Goal: Task Accomplishment & Management: Complete application form

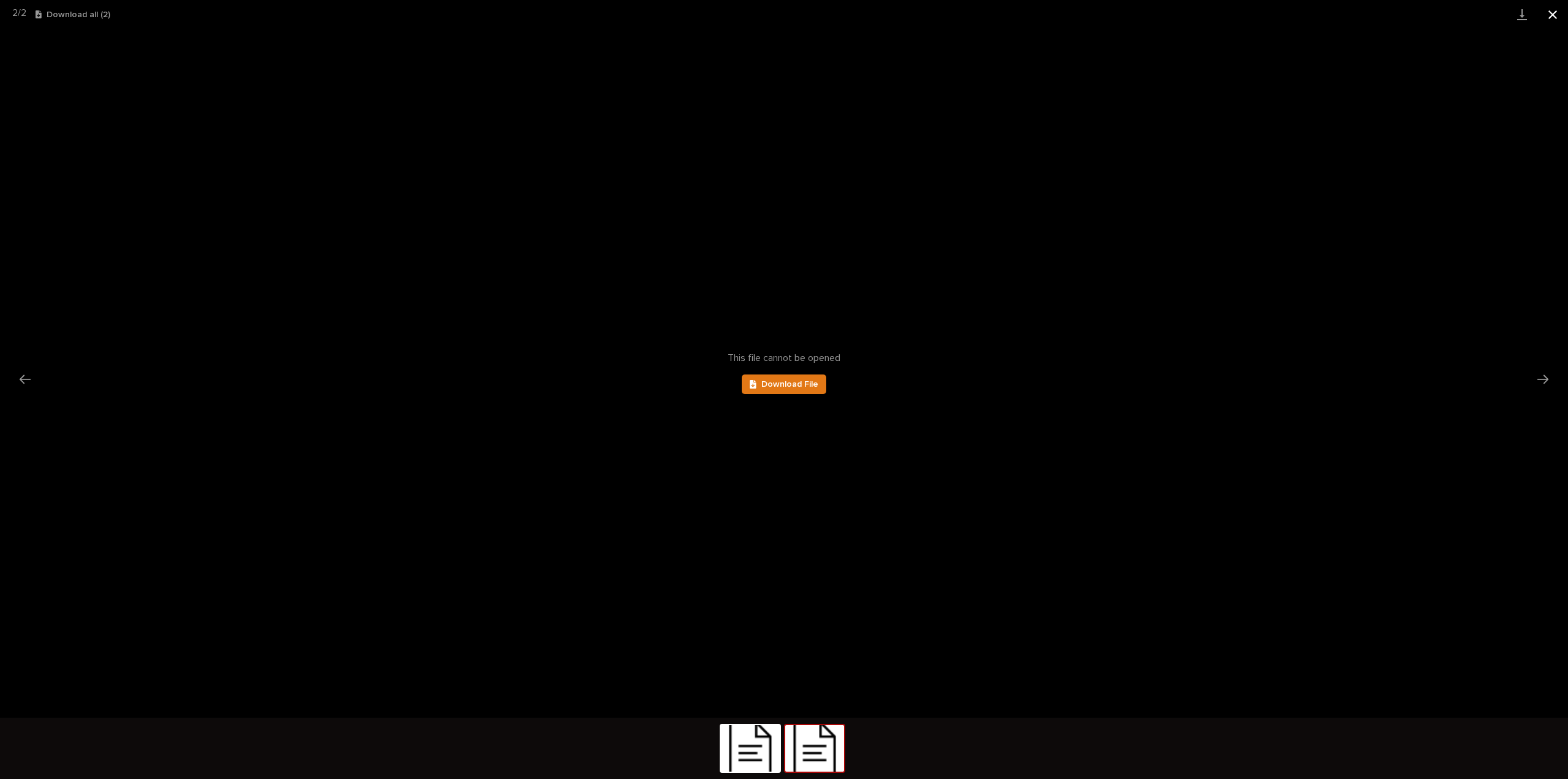
click at [1556, 13] on button "Close gallery" at bounding box center [1553, 14] width 31 height 29
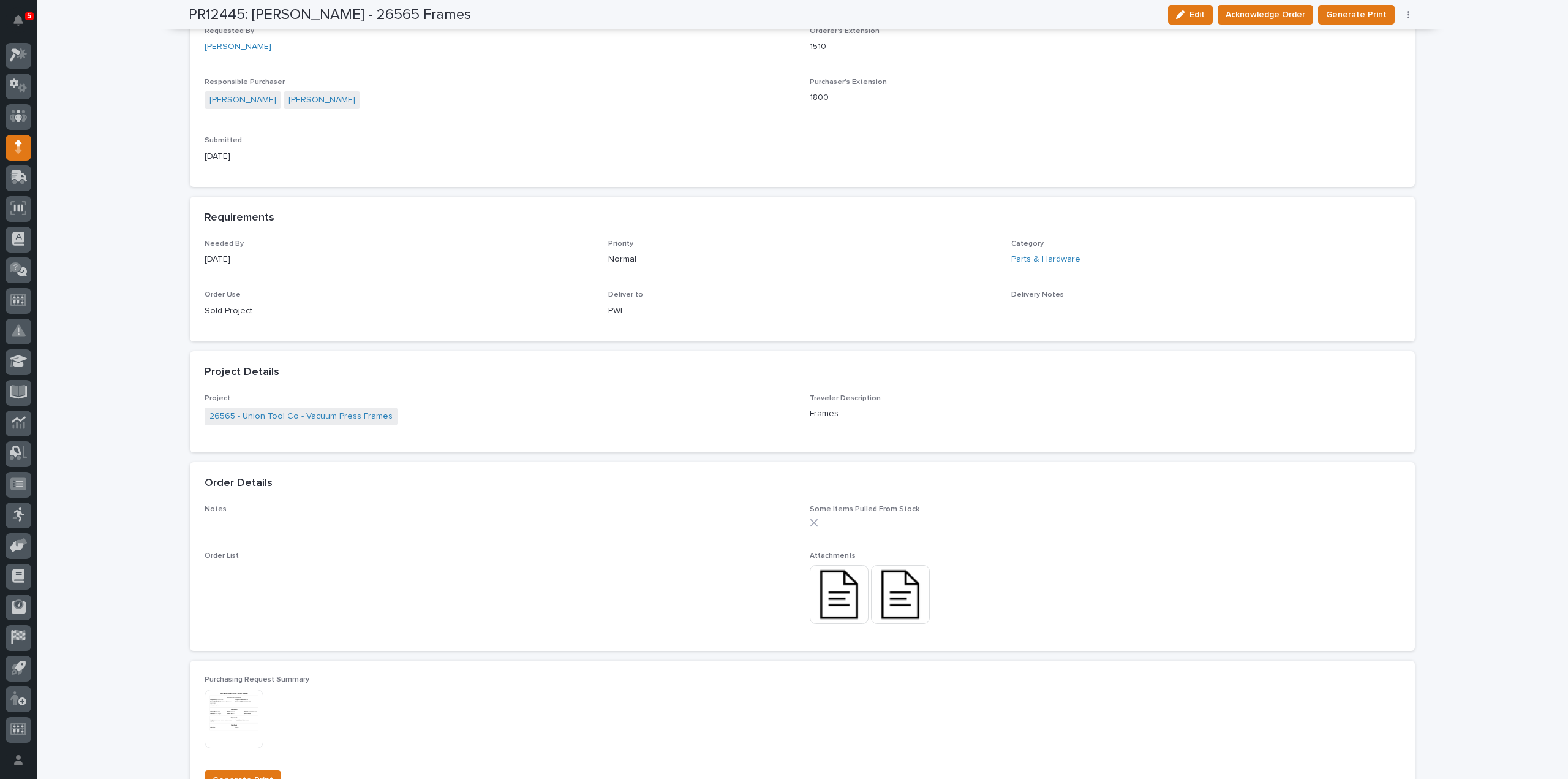
click at [835, 607] on img at bounding box center [839, 595] width 59 height 59
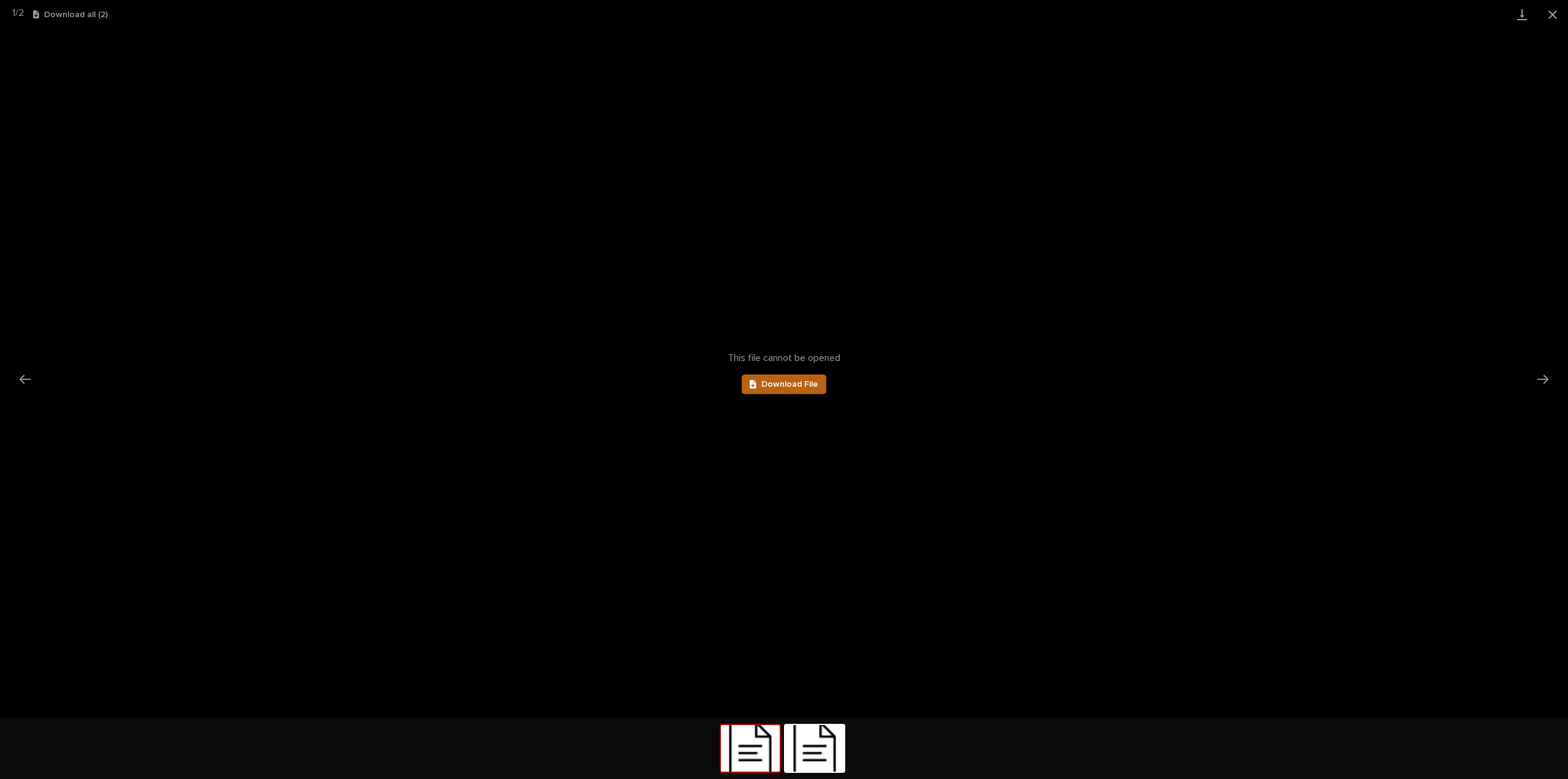
click at [795, 390] on link "Download File" at bounding box center [784, 384] width 84 height 20
click at [1553, 14] on button "Close gallery" at bounding box center [1553, 14] width 31 height 29
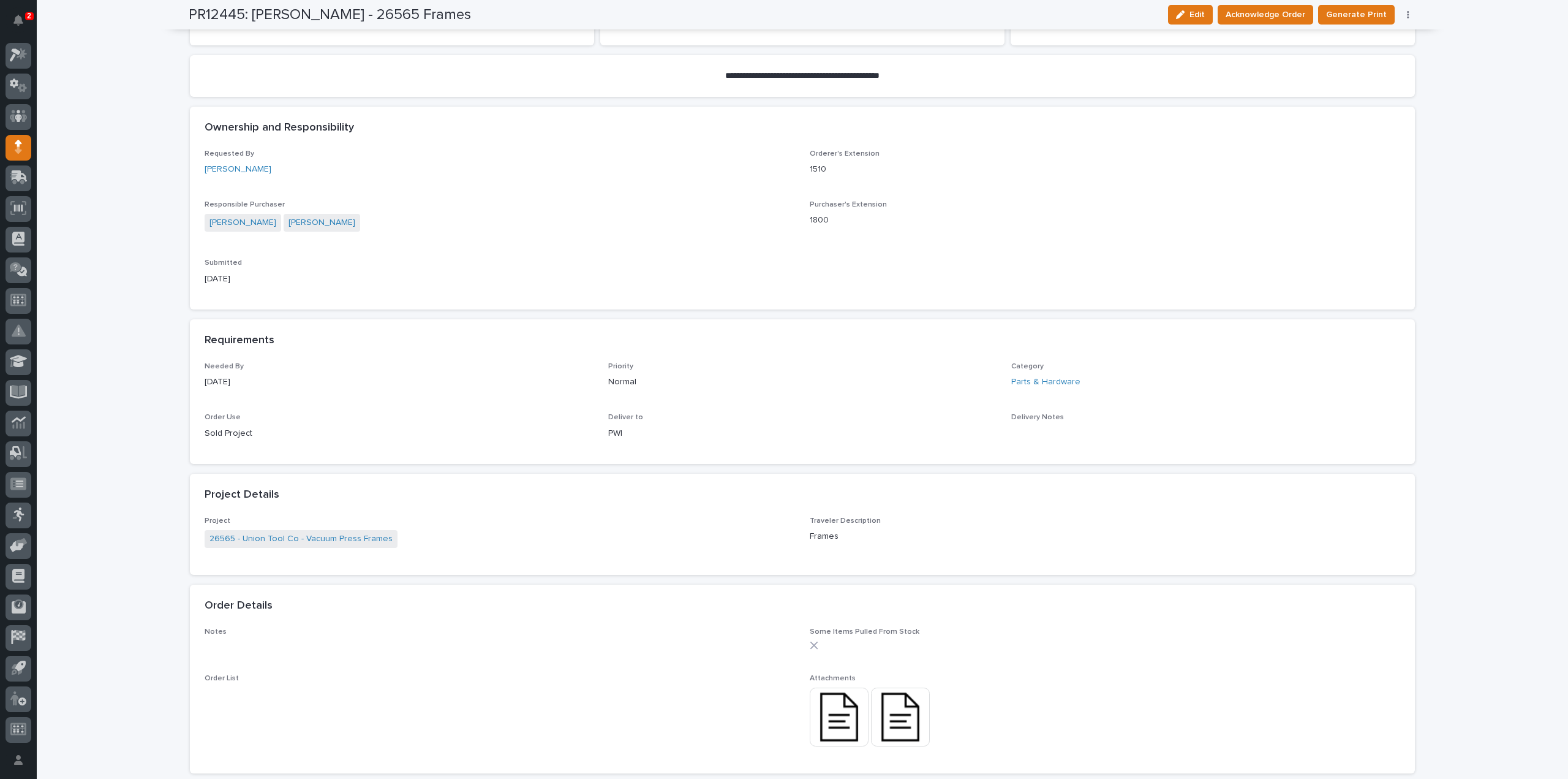
scroll to position [490, 0]
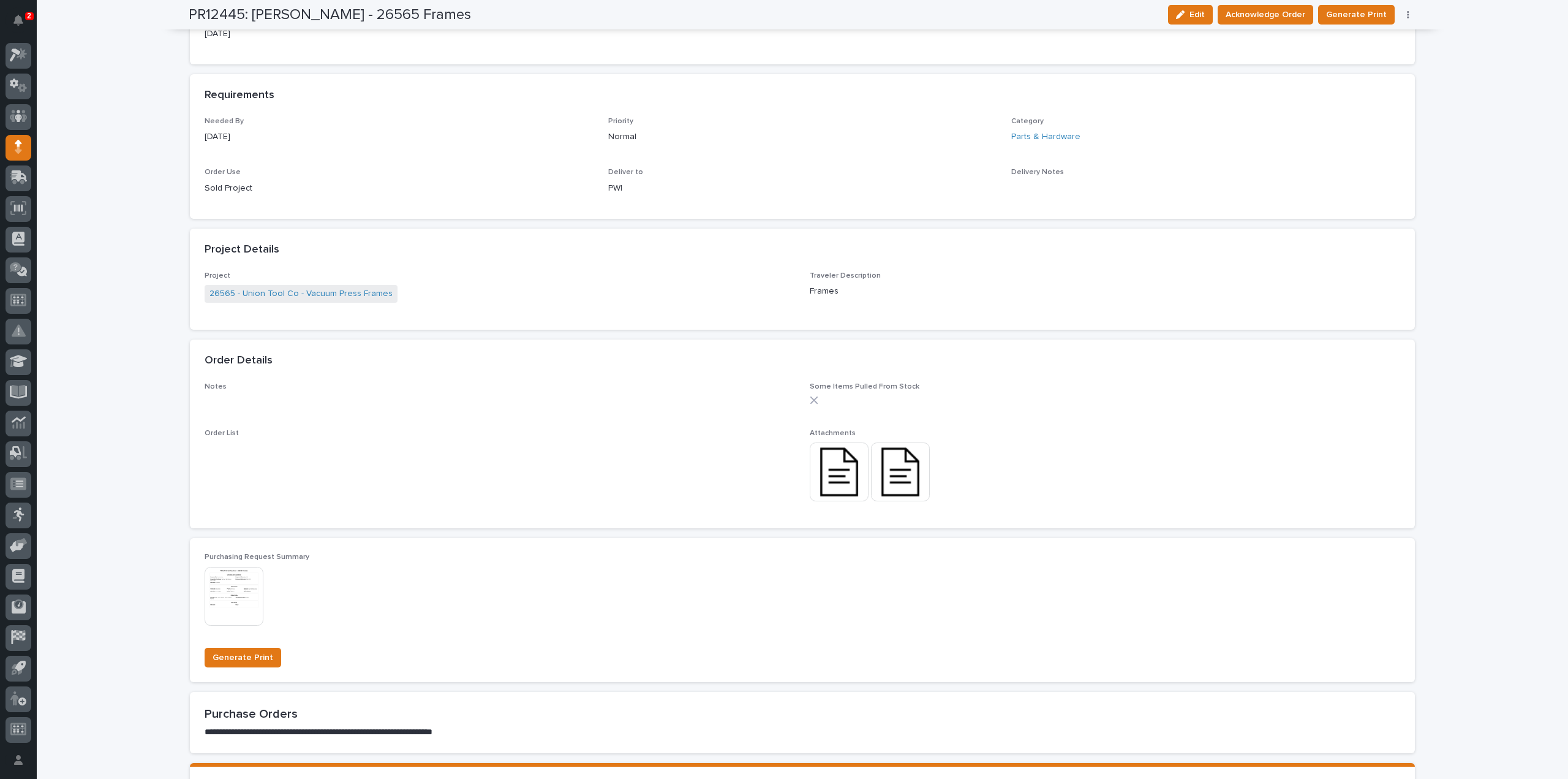
click at [850, 484] on img at bounding box center [839, 472] width 59 height 59
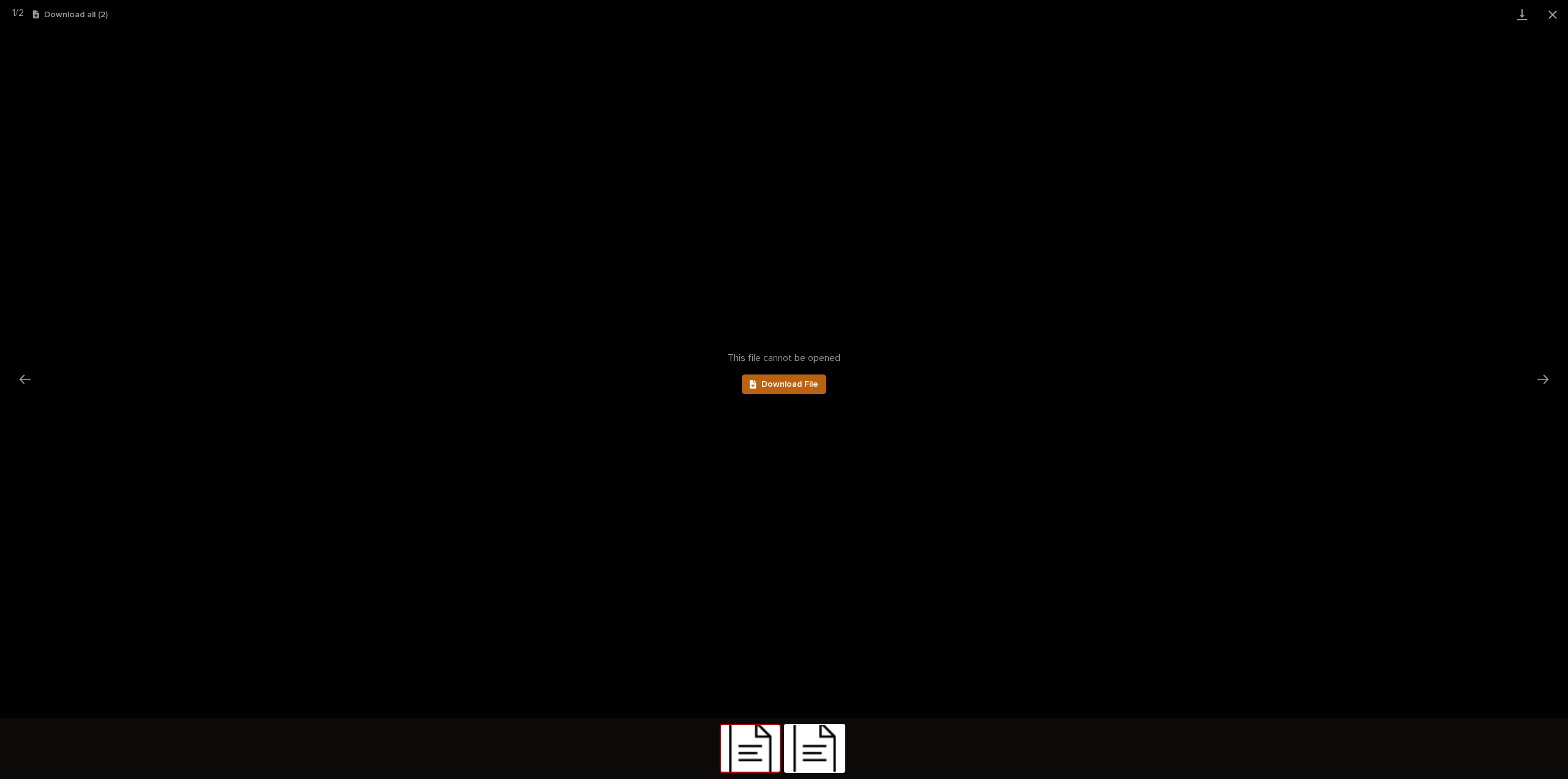
click at [789, 387] on span "Download File" at bounding box center [789, 384] width 57 height 8
click at [1541, 380] on button "Next slide" at bounding box center [1543, 379] width 26 height 24
click at [796, 382] on span "Download File" at bounding box center [789, 384] width 57 height 8
click at [1552, 15] on button "Close gallery" at bounding box center [1553, 14] width 31 height 29
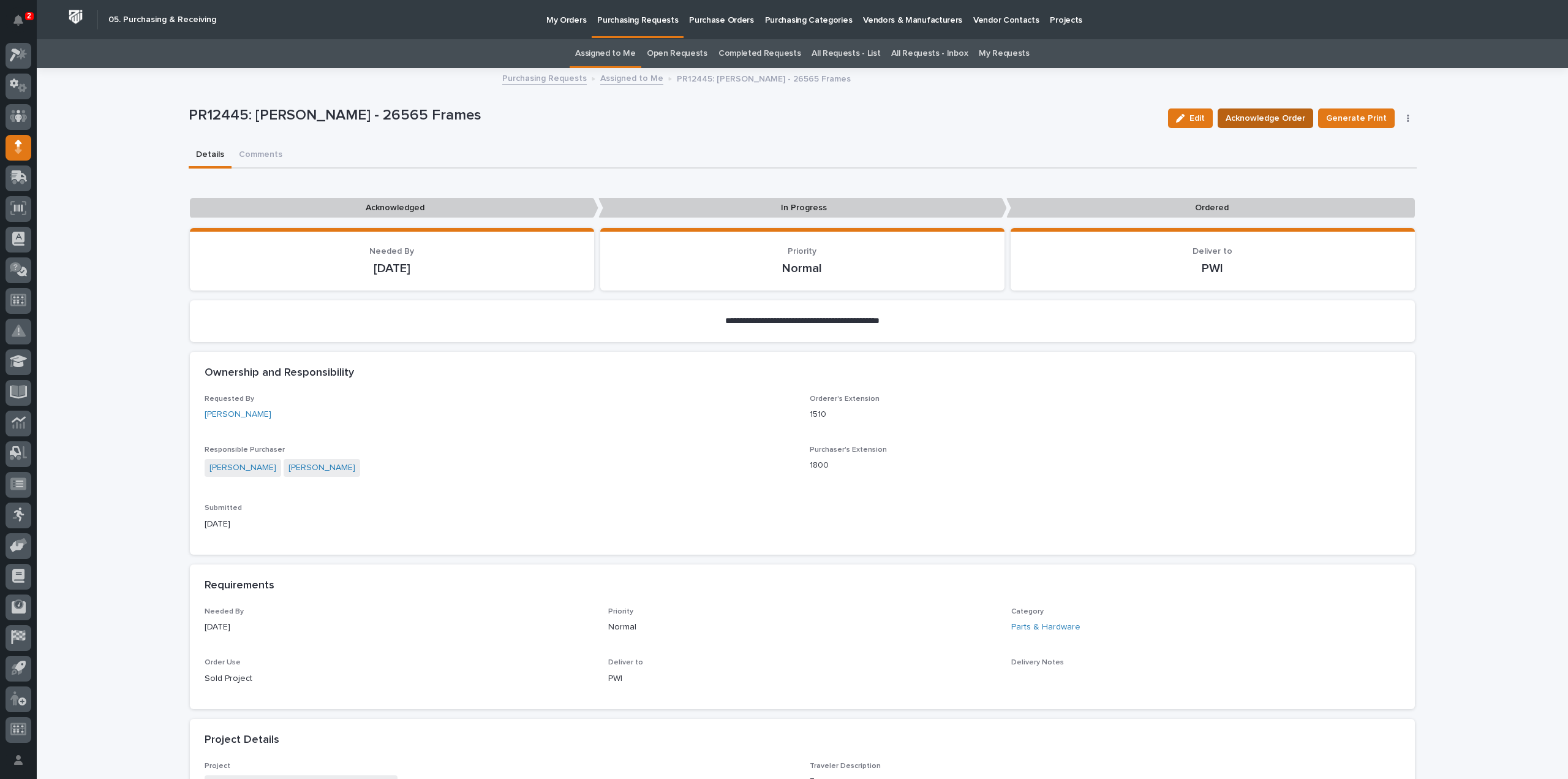
click at [1263, 120] on span "Acknowledge Order" at bounding box center [1265, 118] width 79 height 15
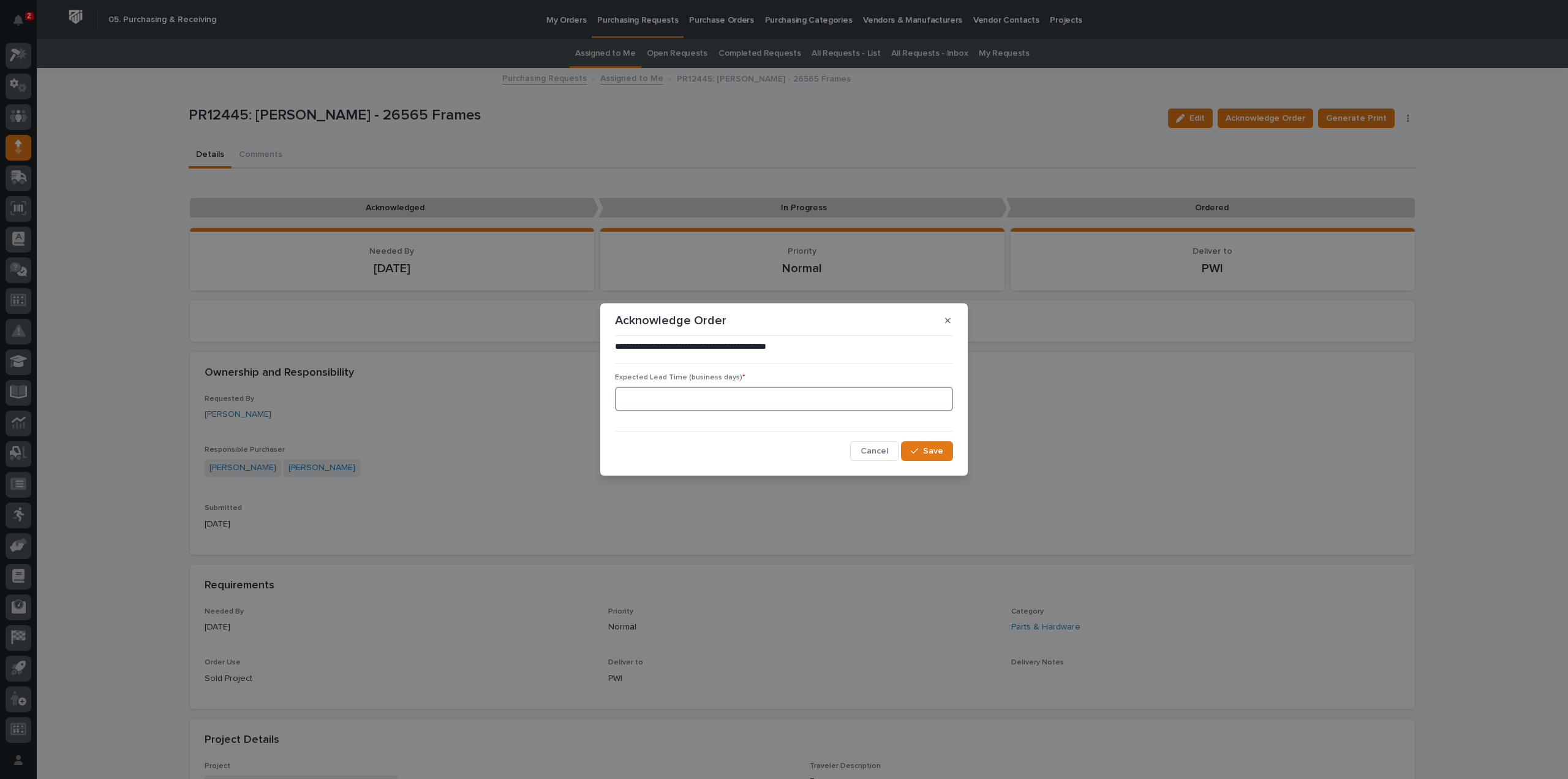
click at [652, 406] on input at bounding box center [784, 399] width 338 height 24
type input "0"
click at [923, 446] on button "Save" at bounding box center [927, 451] width 52 height 20
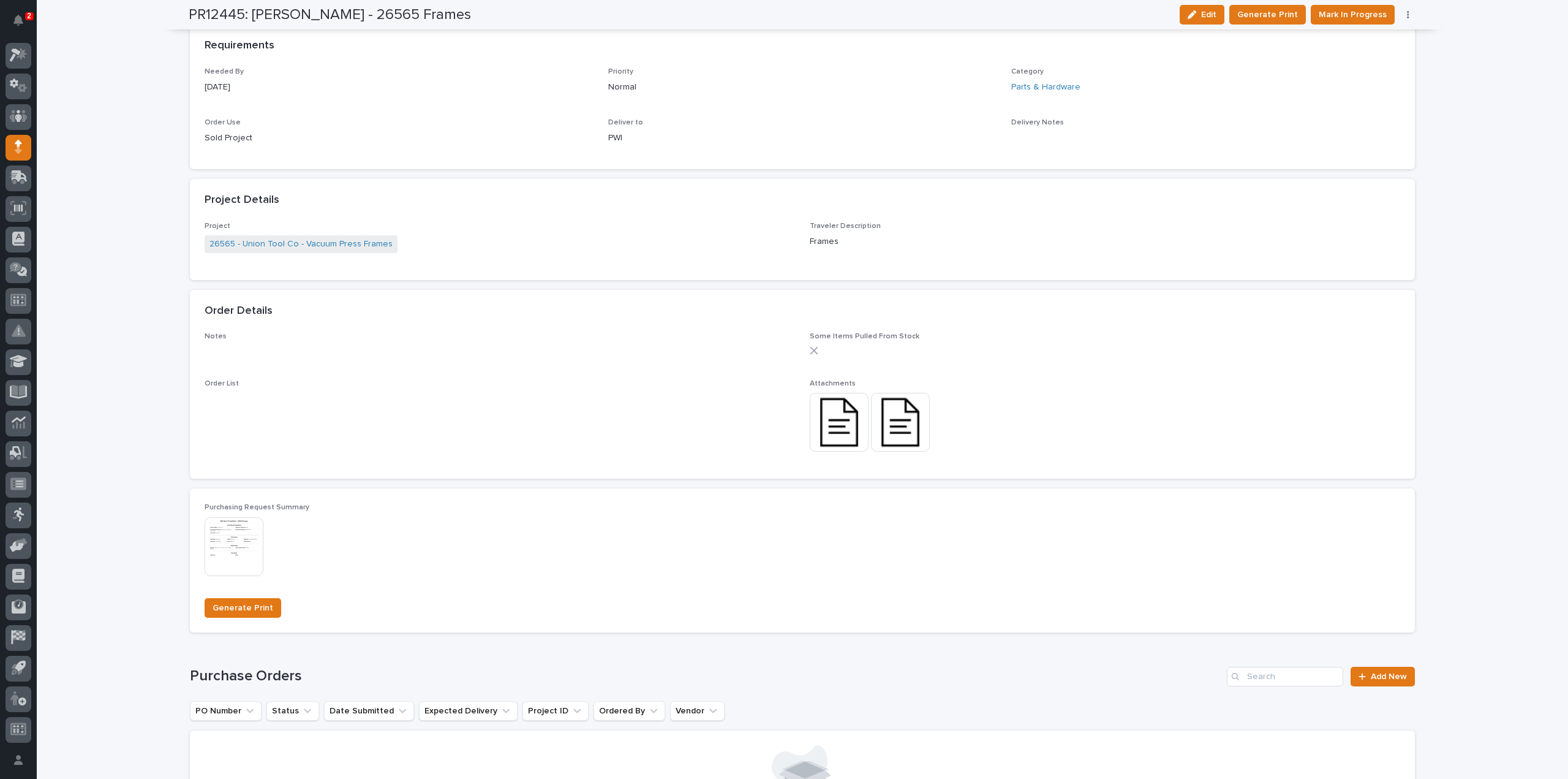
scroll to position [844, 0]
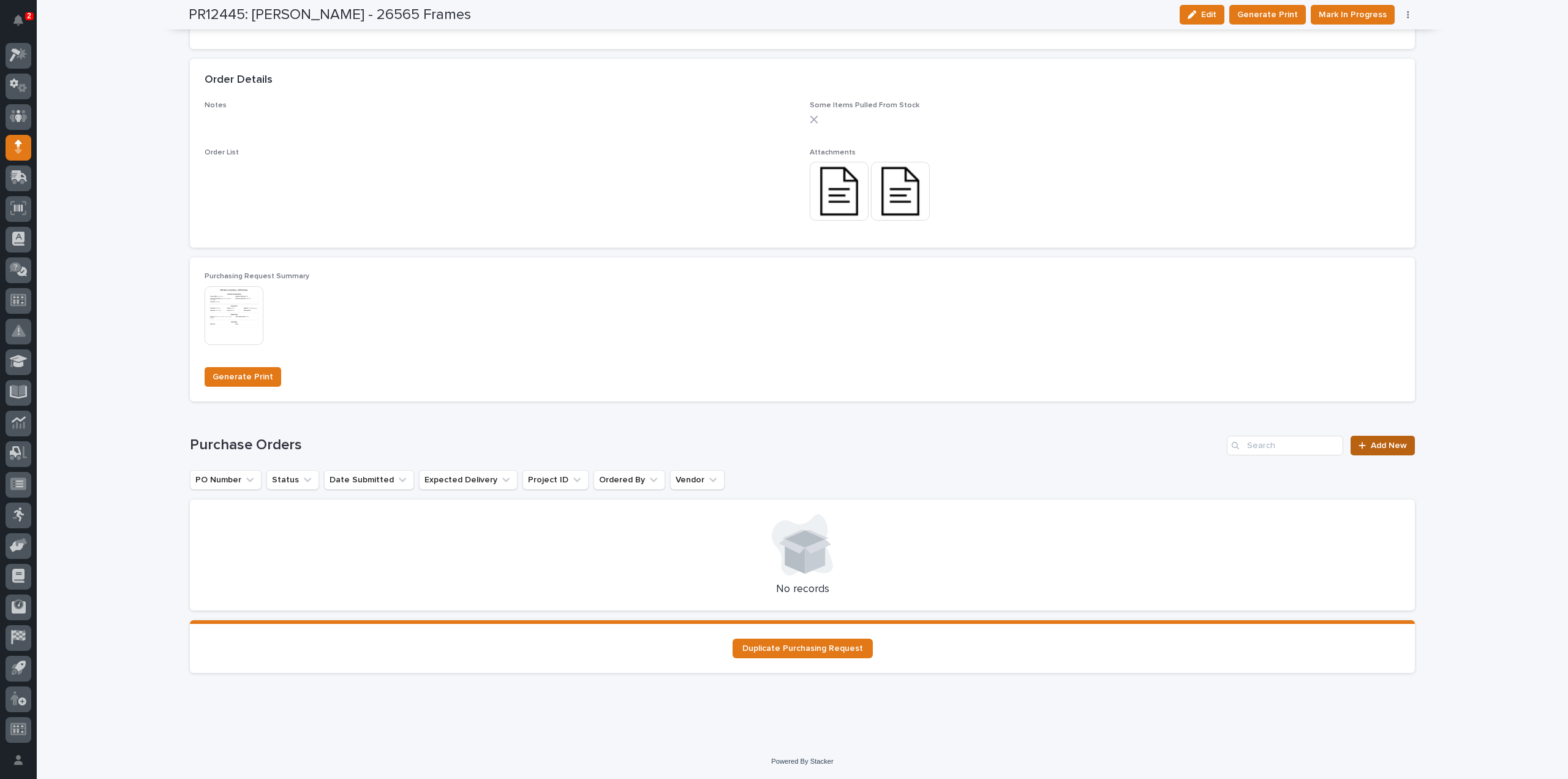
click at [1400, 452] on link "Add New" at bounding box center [1382, 446] width 65 height 20
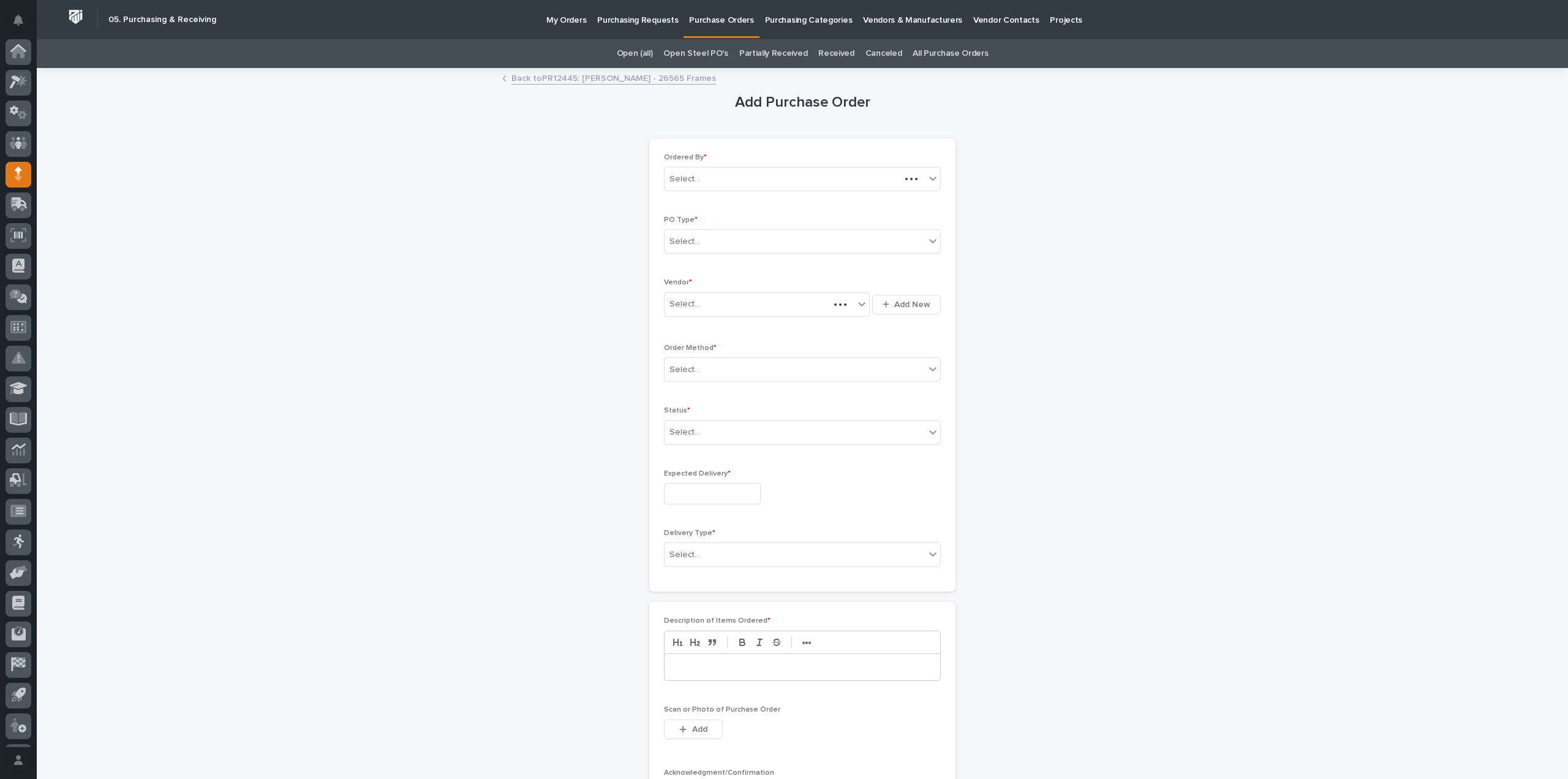
scroll to position [27, 0]
click at [752, 245] on div "Select..." at bounding box center [795, 242] width 260 height 20
click at [689, 282] on div "Paper" at bounding box center [797, 286] width 276 height 22
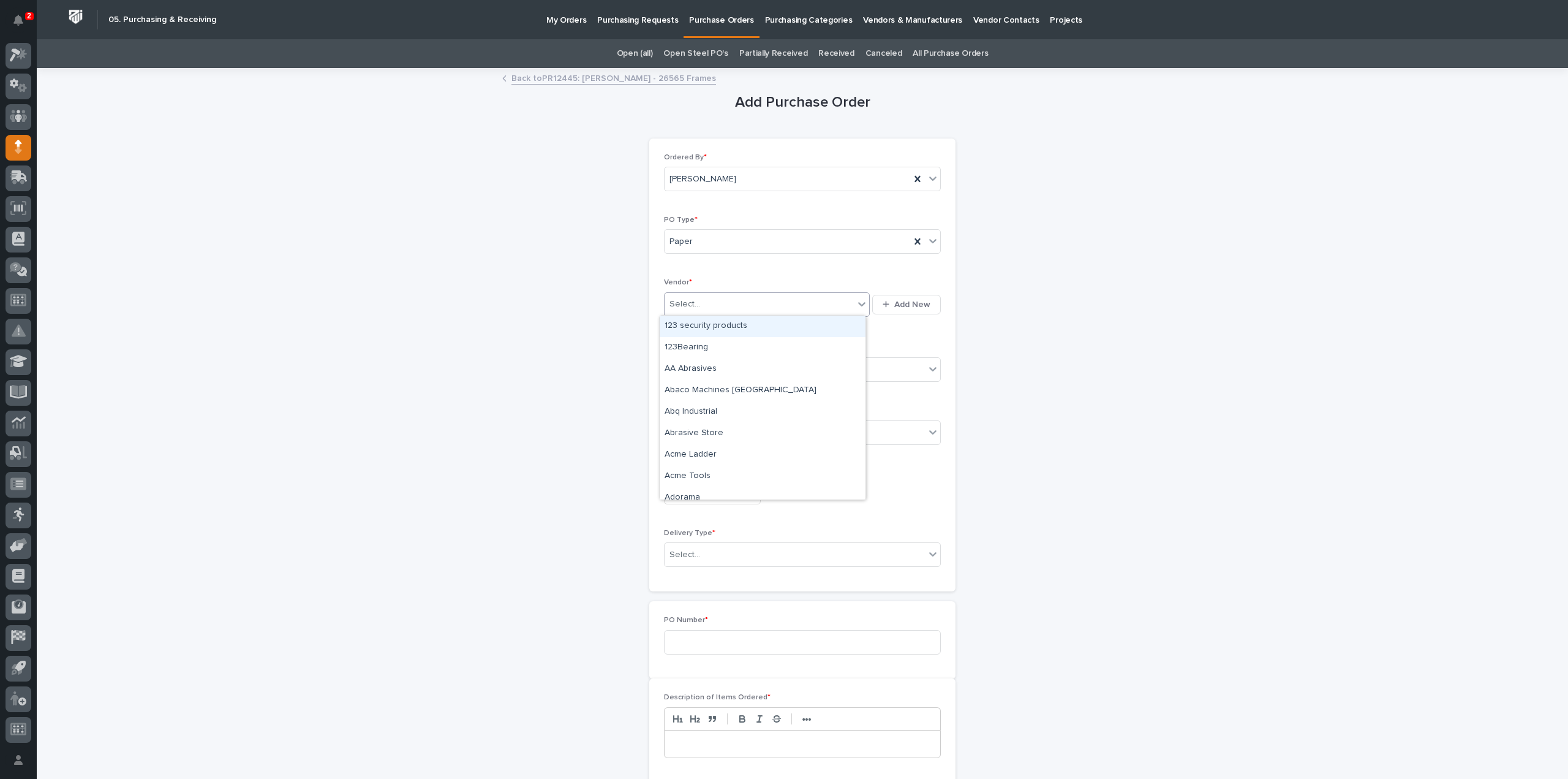
click at [697, 303] on div "Select..." at bounding box center [759, 305] width 189 height 20
type input "****"
click at [674, 326] on div "EPCO Sales" at bounding box center [763, 326] width 206 height 22
click at [670, 364] on div "Select..." at bounding box center [685, 370] width 31 height 13
click at [679, 393] on div "Online Order" at bounding box center [797, 392] width 276 height 22
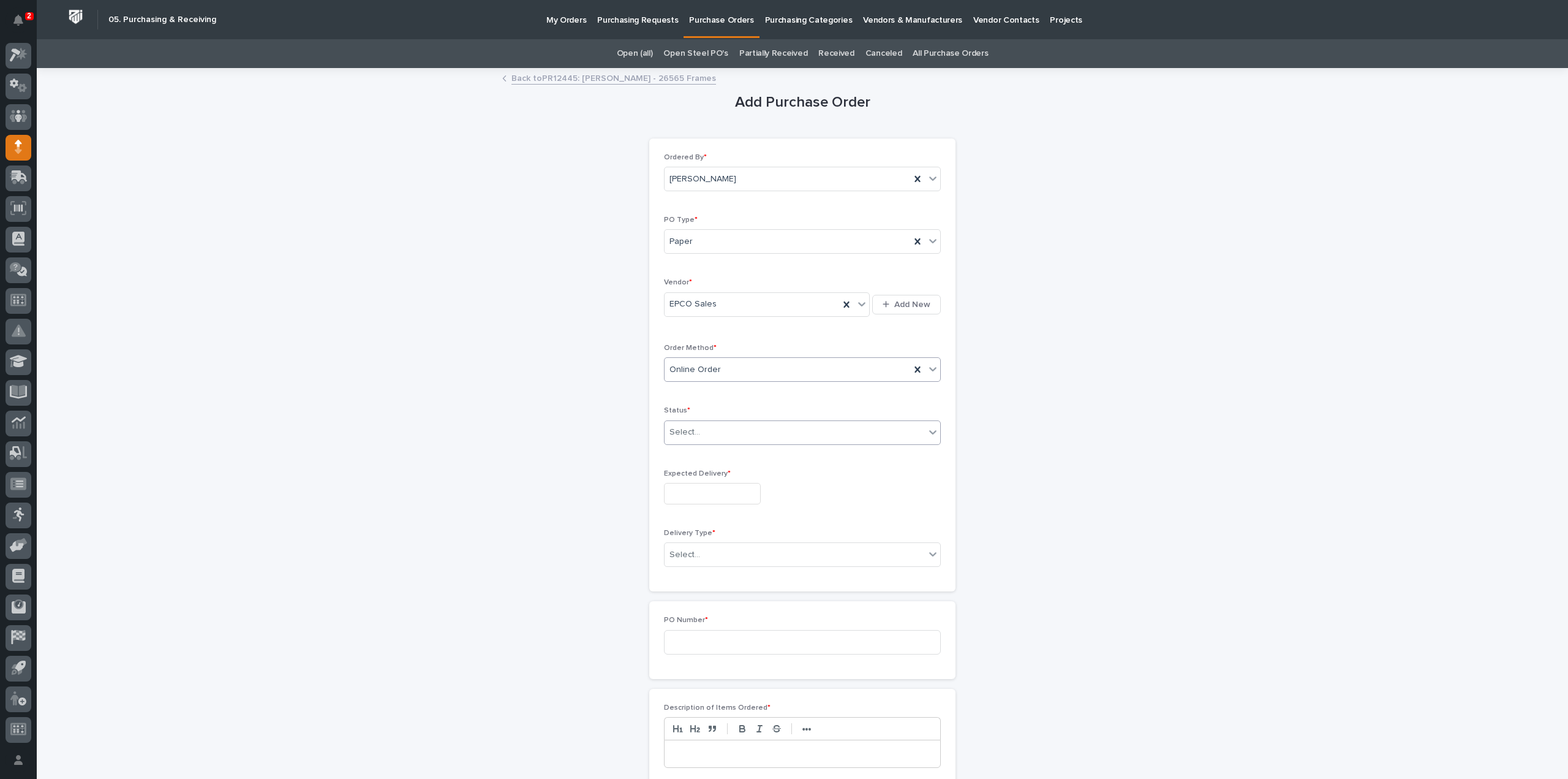
click at [680, 436] on div "Select..." at bounding box center [685, 433] width 31 height 13
click at [688, 478] on div "Submitted" at bounding box center [797, 476] width 276 height 22
click at [693, 496] on input "text" at bounding box center [712, 494] width 97 height 22
click at [745, 354] on div "3" at bounding box center [744, 351] width 17 height 17
type input "**********"
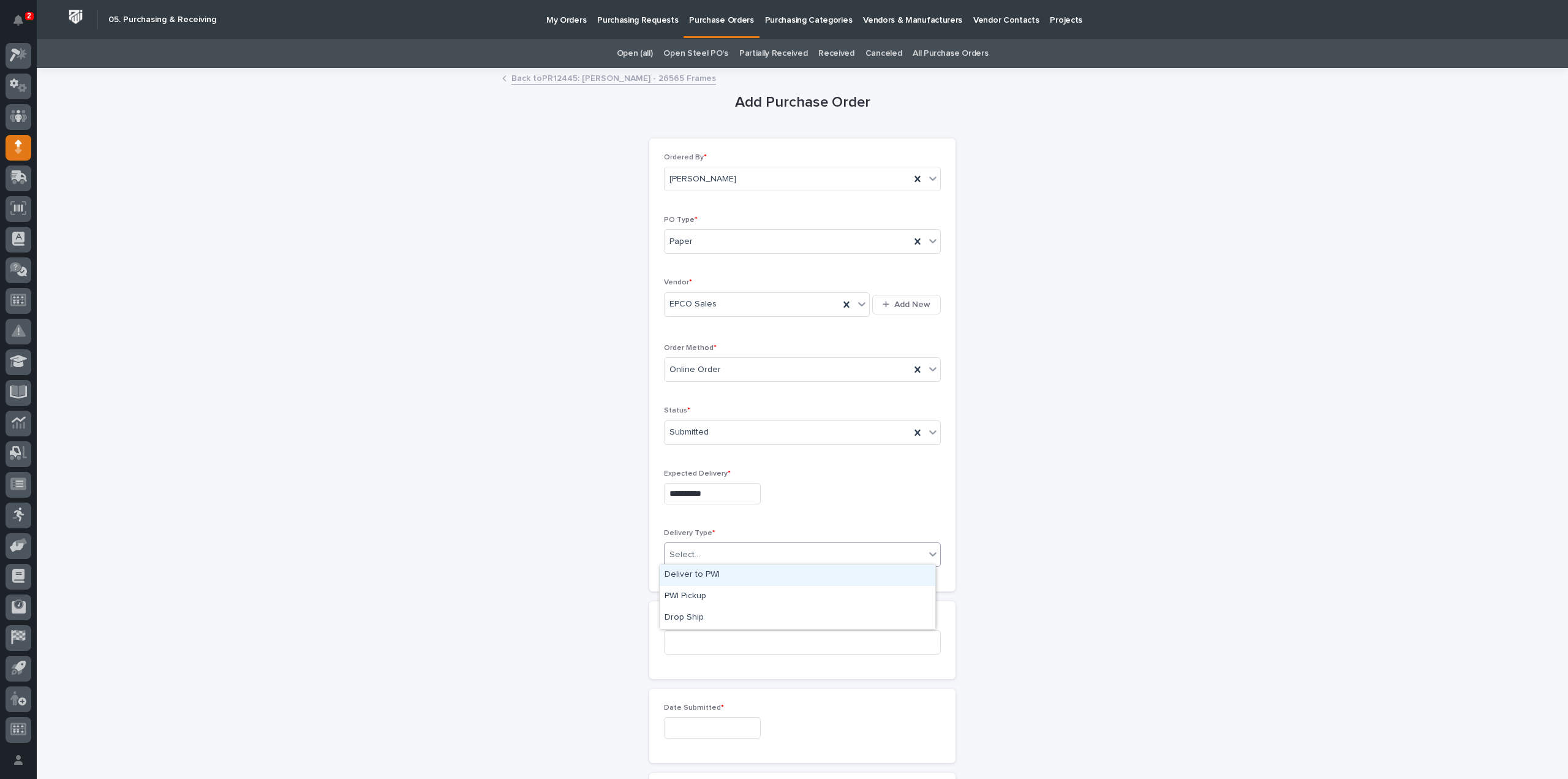
click at [676, 550] on div "Select..." at bounding box center [685, 555] width 31 height 13
click at [701, 571] on div "Deliver to PWI" at bounding box center [797, 575] width 276 height 22
click at [691, 635] on input at bounding box center [802, 642] width 277 height 24
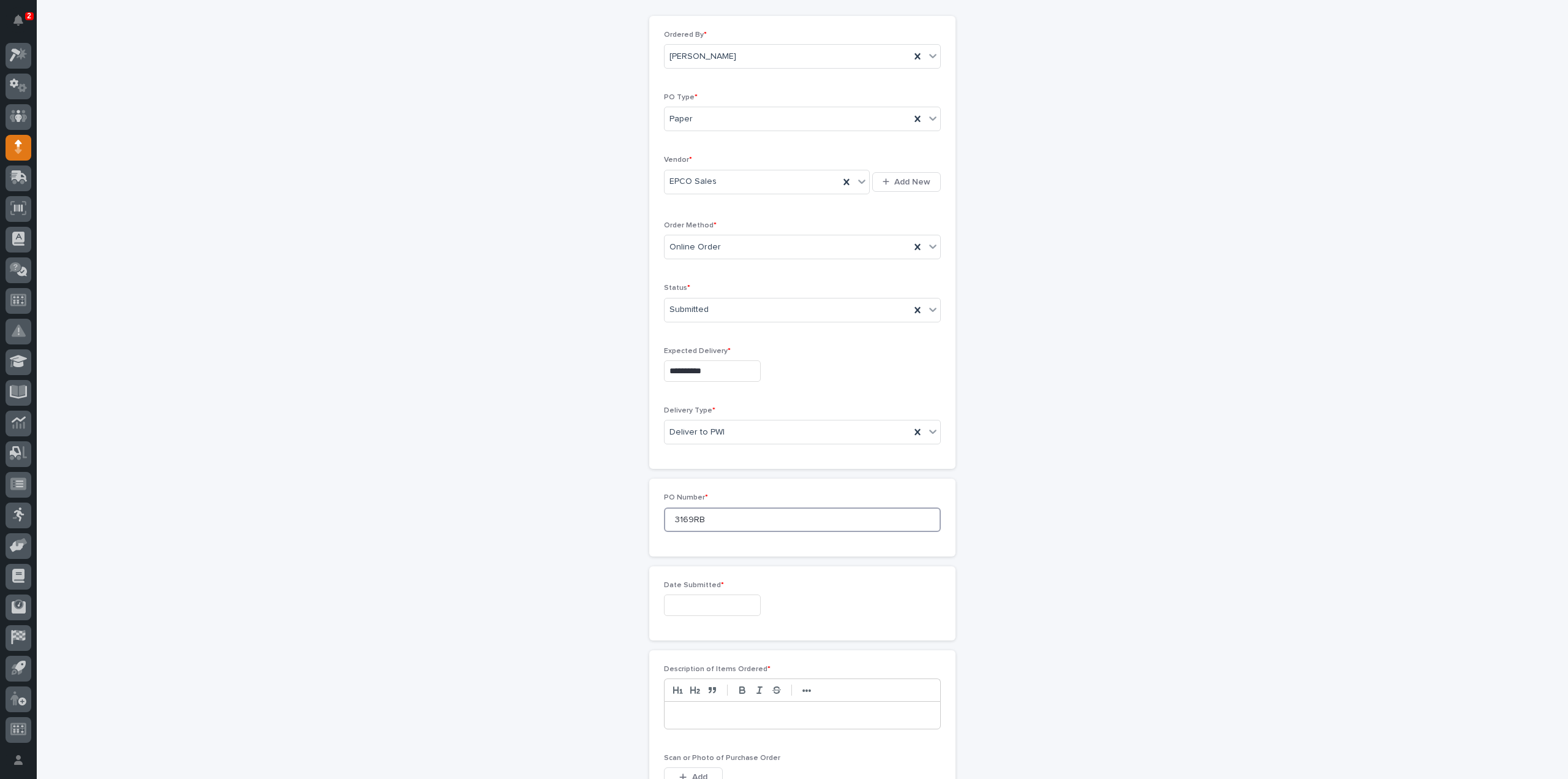
type input "3169RB"
click at [713, 602] on input "text" at bounding box center [712, 606] width 97 height 22
click at [725, 466] on div "2" at bounding box center [724, 463] width 17 height 17
type input "**********"
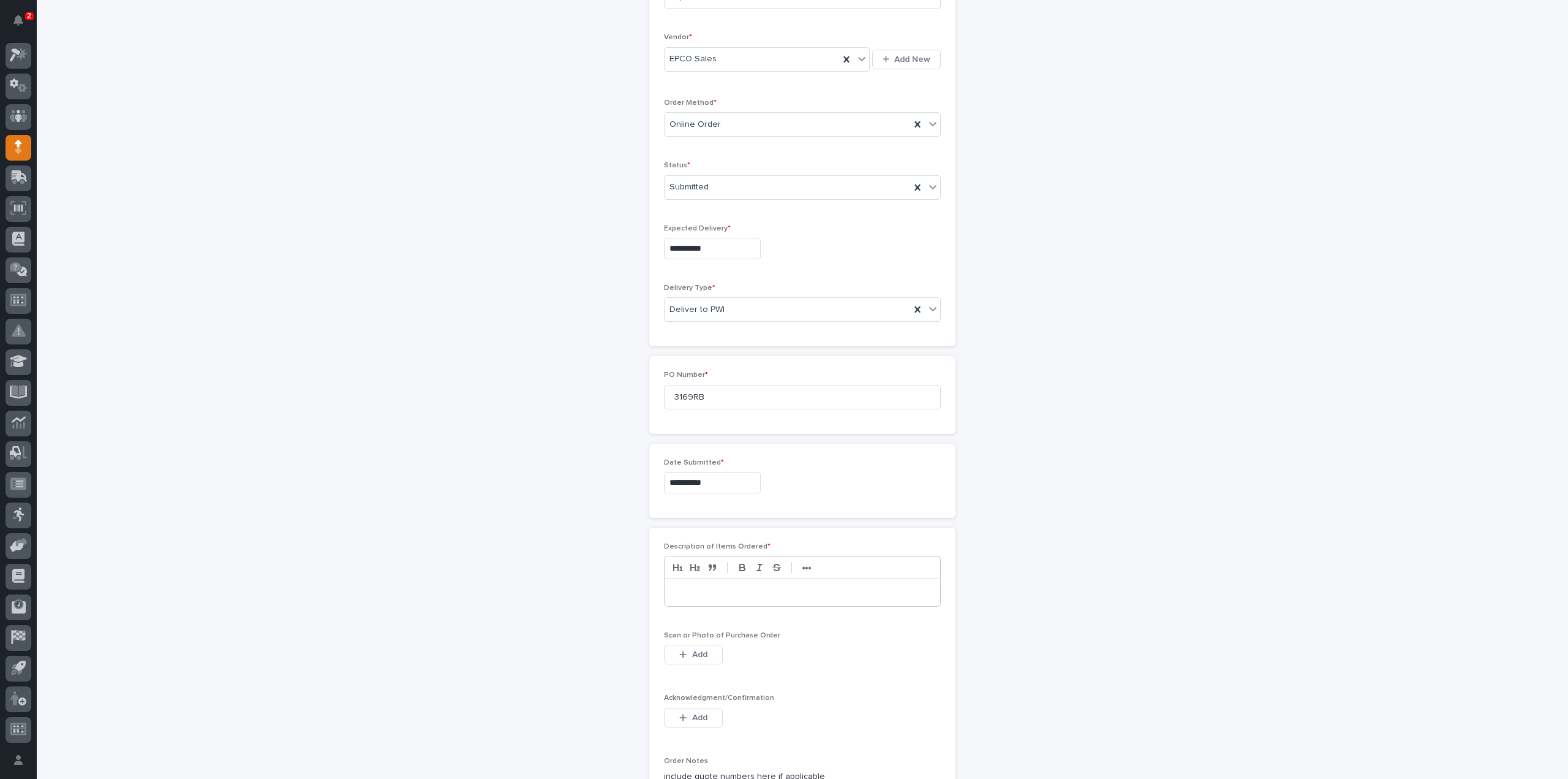
click at [705, 586] on p at bounding box center [802, 592] width 257 height 12
click at [695, 657] on button "Add" at bounding box center [693, 654] width 59 height 20
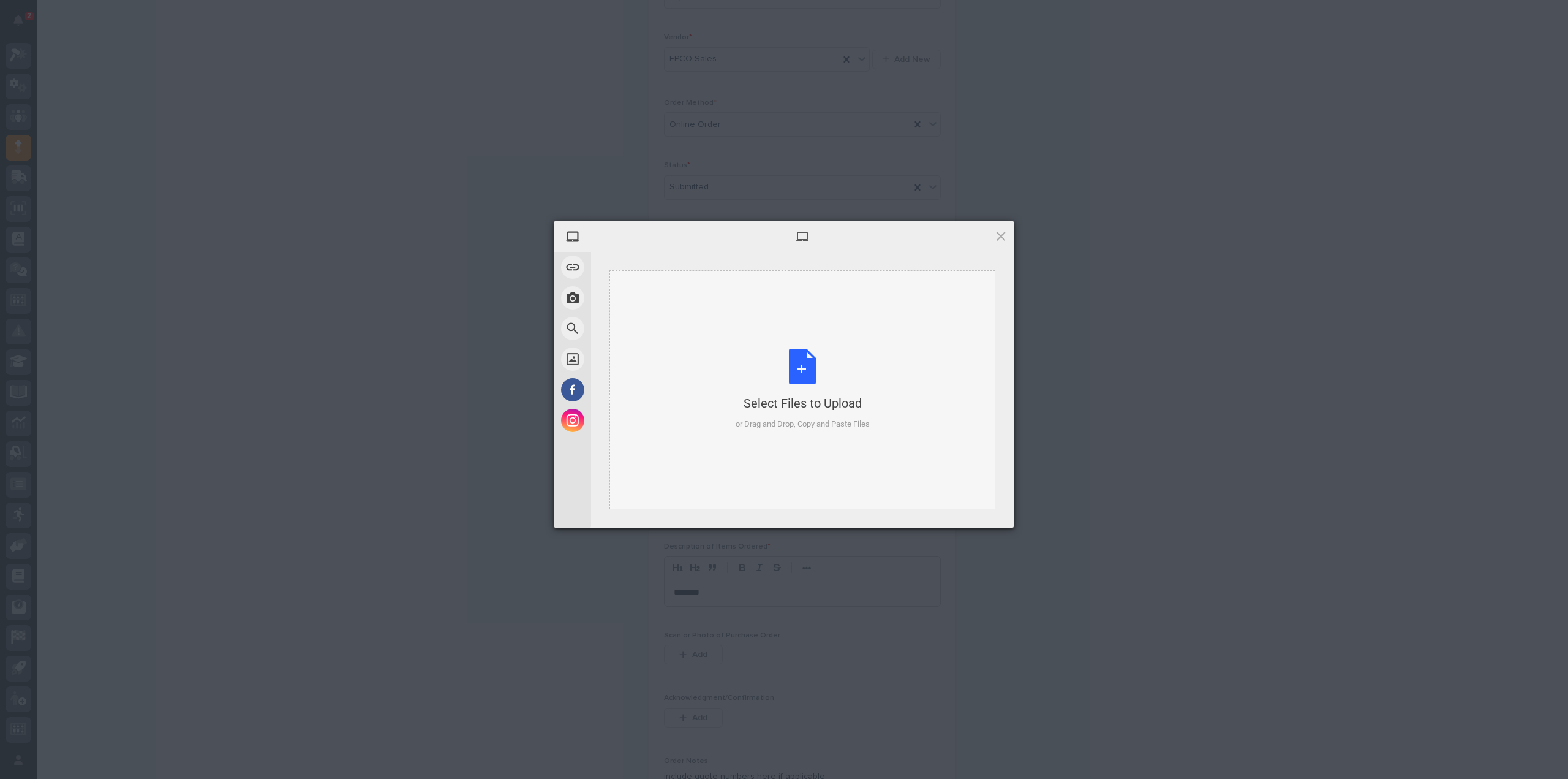
click at [796, 371] on div "Select Files to Upload or Drag and Drop, Copy and Paste Files" at bounding box center [803, 389] width 134 height 81
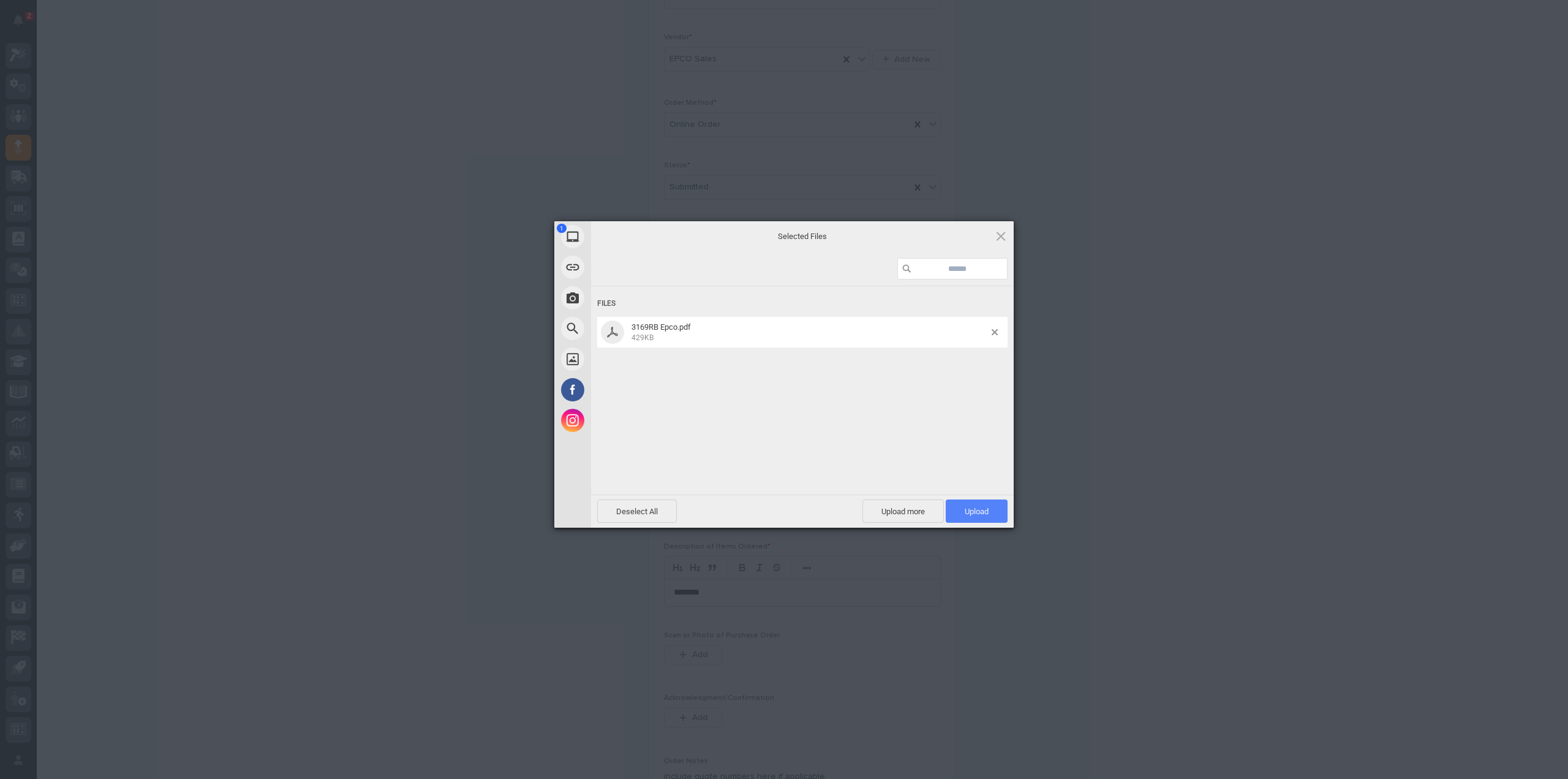
click at [988, 518] on span "Upload 1" at bounding box center [976, 511] width 62 height 23
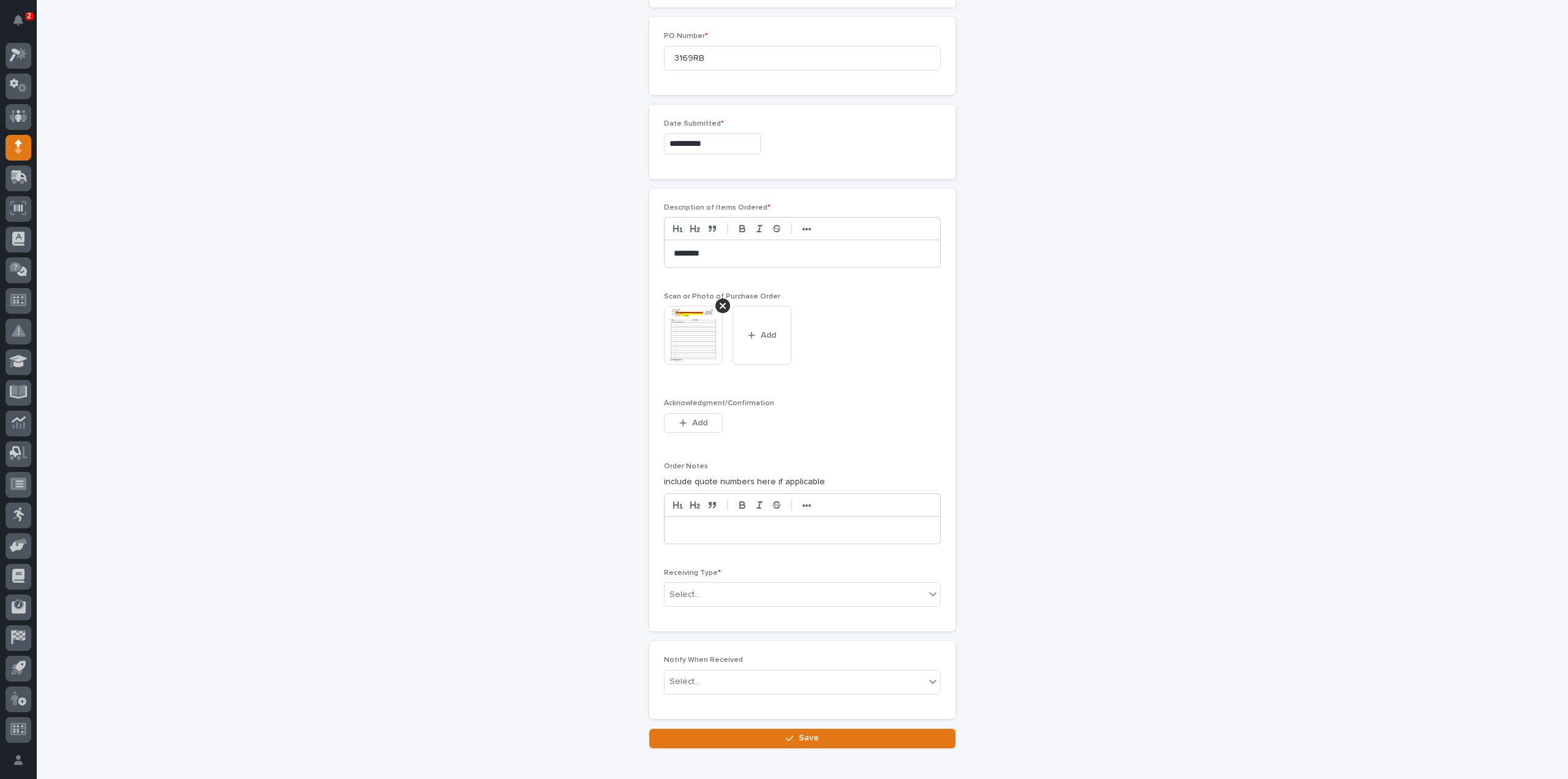
scroll to position [635, 0]
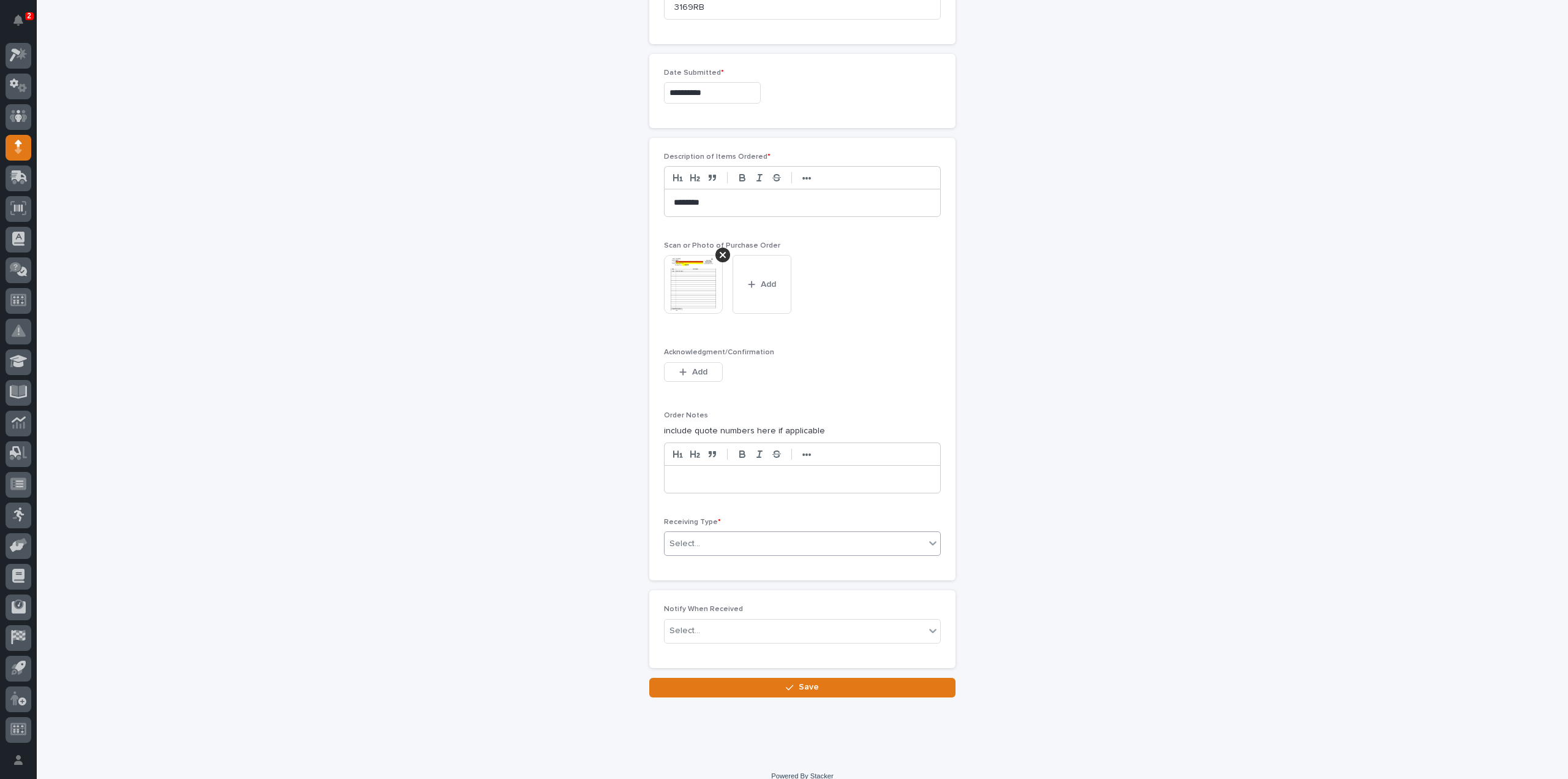
click at [740, 540] on div "Select..." at bounding box center [795, 544] width 260 height 20
click at [695, 629] on div "Deliver to" at bounding box center [797, 627] width 276 height 22
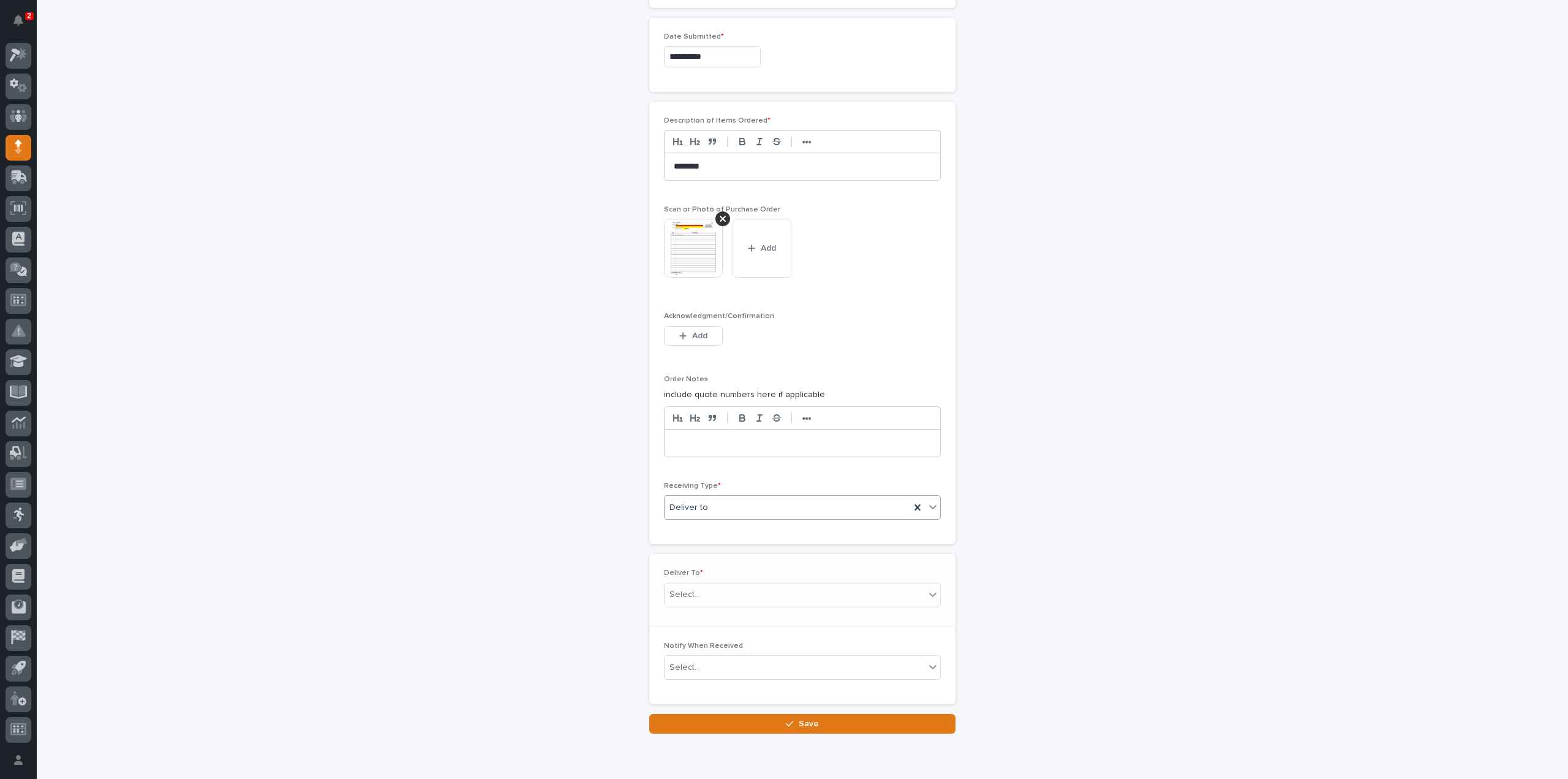
scroll to position [679, 0]
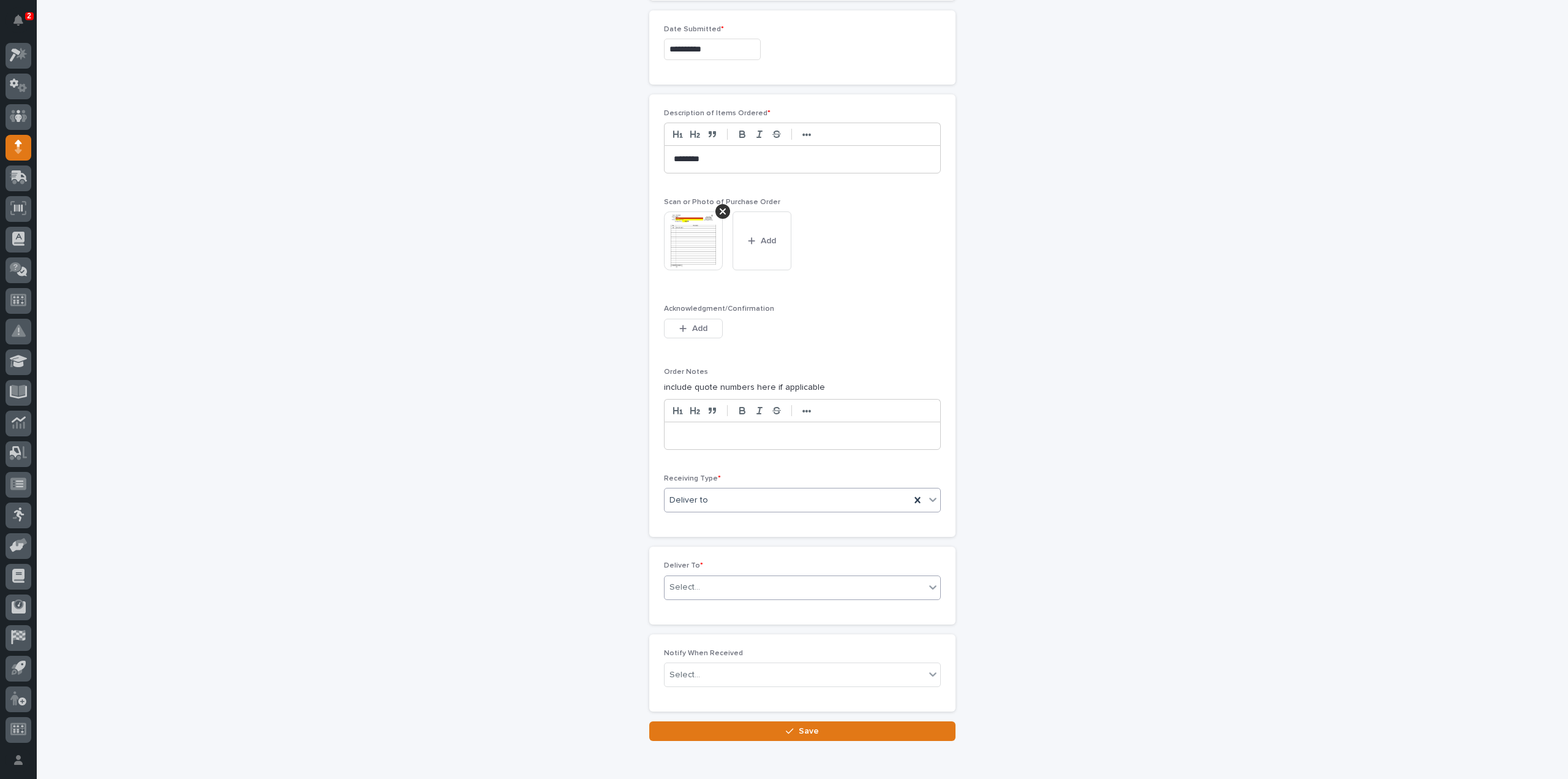
click at [688, 582] on div "Select..." at bounding box center [685, 588] width 31 height 13
type input "****"
click at [689, 608] on div "[PERSON_NAME]" at bounding box center [797, 606] width 276 height 22
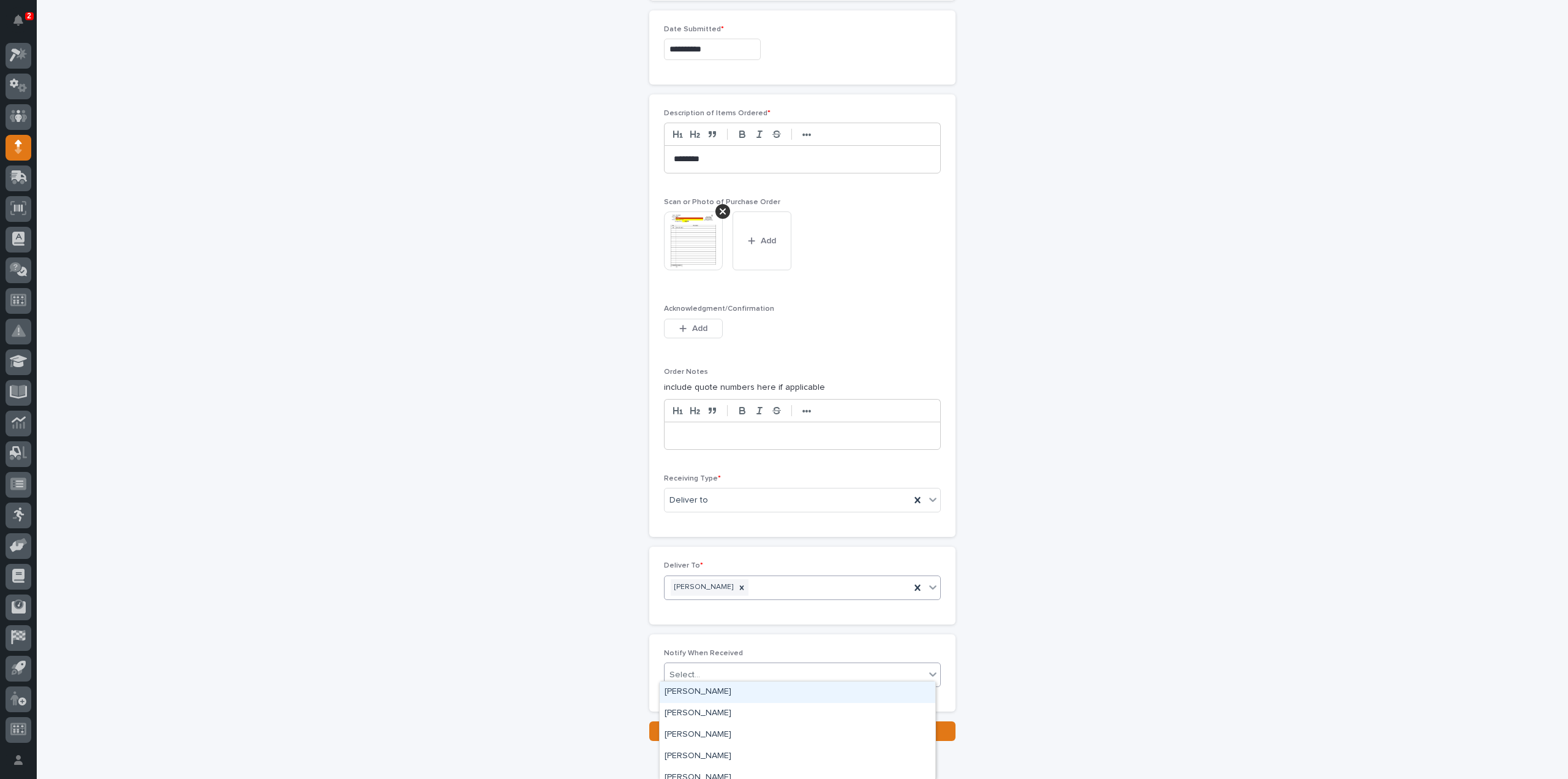
click at [681, 669] on div "Select..." at bounding box center [685, 675] width 31 height 13
type input "****"
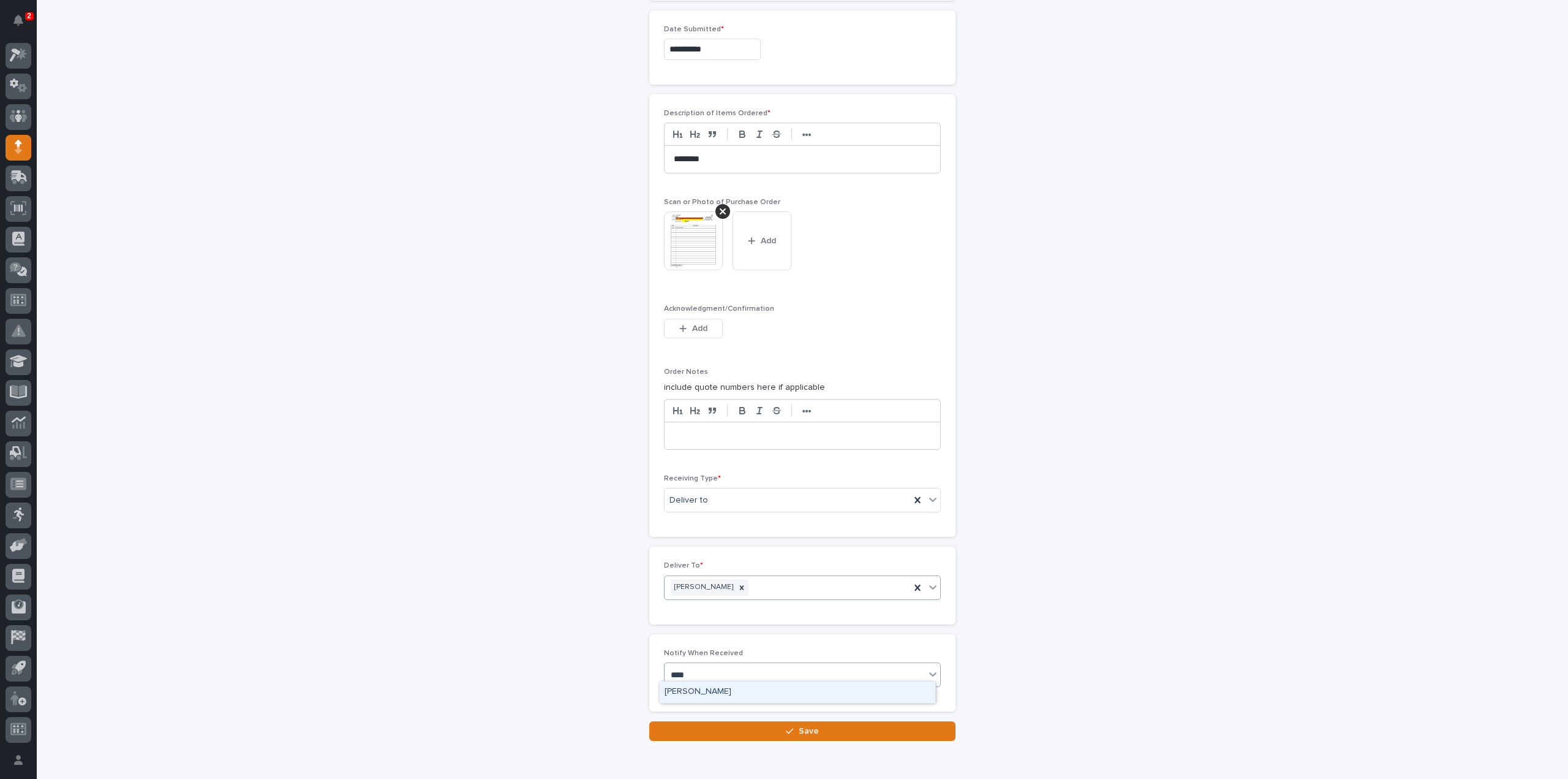
click at [688, 692] on div "[PERSON_NAME]" at bounding box center [797, 693] width 276 height 22
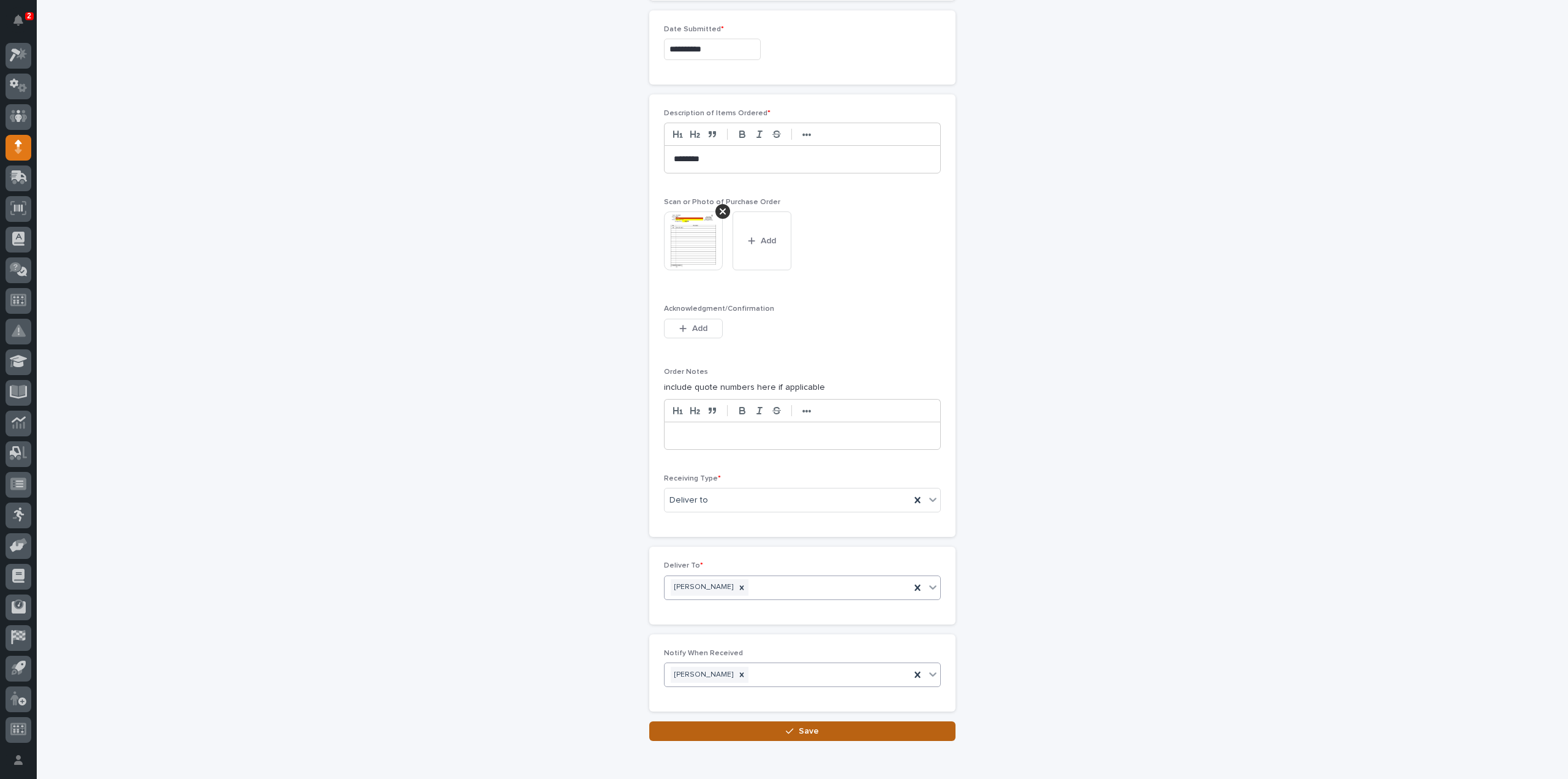
click at [692, 730] on button "Save" at bounding box center [802, 731] width 306 height 20
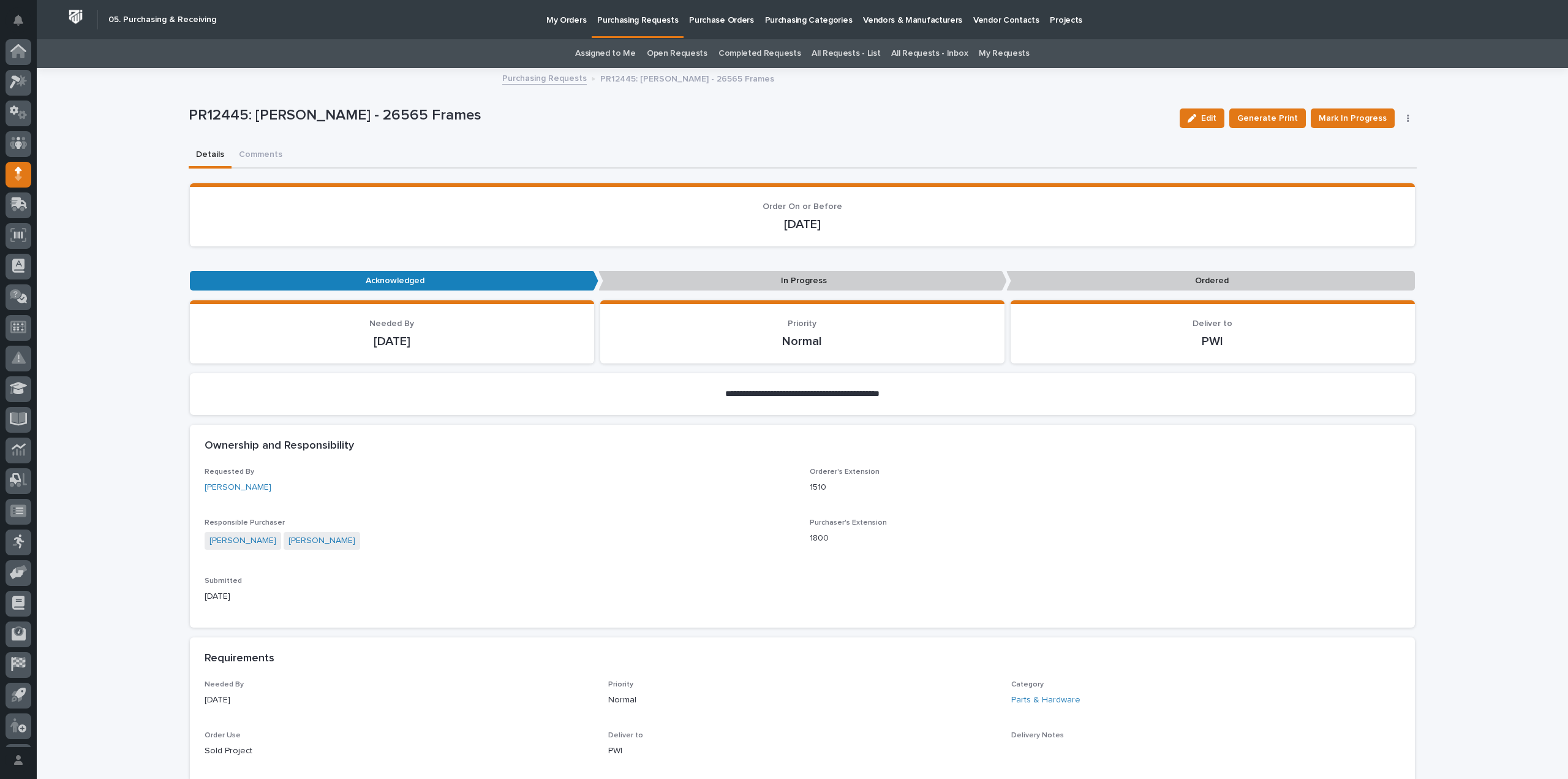
scroll to position [27, 0]
click at [264, 154] on button "Comments" at bounding box center [260, 156] width 58 height 26
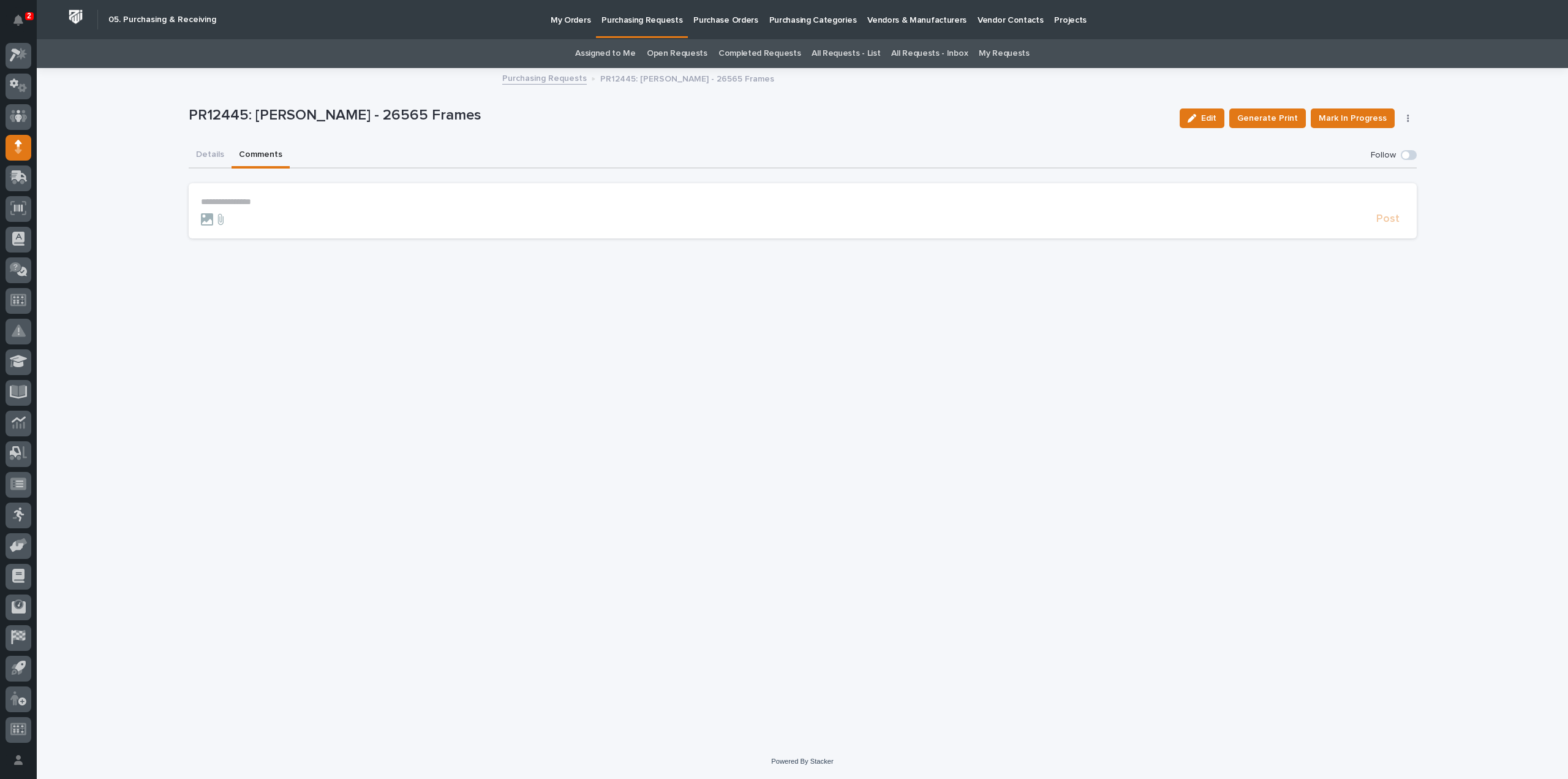
click at [269, 202] on p "**********" at bounding box center [803, 202] width 1204 height 10
click at [235, 216] on span "Arlyn Miller" at bounding box center [239, 220] width 68 height 8
click at [255, 205] on p "**********" at bounding box center [803, 202] width 1204 height 12
click at [1388, 225] on span "Post" at bounding box center [1388, 225] width 23 height 14
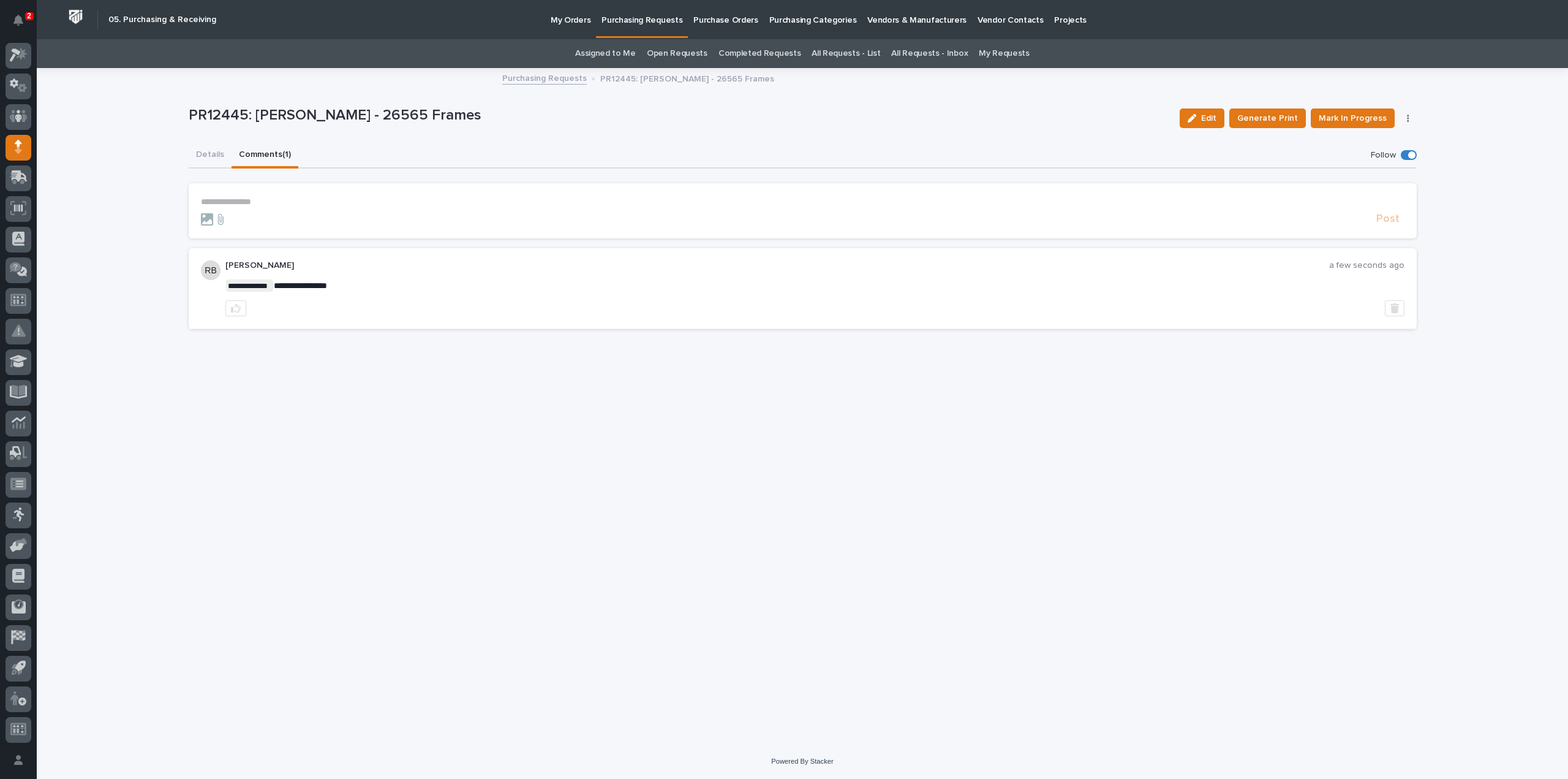
click at [636, 54] on link "Assigned to Me" at bounding box center [605, 53] width 61 height 29
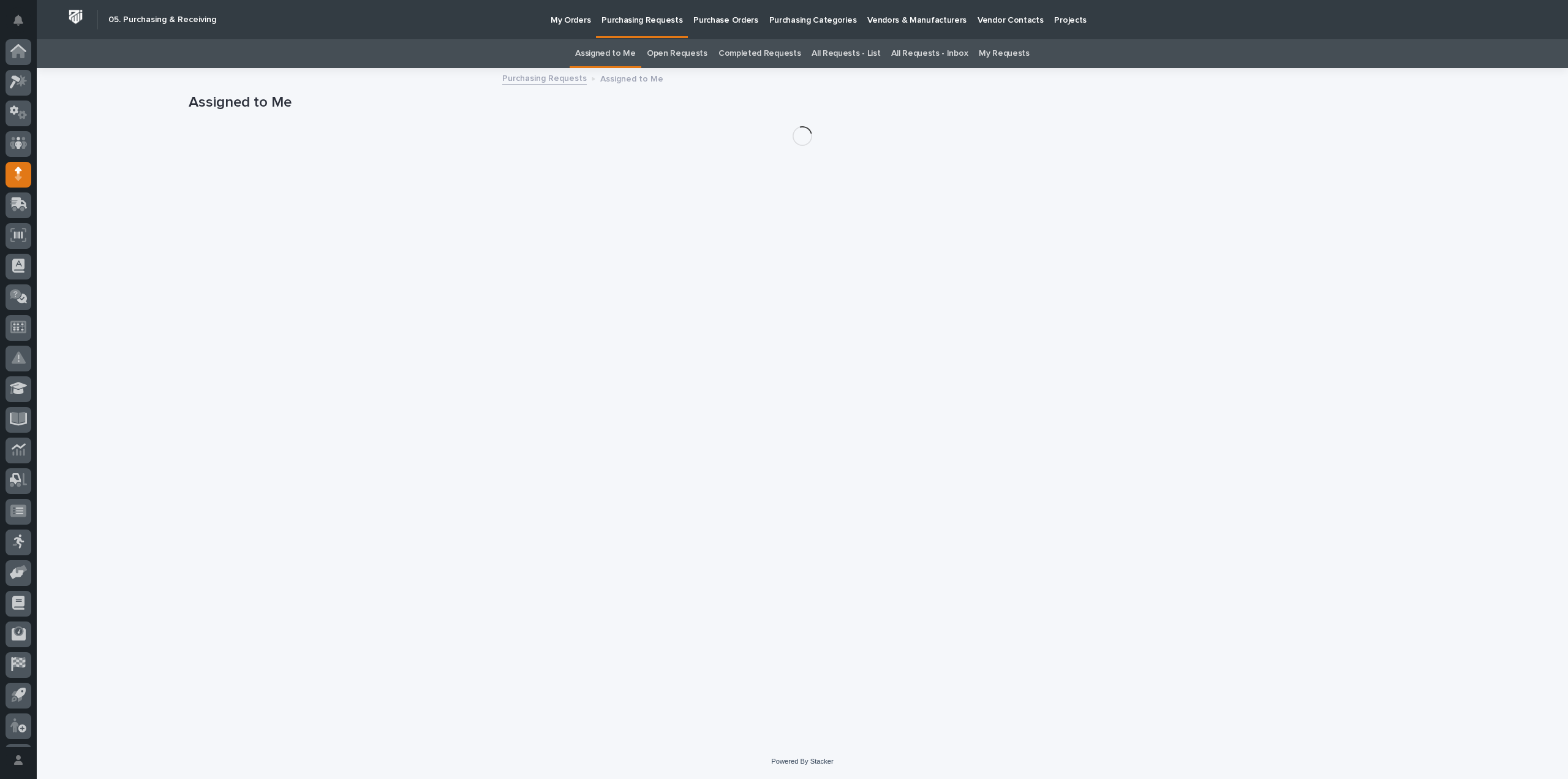
scroll to position [27, 0]
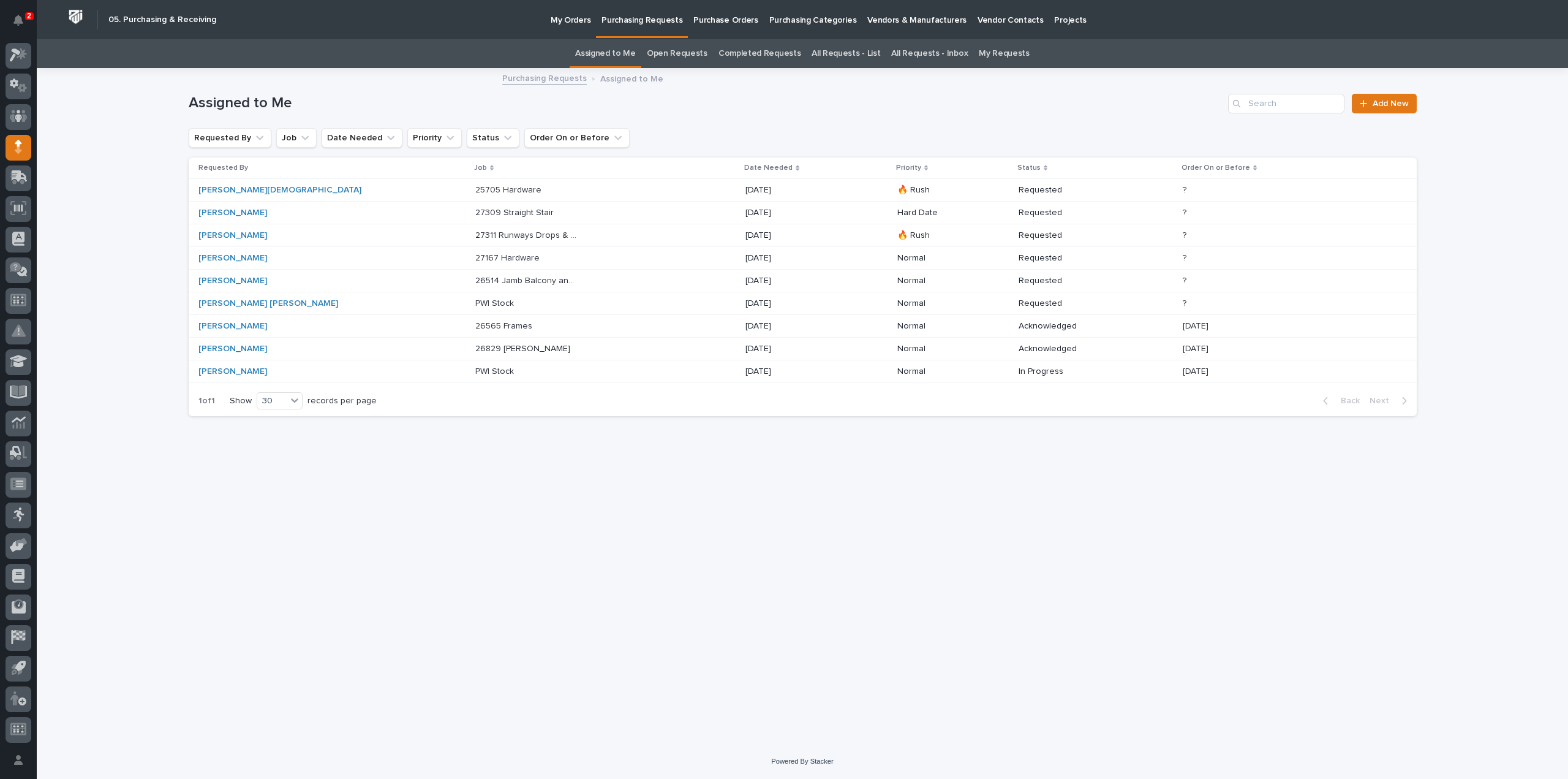
click at [475, 281] on p "26514 Jamb Balcony and Patio Lifter" at bounding box center [528, 280] width 105 height 13
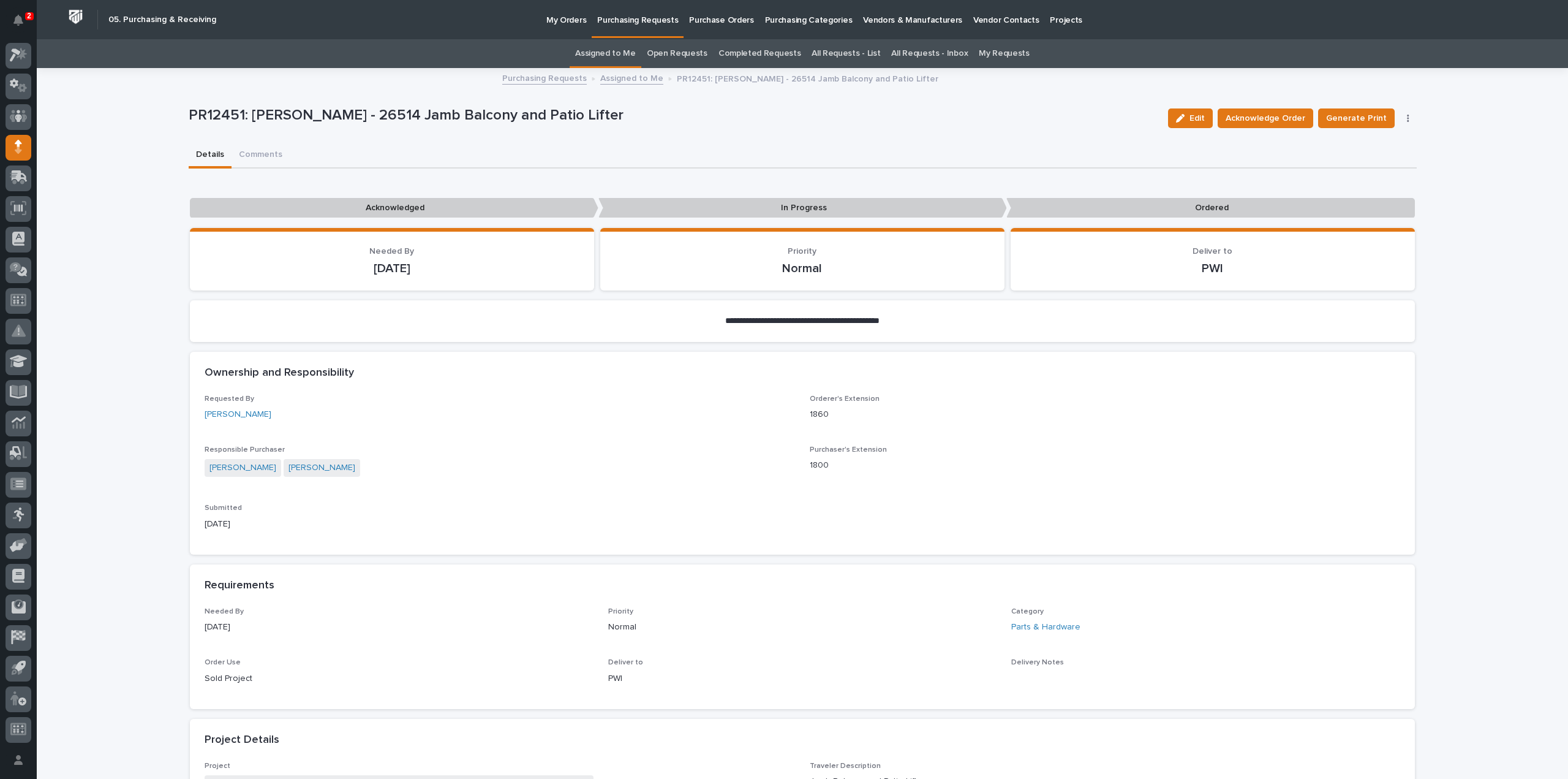
scroll to position [245, 0]
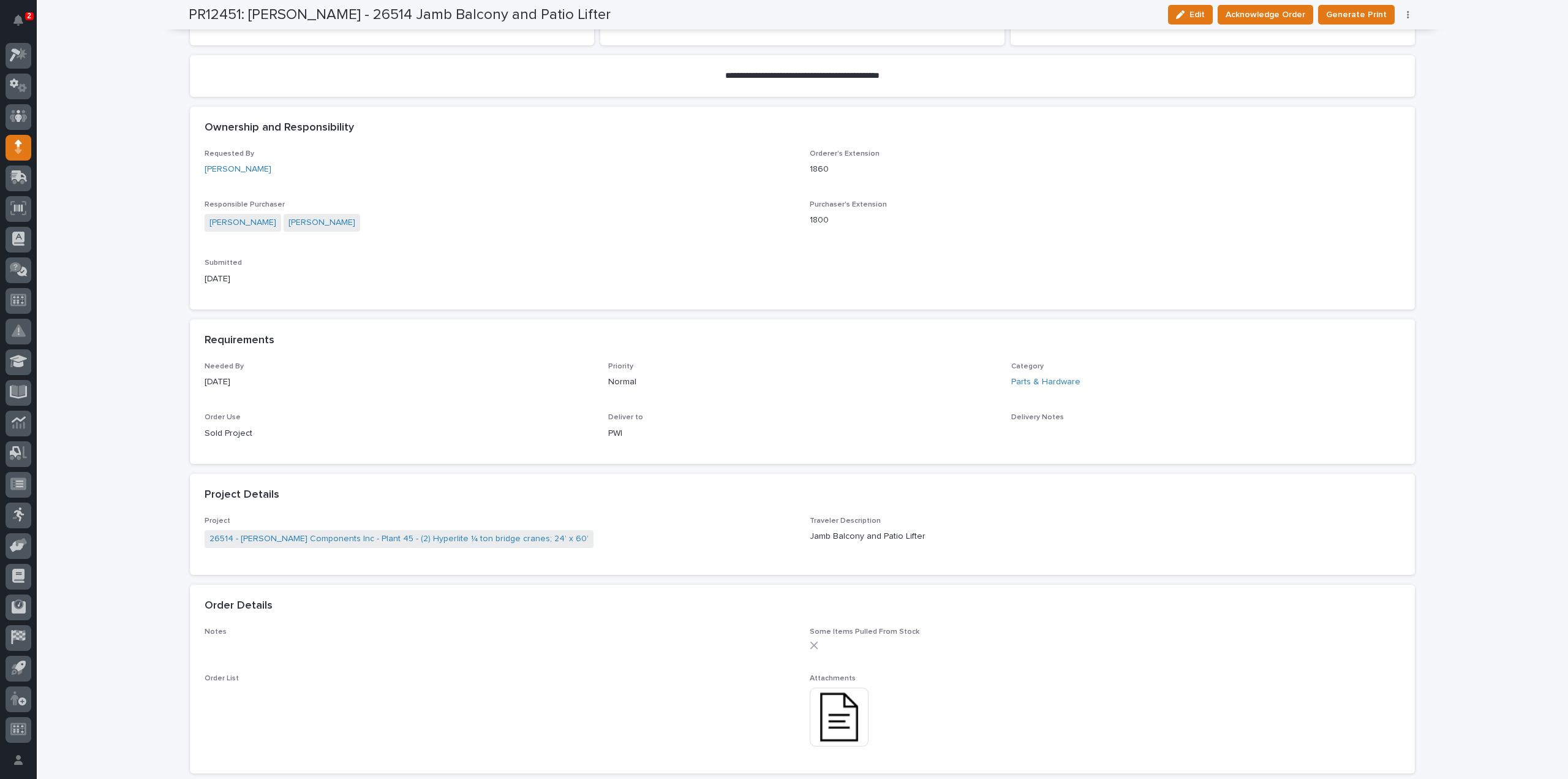
click at [839, 719] on img at bounding box center [839, 717] width 59 height 59
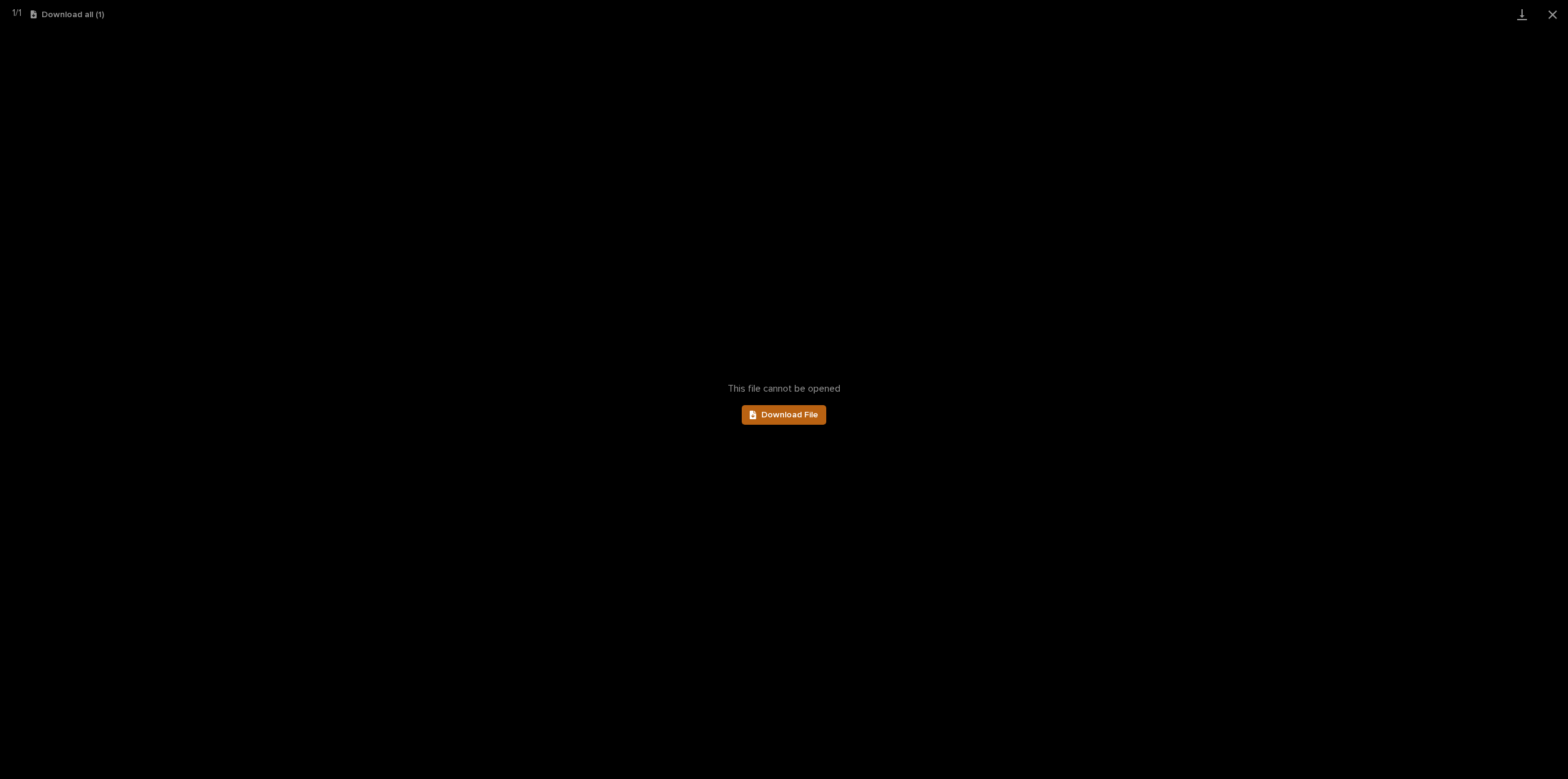
click at [808, 415] on span "Download File" at bounding box center [789, 415] width 57 height 8
click at [1553, 15] on button "Close gallery" at bounding box center [1553, 14] width 31 height 29
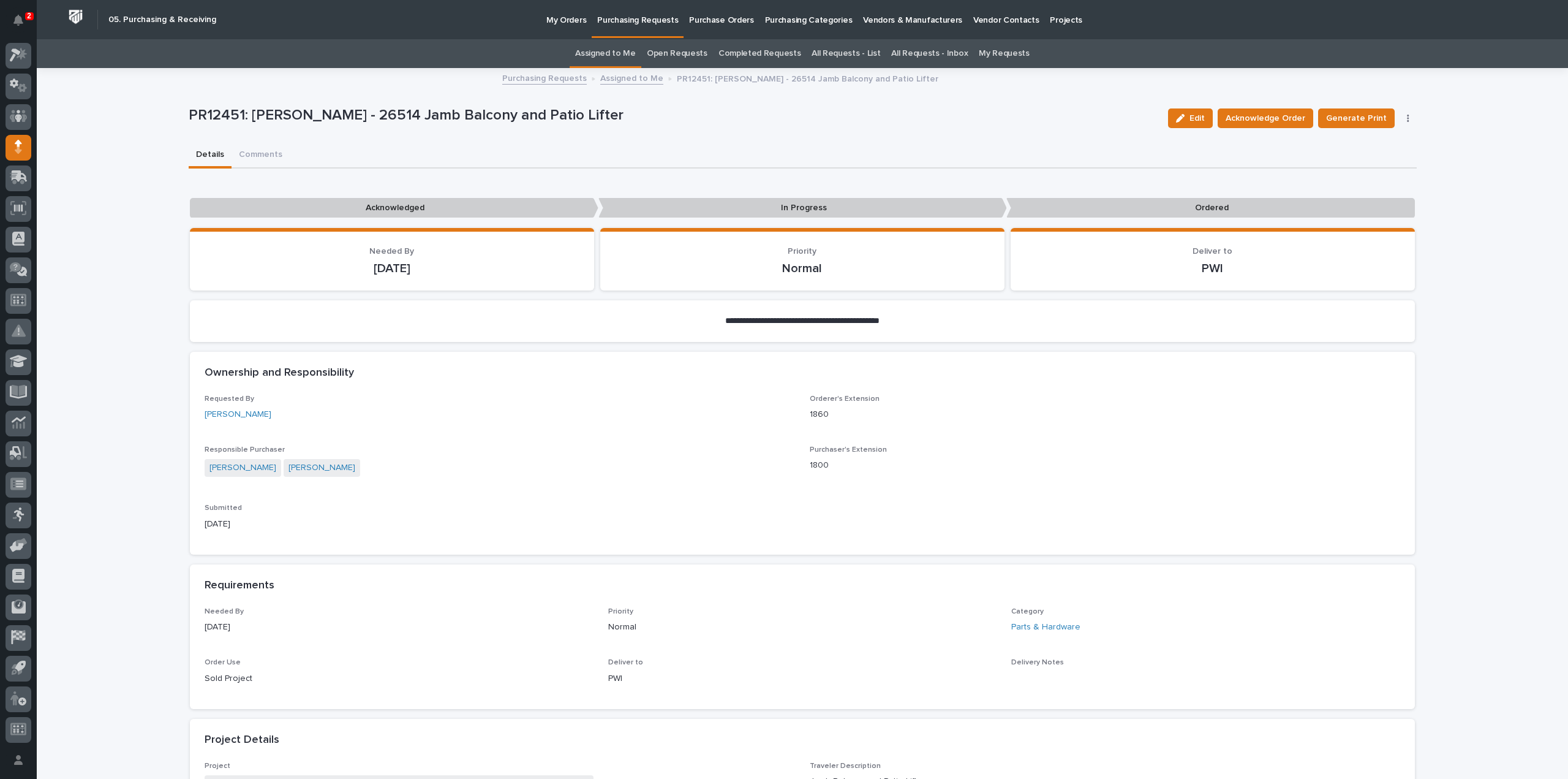
scroll to position [0, 0]
click at [1278, 121] on span "Acknowledge Order" at bounding box center [1265, 118] width 79 height 15
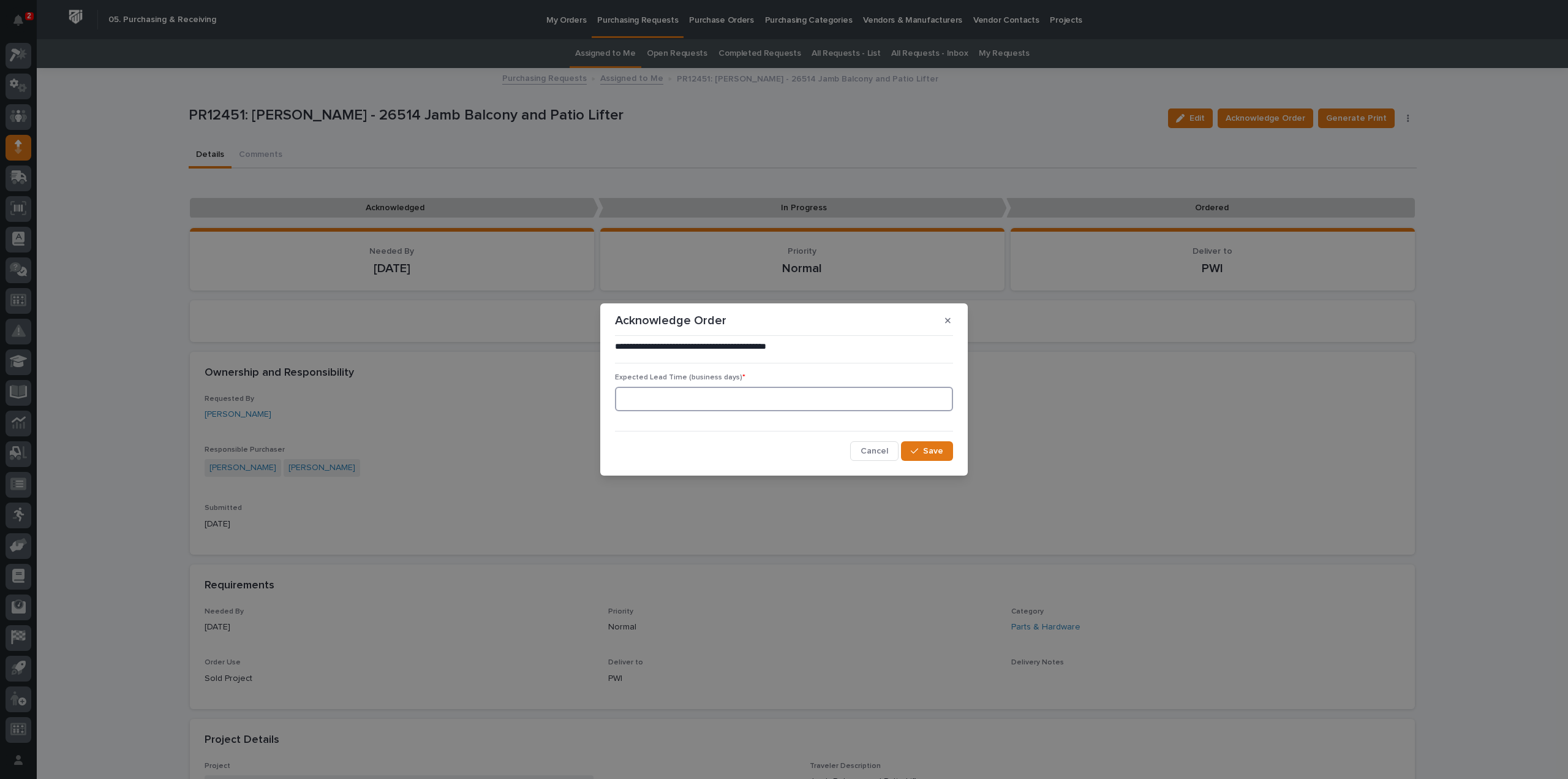
click at [822, 404] on input at bounding box center [784, 399] width 338 height 24
type input "0"
click at [938, 447] on span "Save" at bounding box center [933, 451] width 20 height 11
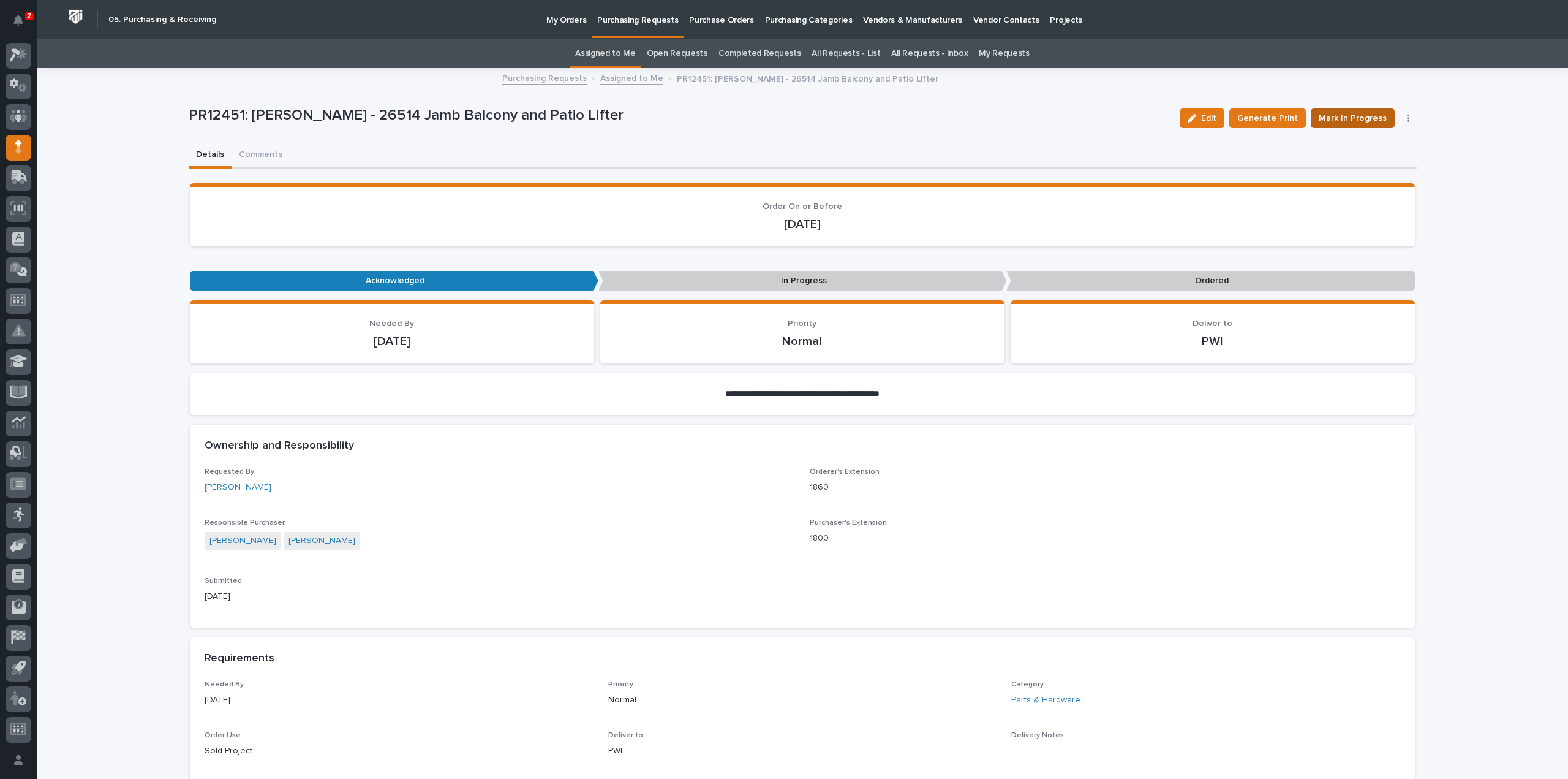
click at [1368, 120] on span "Mark In Progress" at bounding box center [1353, 118] width 68 height 15
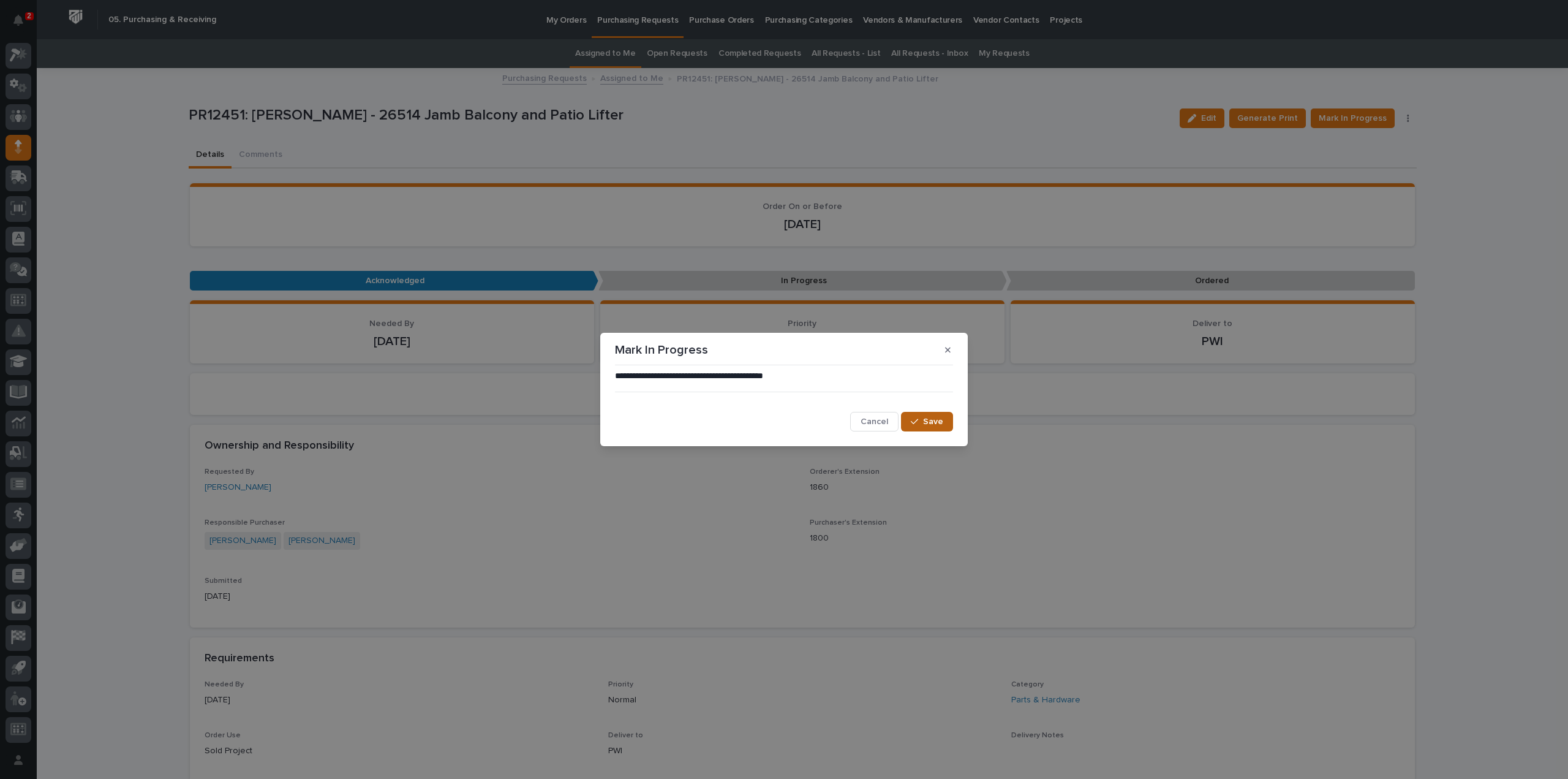
click at [935, 425] on span "Save" at bounding box center [933, 421] width 20 height 11
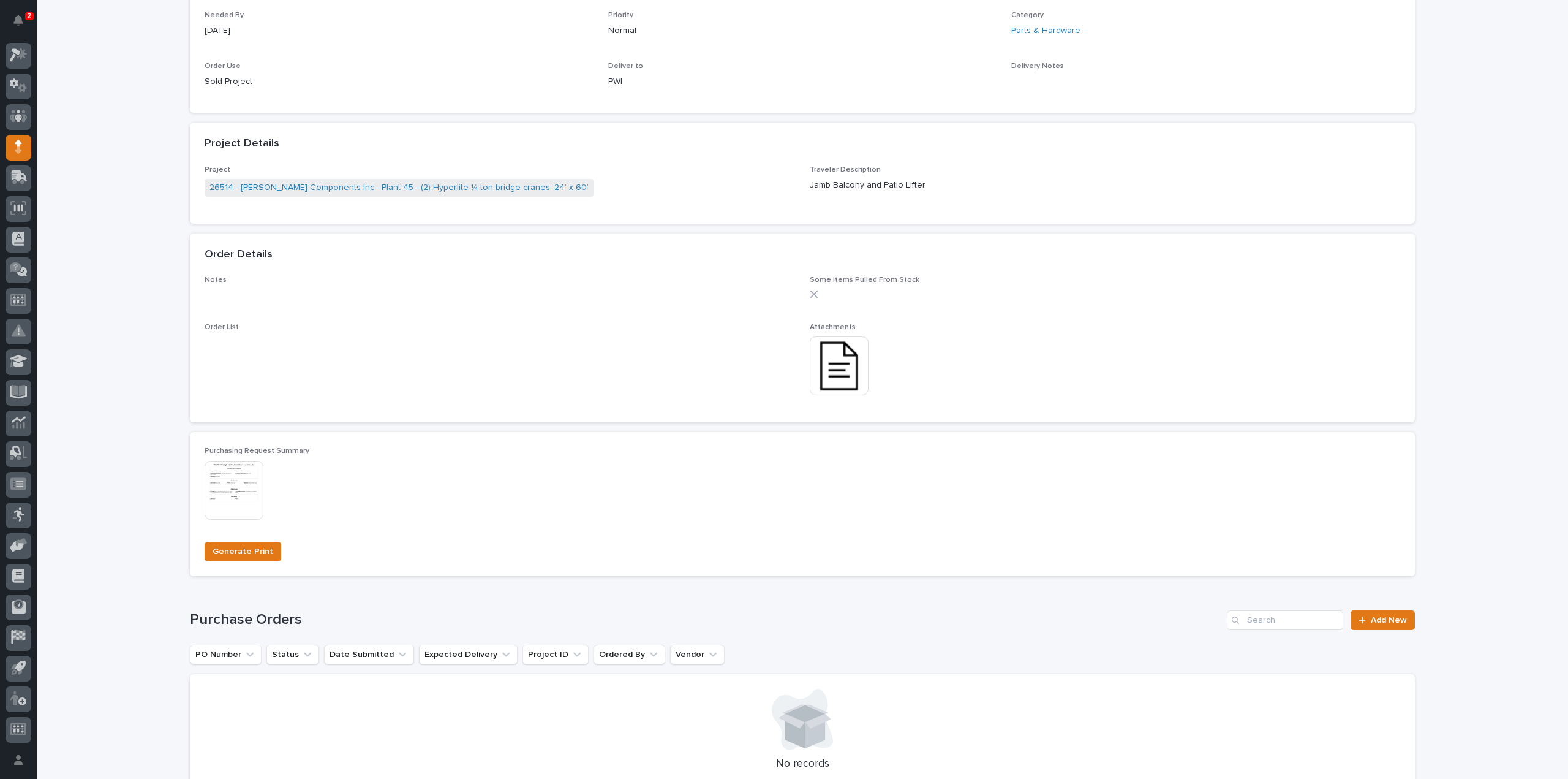
scroll to position [735, 0]
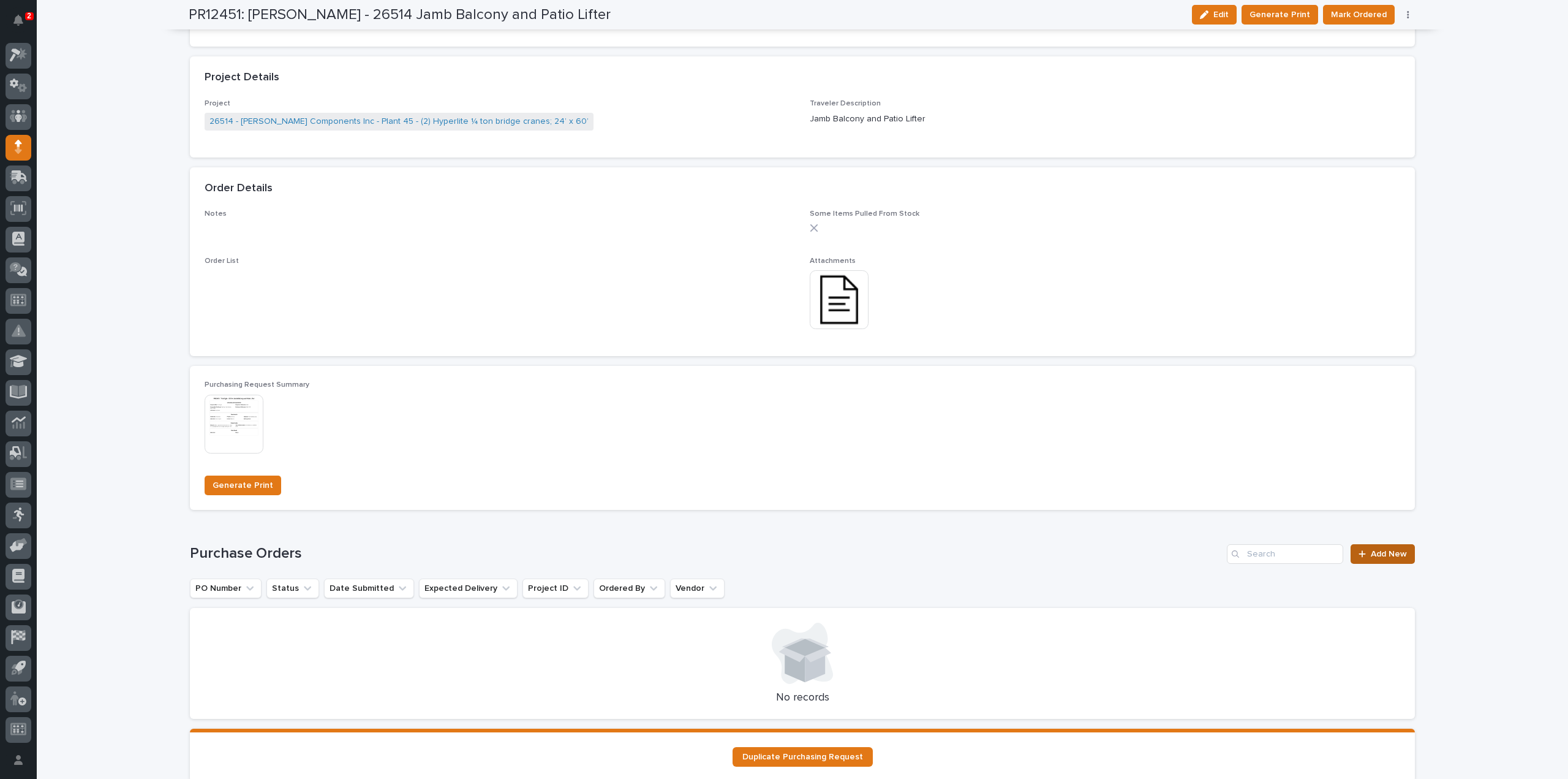
click at [1371, 554] on span "Add New" at bounding box center [1389, 554] width 36 height 8
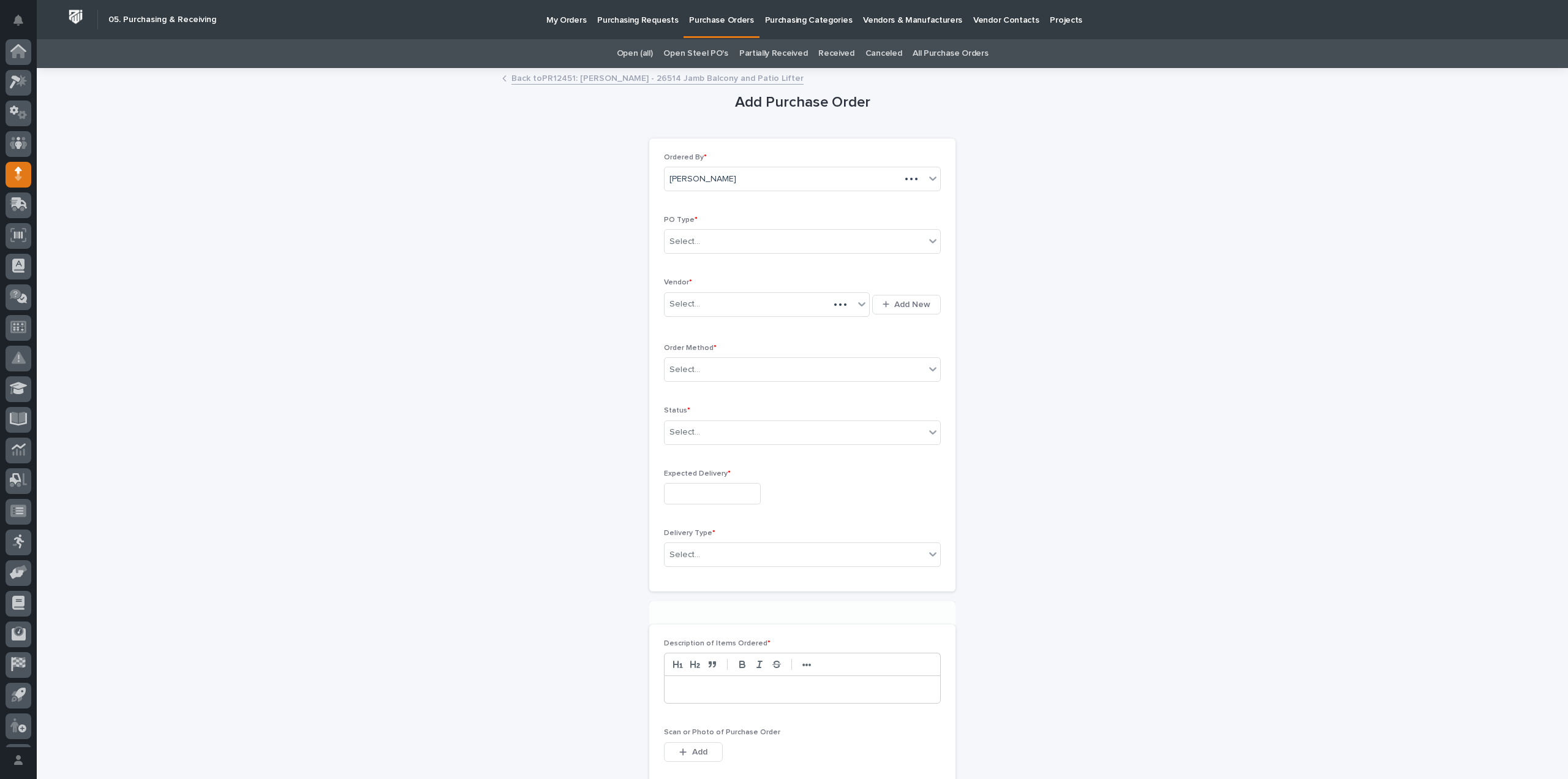
scroll to position [27, 0]
click at [672, 240] on div "Select..." at bounding box center [685, 242] width 31 height 13
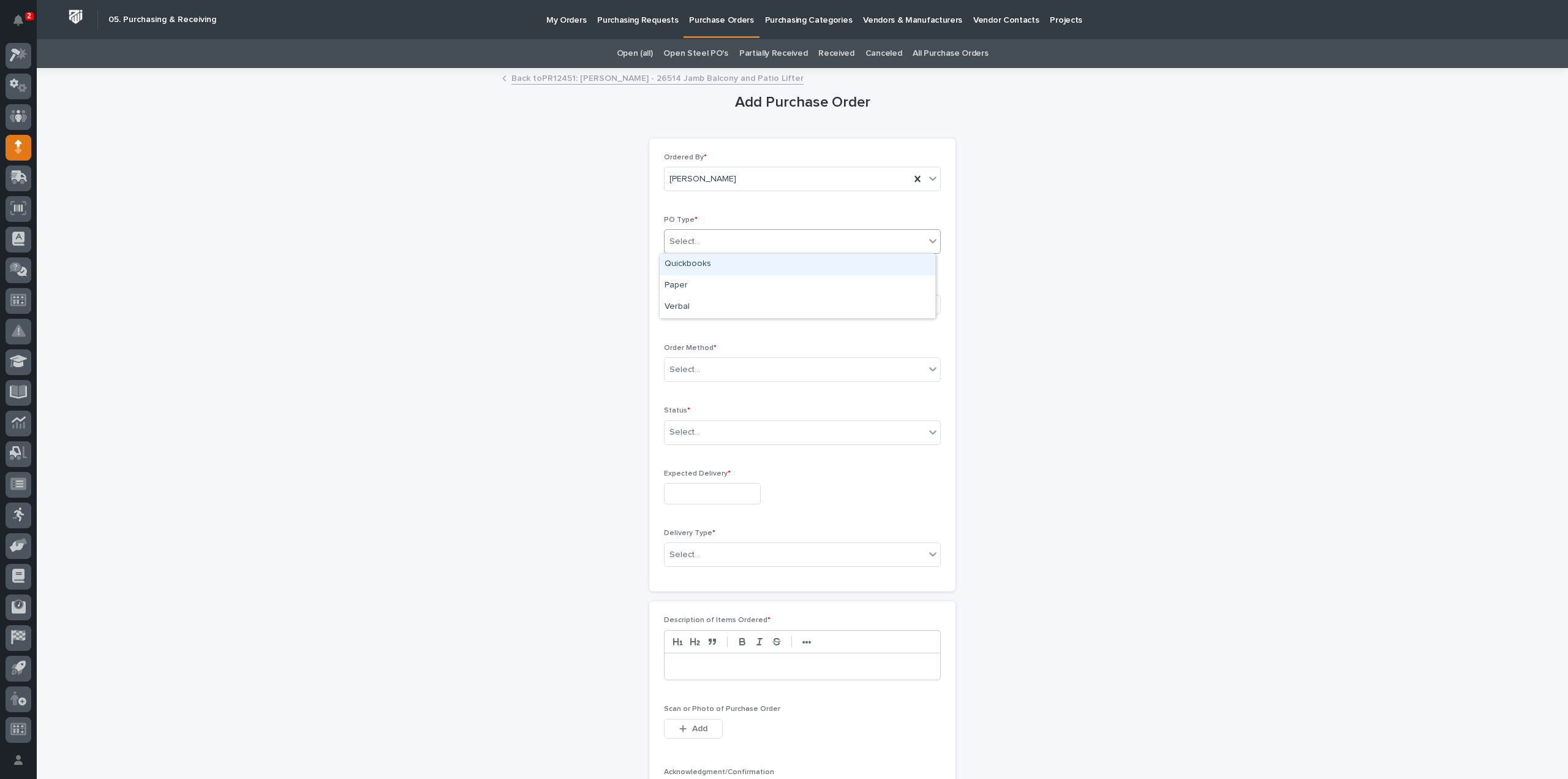
click at [679, 264] on div "Quickbooks" at bounding box center [797, 264] width 276 height 22
click at [684, 306] on div "Select..." at bounding box center [685, 304] width 31 height 13
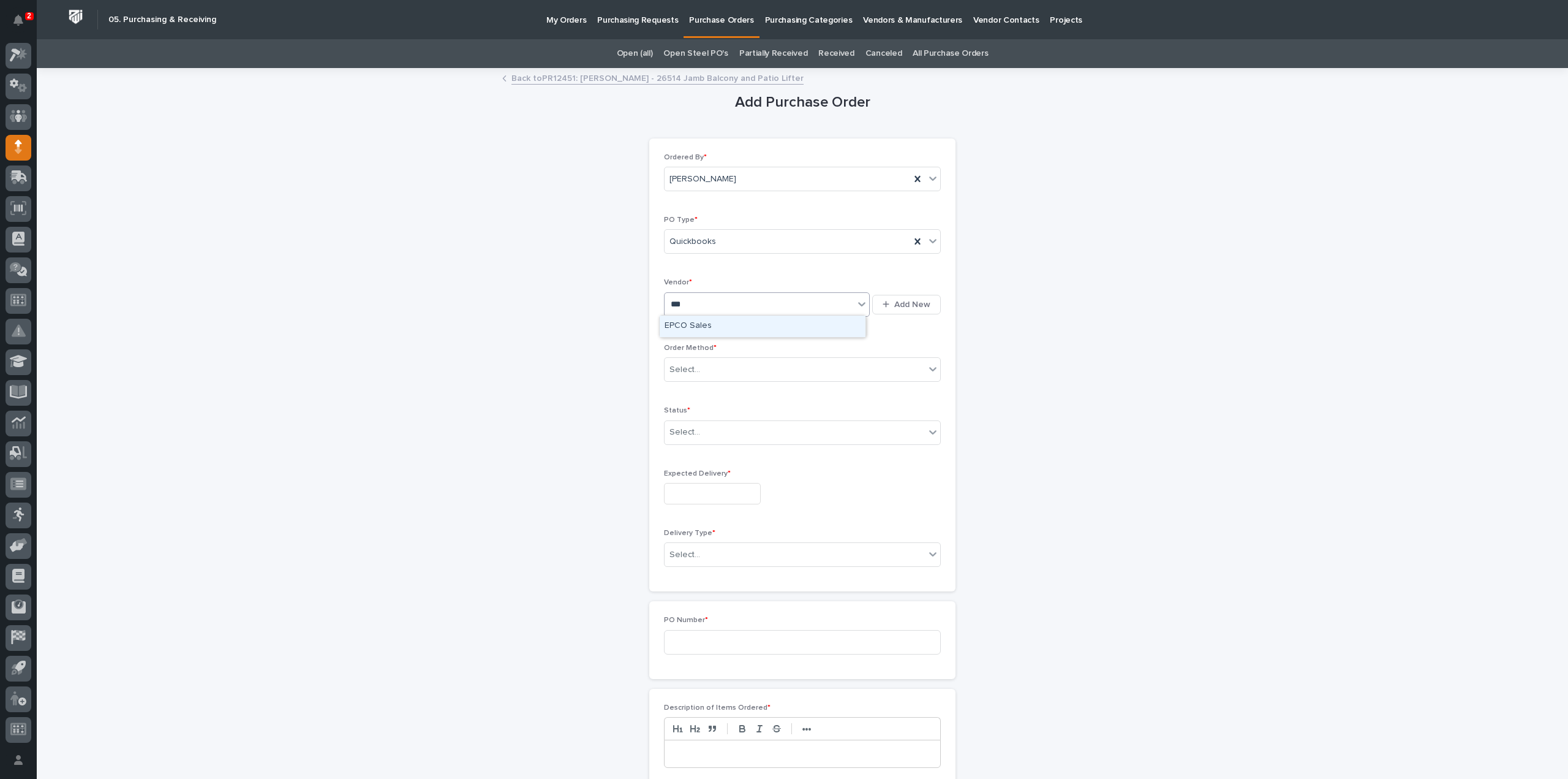
type input "****"
click at [688, 319] on div "EPCO Sales" at bounding box center [763, 326] width 206 height 22
click at [684, 370] on div "Select..." at bounding box center [685, 370] width 31 height 13
click at [686, 410] on div "Email" at bounding box center [797, 413] width 276 height 22
click at [691, 433] on div "Select..." at bounding box center [685, 433] width 31 height 13
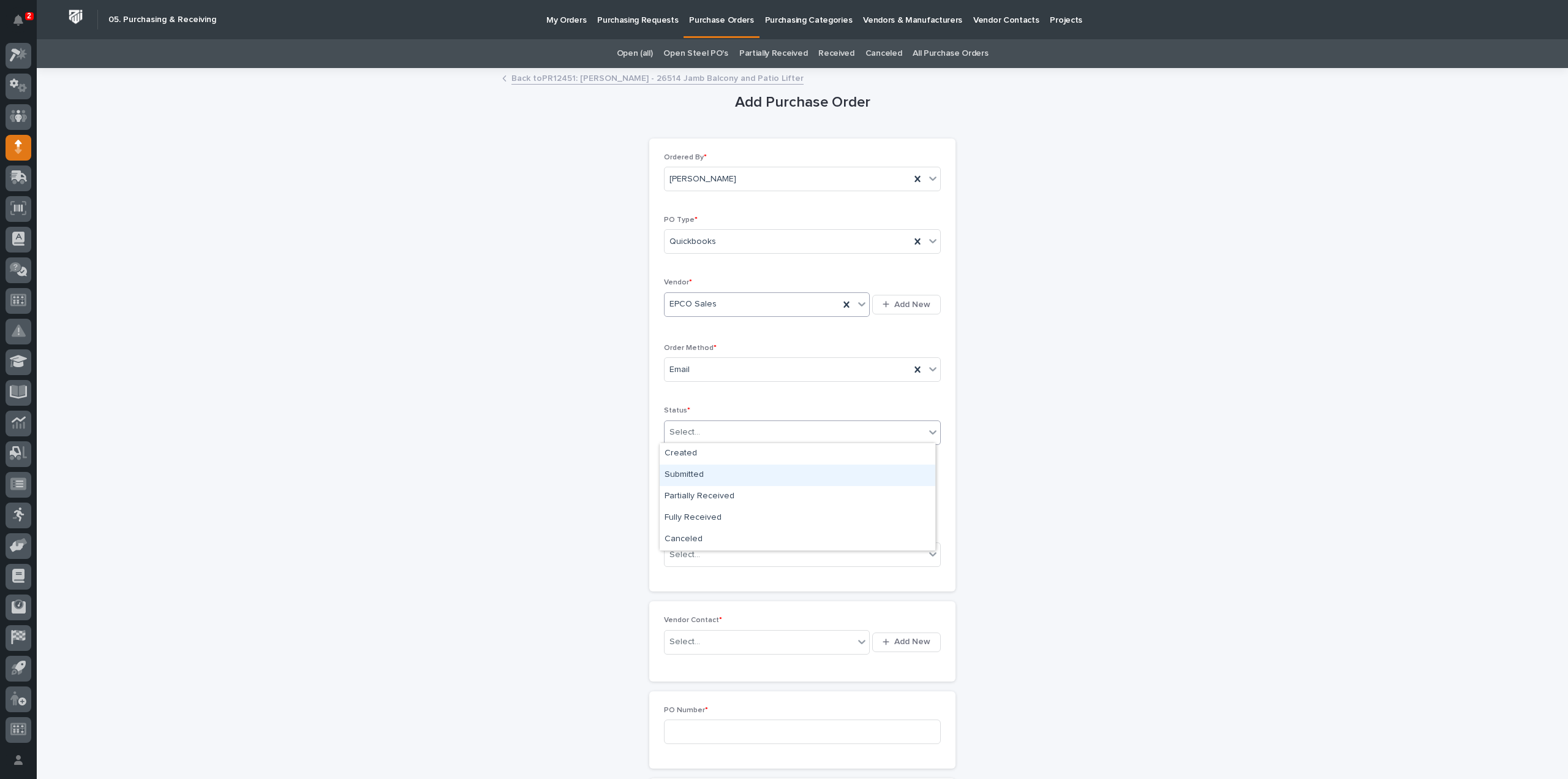
click at [685, 478] on div "Submitted" at bounding box center [797, 476] width 276 height 22
click at [687, 498] on input "text" at bounding box center [712, 494] width 97 height 22
click at [745, 354] on div "3" at bounding box center [744, 351] width 17 height 17
type input "**********"
click at [699, 555] on div "Select..." at bounding box center [795, 555] width 260 height 20
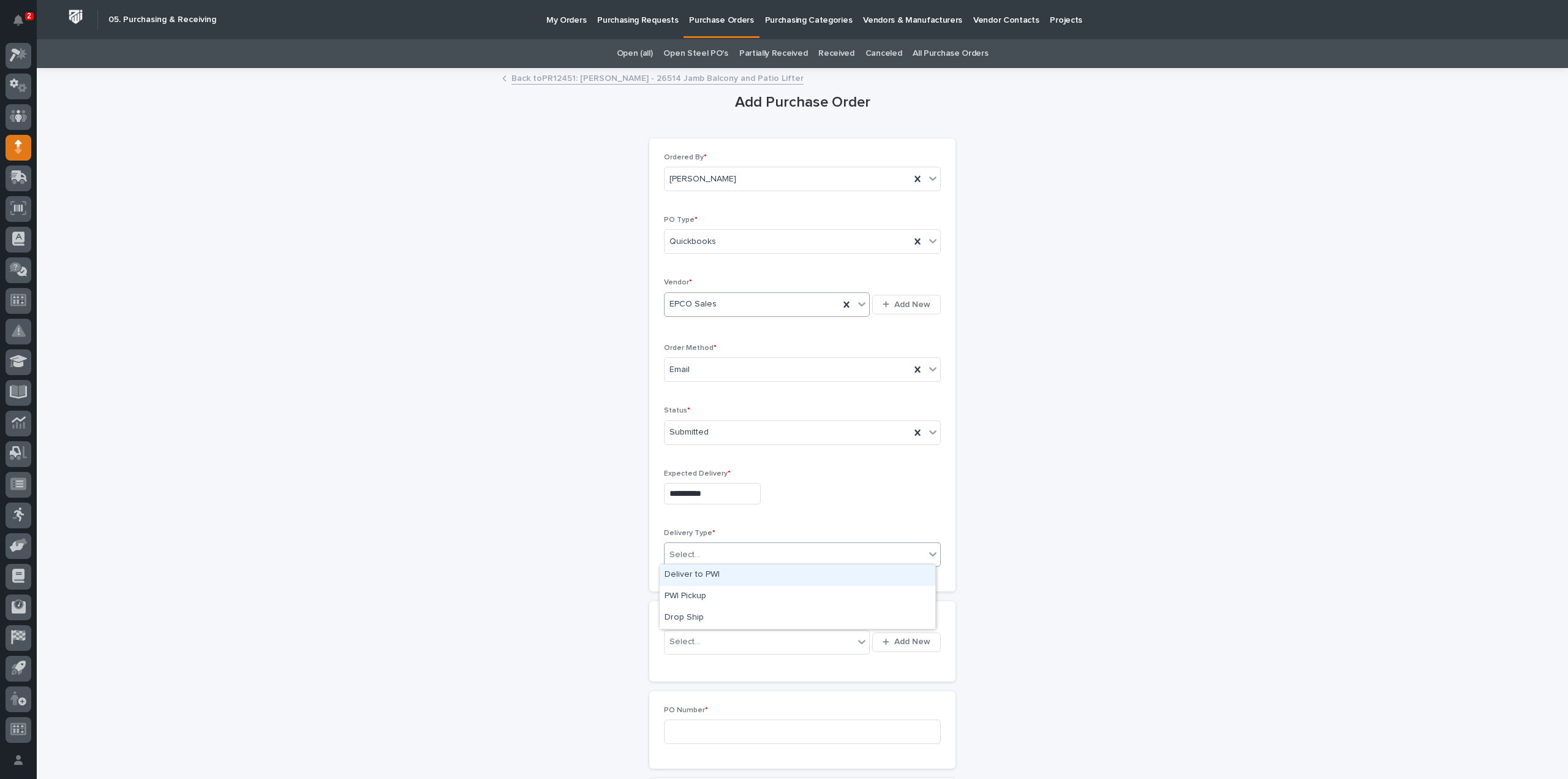
click at [693, 575] on div "Deliver to PWI" at bounding box center [797, 575] width 276 height 22
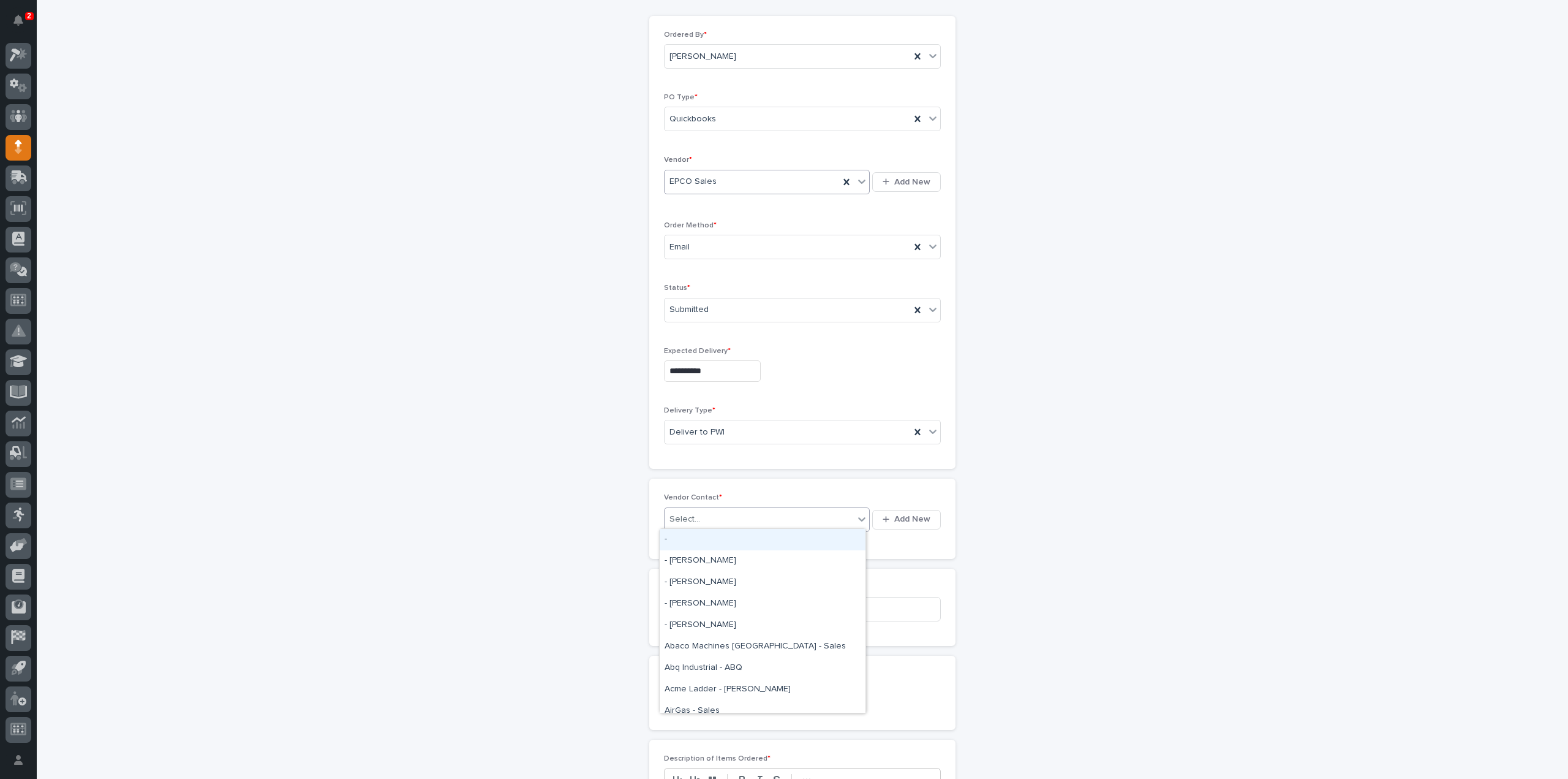
click at [691, 514] on div "Select..." at bounding box center [685, 519] width 31 height 13
type input "*****"
click at [692, 541] on div "EPCO Sales - Keith Schrock" at bounding box center [763, 540] width 206 height 22
click at [686, 600] on input at bounding box center [802, 609] width 277 height 24
type input "3"
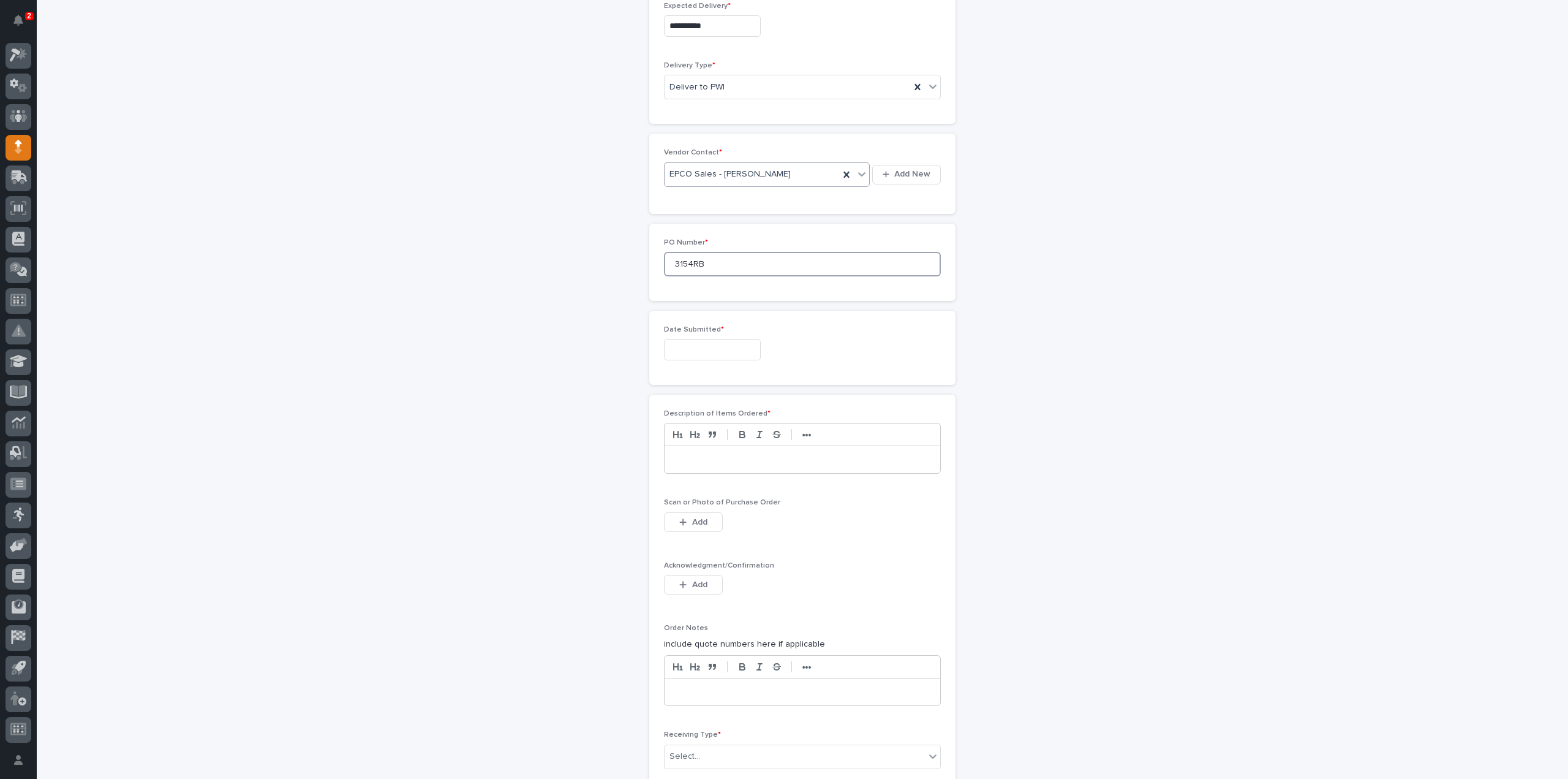
scroll to position [490, 0]
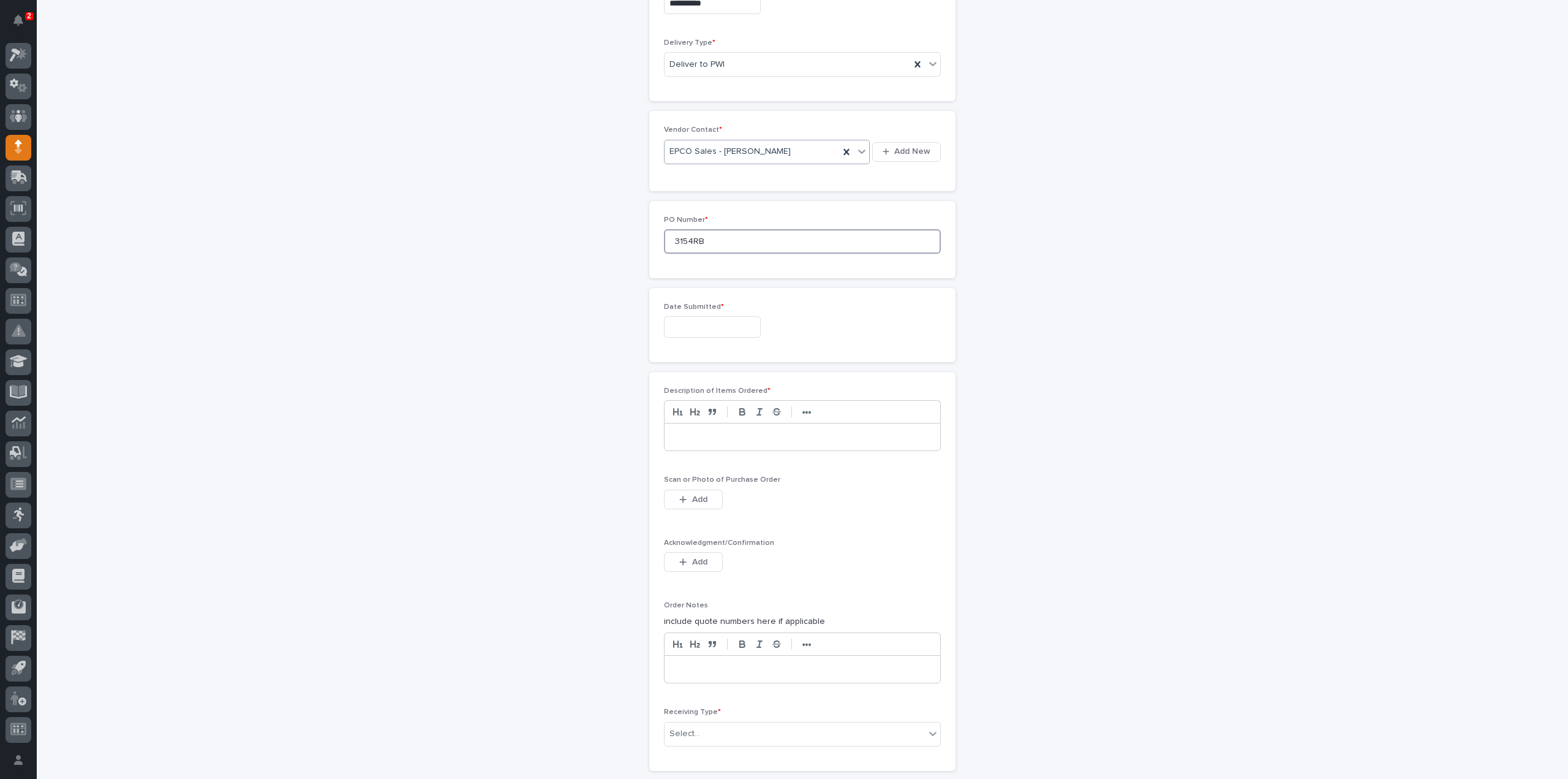
type input "3154RB"
click at [702, 328] on input "text" at bounding box center [712, 327] width 97 height 22
click at [688, 187] on div "30" at bounding box center [685, 184] width 17 height 17
type input "**********"
click at [701, 435] on p at bounding box center [802, 437] width 257 height 12
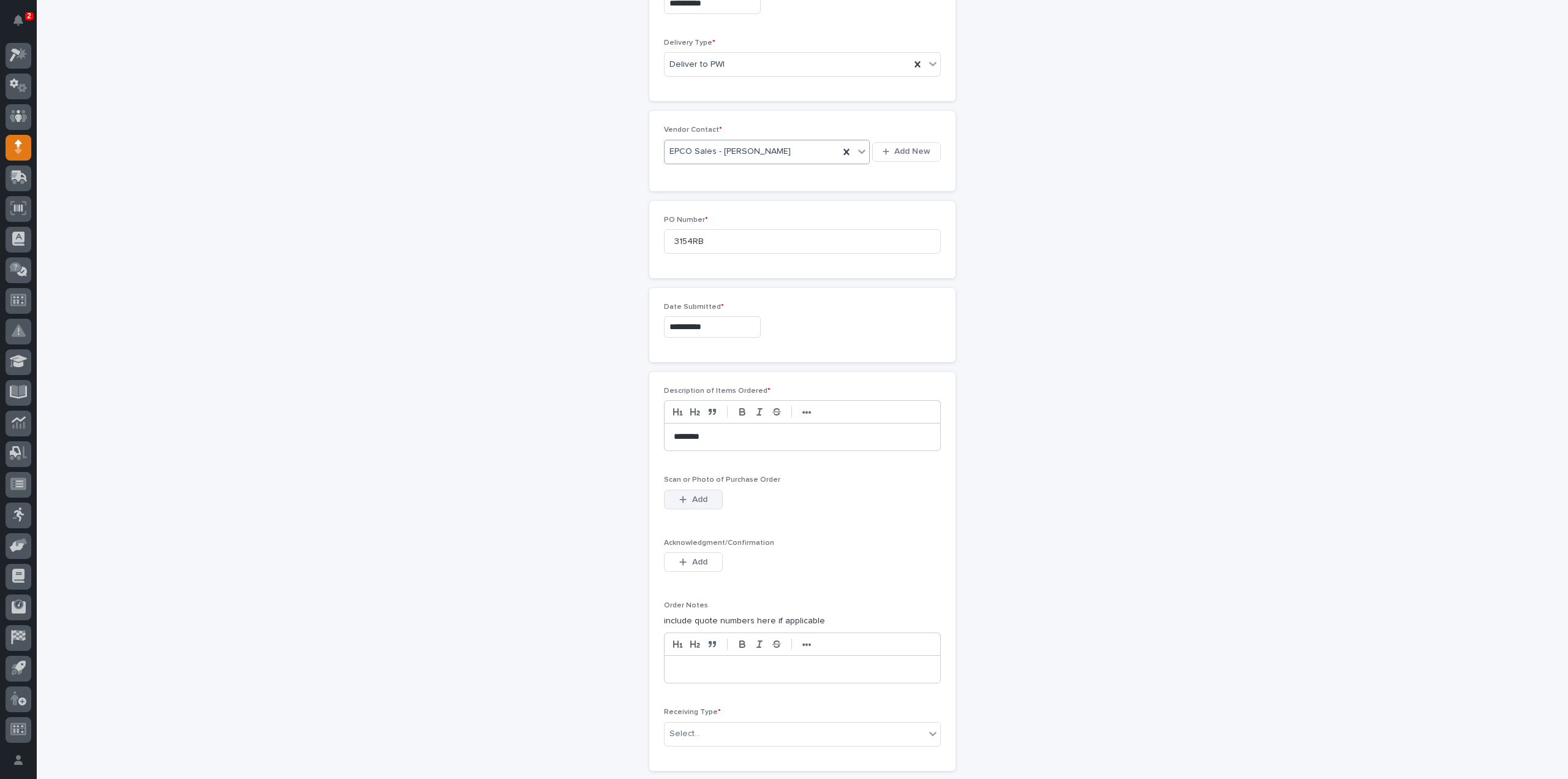
click at [692, 496] on span "Add" at bounding box center [700, 499] width 15 height 11
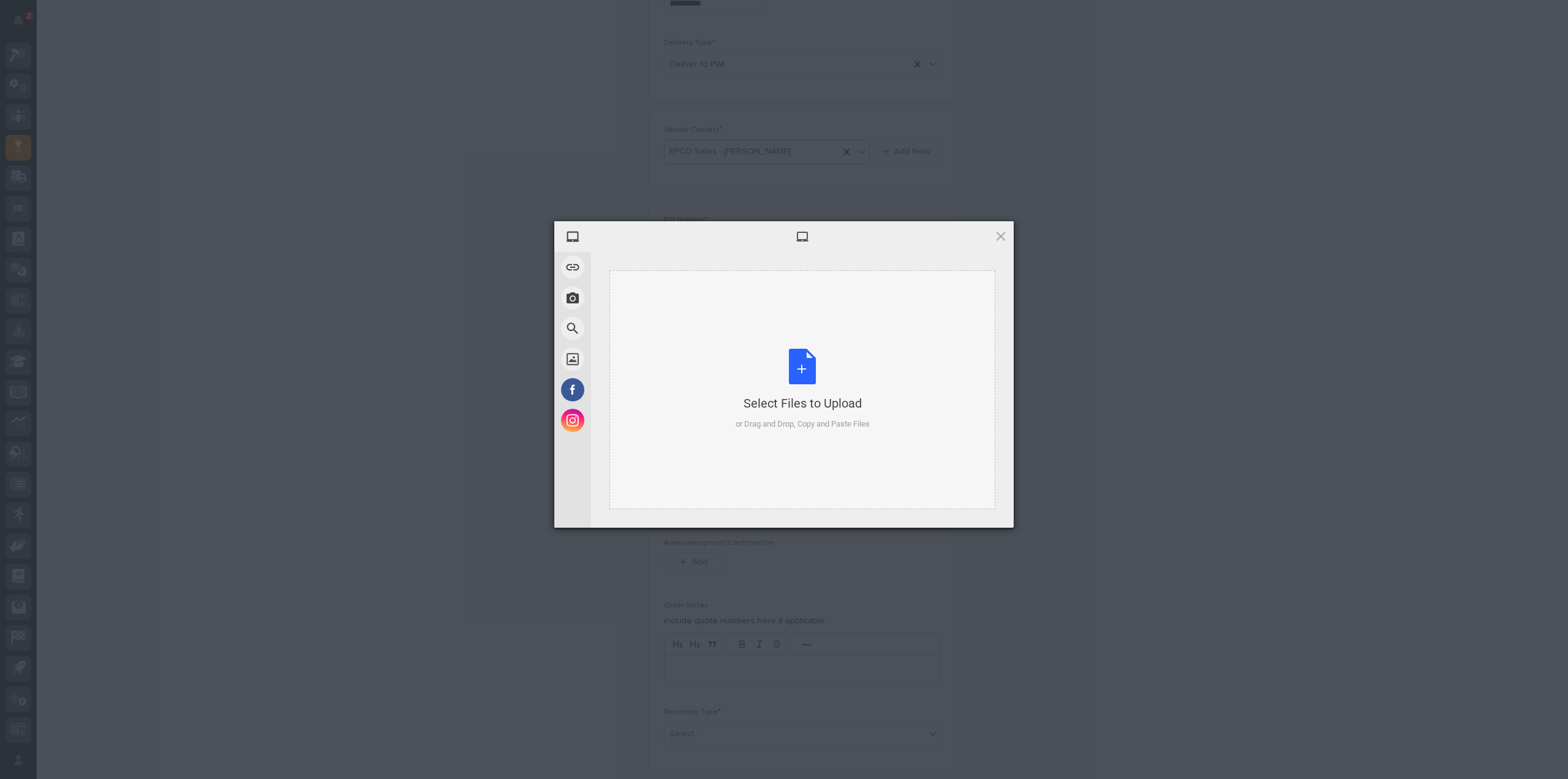
click at [794, 376] on div "Select Files to Upload or Drag and Drop, Copy and Paste Files" at bounding box center [803, 389] width 134 height 81
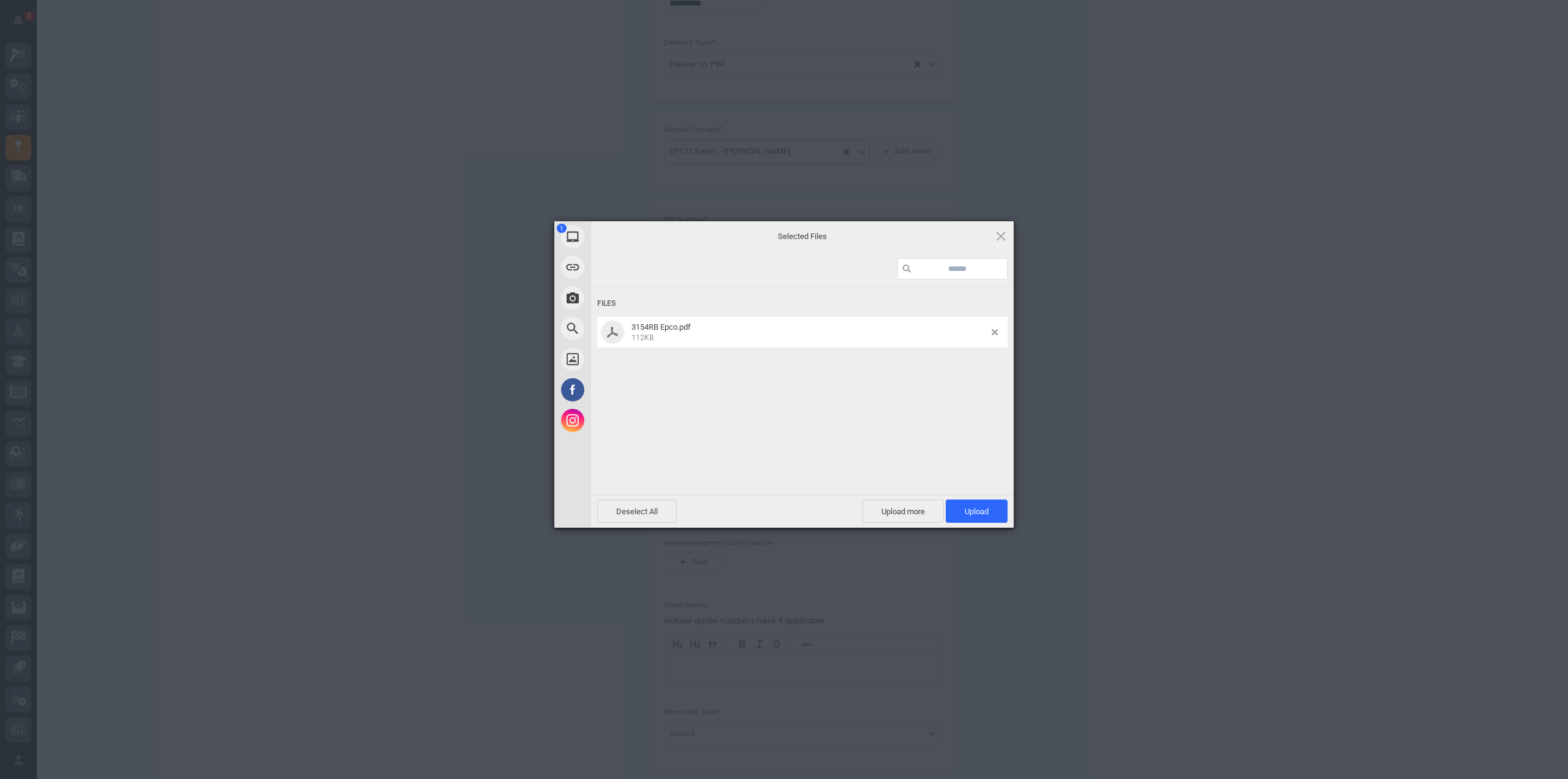
drag, startPoint x: 958, startPoint y: 514, endPoint x: 1035, endPoint y: 478, distance: 85.0
click at [959, 514] on span "Upload 1" at bounding box center [976, 511] width 62 height 23
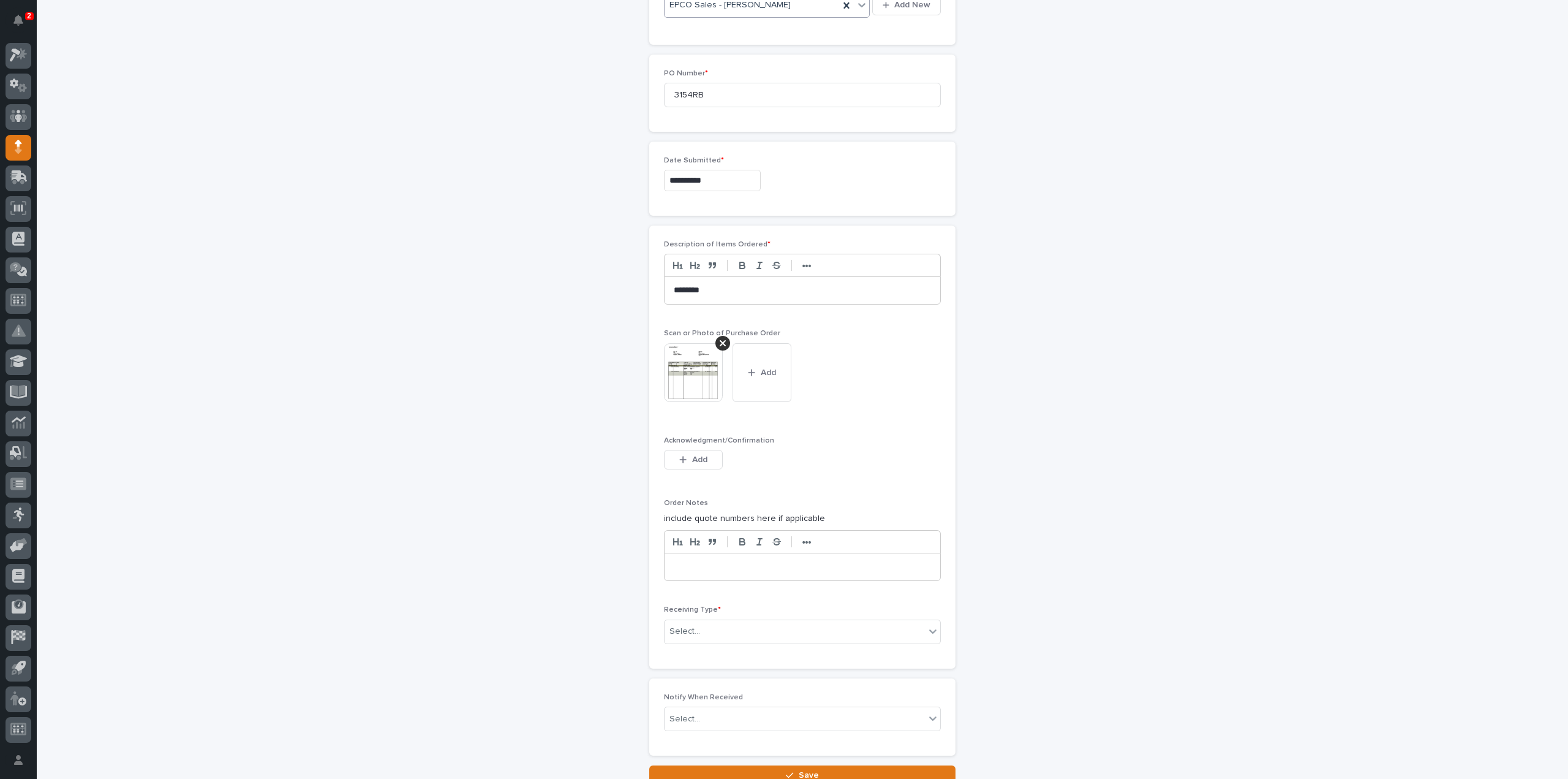
scroll to position [733, 0]
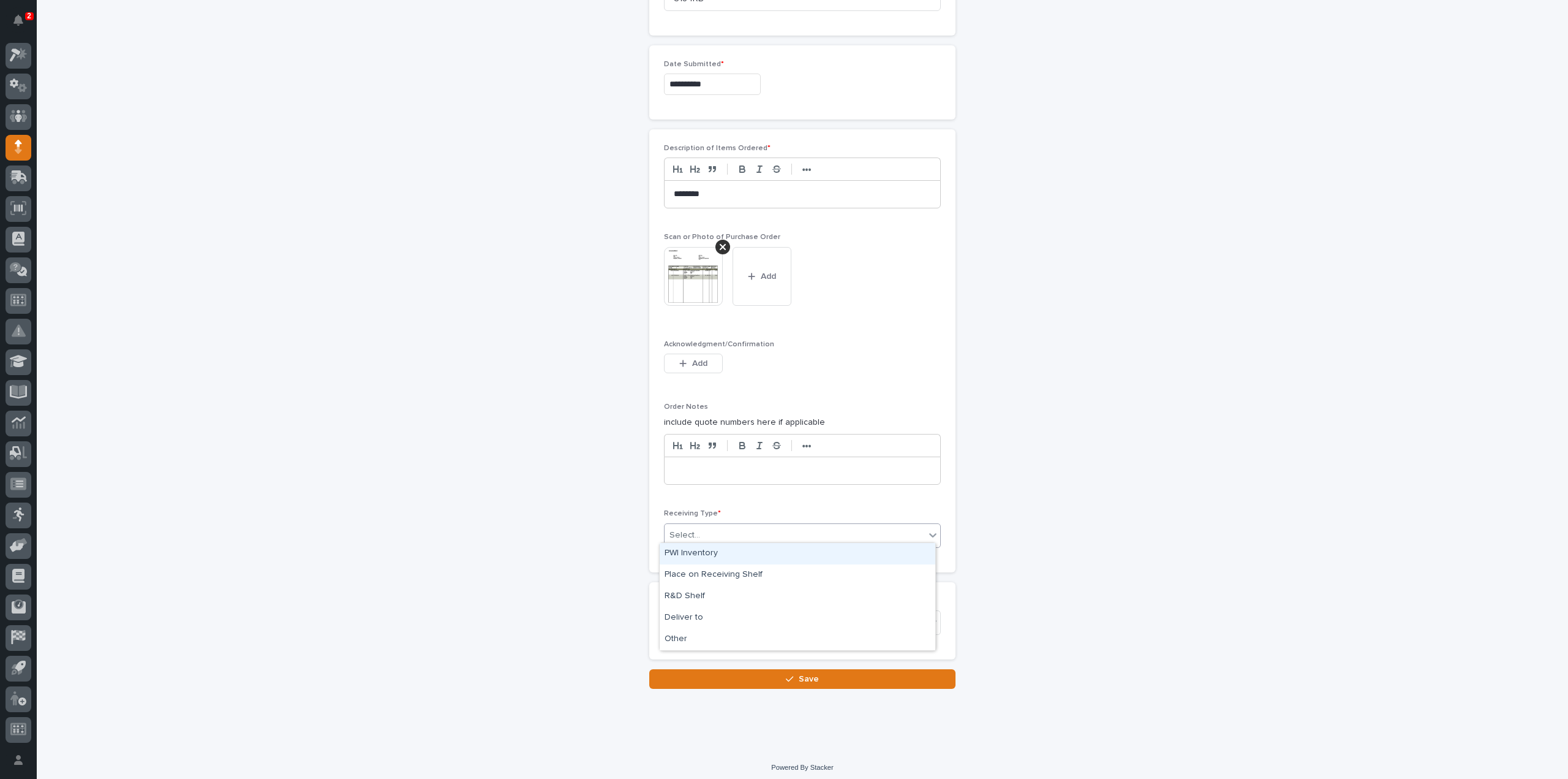
click at [708, 530] on div "Select..." at bounding box center [795, 536] width 260 height 20
click at [686, 616] on div "Deliver to" at bounding box center [797, 618] width 276 height 22
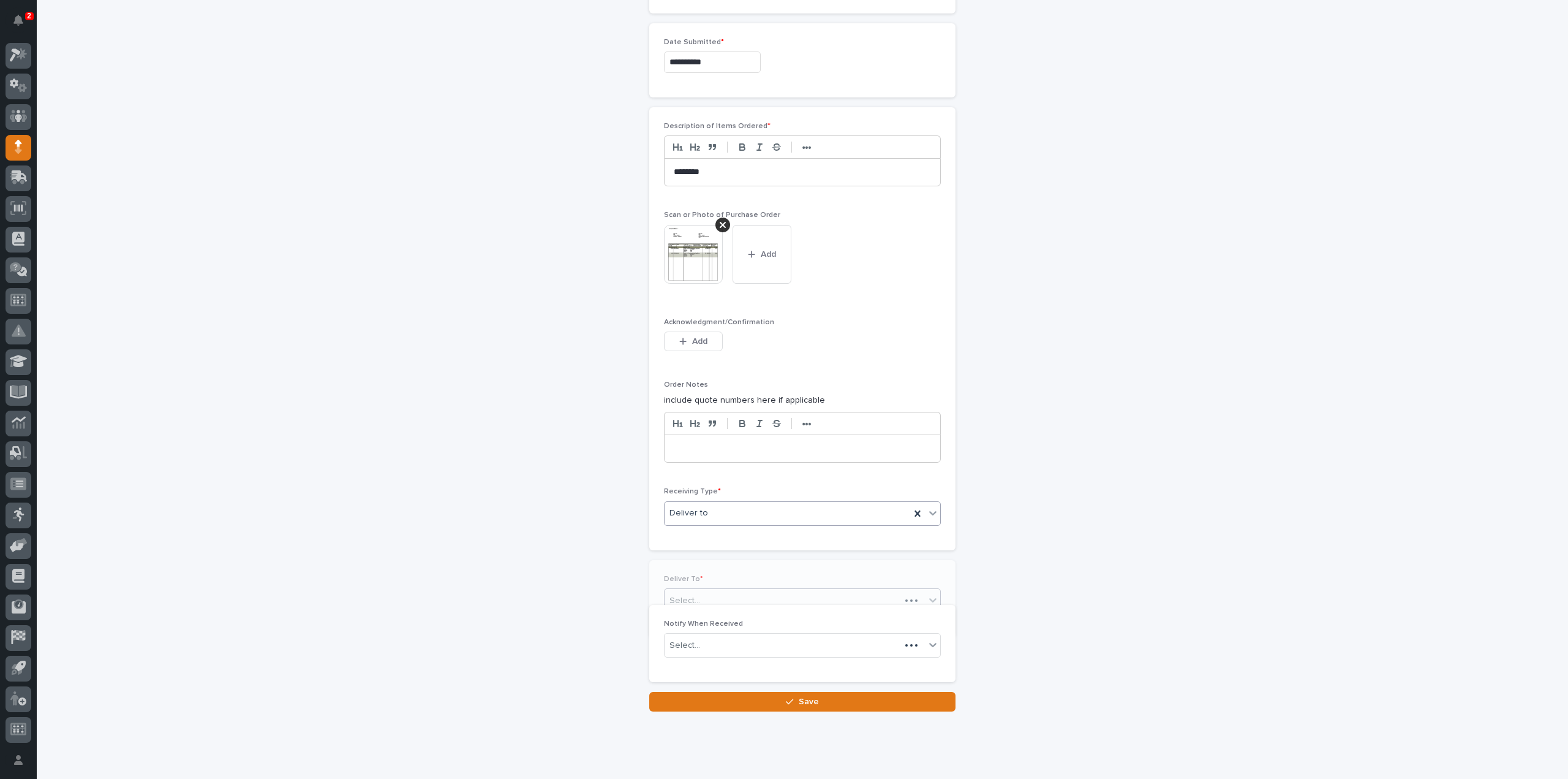
scroll to position [776, 0]
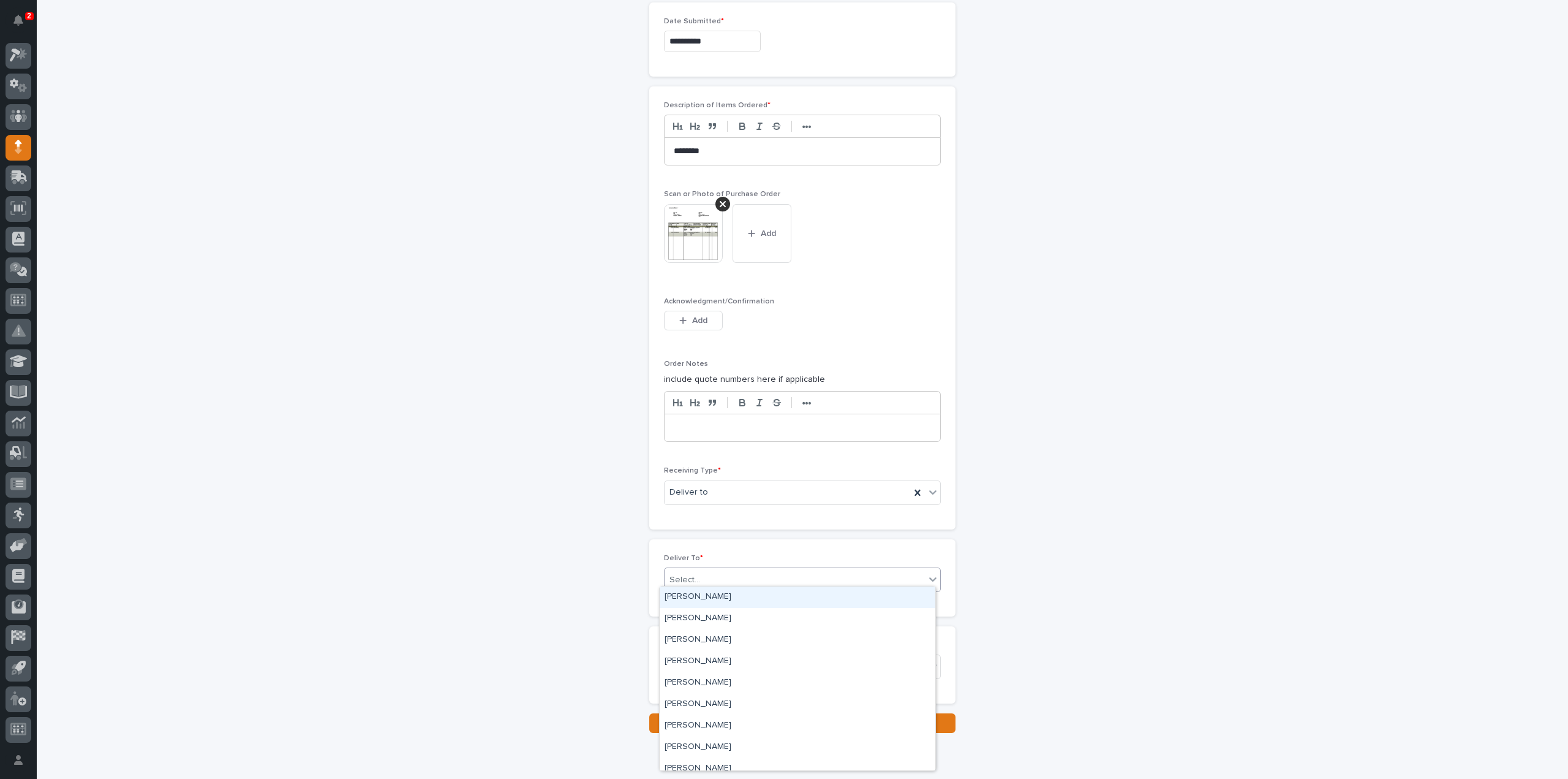
click at [692, 577] on div "Select..." at bounding box center [685, 580] width 31 height 13
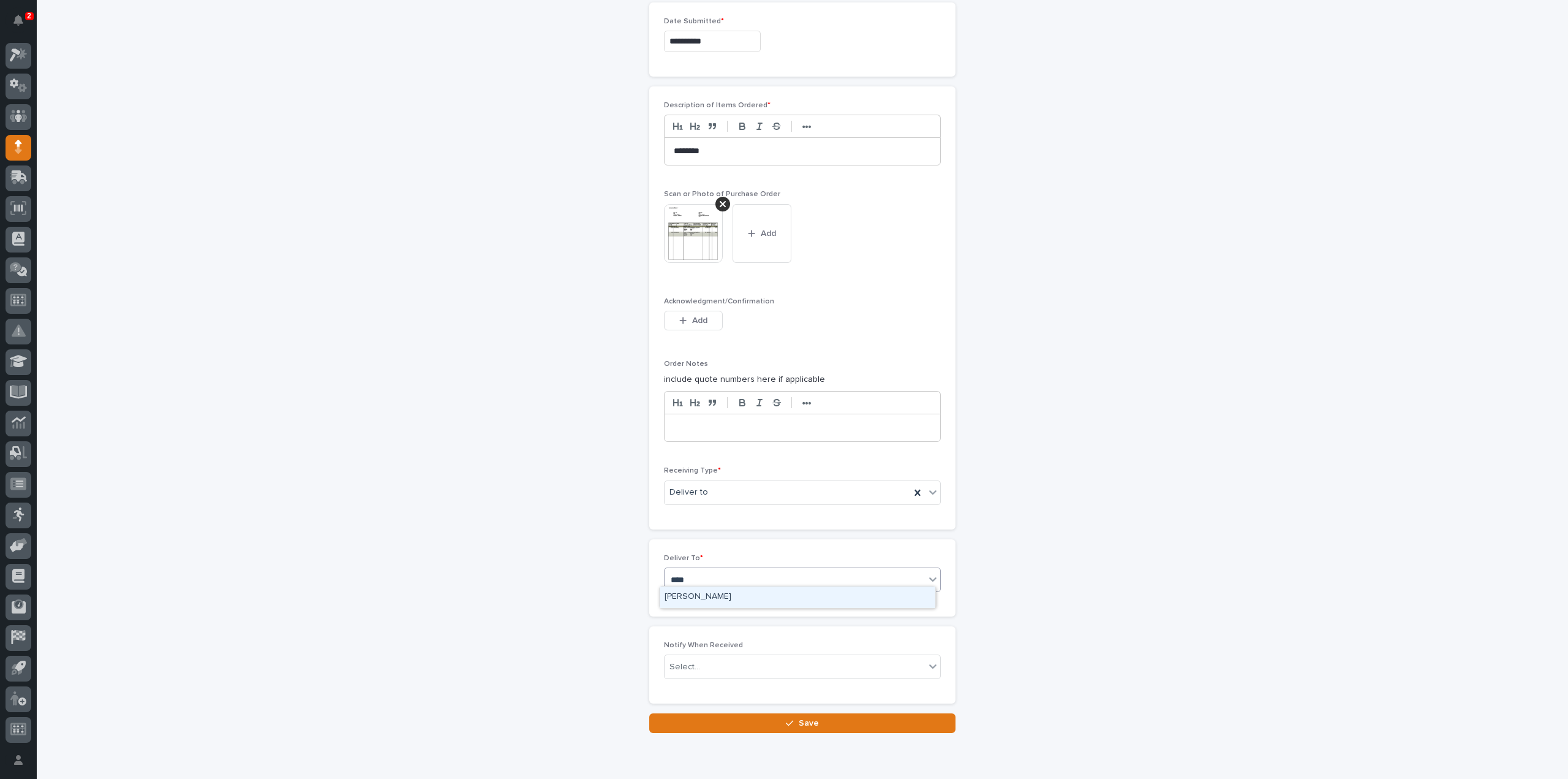
type input "*****"
click at [697, 593] on div "[PERSON_NAME]" at bounding box center [797, 597] width 276 height 22
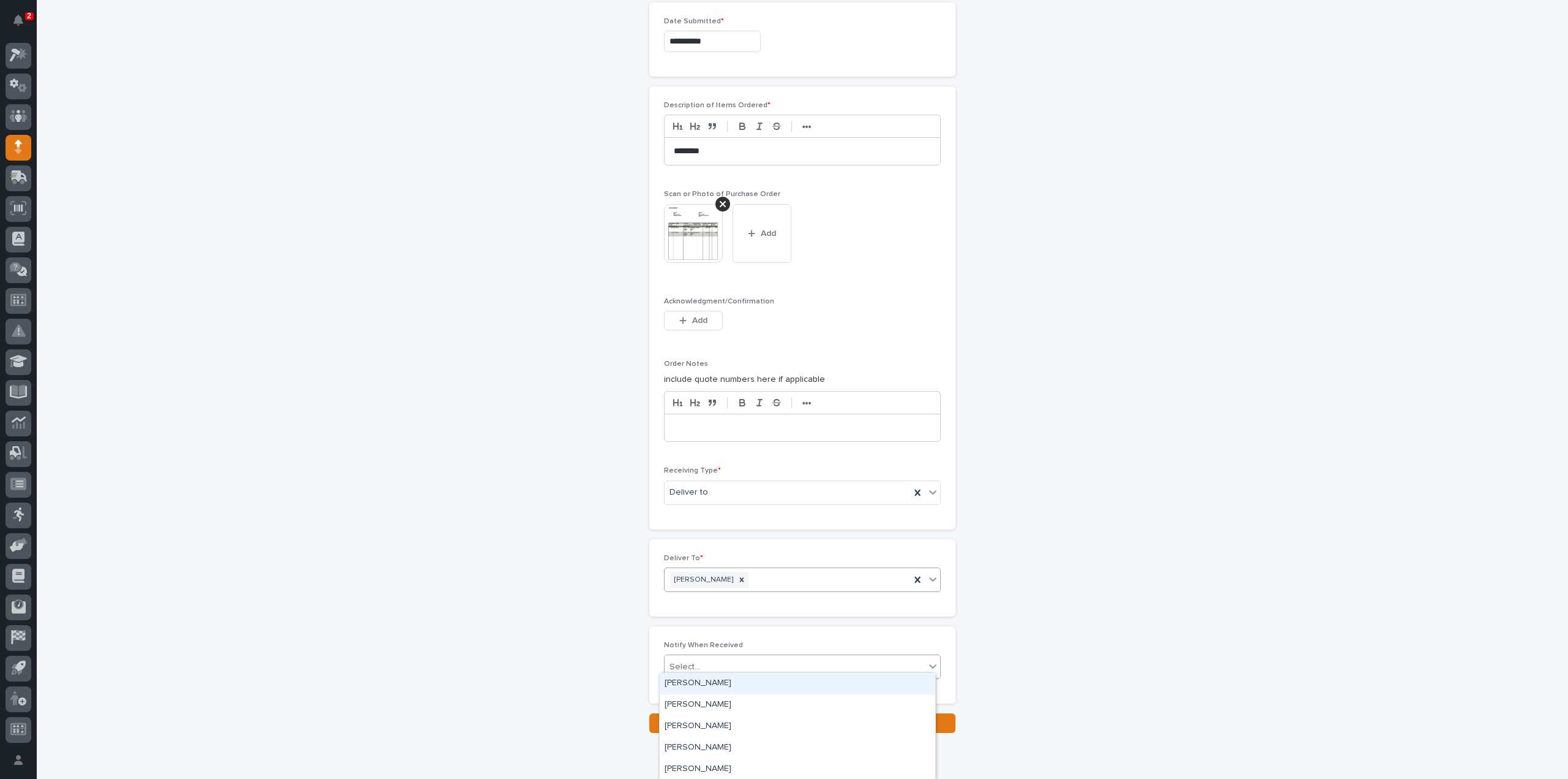
click at [701, 657] on div "Select..." at bounding box center [795, 668] width 260 height 20
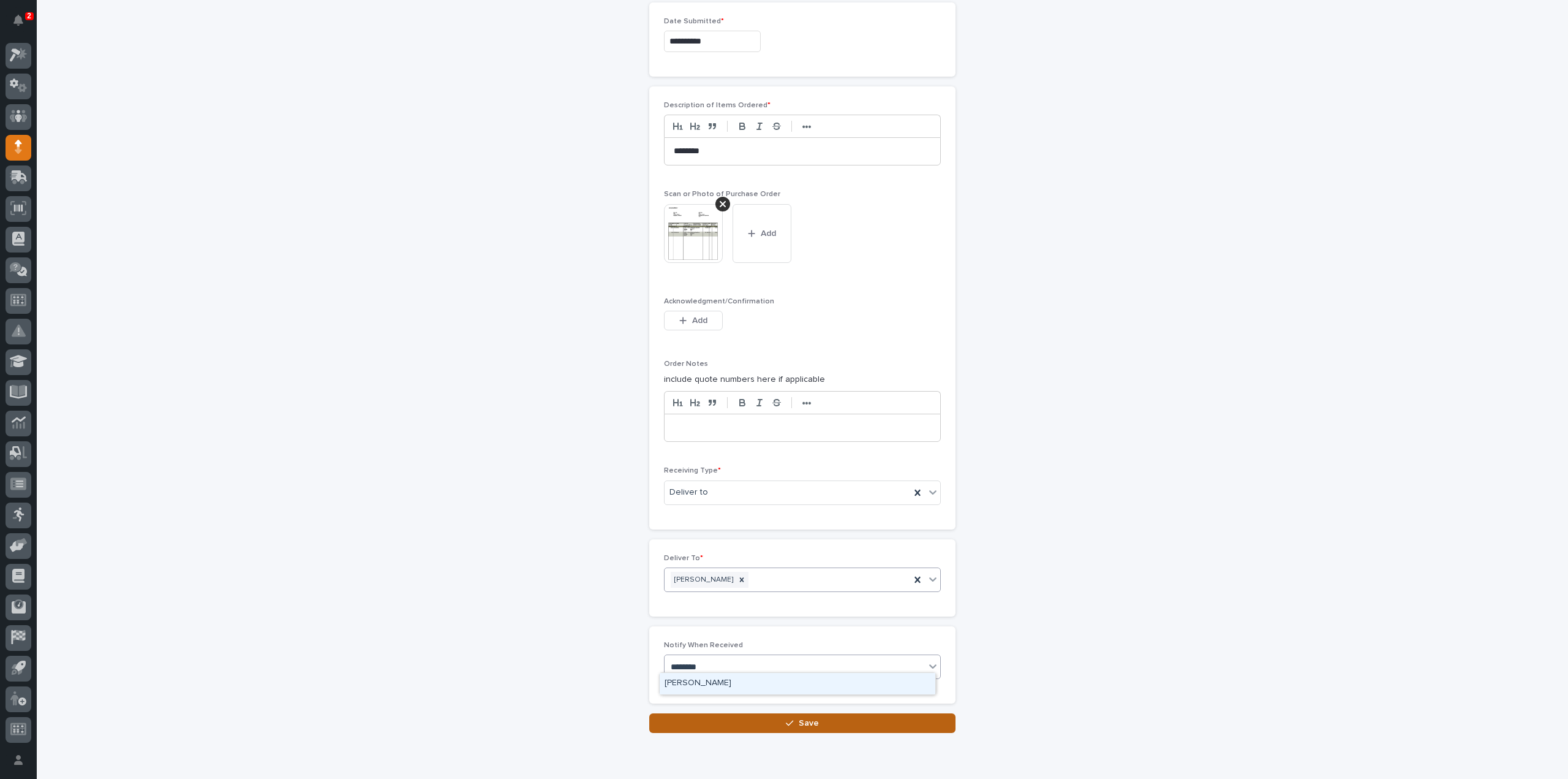
type input "********"
click at [891, 716] on button "Save" at bounding box center [802, 723] width 306 height 20
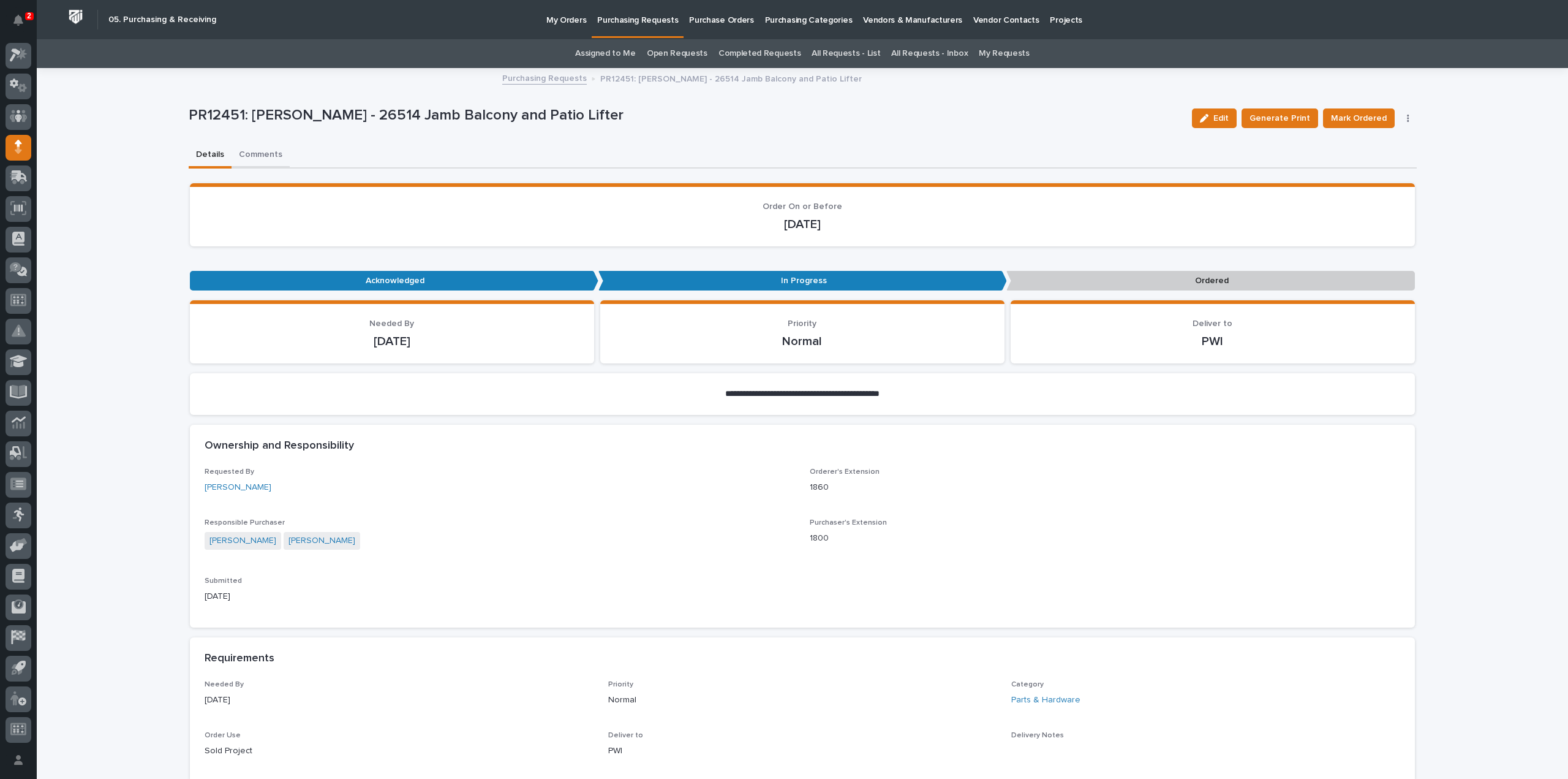
click at [246, 156] on button "Comments" at bounding box center [260, 156] width 58 height 26
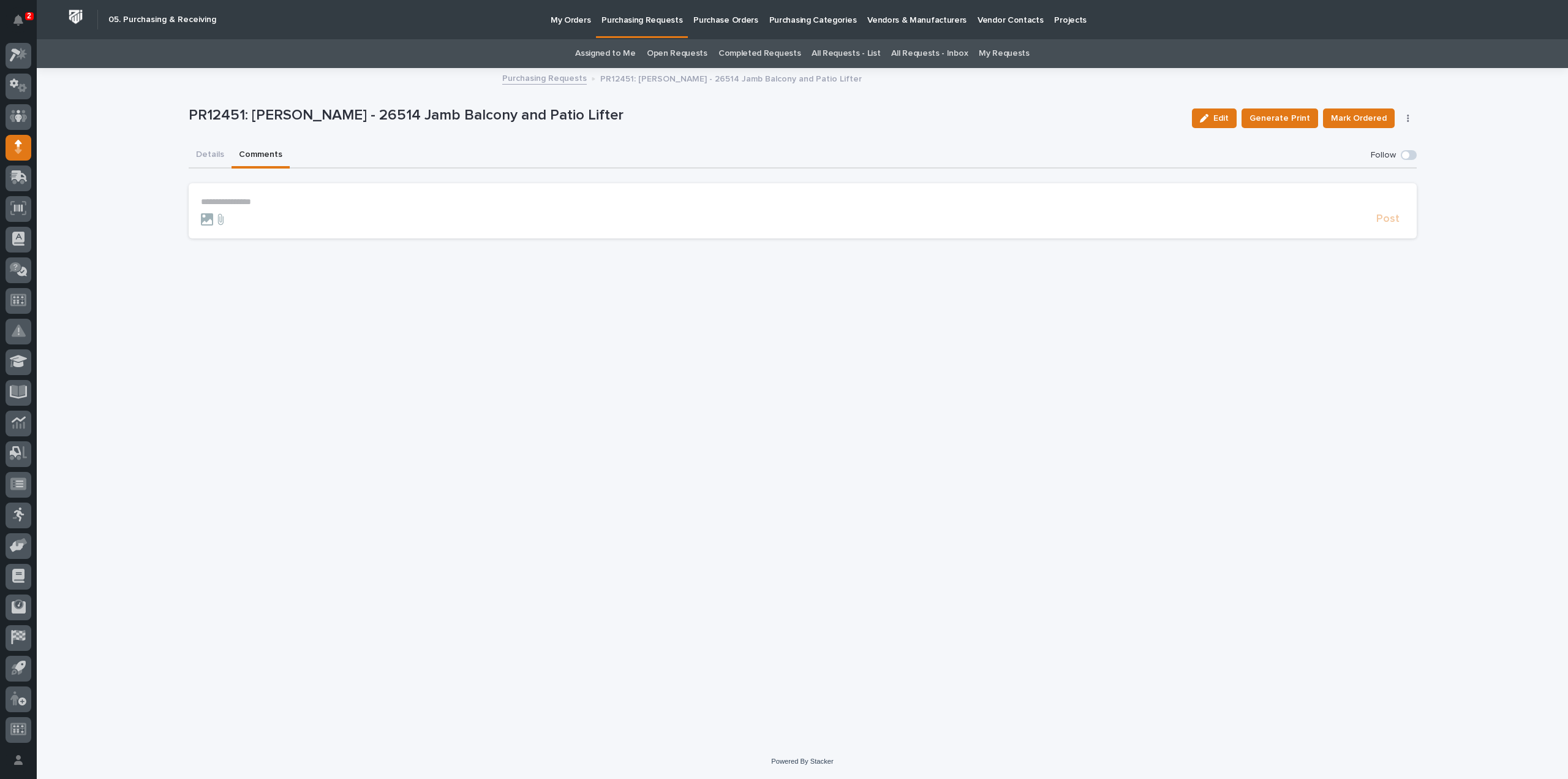
click at [271, 199] on p "**********" at bounding box center [803, 202] width 1204 height 10
click at [241, 225] on button "Arlyn Miller" at bounding box center [239, 220] width 72 height 12
click at [266, 205] on p "**********" at bounding box center [803, 202] width 1204 height 12
click at [1393, 225] on span "Post" at bounding box center [1388, 225] width 23 height 14
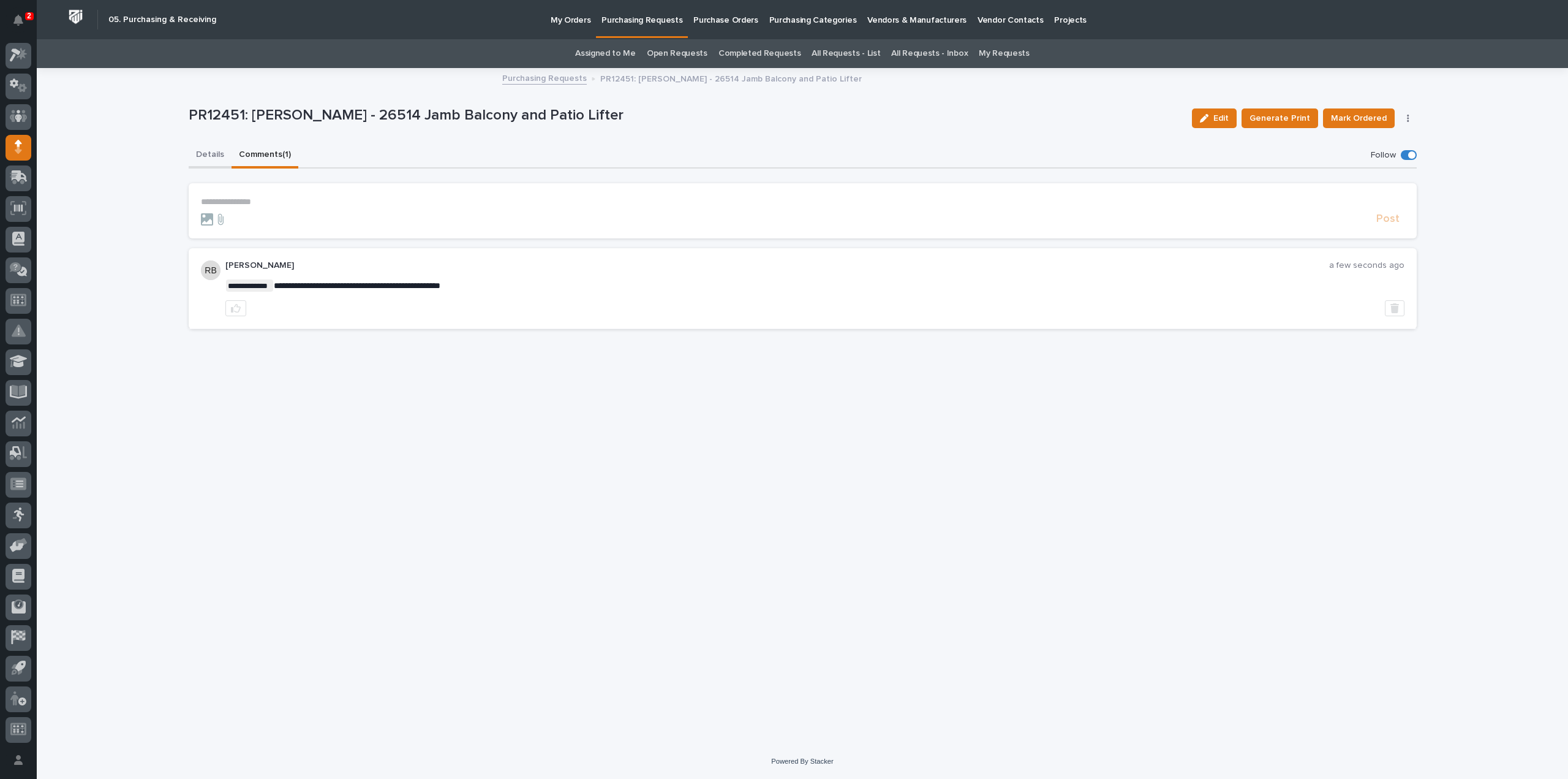
click at [207, 152] on button "Details" at bounding box center [210, 156] width 43 height 26
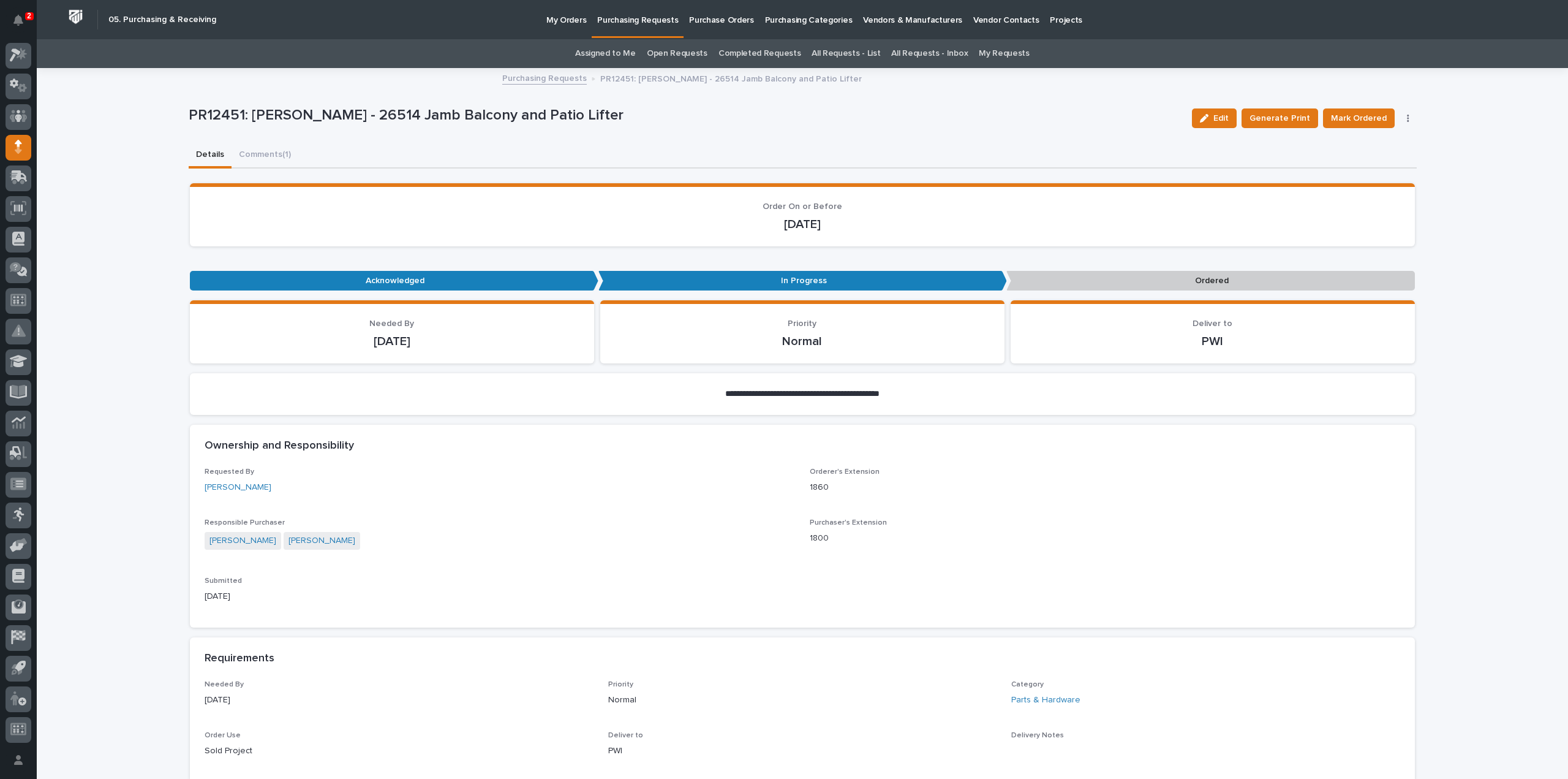
click at [610, 51] on link "Assigned to Me" at bounding box center [605, 53] width 61 height 29
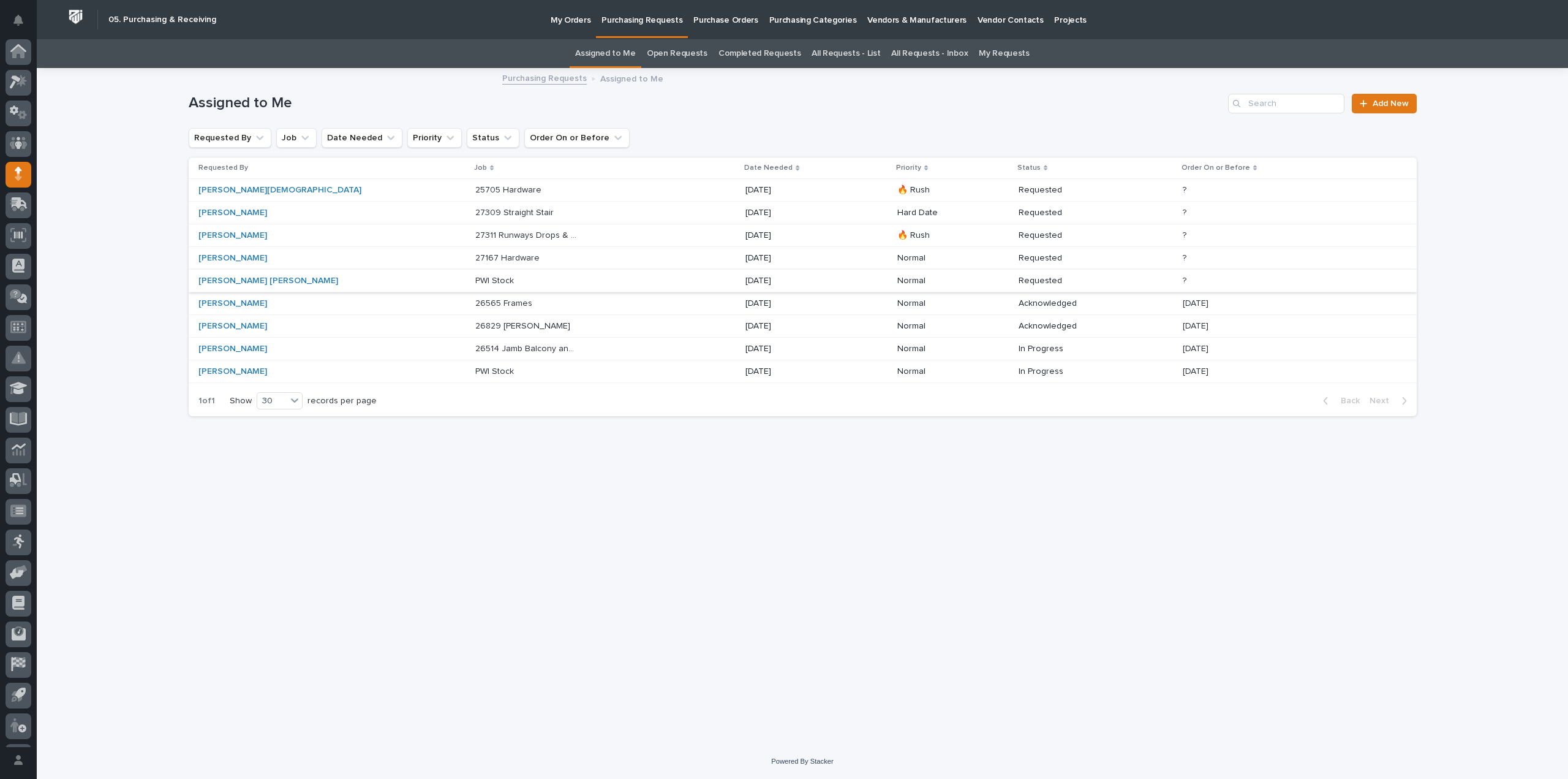
scroll to position [27, 0]
click at [475, 259] on p "27167 Hardware" at bounding box center [509, 257] width 67 height 13
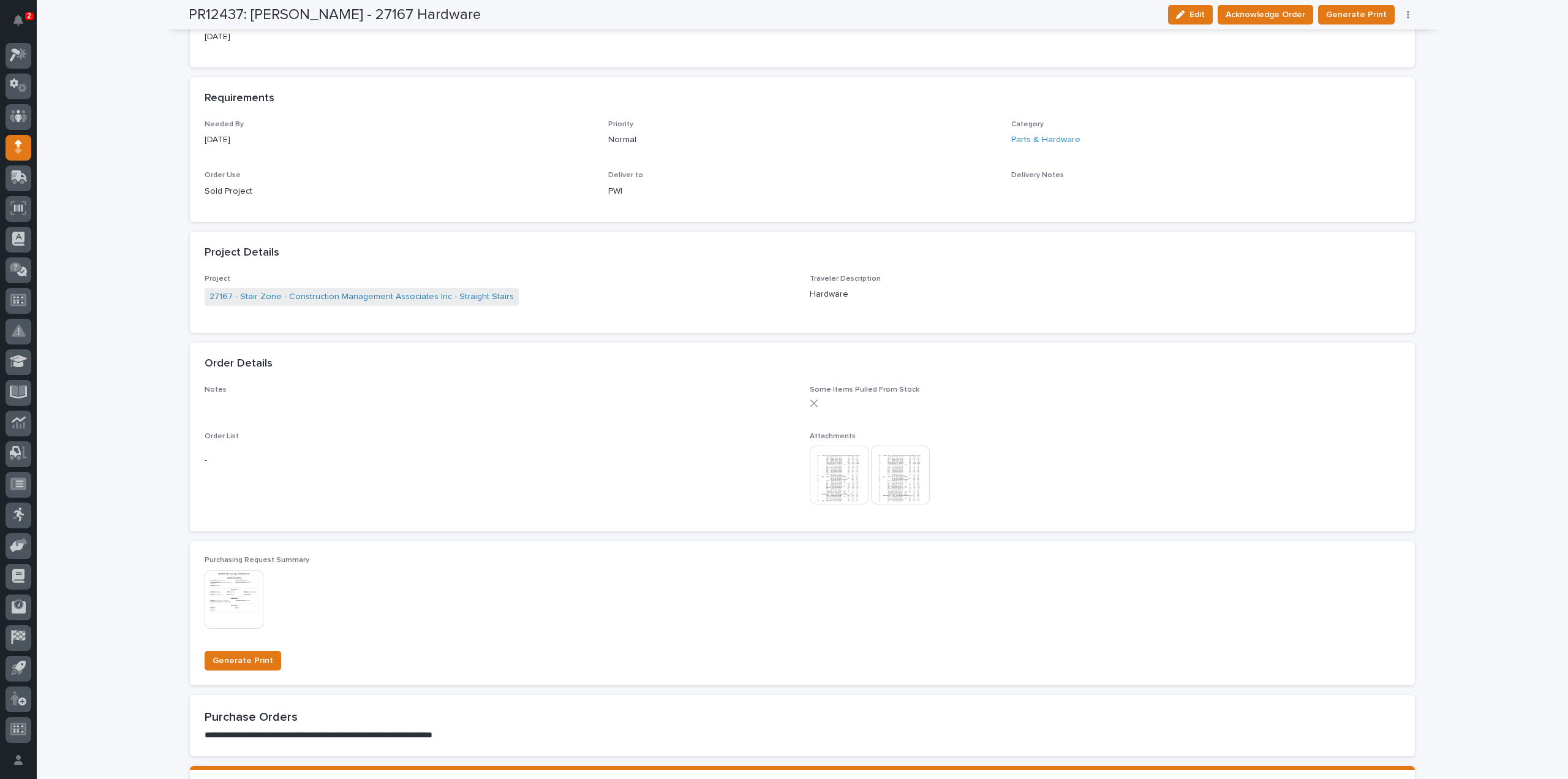
scroll to position [490, 0]
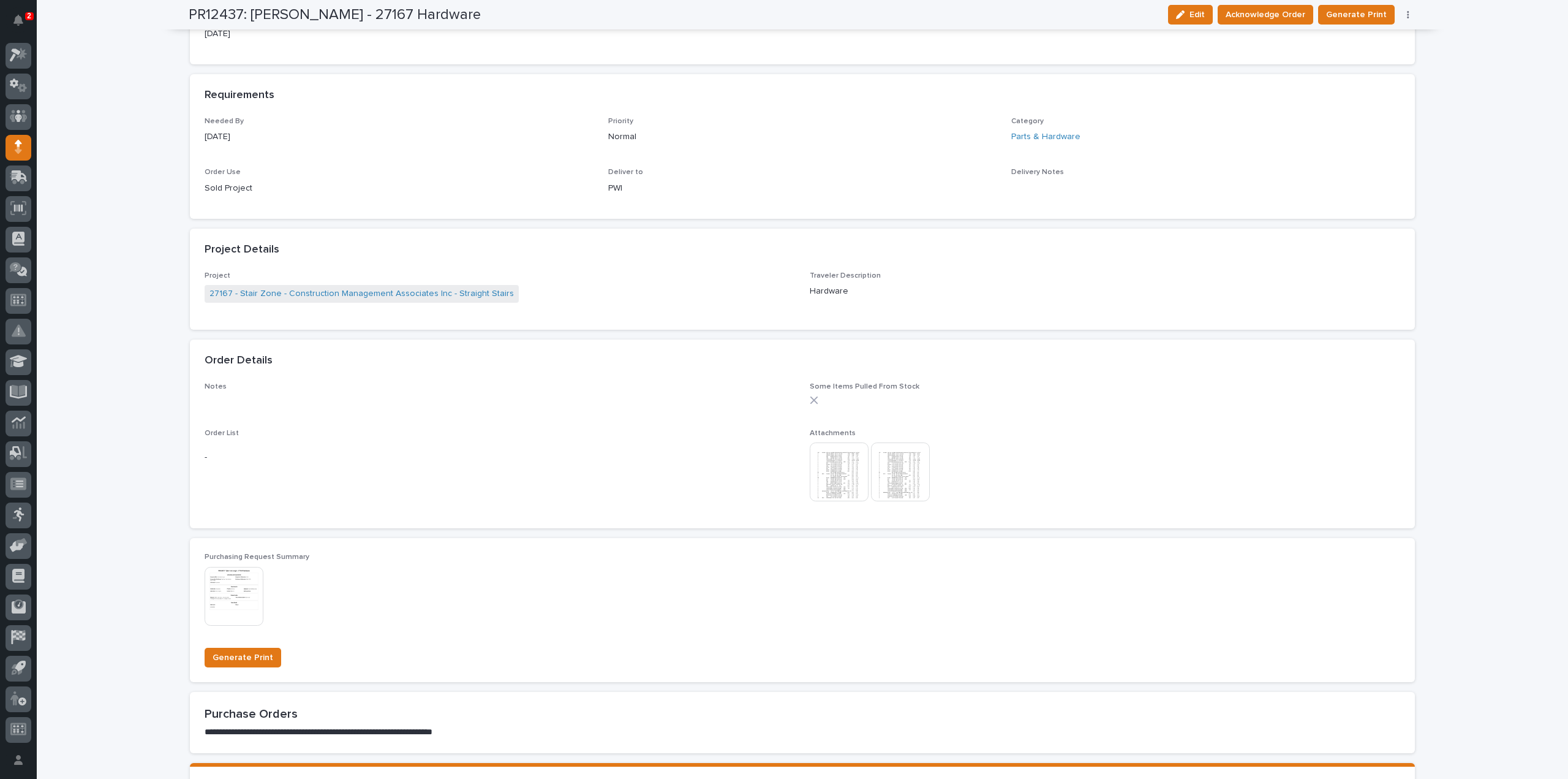
click at [841, 484] on img at bounding box center [839, 472] width 59 height 59
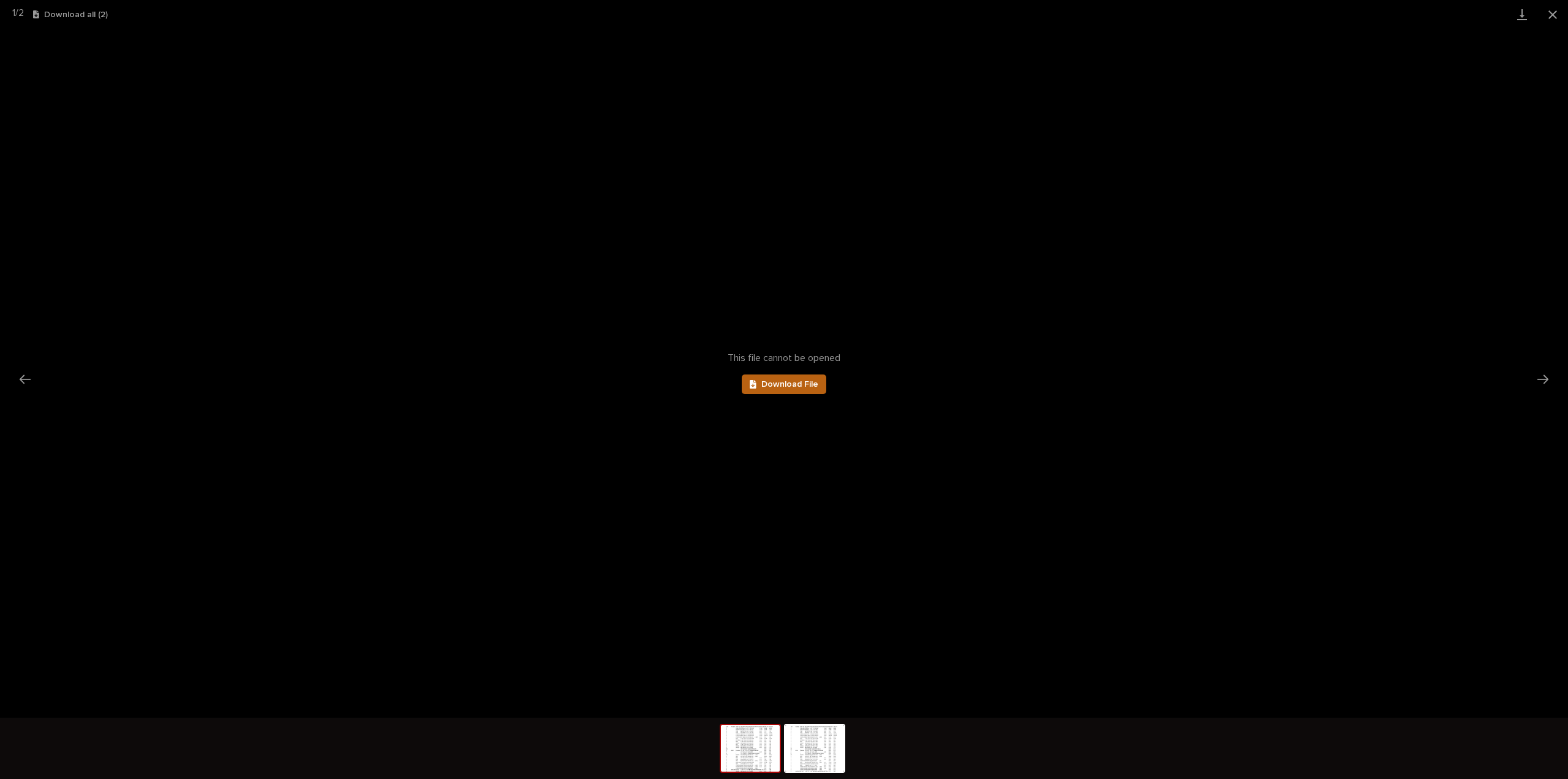
click at [812, 388] on span "Download File" at bounding box center [789, 384] width 57 height 8
click at [1542, 378] on button "Next slide" at bounding box center [1543, 379] width 26 height 24
click at [762, 385] on span "Download File" at bounding box center [789, 384] width 57 height 8
click at [1556, 11] on button "Close gallery" at bounding box center [1553, 14] width 31 height 29
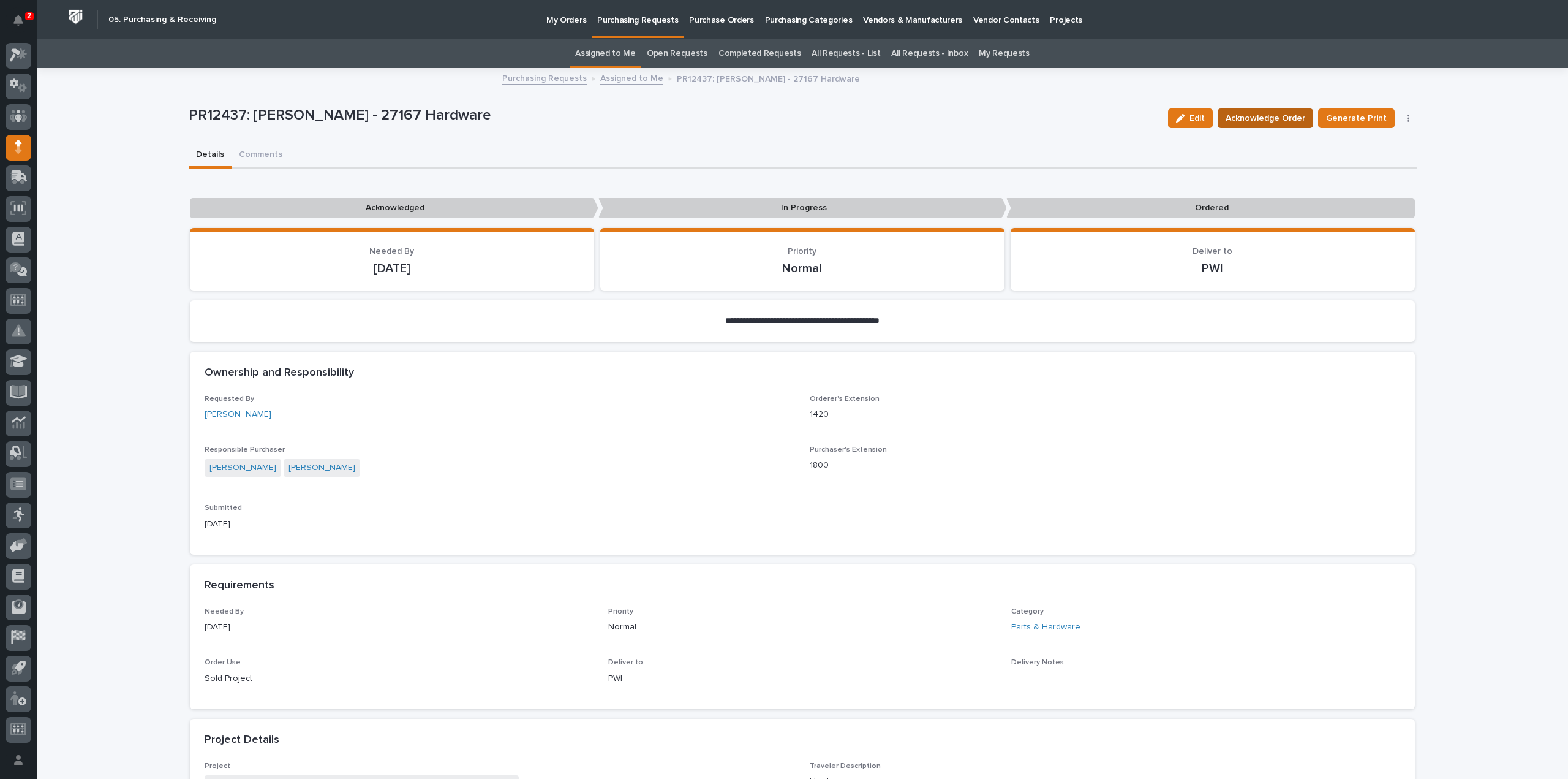
click at [1240, 111] on span "Acknowledge Order" at bounding box center [1265, 118] width 79 height 15
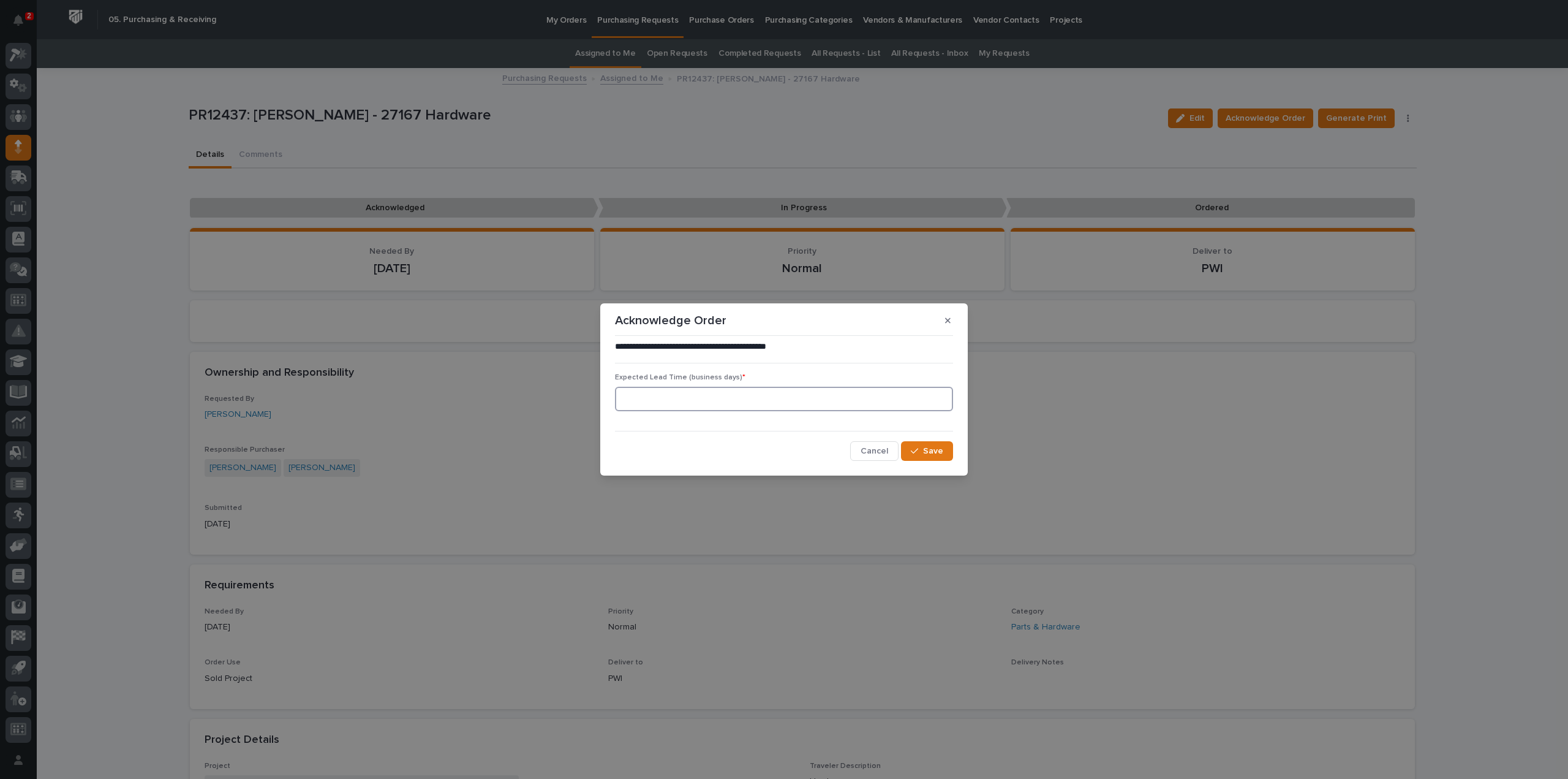
click at [741, 392] on input at bounding box center [784, 399] width 338 height 24
type input "0"
click at [921, 456] on button "Save" at bounding box center [927, 451] width 52 height 20
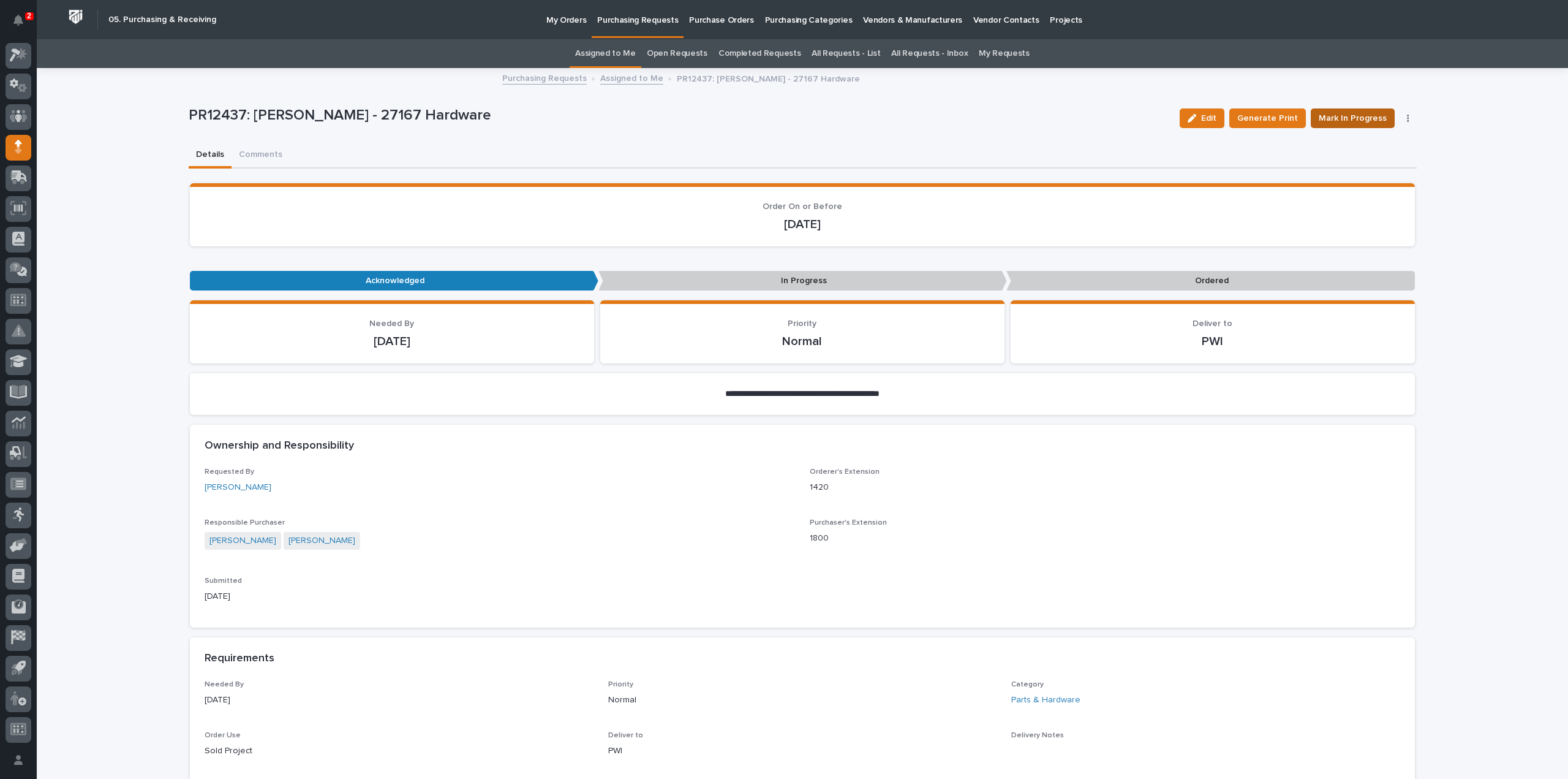
click at [1363, 116] on span "Mark In Progress" at bounding box center [1353, 118] width 68 height 15
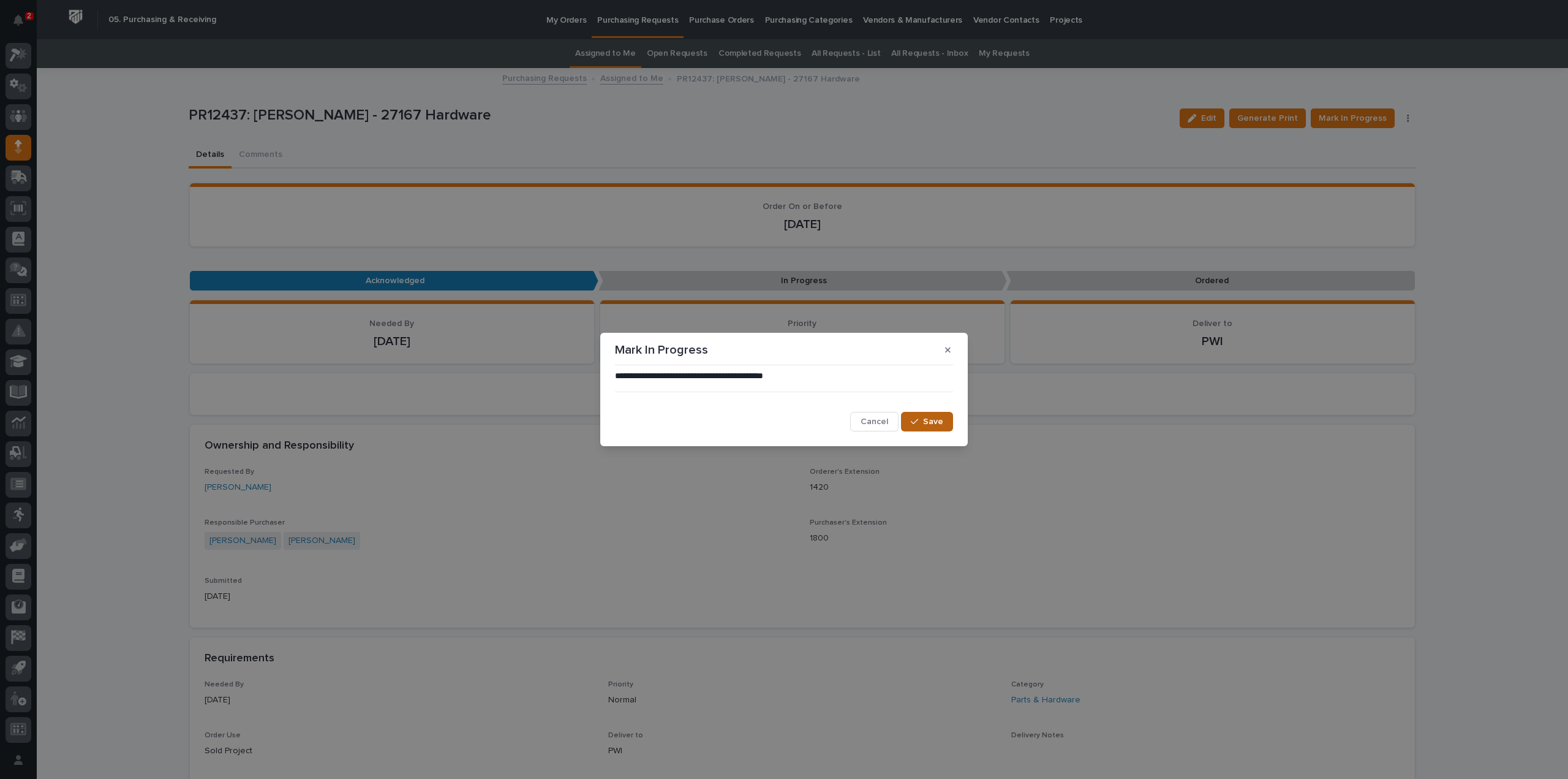
click at [933, 425] on span "Save" at bounding box center [933, 421] width 20 height 11
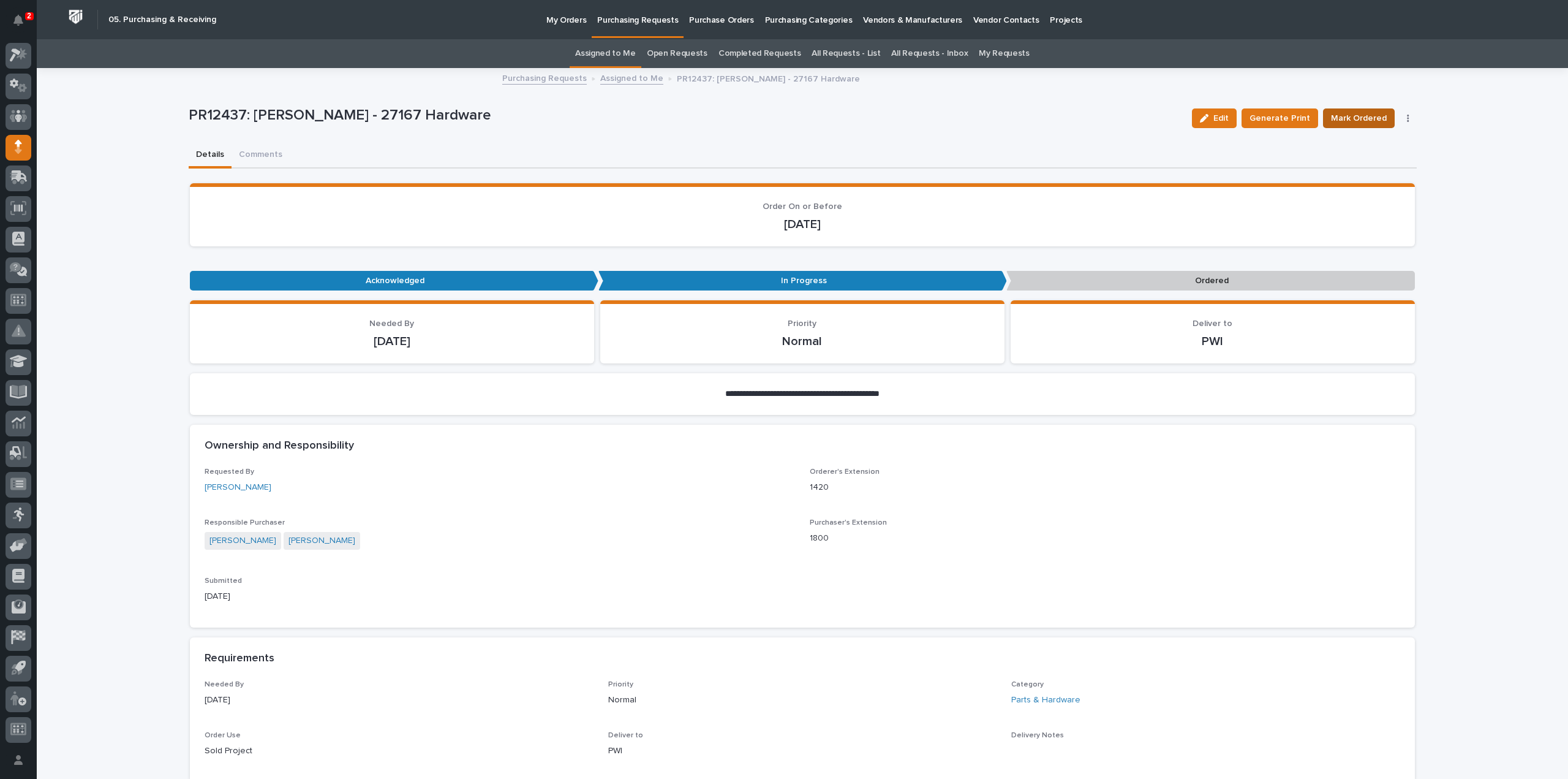
click at [1336, 116] on span "Mark Ordered" at bounding box center [1359, 118] width 56 height 15
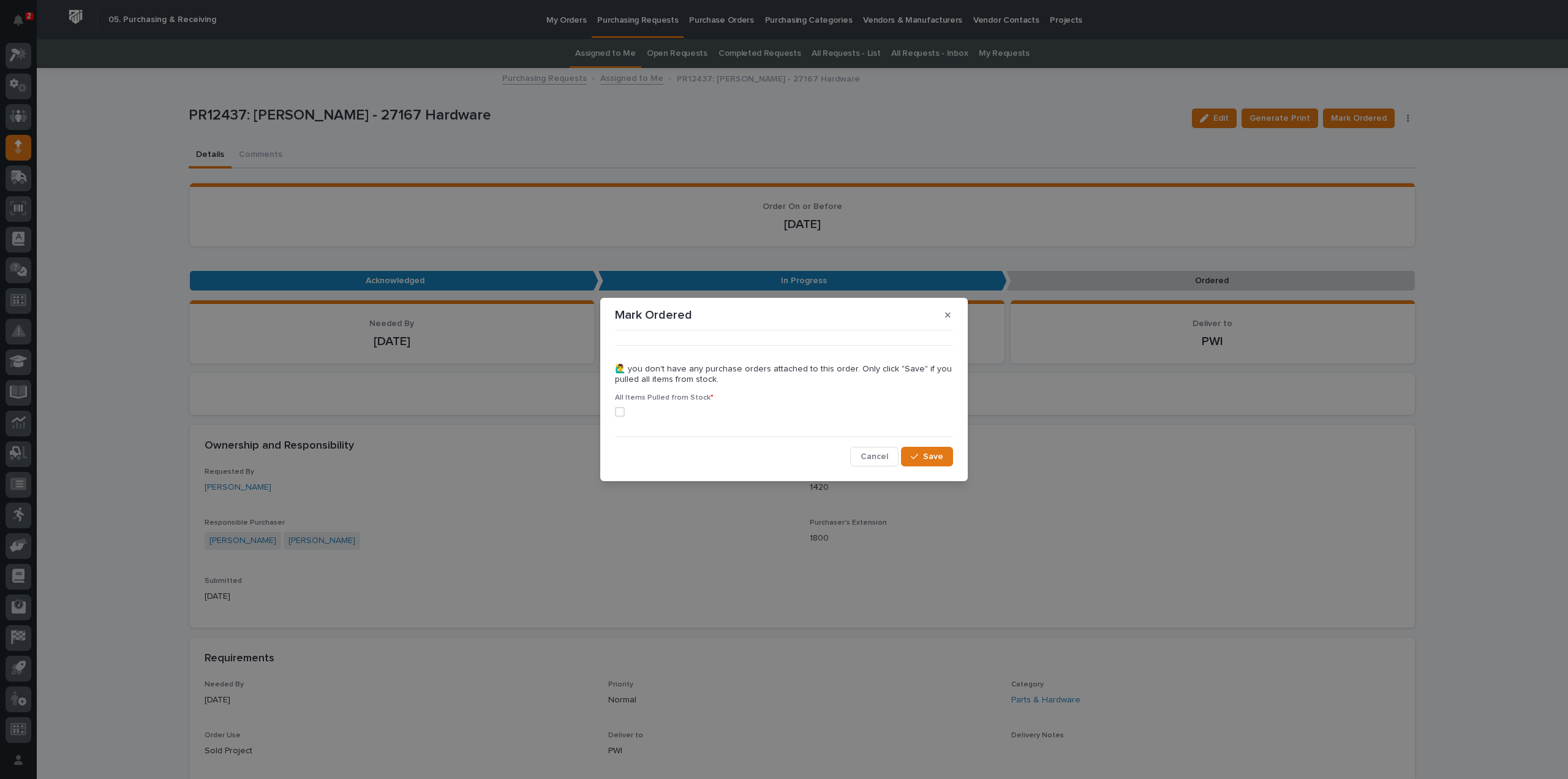
click at [621, 412] on span at bounding box center [619, 412] width 10 height 10
click at [914, 456] on icon "button" at bounding box center [914, 456] width 7 height 8
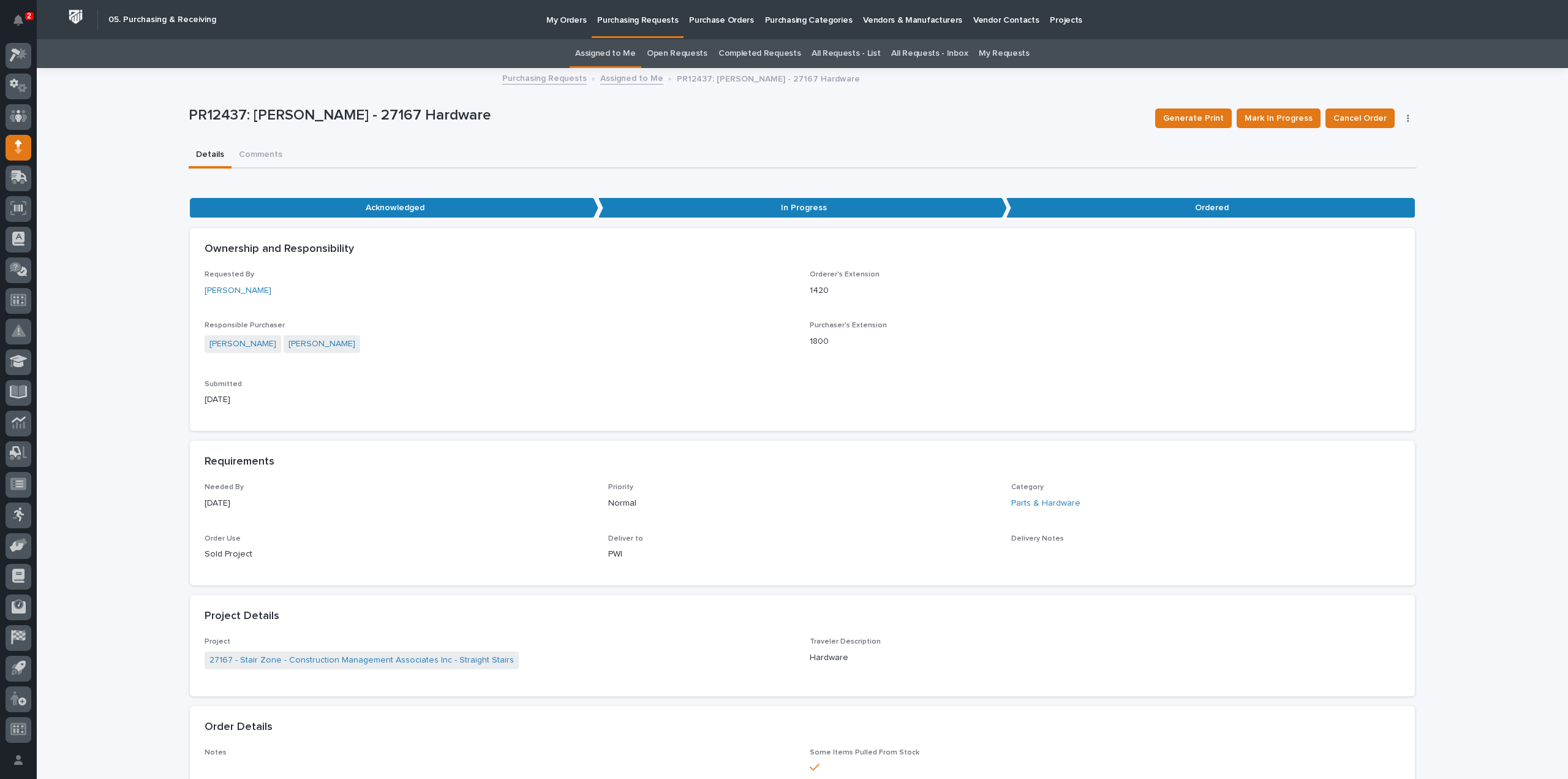
click at [612, 51] on link "Assigned to Me" at bounding box center [605, 53] width 61 height 29
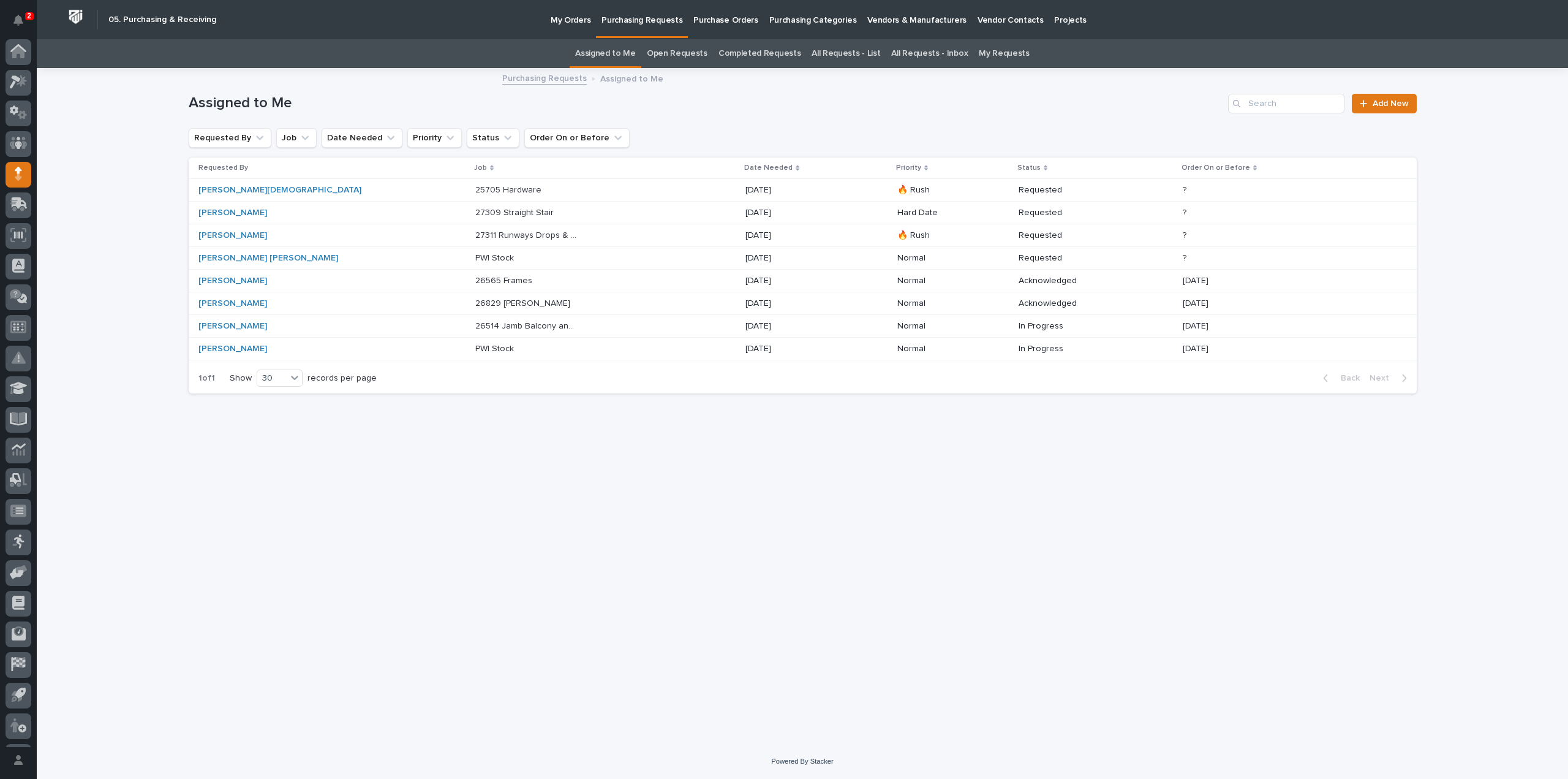
scroll to position [27, 0]
click at [475, 236] on p "27311 Runways Drops & Bracing" at bounding box center [528, 234] width 105 height 13
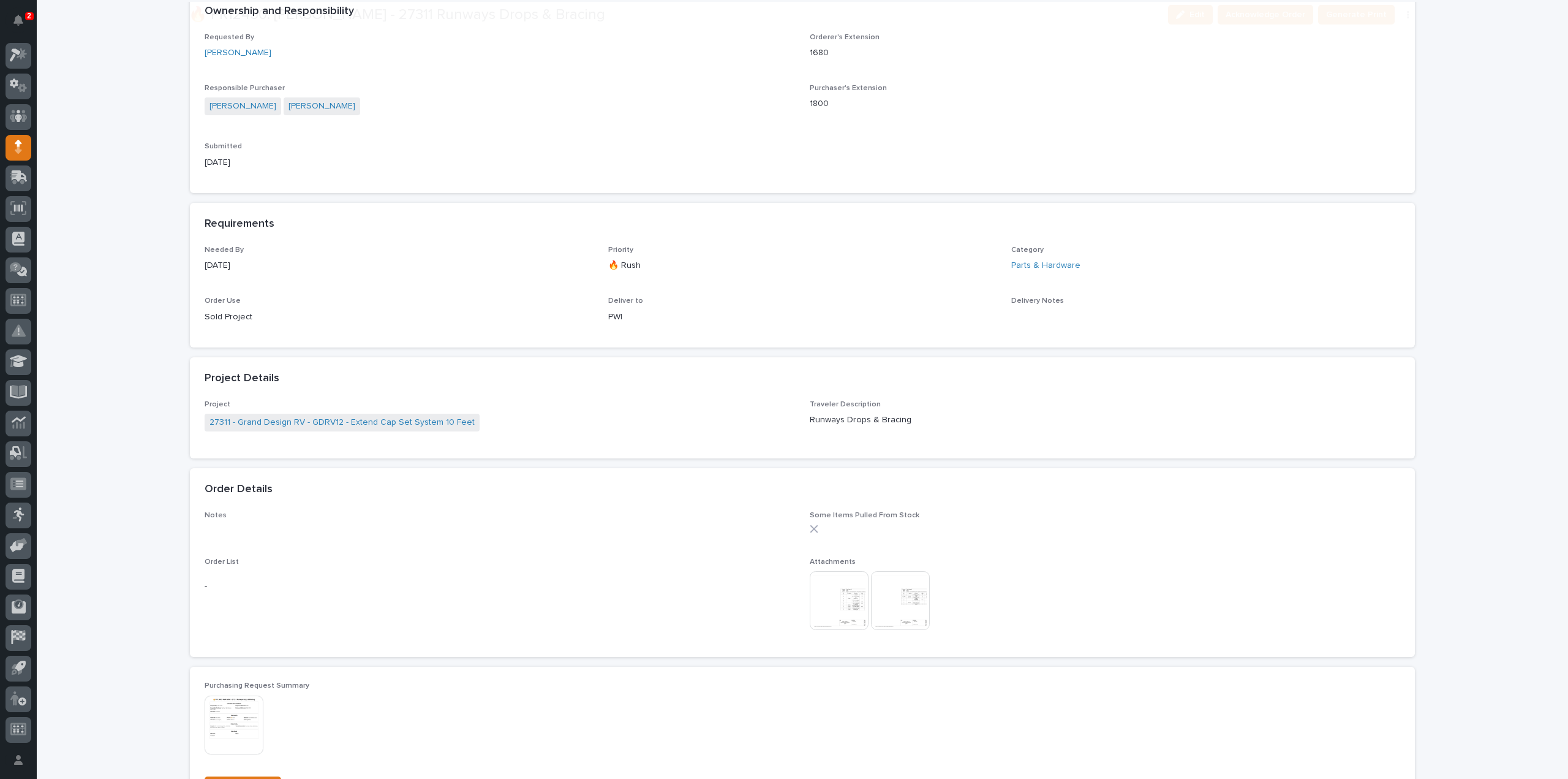
scroll to position [368, 0]
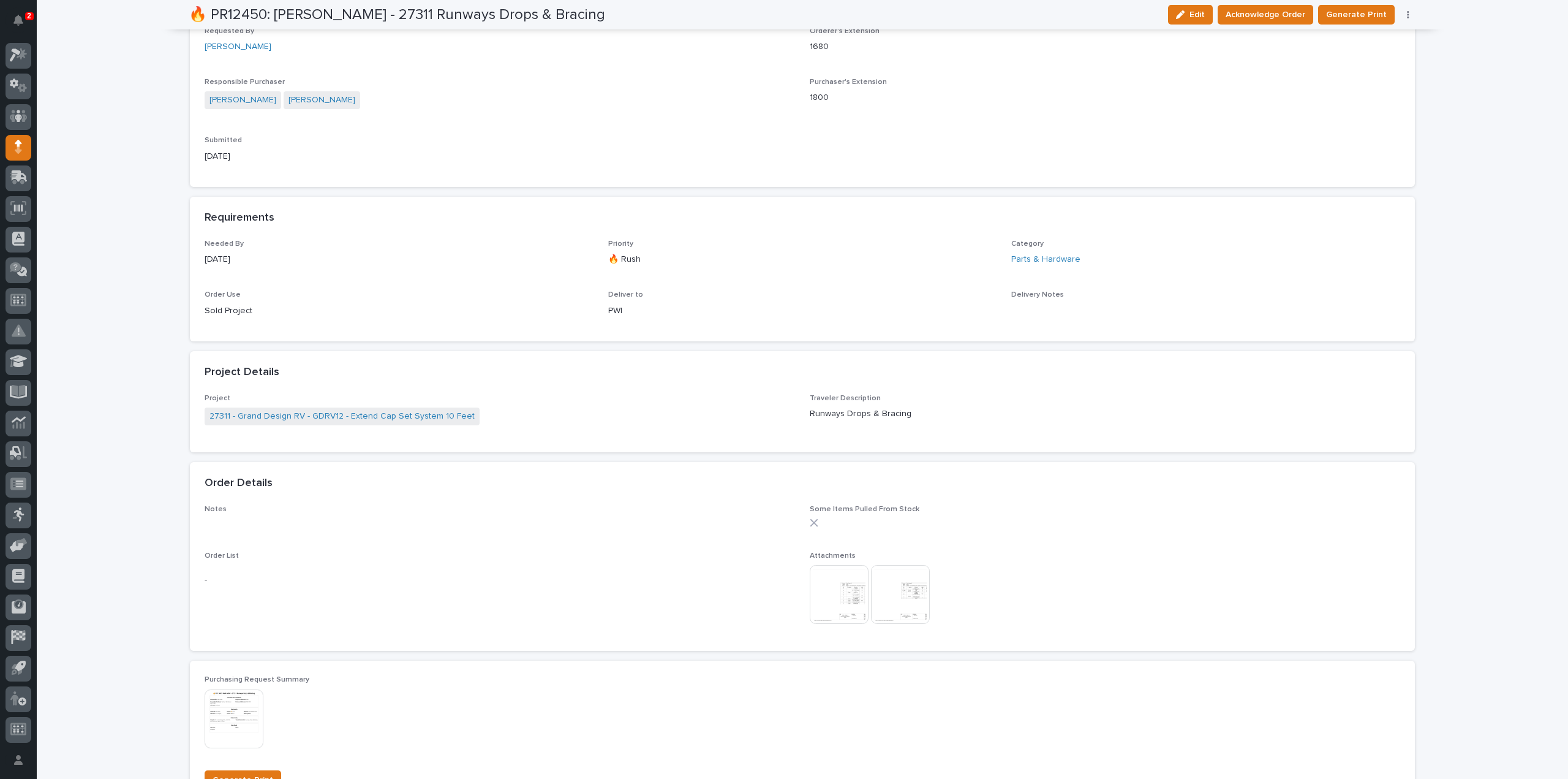
click at [844, 604] on img at bounding box center [839, 595] width 59 height 59
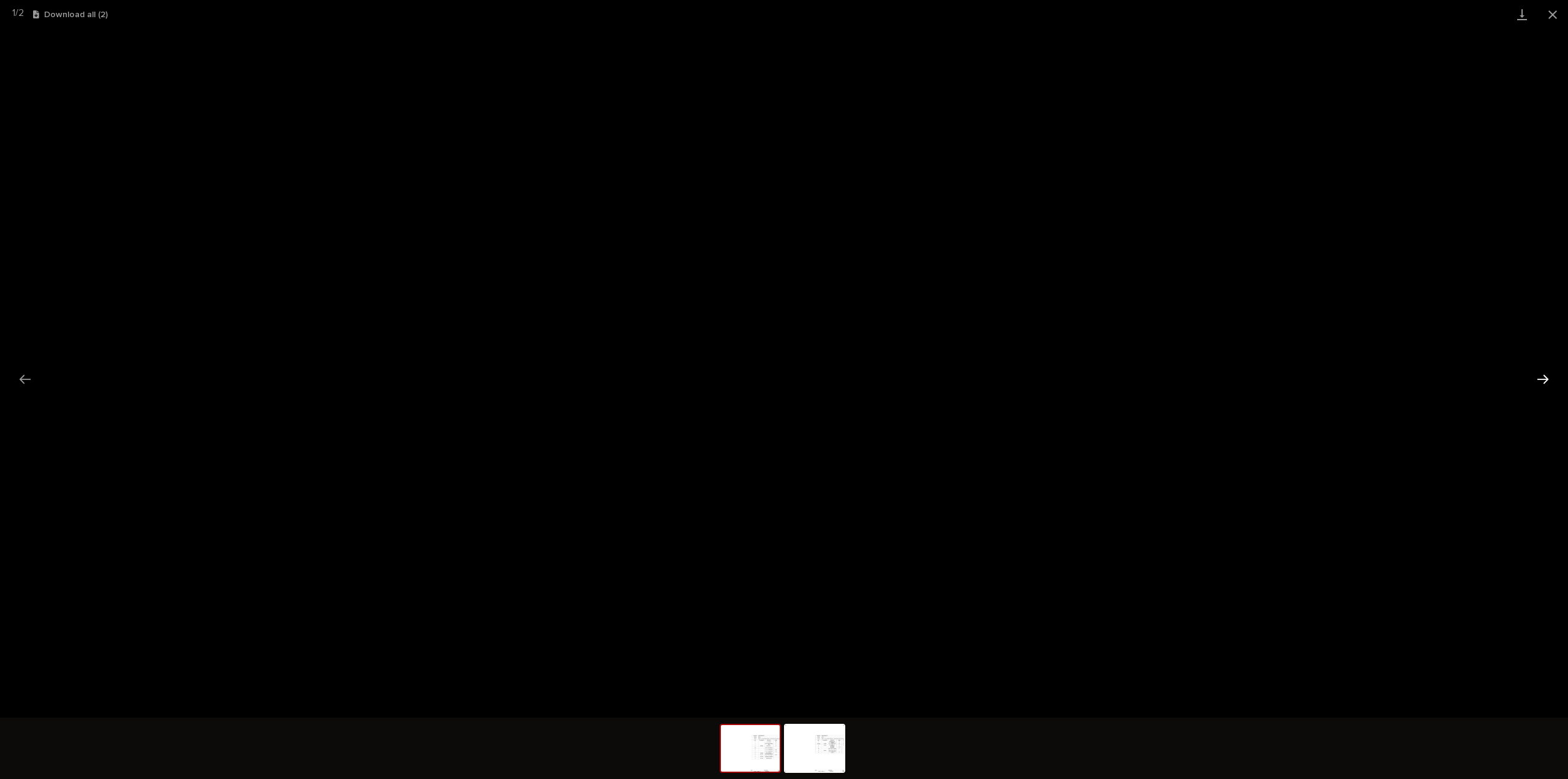
click at [1543, 385] on button "Next slide" at bounding box center [1543, 379] width 26 height 24
click at [1540, 384] on button "Next slide" at bounding box center [1543, 379] width 26 height 24
click at [1547, 384] on button "Next slide" at bounding box center [1543, 379] width 26 height 24
click at [1556, 14] on button "Close gallery" at bounding box center [1553, 14] width 31 height 29
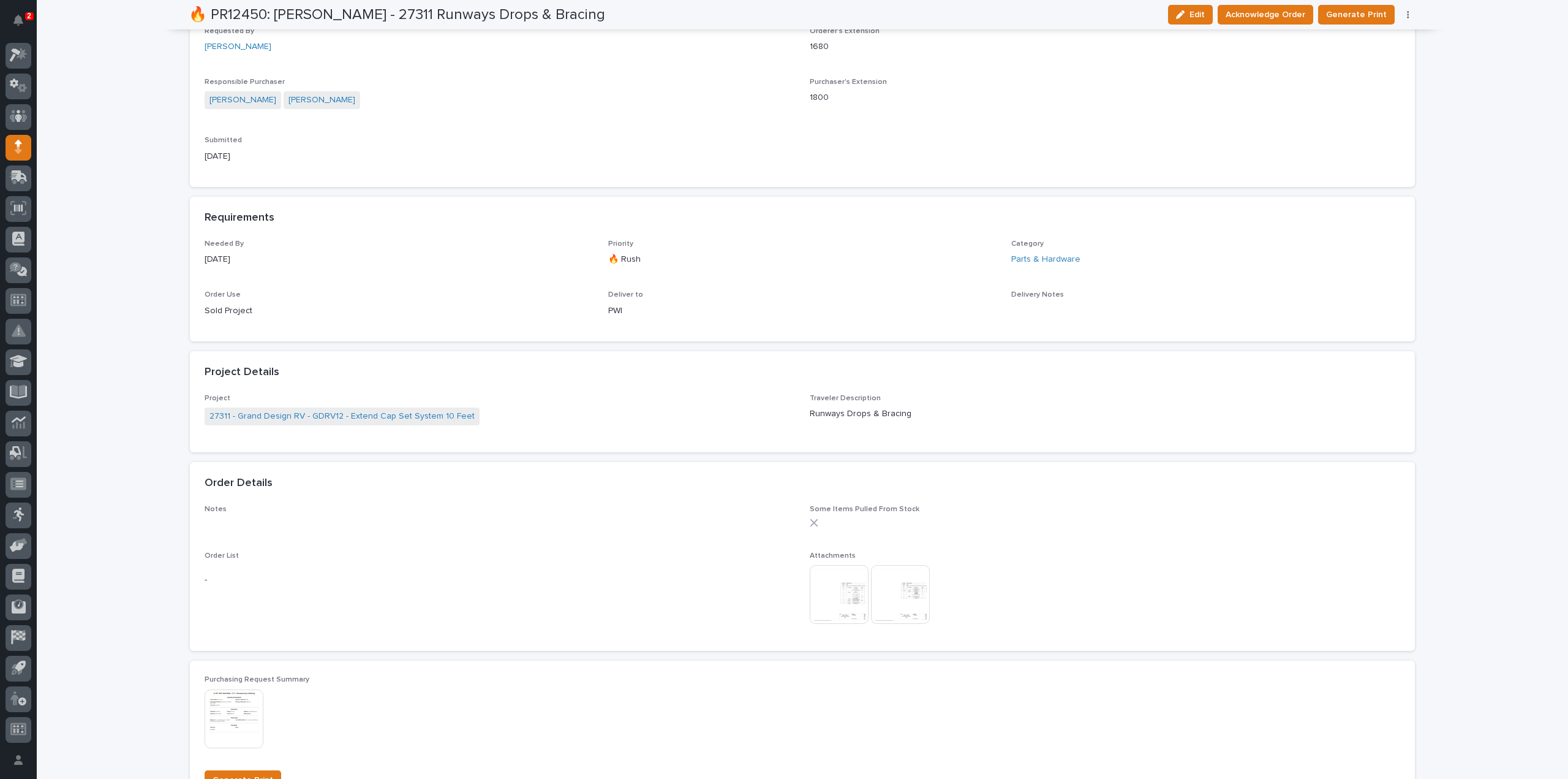
drag, startPoint x: 849, startPoint y: 606, endPoint x: 855, endPoint y: 602, distance: 7.2
click at [849, 606] on img at bounding box center [839, 595] width 59 height 59
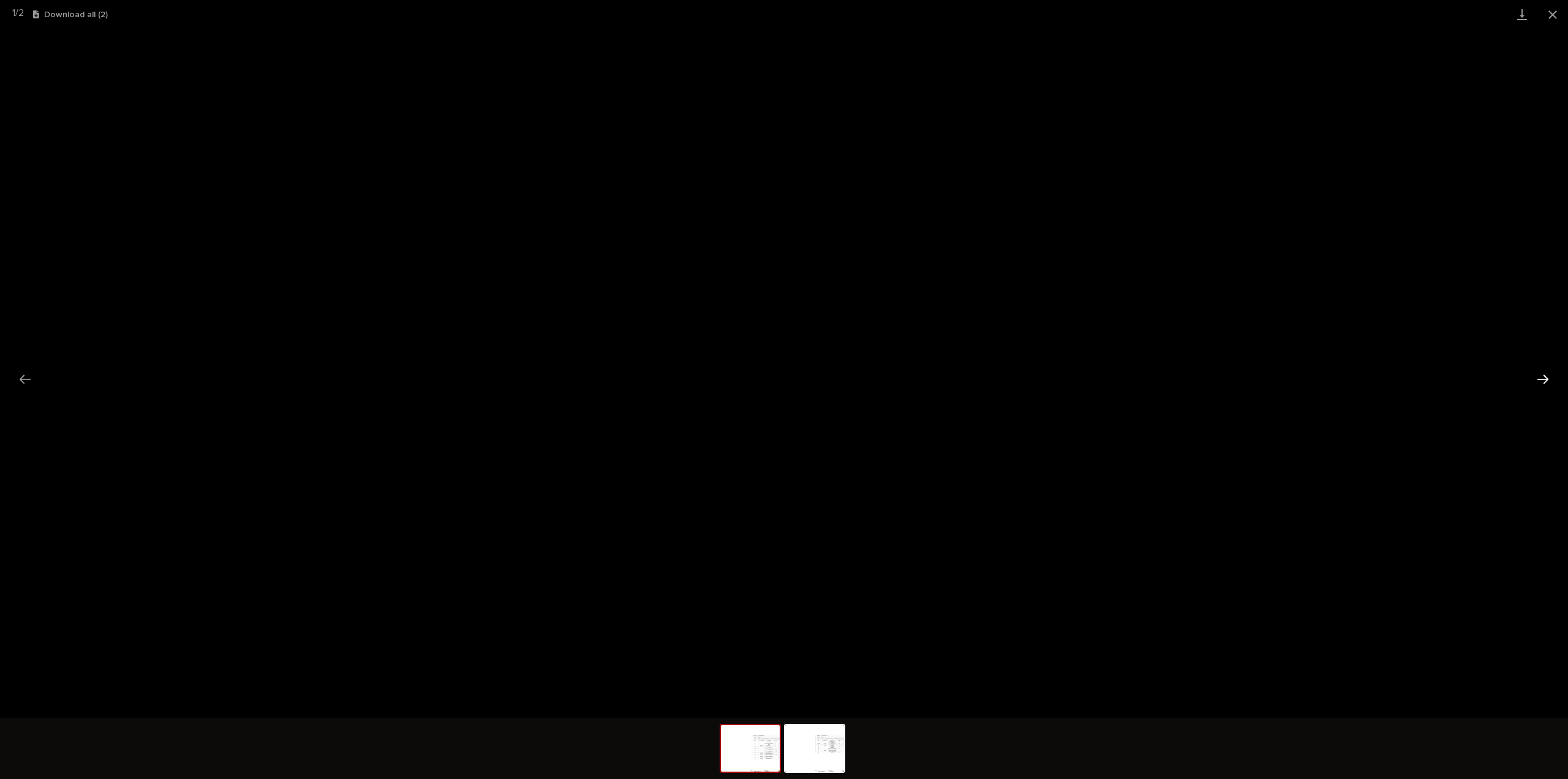
click at [1546, 384] on button "Next slide" at bounding box center [1543, 379] width 26 height 24
click at [1552, 15] on button "Close gallery" at bounding box center [1553, 14] width 31 height 29
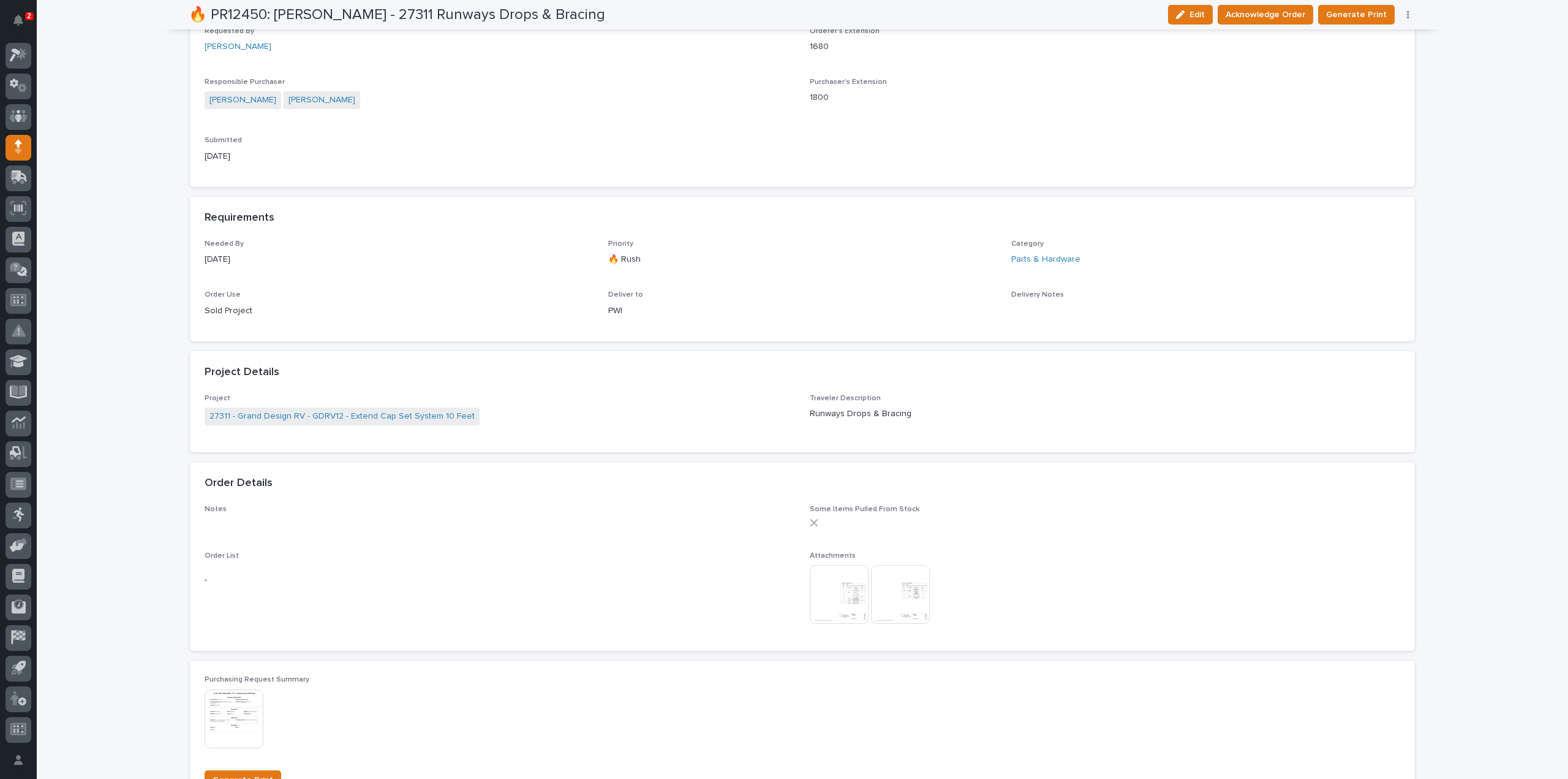
click at [910, 592] on img at bounding box center [901, 595] width 59 height 59
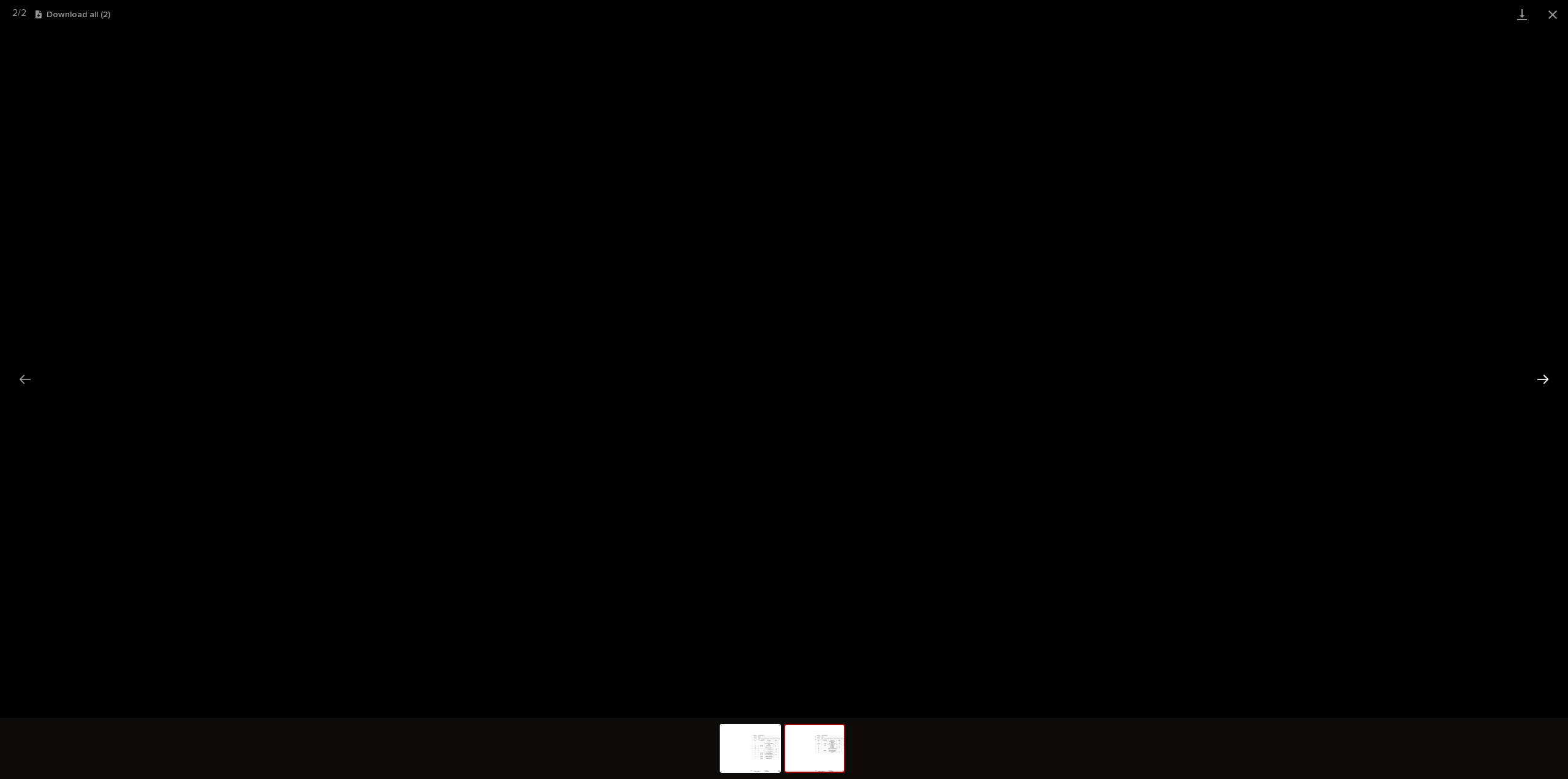
click at [1537, 377] on button "Next slide" at bounding box center [1543, 379] width 26 height 24
click at [1556, 13] on button "Close gallery" at bounding box center [1553, 14] width 31 height 29
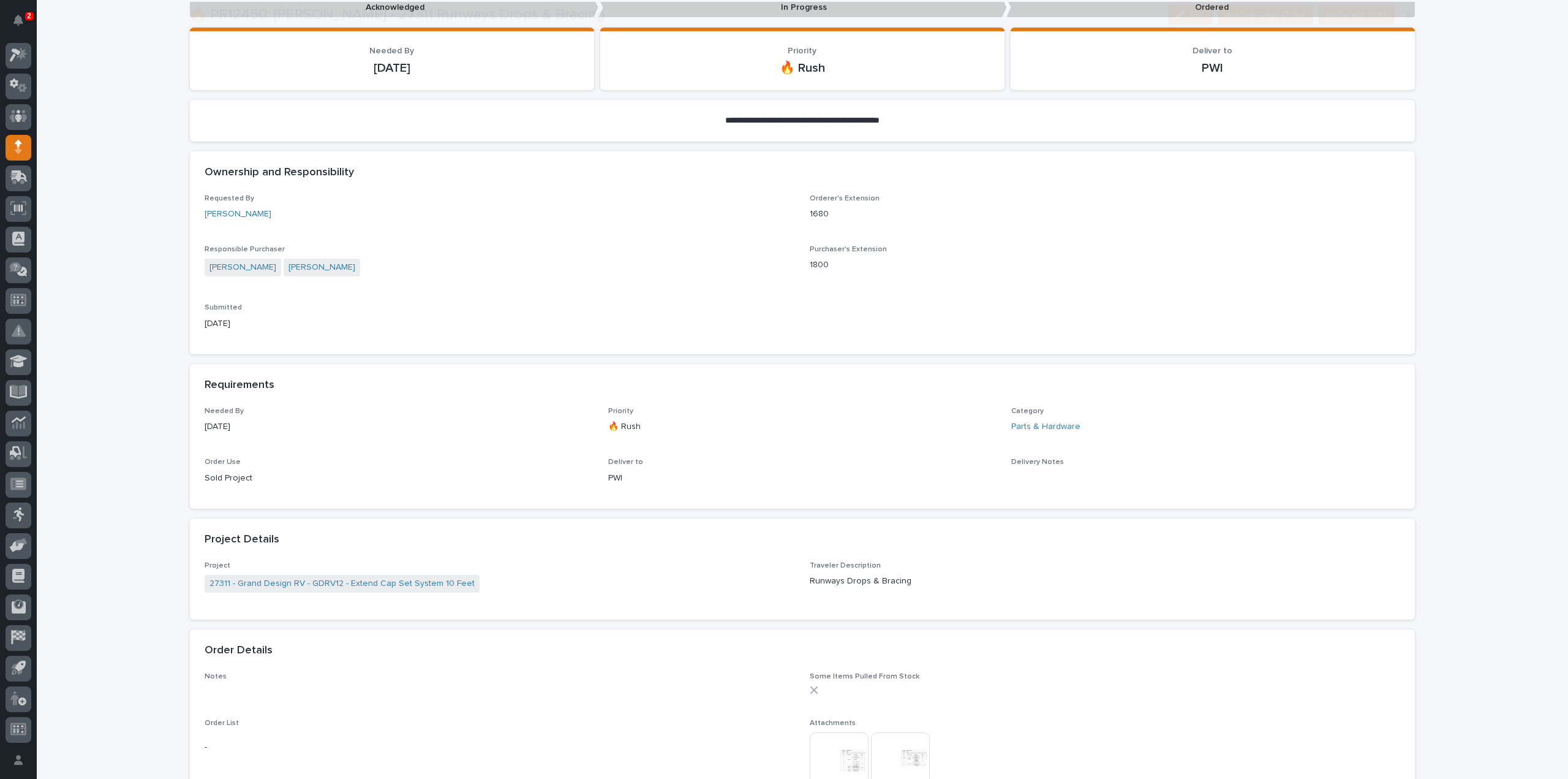
scroll to position [245, 0]
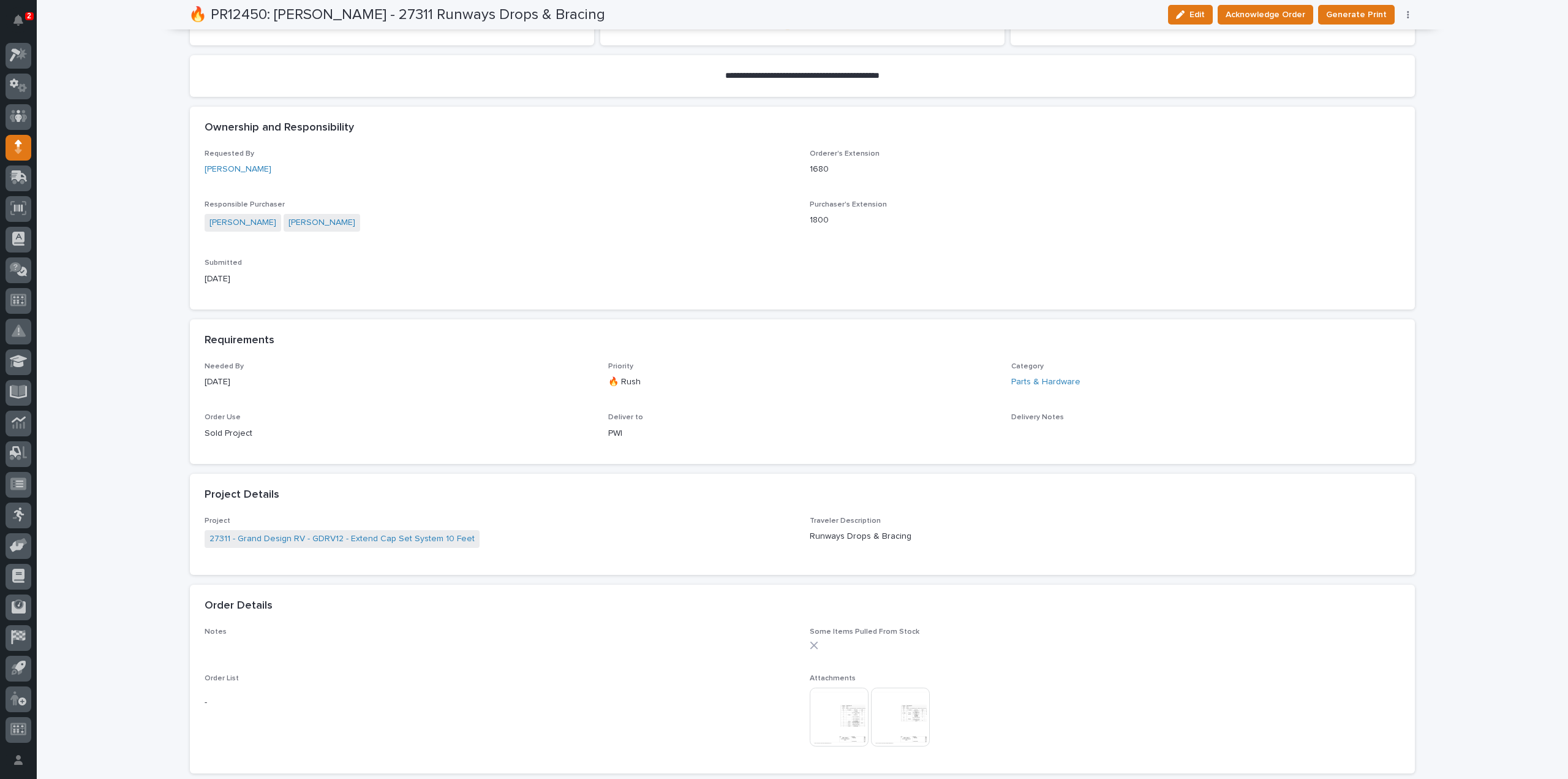
click at [827, 734] on img at bounding box center [839, 717] width 59 height 59
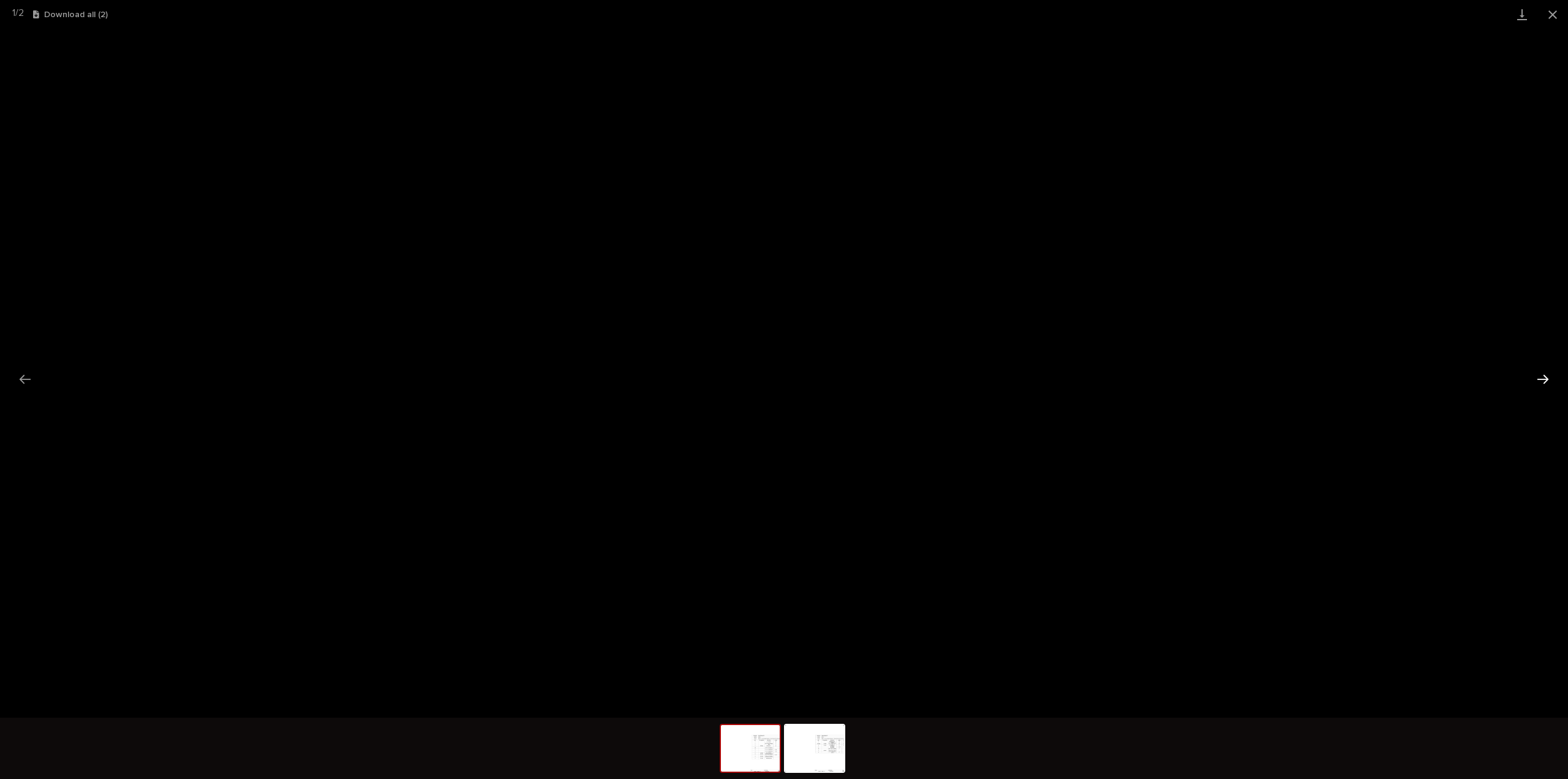
click at [1542, 376] on button "Next slide" at bounding box center [1543, 379] width 26 height 24
click at [1557, 13] on button "Close gallery" at bounding box center [1553, 14] width 31 height 29
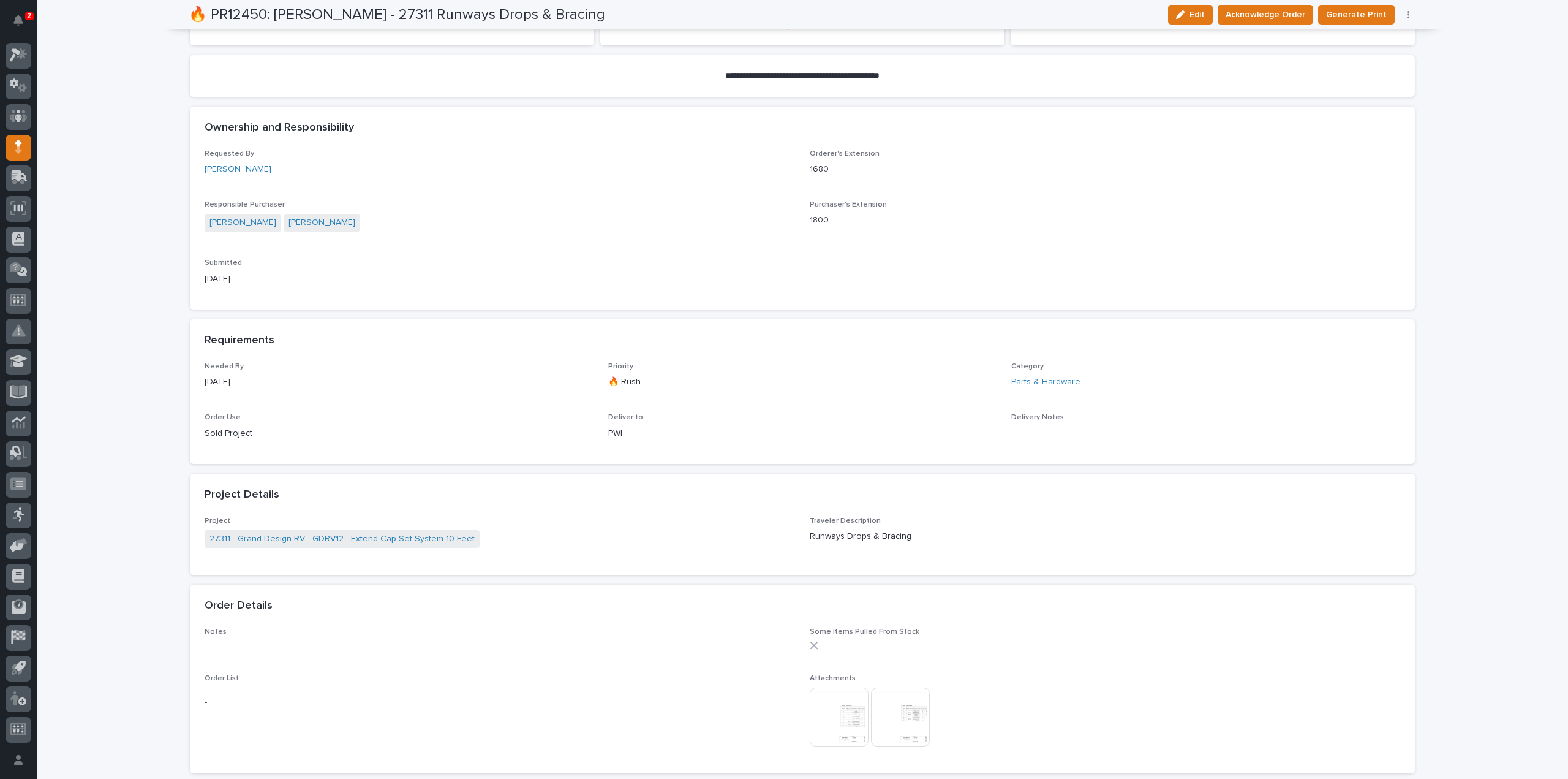
click at [840, 721] on img at bounding box center [839, 717] width 59 height 59
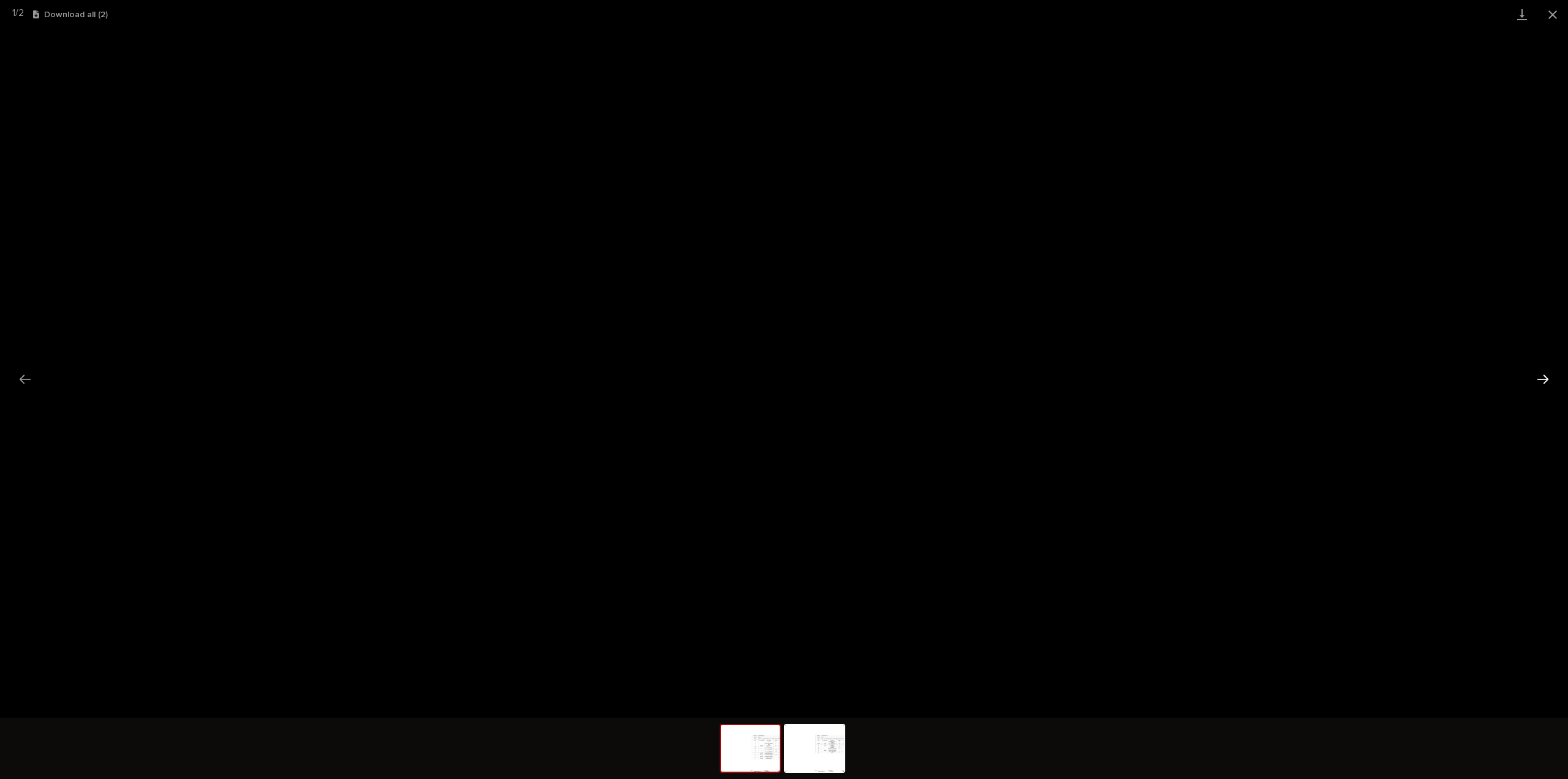
click at [1546, 381] on button "Next slide" at bounding box center [1543, 379] width 26 height 24
click at [1553, 10] on button "Close gallery" at bounding box center [1553, 14] width 31 height 29
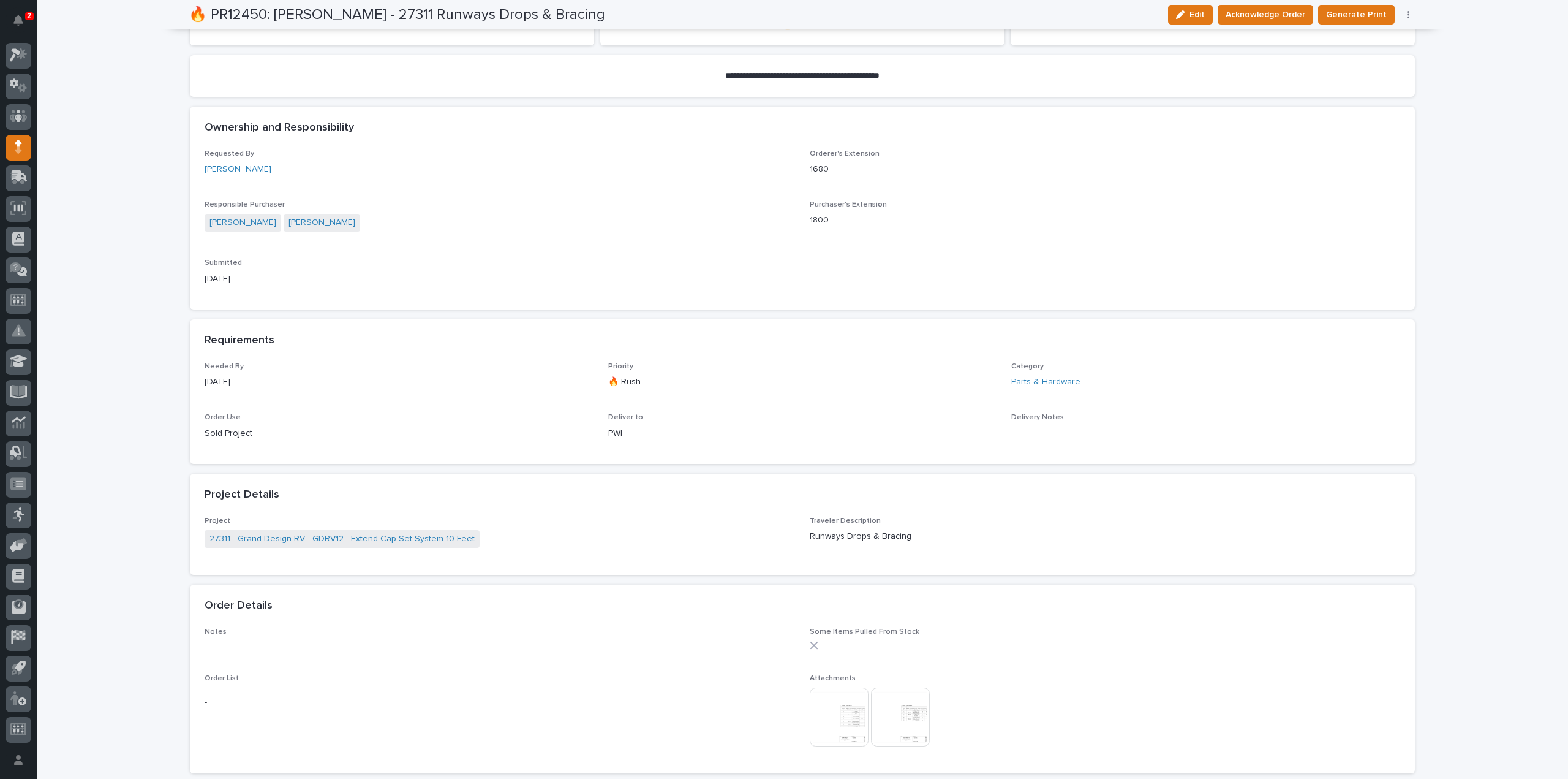
click at [908, 724] on img at bounding box center [901, 717] width 59 height 59
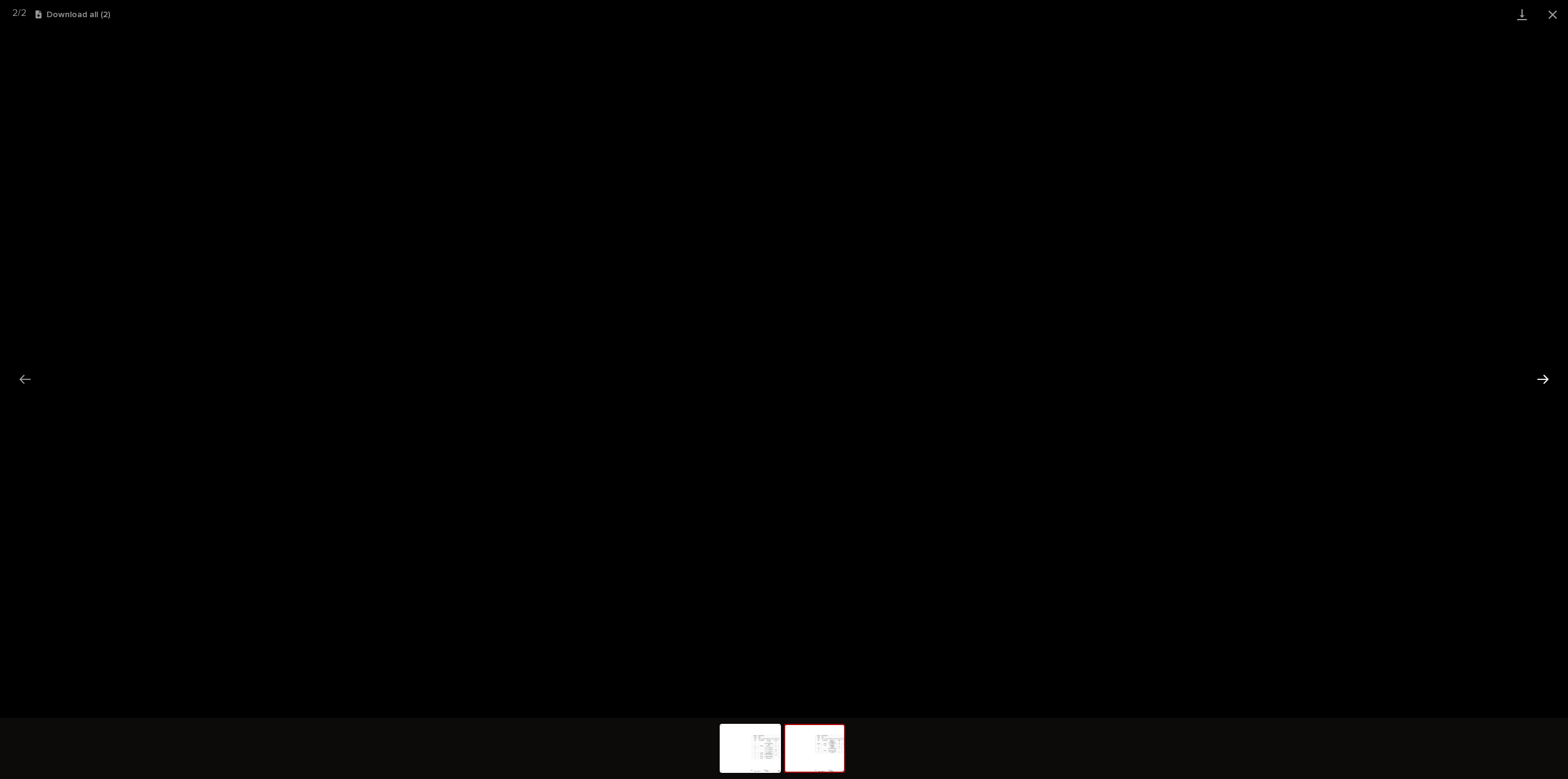
click at [1549, 382] on button "Next slide" at bounding box center [1543, 379] width 26 height 24
click at [1553, 12] on button "Close gallery" at bounding box center [1553, 14] width 31 height 29
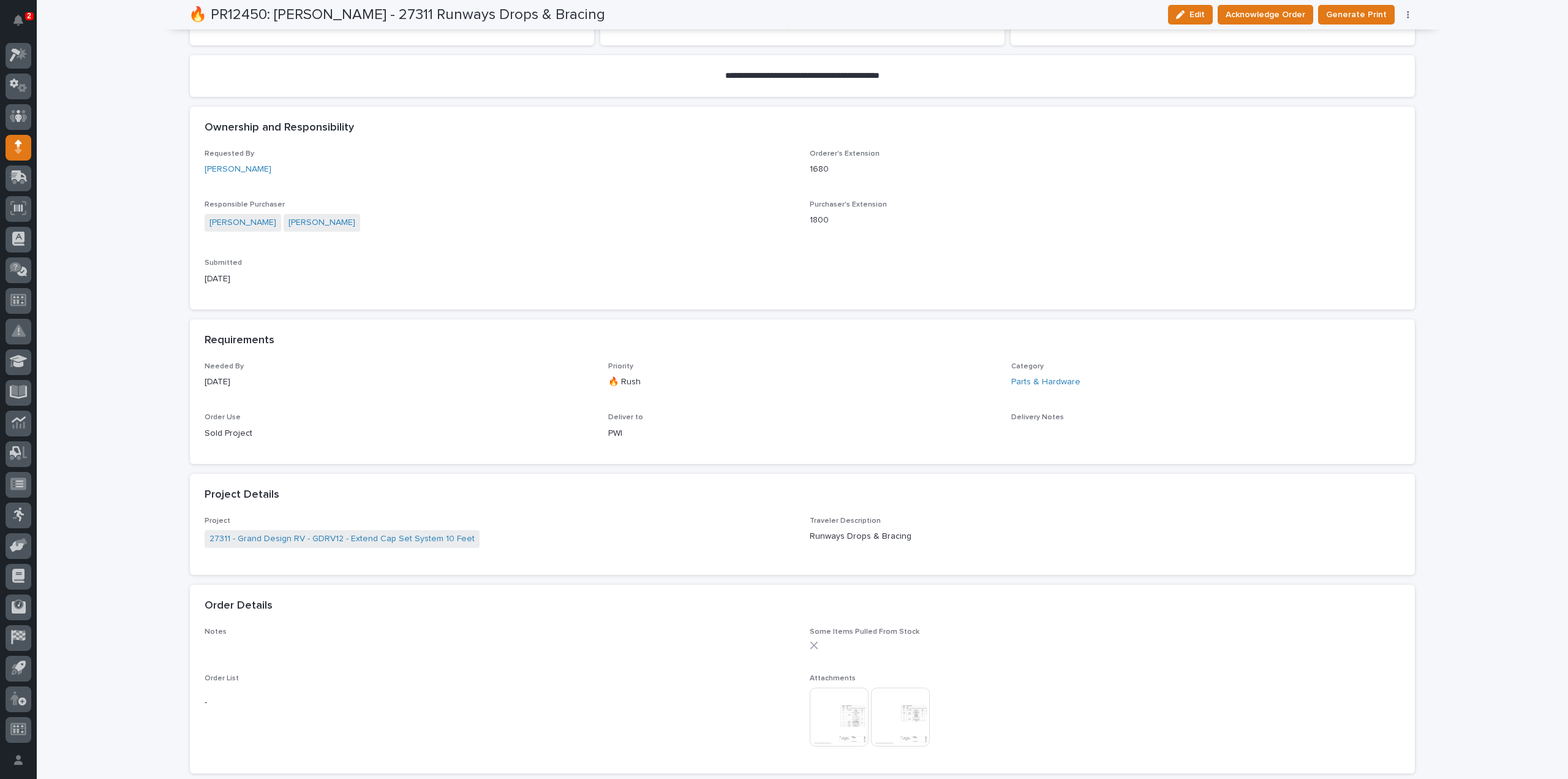
click at [832, 719] on img at bounding box center [839, 717] width 59 height 59
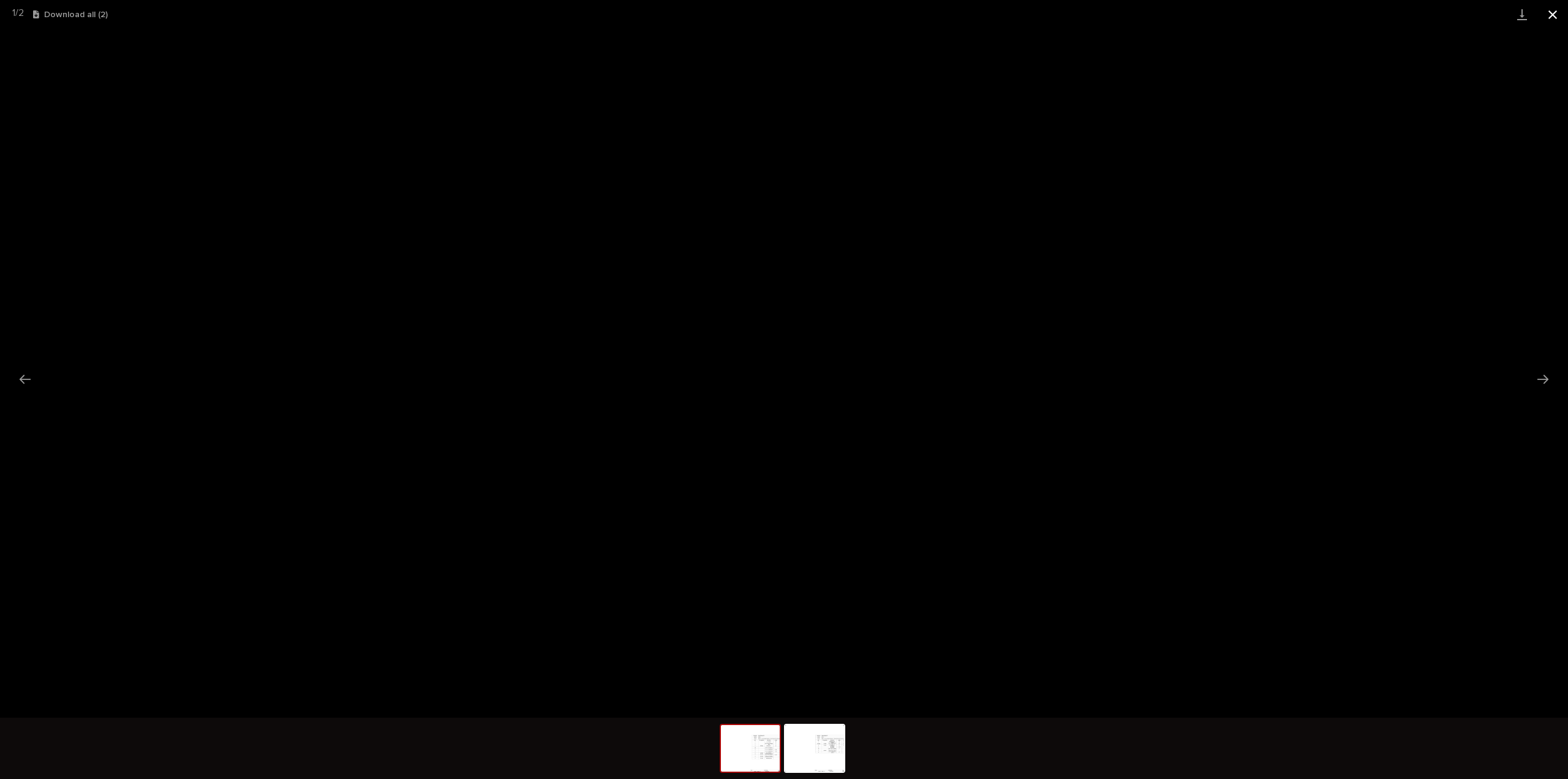
click at [1552, 17] on button "Close gallery" at bounding box center [1553, 14] width 31 height 29
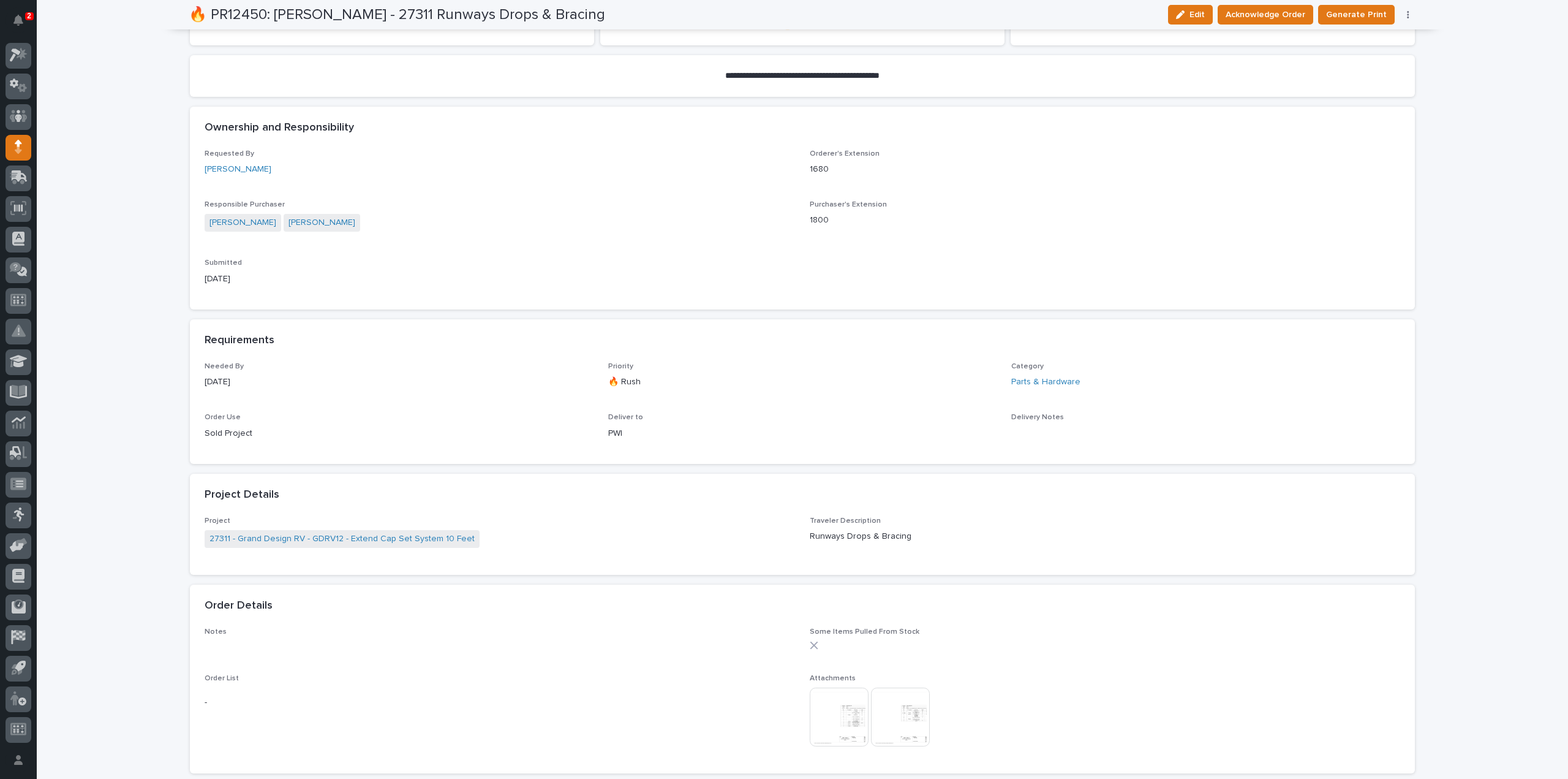
scroll to position [0, 0]
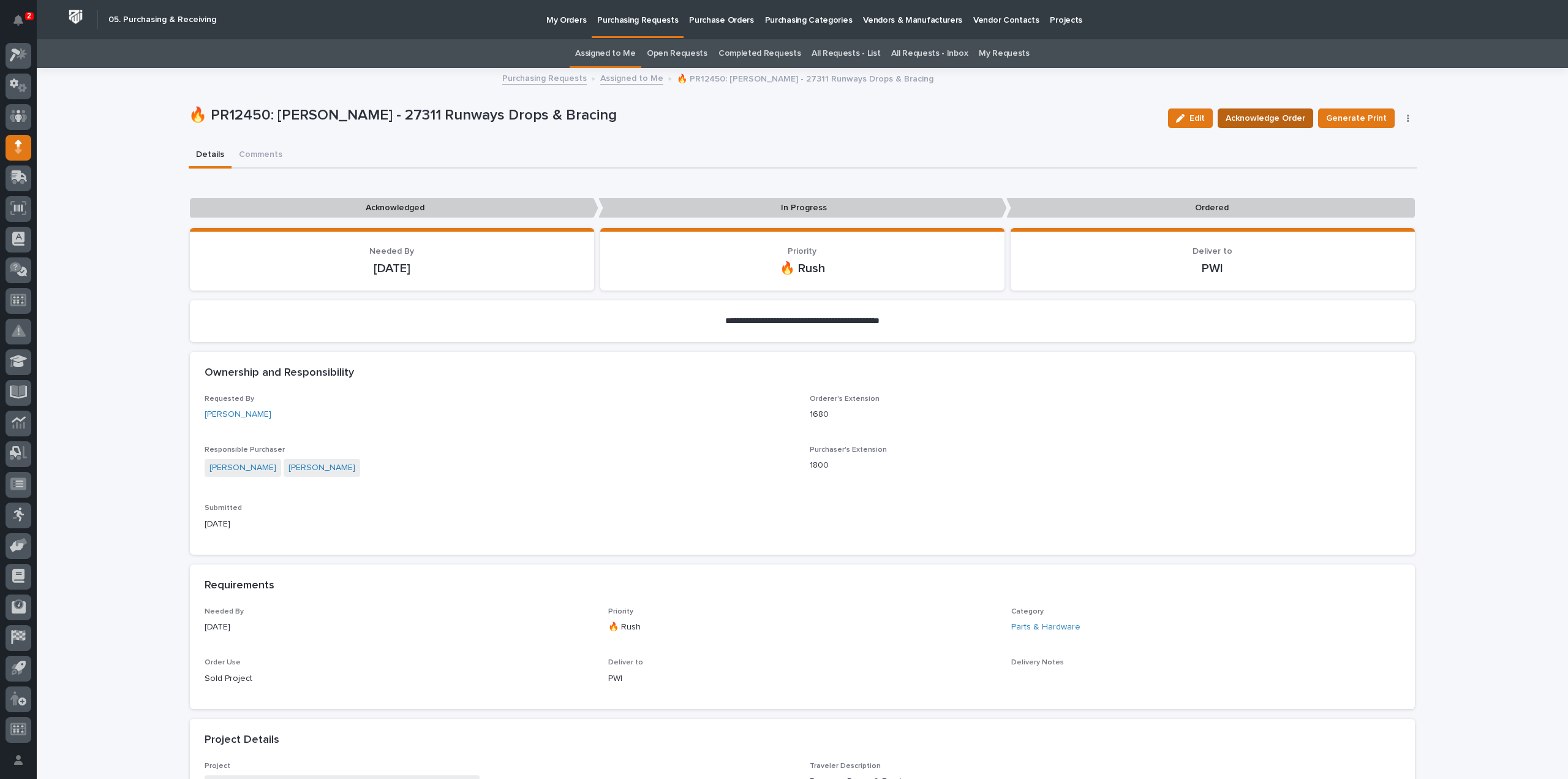
click at [1285, 123] on span "Acknowledge Order" at bounding box center [1265, 118] width 79 height 15
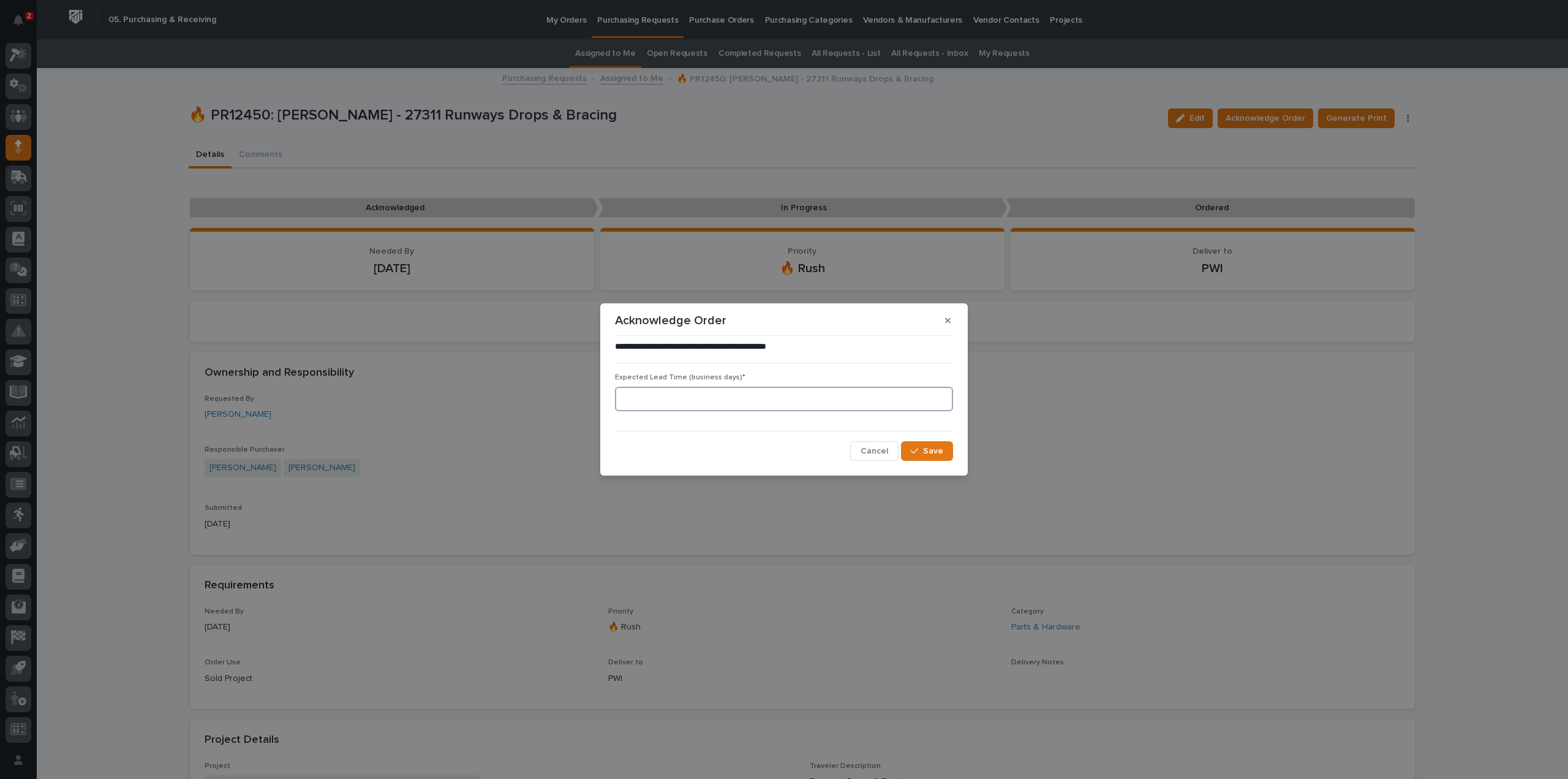
click at [817, 398] on input at bounding box center [784, 399] width 338 height 24
type input "0"
click at [935, 454] on span "Save" at bounding box center [933, 451] width 20 height 11
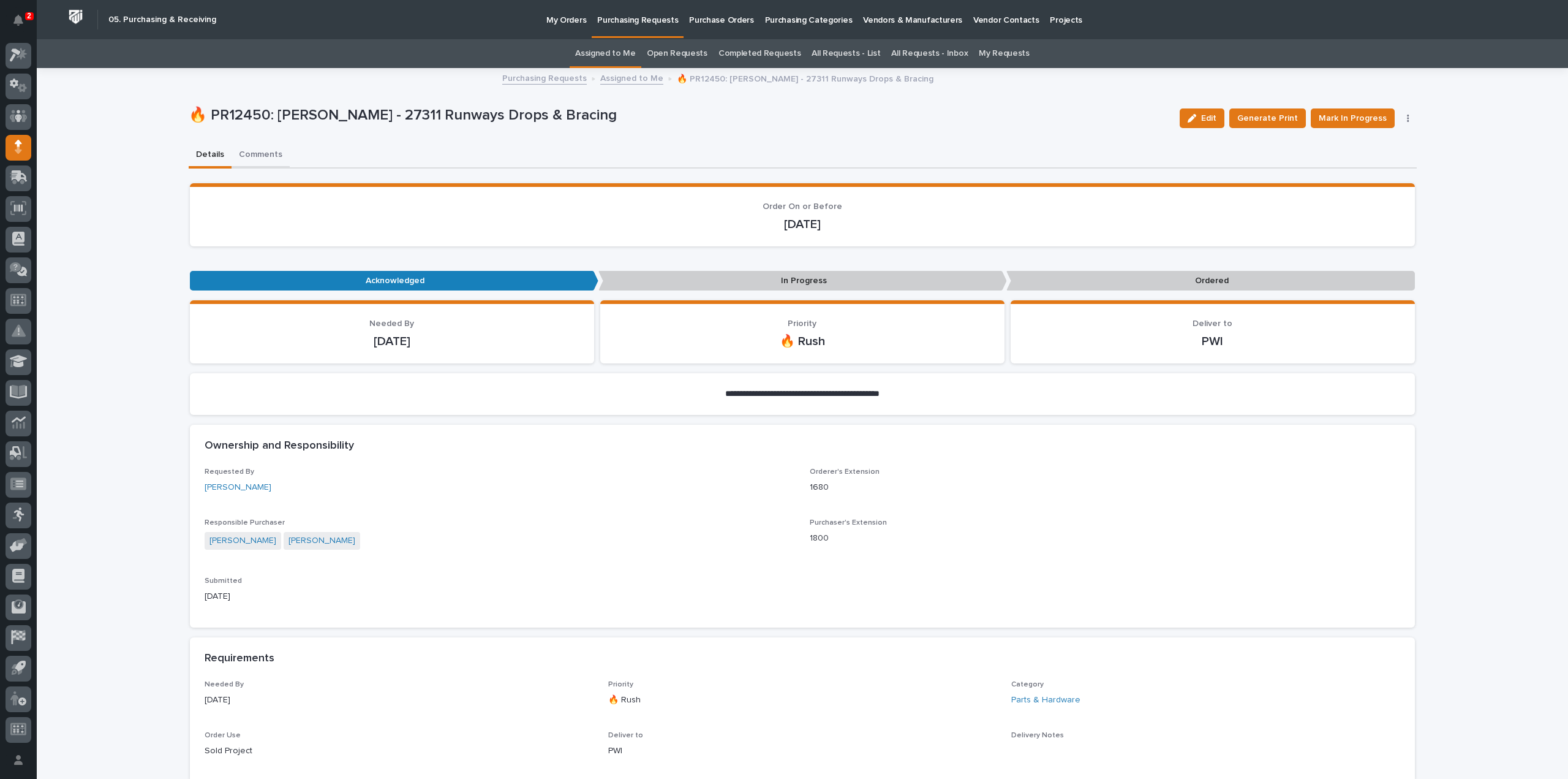
click at [253, 153] on button "Comments" at bounding box center [260, 156] width 58 height 26
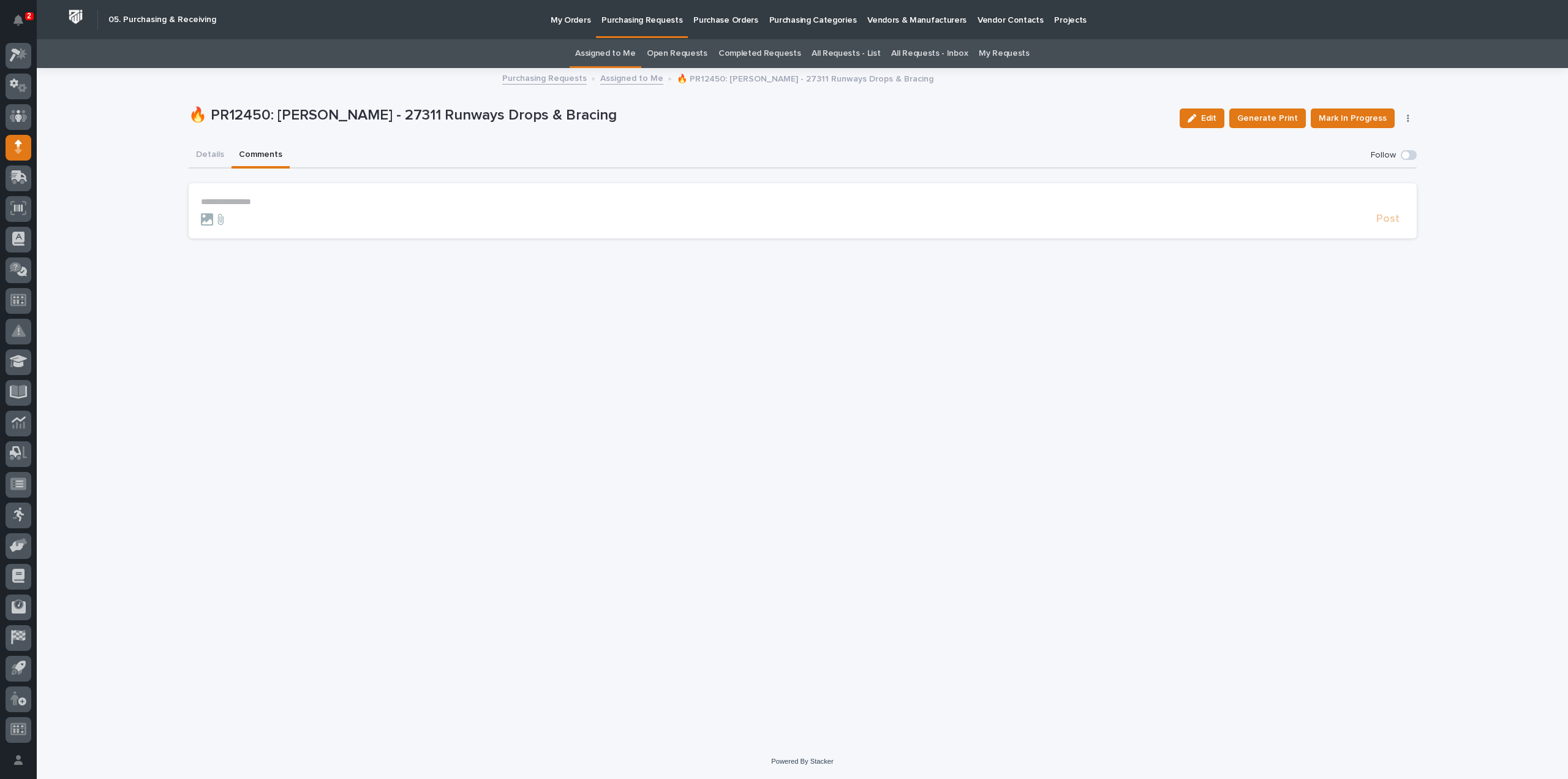
click at [298, 202] on p "**********" at bounding box center [803, 202] width 1204 height 10
click at [242, 216] on span "Arlyn Miller" at bounding box center [239, 220] width 68 height 8
click at [296, 205] on p "**********" at bounding box center [803, 202] width 1204 height 12
click at [1395, 229] on span "Post" at bounding box center [1388, 225] width 23 height 14
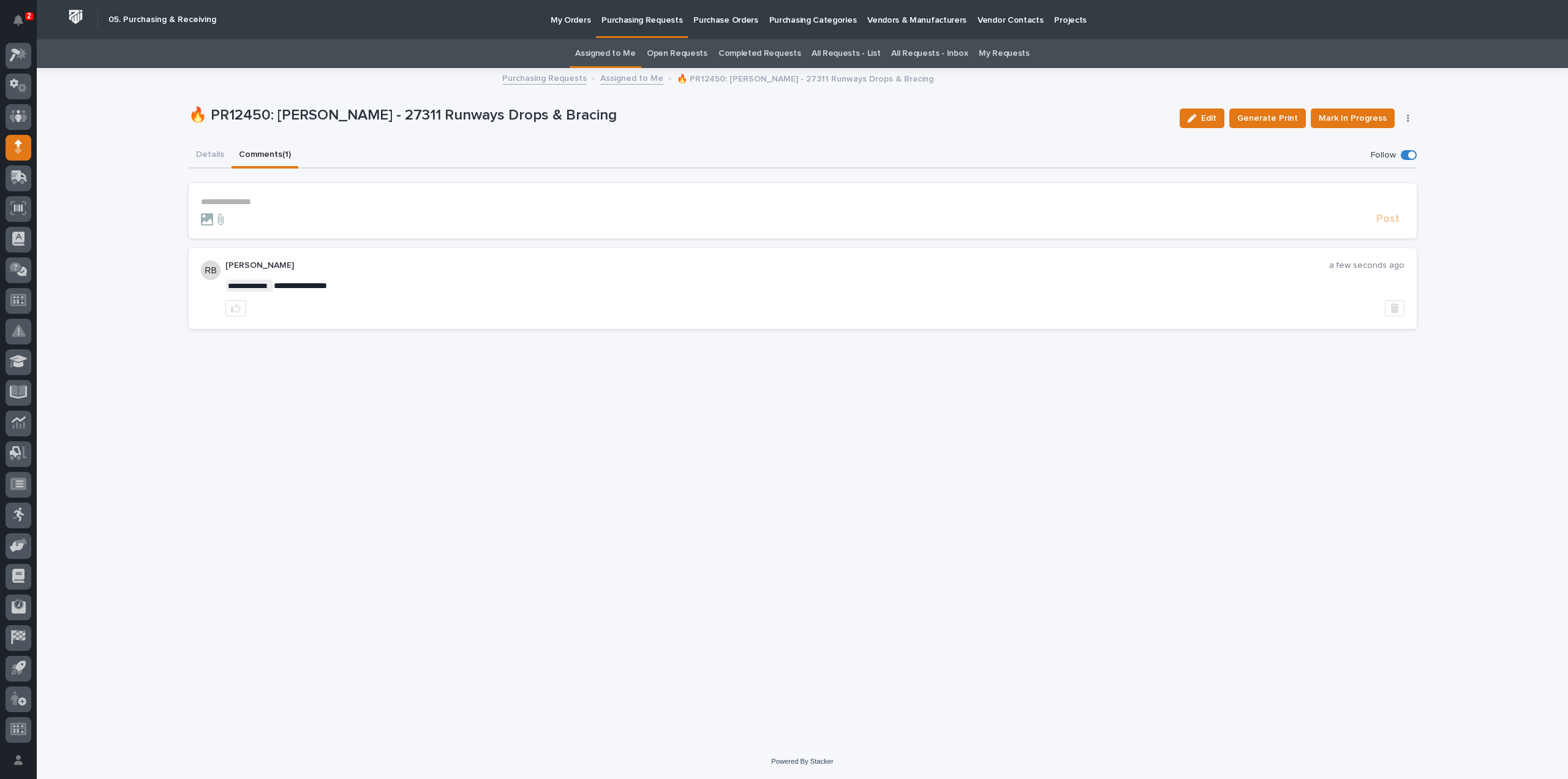
click at [608, 56] on link "Assigned to Me" at bounding box center [605, 53] width 61 height 29
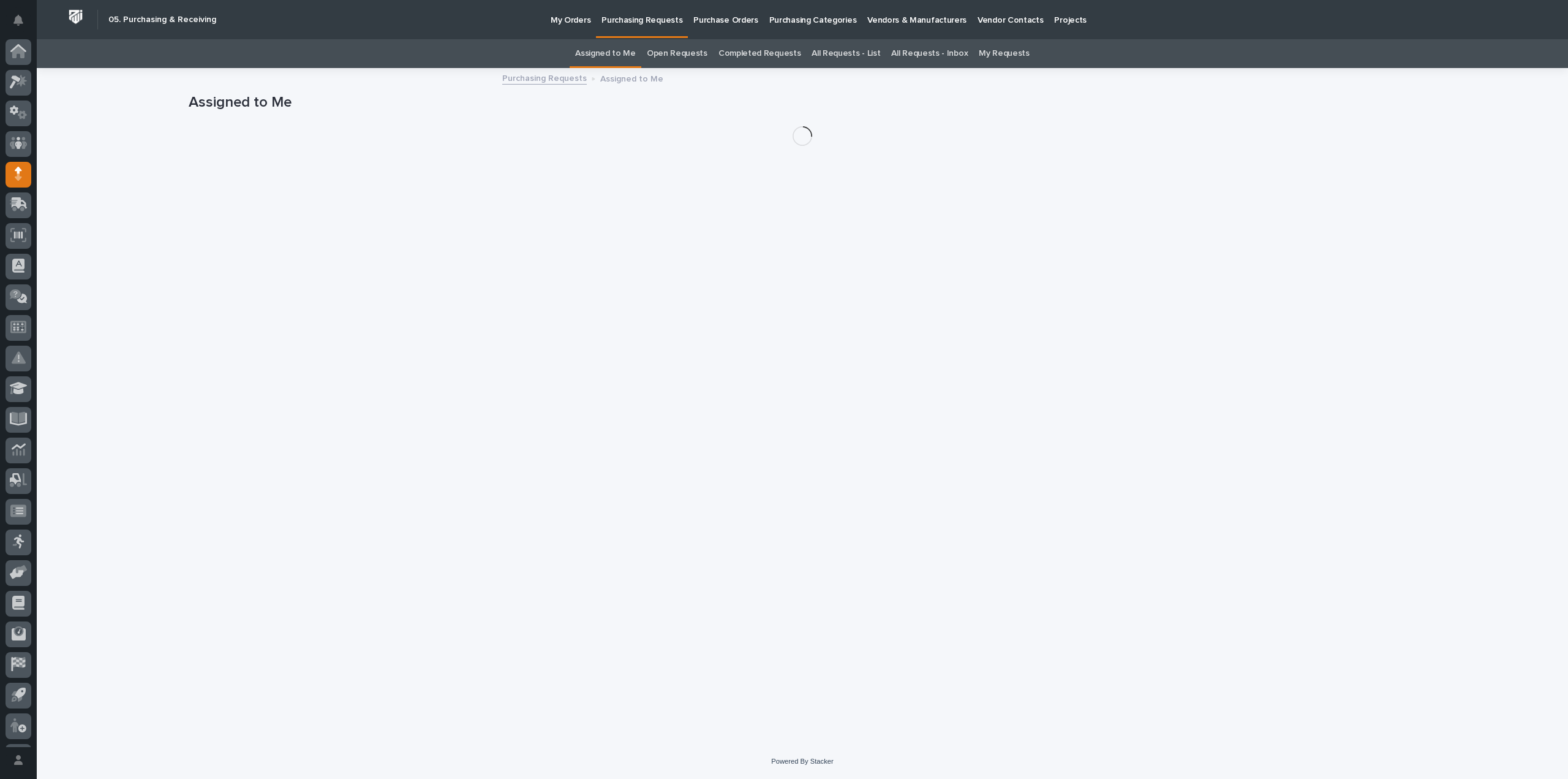
scroll to position [27, 0]
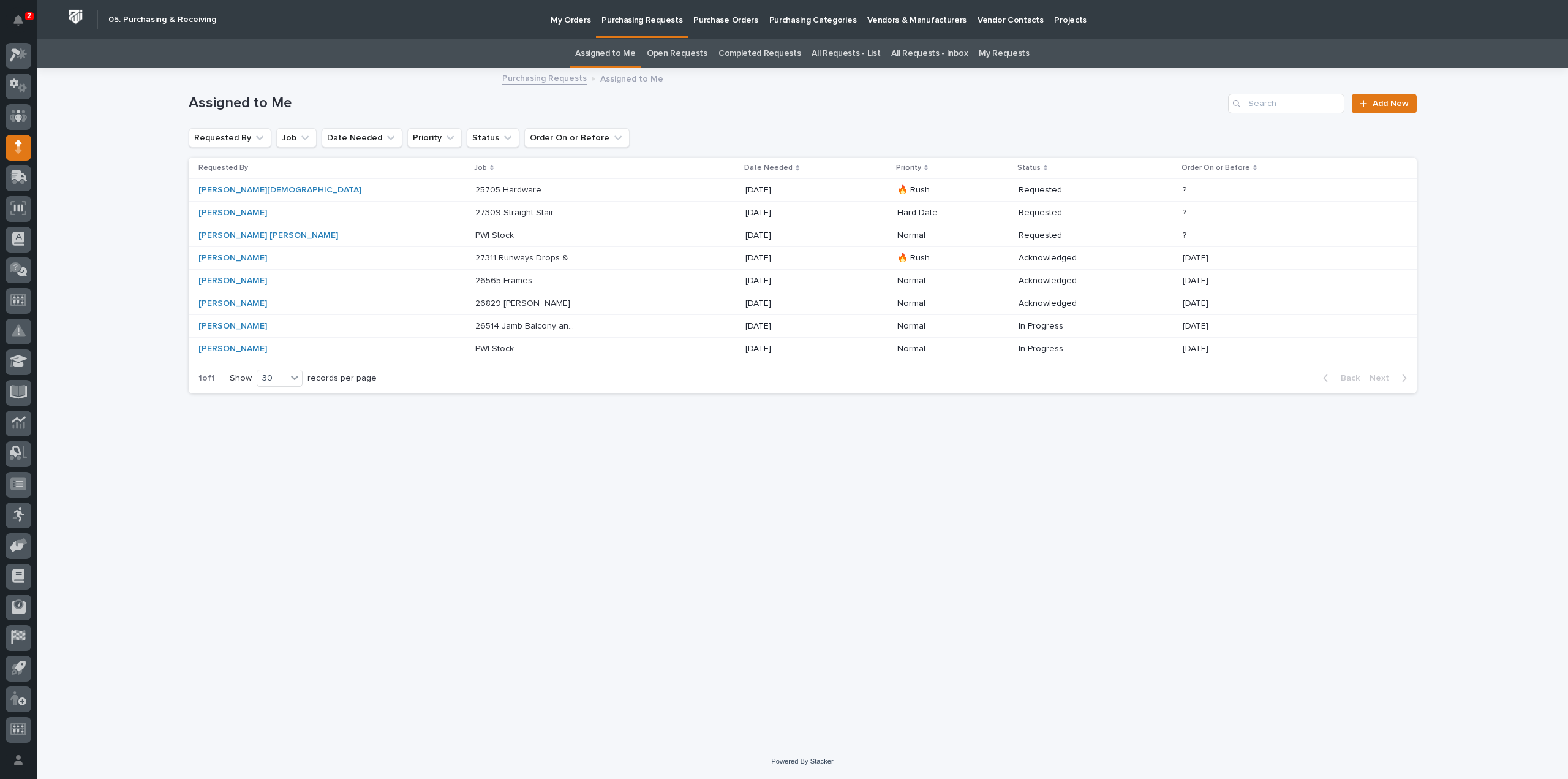
click at [493, 216] on p at bounding box center [527, 213] width 102 height 10
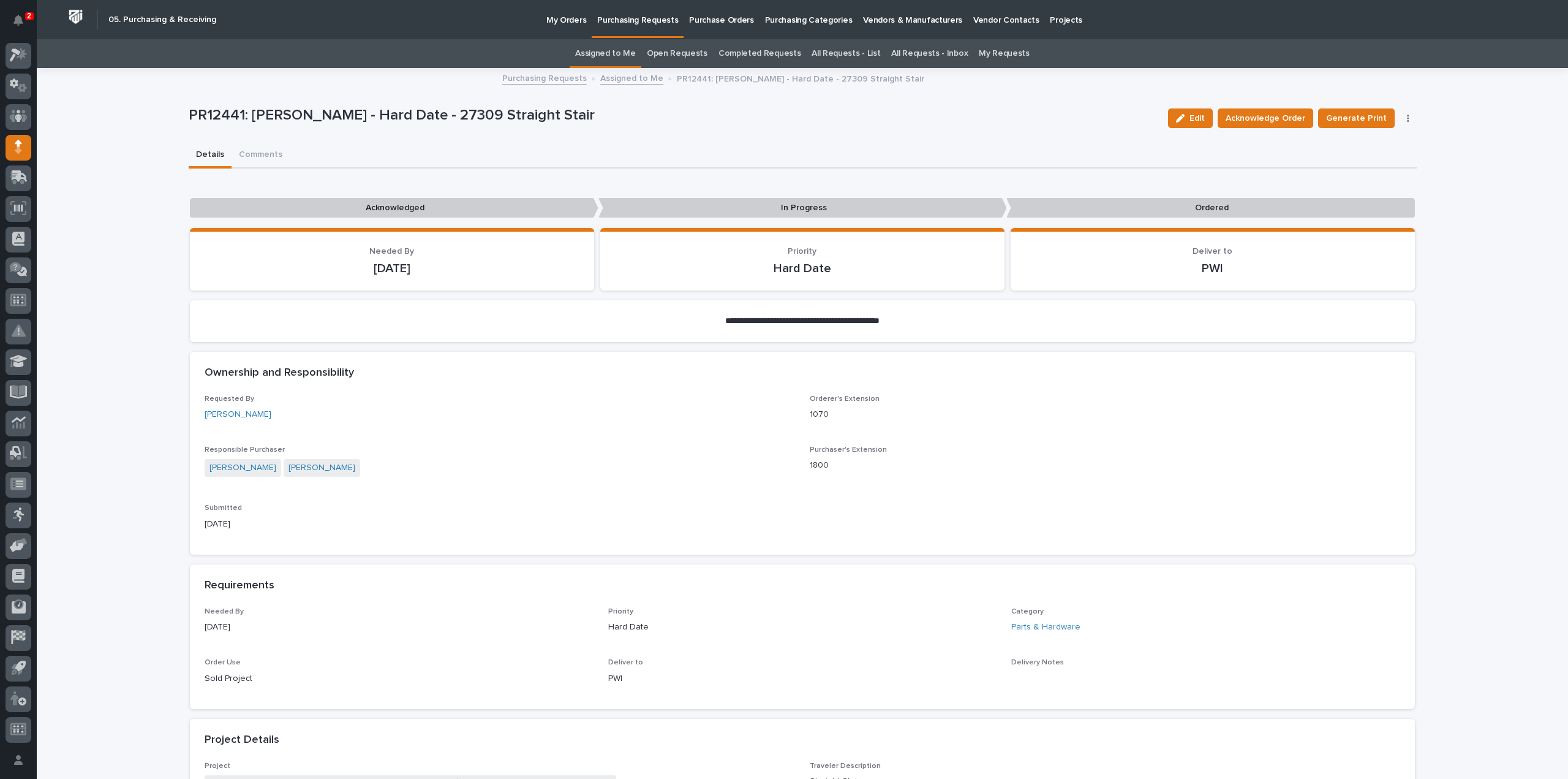
scroll to position [490, 0]
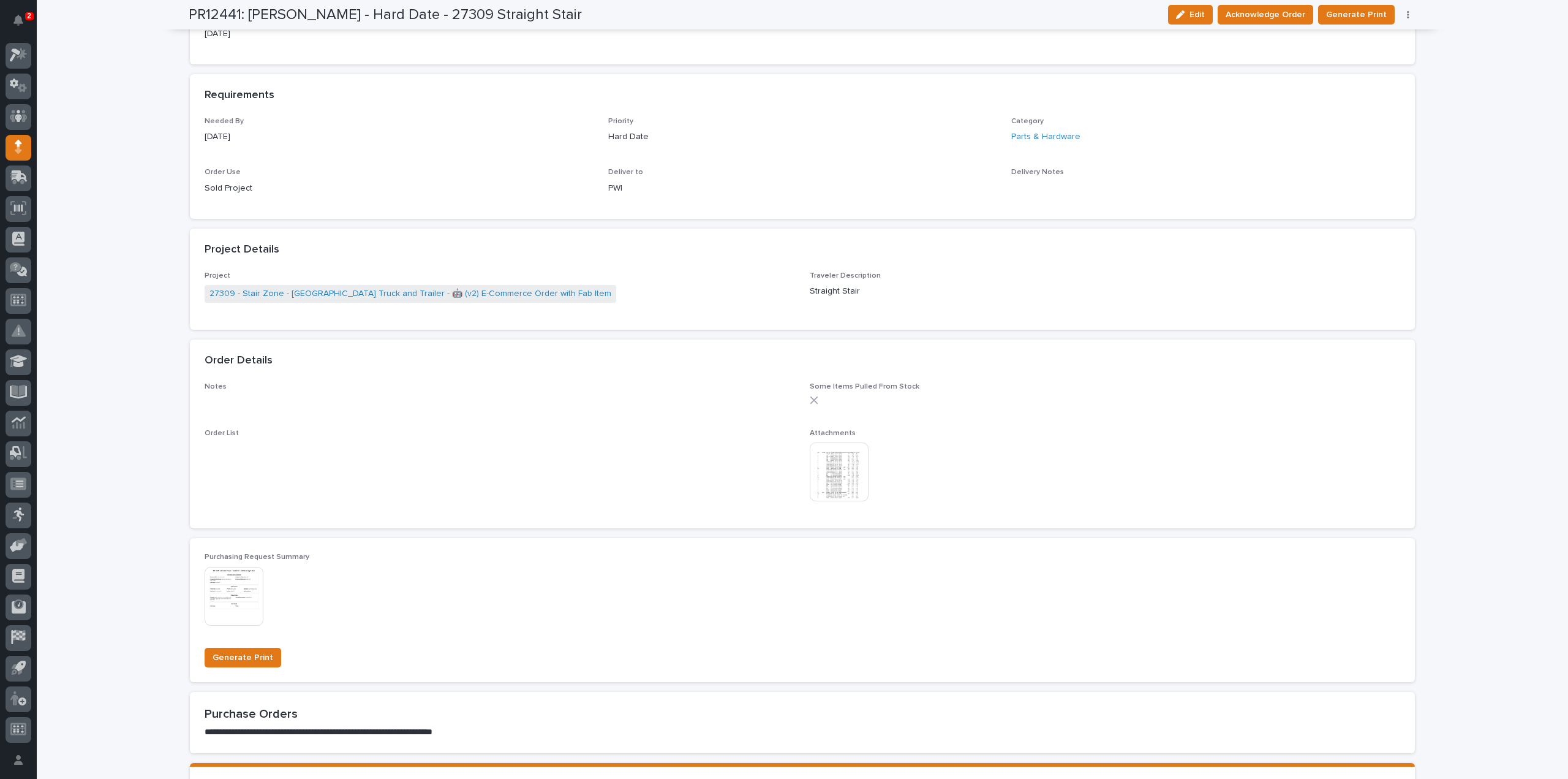
click at [850, 481] on img at bounding box center [839, 472] width 59 height 59
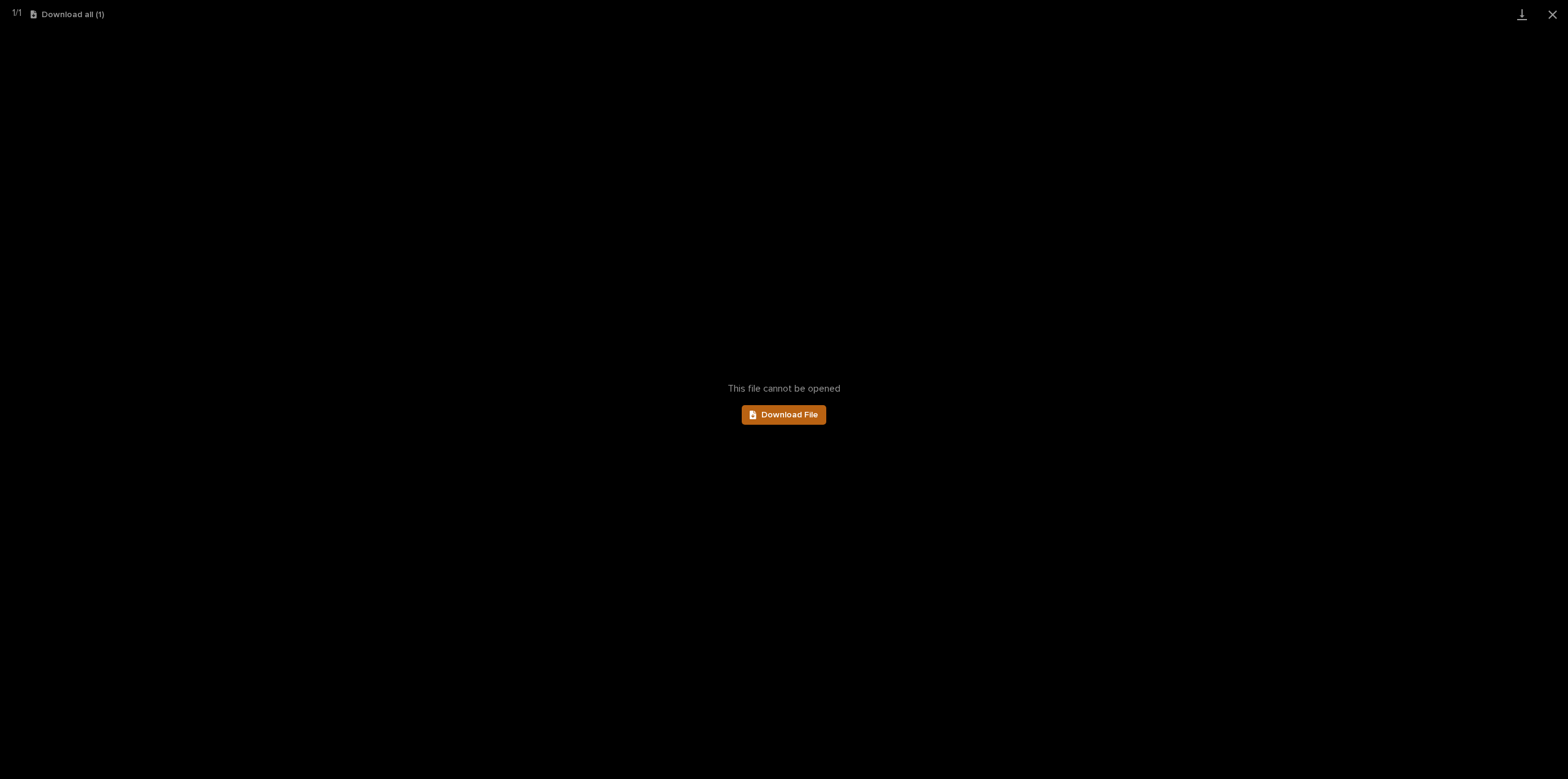
click at [802, 415] on span "Download File" at bounding box center [789, 415] width 57 height 8
click at [1552, 13] on button "Close gallery" at bounding box center [1553, 14] width 31 height 29
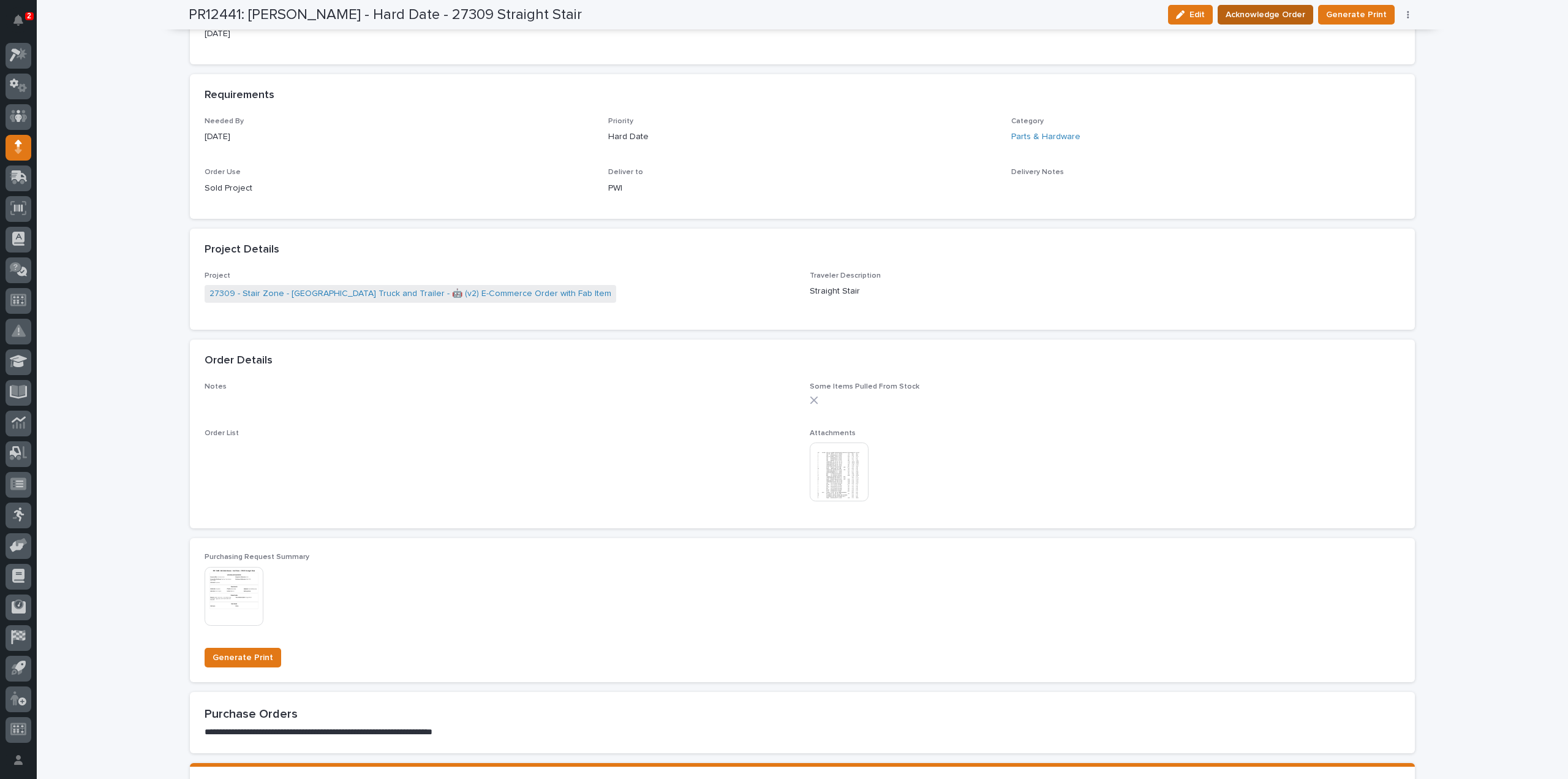
click at [1285, 11] on span "Acknowledge Order" at bounding box center [1265, 14] width 79 height 15
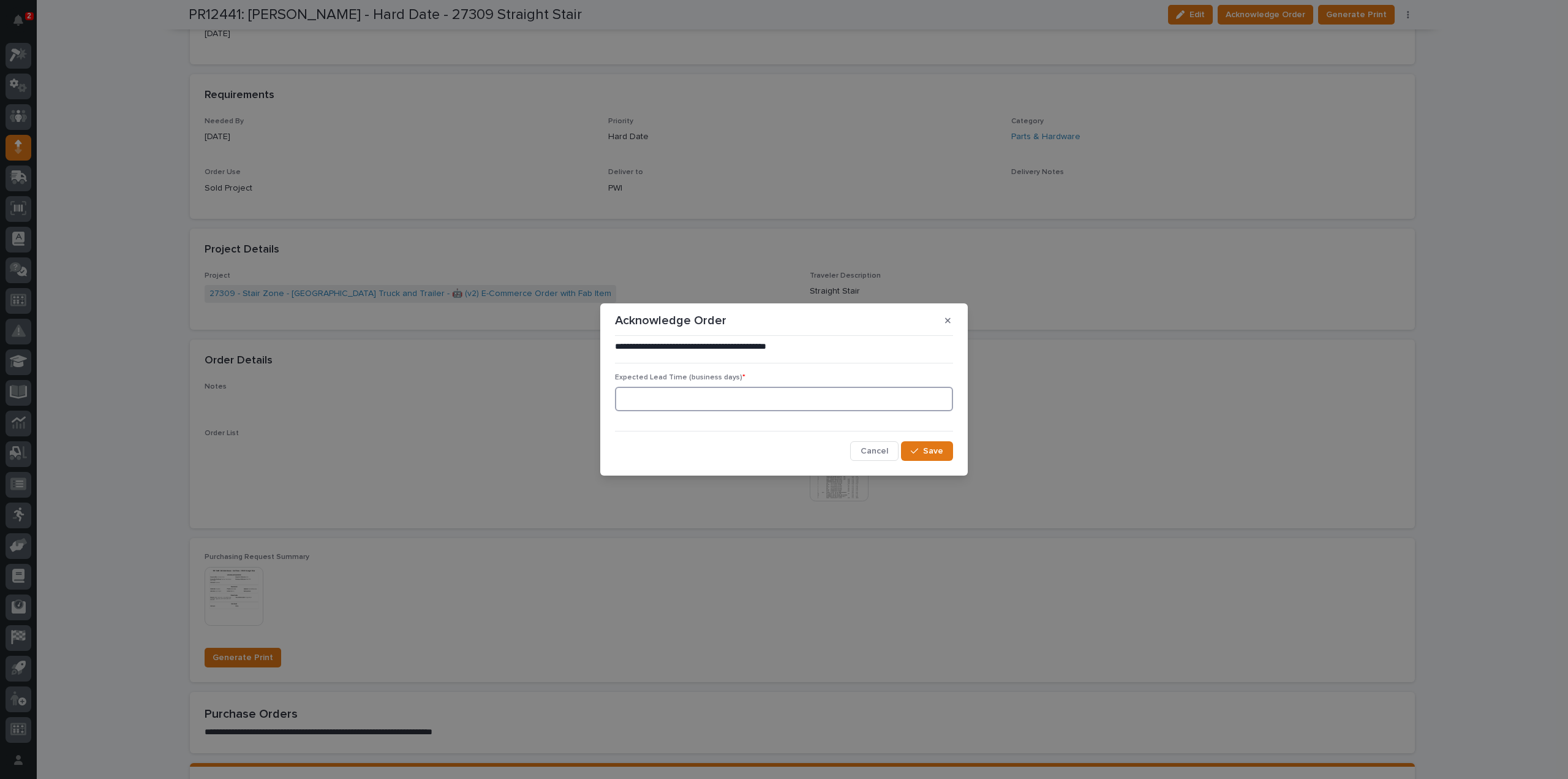
click at [677, 401] on input at bounding box center [784, 399] width 338 height 24
type input "0"
click at [917, 453] on icon "button" at bounding box center [914, 451] width 7 height 8
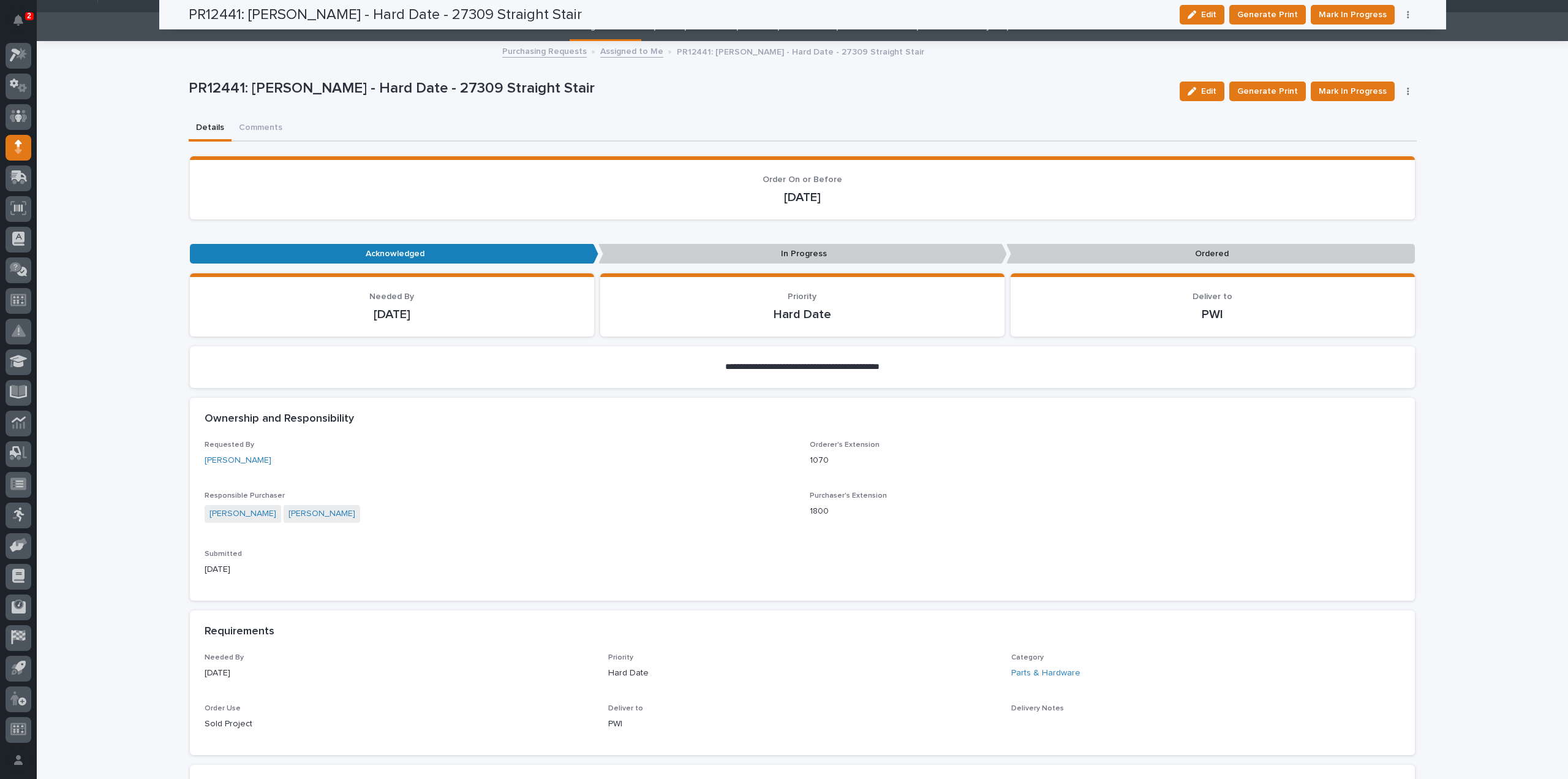
scroll to position [0, 0]
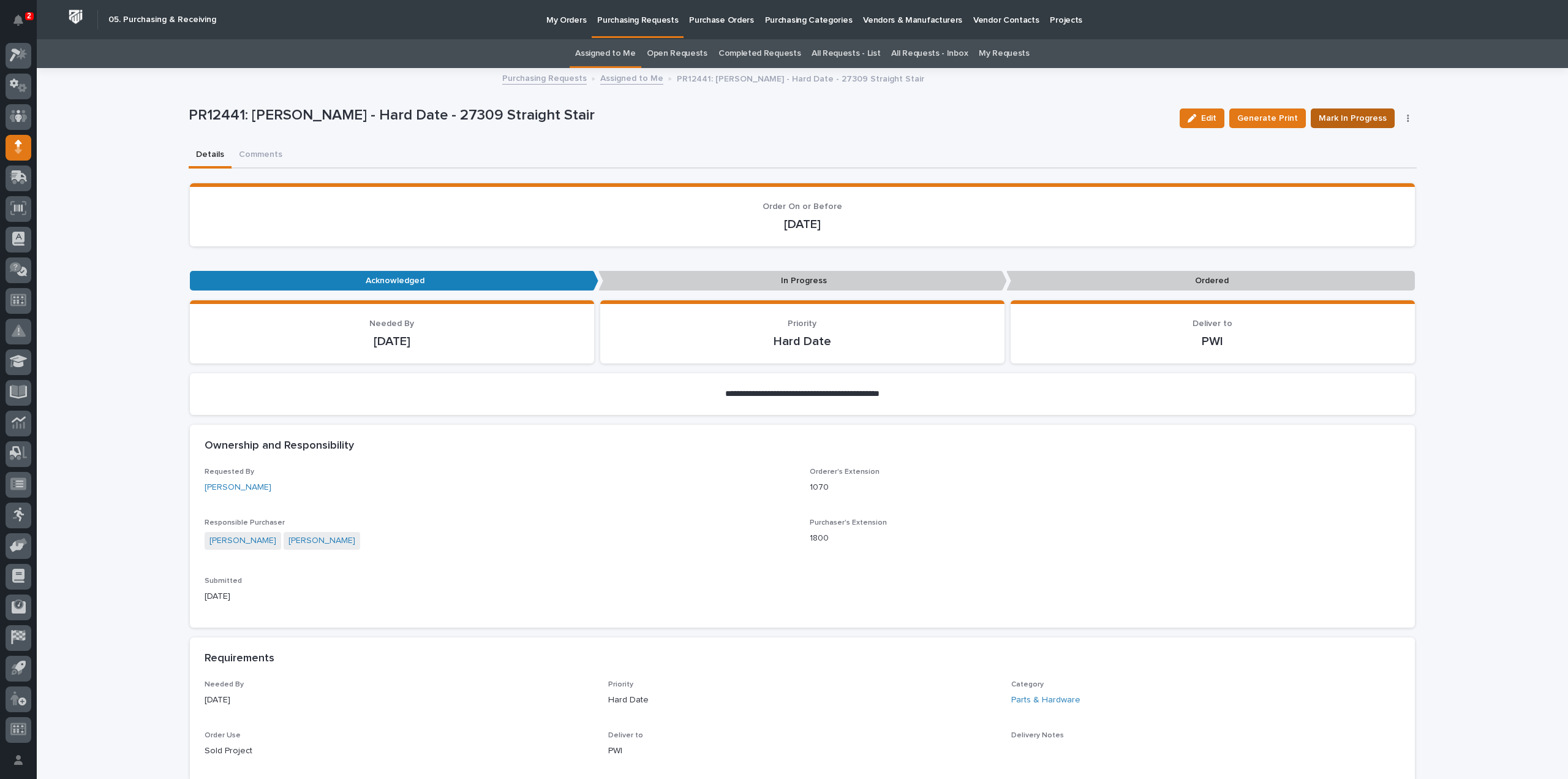
click at [1337, 121] on span "Mark In Progress" at bounding box center [1353, 118] width 68 height 15
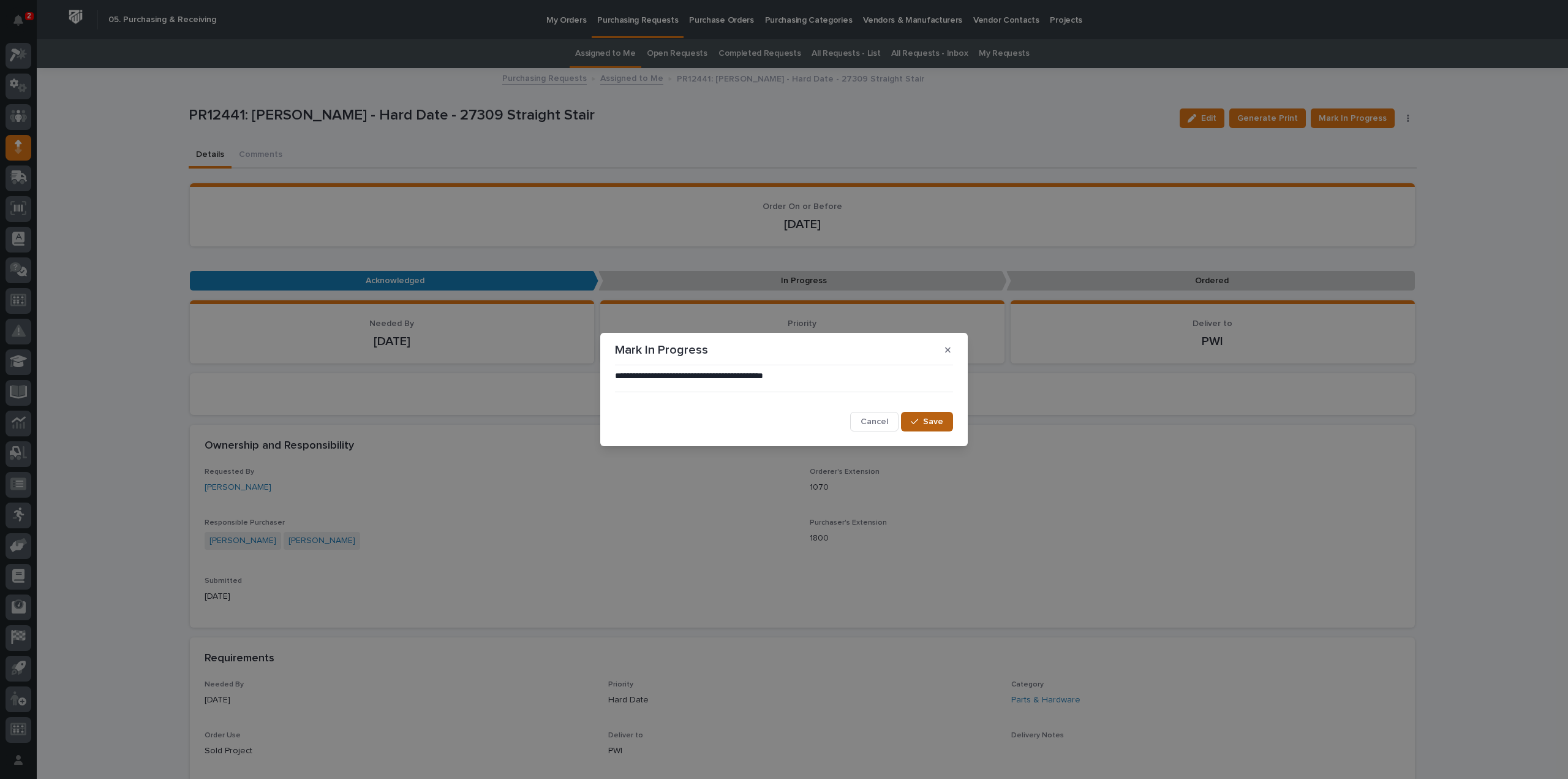
click at [928, 418] on span "Save" at bounding box center [933, 421] width 20 height 11
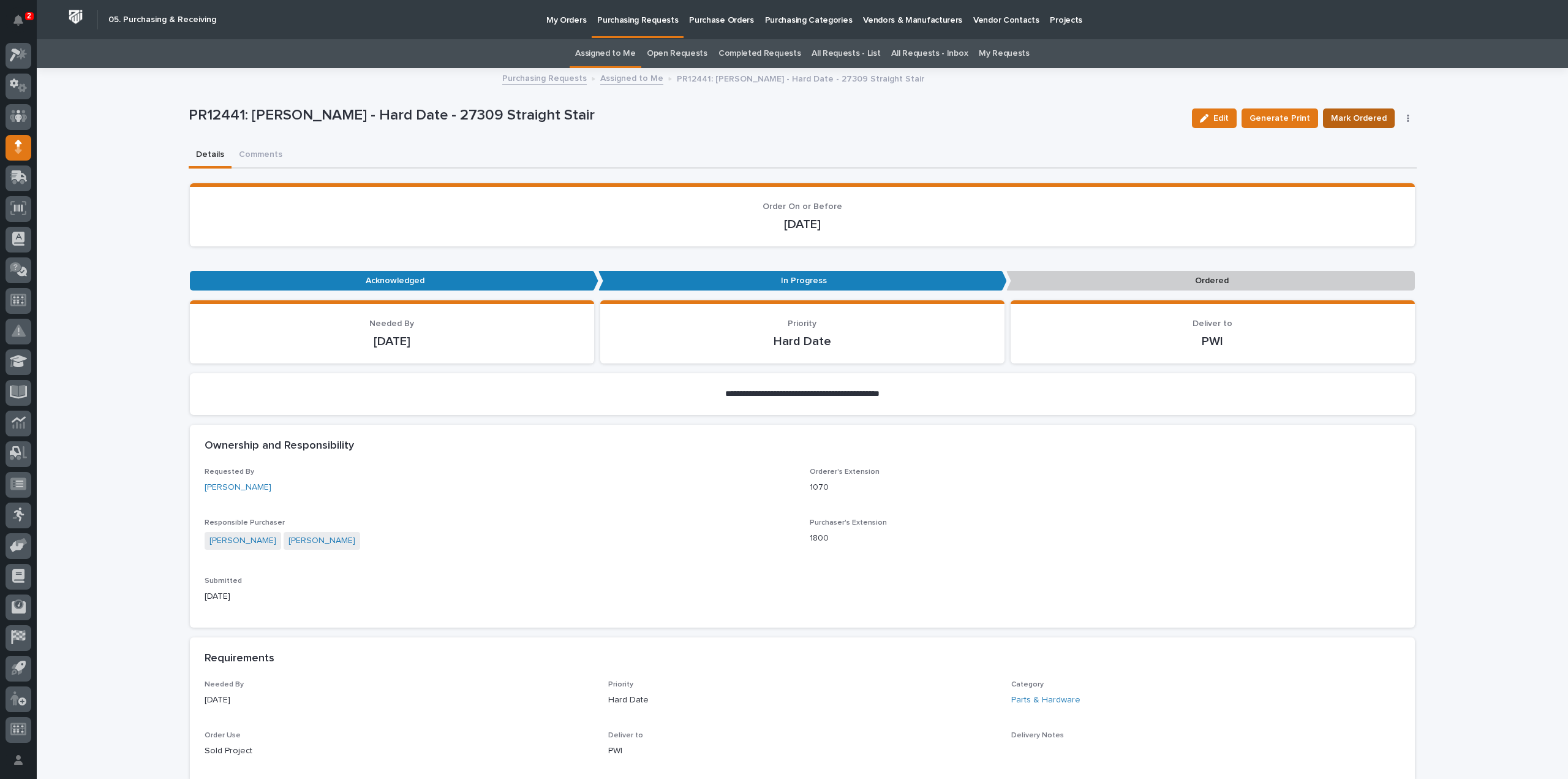
click at [1347, 120] on span "Mark Ordered" at bounding box center [1359, 118] width 56 height 15
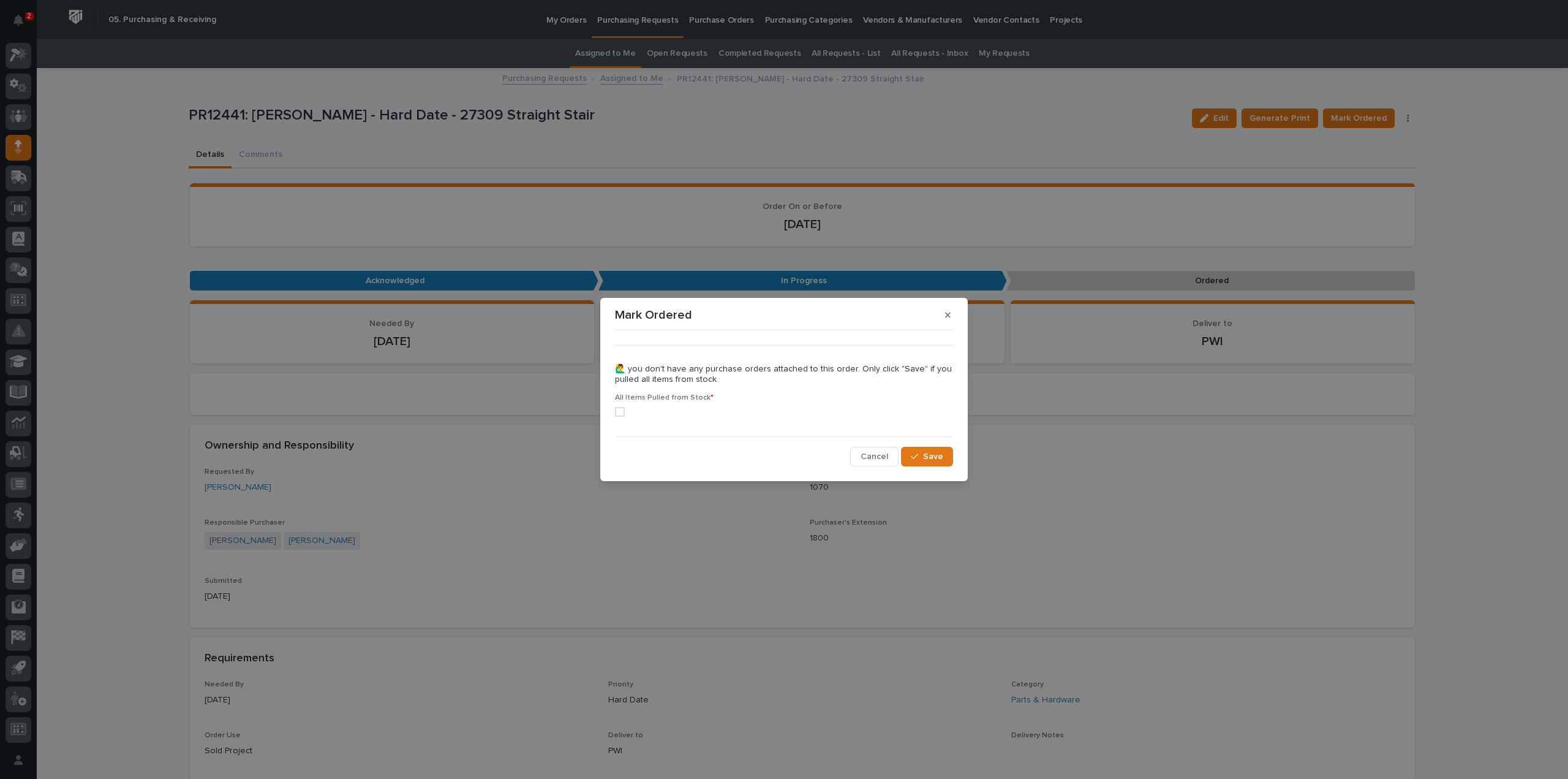
click at [621, 412] on span at bounding box center [619, 412] width 10 height 10
click at [946, 460] on button "Save" at bounding box center [927, 456] width 52 height 20
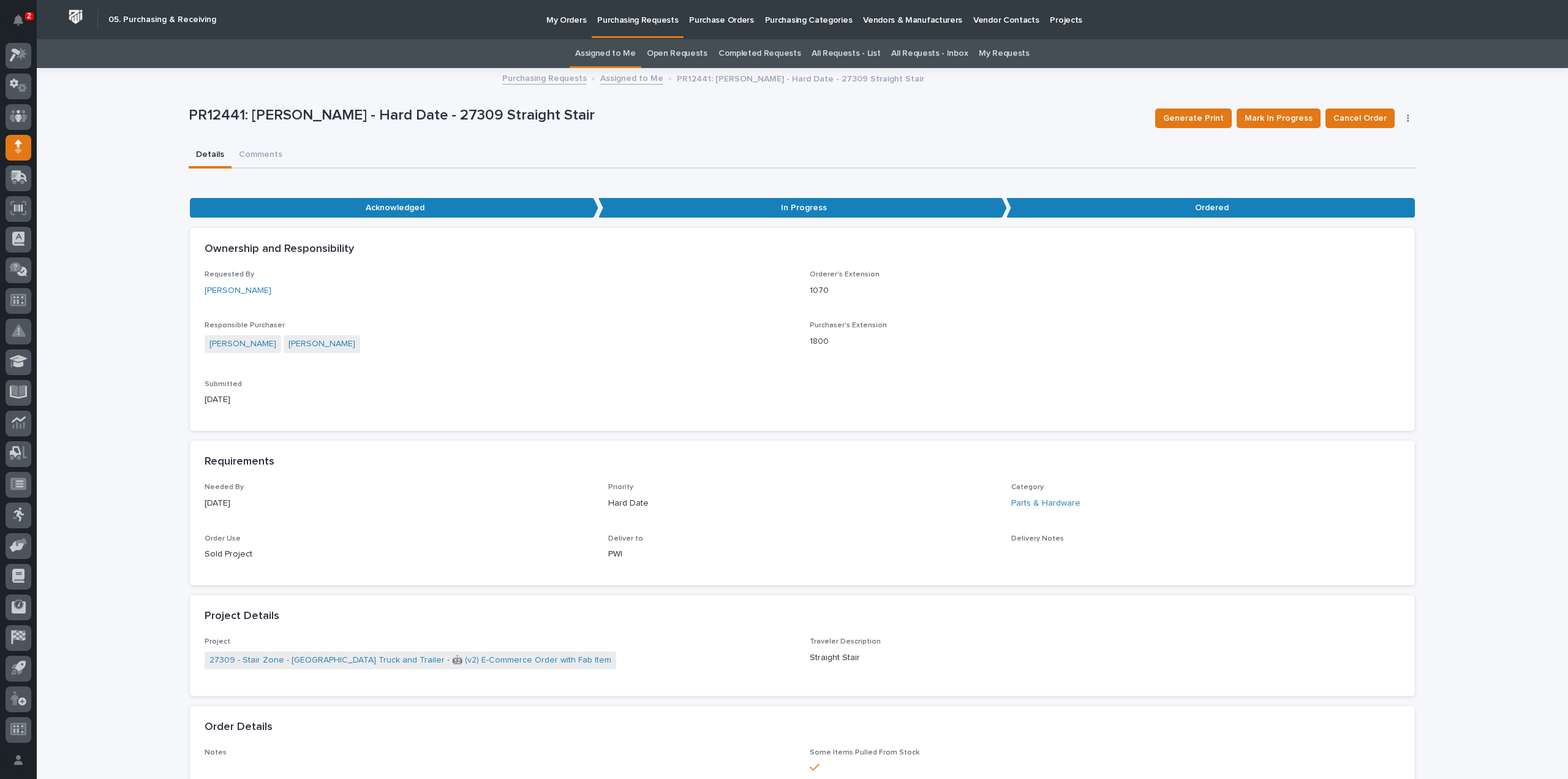
click at [588, 52] on link "Assigned to Me" at bounding box center [605, 53] width 61 height 29
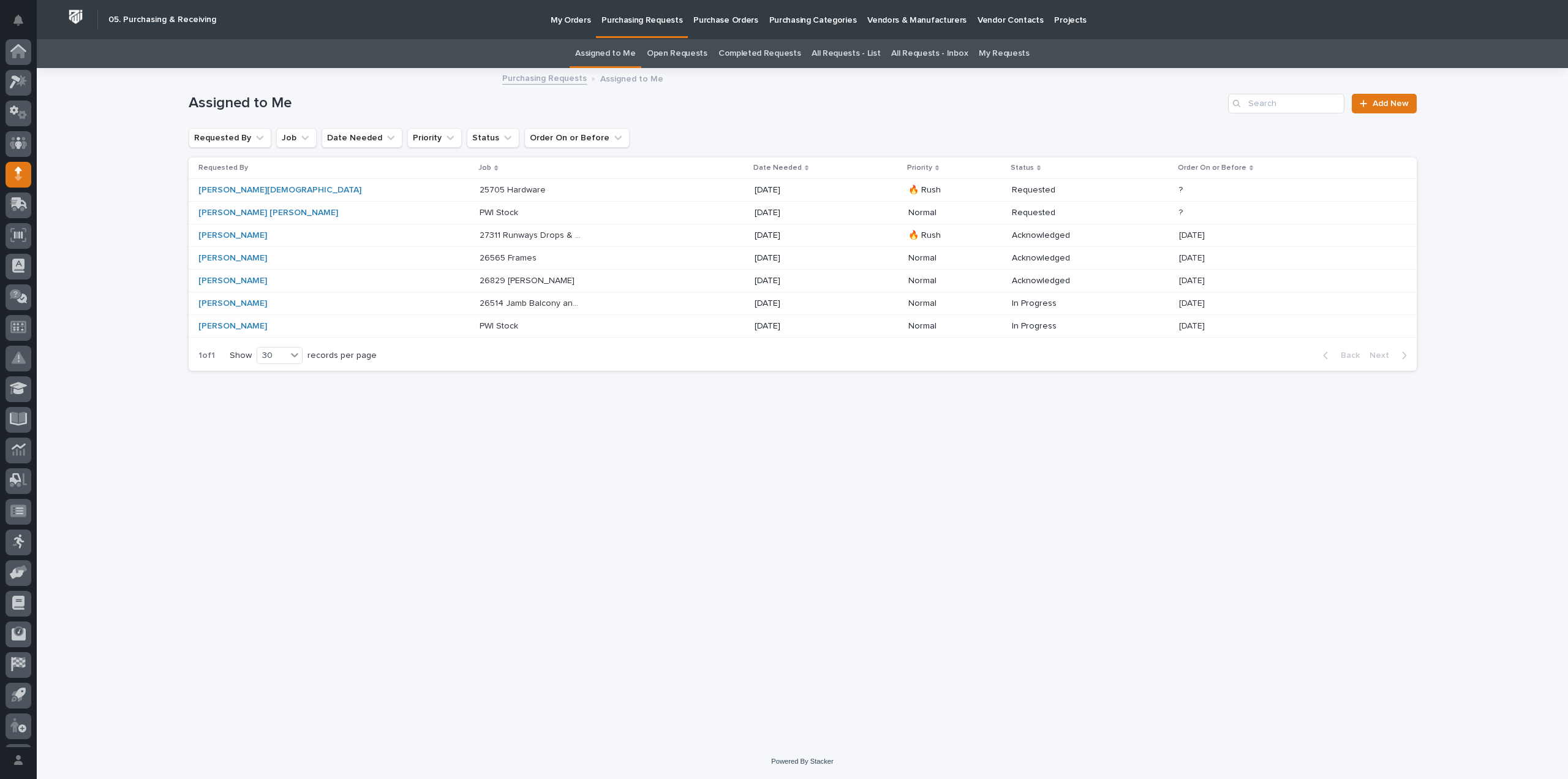
scroll to position [27, 0]
click at [755, 188] on p "10/03/2025" at bounding box center [806, 190] width 102 height 10
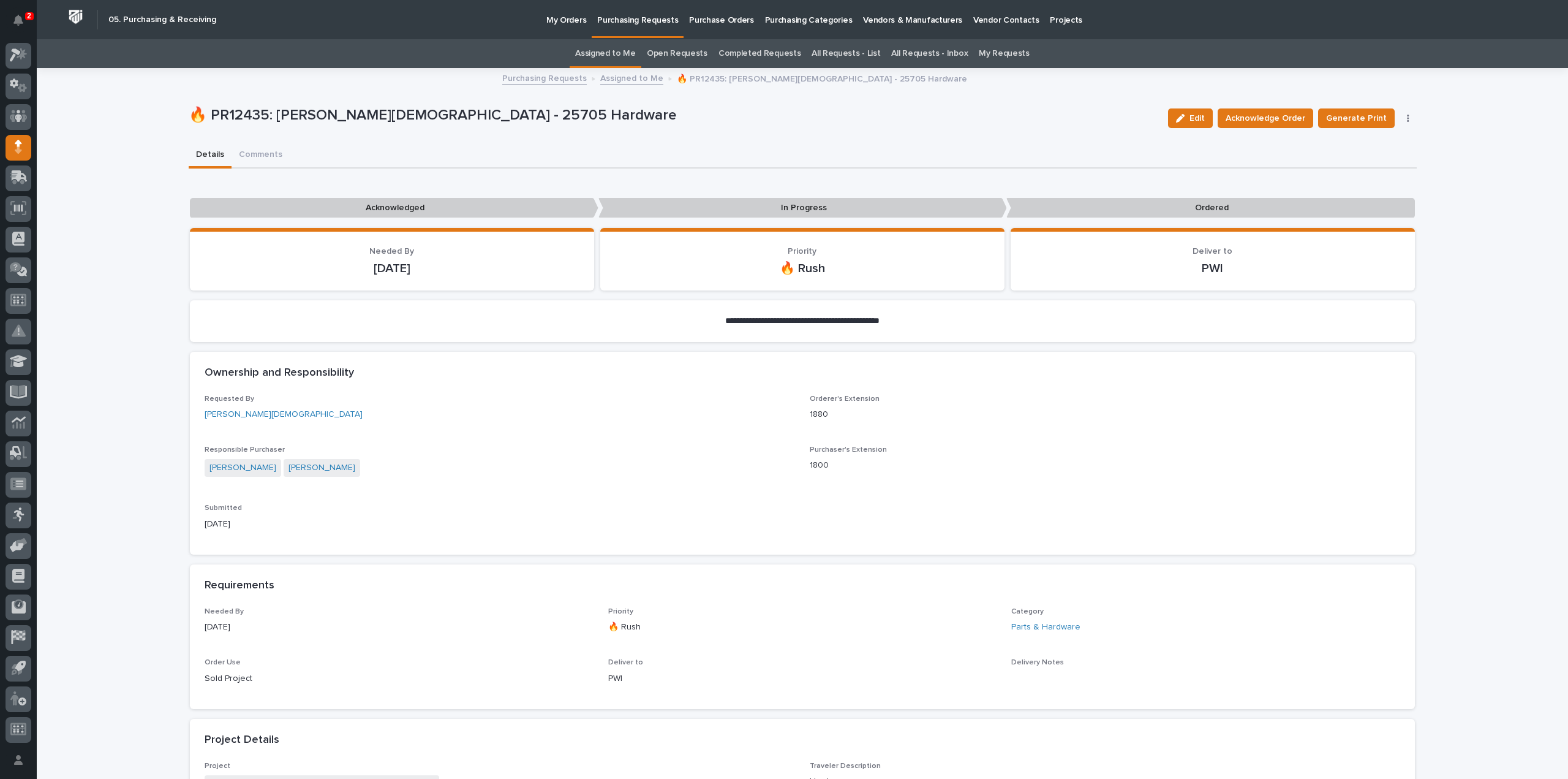
scroll to position [245, 0]
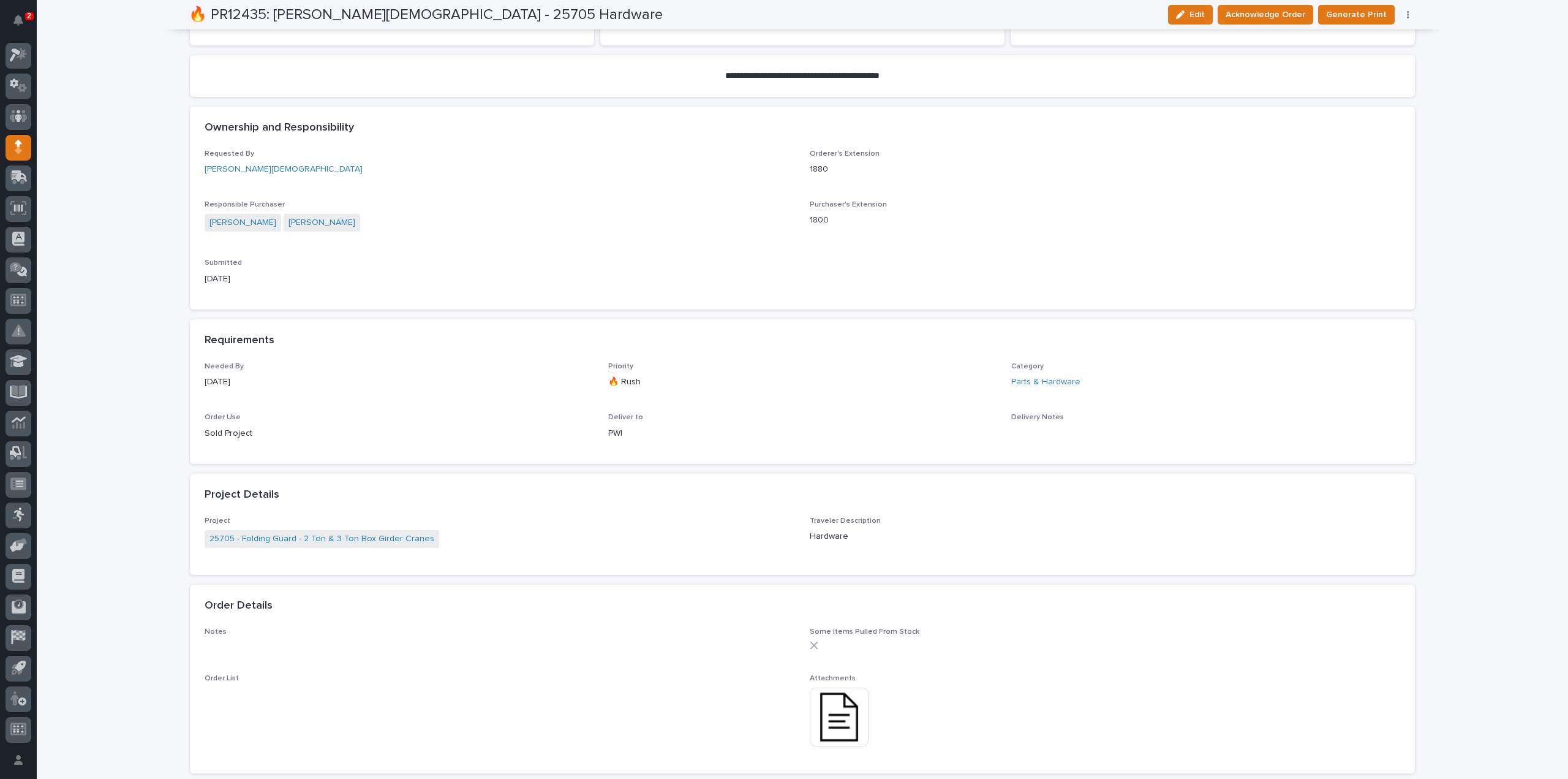
click at [833, 731] on img at bounding box center [839, 717] width 59 height 59
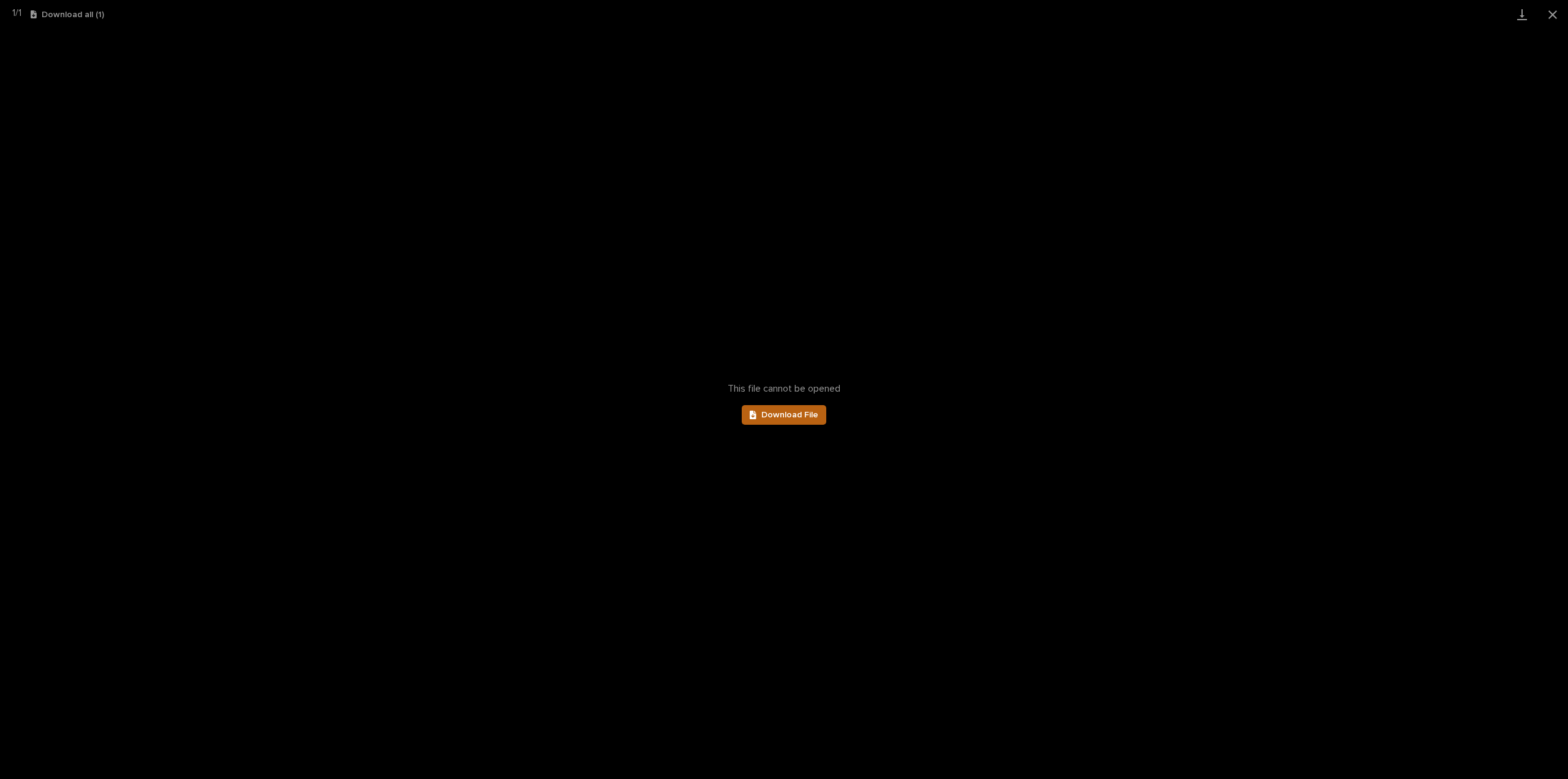
click at [799, 415] on span "Download File" at bounding box center [789, 415] width 57 height 8
click at [1556, 15] on button "Close gallery" at bounding box center [1553, 14] width 31 height 29
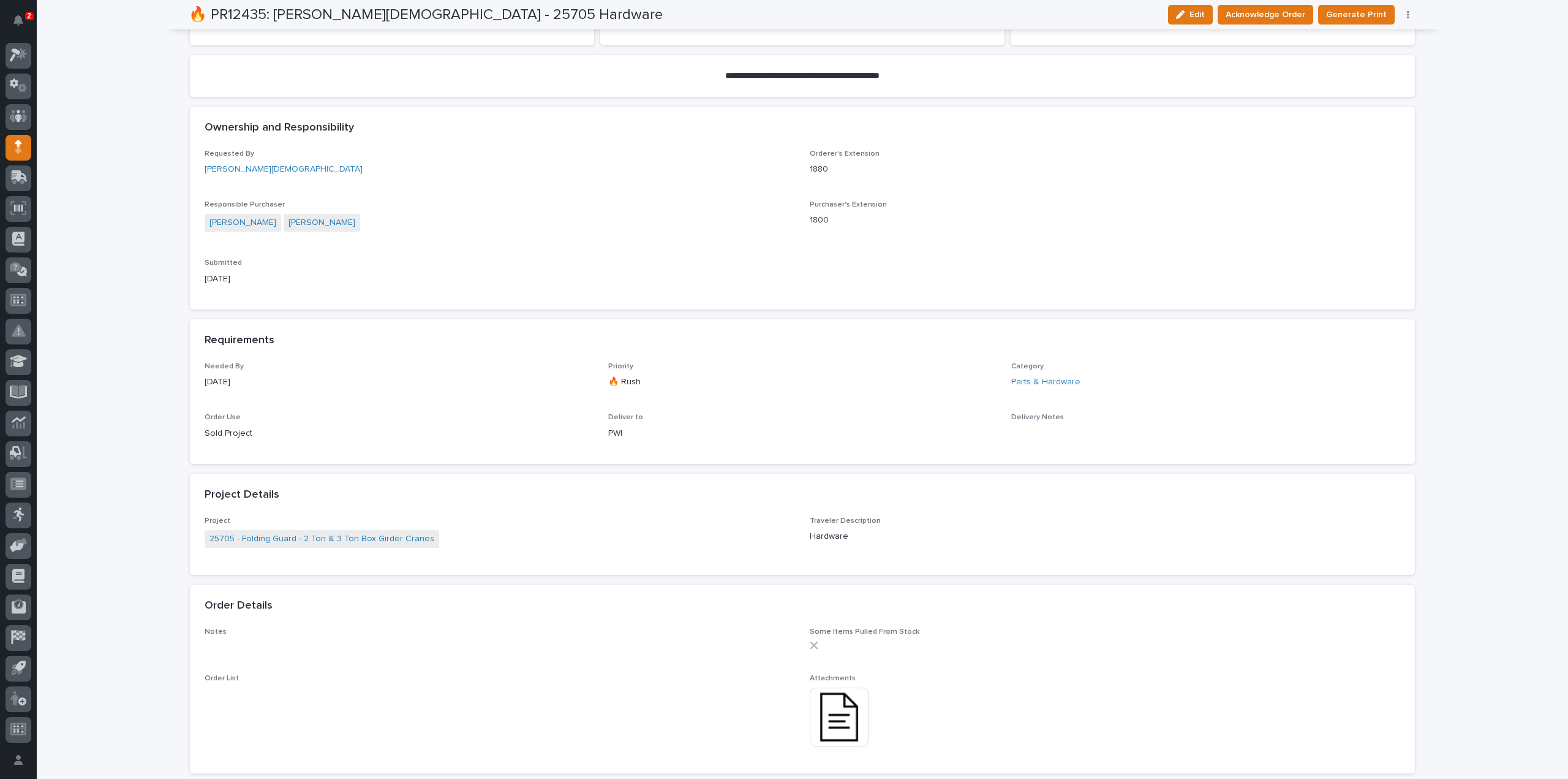
scroll to position [0, 0]
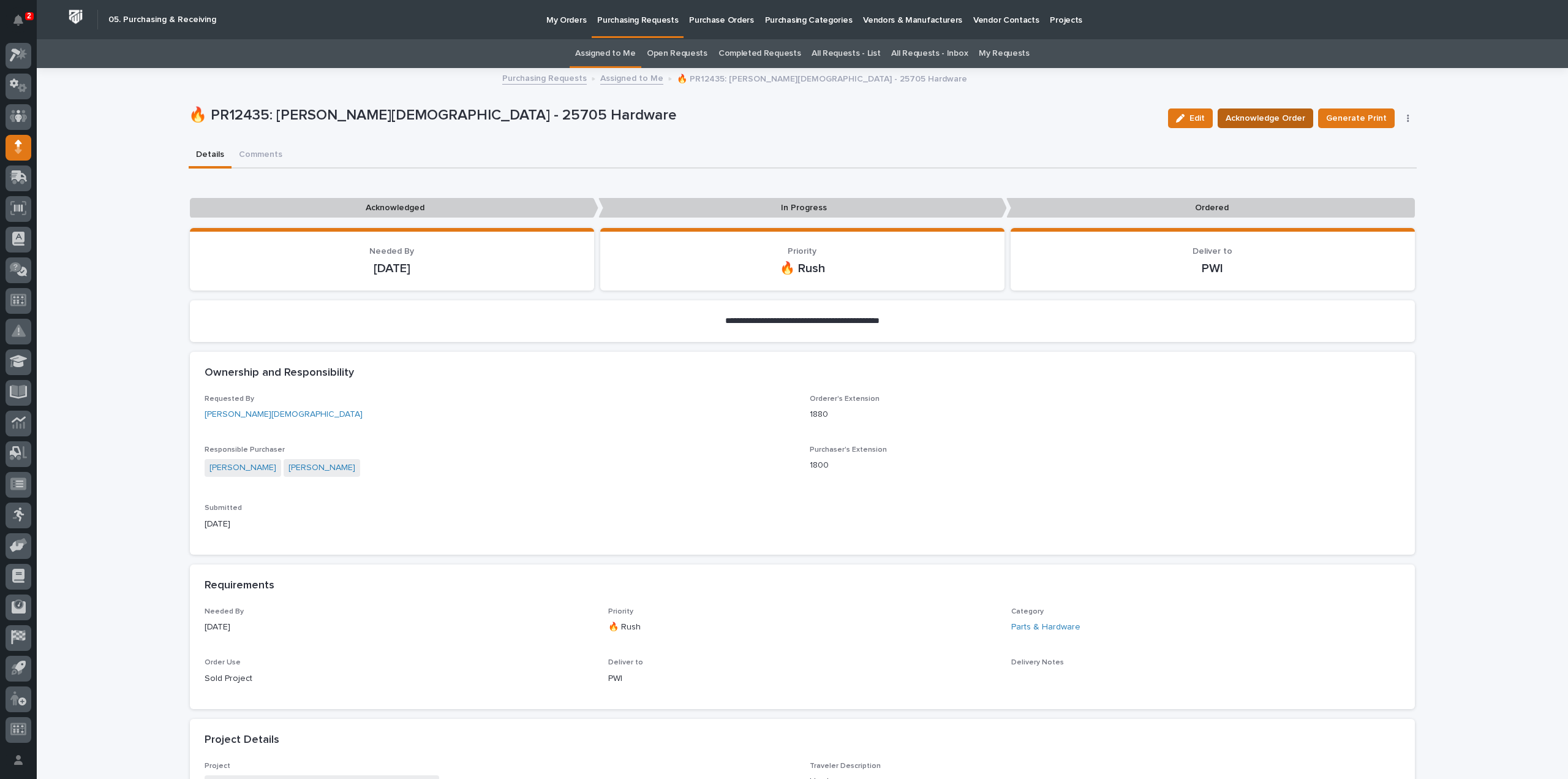
click at [1263, 118] on span "Acknowledge Order" at bounding box center [1265, 118] width 79 height 15
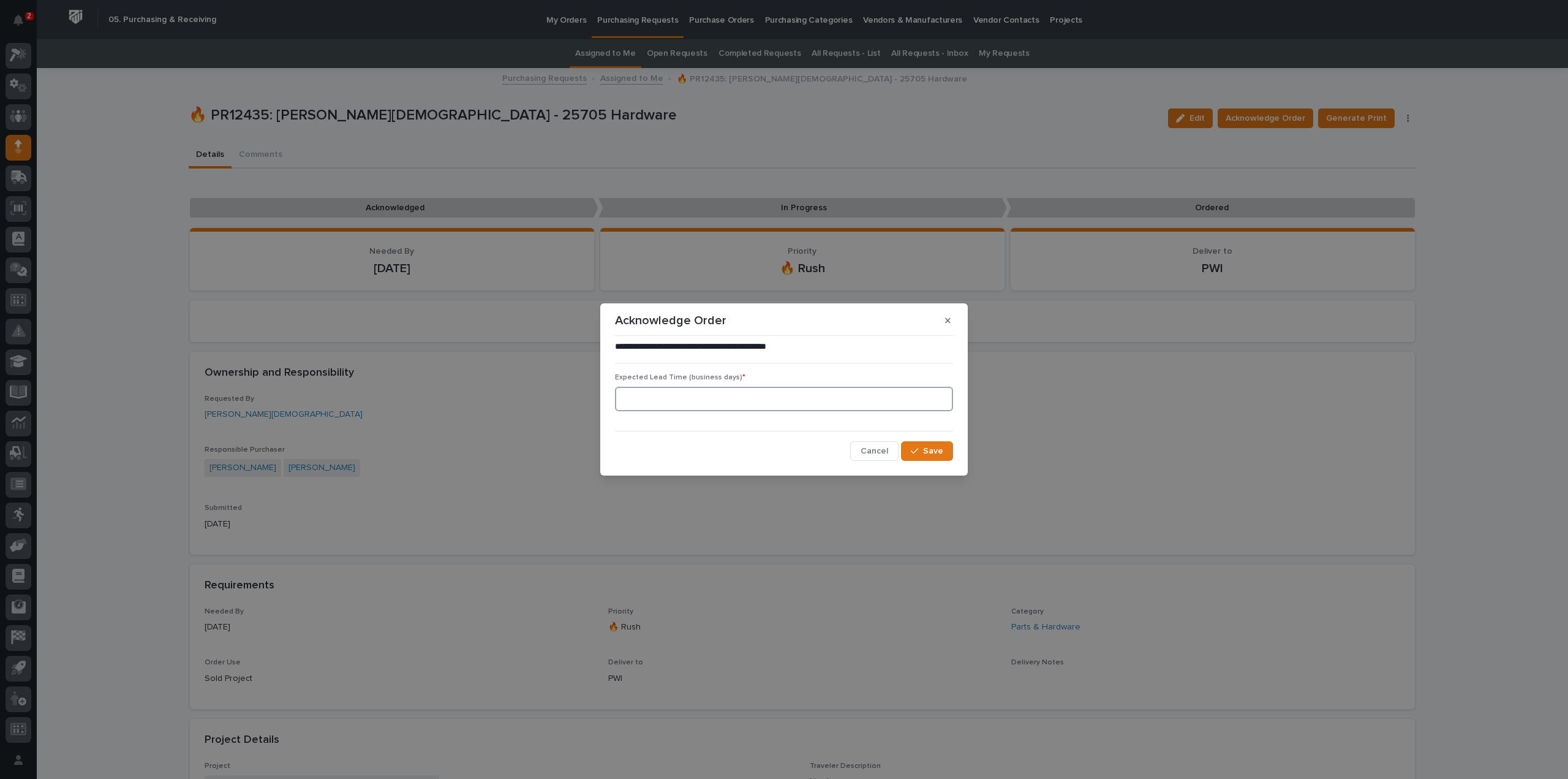
click at [731, 400] on input at bounding box center [784, 399] width 338 height 24
type input "0"
click at [927, 447] on span "Save" at bounding box center [933, 451] width 20 height 11
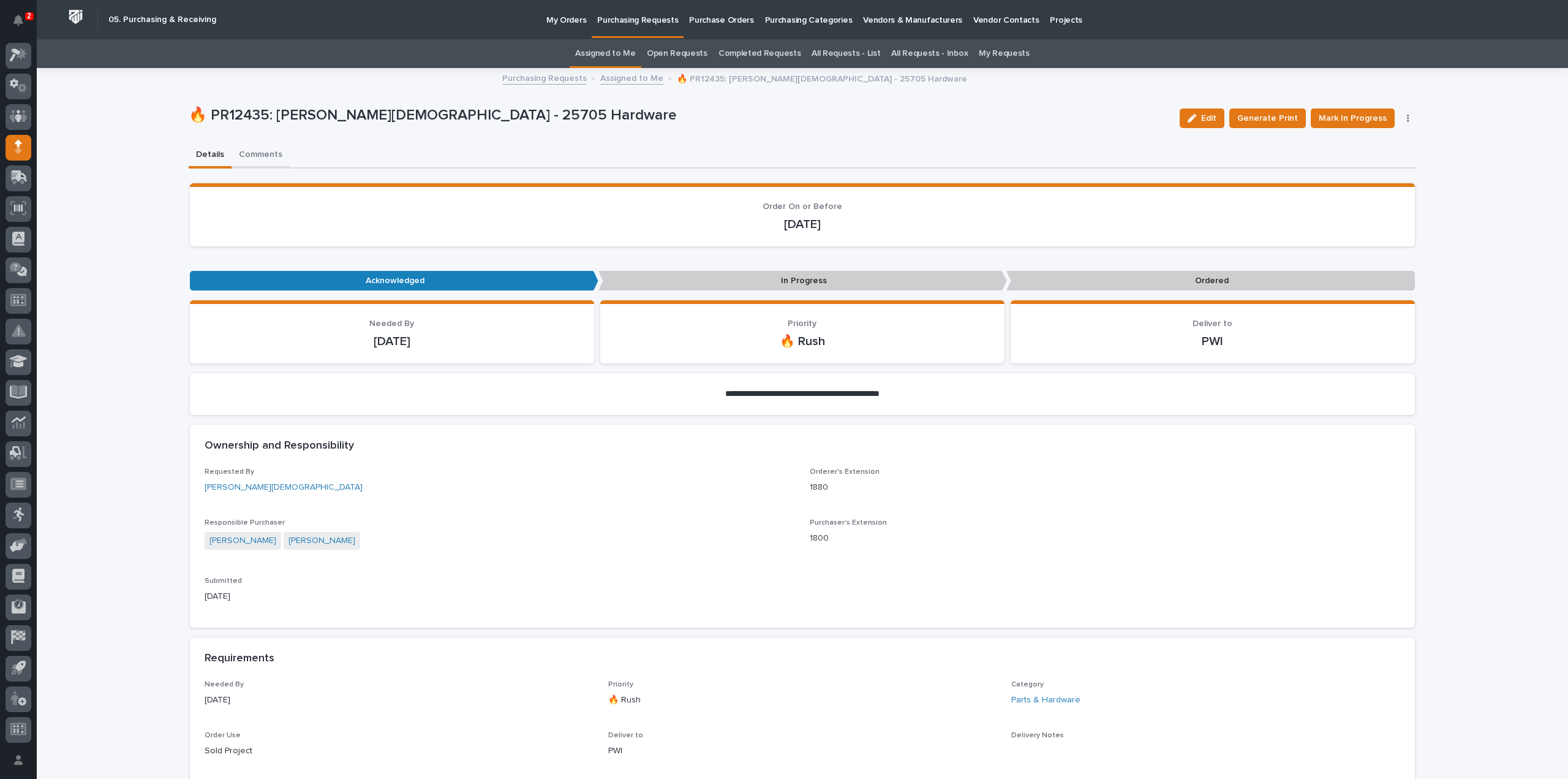
click at [253, 155] on button "Comments" at bounding box center [260, 156] width 58 height 26
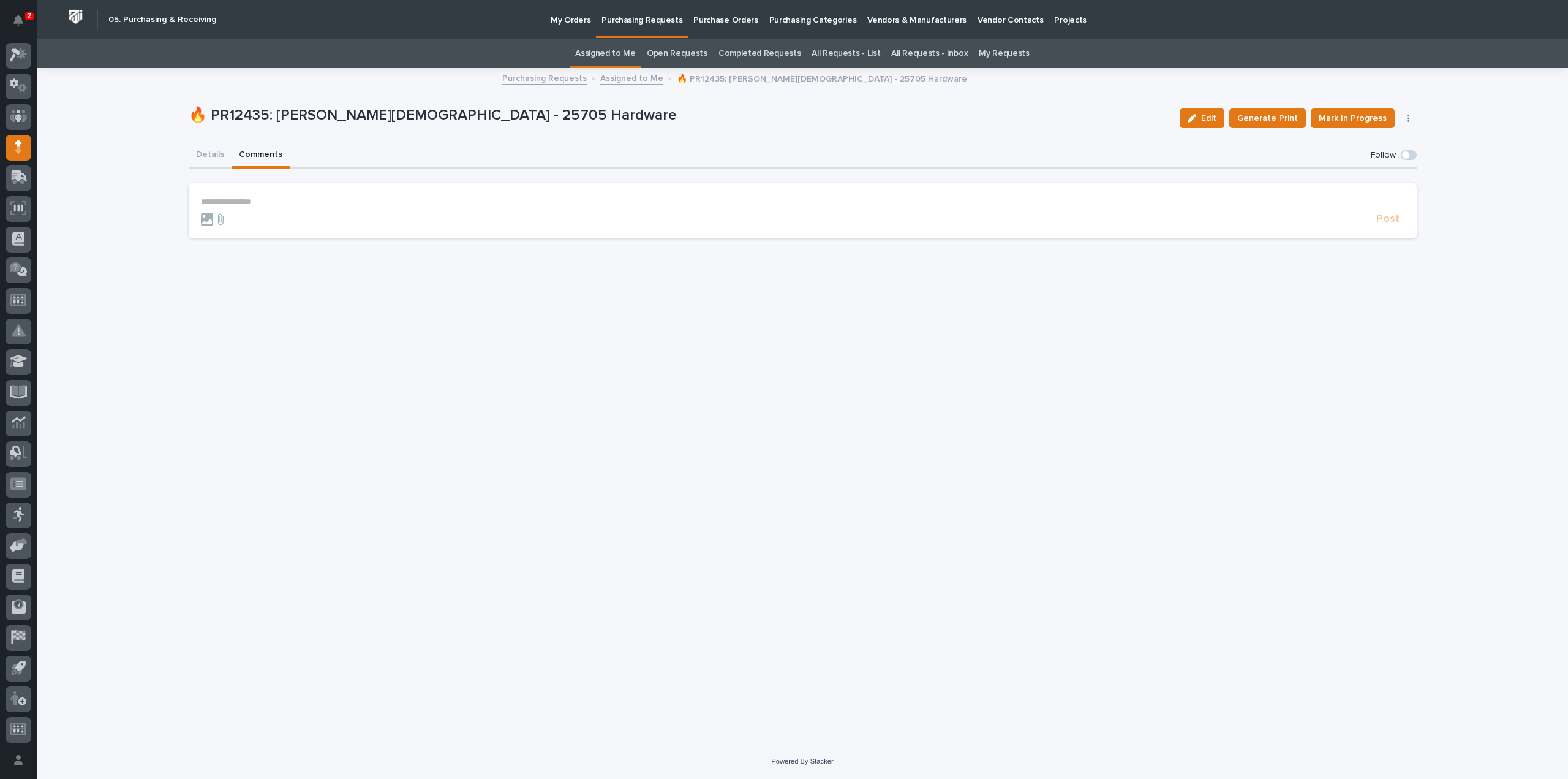
click at [294, 207] on p "**********" at bounding box center [803, 202] width 1204 height 10
click at [212, 218] on span "Arlyn Miller" at bounding box center [239, 220] width 68 height 8
click at [257, 198] on p "**********" at bounding box center [803, 202] width 1204 height 12
click at [1387, 224] on span "Post" at bounding box center [1388, 225] width 23 height 14
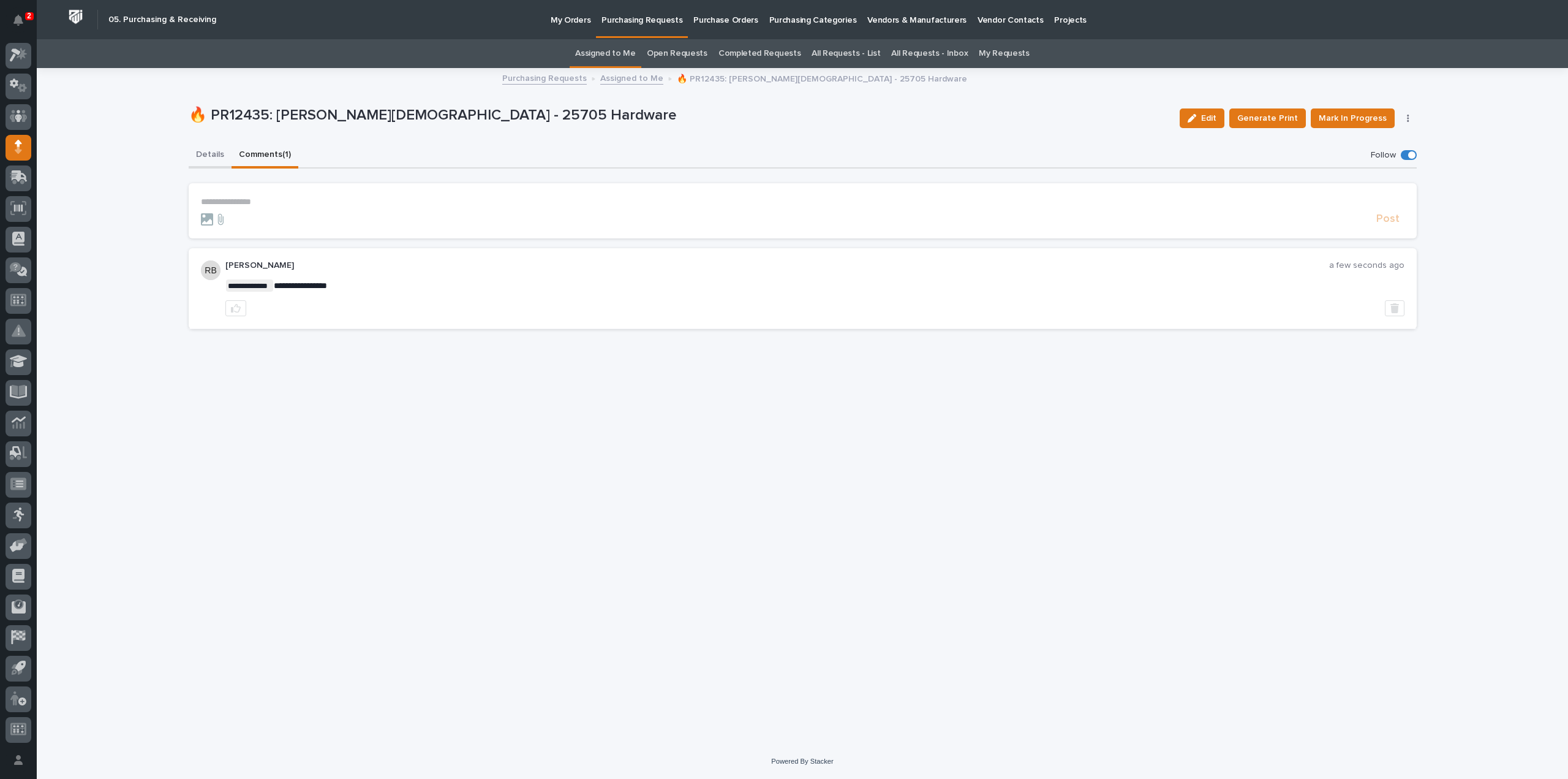
click at [209, 157] on button "Details" at bounding box center [210, 156] width 43 height 26
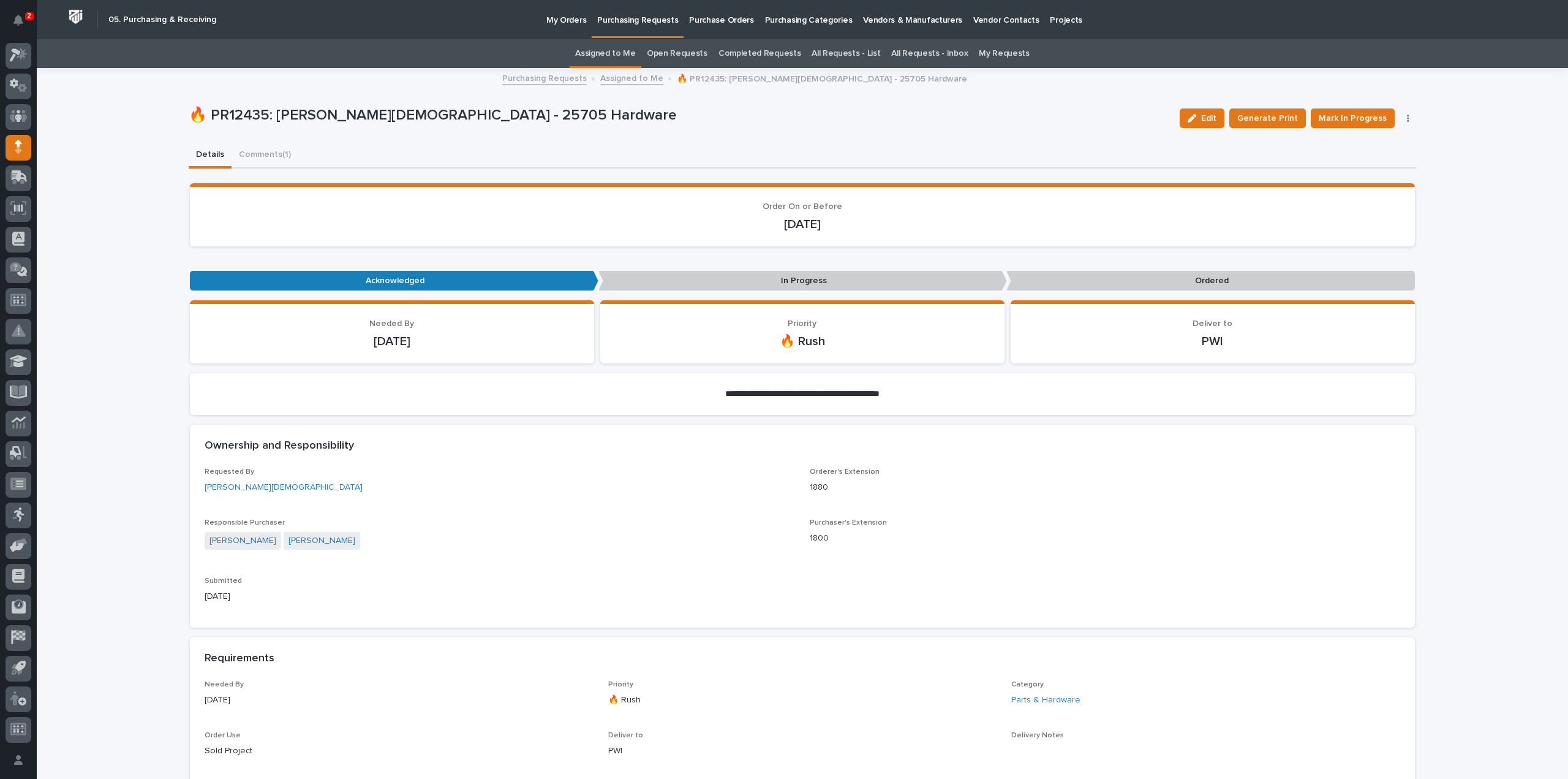
click at [598, 53] on link "Assigned to Me" at bounding box center [605, 53] width 61 height 29
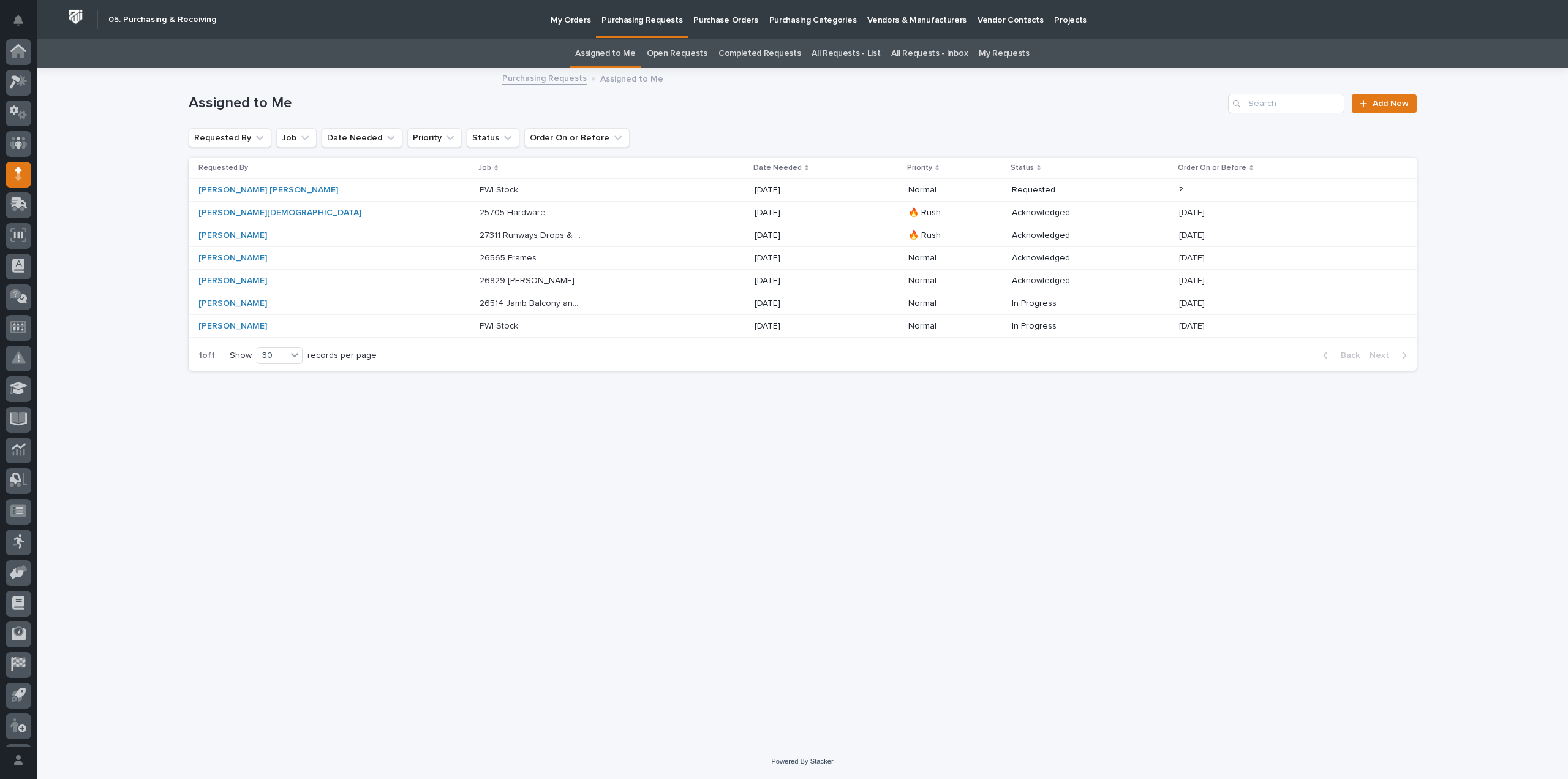
scroll to position [27, 0]
click at [92, 215] on div "Loading... Saving… Loading... Saving… Assigned to Me Add New Requested By Job D…" at bounding box center [802, 406] width 1532 height 675
click at [836, 52] on link "All Requests - List" at bounding box center [846, 53] width 68 height 29
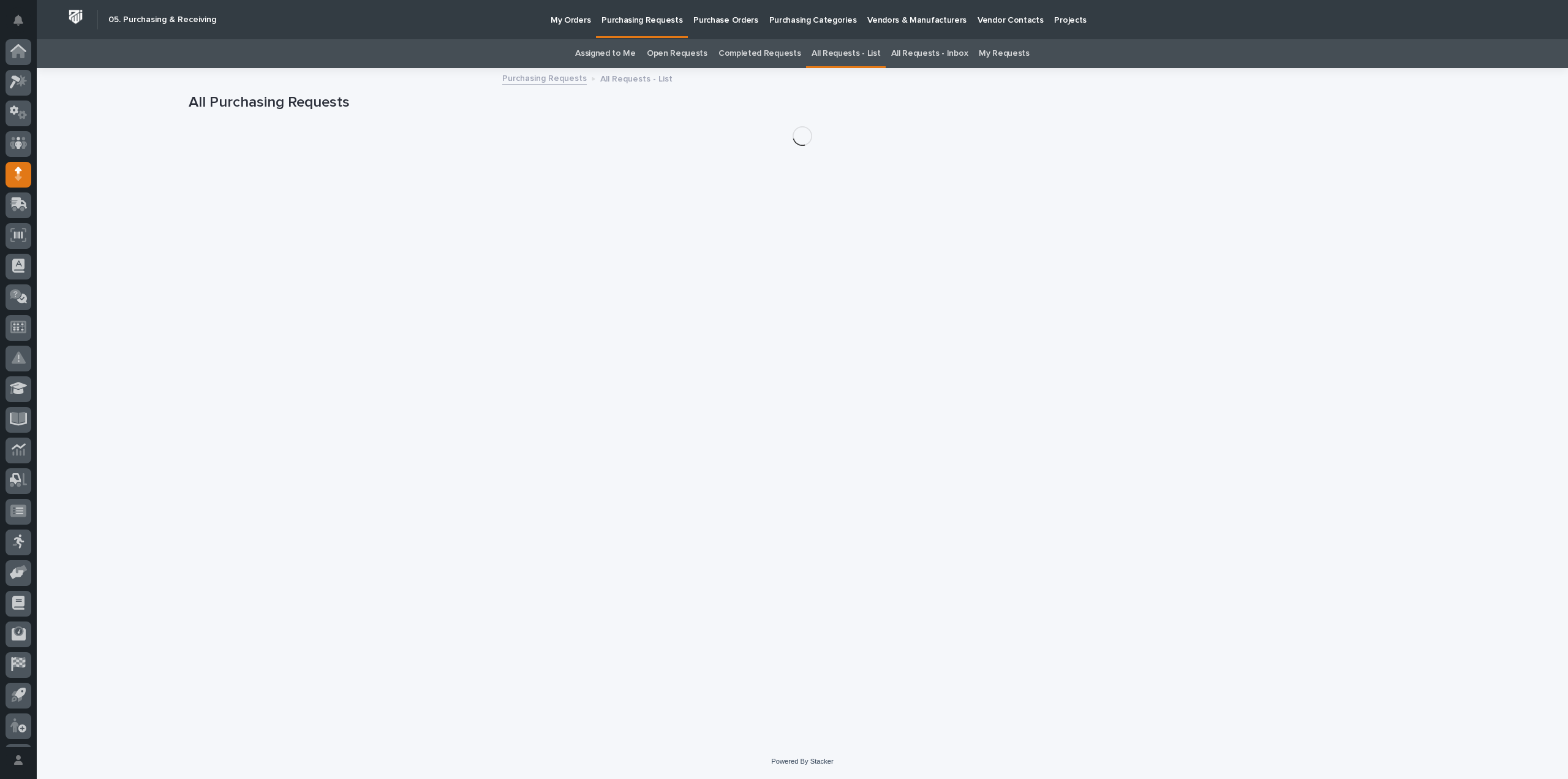
scroll to position [27, 0]
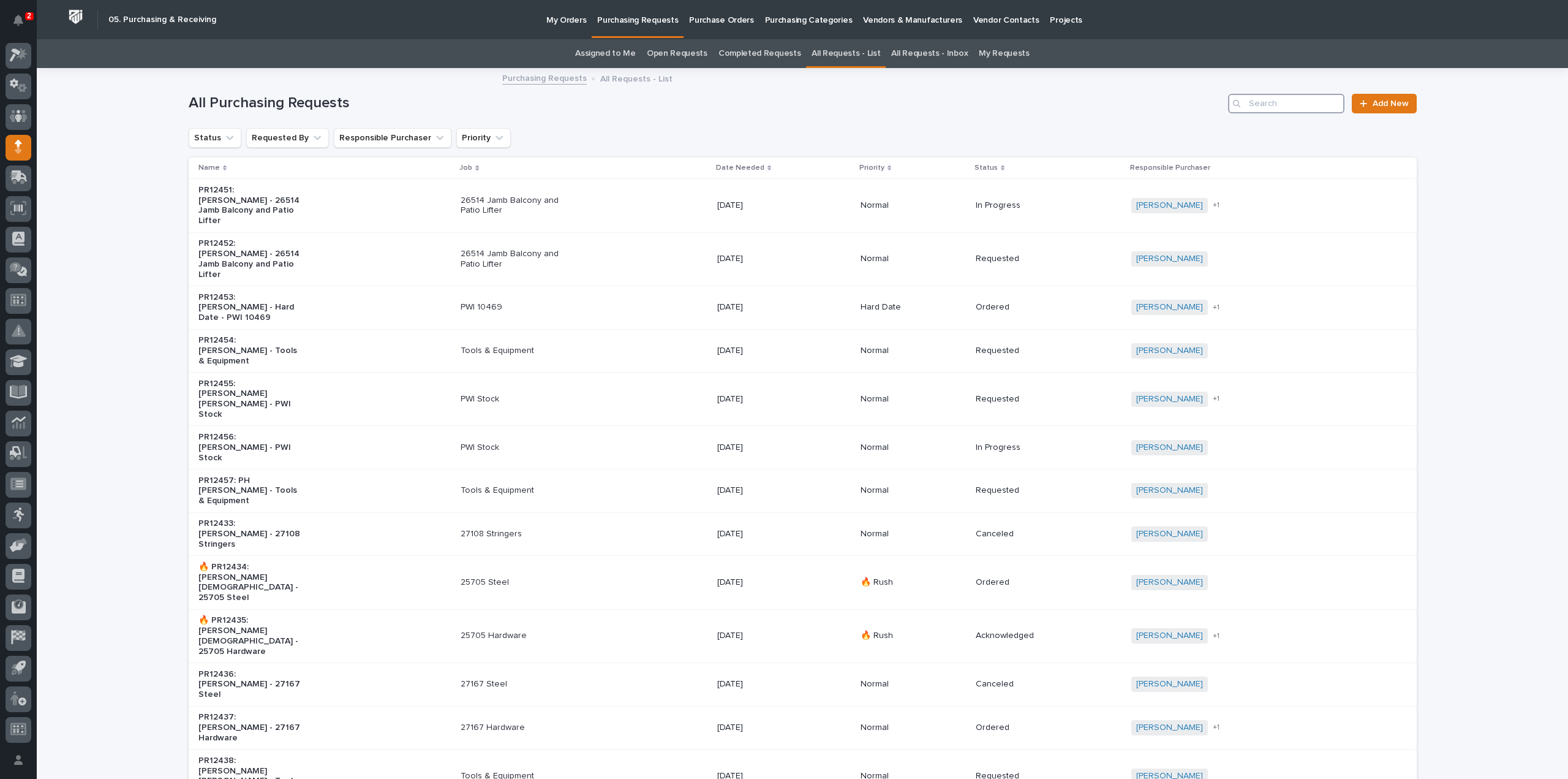
click at [1268, 102] on input "Search" at bounding box center [1287, 104] width 116 height 20
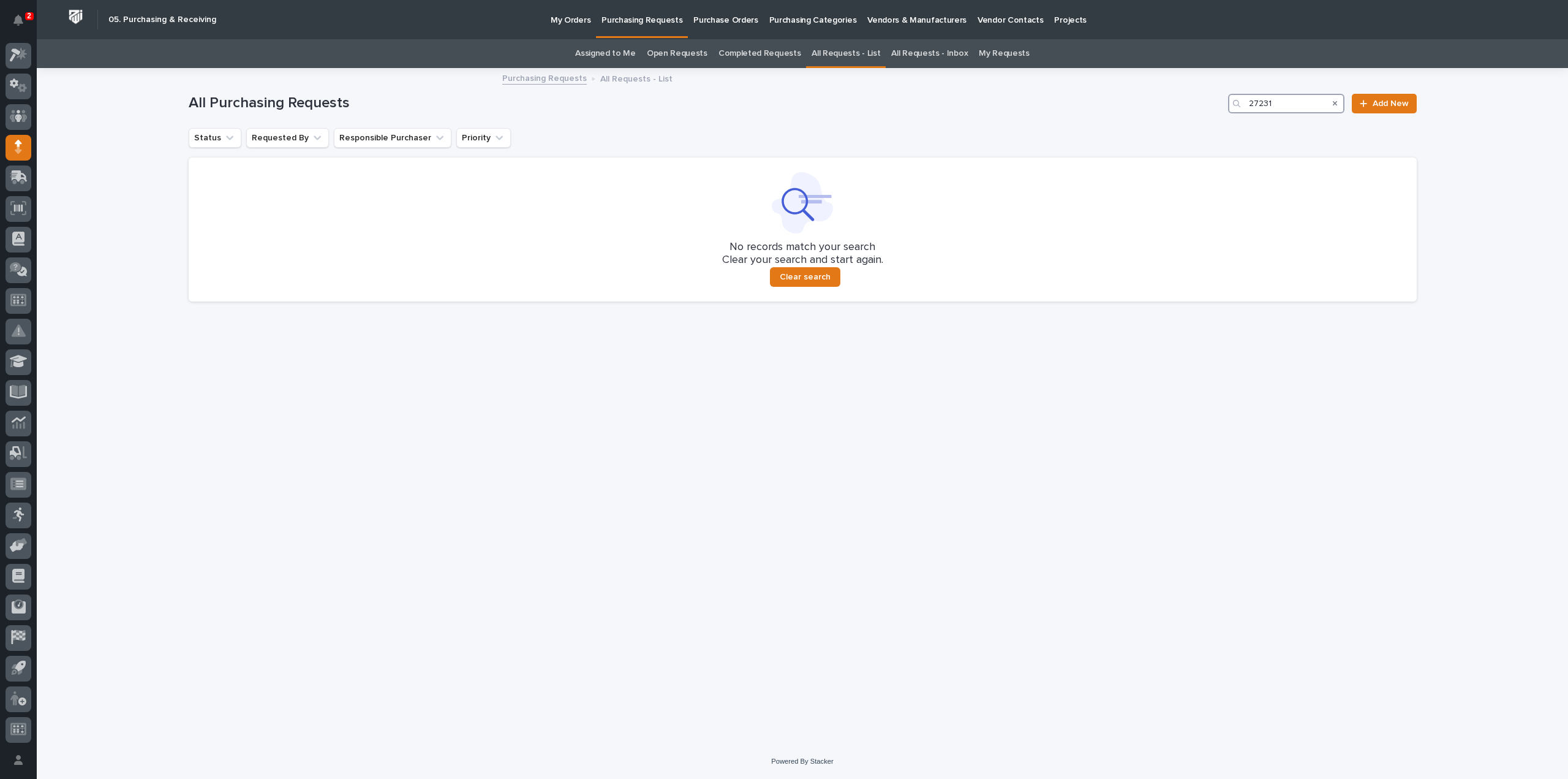
type input "27231"
click at [832, 54] on link "All Requests - List" at bounding box center [846, 53] width 68 height 29
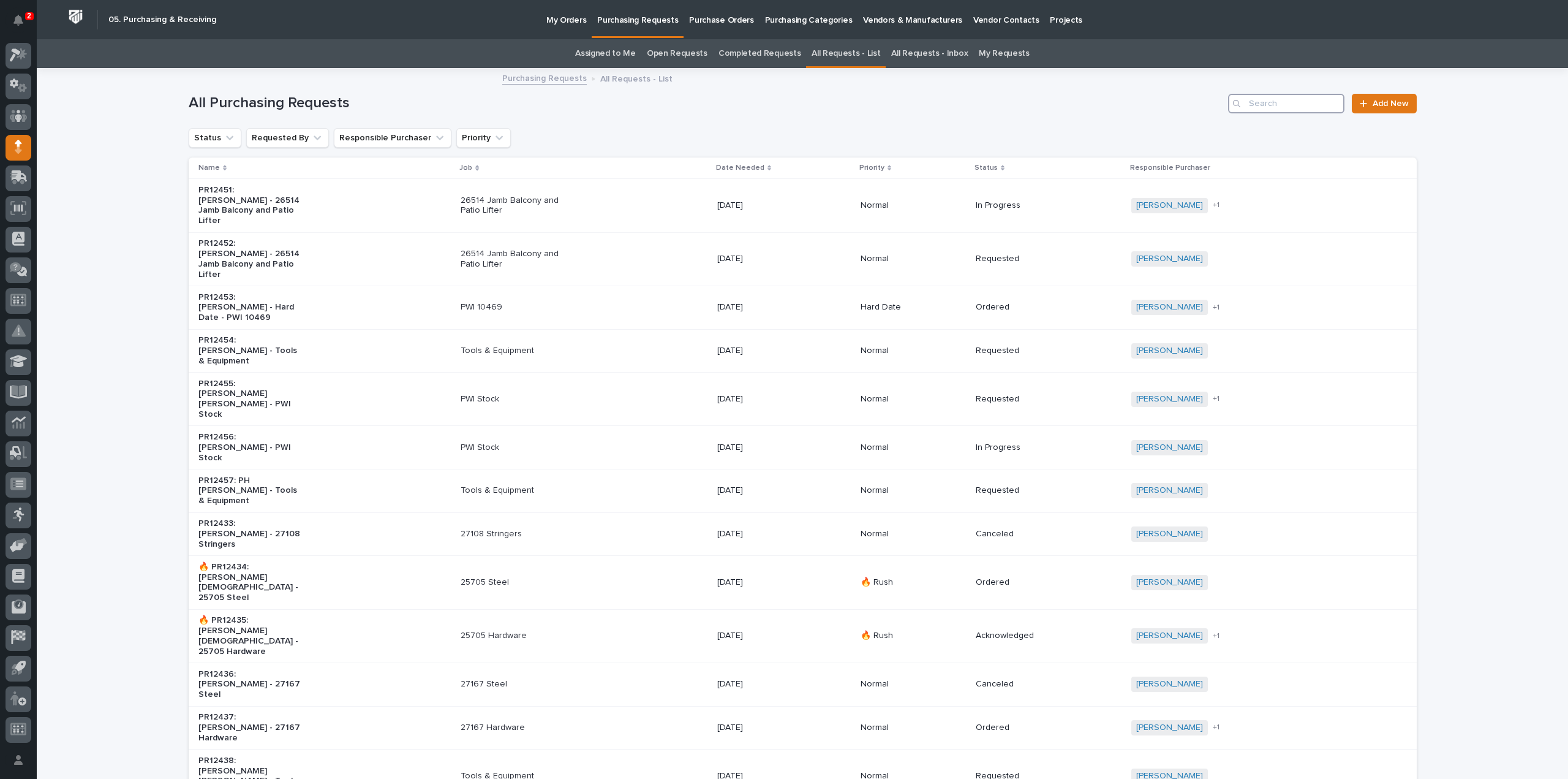
click at [1253, 99] on input "Search" at bounding box center [1287, 104] width 116 height 20
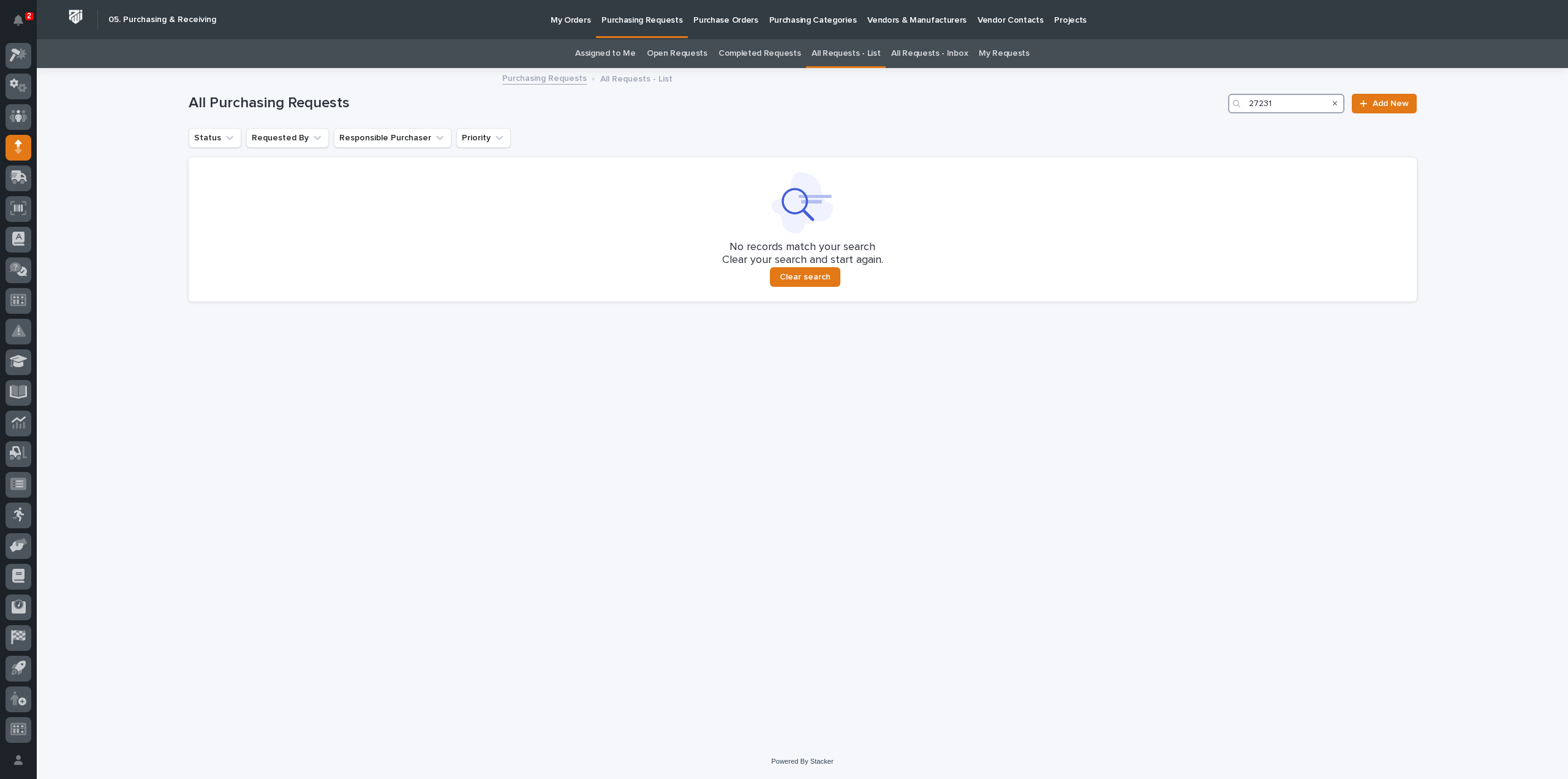
type input "27231"
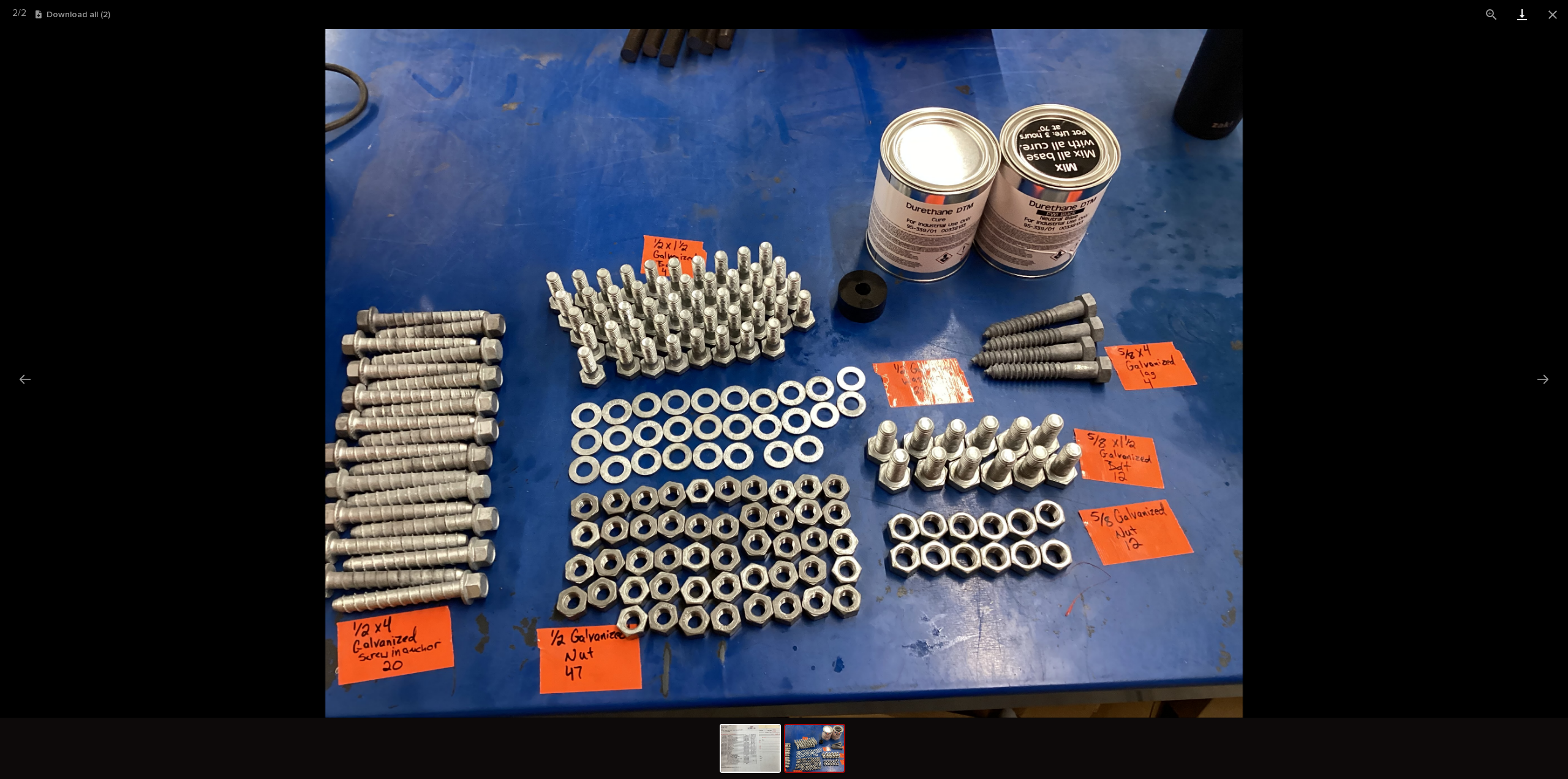
drag, startPoint x: 1550, startPoint y: 13, endPoint x: 1534, endPoint y: 20, distance: 17.5
click at [1550, 13] on button "Close gallery" at bounding box center [1553, 14] width 31 height 29
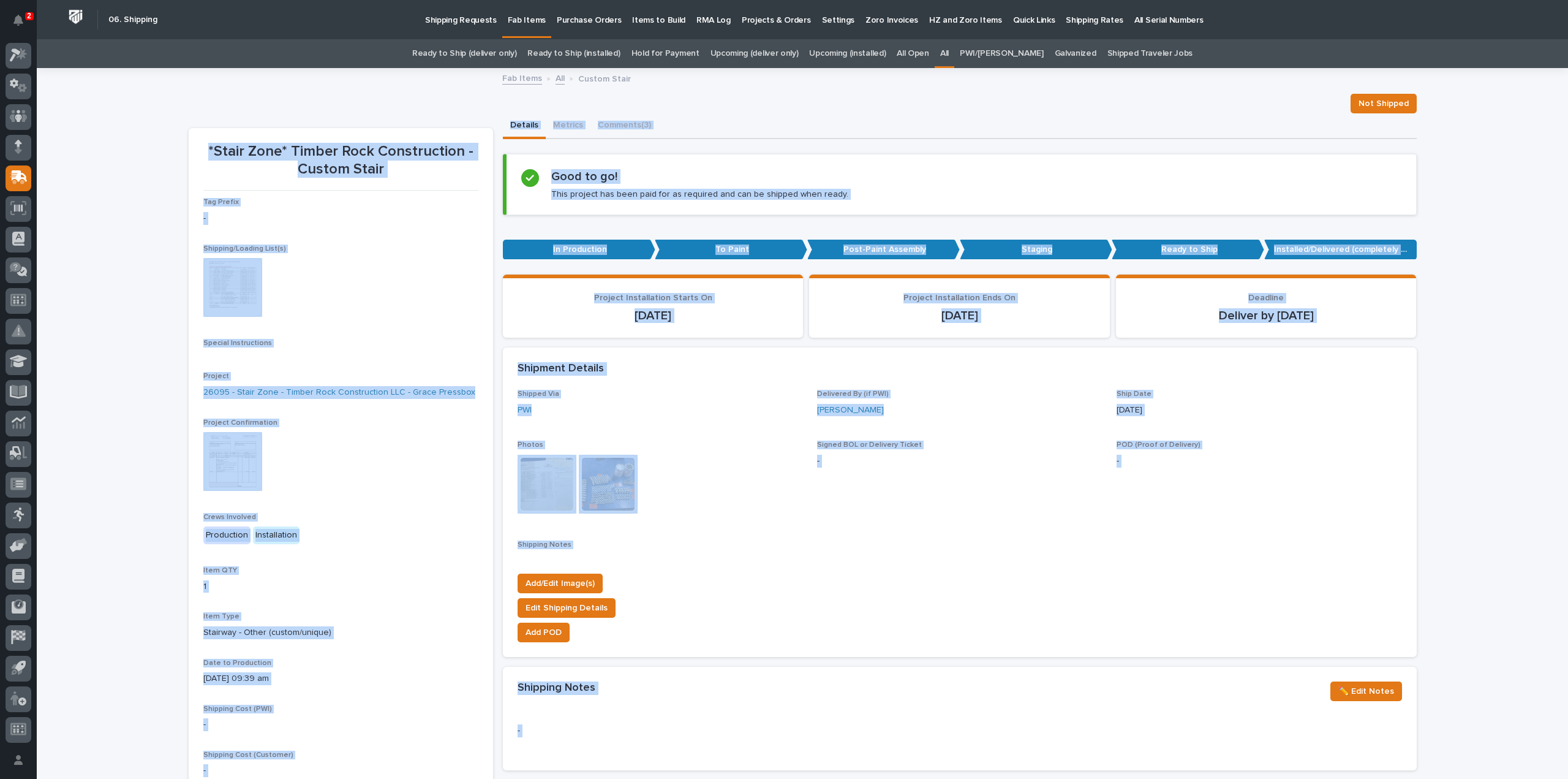
click at [949, 52] on link "All" at bounding box center [944, 53] width 8 height 29
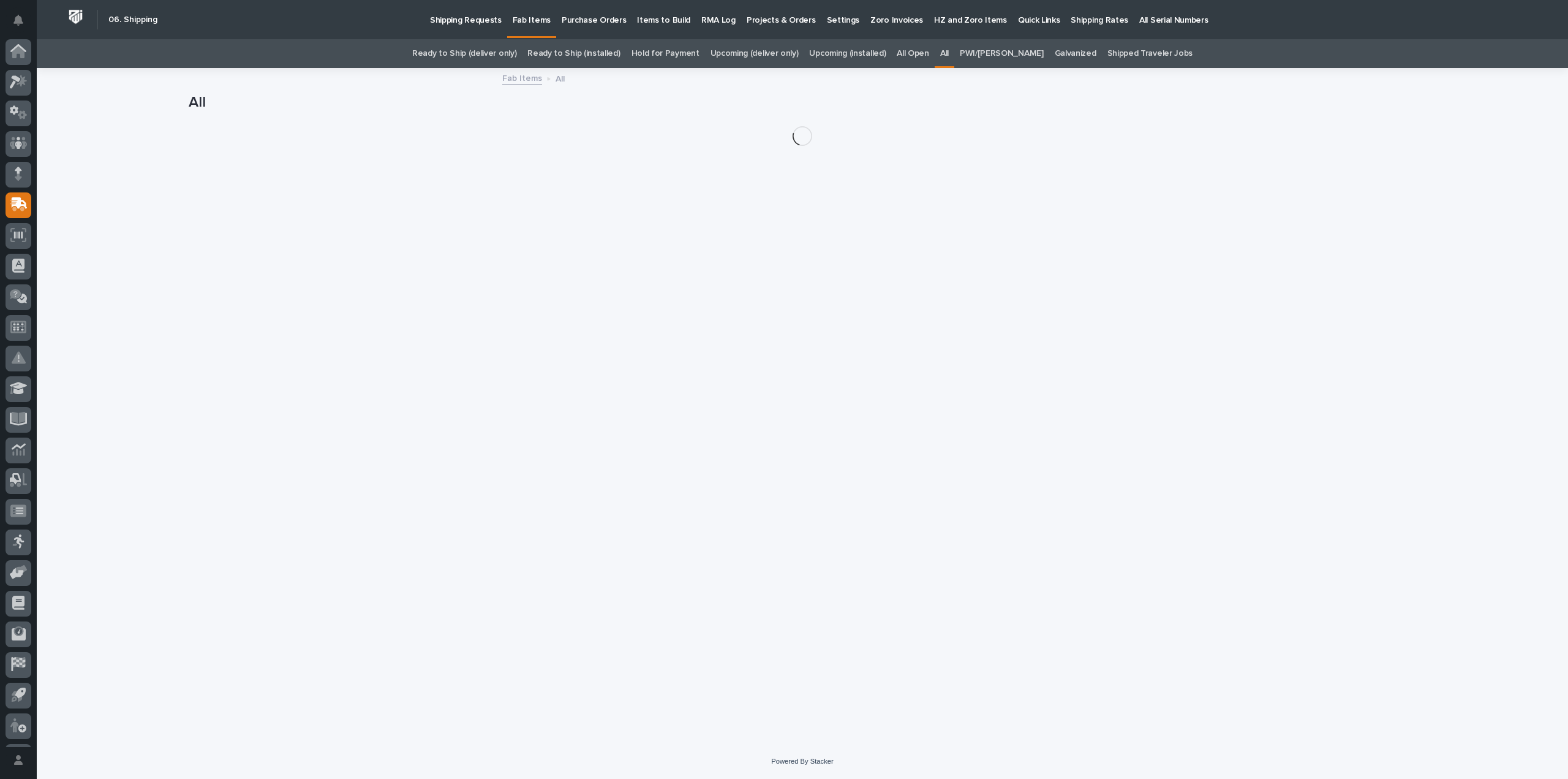
scroll to position [27, 0]
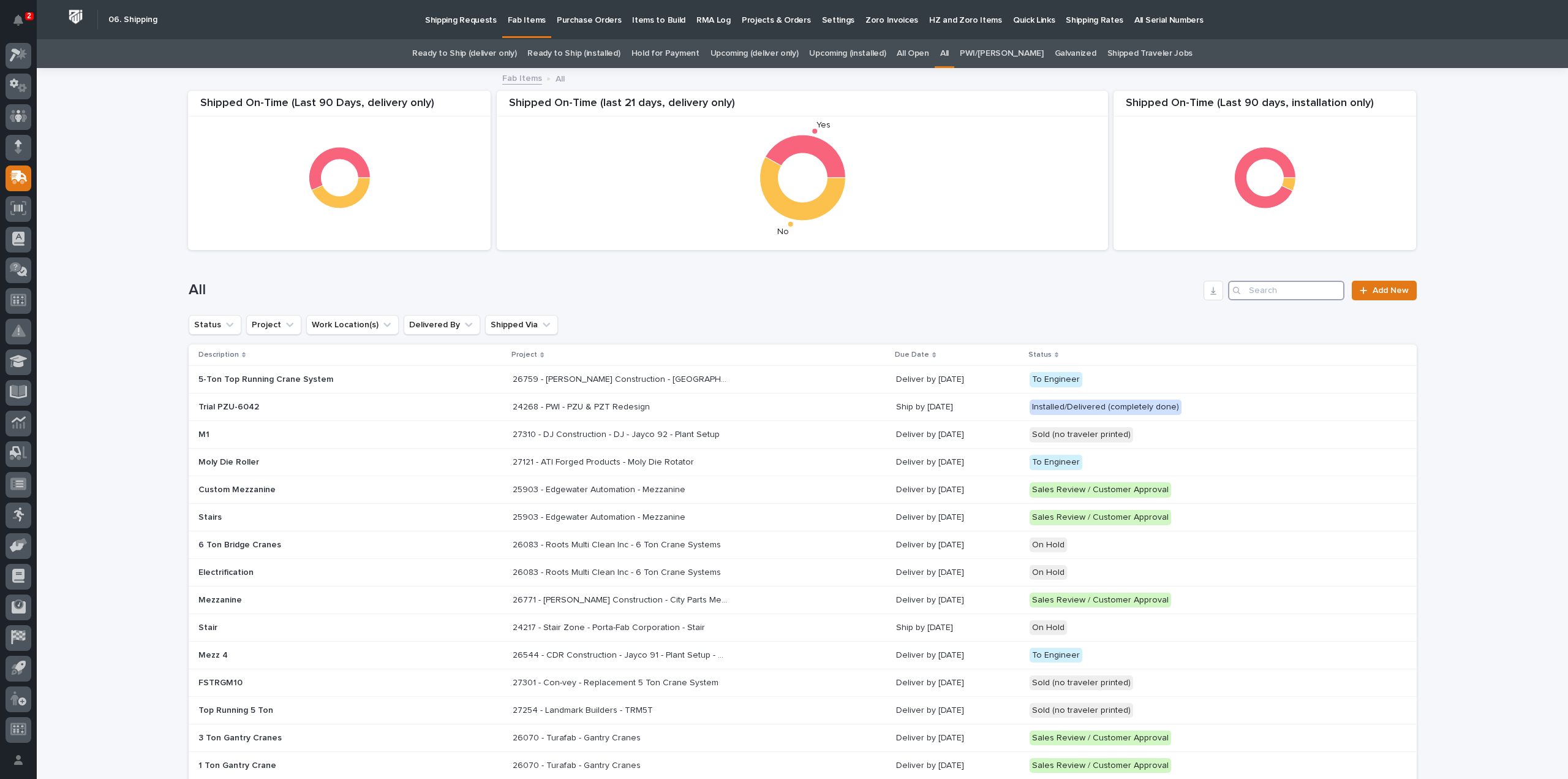
click at [1262, 291] on input "Search" at bounding box center [1287, 291] width 116 height 20
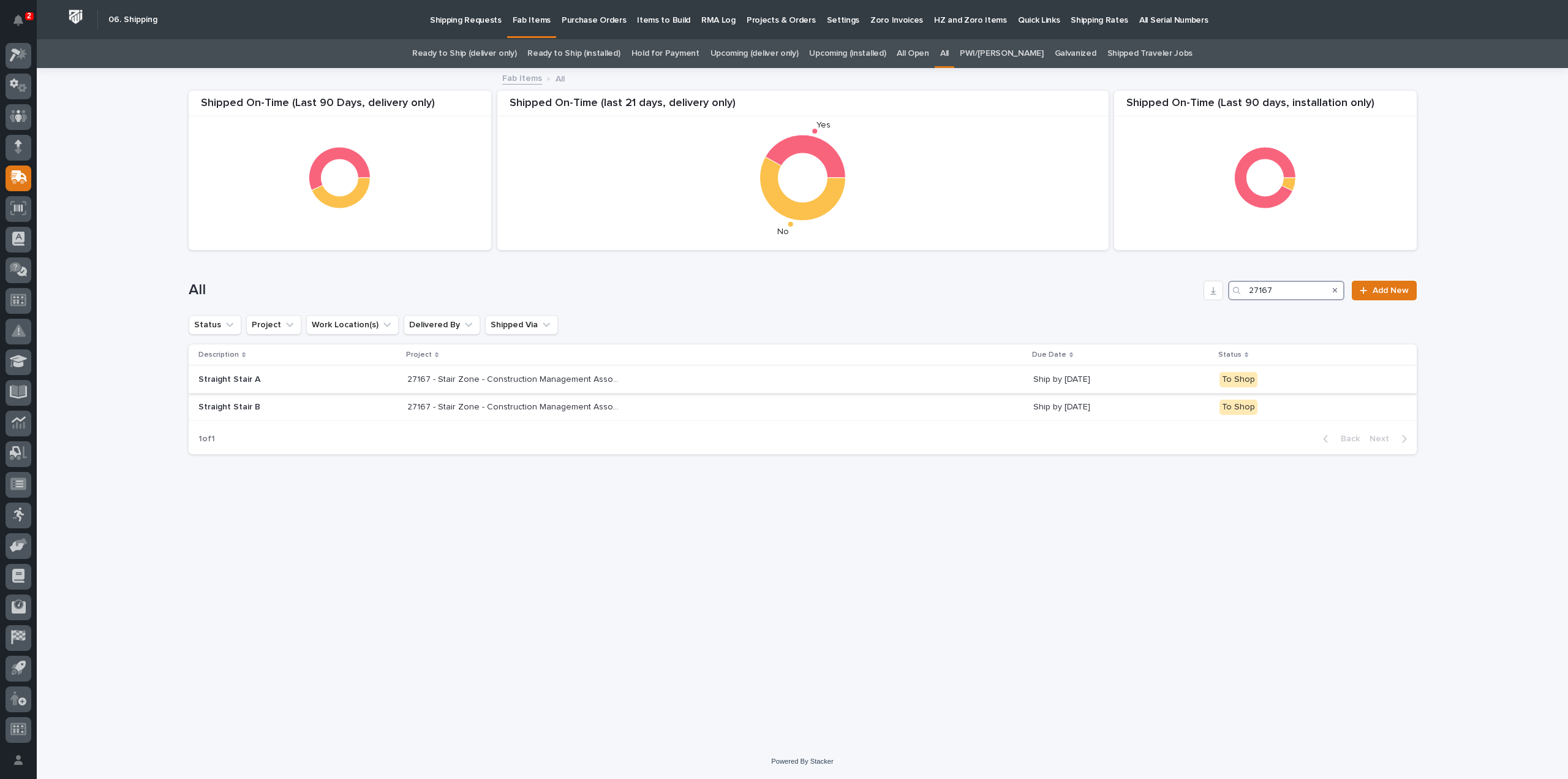
type input "27167"
click at [409, 380] on p "27167 - Stair Zone - Construction Management Associates Inc - Straight Stairs" at bounding box center [516, 378] width 217 height 13
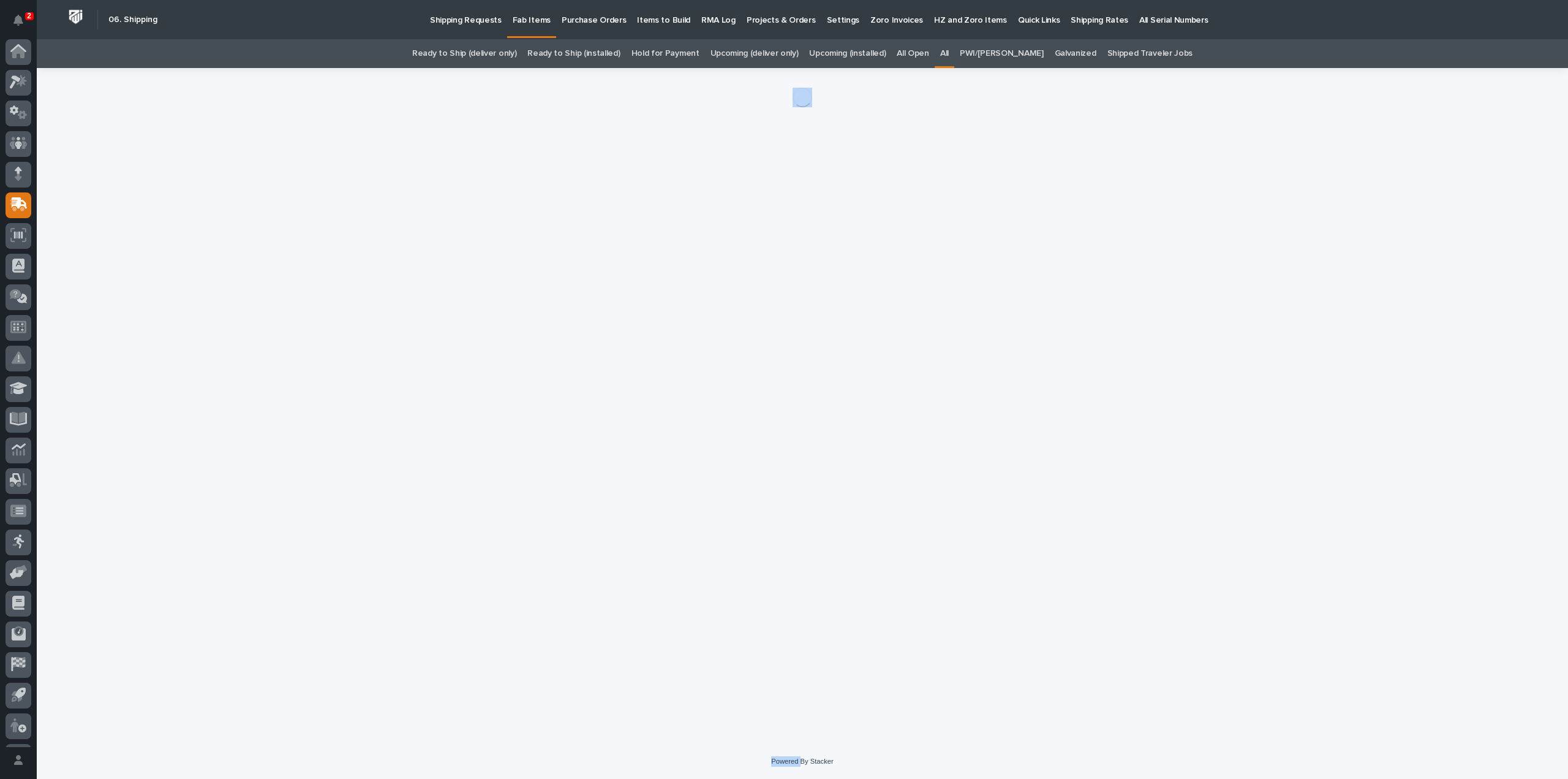
scroll to position [27, 0]
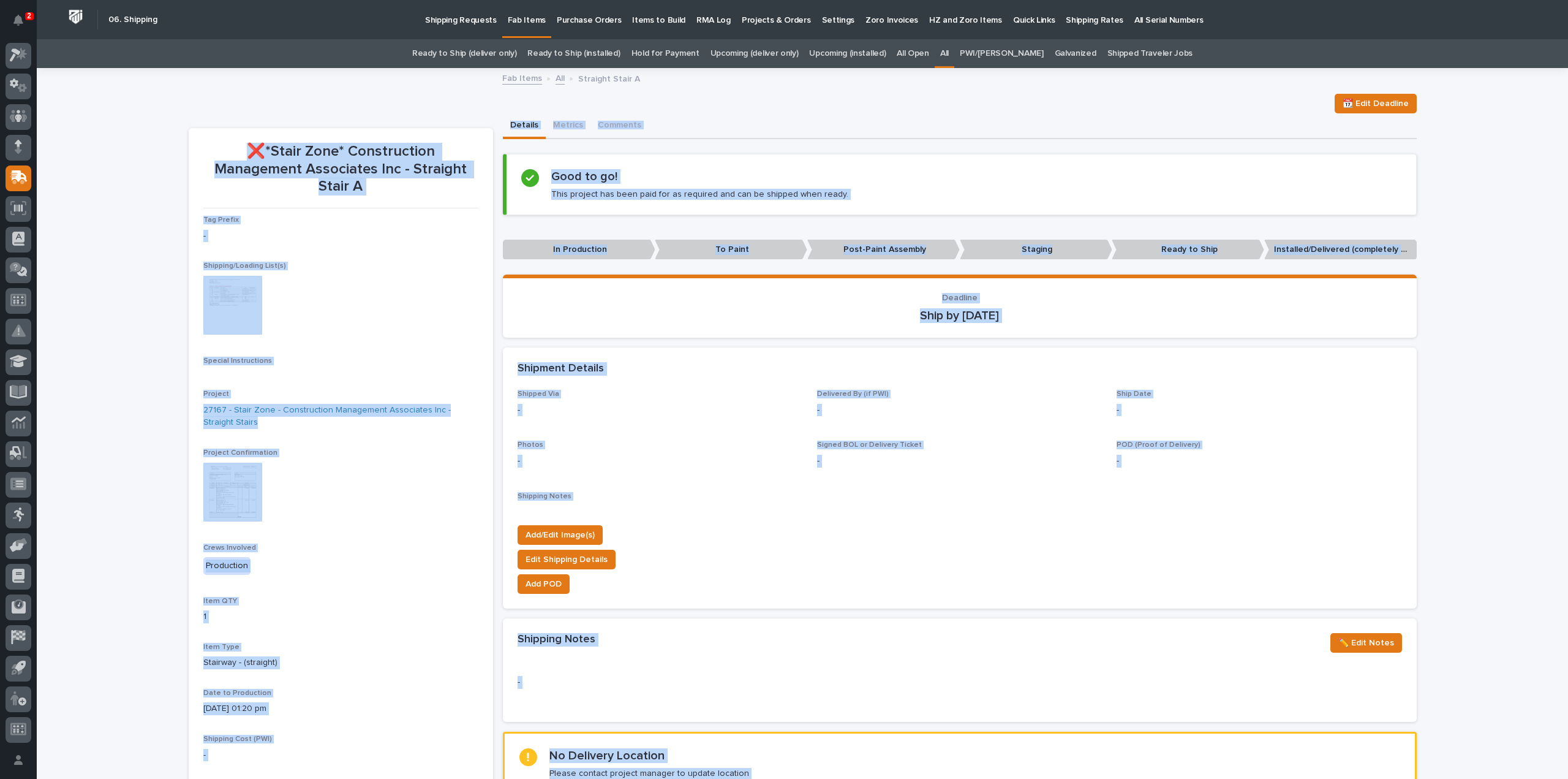
click at [235, 323] on img at bounding box center [233, 305] width 59 height 59
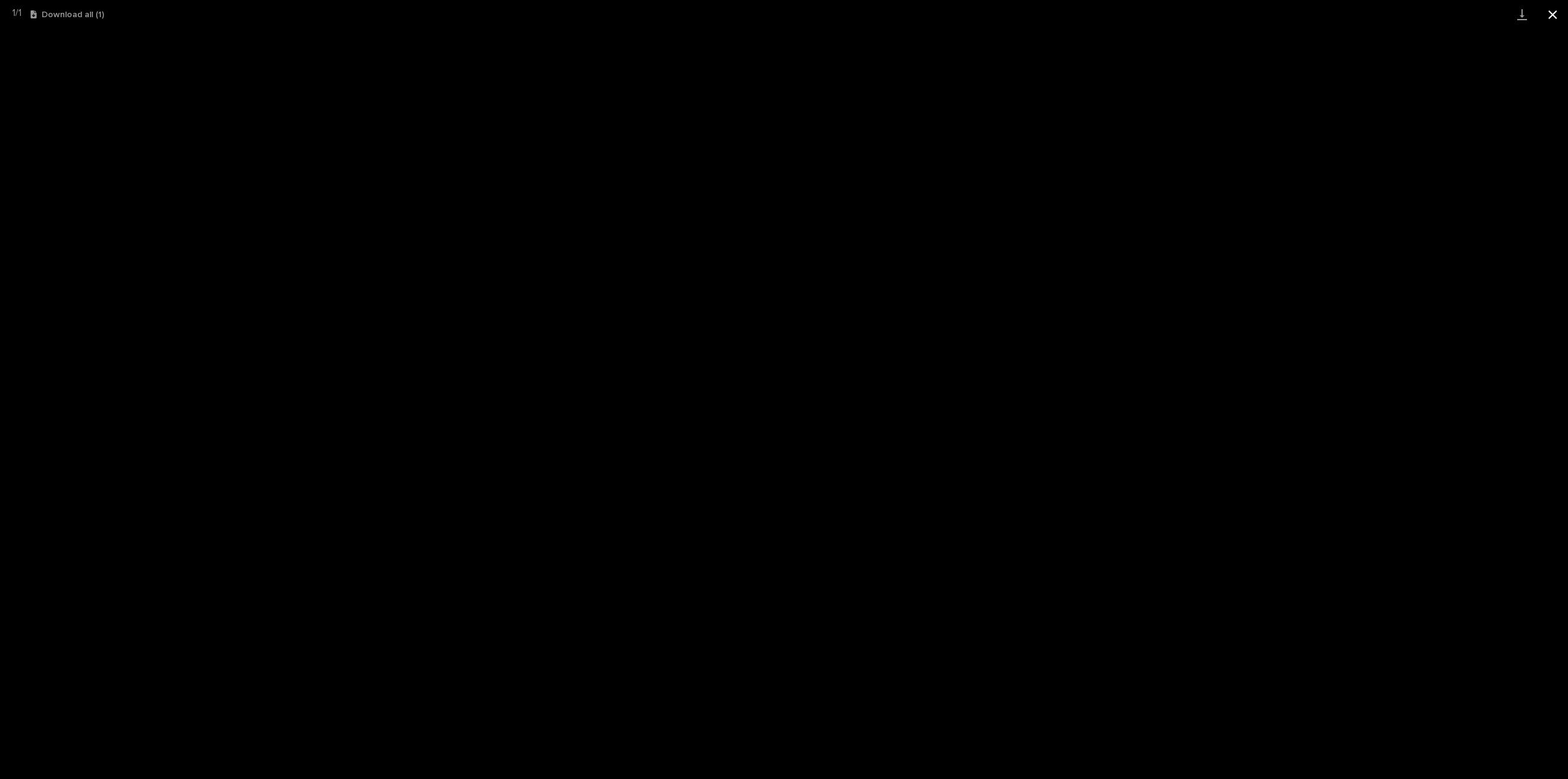
click at [1555, 14] on button "Close gallery" at bounding box center [1553, 14] width 31 height 29
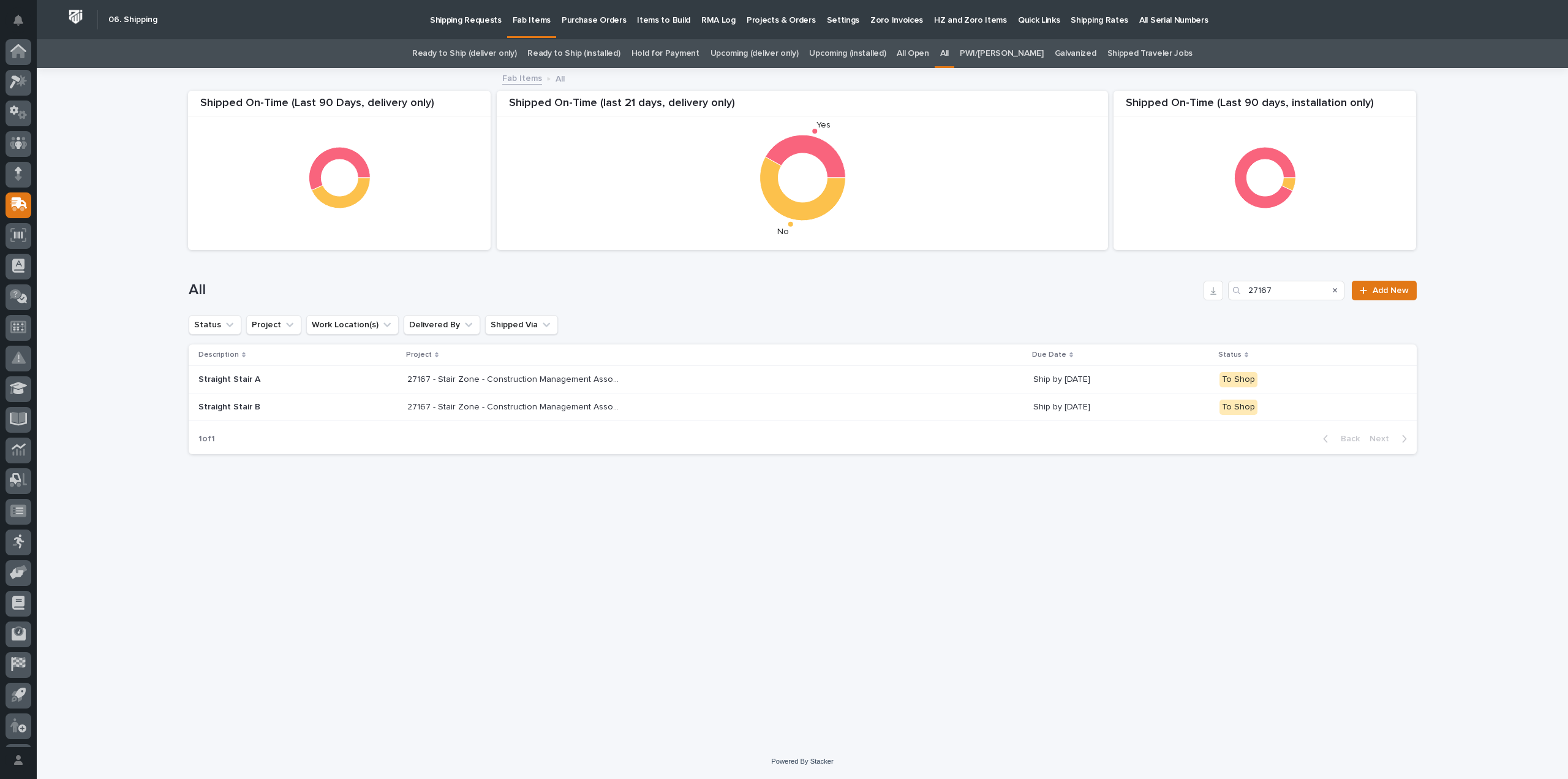
scroll to position [27, 0]
click at [511, 404] on p "27167 - Stair Zone - Construction Management Associates Inc - Straight Stairs" at bounding box center [516, 406] width 217 height 13
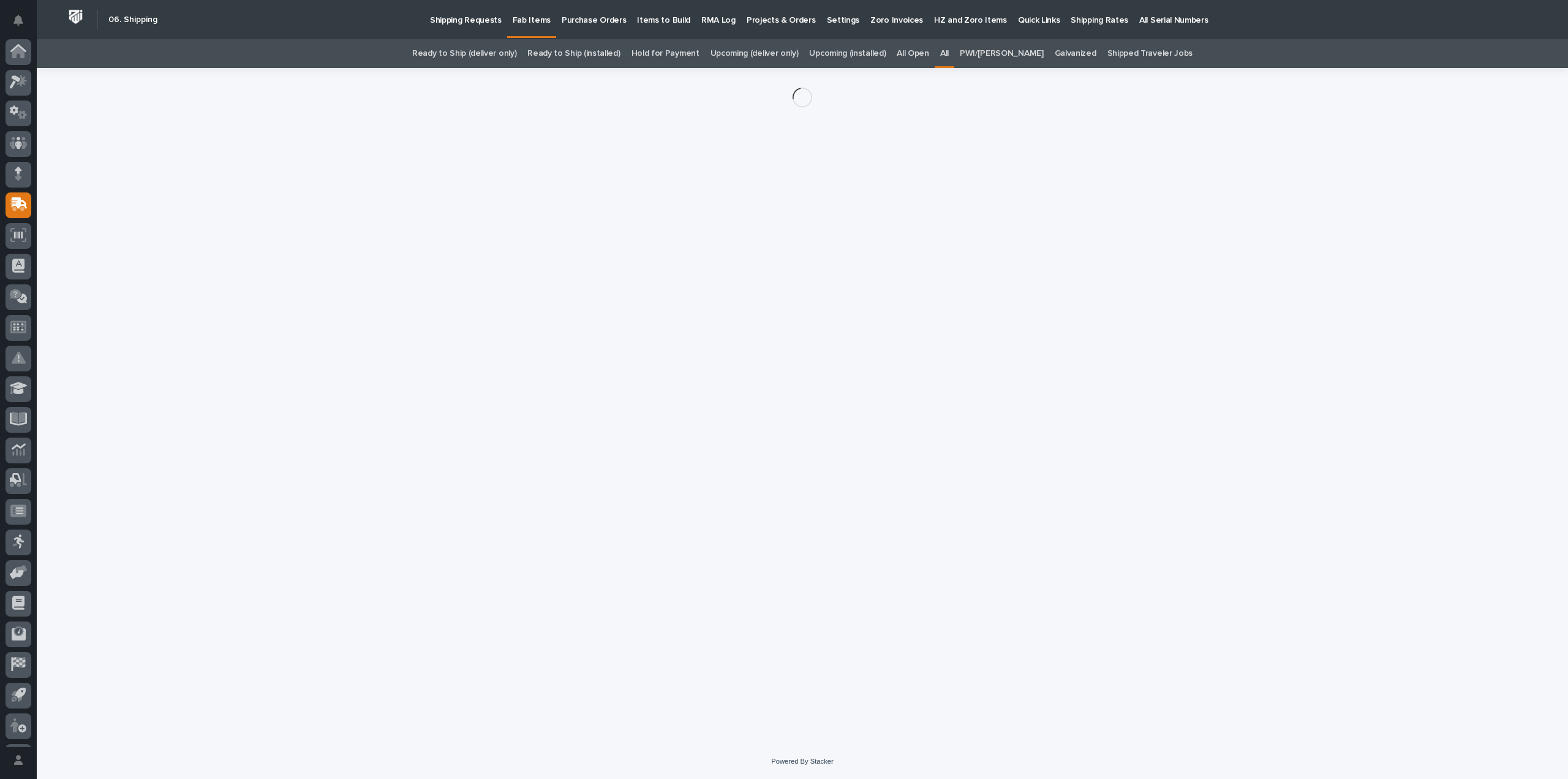
click at [511, 404] on div "Loading... Saving… Loading... Saving…" at bounding box center [802, 390] width 1240 height 645
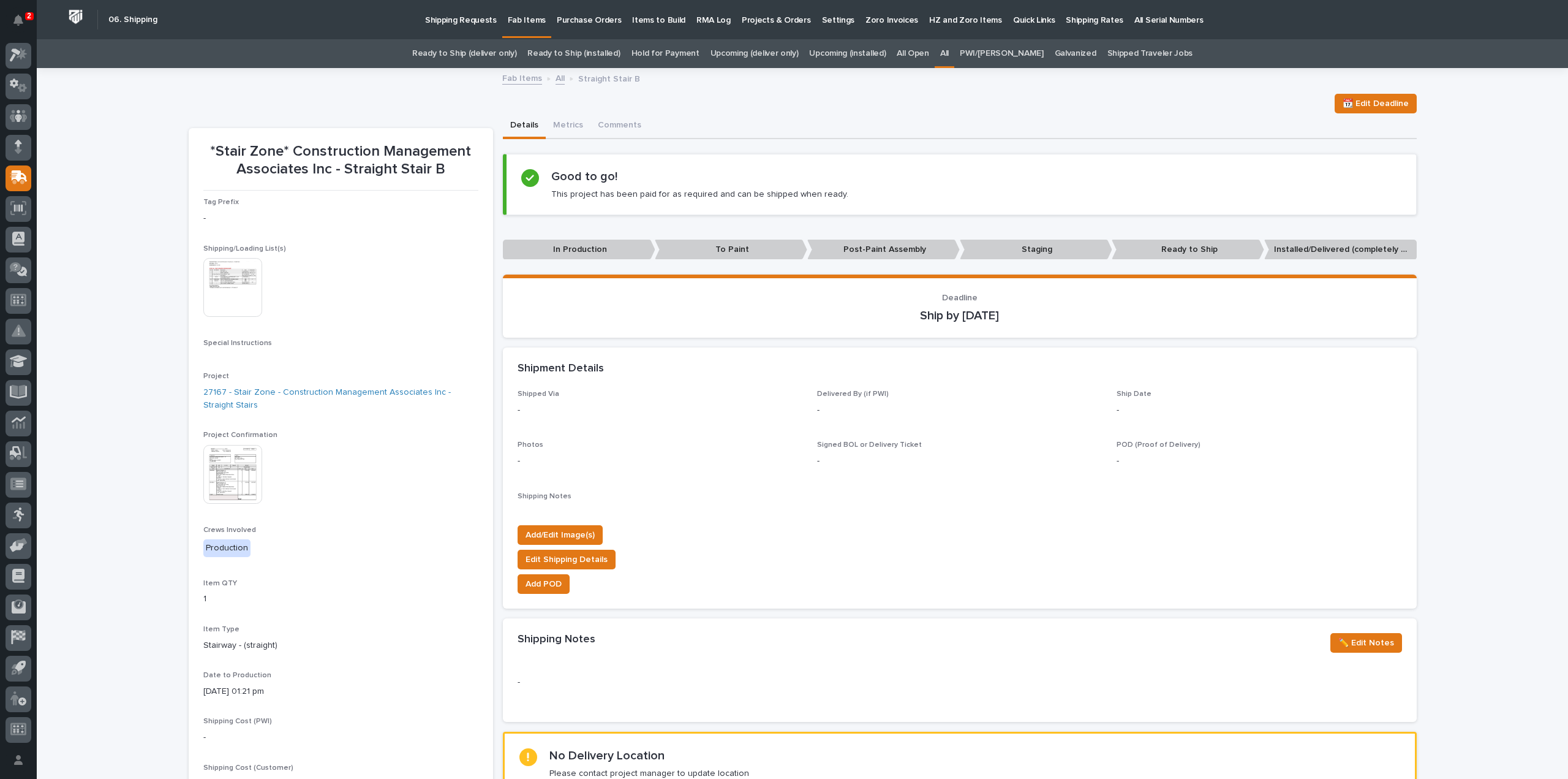
click at [244, 306] on img at bounding box center [233, 287] width 59 height 59
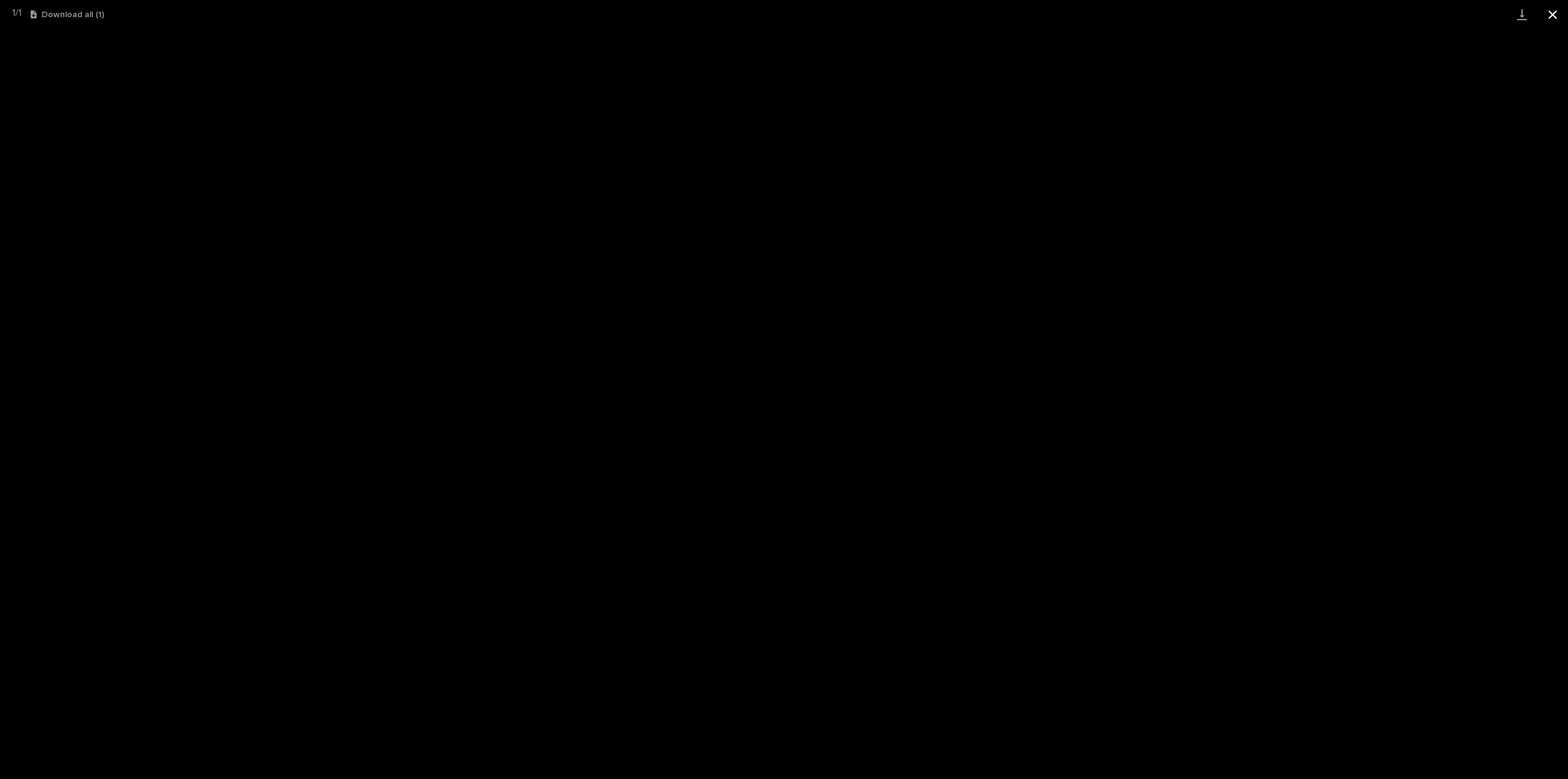
click at [1555, 18] on button "Close gallery" at bounding box center [1553, 14] width 31 height 29
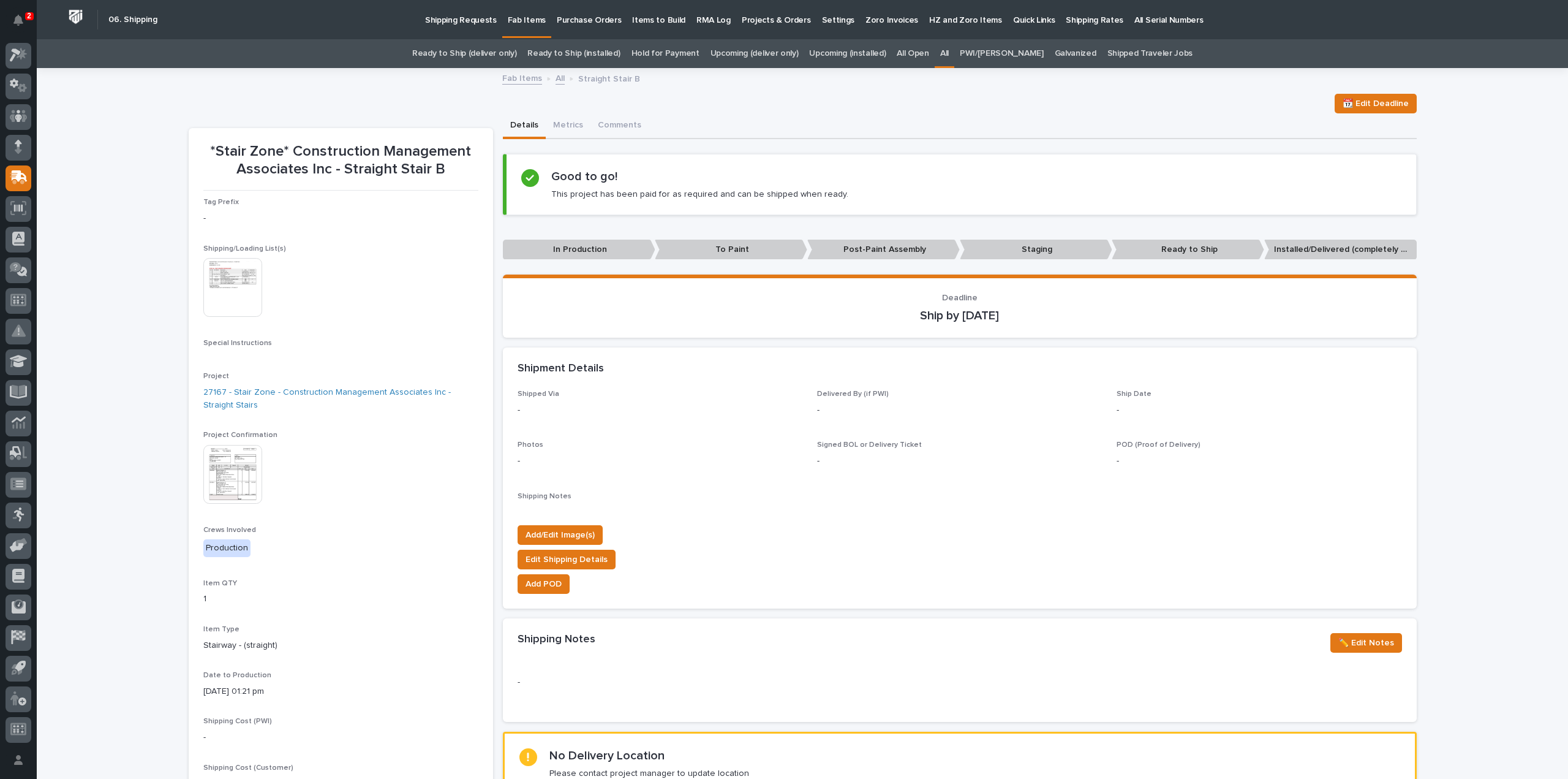
click at [954, 51] on div "All" at bounding box center [944, 53] width 20 height 29
click at [949, 52] on link "All" at bounding box center [944, 53] width 8 height 29
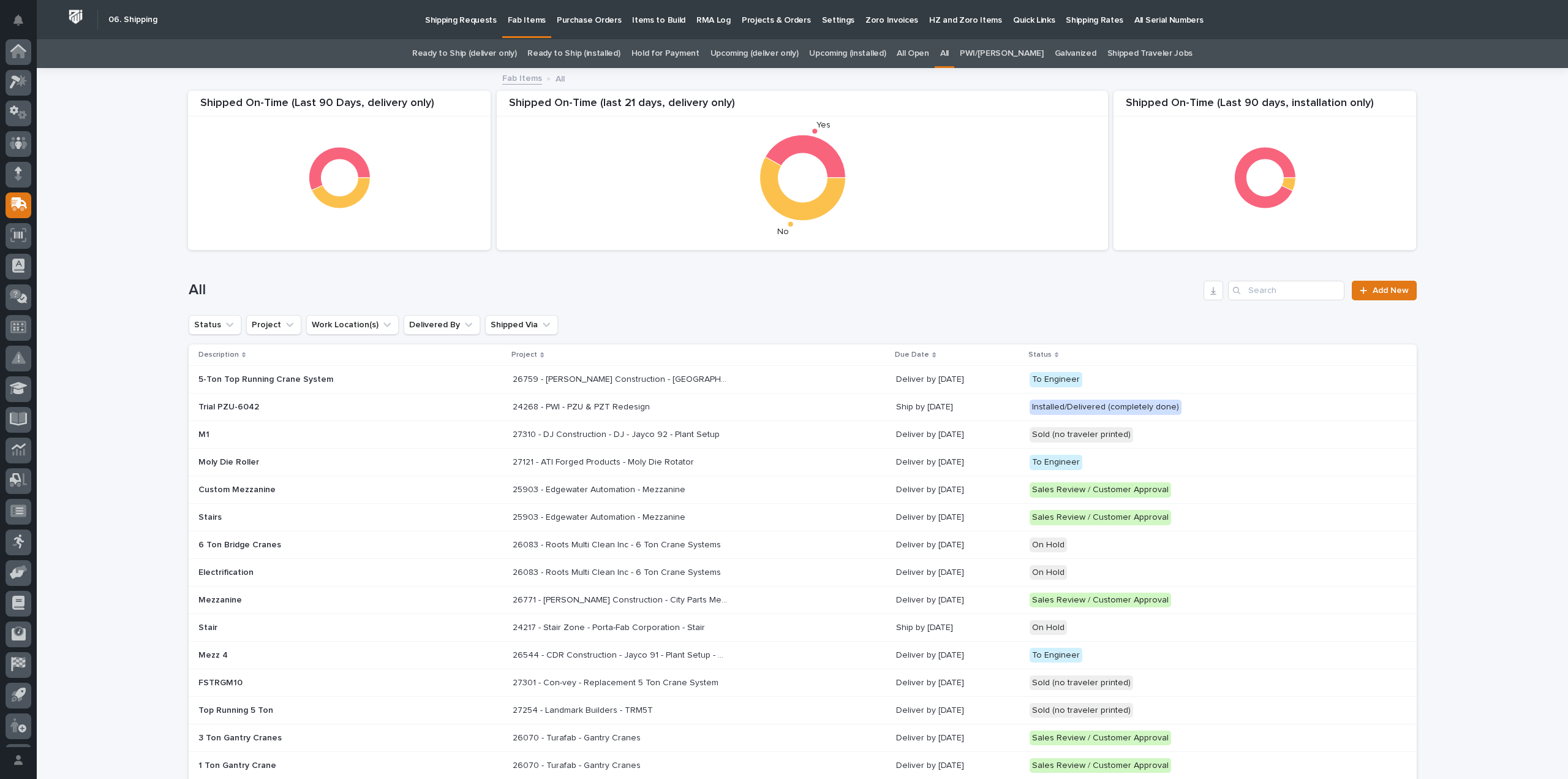
scroll to position [27, 0]
click at [1263, 293] on input "Search" at bounding box center [1287, 291] width 116 height 20
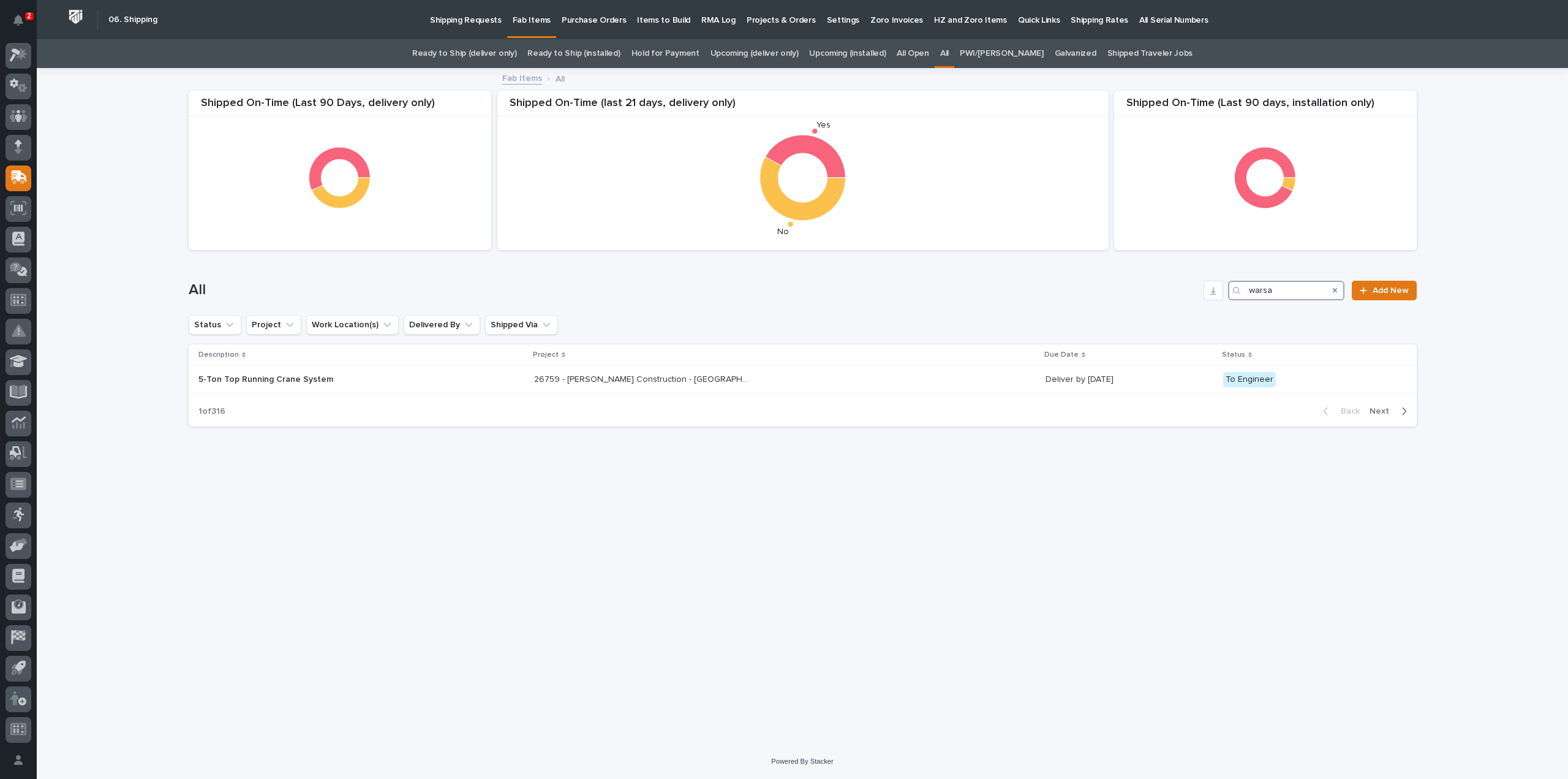
type input "warsaw"
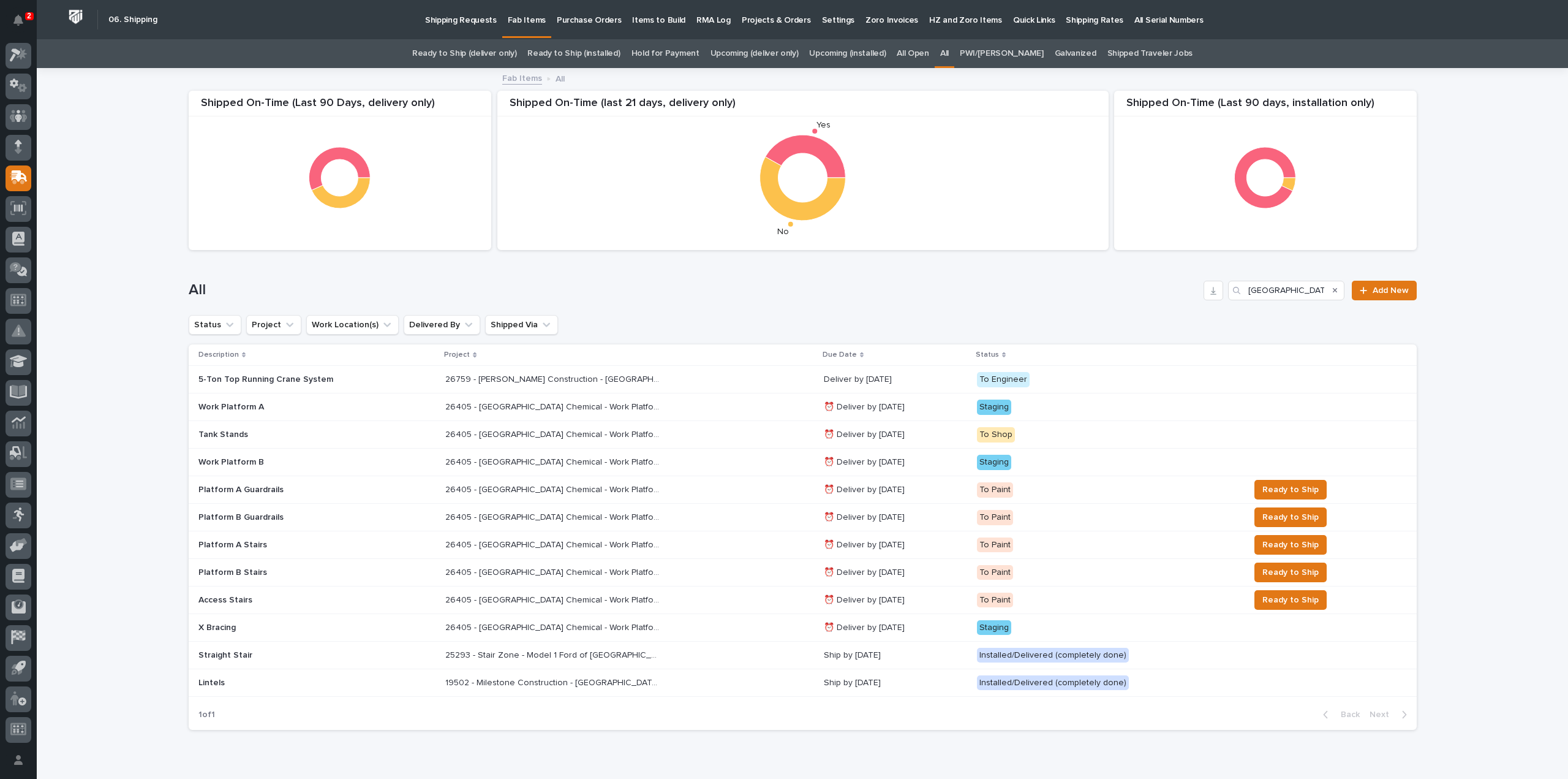
click at [504, 466] on p "26405 - [GEOGRAPHIC_DATA] Chemical - Work Platform" at bounding box center [553, 462] width 217 height 13
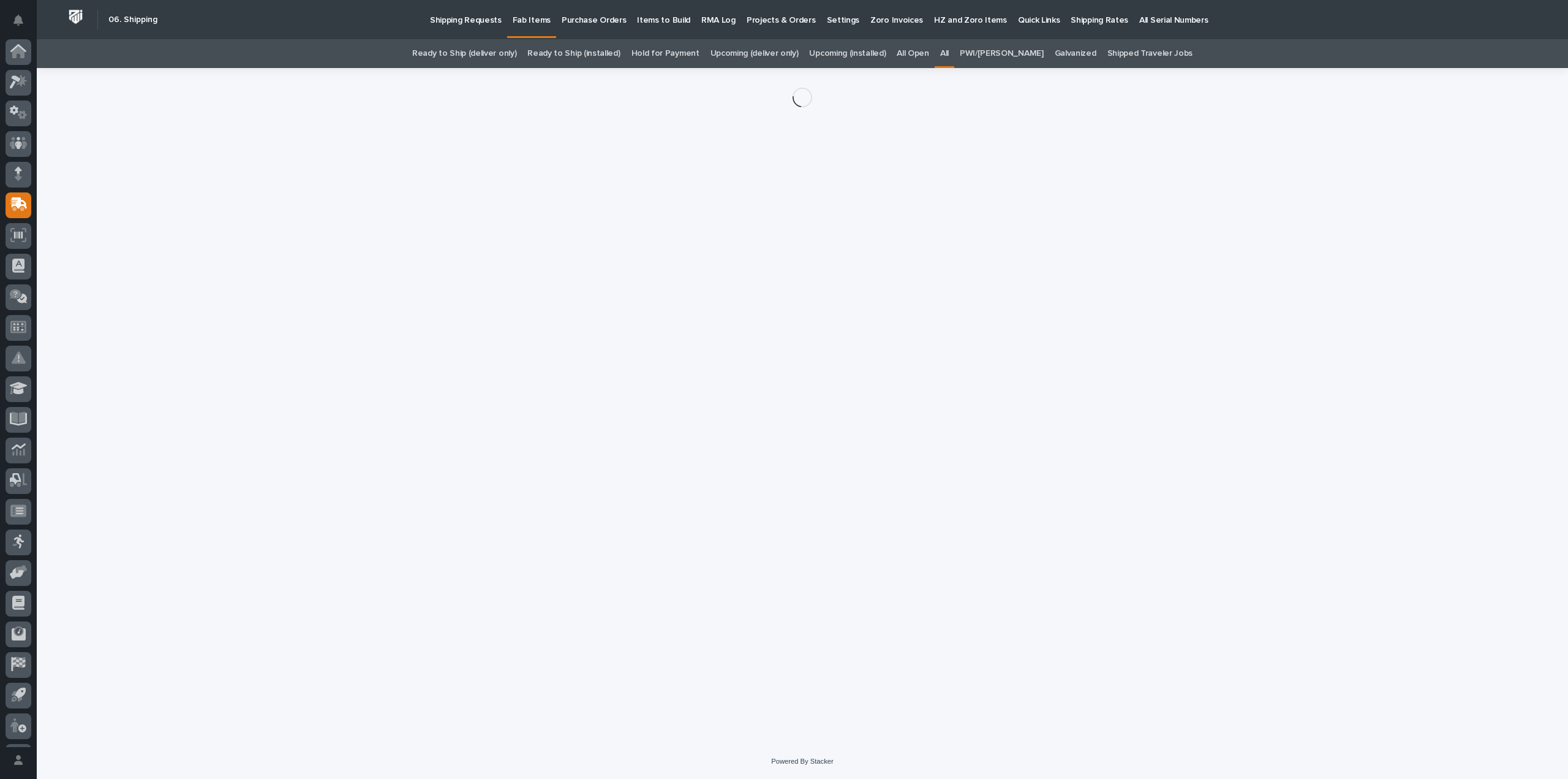
scroll to position [27, 0]
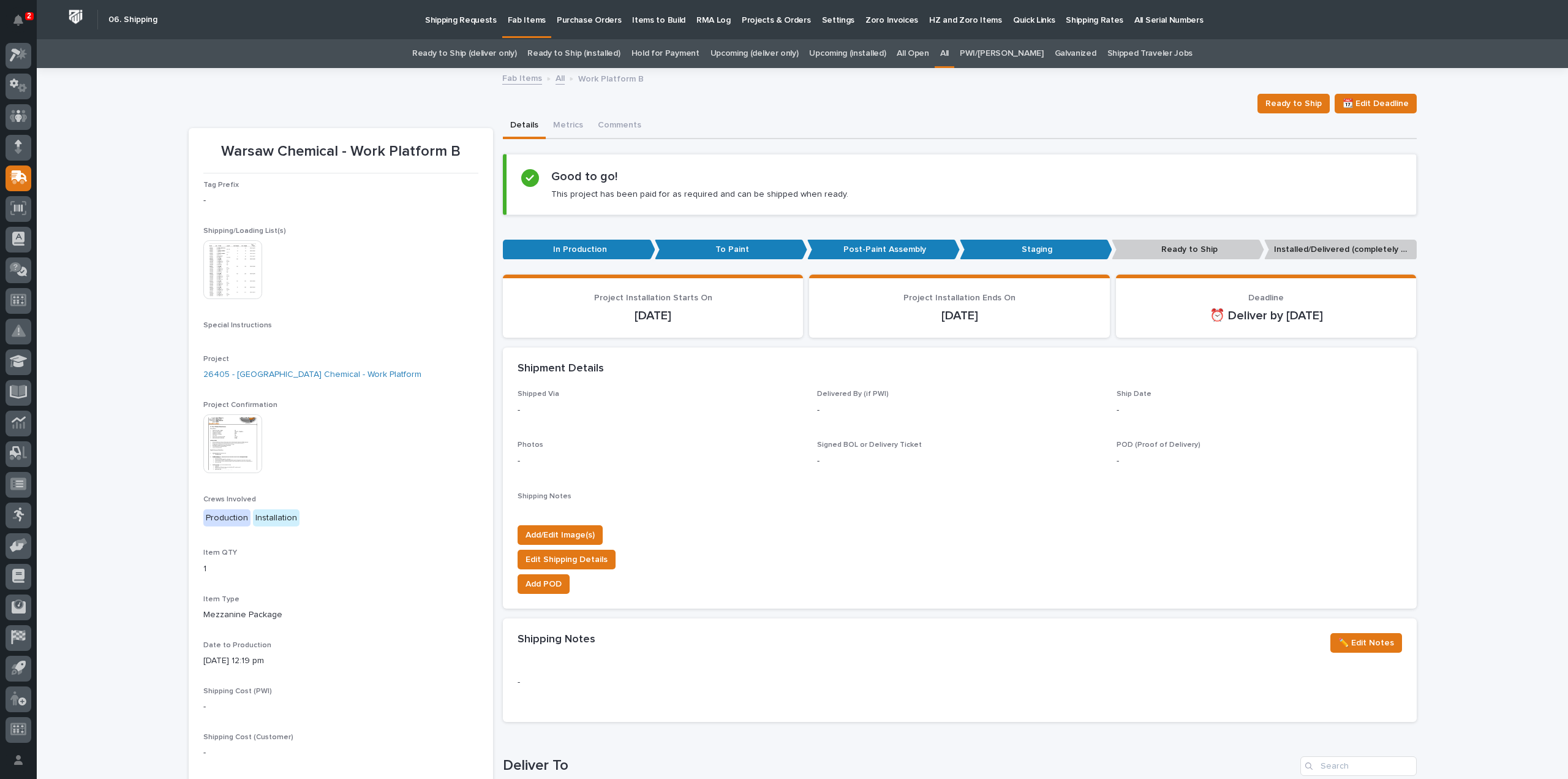
click at [230, 279] on img at bounding box center [233, 269] width 59 height 59
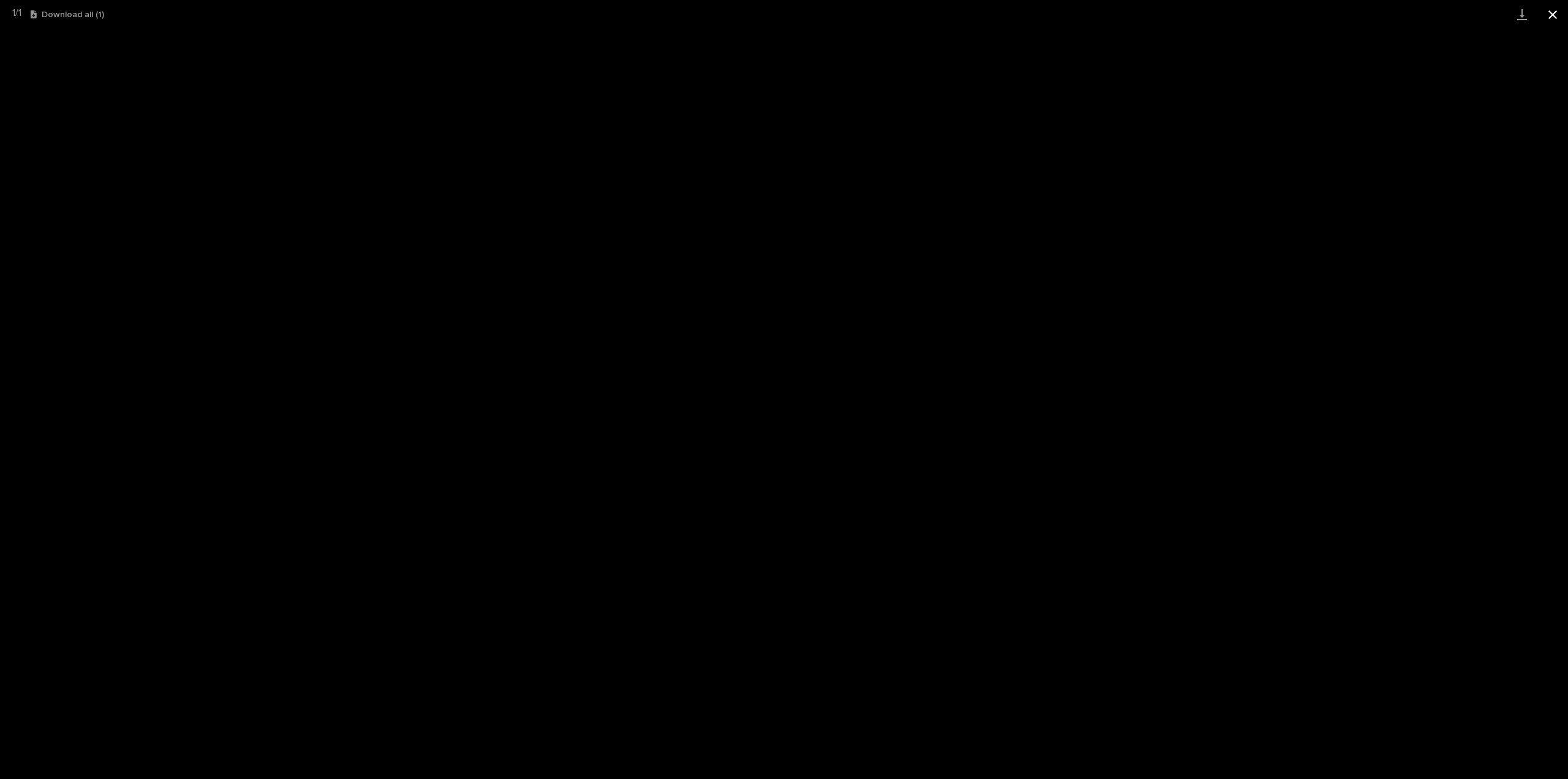
click at [1552, 16] on button "Close gallery" at bounding box center [1553, 14] width 31 height 29
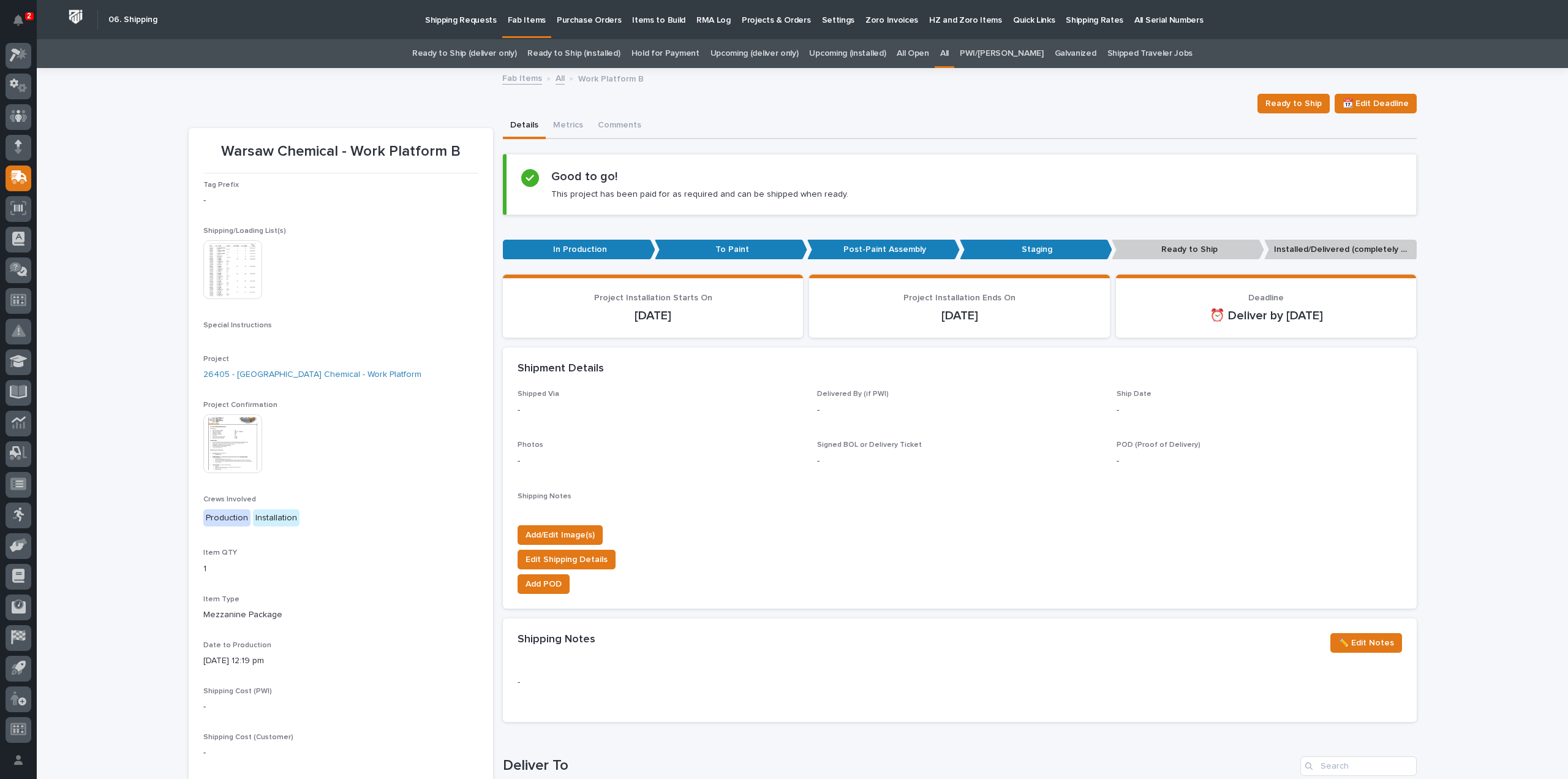
click at [949, 50] on link "All" at bounding box center [944, 53] width 8 height 29
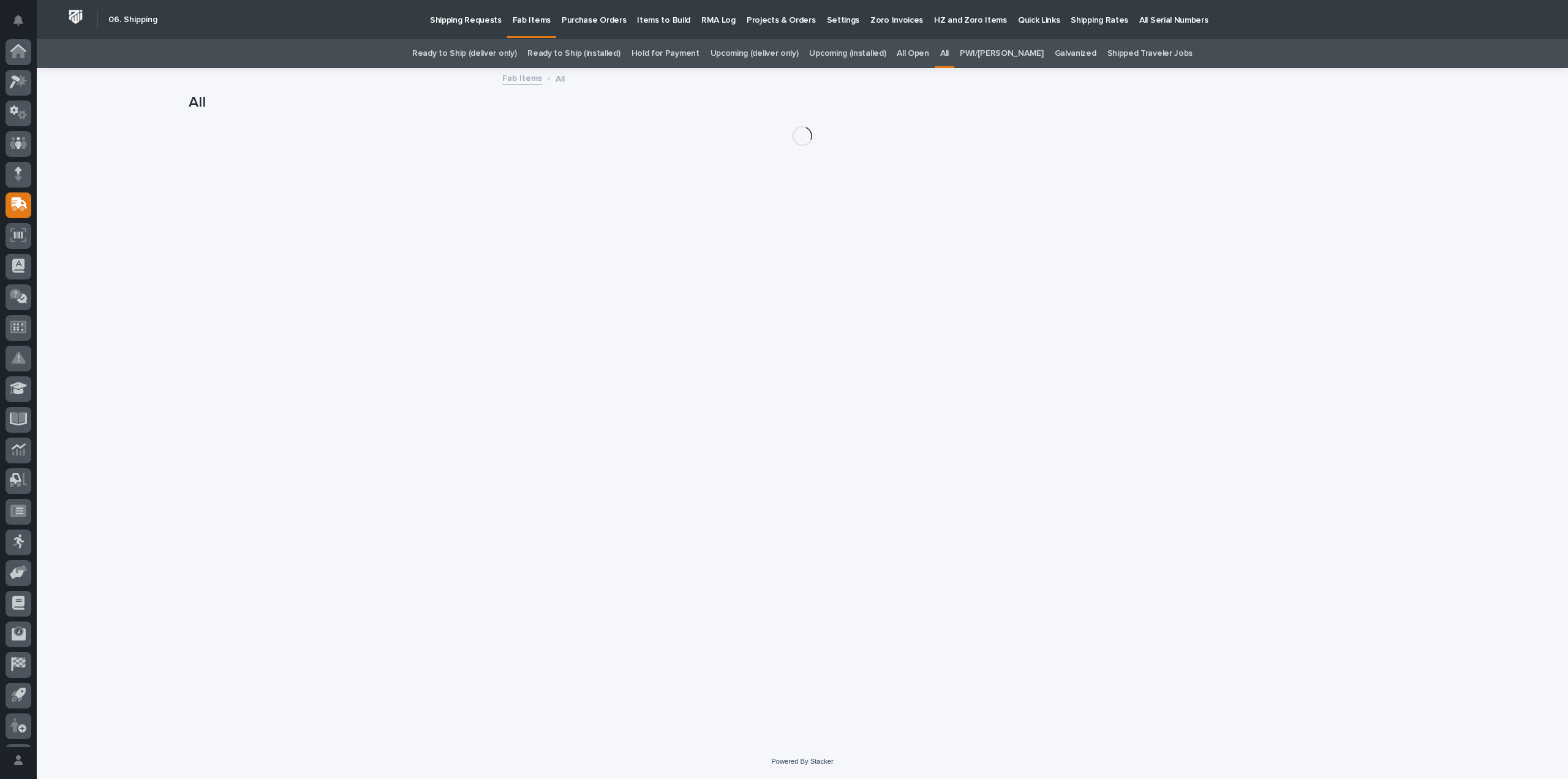
scroll to position [27, 0]
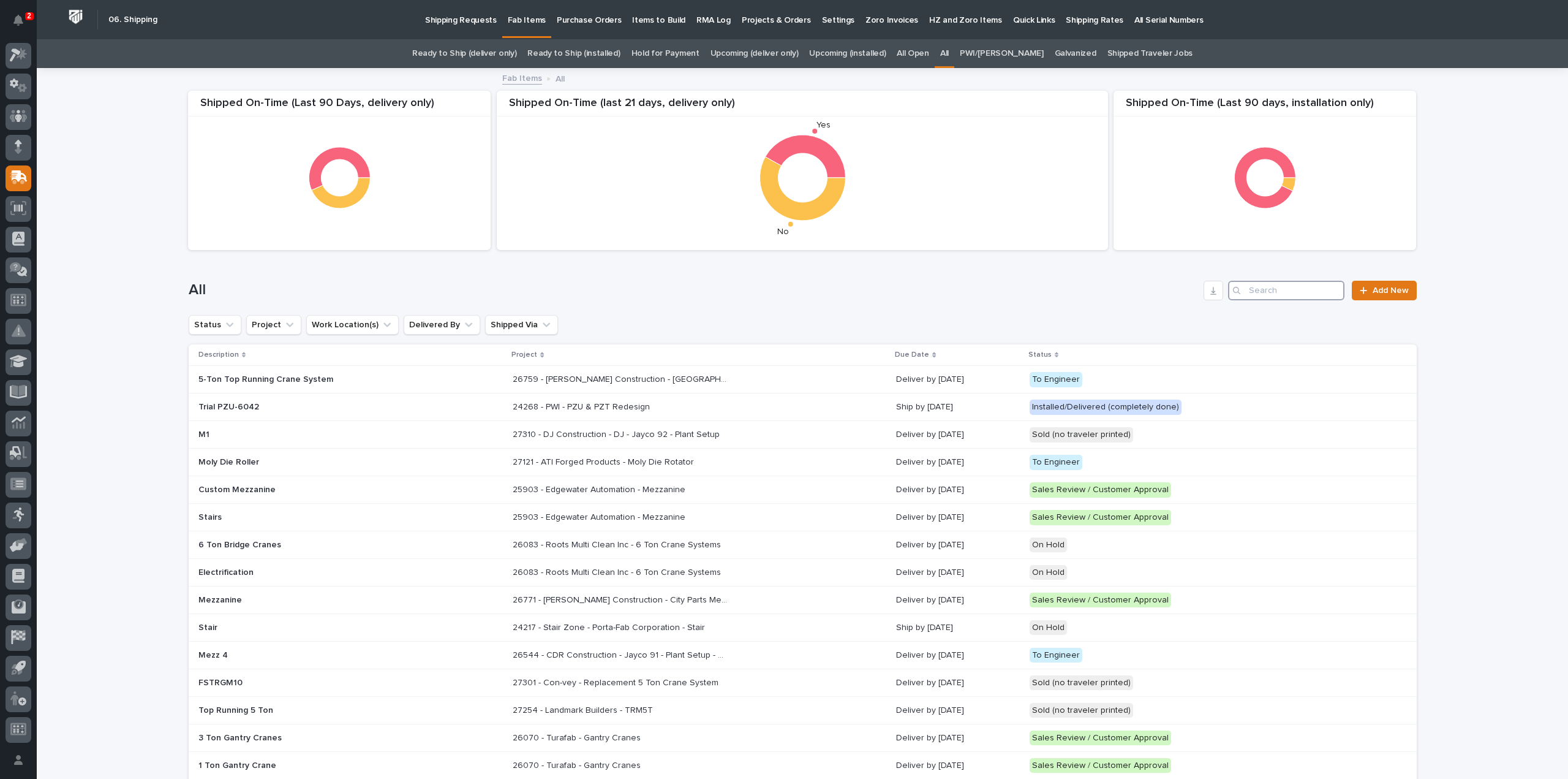
click at [1285, 294] on input "Search" at bounding box center [1287, 291] width 116 height 20
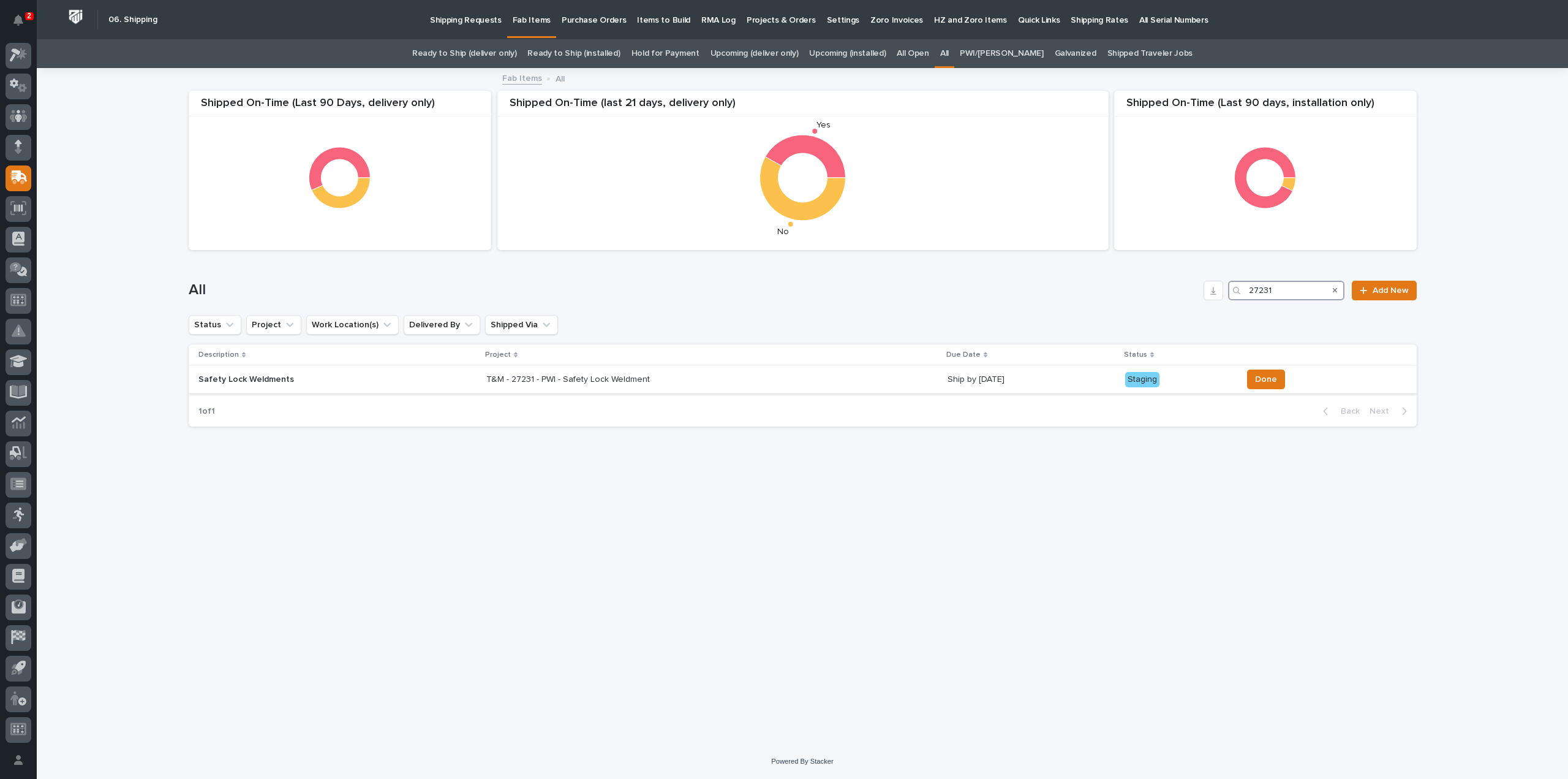
type input "27231"
click at [617, 386] on div "T&M - 27231 - PWI - Safety Lock Weldment T&M - 27231 - PWI - Safety Lock Weldme…" at bounding box center [712, 380] width 452 height 20
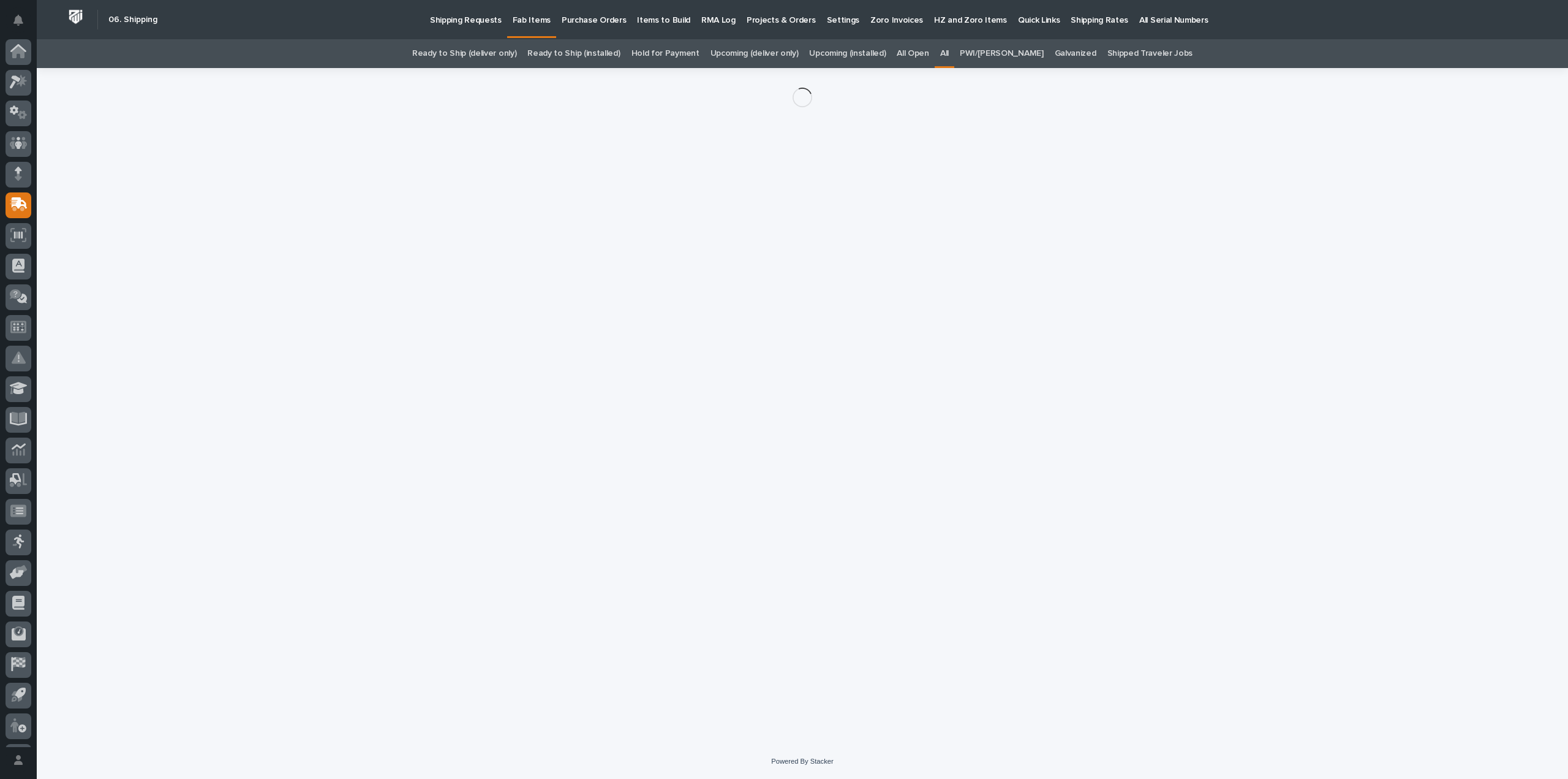
scroll to position [27, 0]
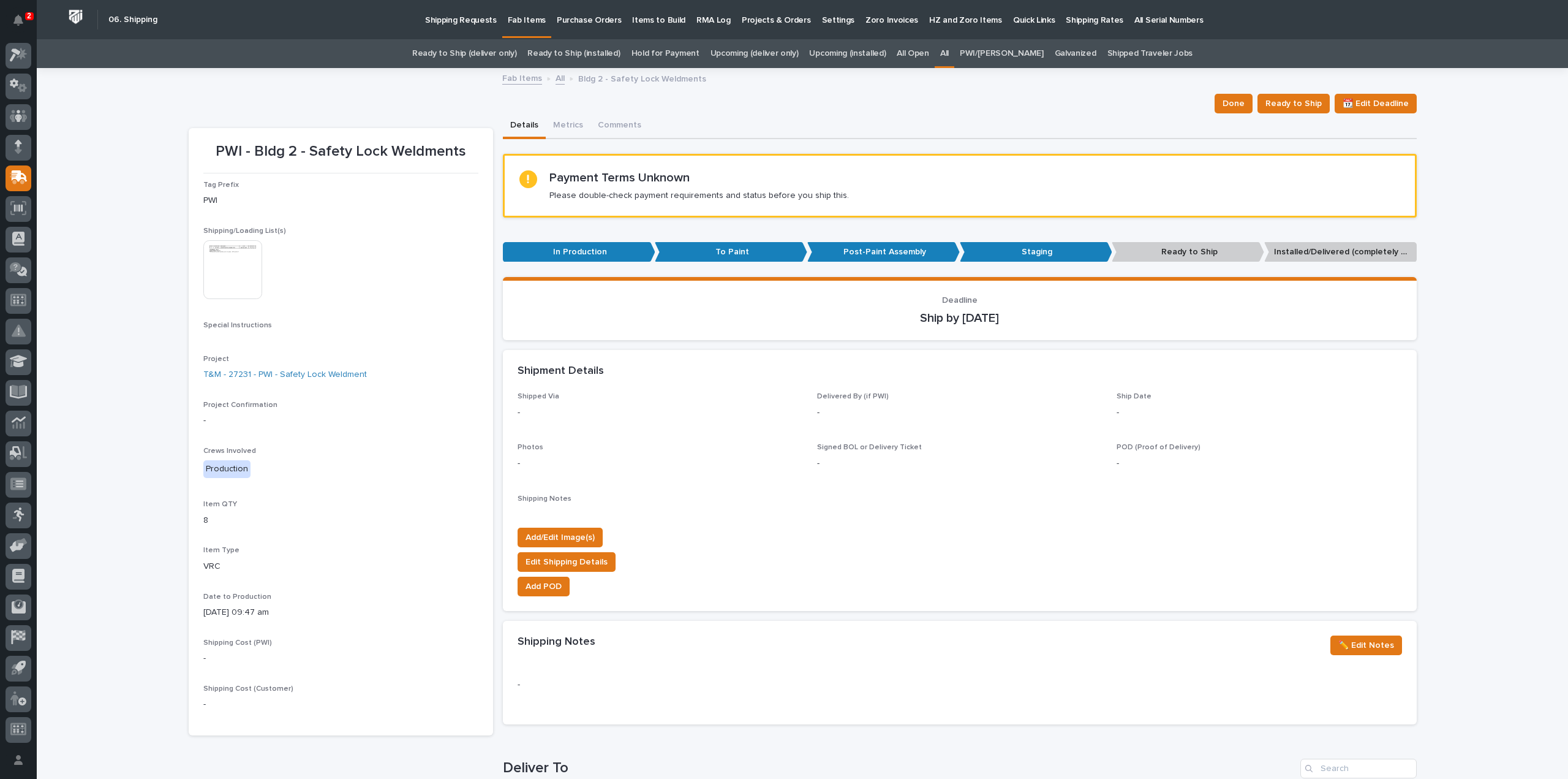
click at [235, 286] on img at bounding box center [233, 269] width 59 height 59
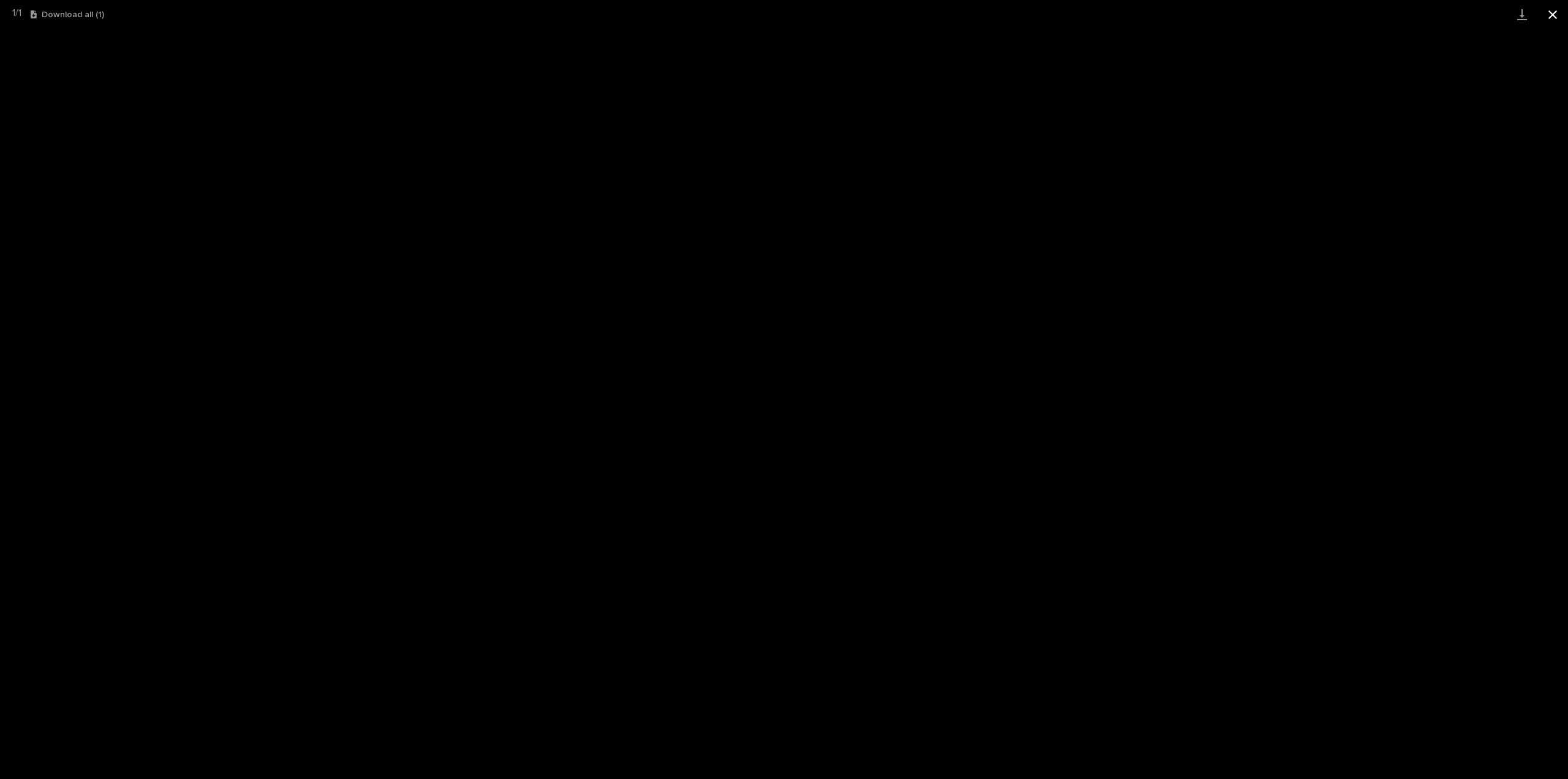
click at [1555, 16] on button "Close gallery" at bounding box center [1553, 14] width 31 height 29
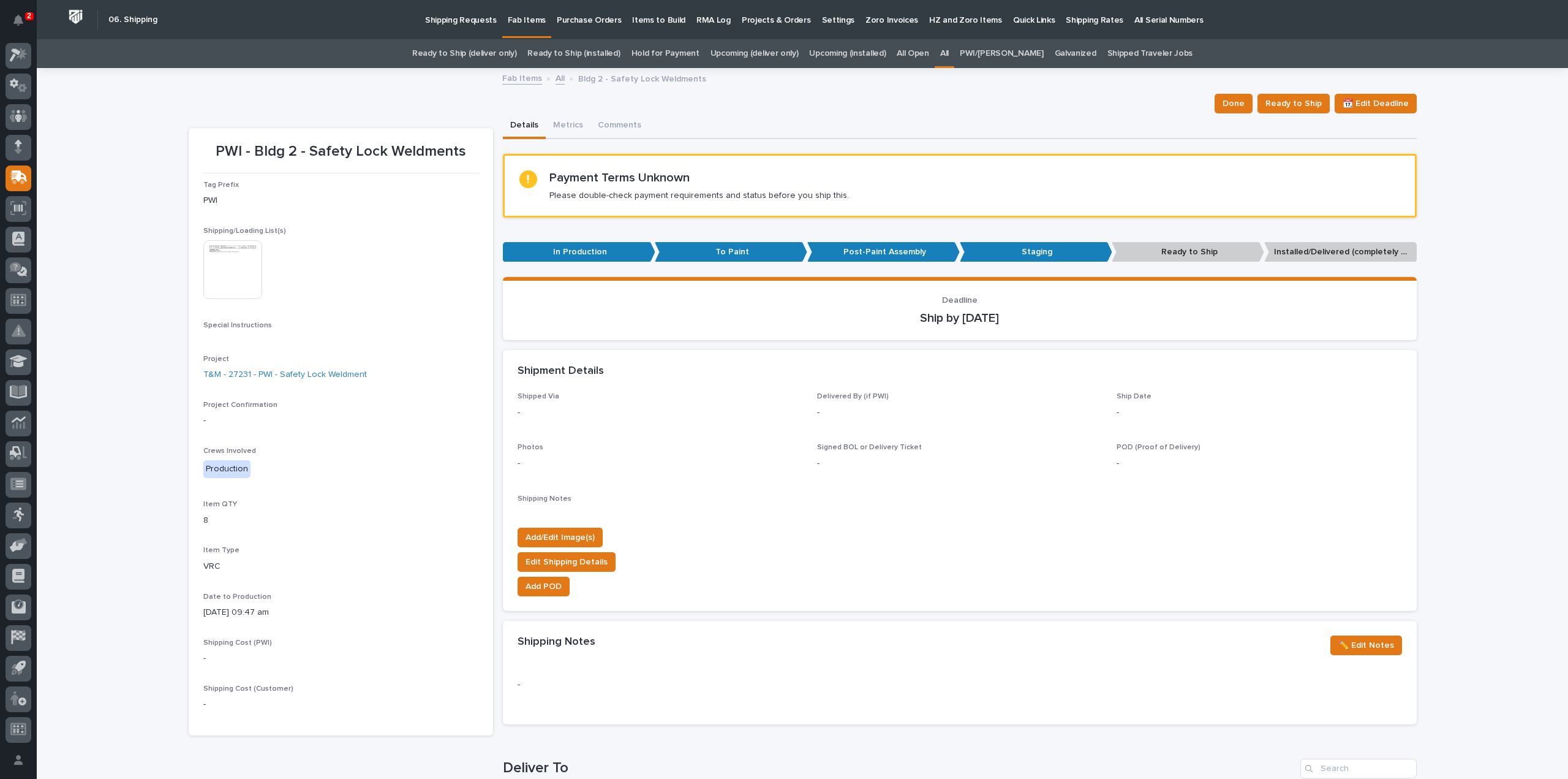
click at [949, 47] on link "All" at bounding box center [944, 53] width 8 height 29
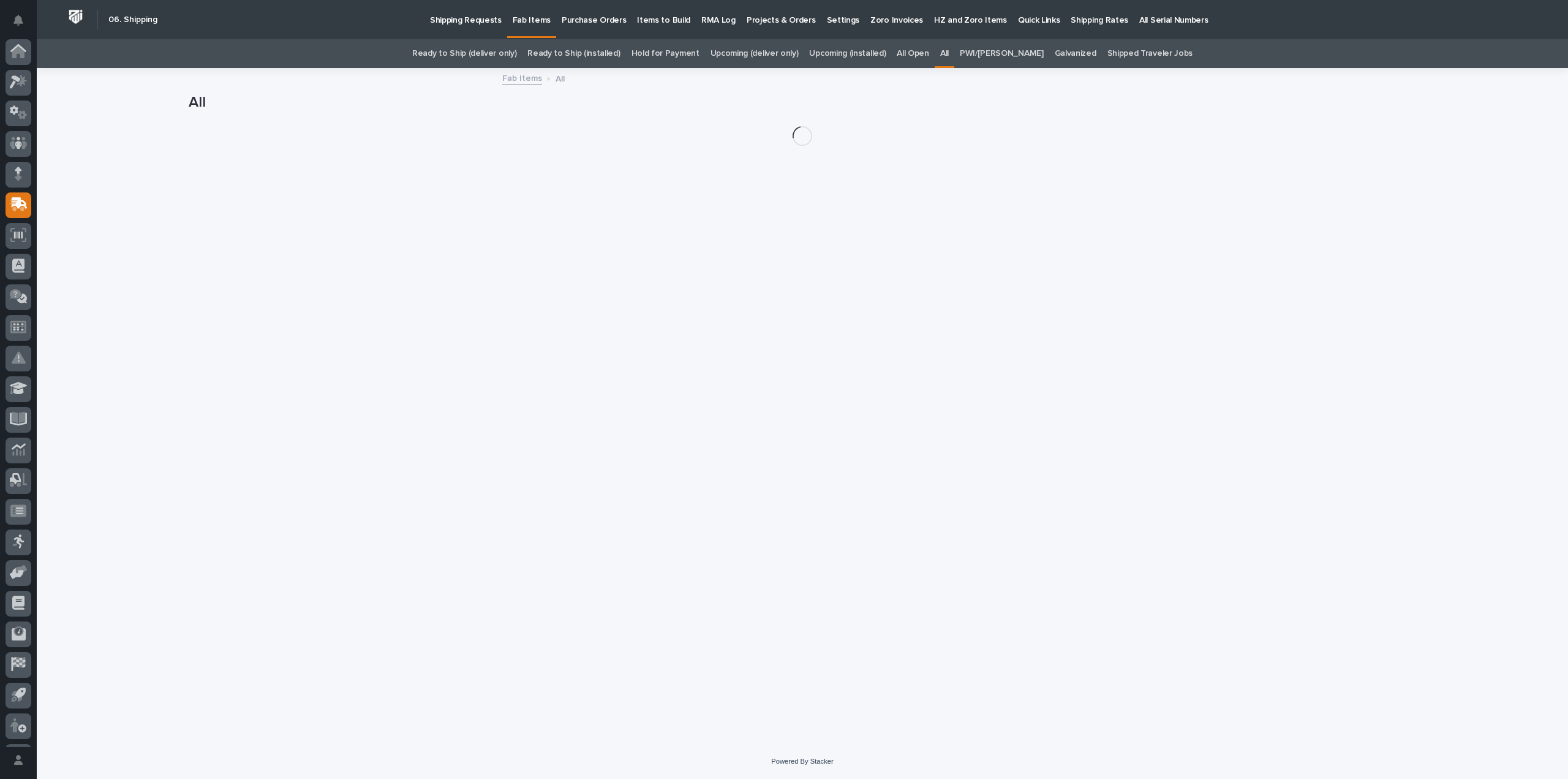
scroll to position [27, 0]
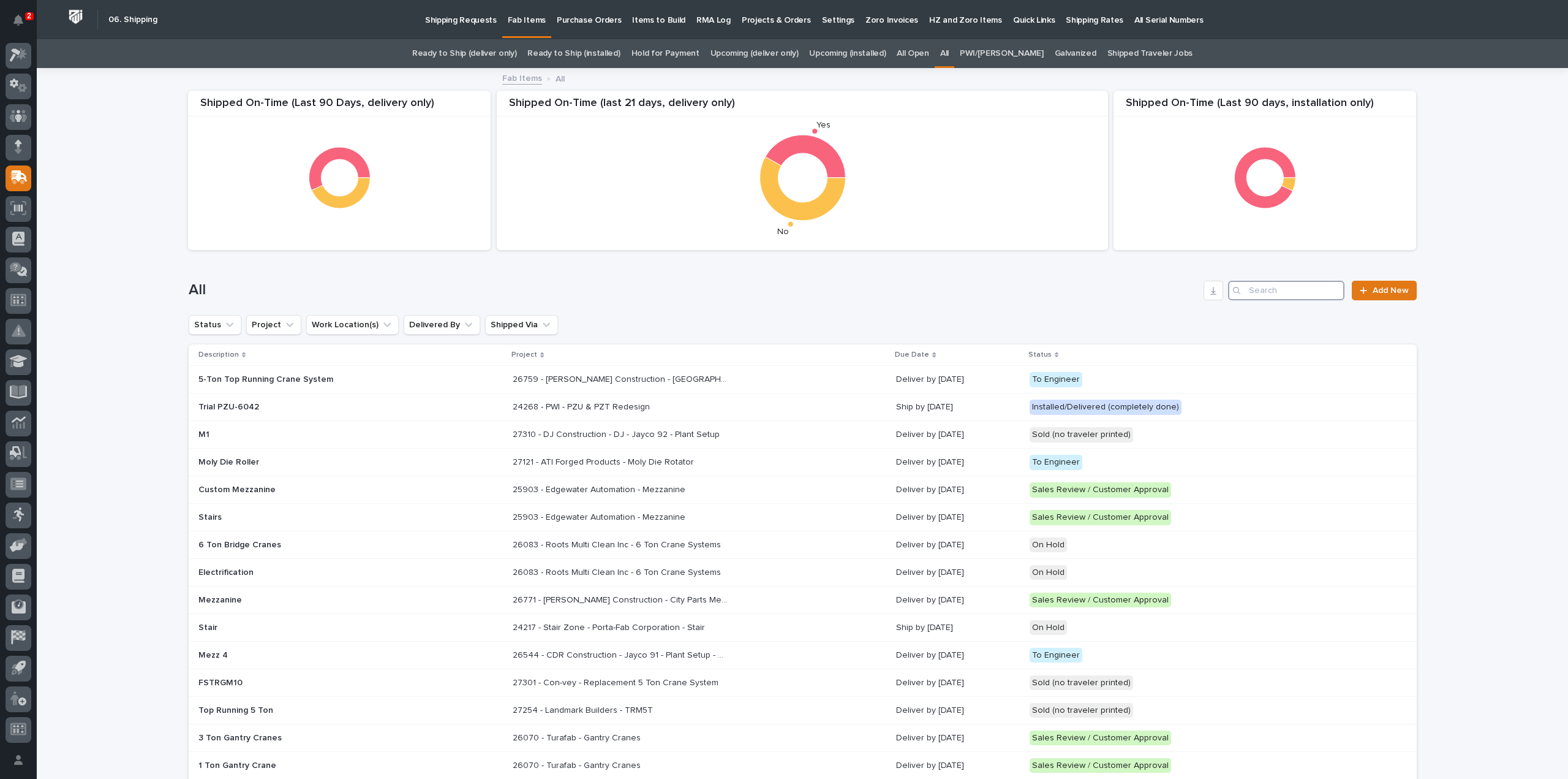
click at [1262, 296] on input "Search" at bounding box center [1287, 291] width 116 height 20
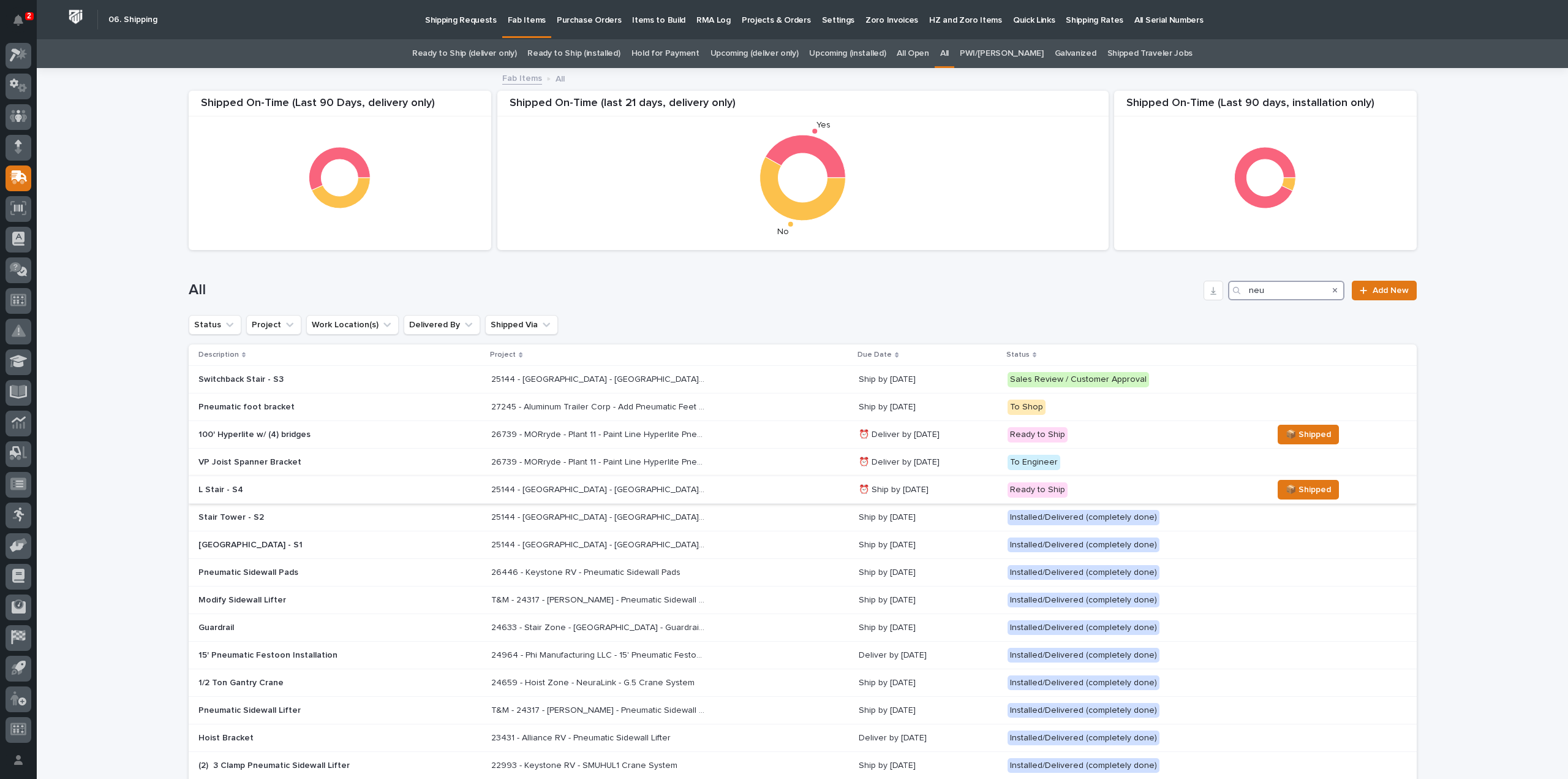
type input "neu"
click at [598, 494] on p "25144 - Stair Zone - NeuraLink - ATX Stair Towers" at bounding box center [599, 489] width 217 height 13
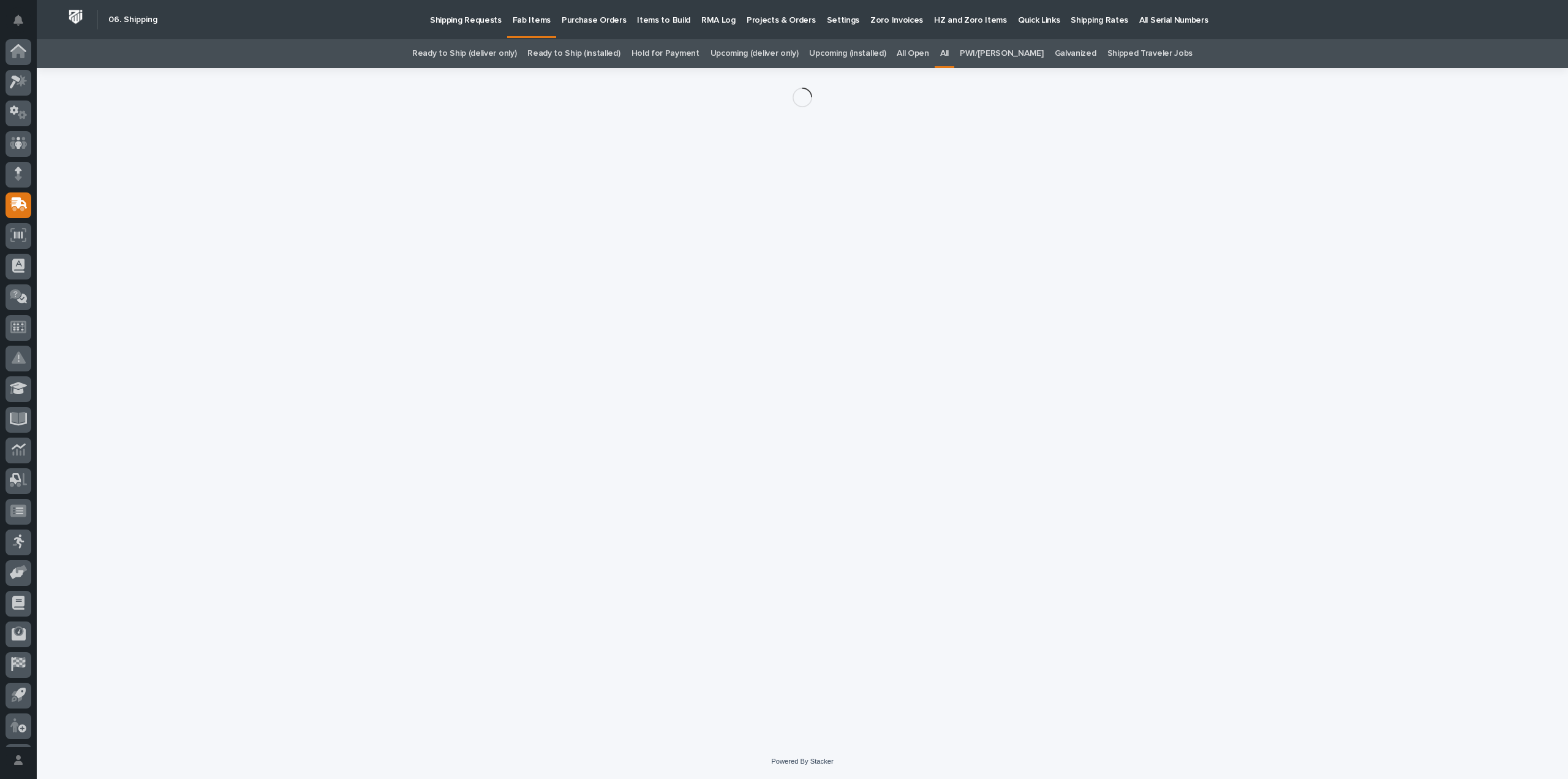
scroll to position [27, 0]
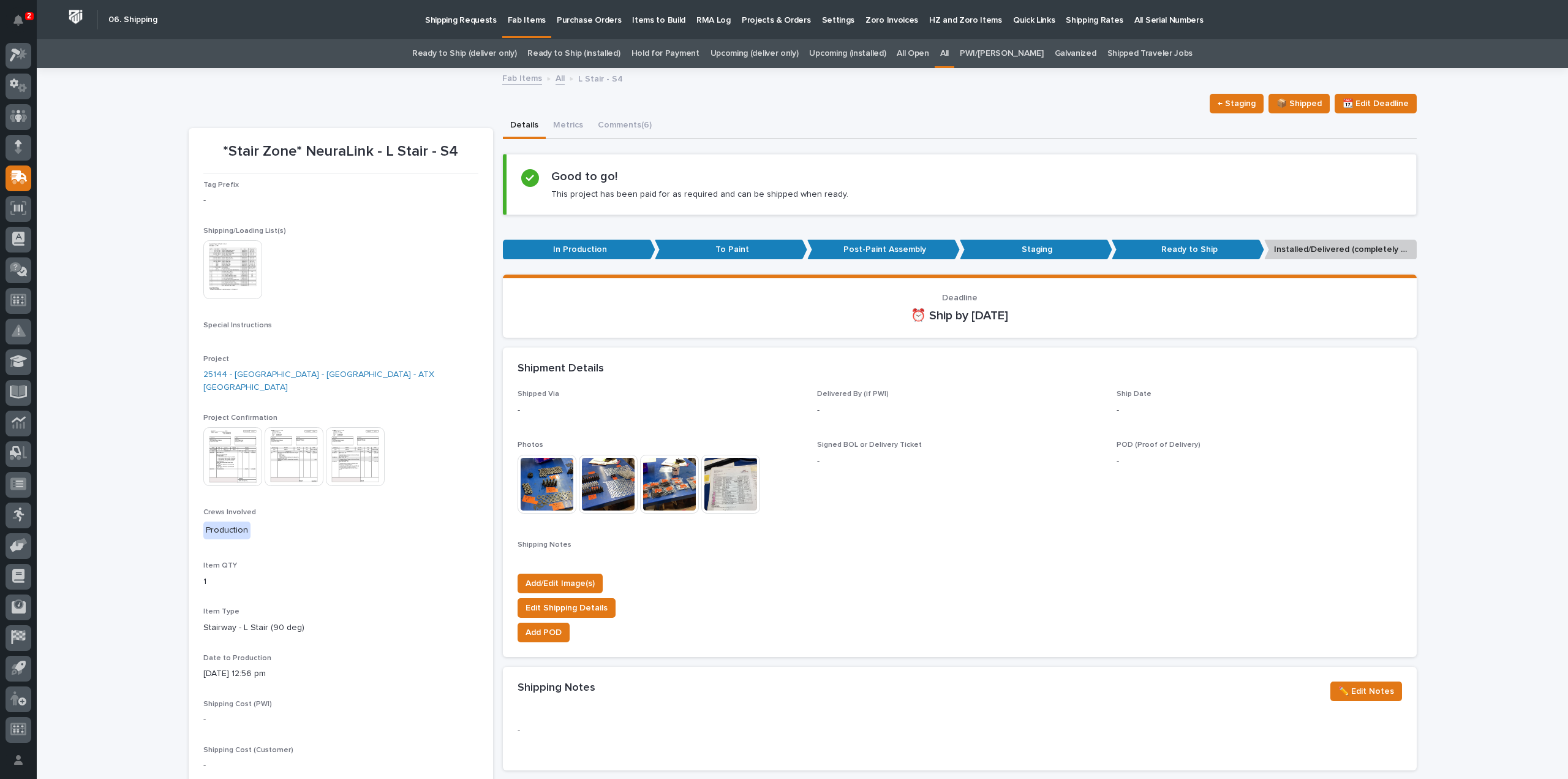
click at [238, 282] on img at bounding box center [233, 269] width 59 height 59
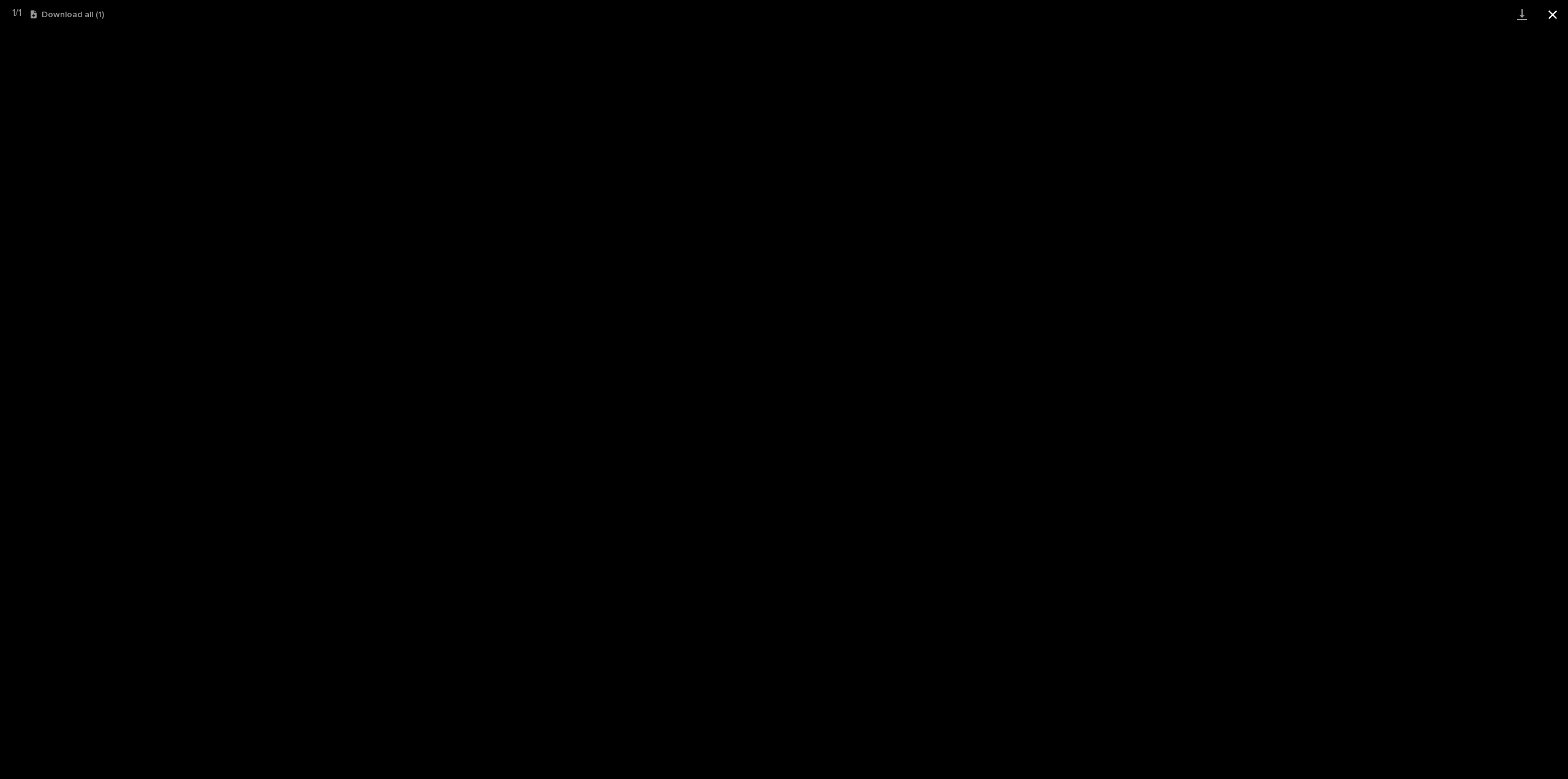
click at [1551, 22] on button "Close gallery" at bounding box center [1553, 14] width 31 height 29
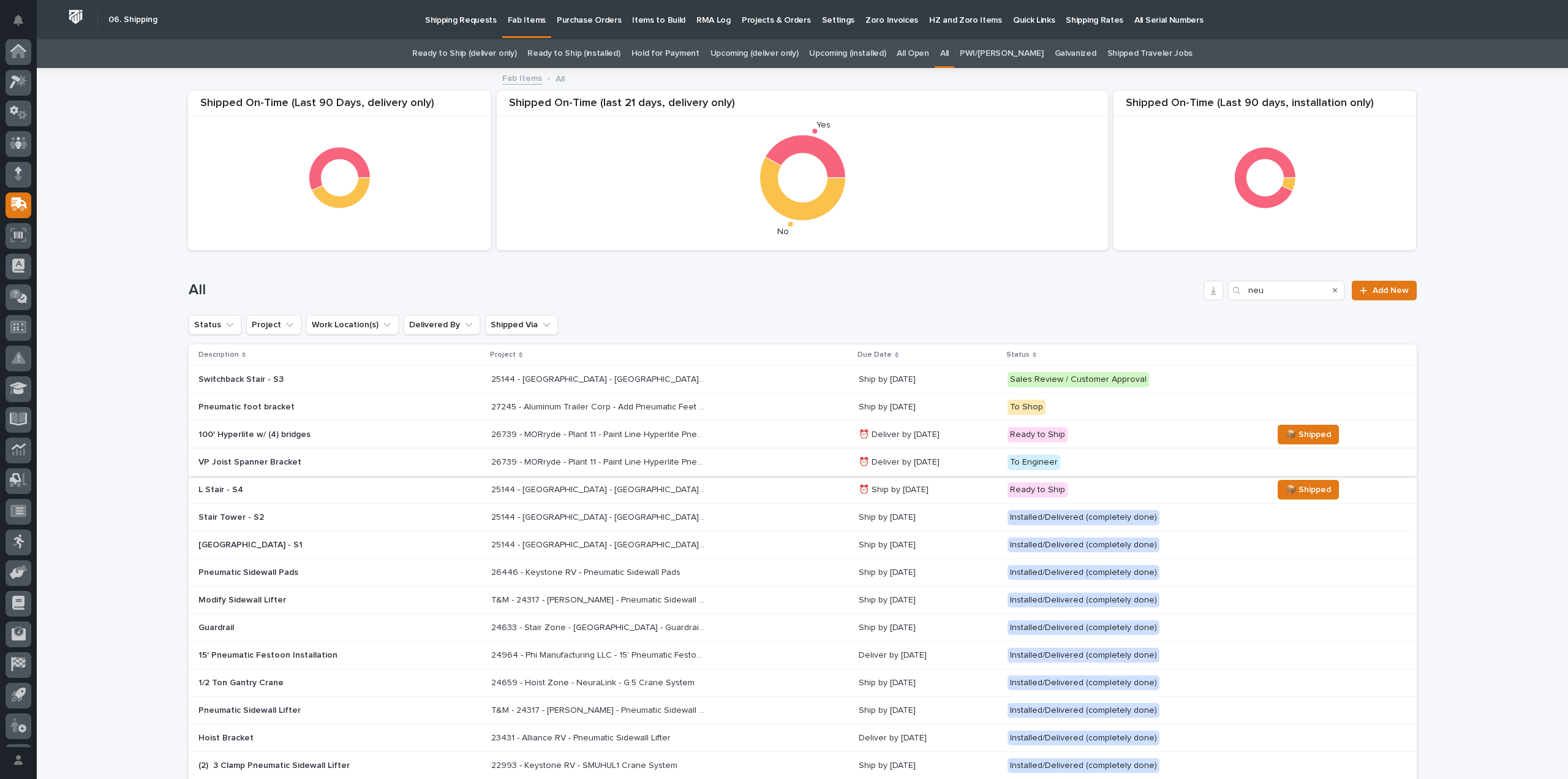
scroll to position [27, 0]
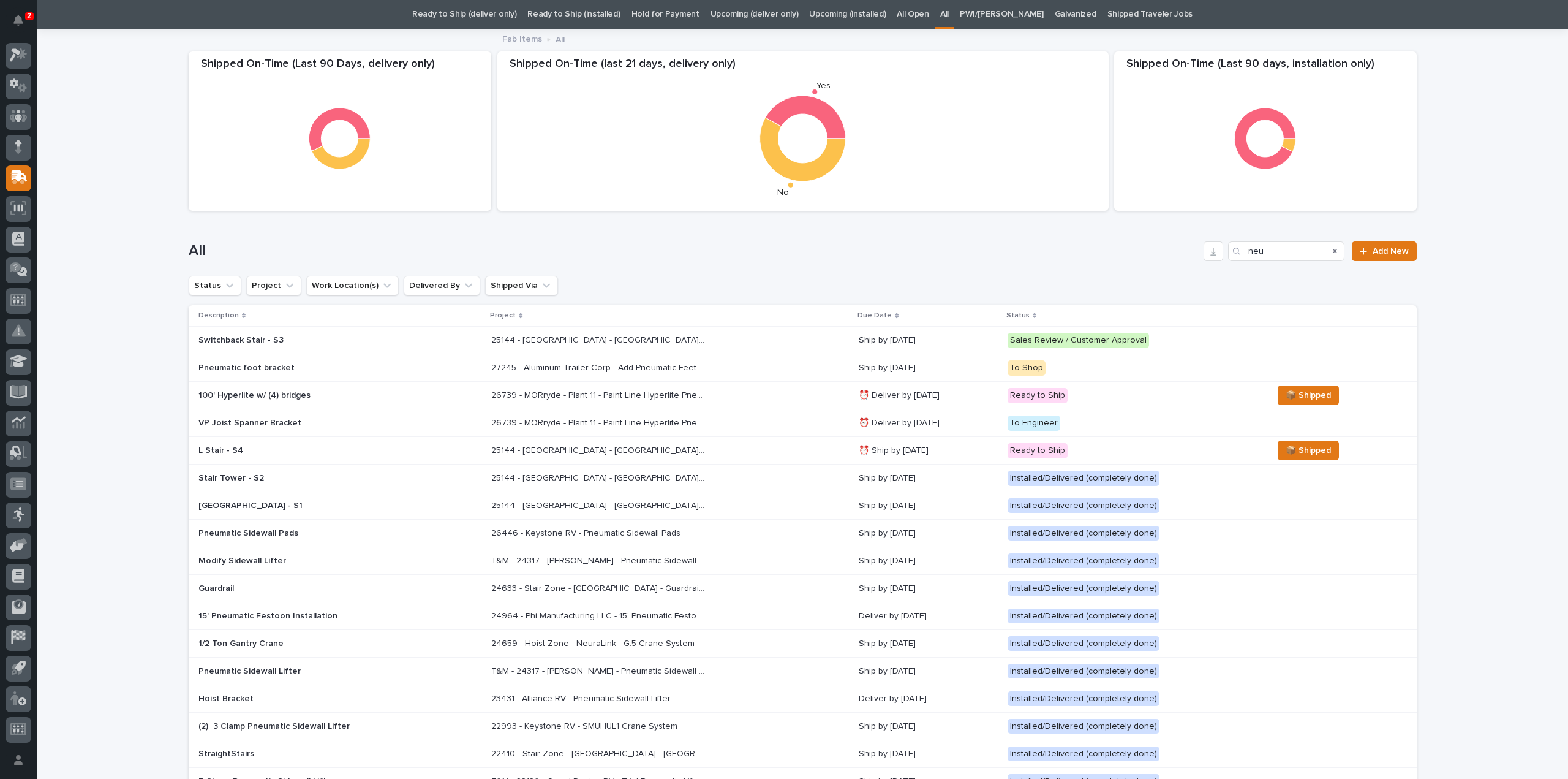
click at [548, 344] on p "25144 - Stair Zone - NeuraLink - ATX Stair Towers" at bounding box center [599, 339] width 217 height 13
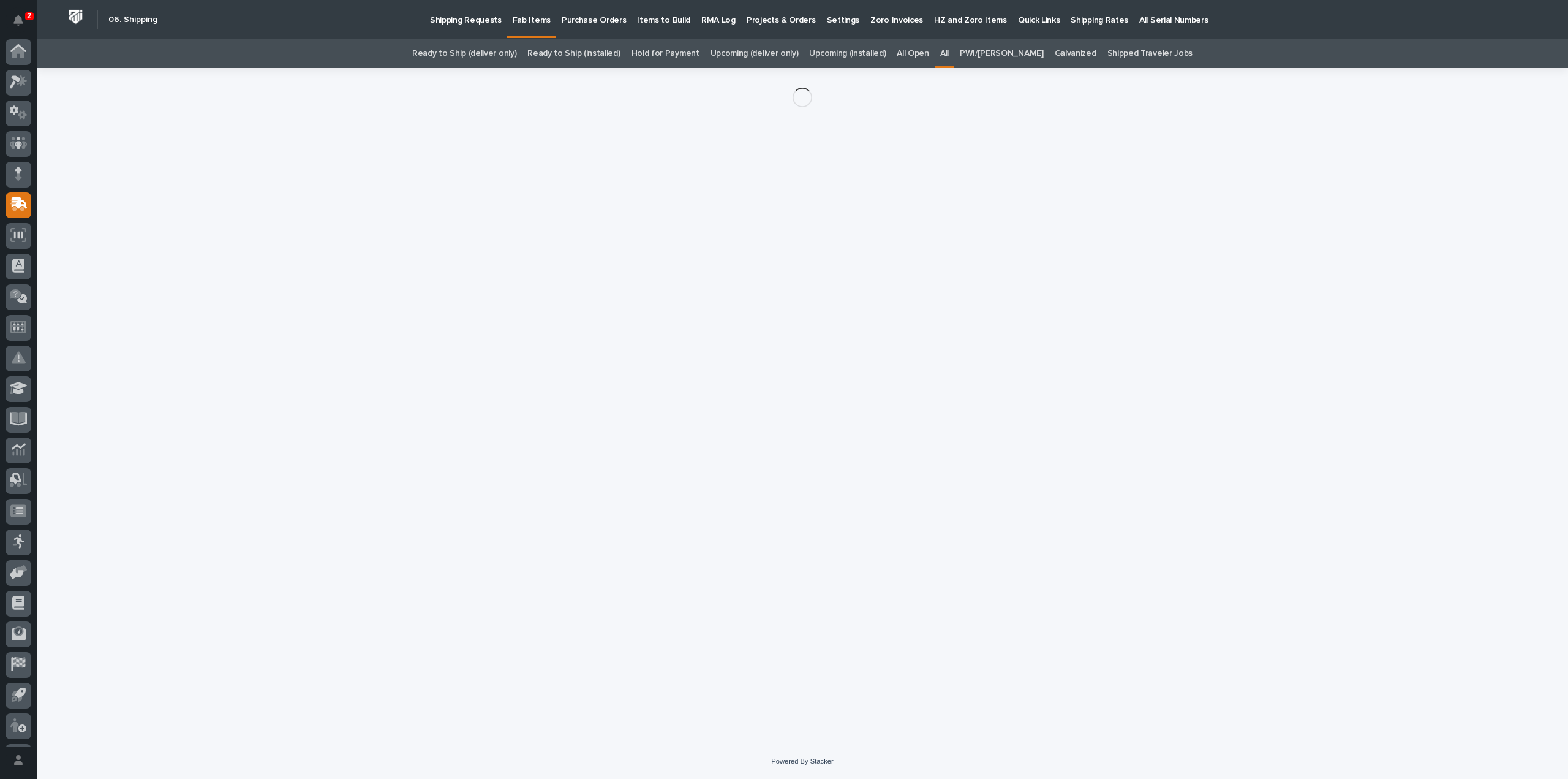
scroll to position [27, 0]
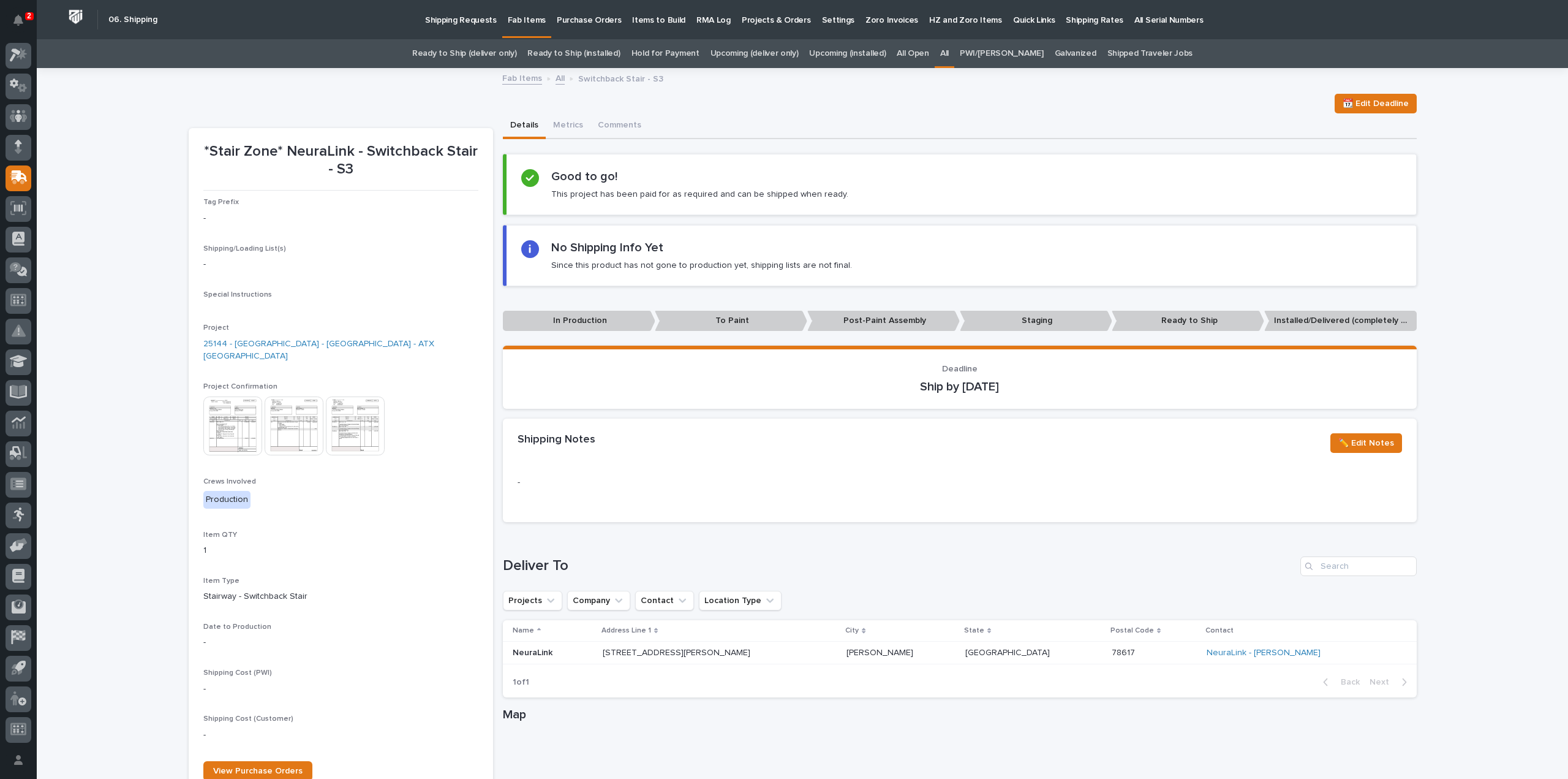
click at [686, 323] on p "To Paint" at bounding box center [731, 321] width 152 height 20
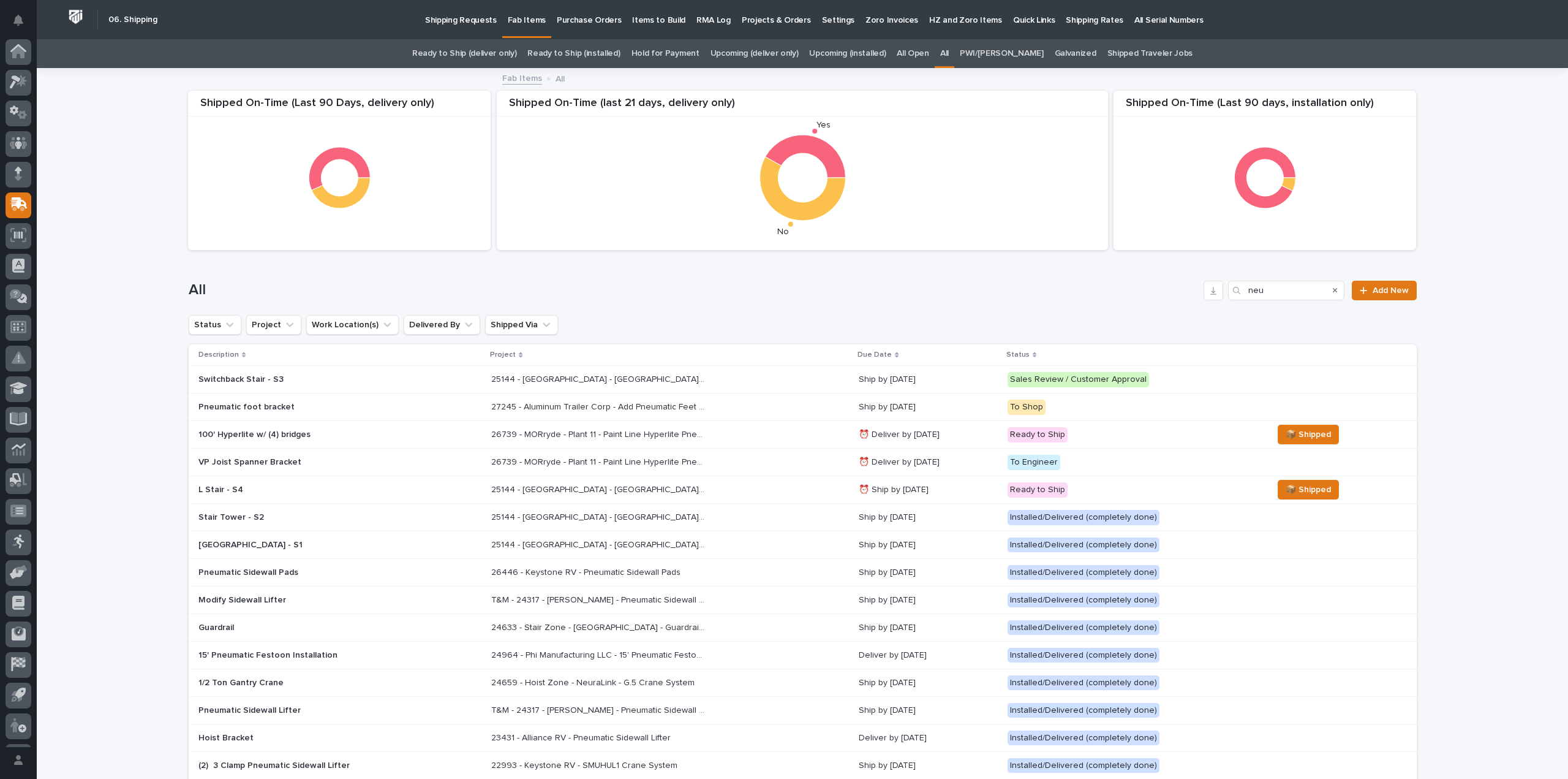
scroll to position [27, 0]
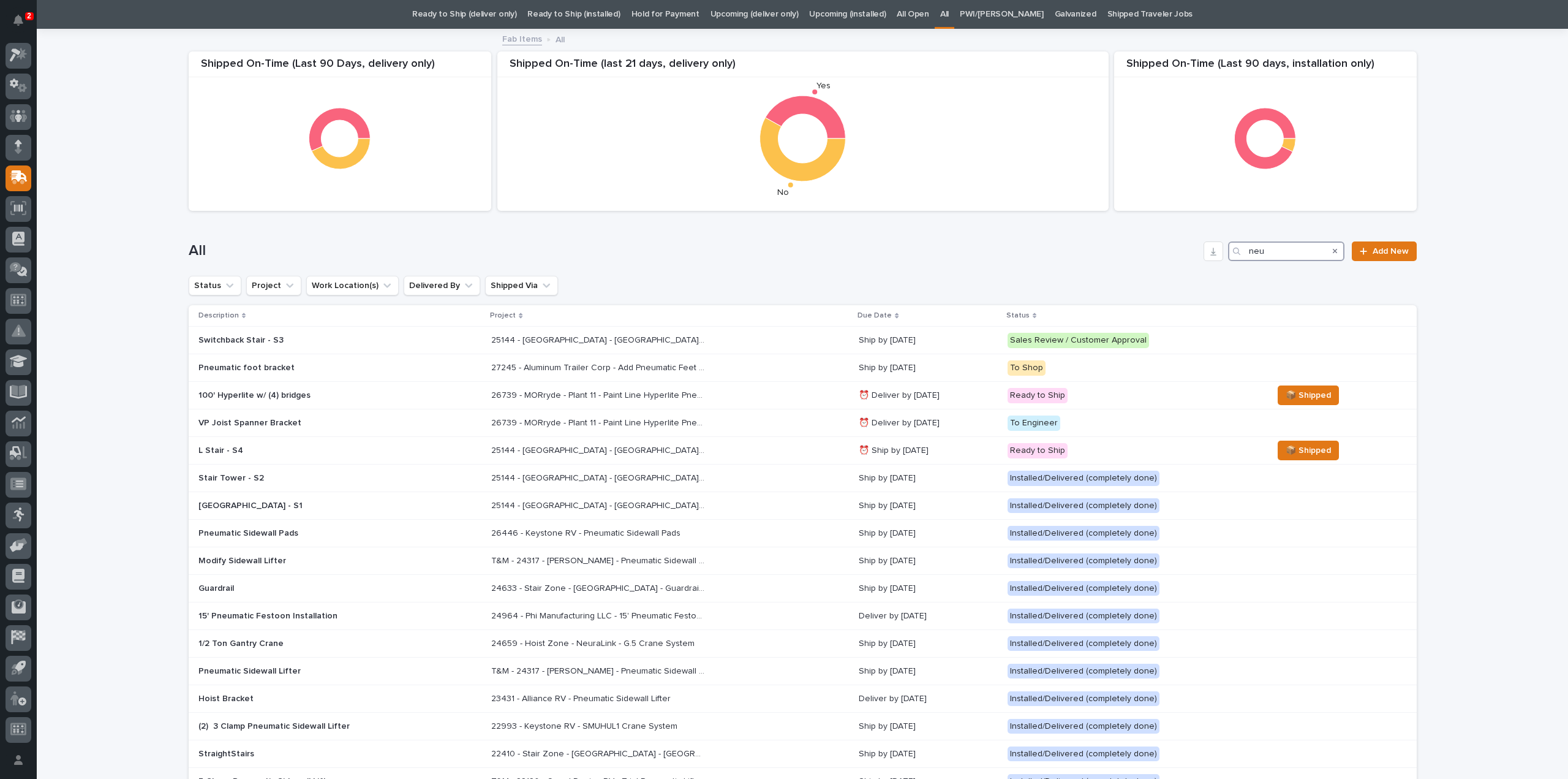
click at [1270, 249] on input "neu" at bounding box center [1287, 251] width 116 height 20
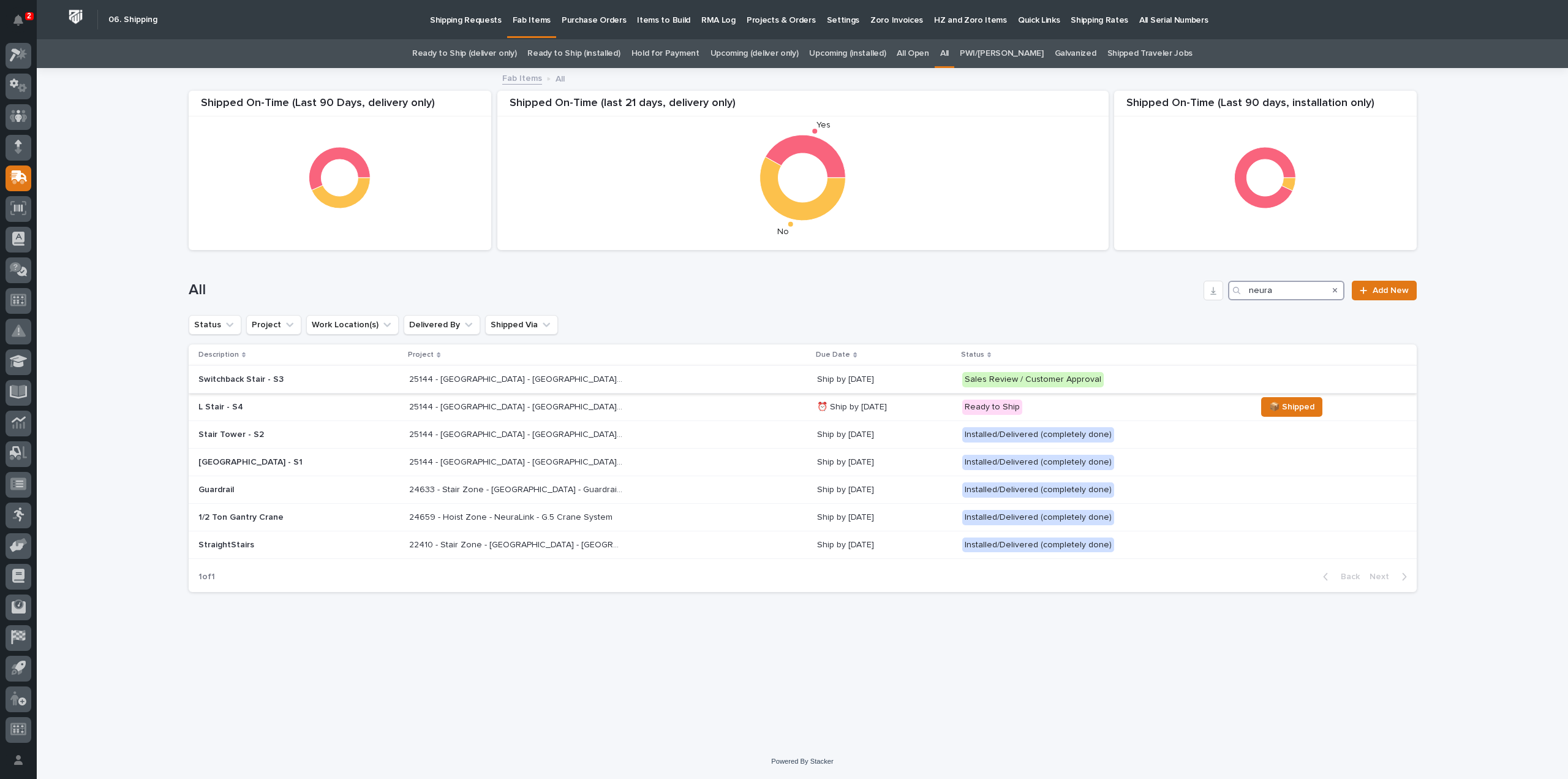
type input "neura"
click at [517, 376] on p "25144 - Stair Zone - NeuraLink - ATX Stair Towers" at bounding box center [518, 378] width 217 height 13
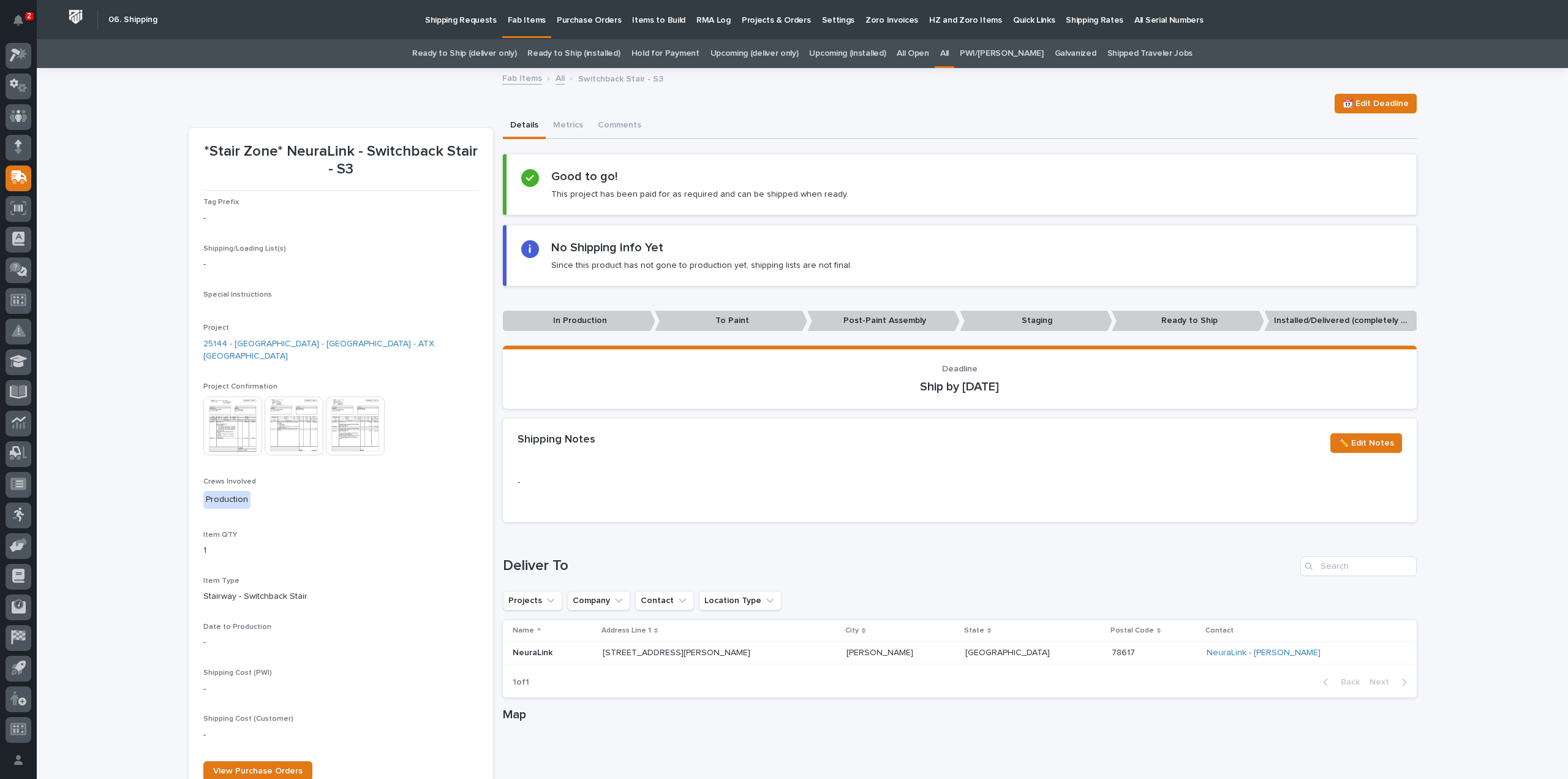
click at [949, 52] on link "All" at bounding box center [944, 53] width 8 height 29
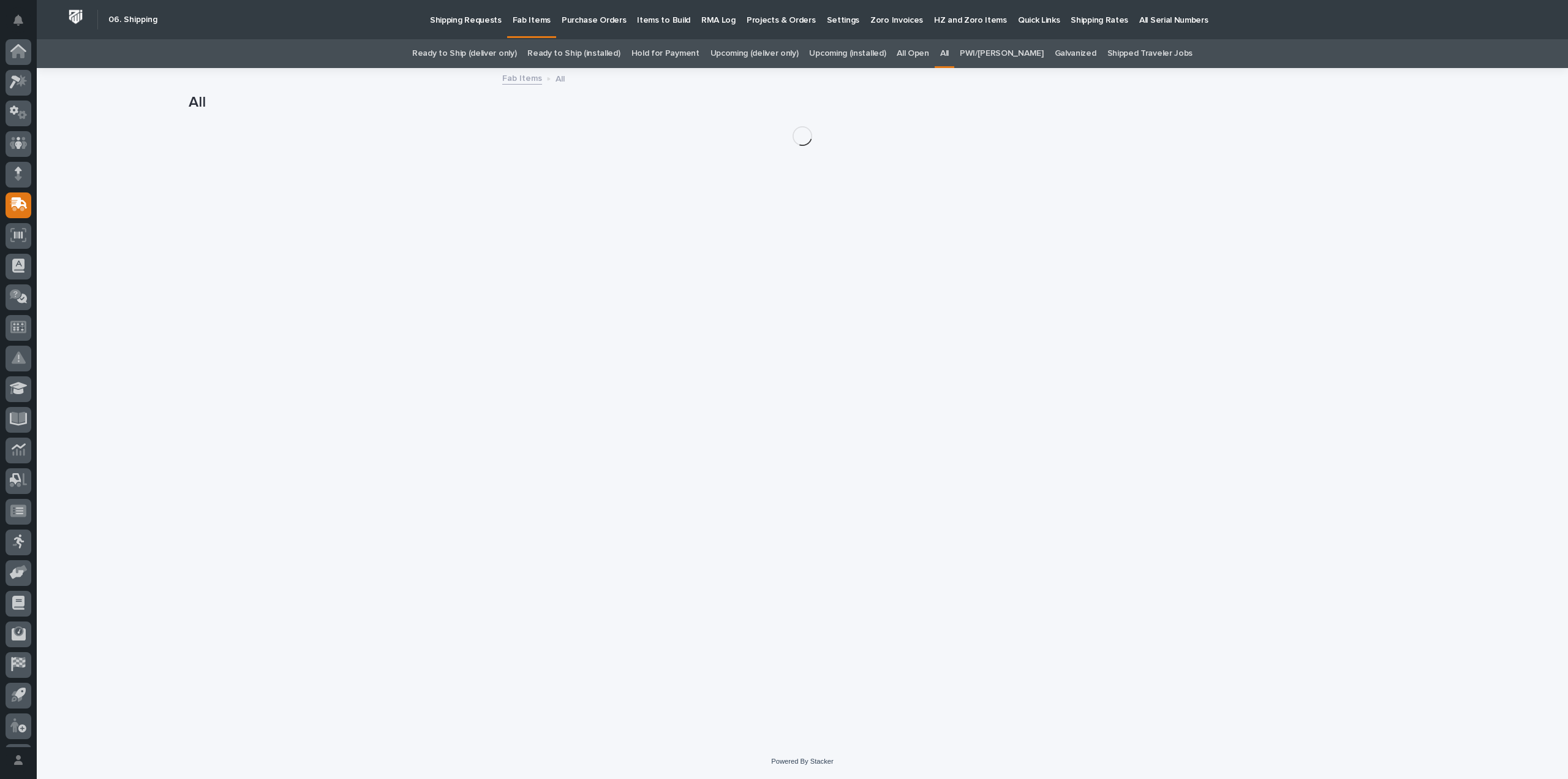
scroll to position [27, 0]
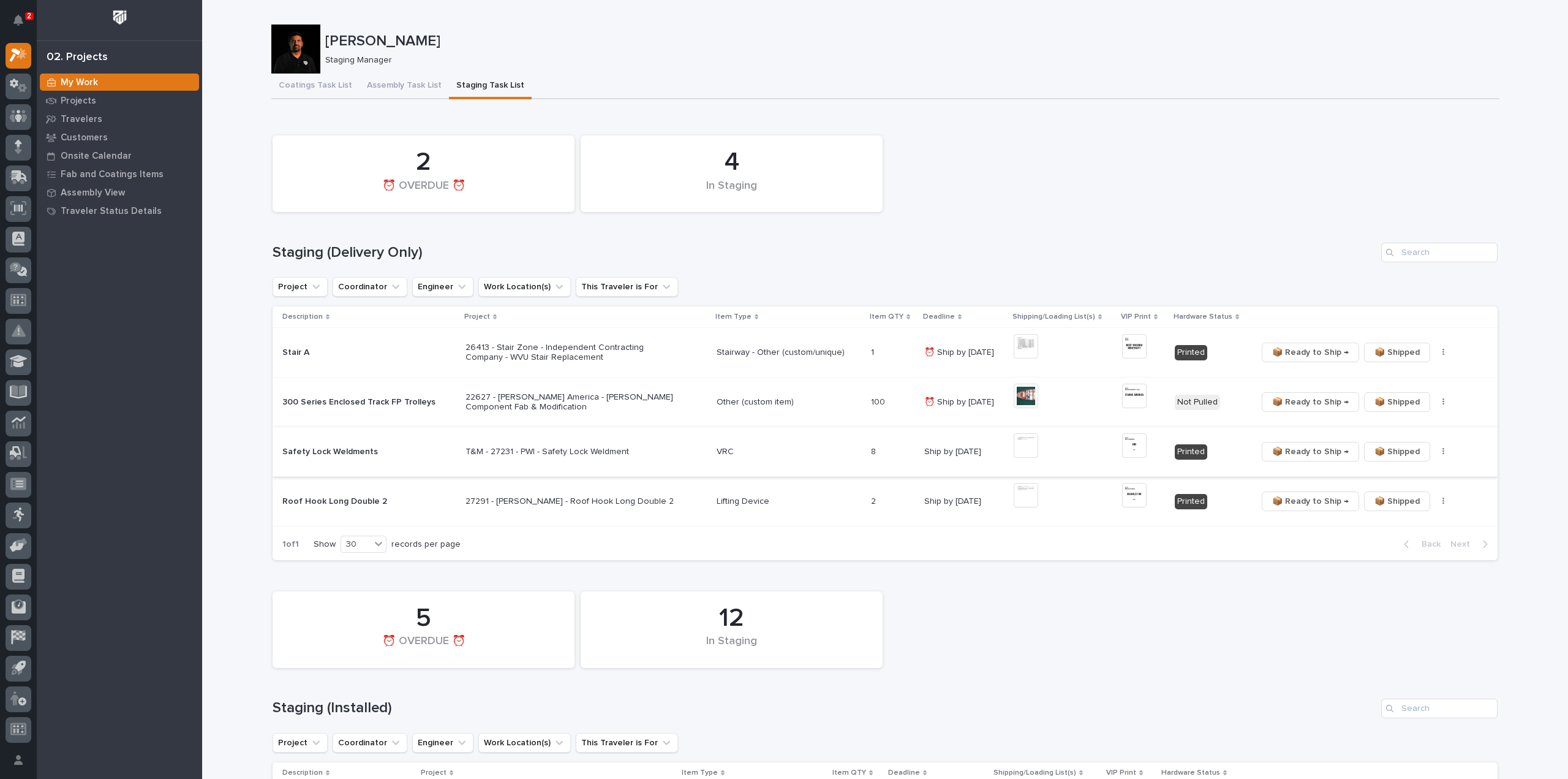
scroll to position [368, 0]
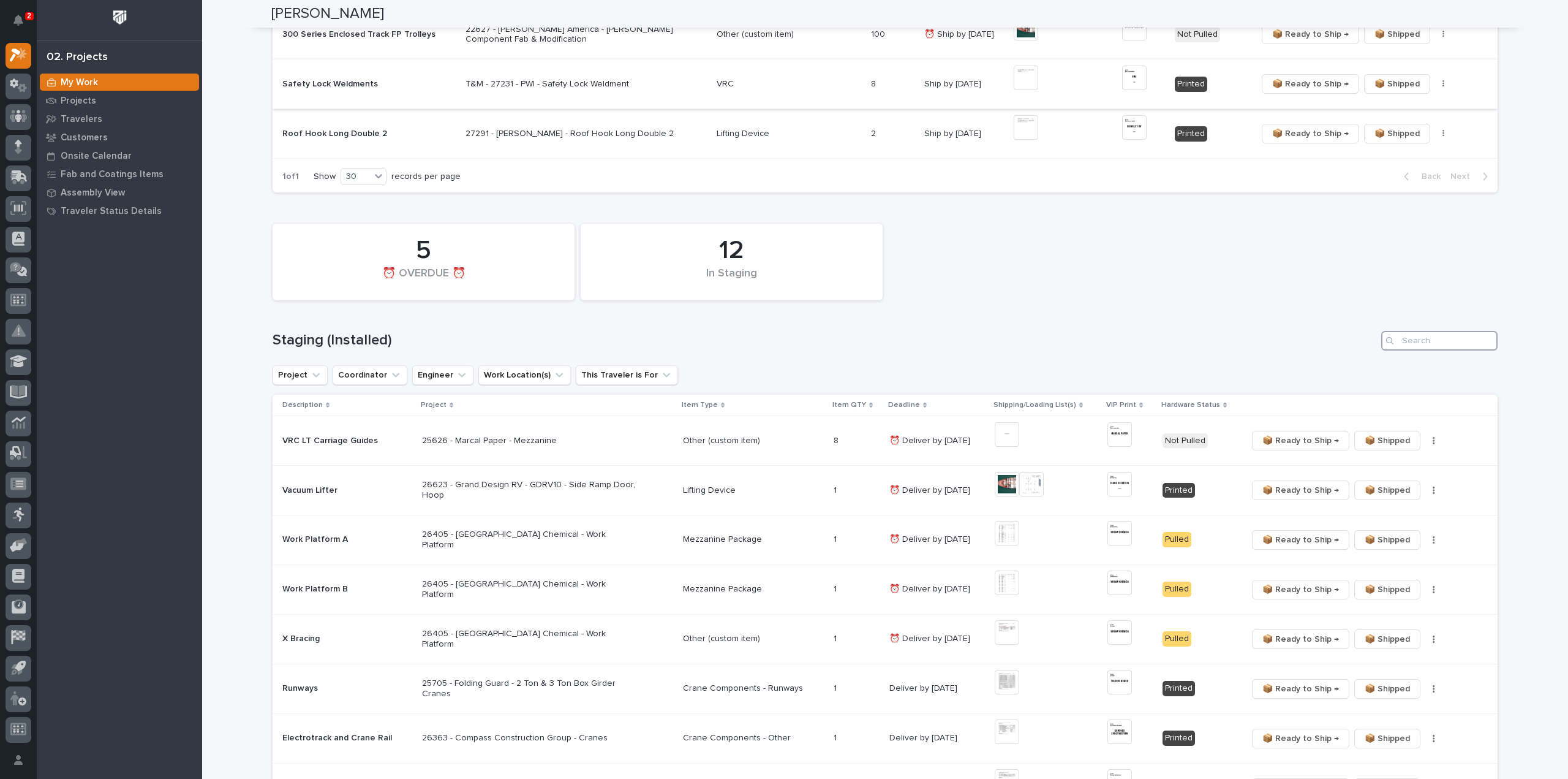
click at [1413, 341] on input "Search" at bounding box center [1439, 341] width 116 height 20
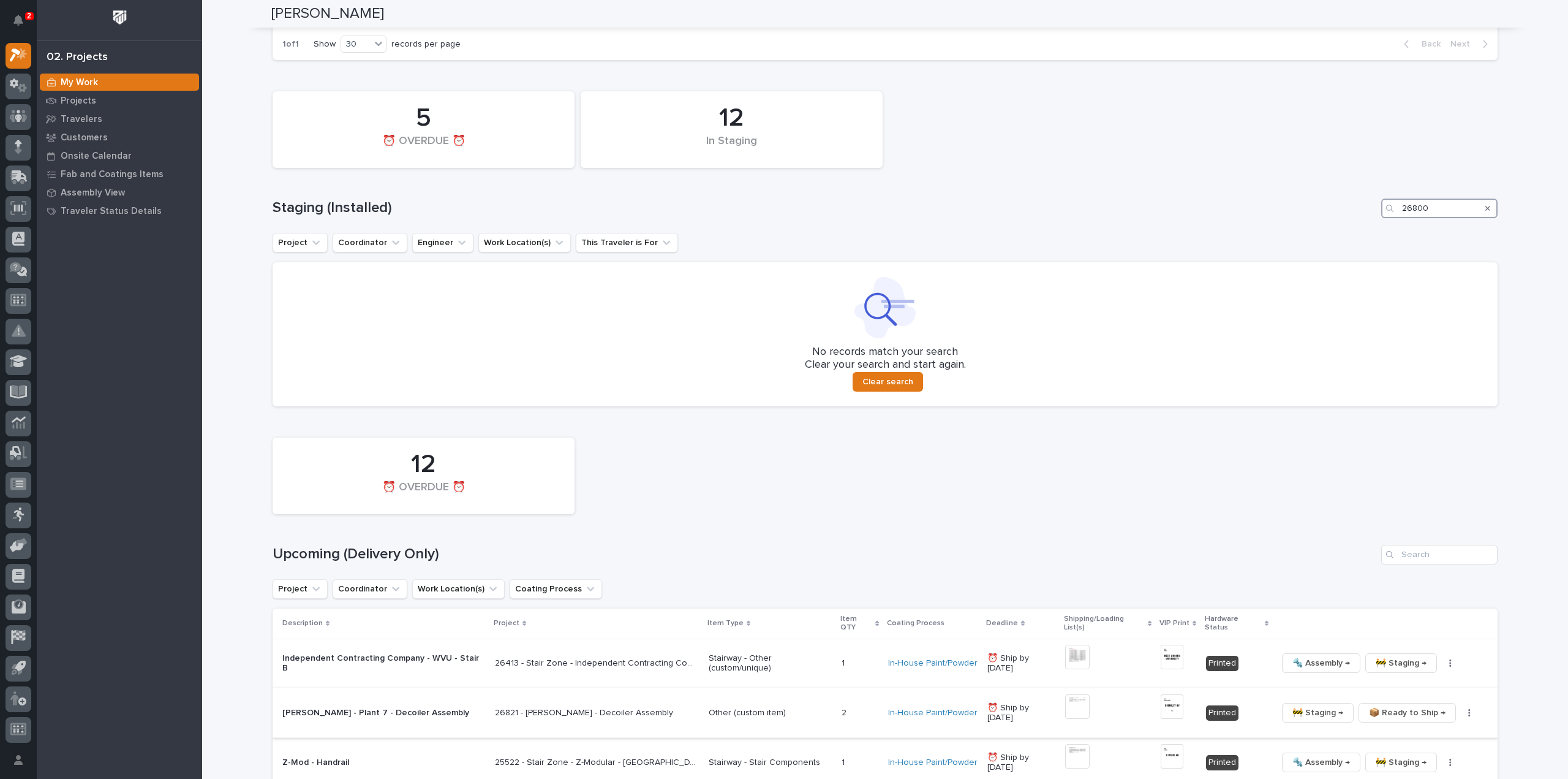
scroll to position [858, 0]
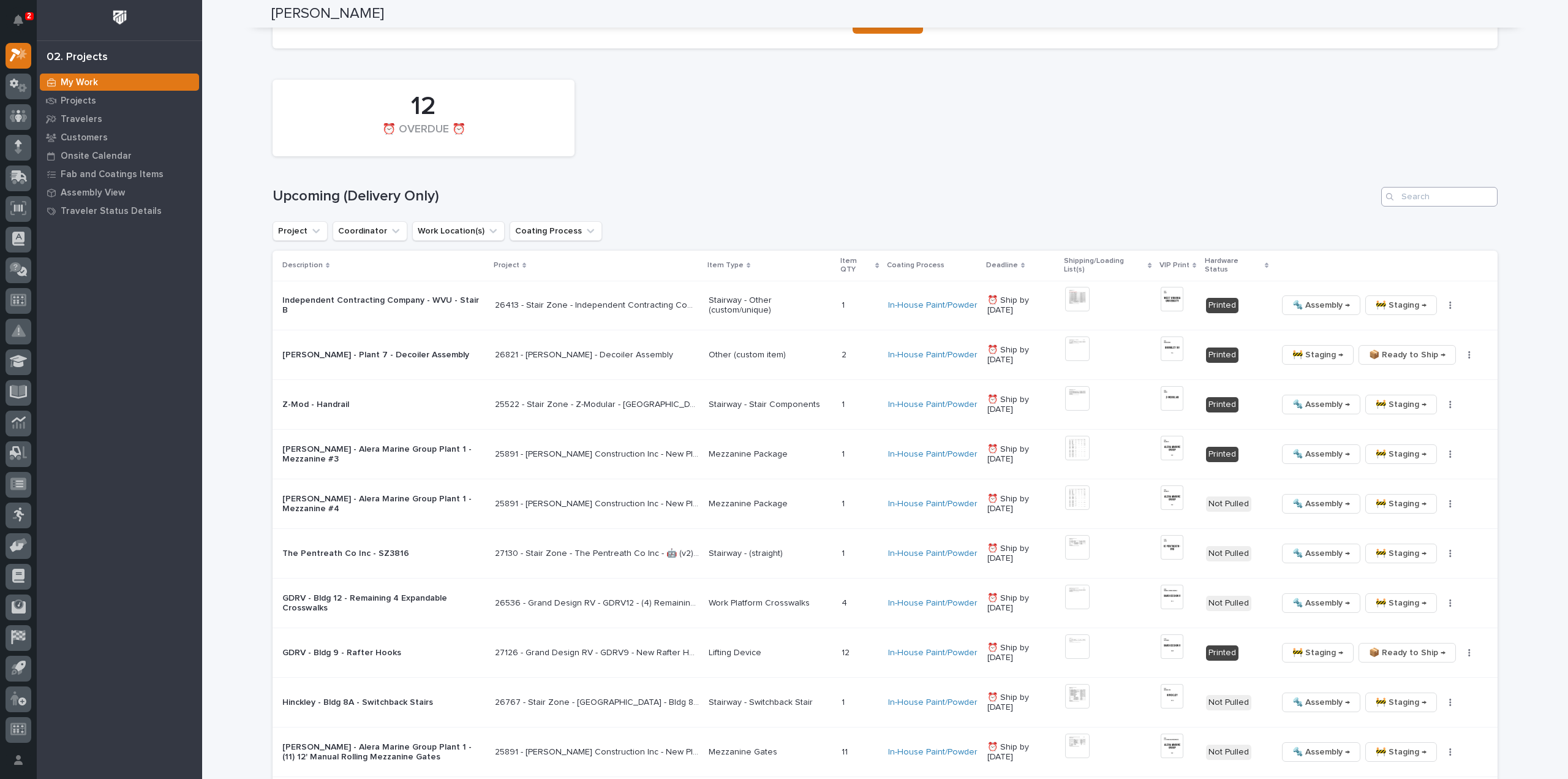
type input "26800"
click at [1411, 195] on input "Search" at bounding box center [1439, 197] width 116 height 20
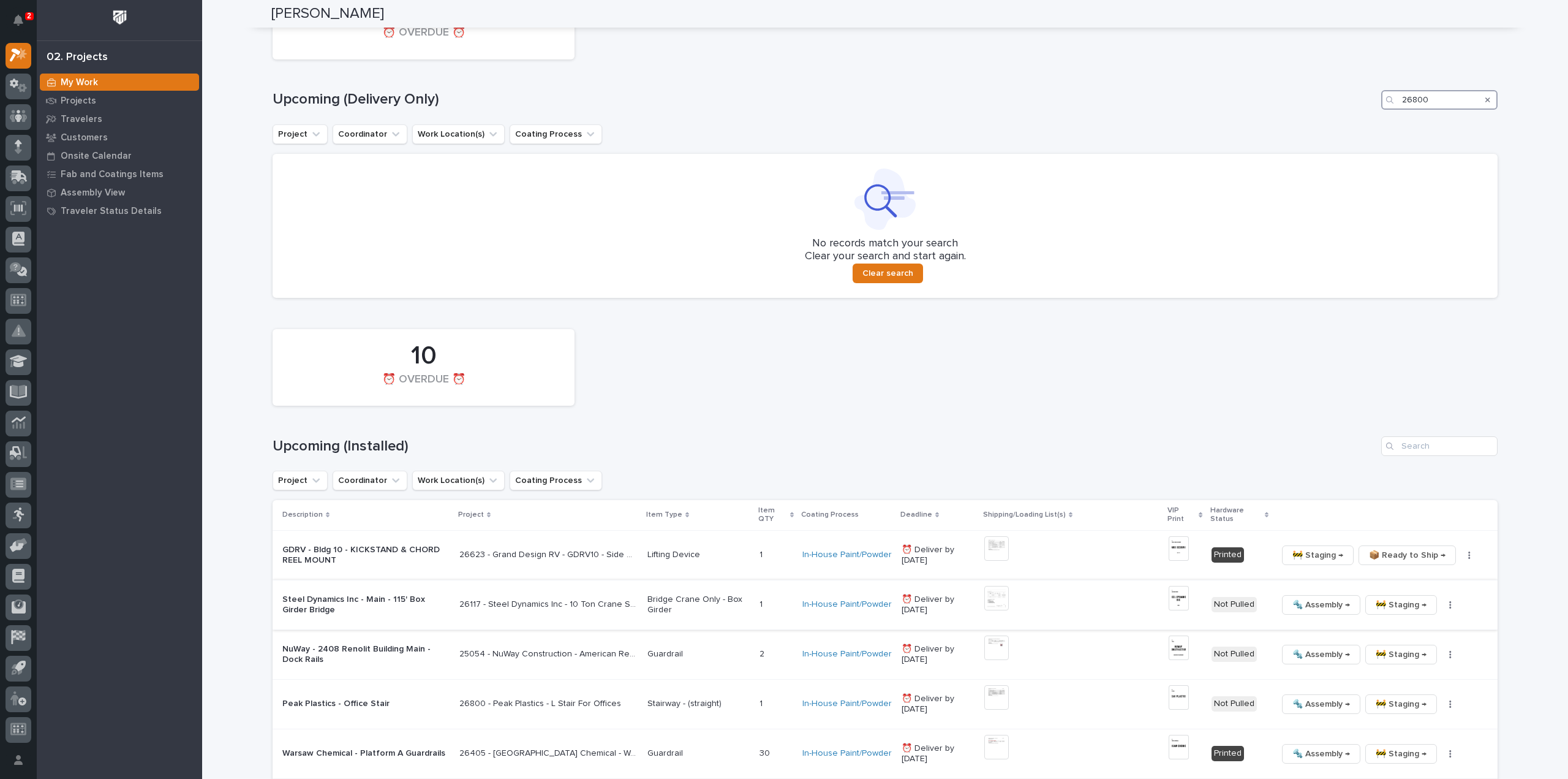
scroll to position [1141, 0]
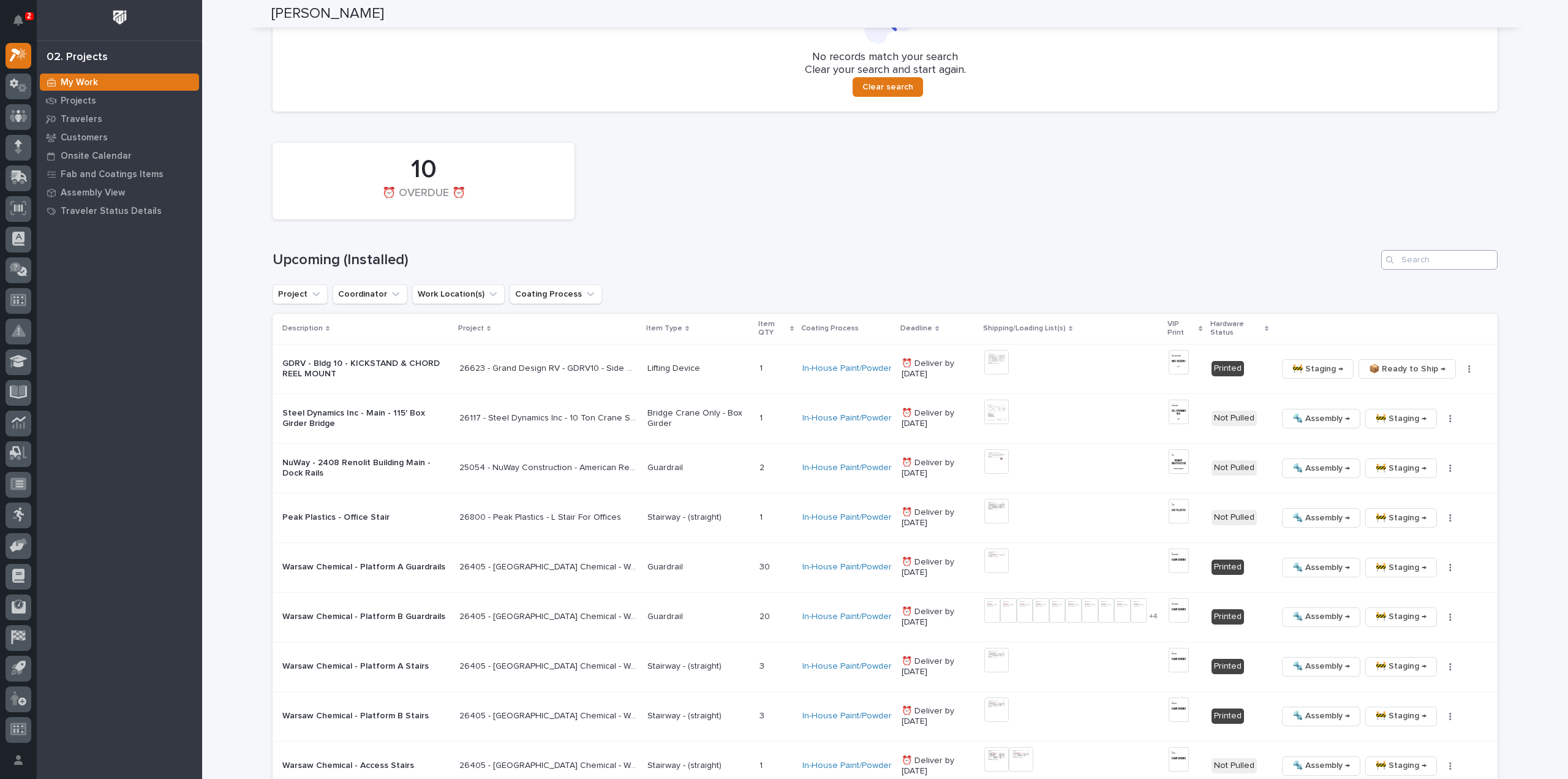
type input "26800"
click at [1435, 266] on input "Search" at bounding box center [1439, 260] width 116 height 20
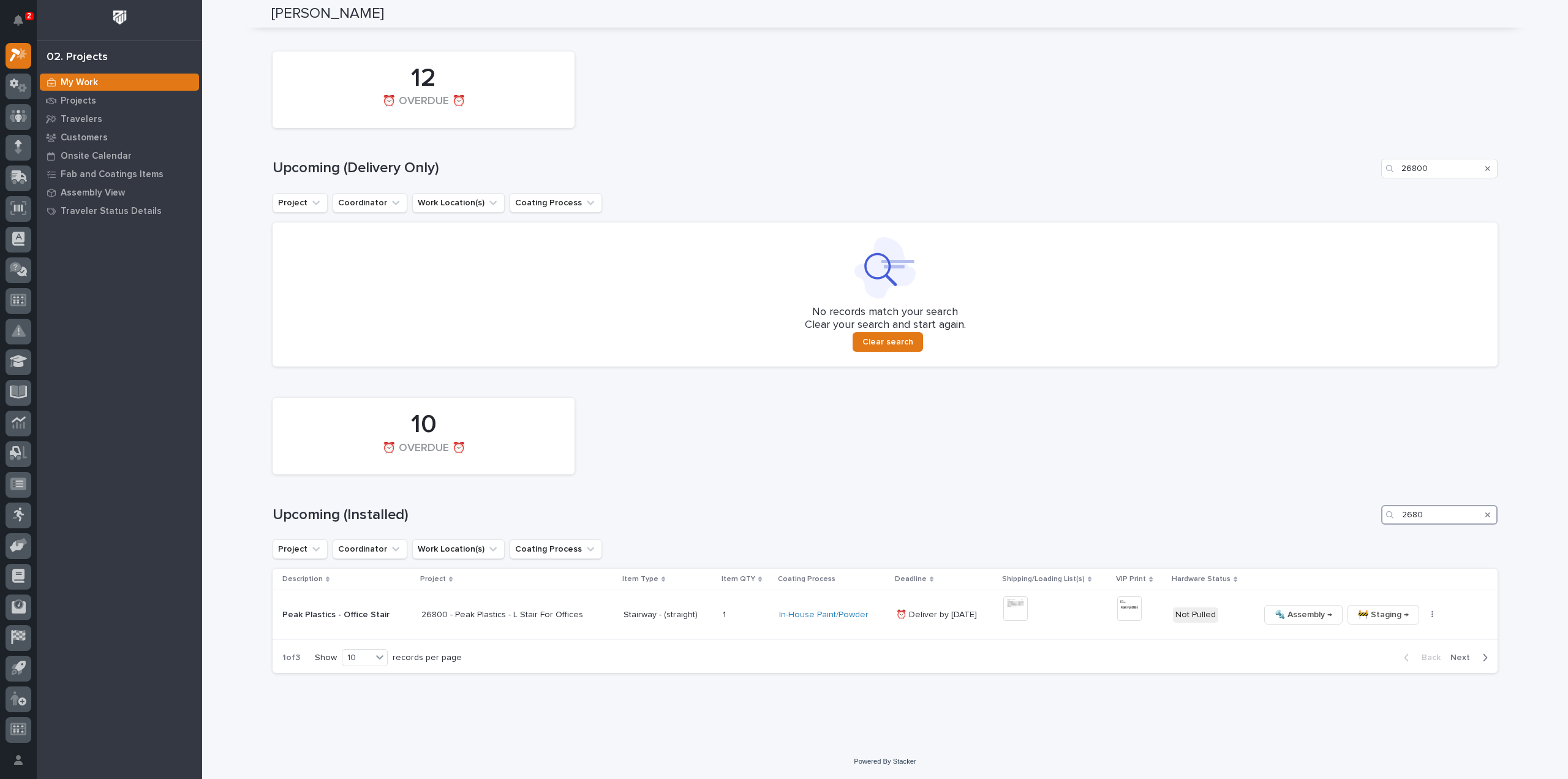
scroll to position [887, 0]
type input "26800"
click at [1009, 607] on img at bounding box center [1016, 609] width 24 height 24
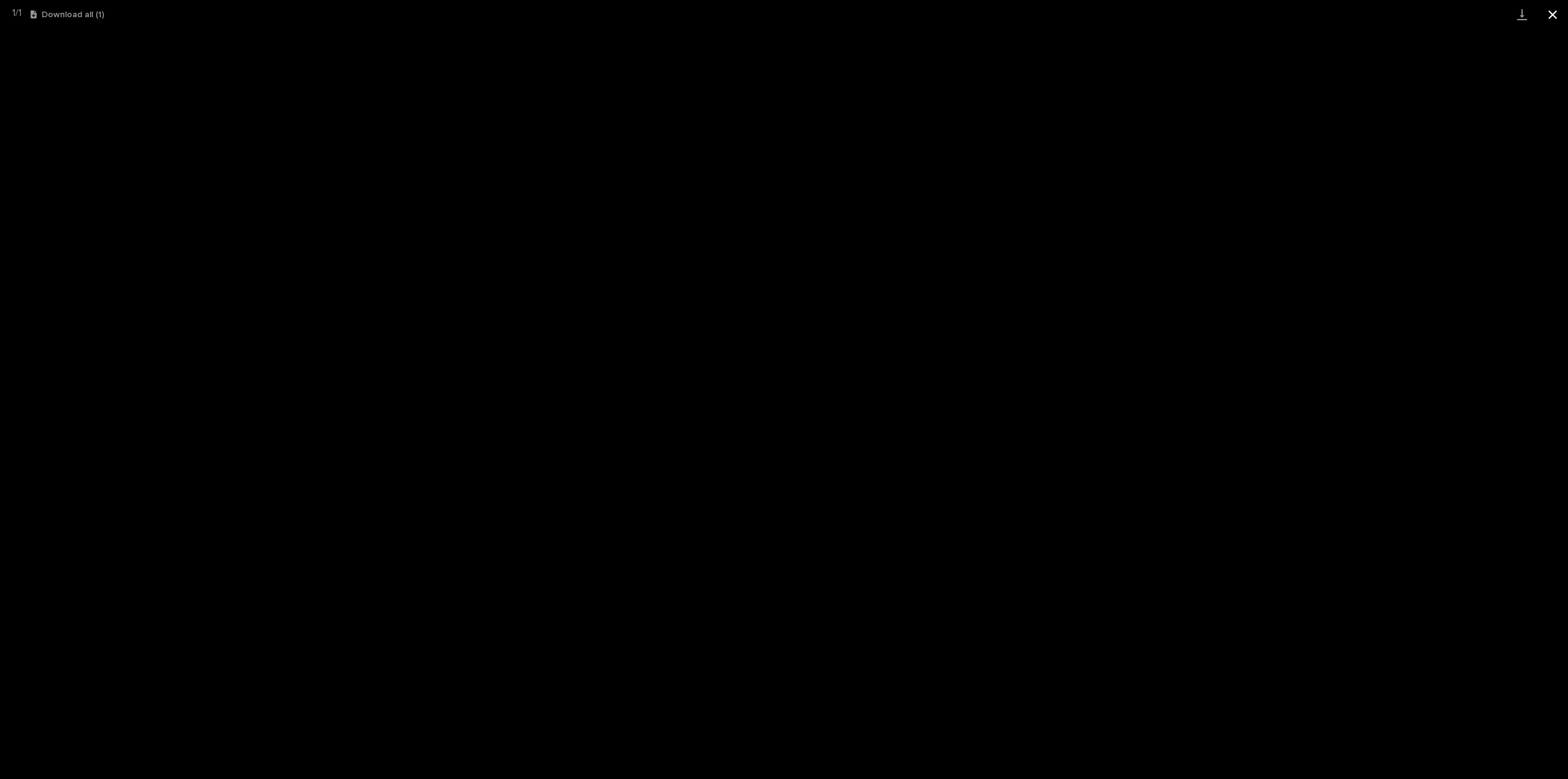
click at [1551, 19] on button "Close gallery" at bounding box center [1553, 14] width 31 height 29
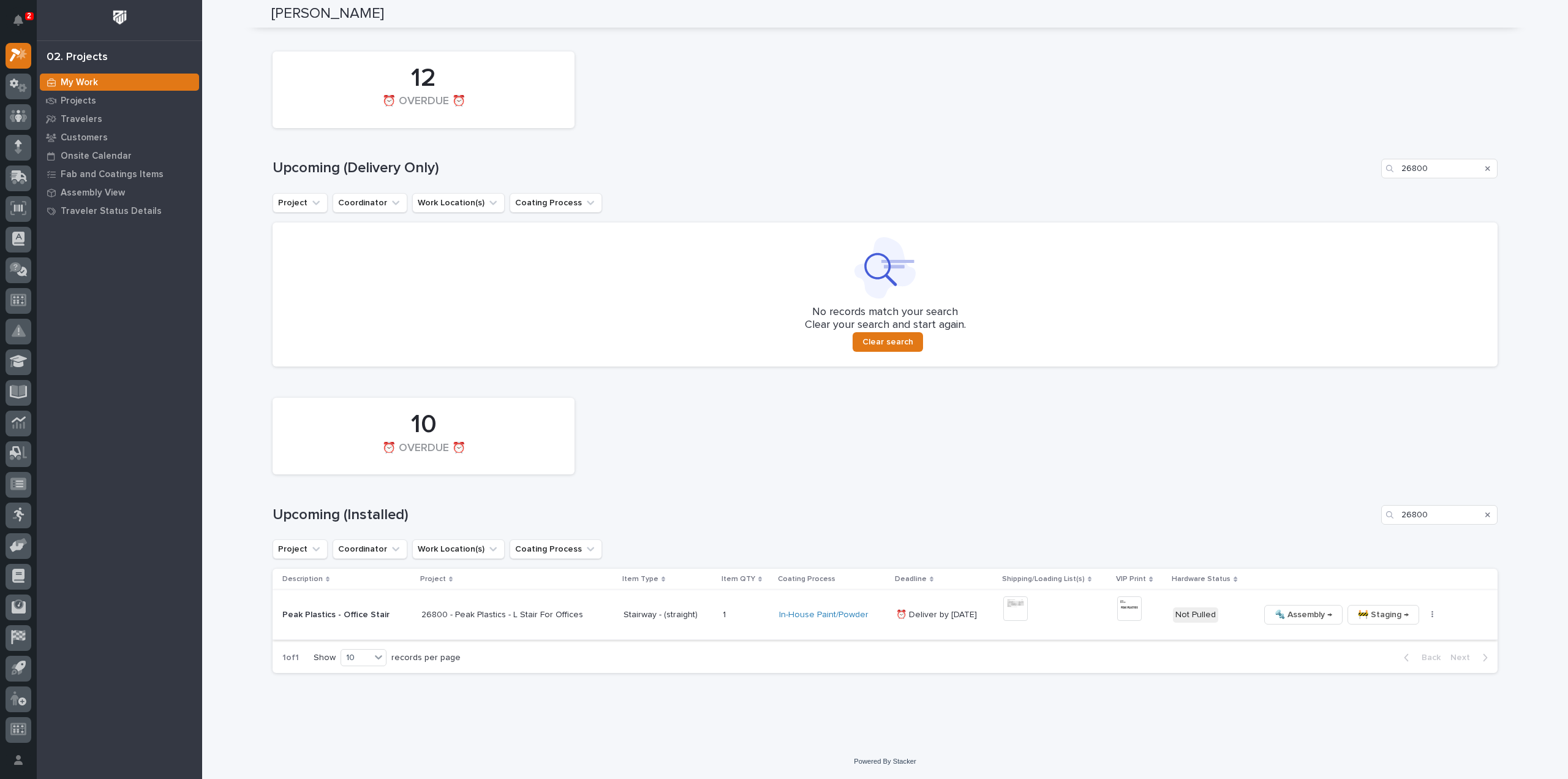
click at [1125, 607] on img at bounding box center [1130, 609] width 24 height 24
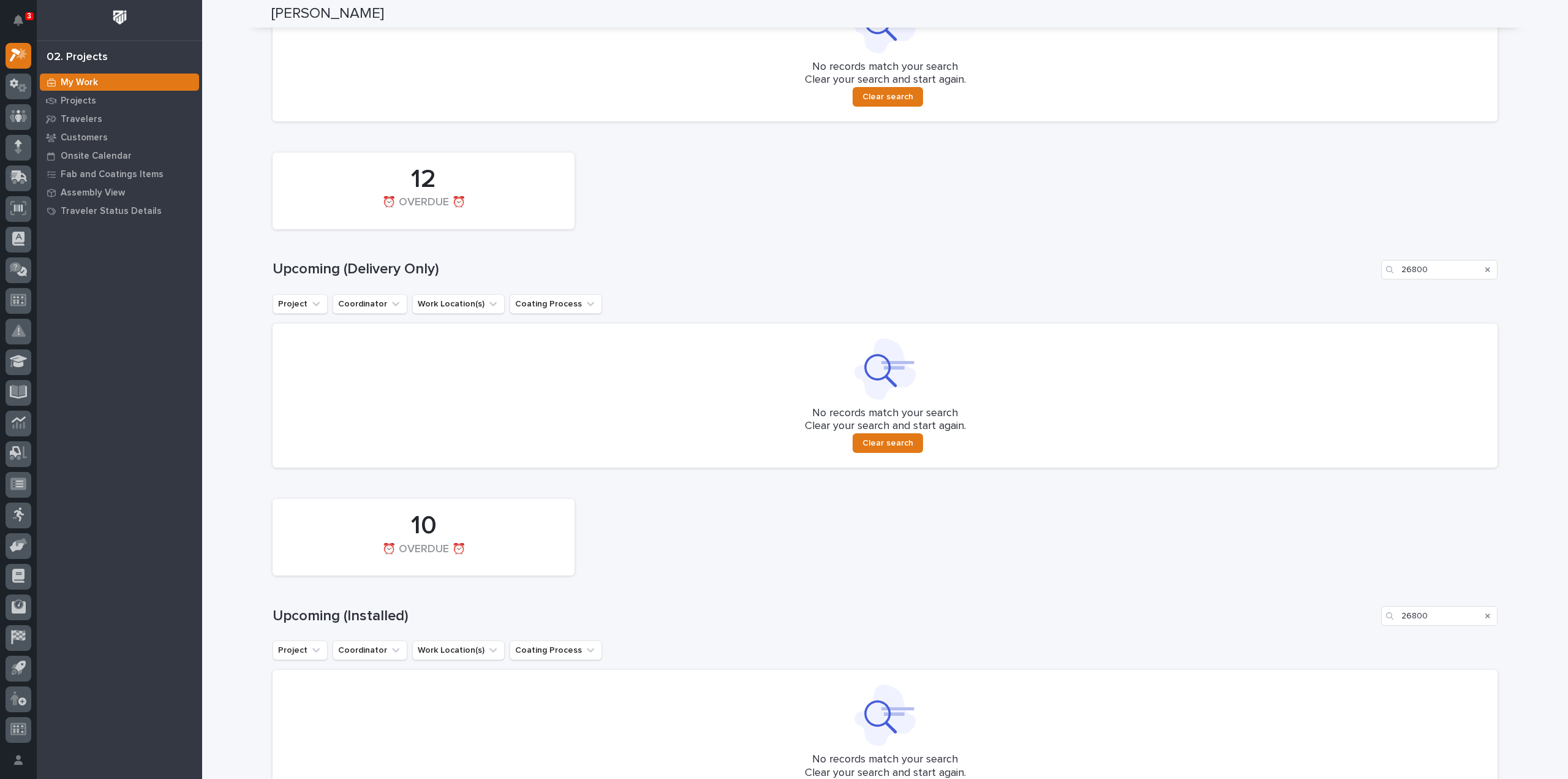
scroll to position [858, 0]
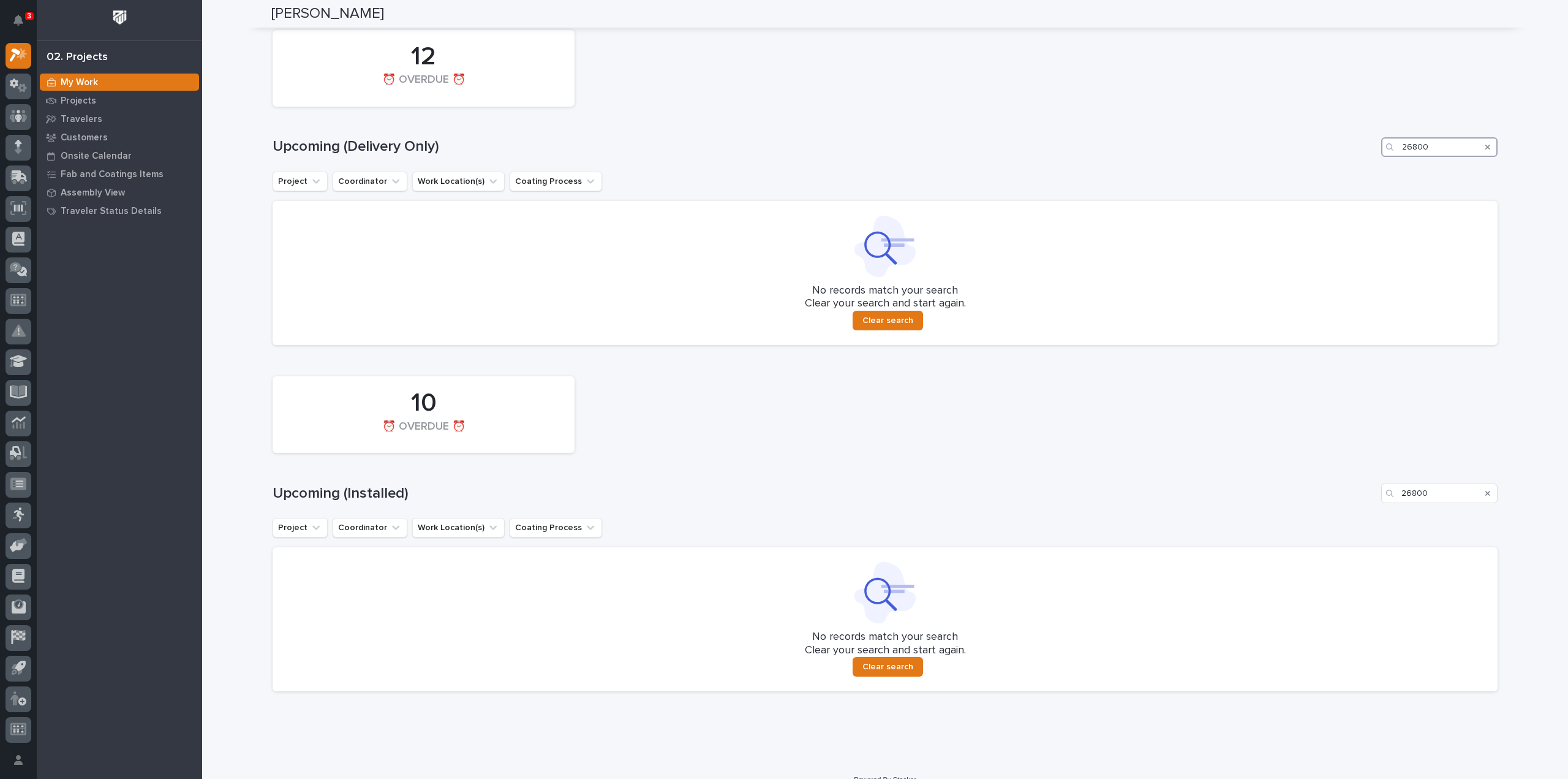
drag, startPoint x: 1447, startPoint y: 145, endPoint x: 1340, endPoint y: 171, distance: 110.1
click at [1340, 170] on div "12 ⏰ OVERDUE ⏰ Upcoming (Delivery Only) 26800 Project Coordinator Work Location…" at bounding box center [885, 184] width 1225 height 321
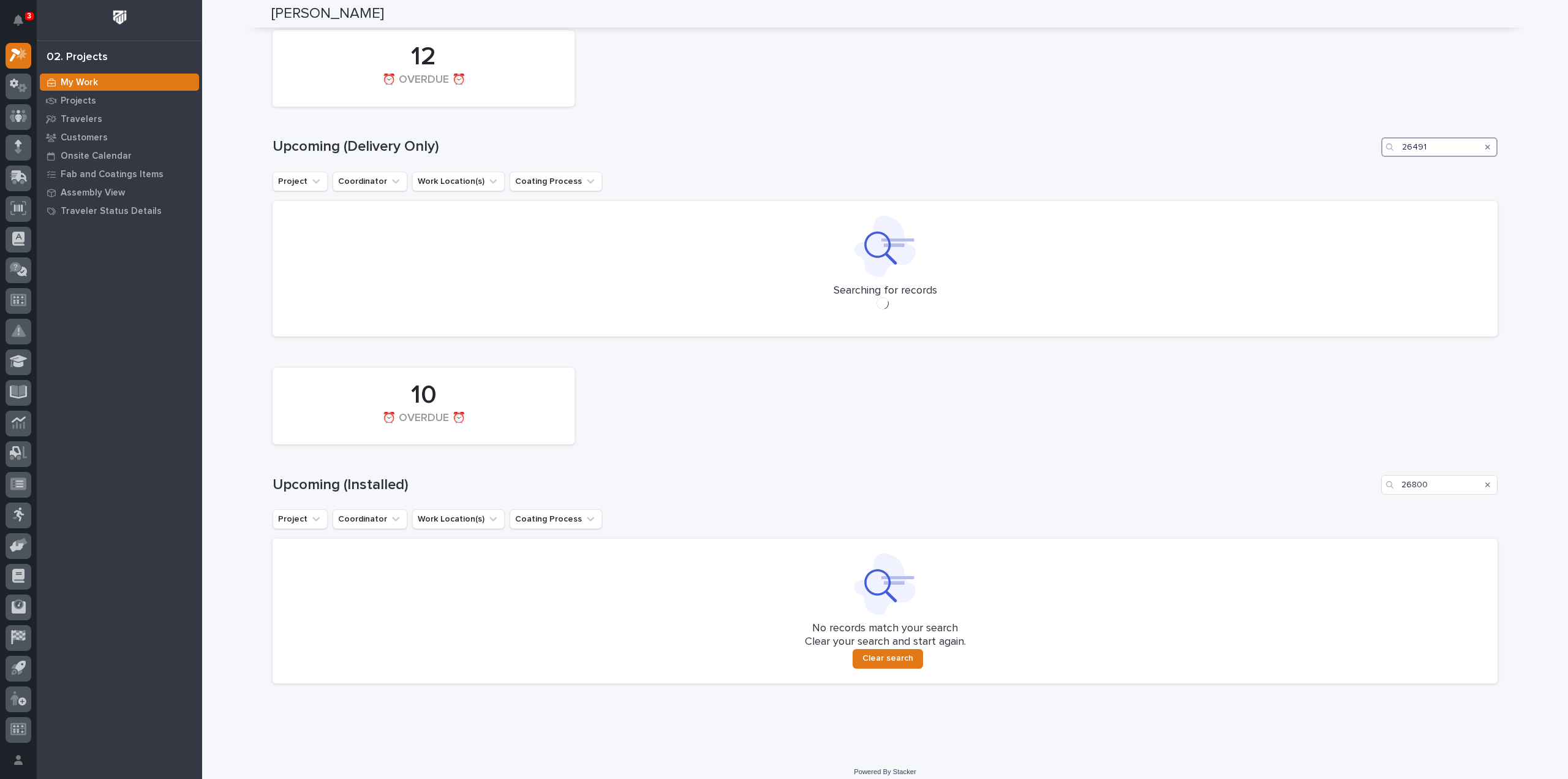
scroll to position [837, 0]
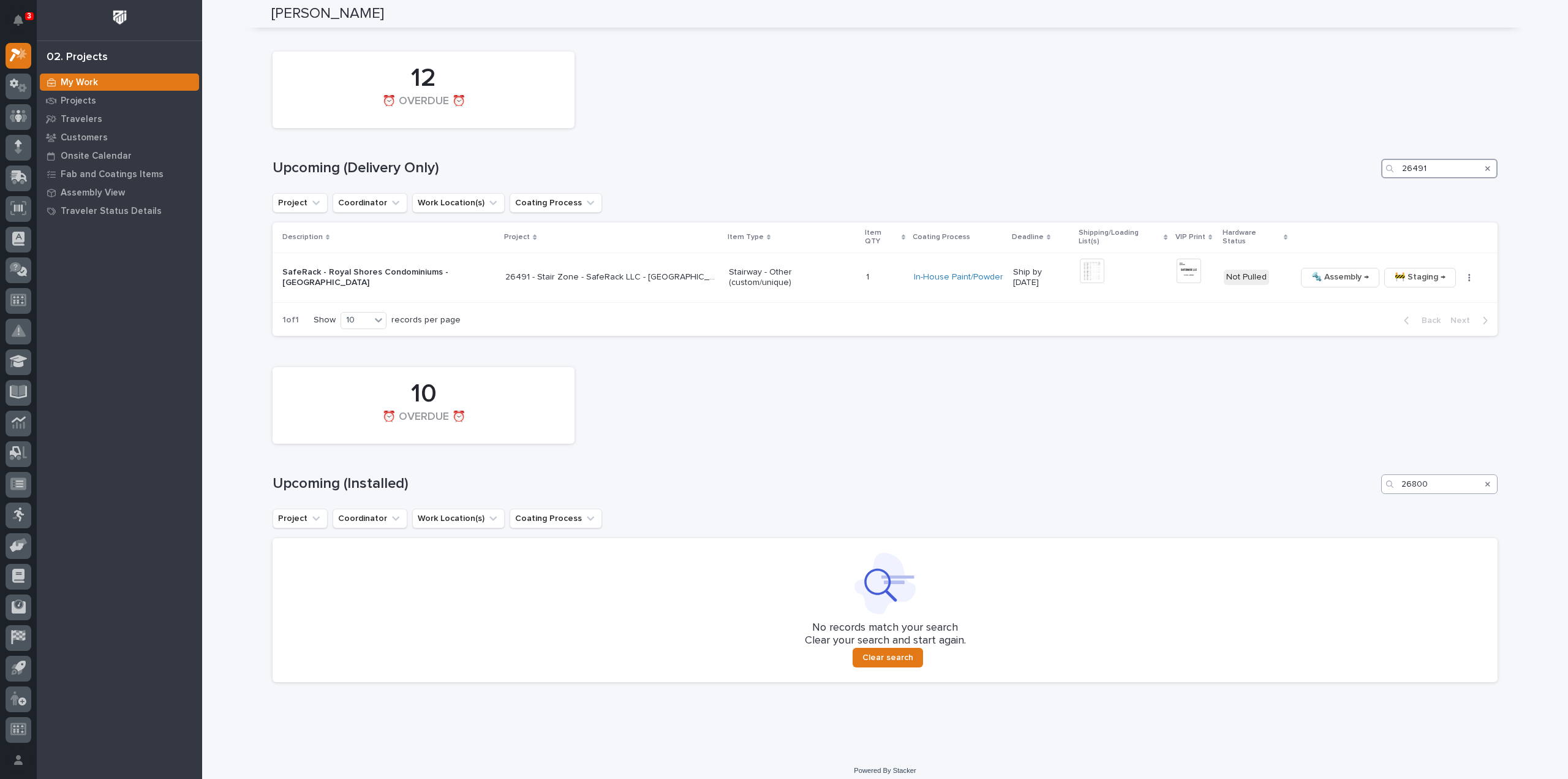
type input "26491"
drag, startPoint x: 1445, startPoint y: 477, endPoint x: 1363, endPoint y: 484, distance: 82.3
click at [1363, 484] on div "Upcoming (Installed) 26800" at bounding box center [885, 484] width 1225 height 20
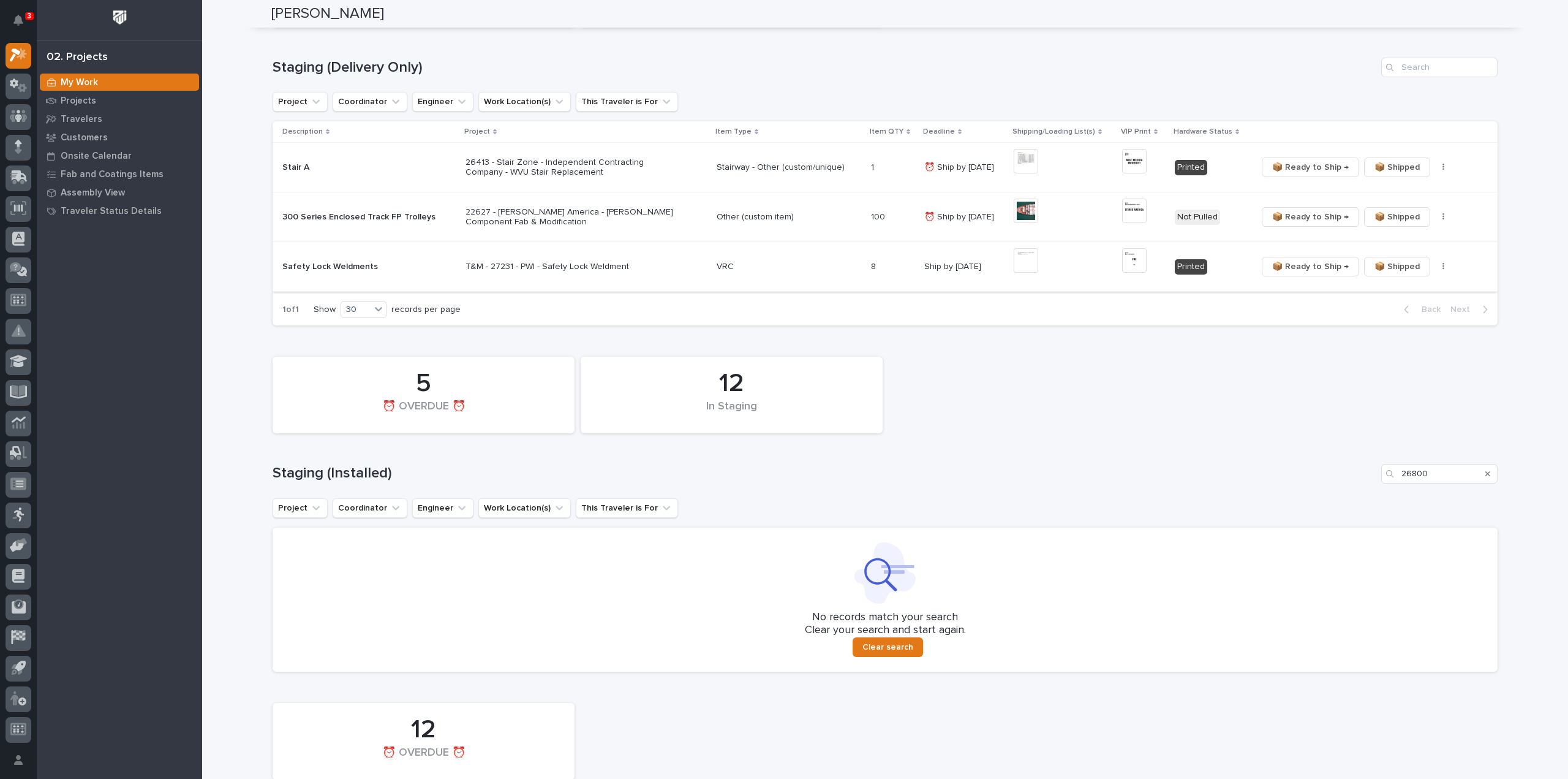
scroll to position [101, 0]
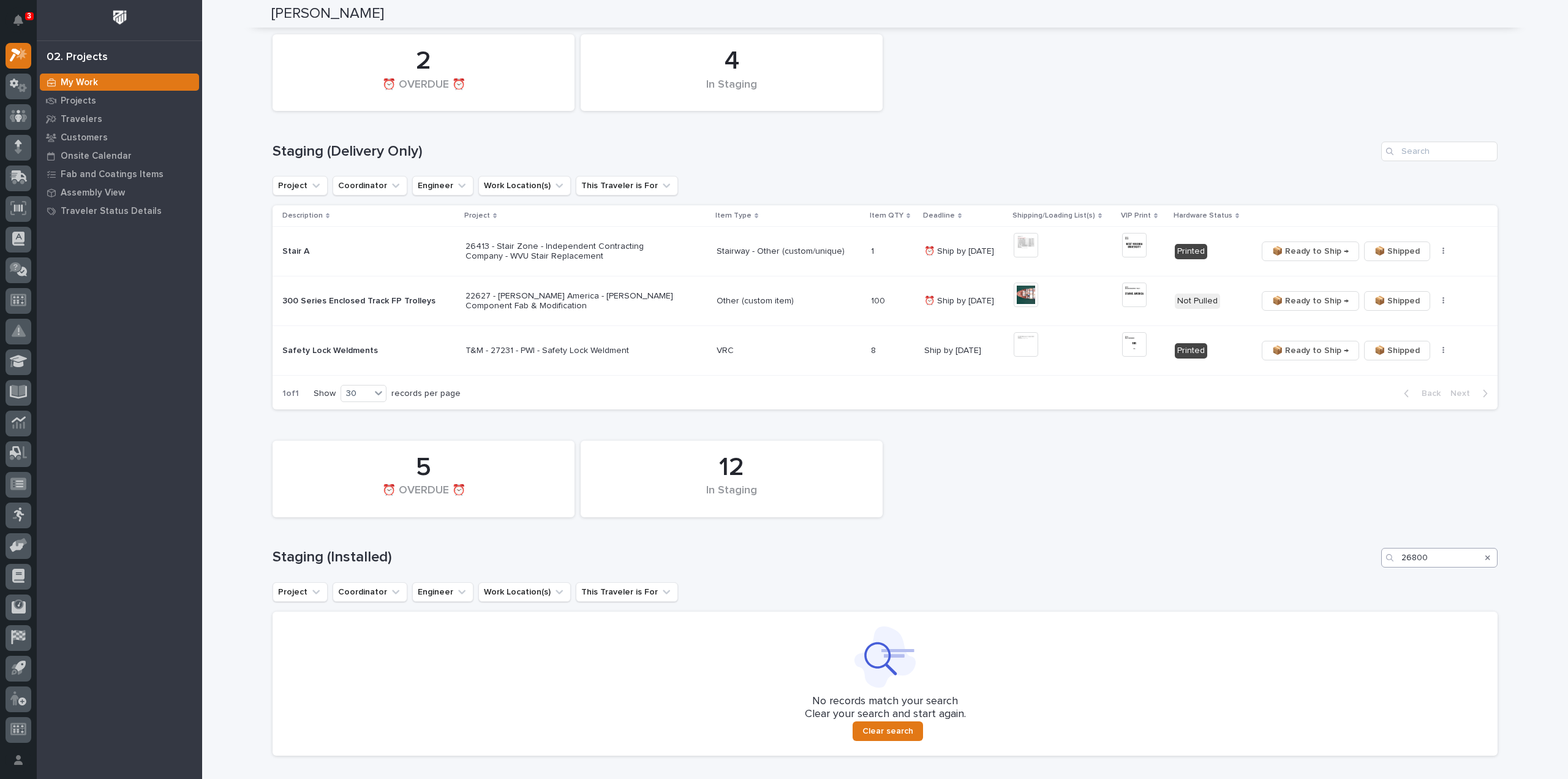
type input "26491"
drag, startPoint x: 1426, startPoint y: 563, endPoint x: 1374, endPoint y: 571, distance: 52.6
click at [1374, 571] on div "12 In Staging 5 ⏰ OVERDUE ⏰ Staging (Installed) 26800 Project Coordinator Engin…" at bounding box center [885, 595] width 1225 height 321
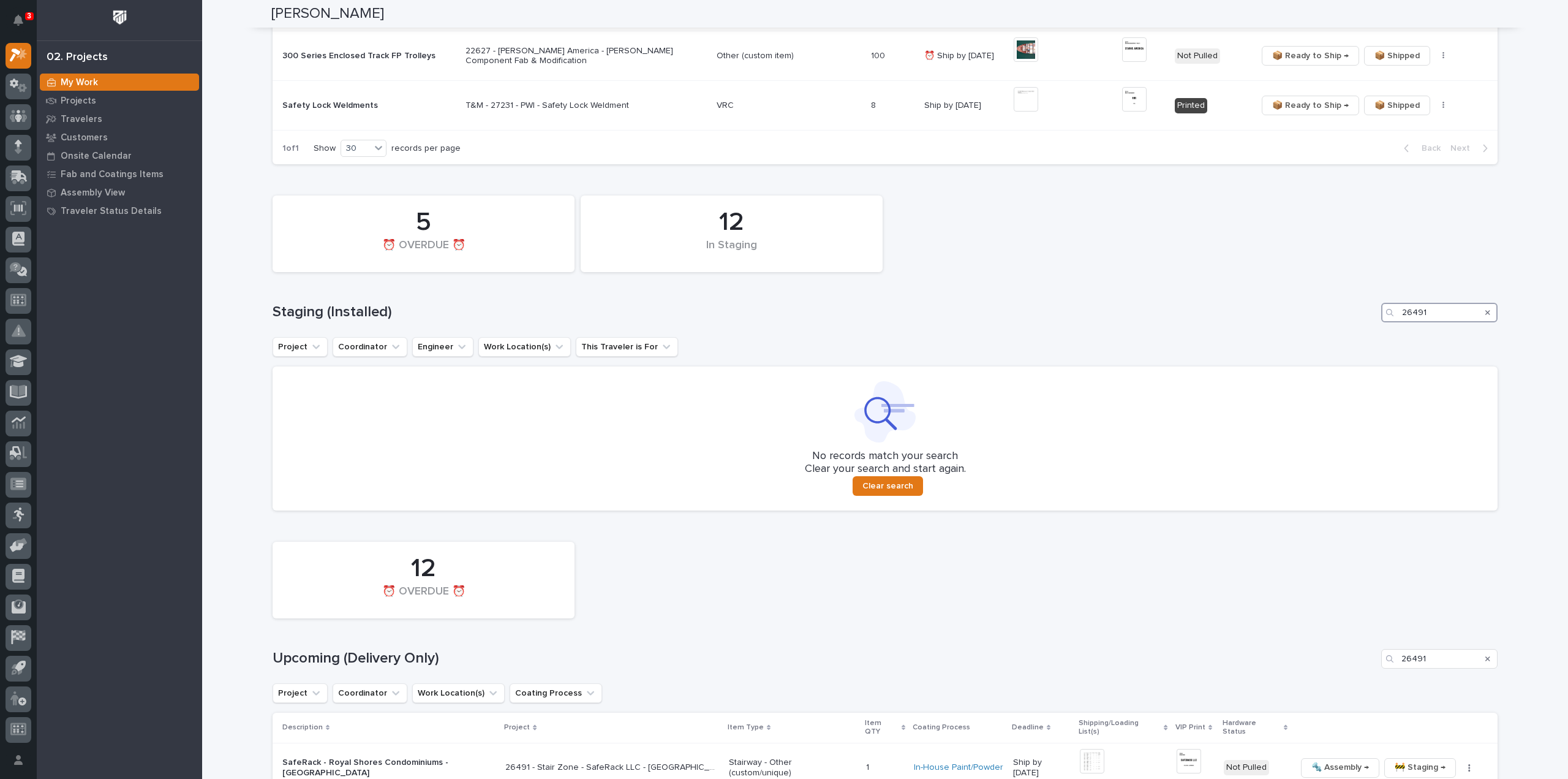
scroll to position [0, 0]
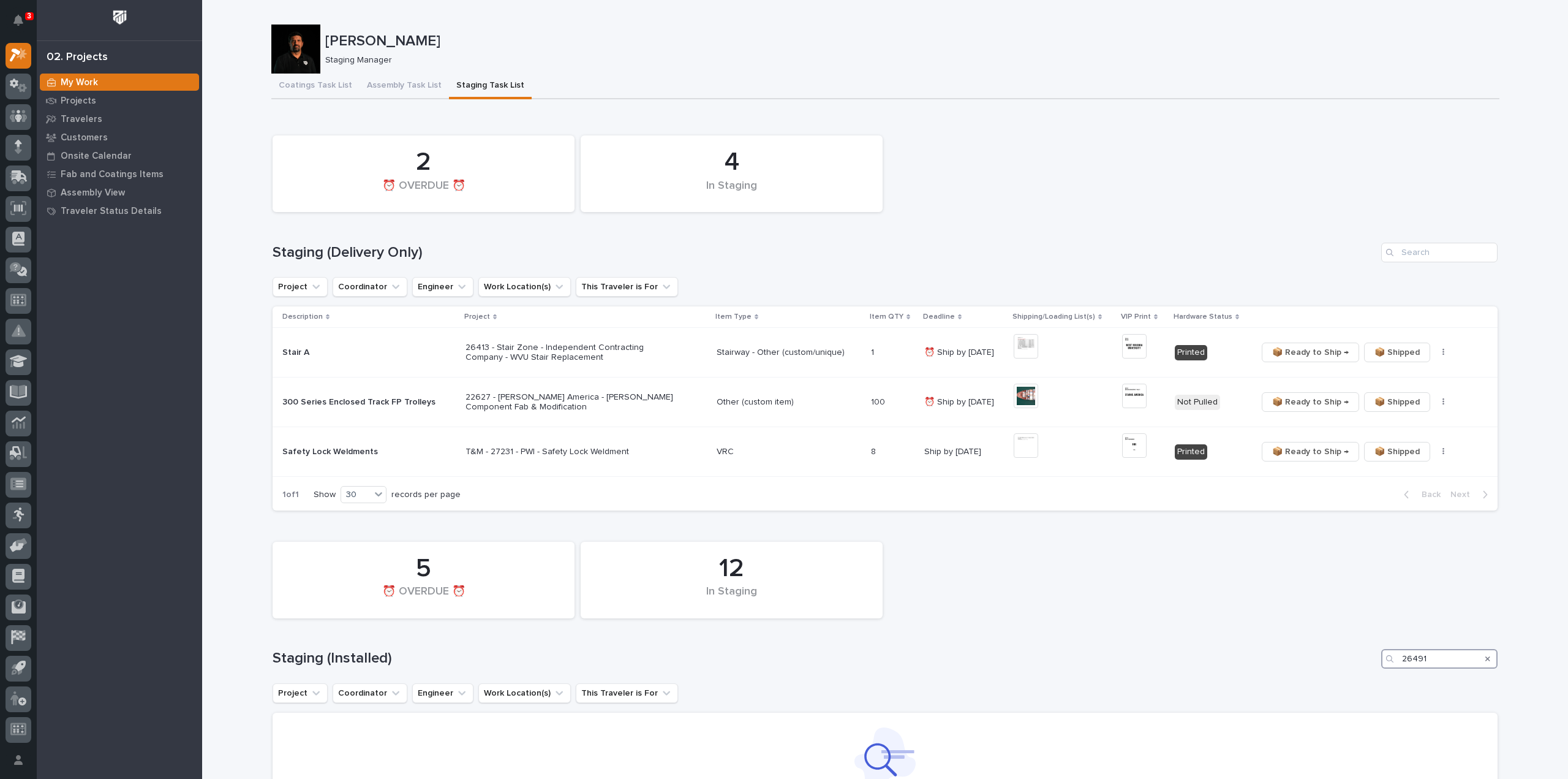
type input "26491"
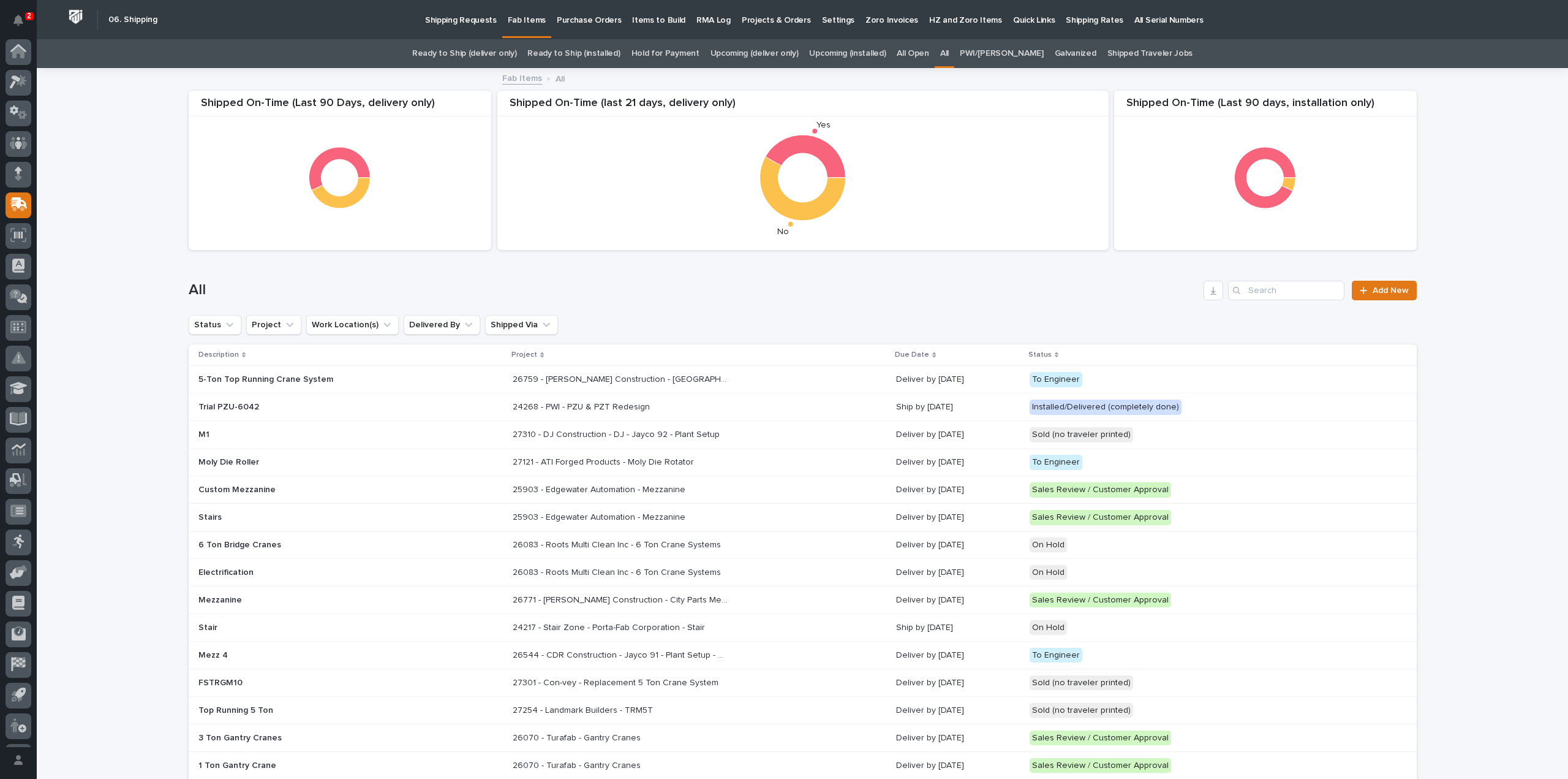
scroll to position [27, 0]
click at [1278, 293] on input "Search" at bounding box center [1287, 291] width 116 height 20
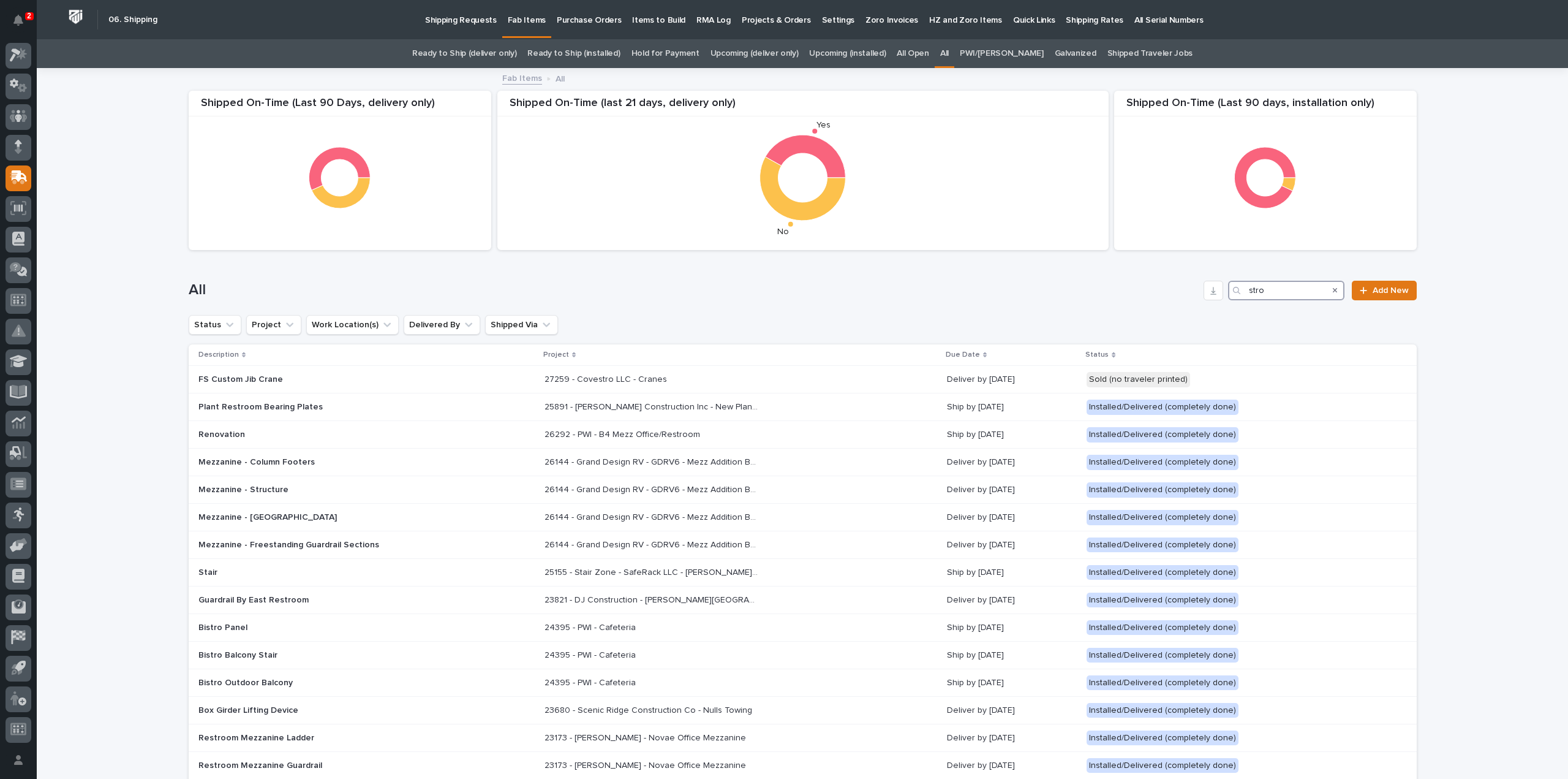
drag, startPoint x: 1269, startPoint y: 293, endPoint x: 1124, endPoint y: 316, distance: 146.8
click at [1124, 316] on div "Shipped On-Time (Last 90 days, installation only) Shipped On-Time (Last 90 Days…" at bounding box center [803, 584] width 1228 height 1029
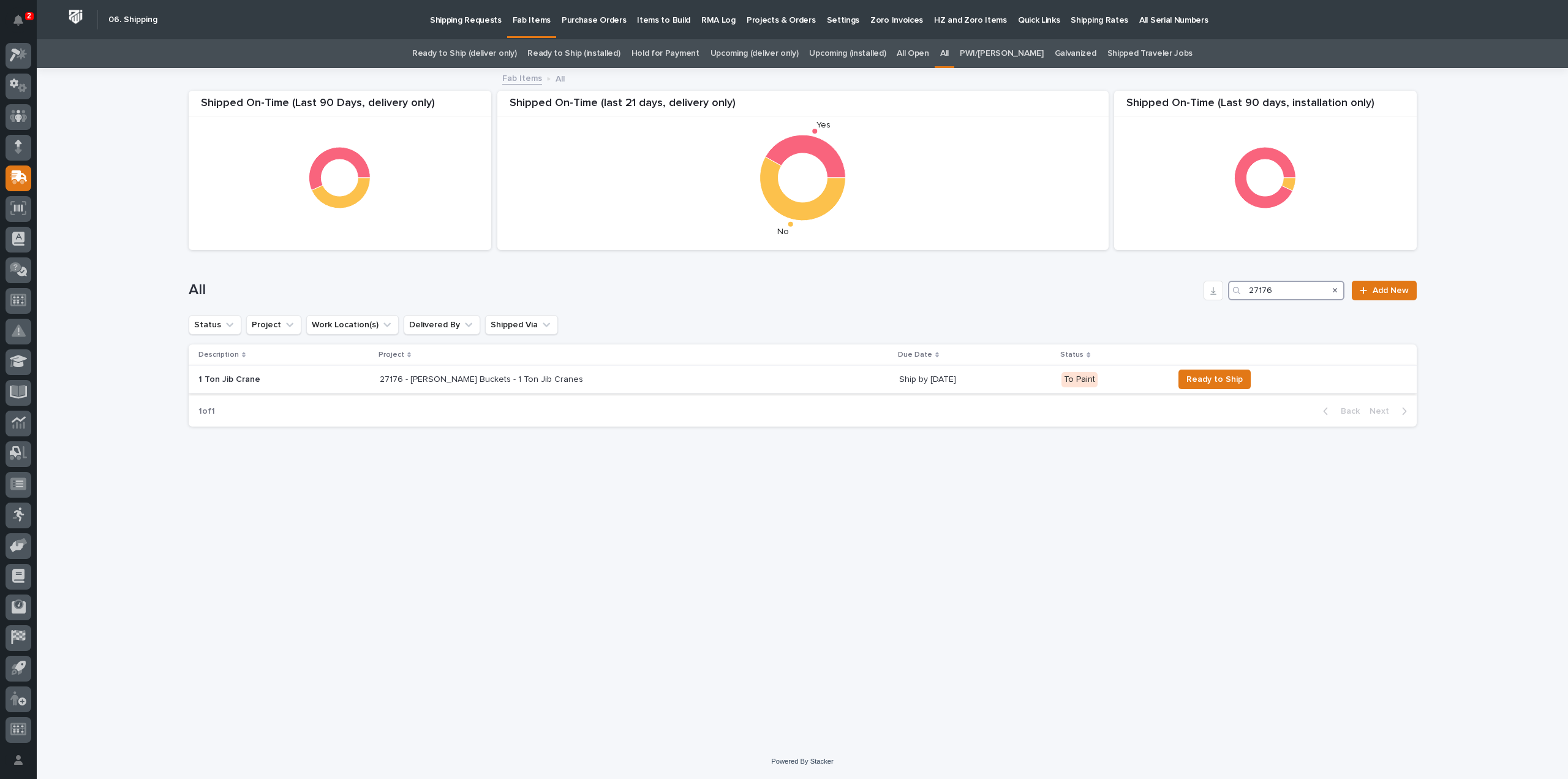
type input "27176"
click at [556, 386] on div "27176 - Stout Buckets - 1 Ton Jib Cranes 27176 - Stout Buckets - 1 Ton Jib Cran…" at bounding box center [635, 380] width 510 height 20
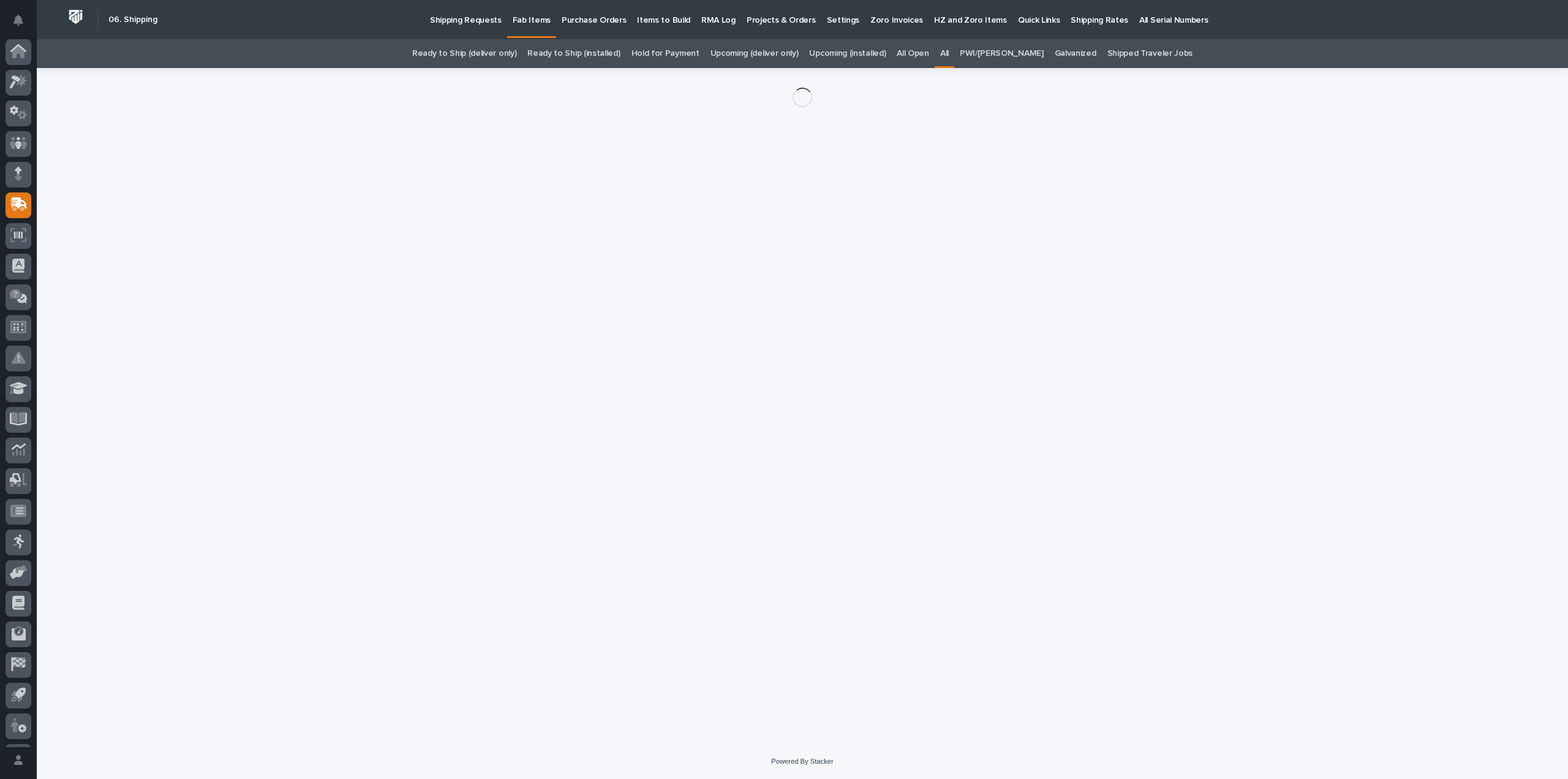
scroll to position [27, 0]
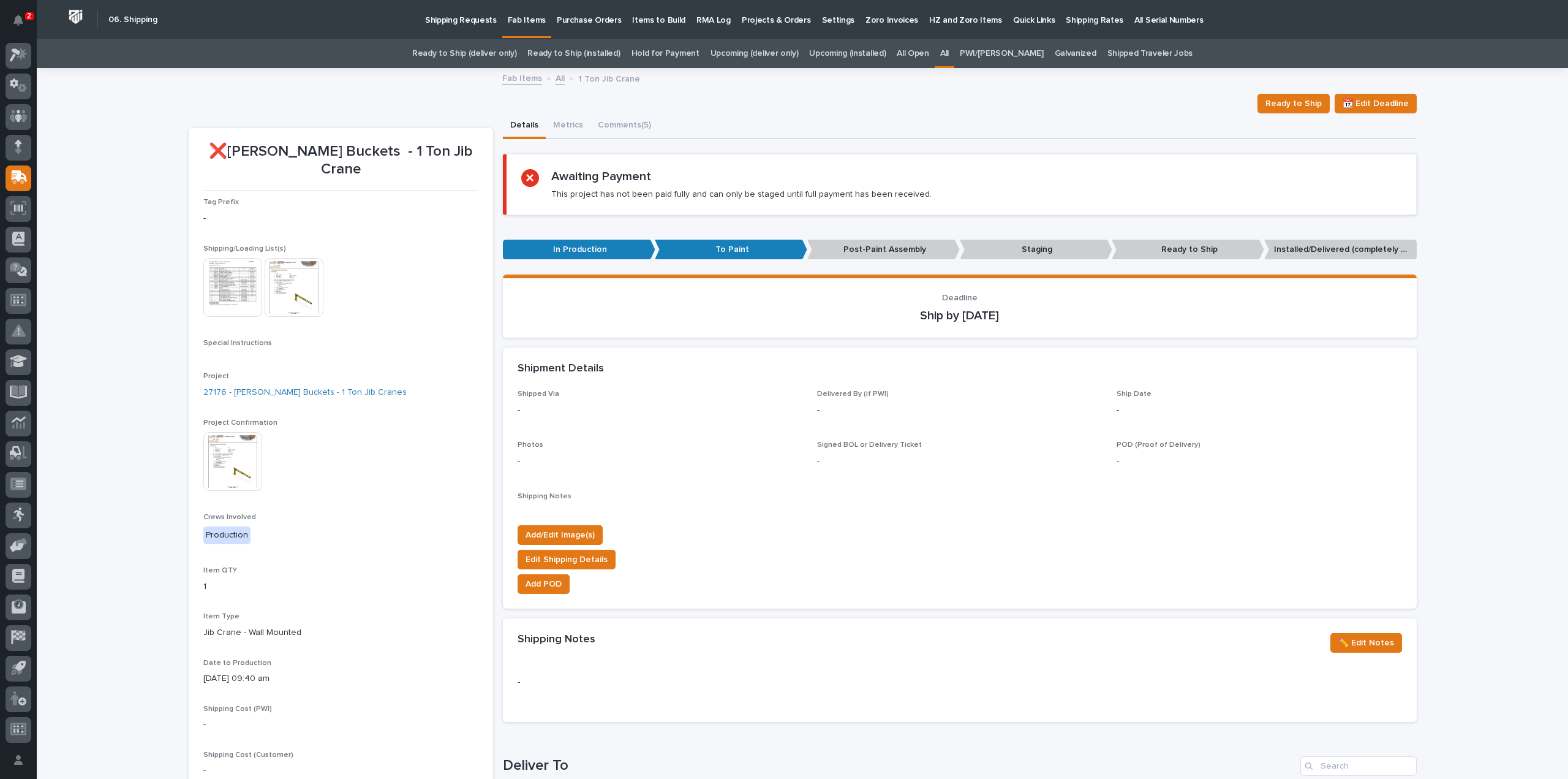
click at [228, 458] on img at bounding box center [233, 462] width 59 height 59
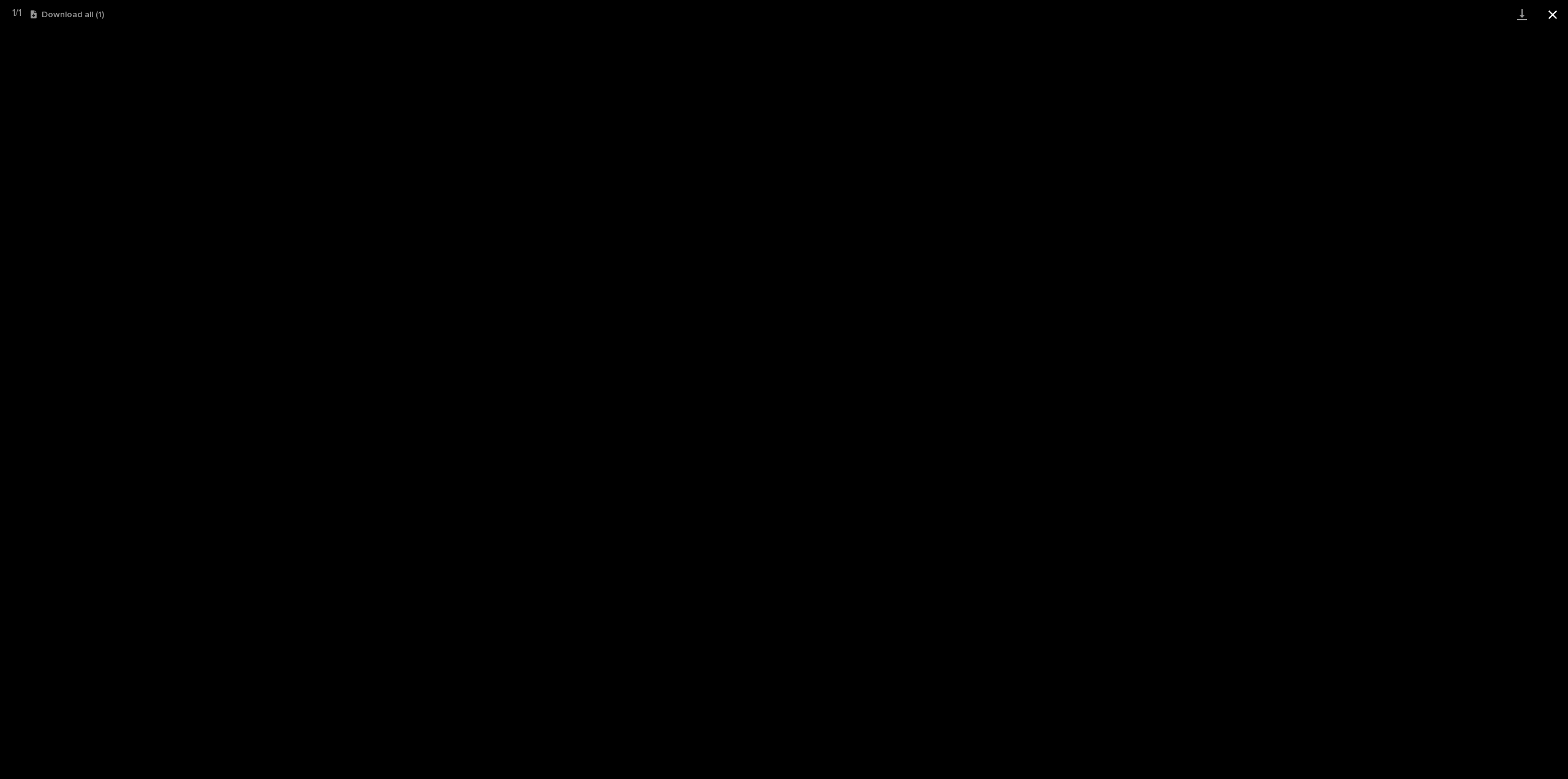
click at [1555, 11] on button "Close gallery" at bounding box center [1553, 14] width 31 height 29
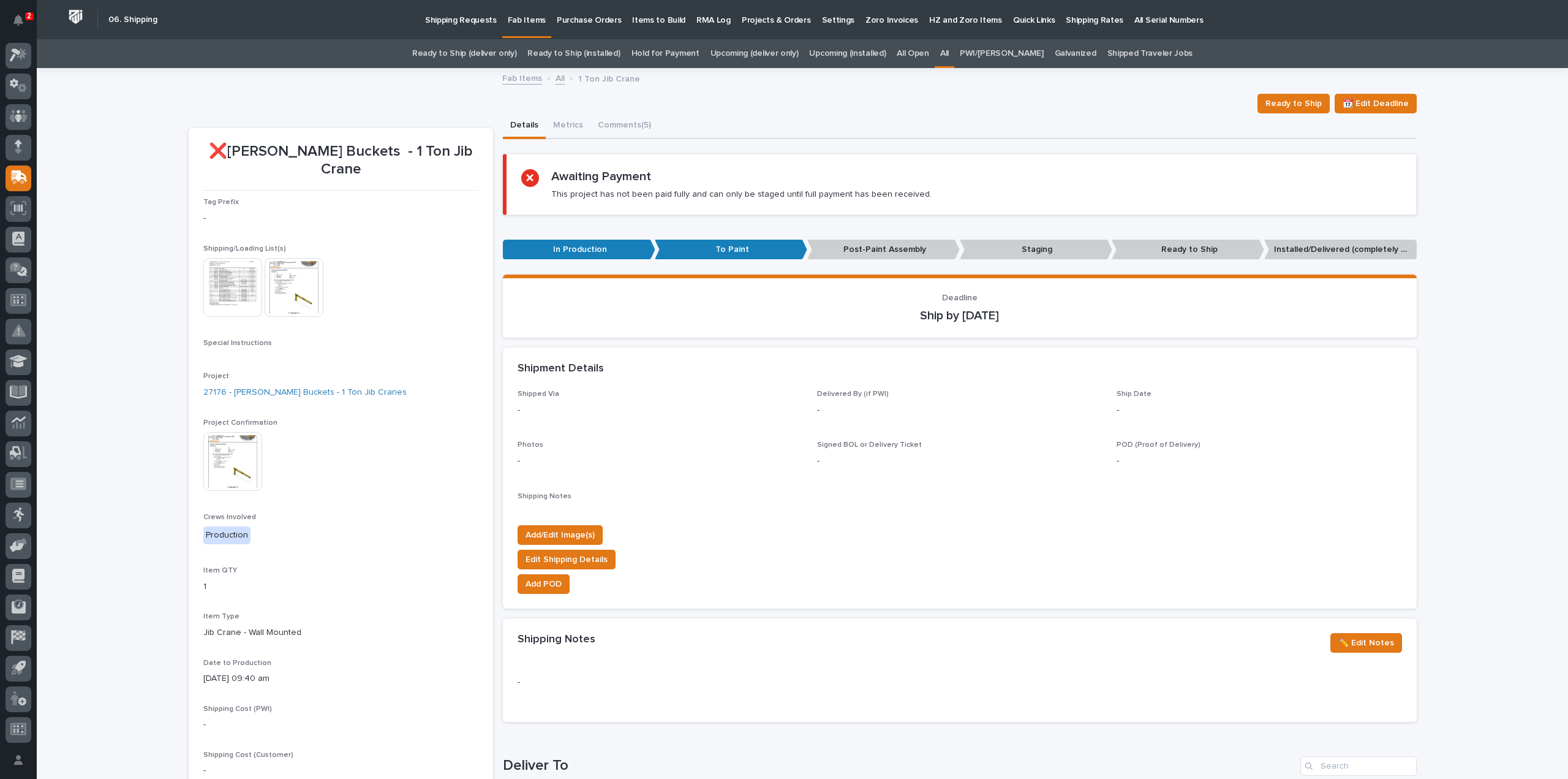
scroll to position [489, 0]
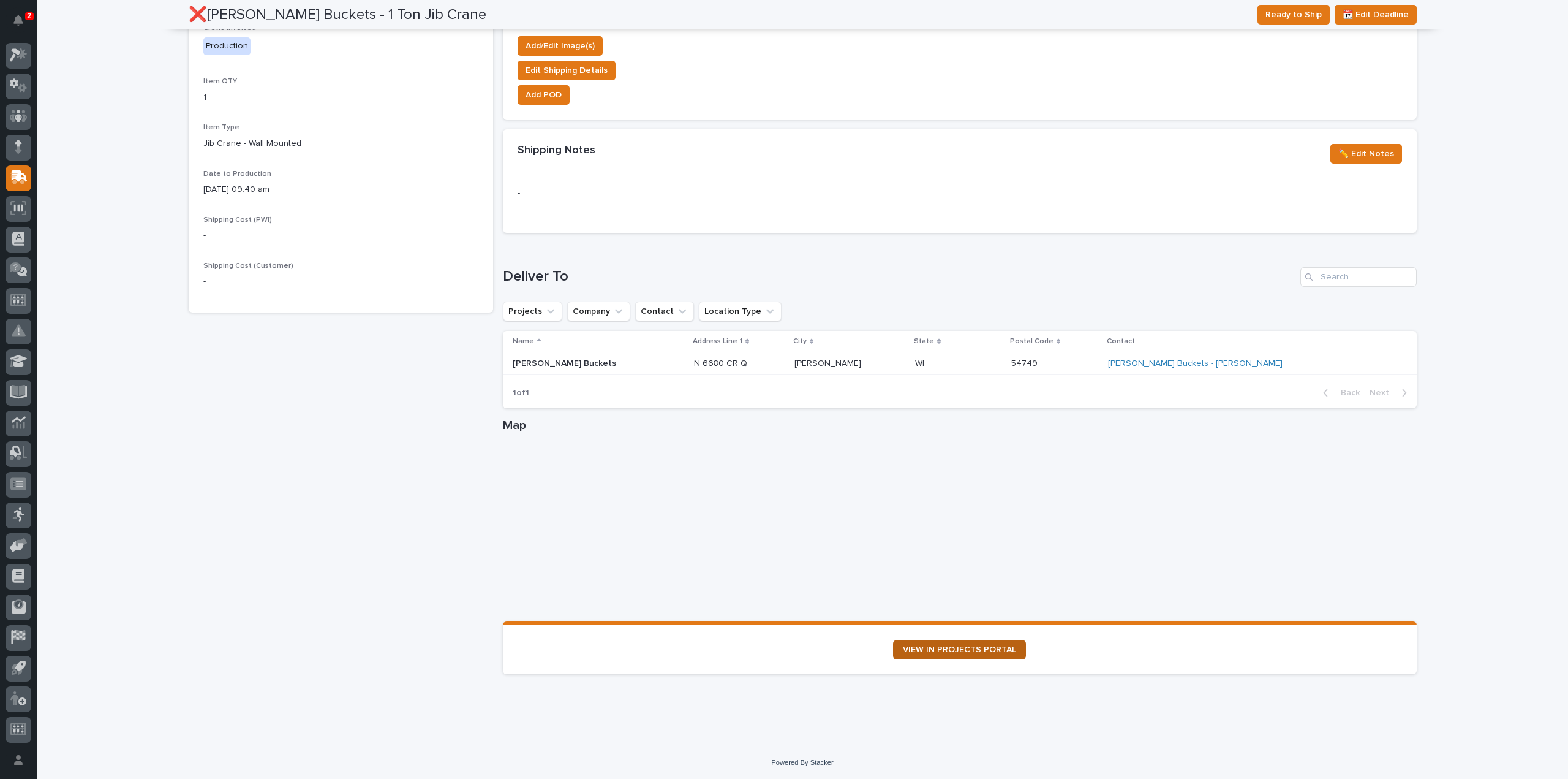
click at [928, 647] on span "VIEW IN PROJECTS PORTAL" at bounding box center [959, 649] width 113 height 8
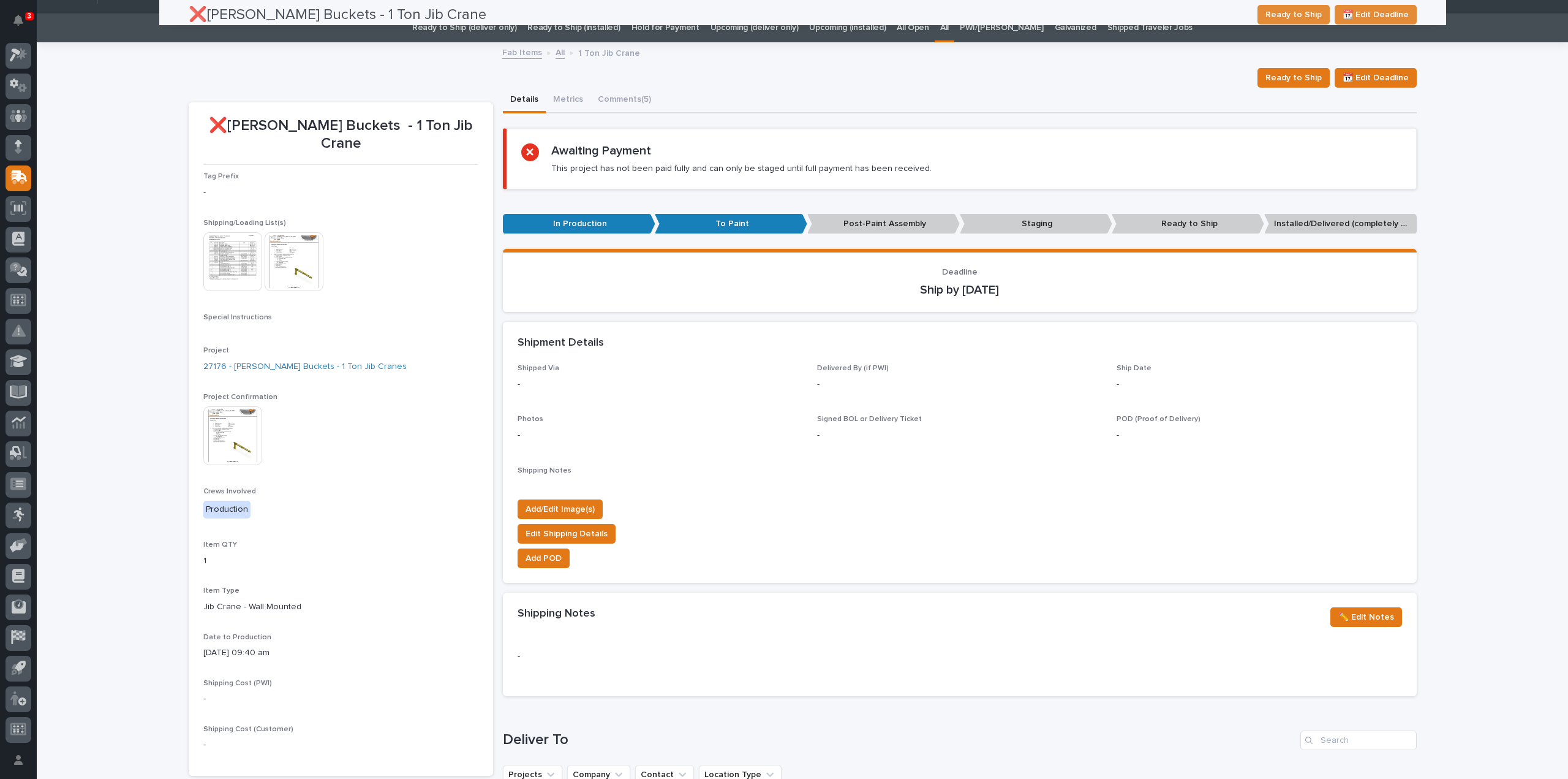
scroll to position [0, 0]
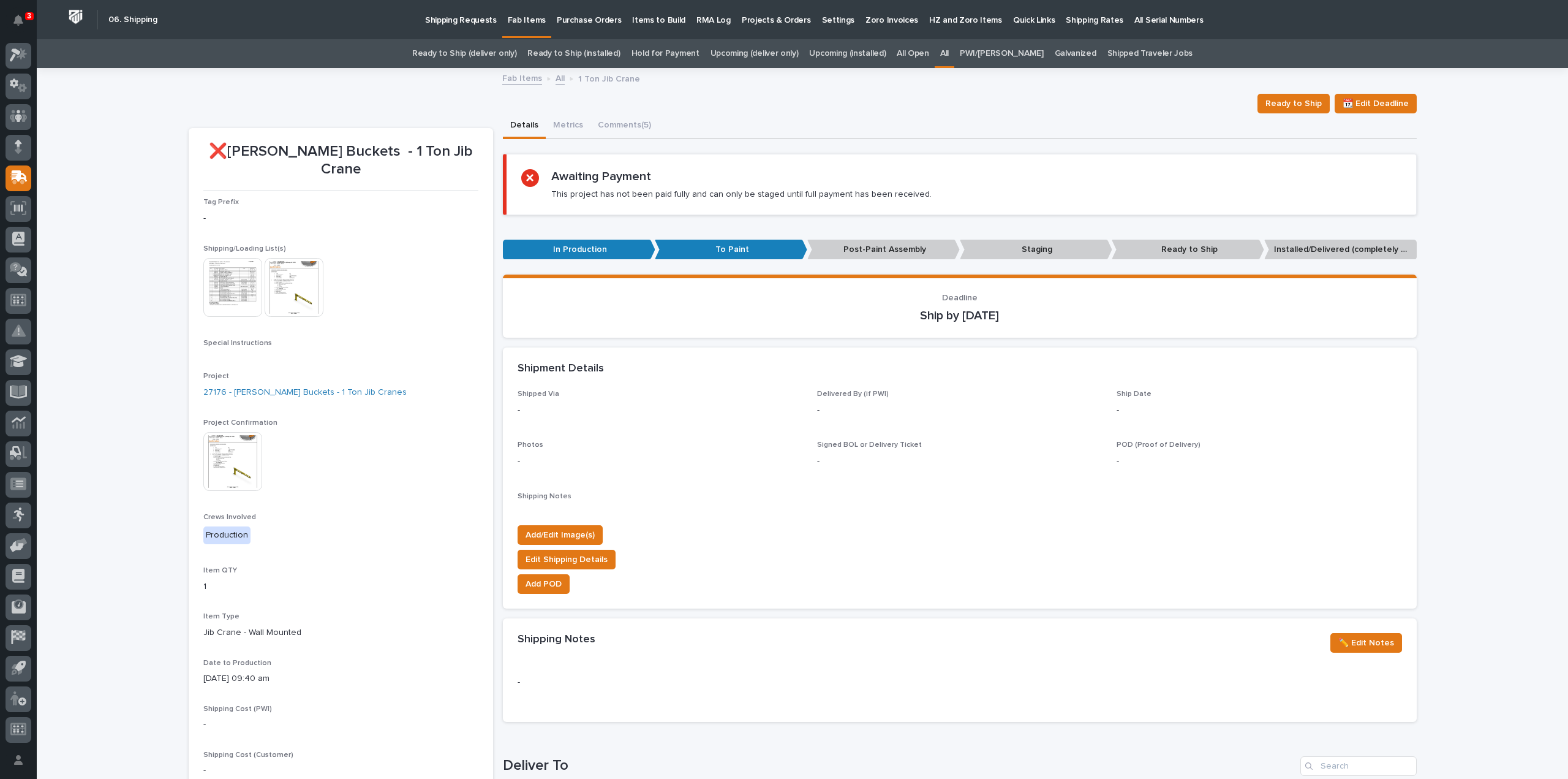
click at [949, 52] on link "All" at bounding box center [944, 53] width 8 height 29
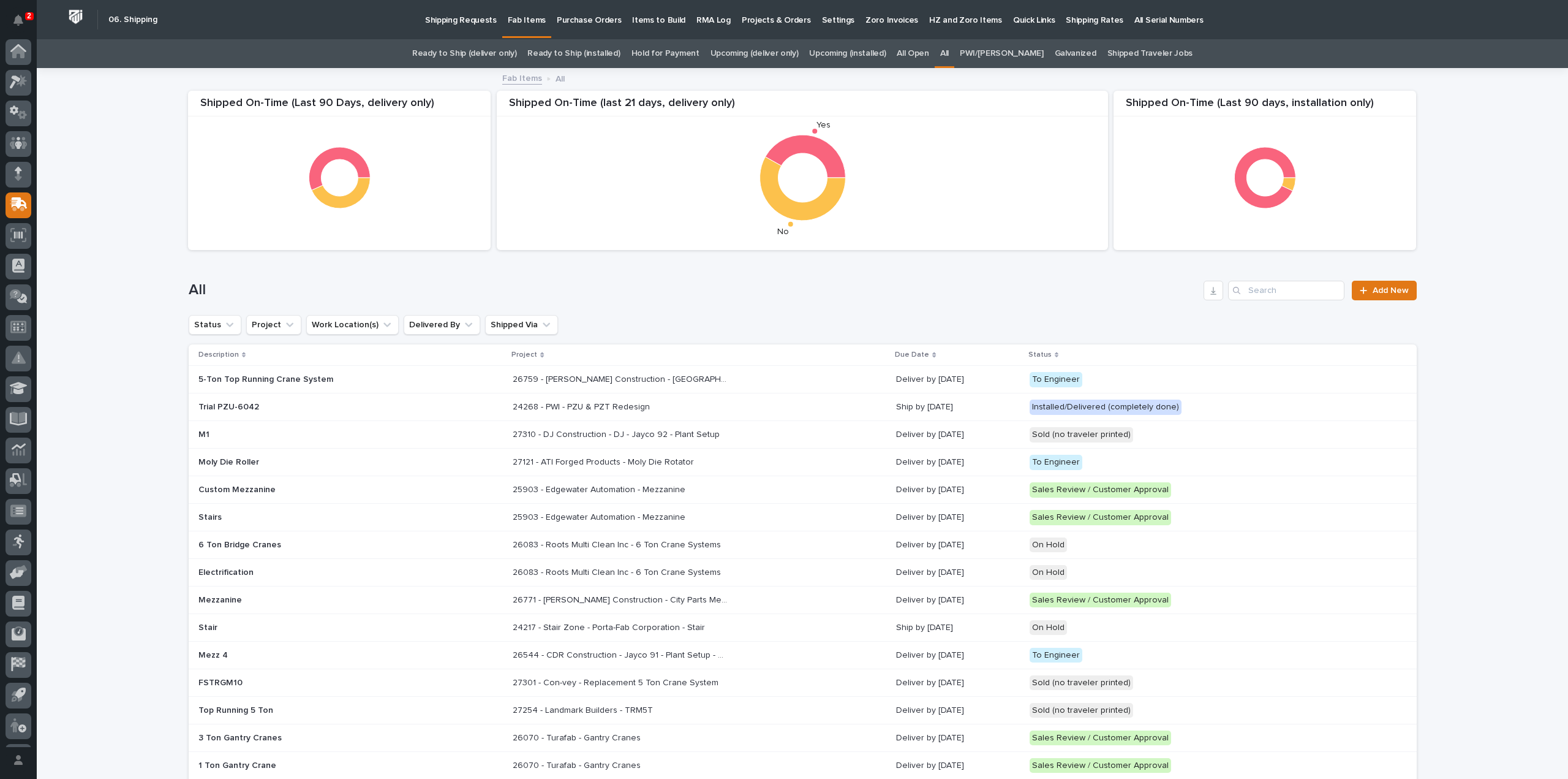
scroll to position [27, 0]
click at [1283, 293] on input "Search" at bounding box center [1287, 291] width 116 height 20
type input "26491"
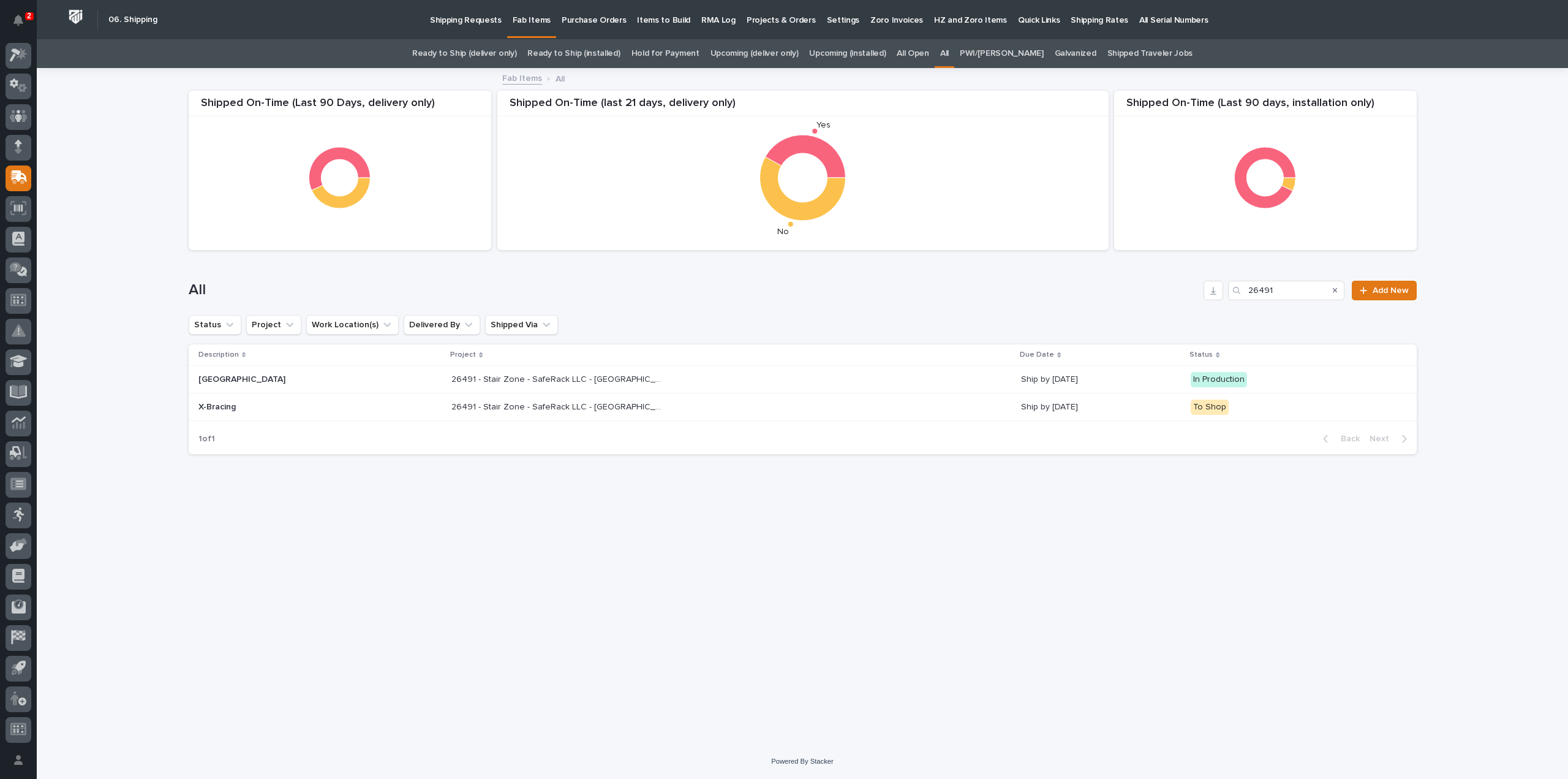
click at [452, 408] on p "26491 - Stair Zone - SafeRack LLC - Royal Shores Condominiums" at bounding box center [560, 406] width 217 height 13
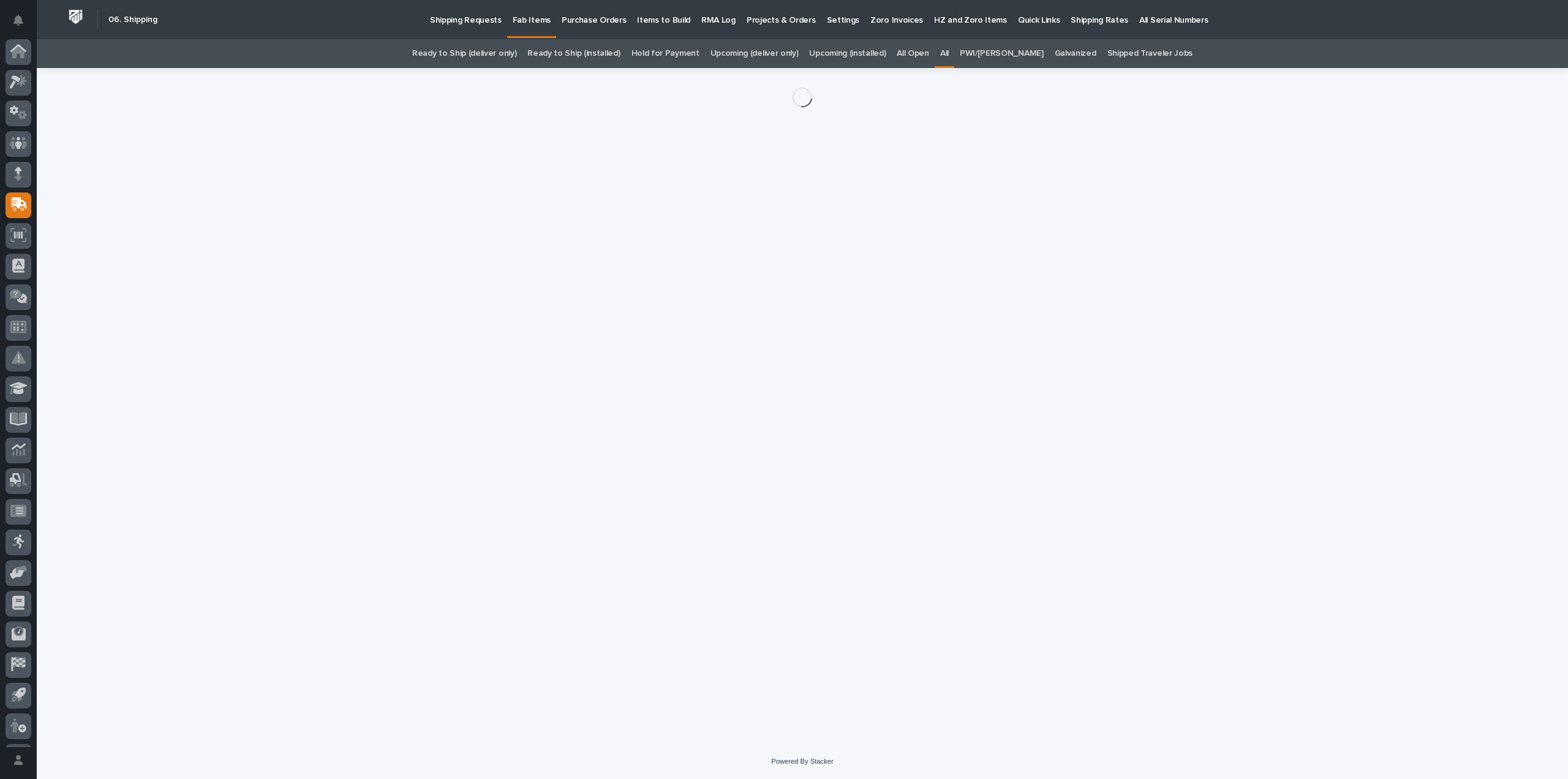
scroll to position [27, 0]
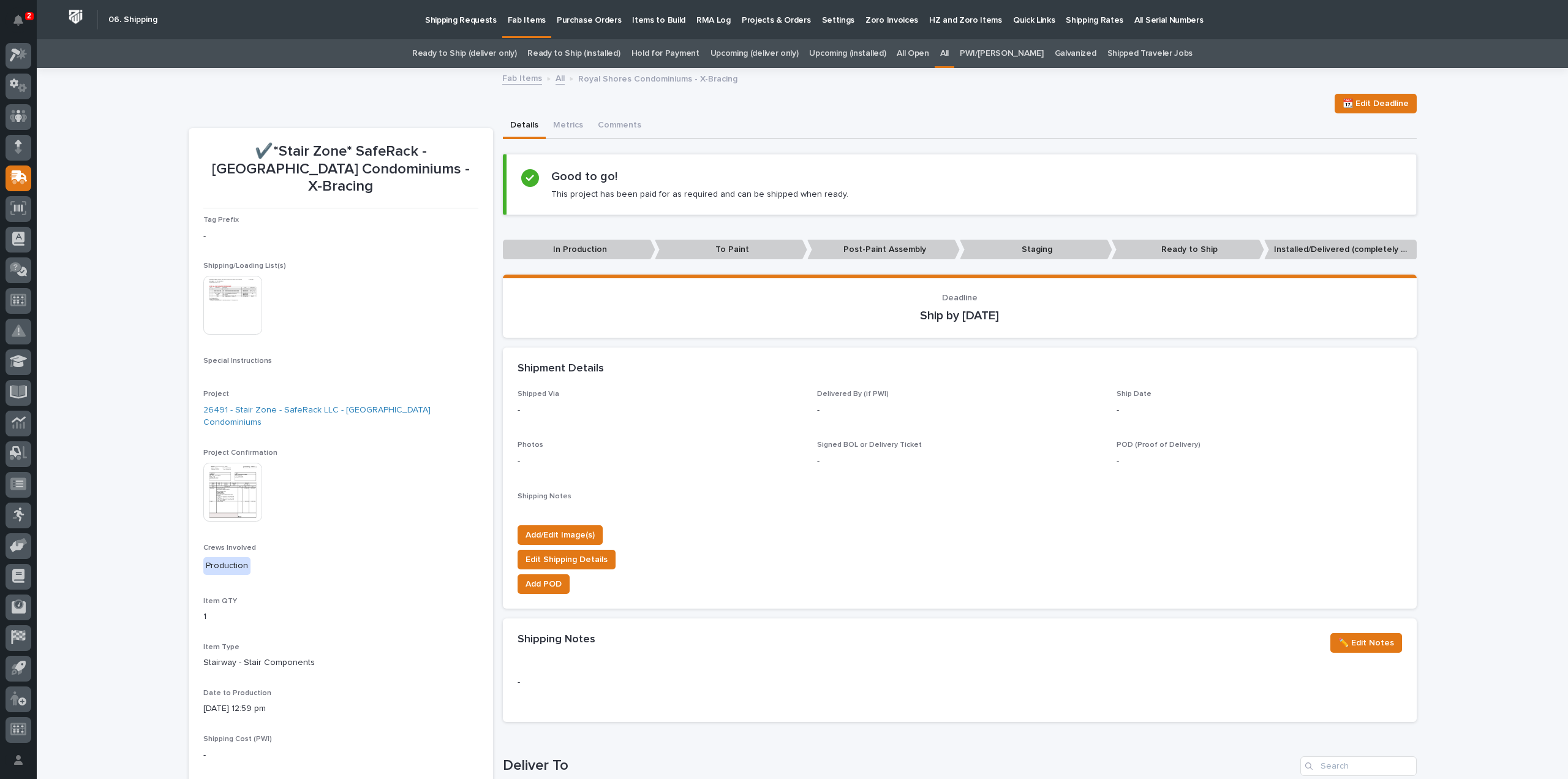
click at [1032, 250] on p "Staging" at bounding box center [1036, 250] width 152 height 20
click at [949, 53] on link "All" at bounding box center [944, 53] width 8 height 29
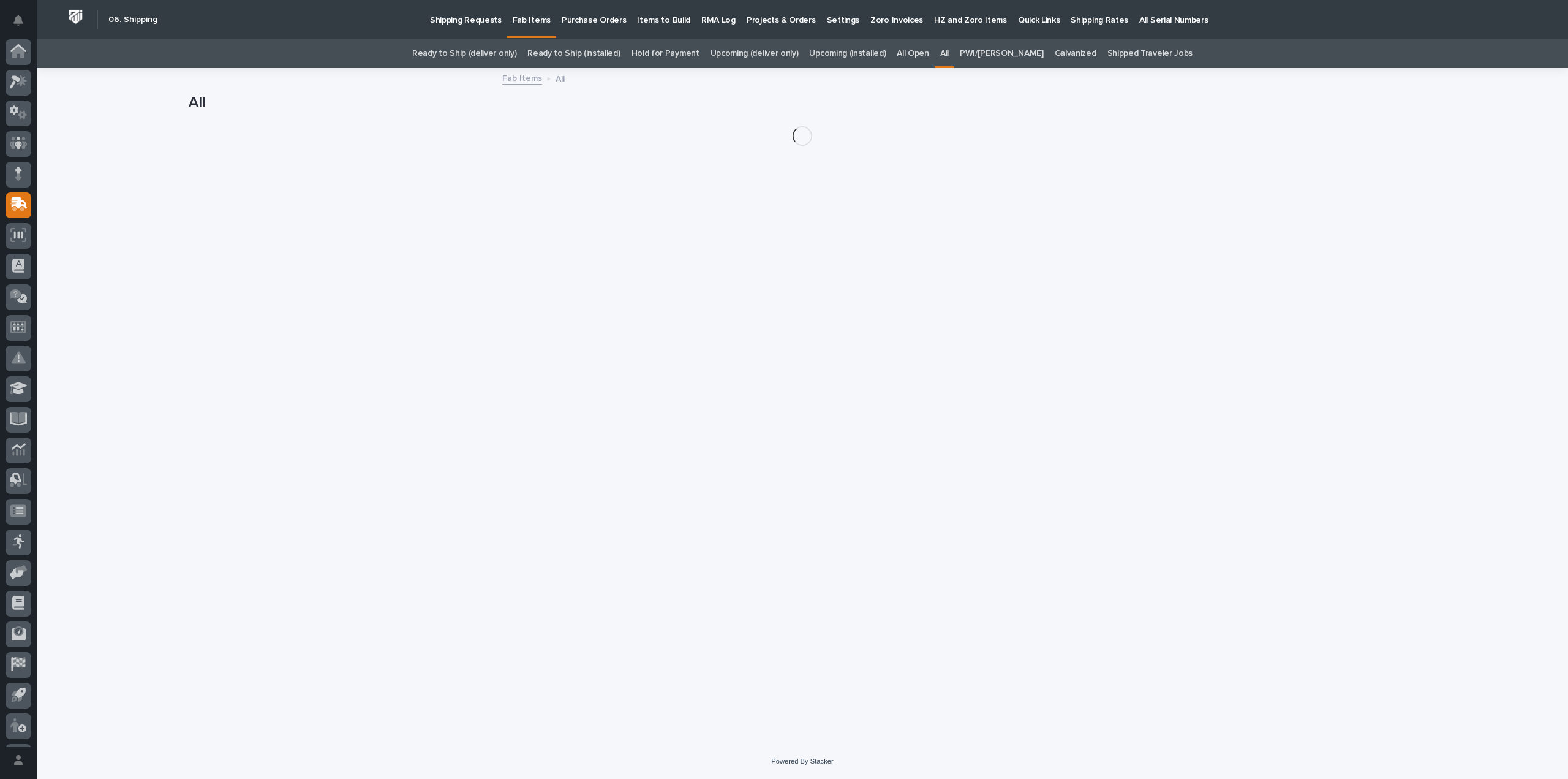
scroll to position [27, 0]
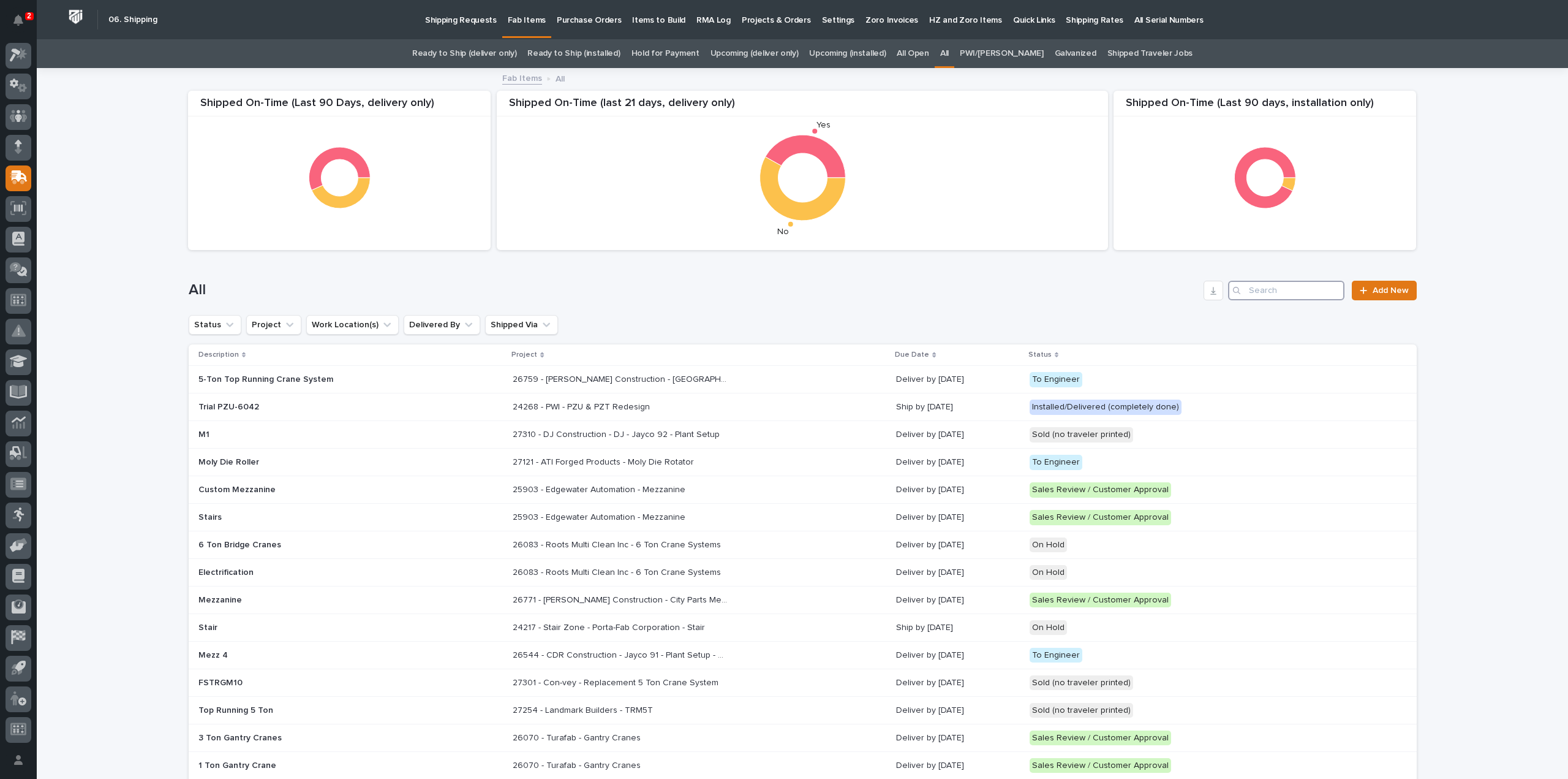
click at [1305, 287] on input "Search" at bounding box center [1287, 291] width 116 height 20
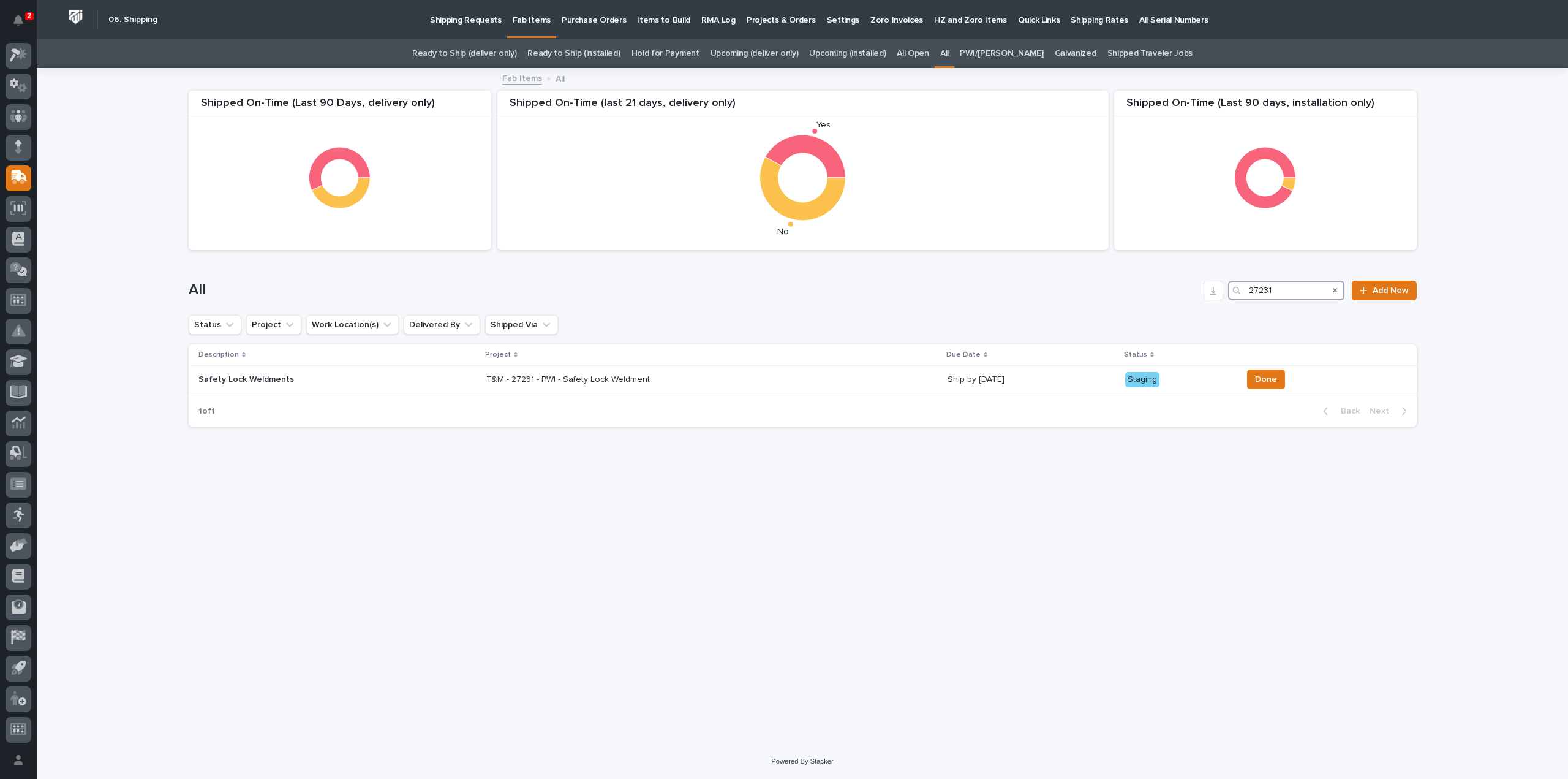
drag, startPoint x: 1275, startPoint y: 290, endPoint x: 1223, endPoint y: 307, distance: 54.7
click at [1223, 307] on div "All 27231 Add New" at bounding box center [803, 285] width 1228 height 59
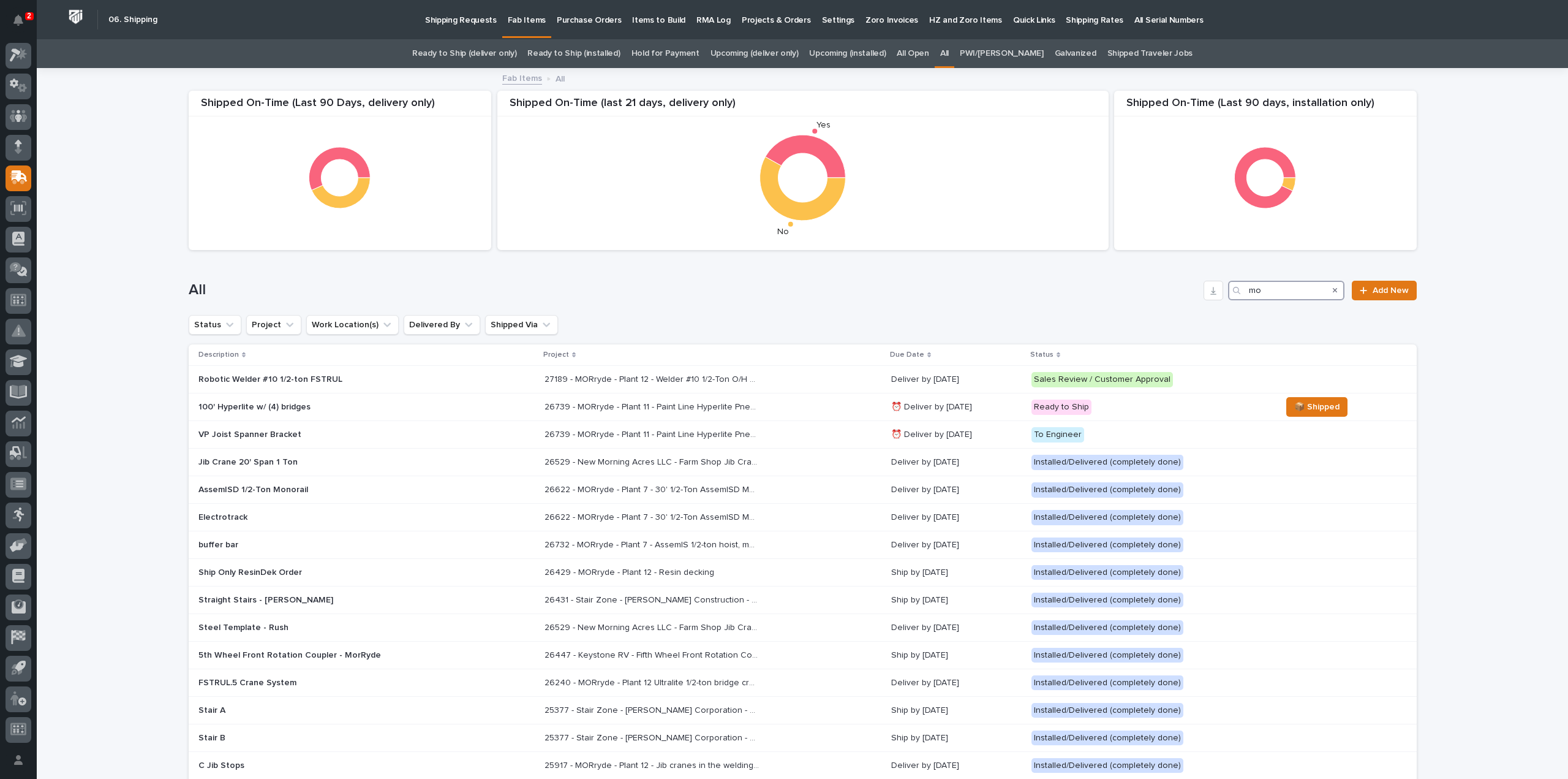
type input "m"
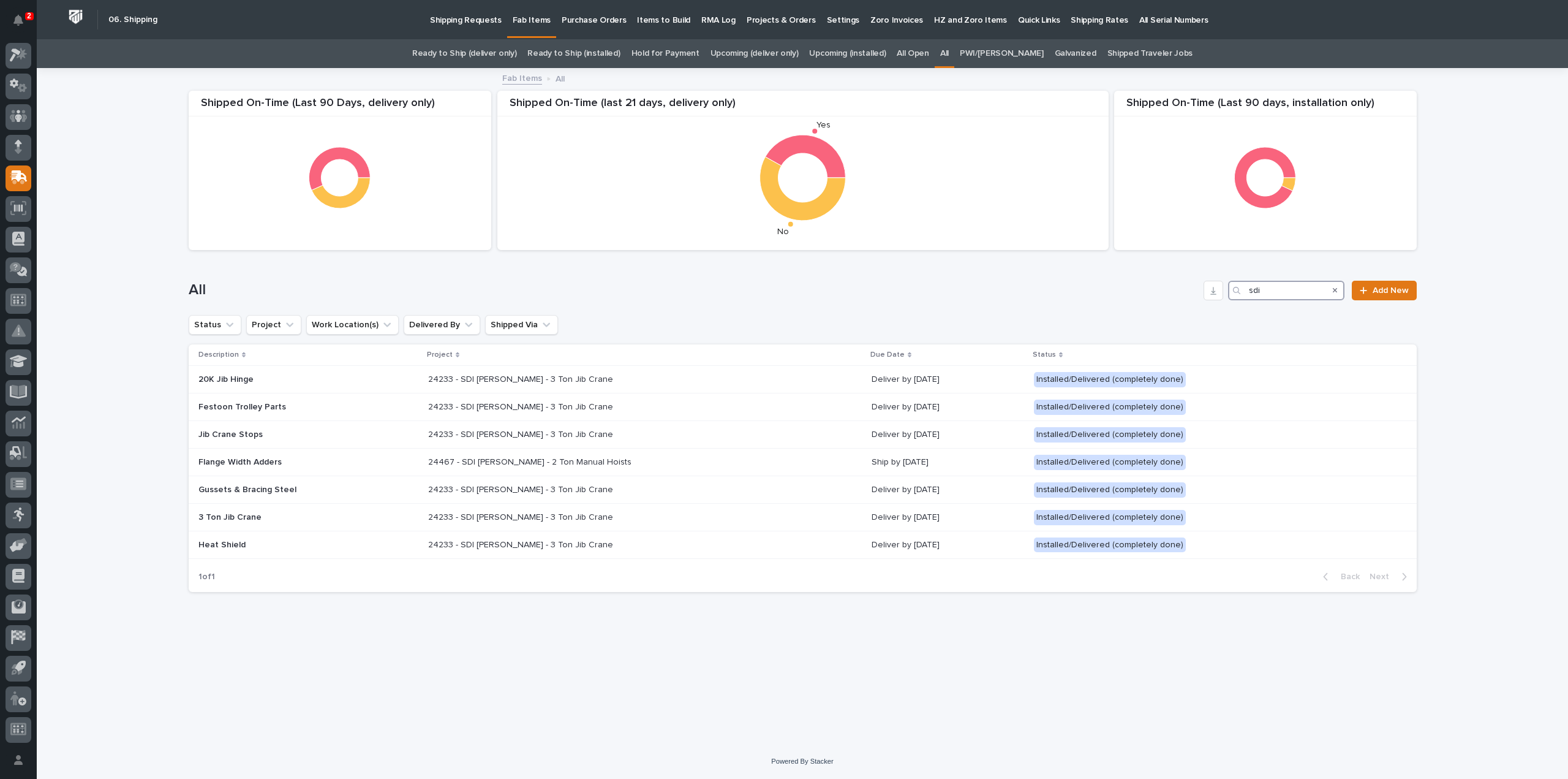
drag, startPoint x: 1278, startPoint y: 294, endPoint x: 1242, endPoint y: 310, distance: 39.4
click at [1242, 310] on div "All sdi Add New" at bounding box center [803, 285] width 1228 height 59
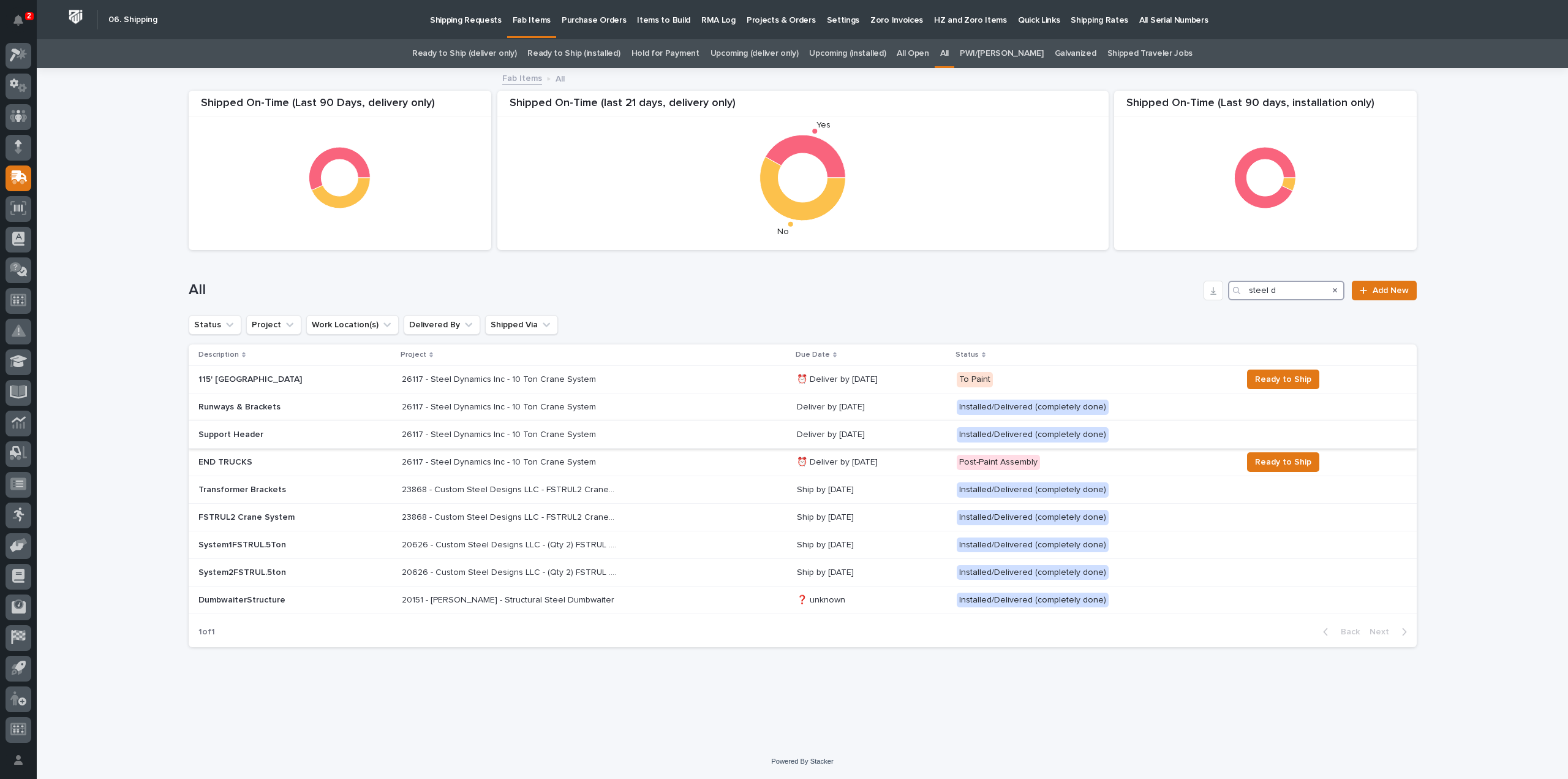
type input "steel d"
click at [494, 433] on p "26117 - Steel Dynamics Inc - 10 Ton Crane System" at bounding box center [500, 433] width 196 height 13
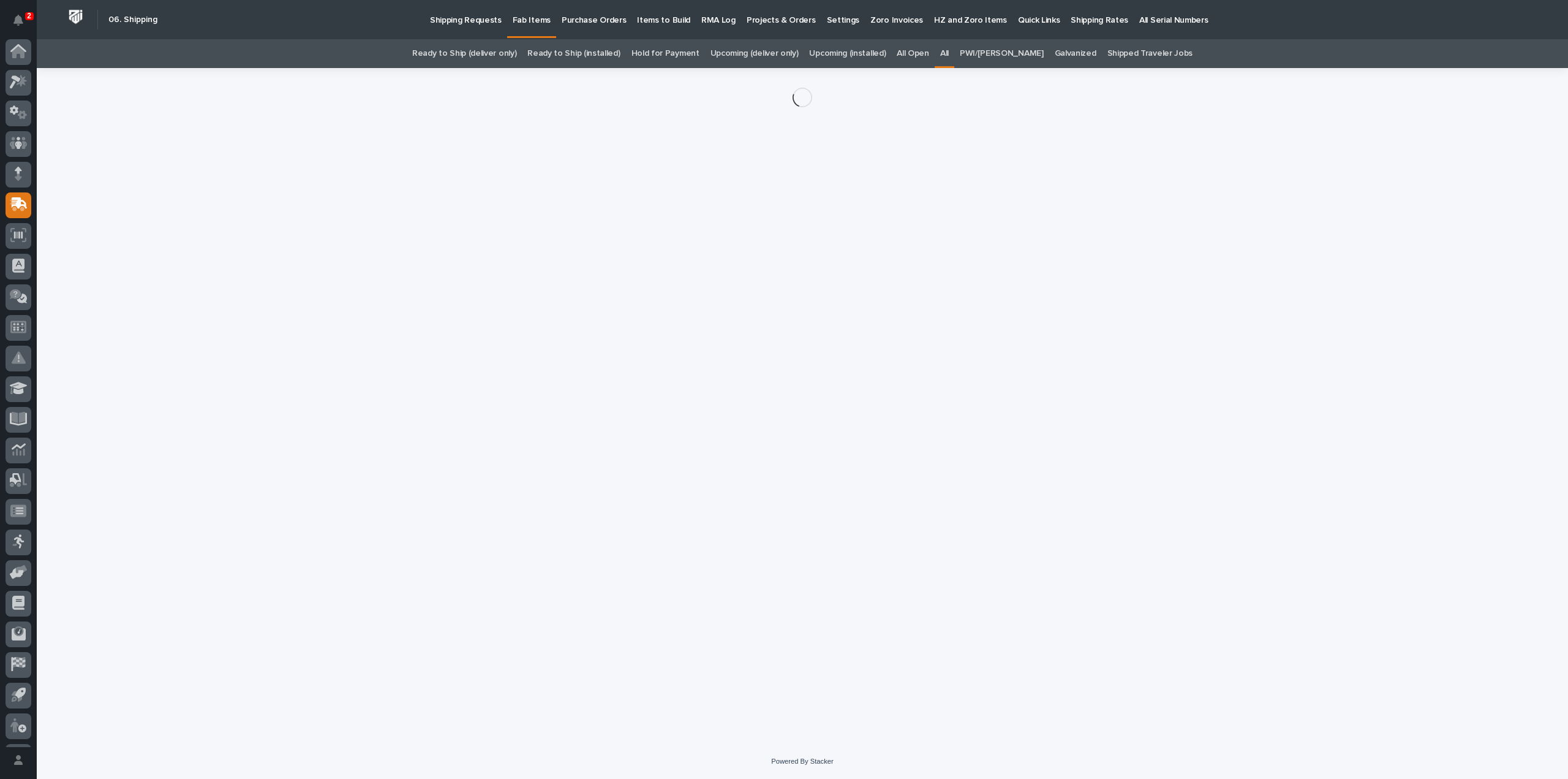
scroll to position [27, 0]
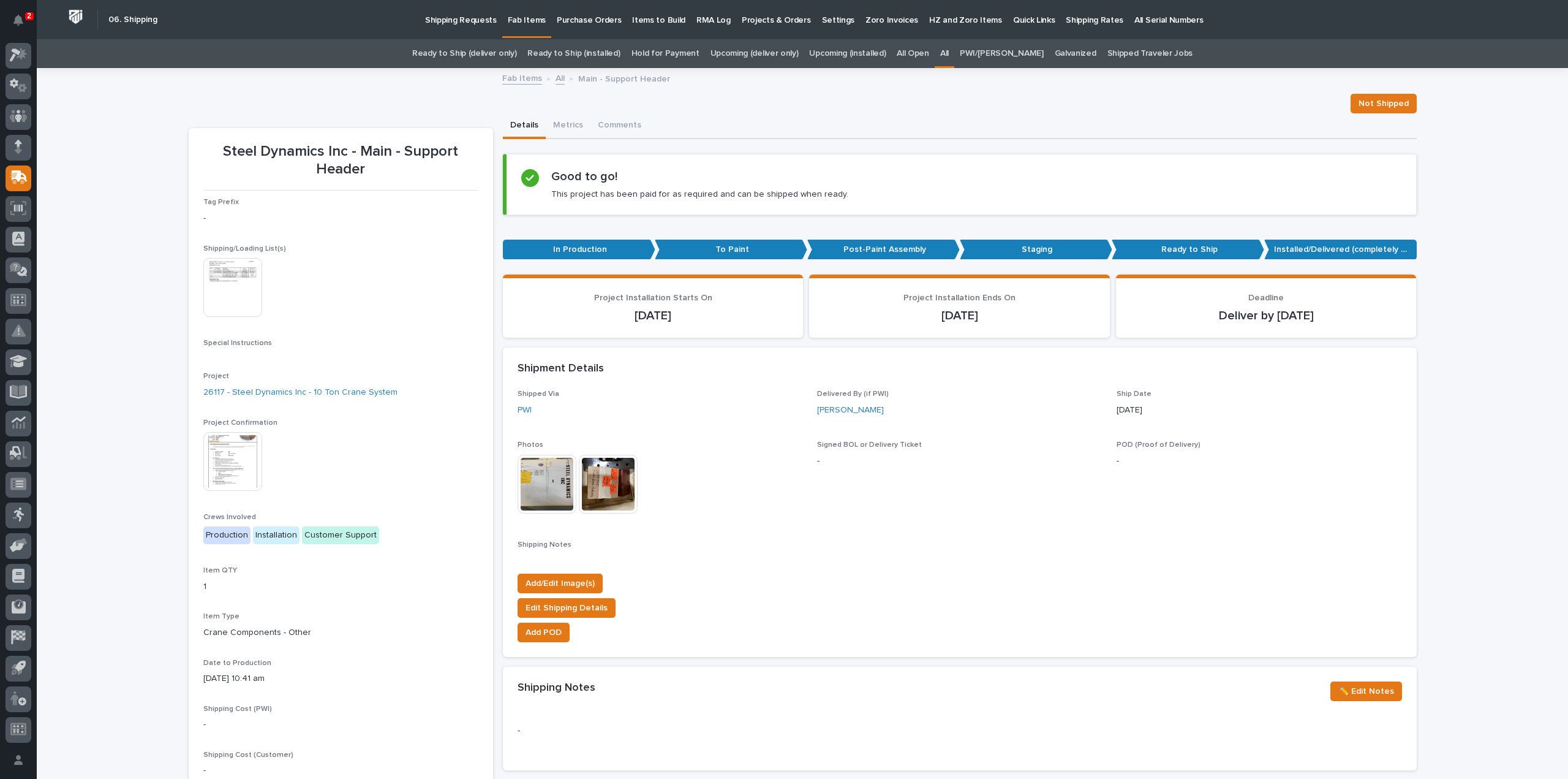
click at [235, 296] on img at bounding box center [233, 287] width 59 height 59
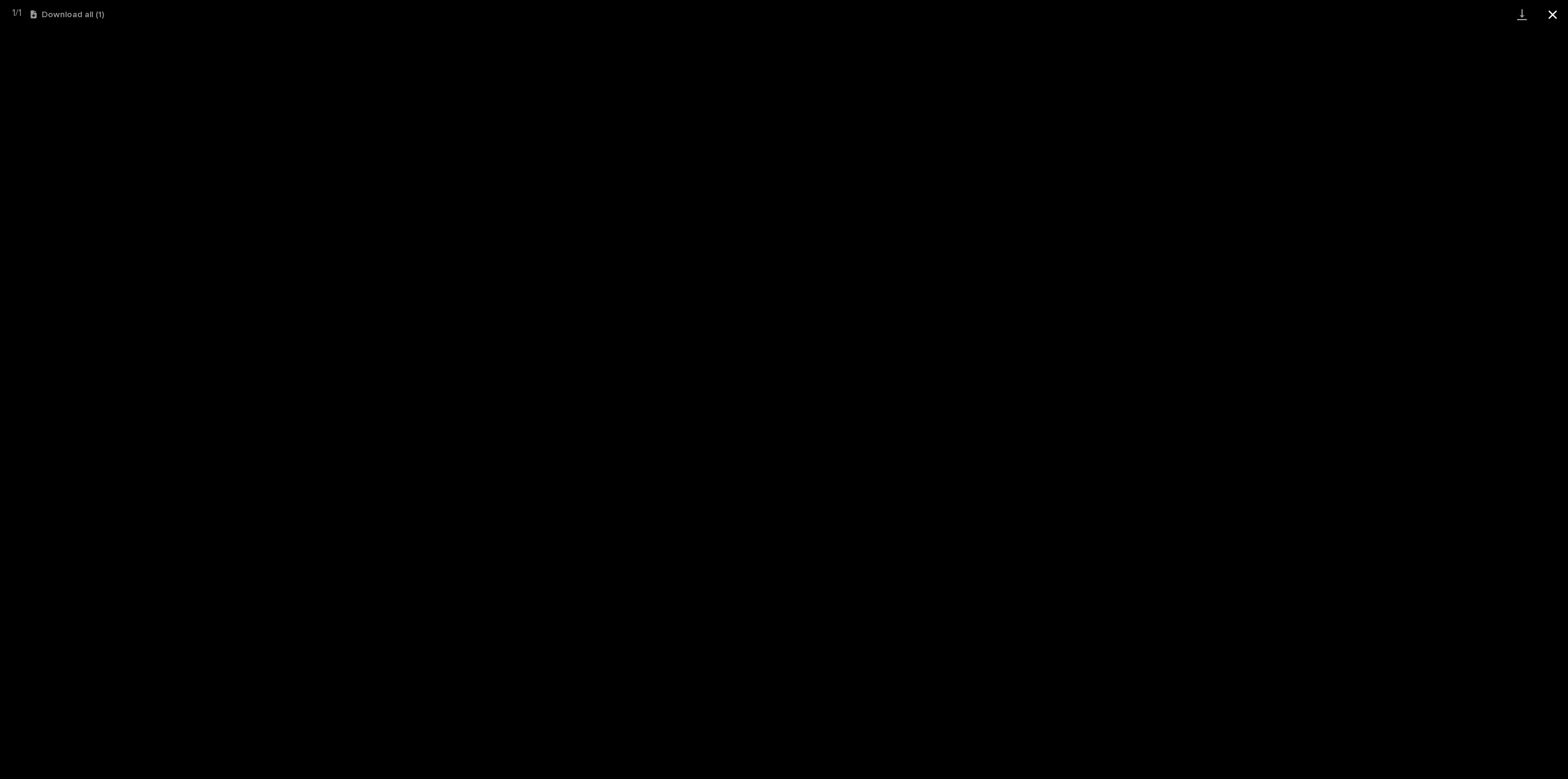
click at [1555, 18] on button "Close gallery" at bounding box center [1553, 14] width 31 height 29
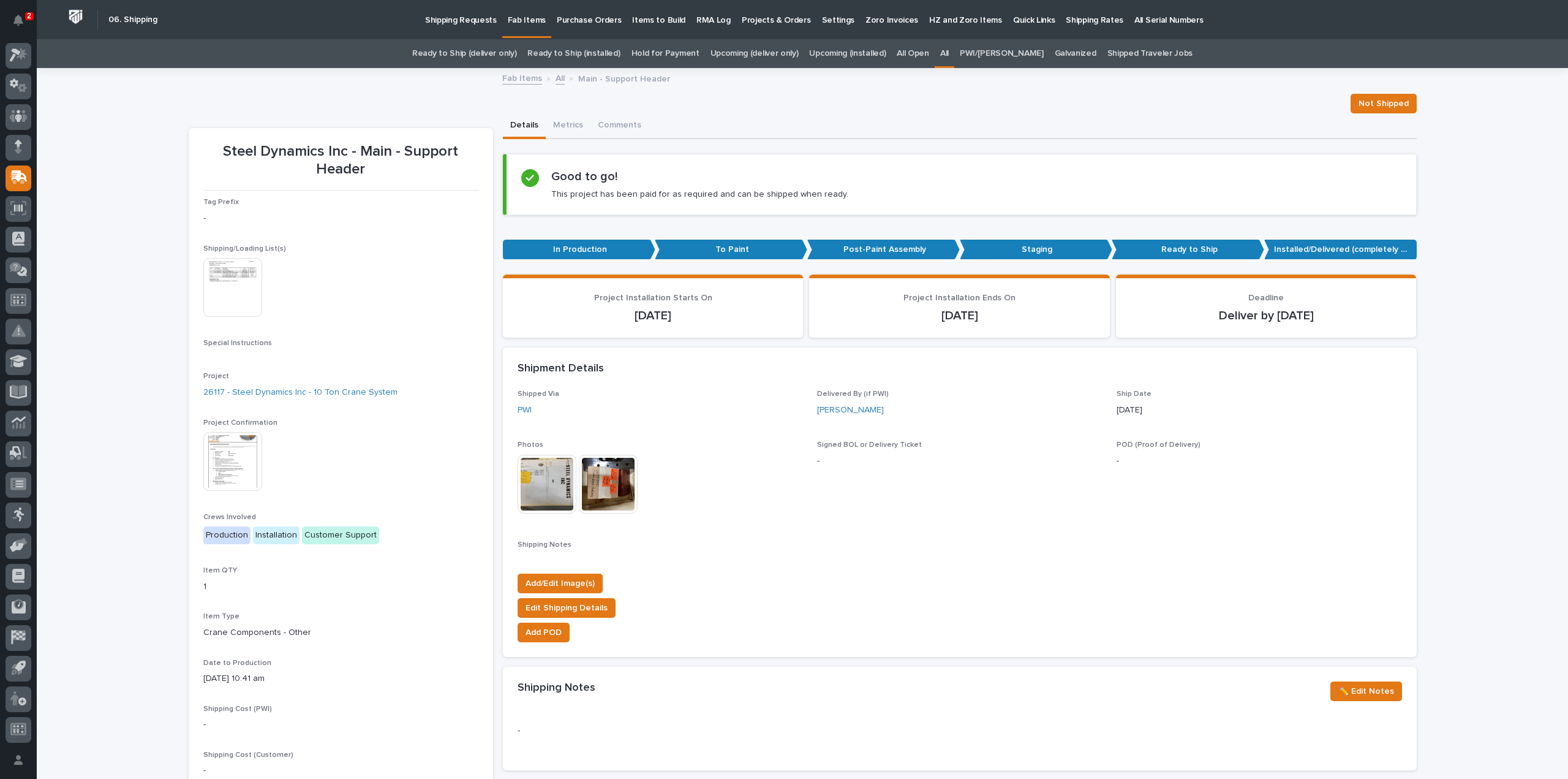
click at [585, 479] on img at bounding box center [608, 485] width 59 height 59
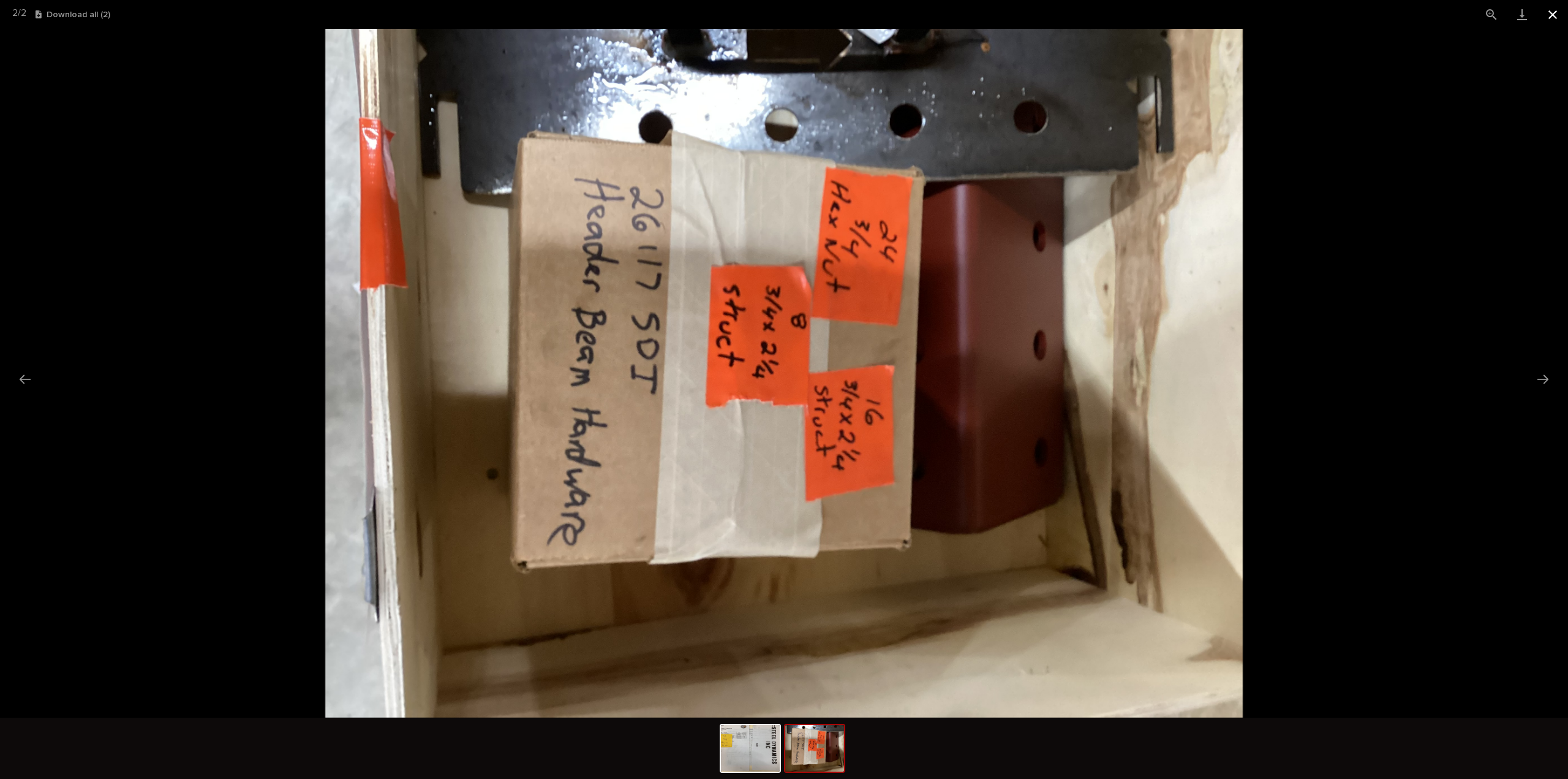
click at [1558, 16] on button "Close gallery" at bounding box center [1553, 14] width 31 height 29
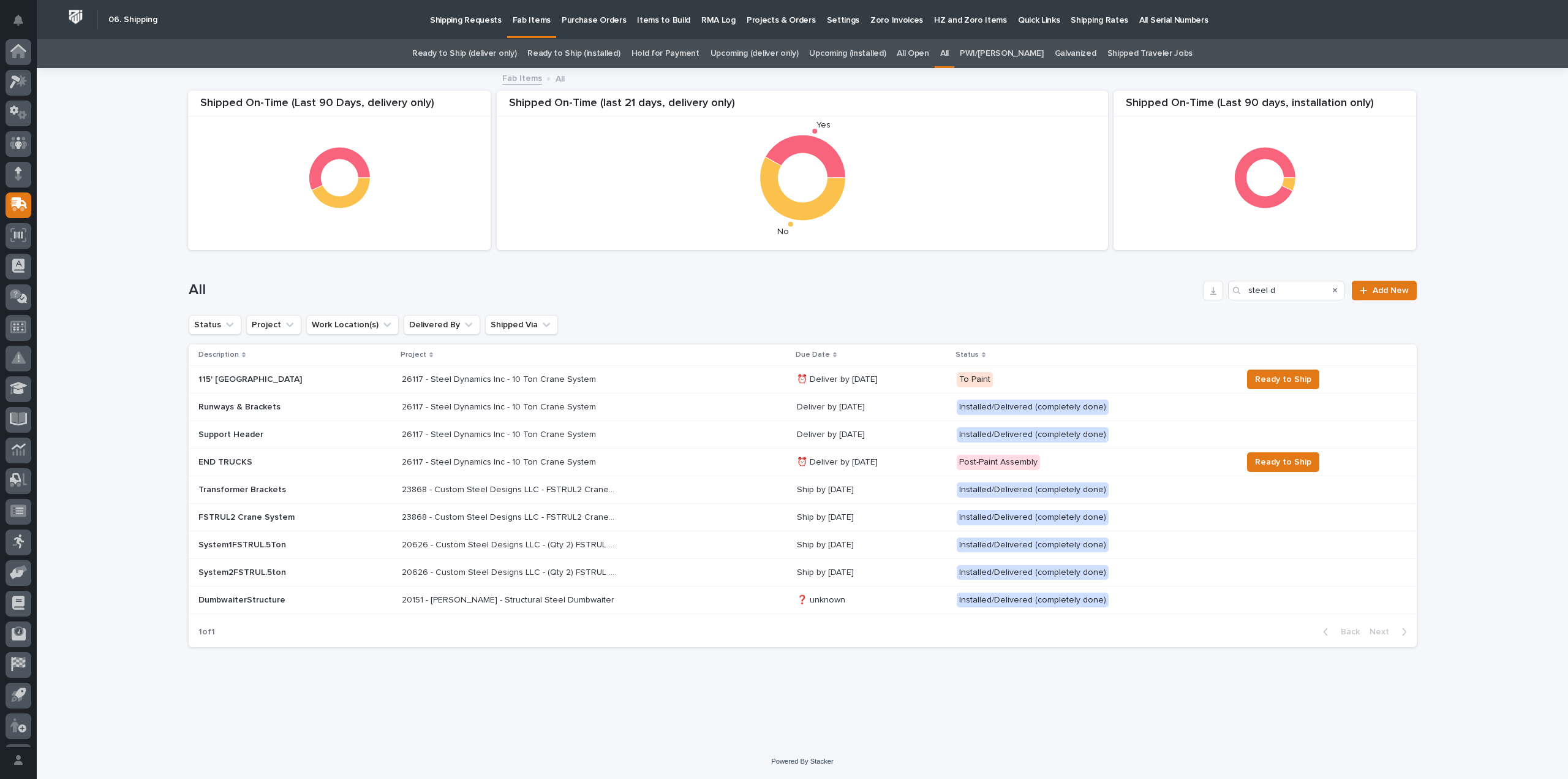
scroll to position [27, 0]
click at [1552, 555] on div "Loading... Saving… Loading... Saving… Shipped On-Time (Last 90 days, installati…" at bounding box center [802, 406] width 1532 height 675
drag, startPoint x: 1239, startPoint y: 298, endPoint x: 1231, endPoint y: 298, distance: 8.0
click at [1231, 298] on div "steel d" at bounding box center [1287, 291] width 116 height 20
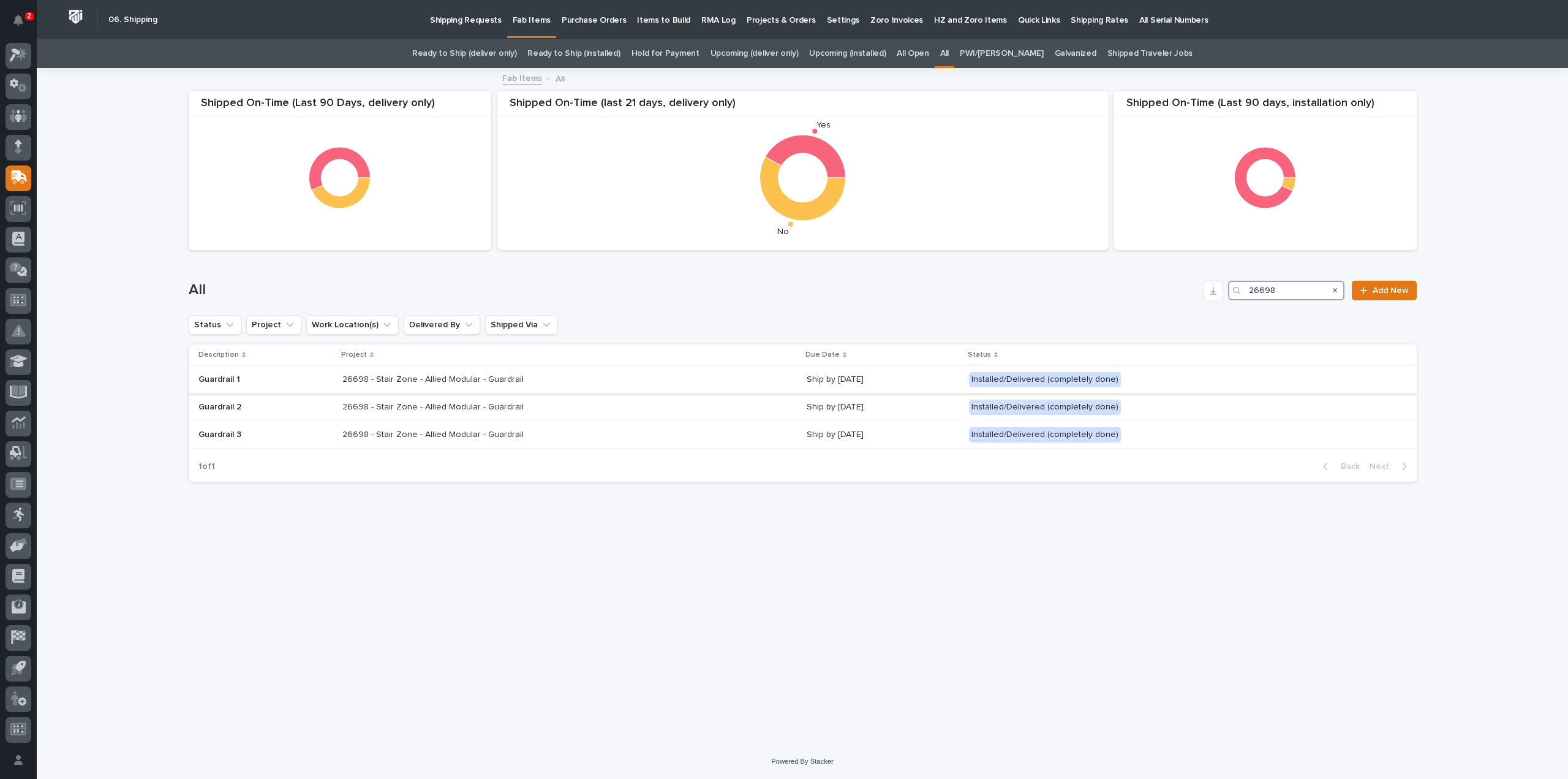
type input "26698"
click at [418, 388] on div "26698 - Stair Zone - Allied Modular - Guardrail 26698 - Stair Zone - Allied Mod…" at bounding box center [569, 380] width 455 height 20
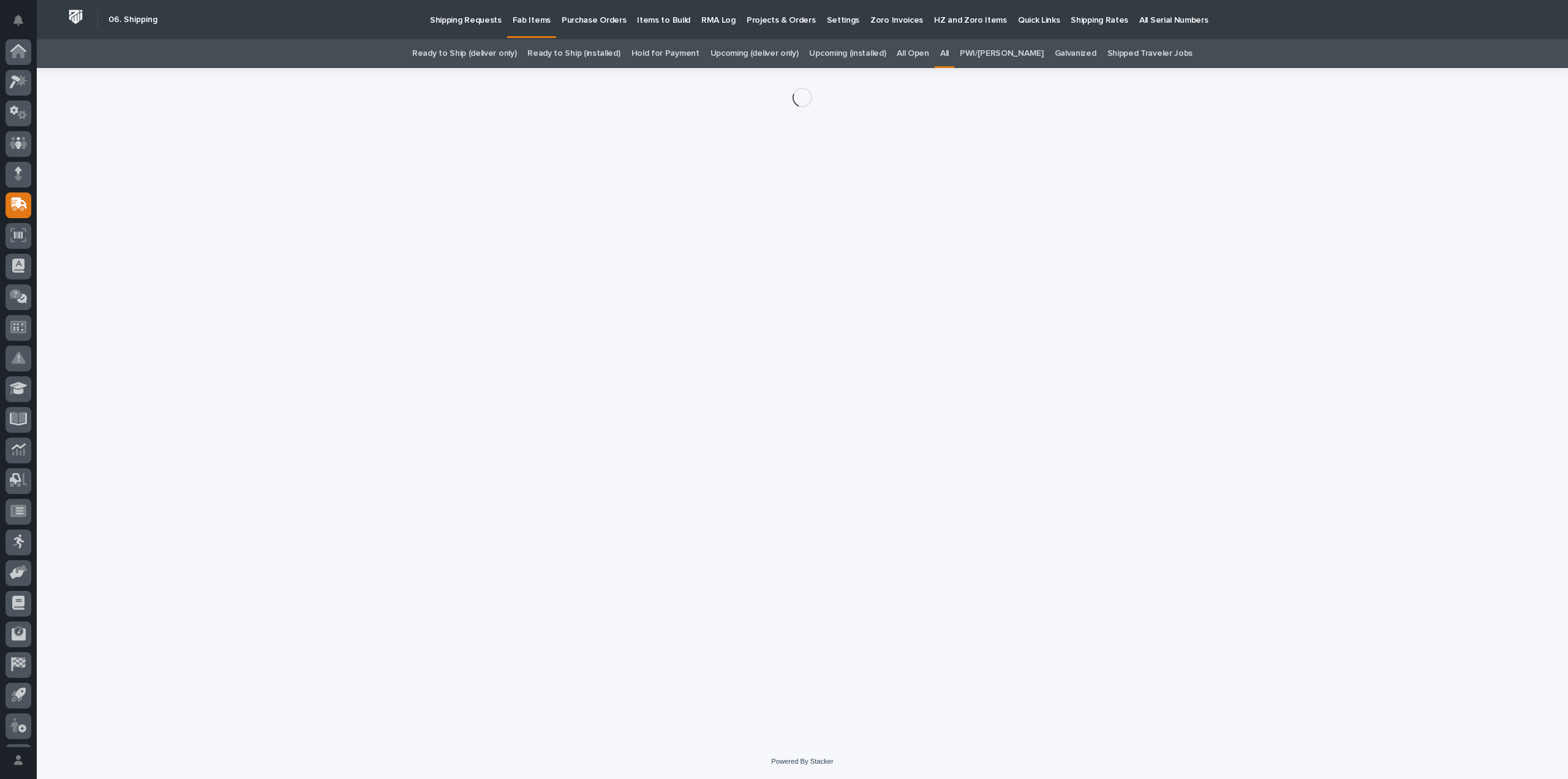
click at [418, 388] on div "Loading... Saving… Loading... Saving…" at bounding box center [802, 390] width 1240 height 645
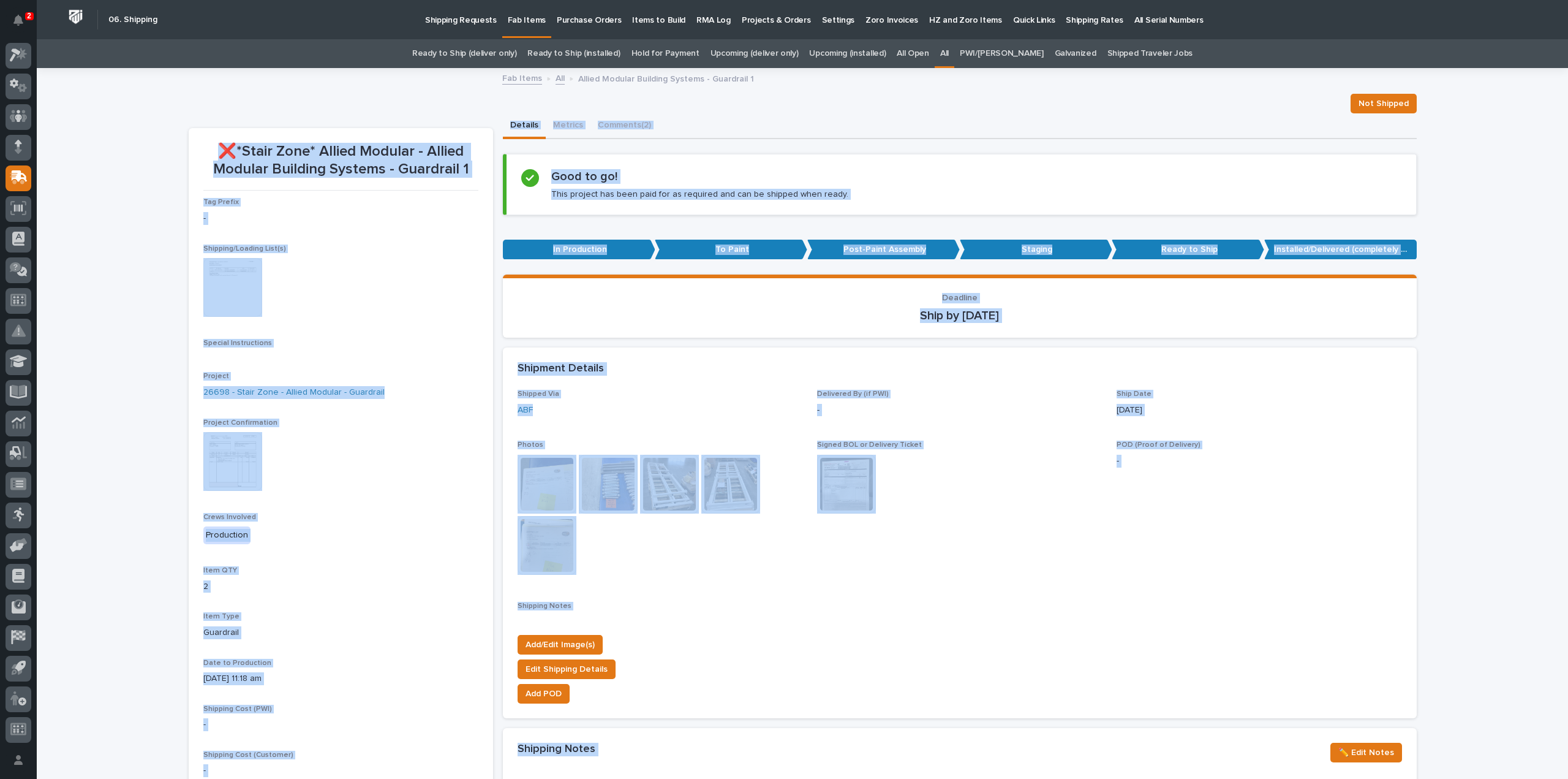
click at [232, 297] on img at bounding box center [233, 287] width 59 height 59
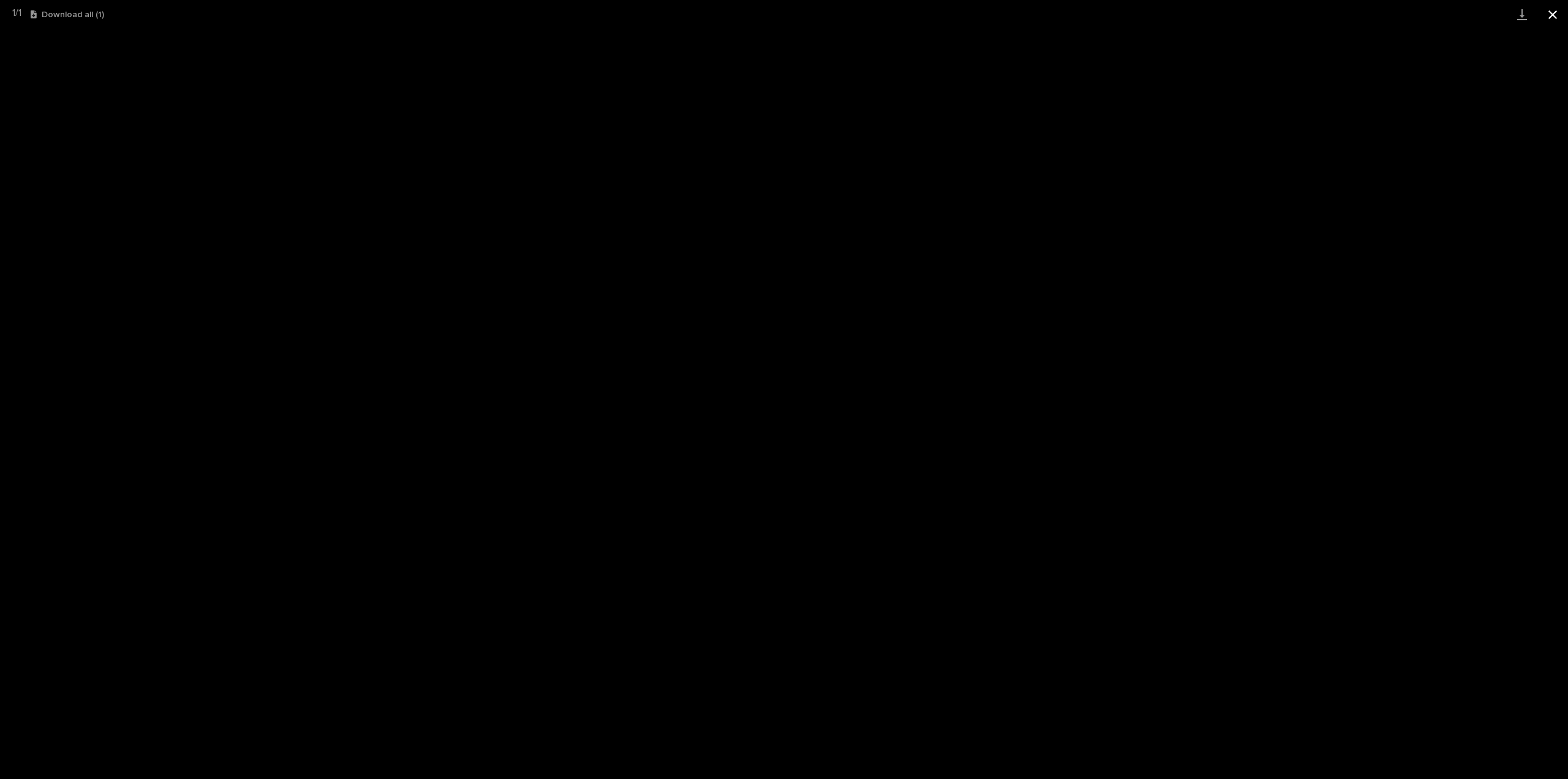
click at [1555, 8] on button "Close gallery" at bounding box center [1553, 14] width 31 height 29
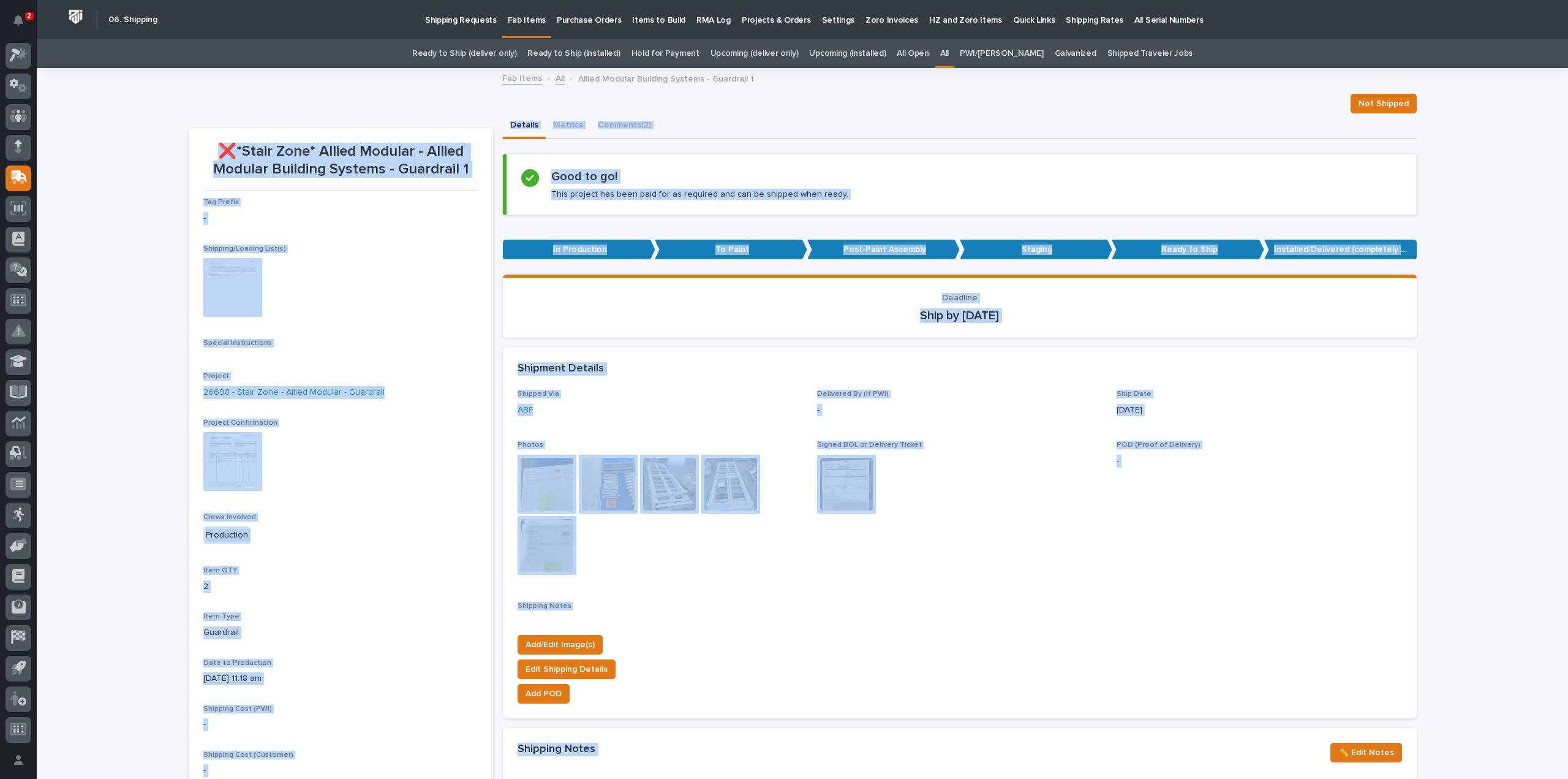
click at [234, 309] on img at bounding box center [233, 287] width 59 height 59
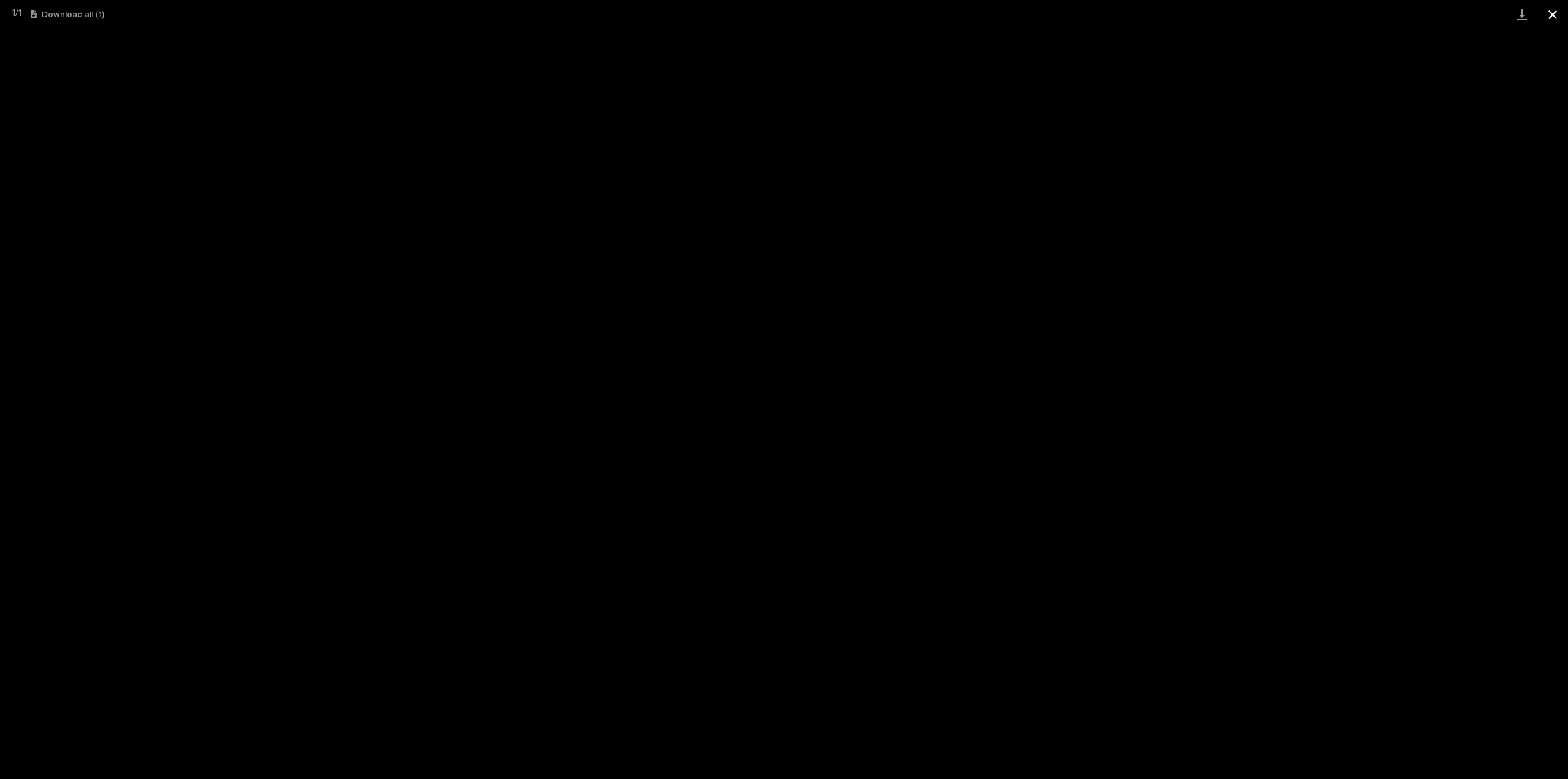
click at [1560, 17] on button "Close gallery" at bounding box center [1553, 14] width 31 height 29
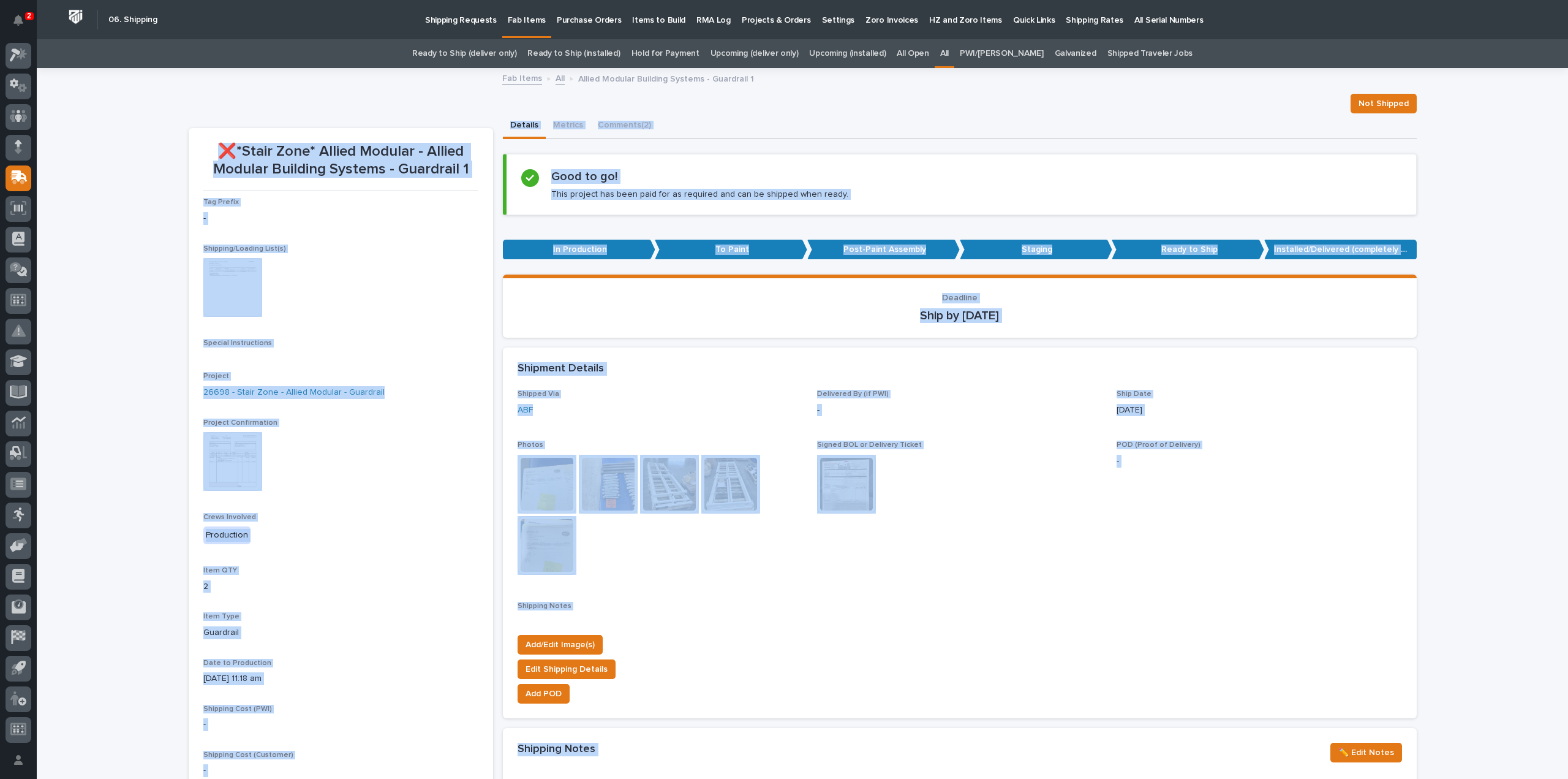
click at [546, 499] on img at bounding box center [547, 485] width 59 height 59
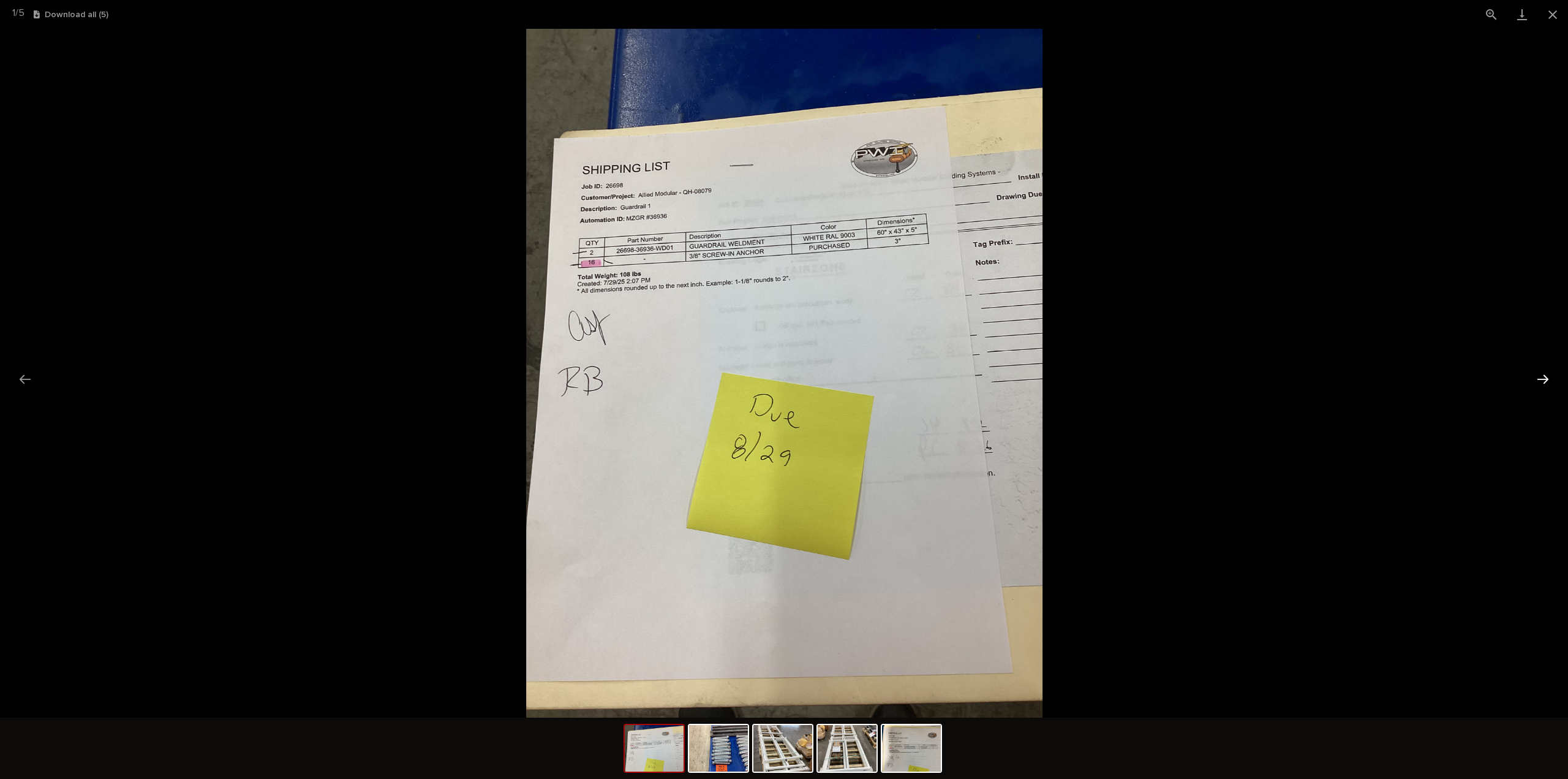
click at [1544, 380] on button "Next slide" at bounding box center [1543, 379] width 26 height 24
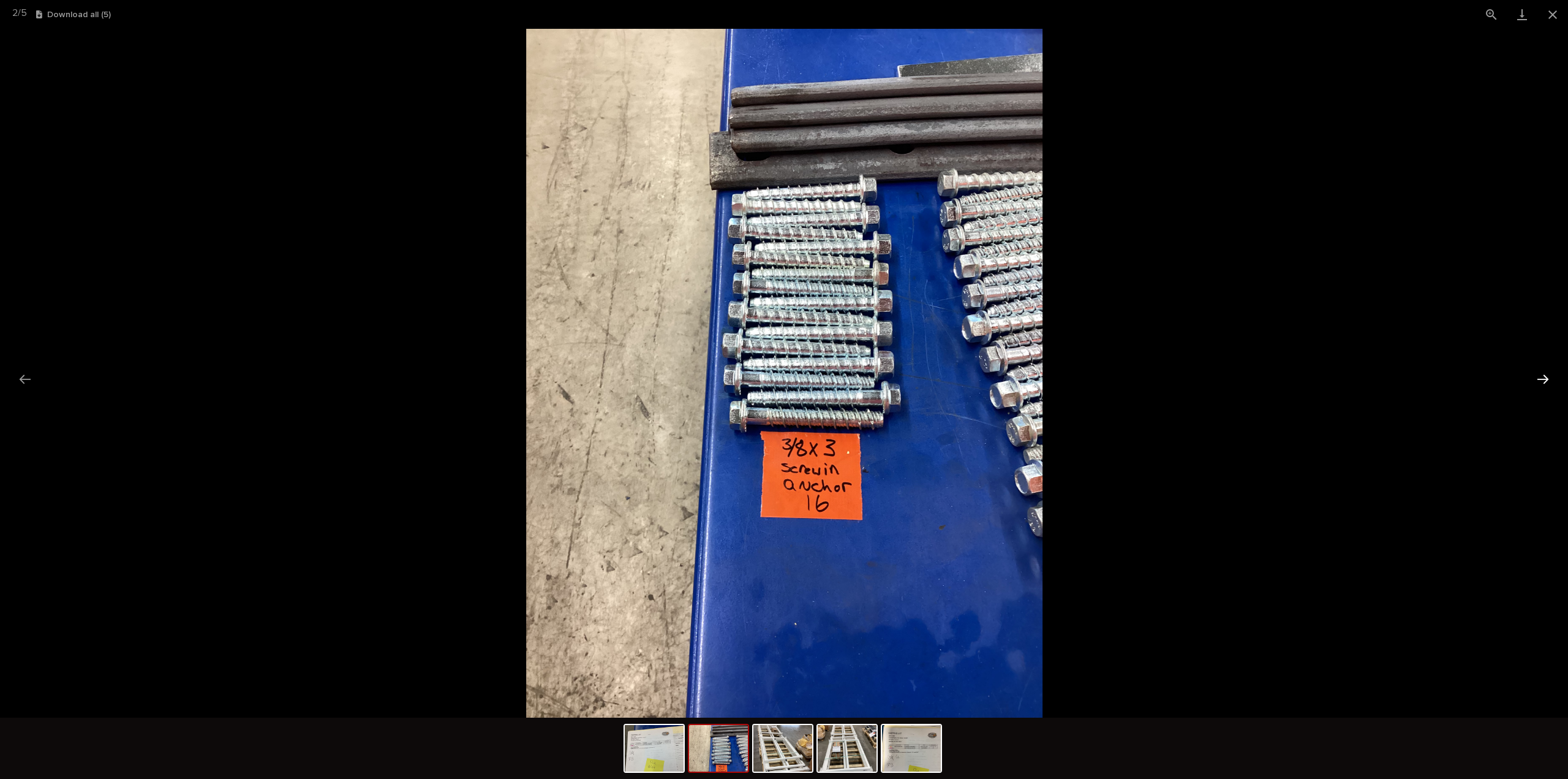
click at [1544, 380] on button "Next slide" at bounding box center [1543, 379] width 26 height 24
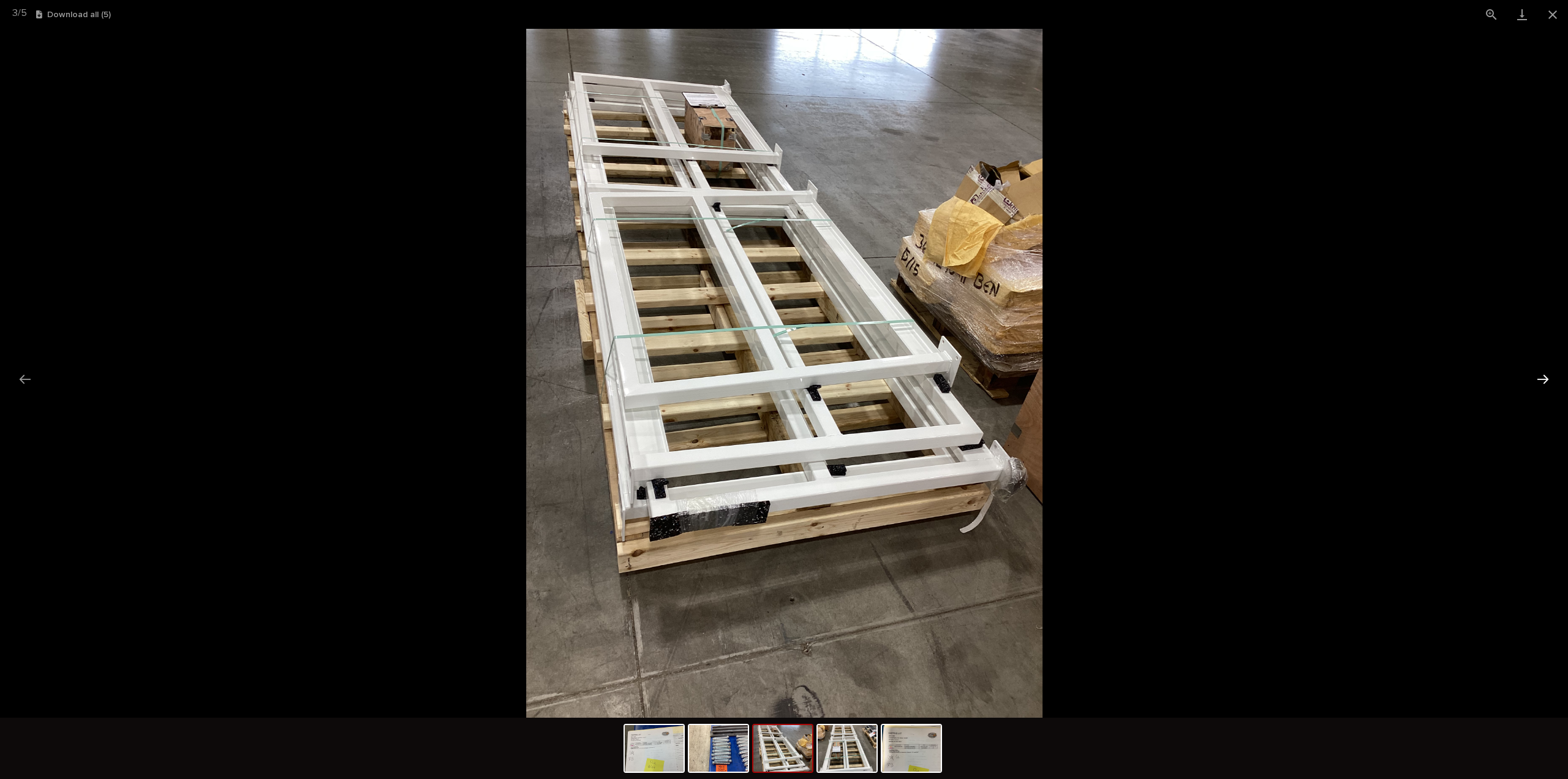
click at [1544, 380] on button "Next slide" at bounding box center [1543, 379] width 26 height 24
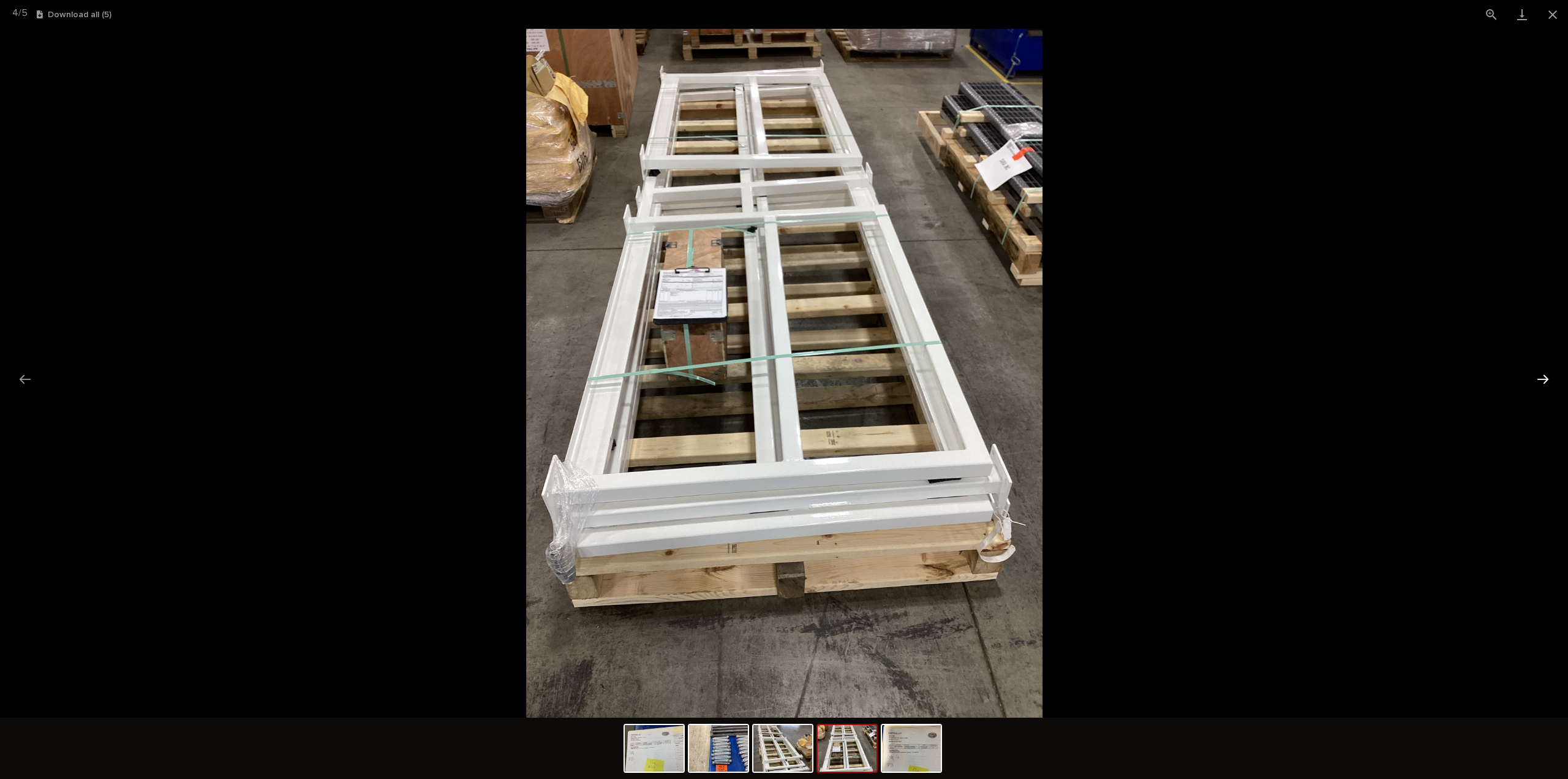
click at [1544, 380] on button "Next slide" at bounding box center [1543, 379] width 26 height 24
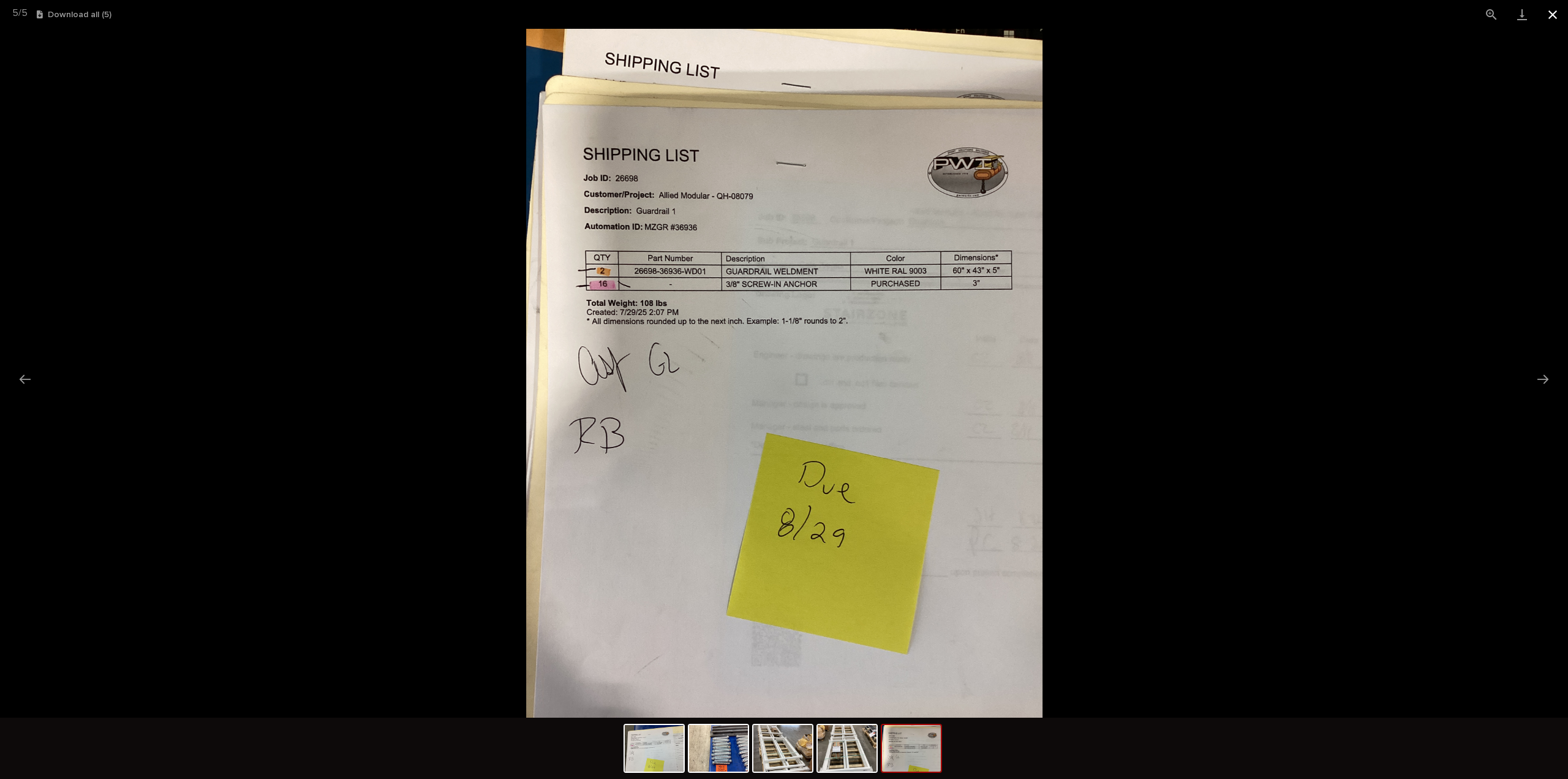
click at [1556, 15] on button "Close gallery" at bounding box center [1553, 14] width 31 height 29
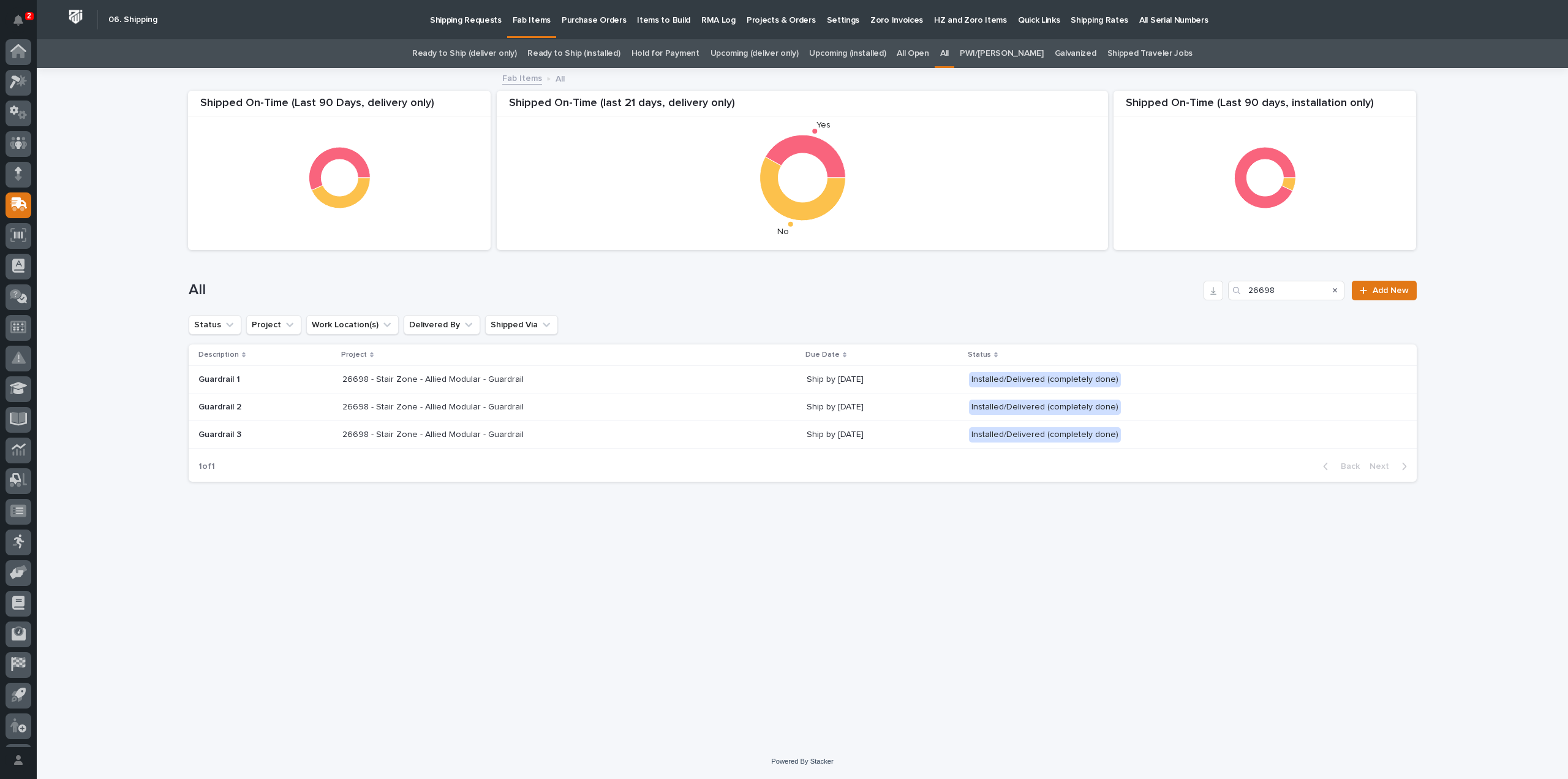
scroll to position [27, 0]
click at [377, 408] on p "26698 - Stair Zone - Allied Modular - Guardrail" at bounding box center [434, 406] width 184 height 13
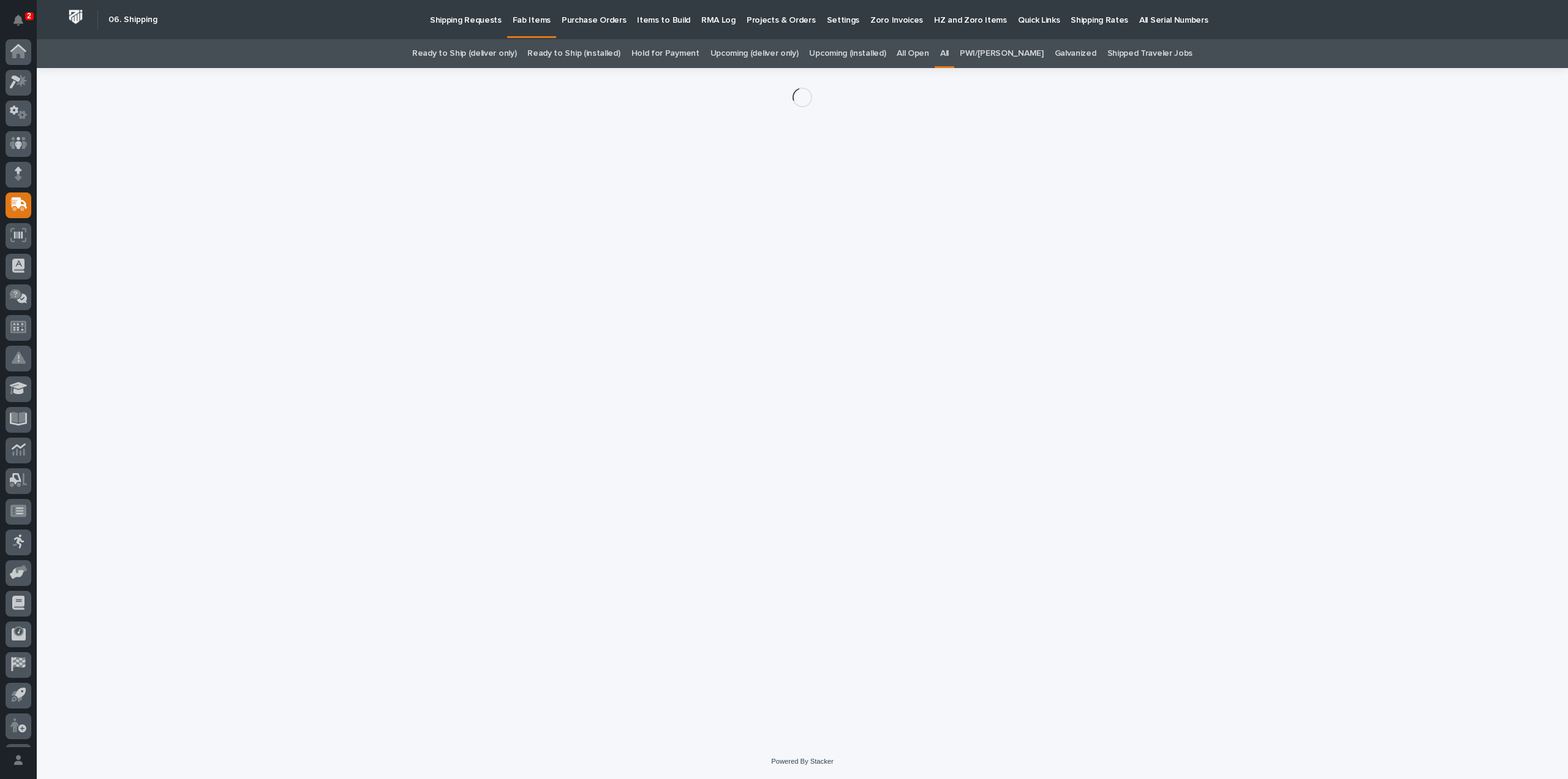
scroll to position [27, 0]
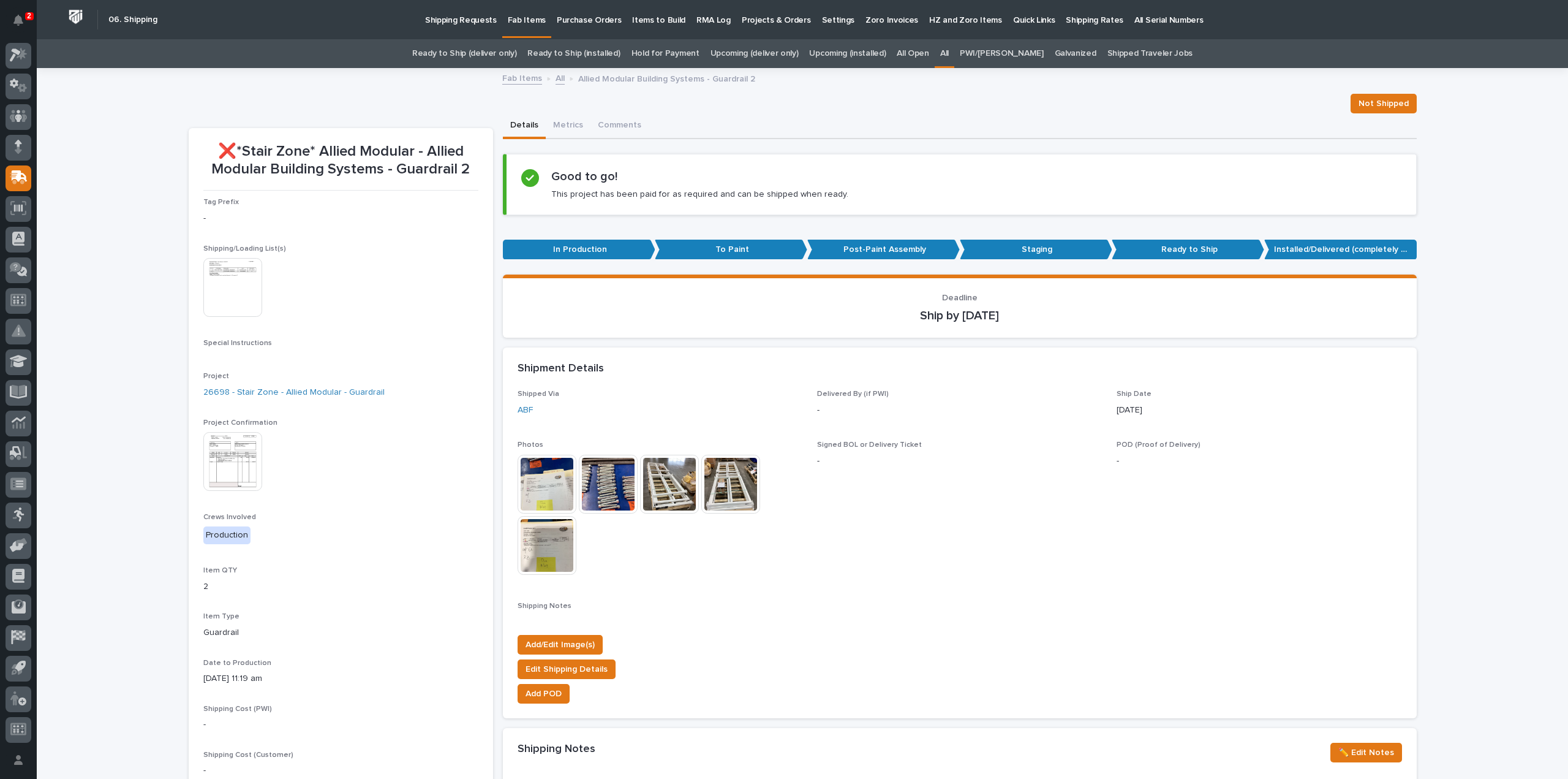
click at [532, 491] on img at bounding box center [547, 485] width 59 height 59
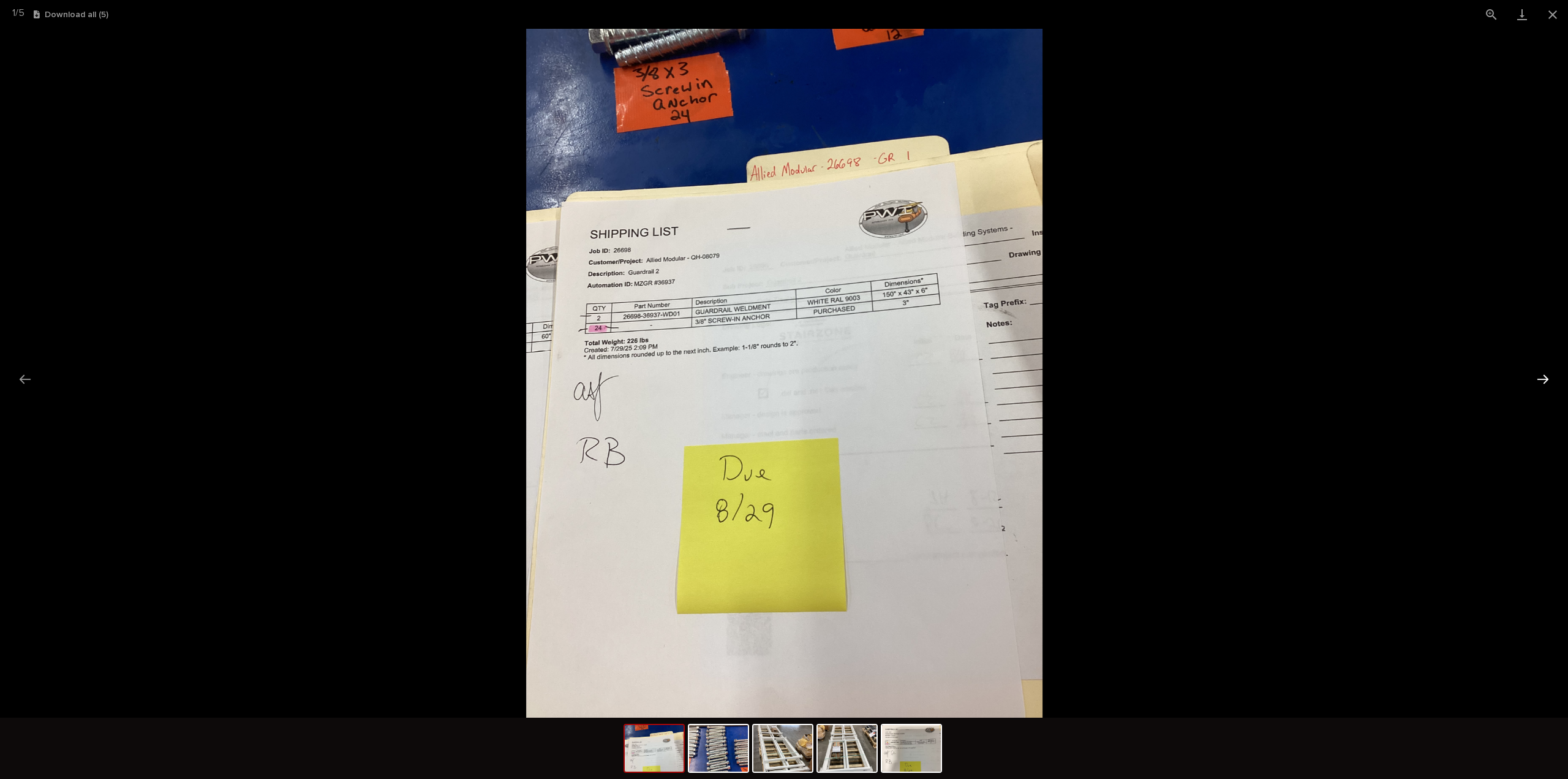
click at [1539, 379] on button "Next slide" at bounding box center [1543, 379] width 26 height 24
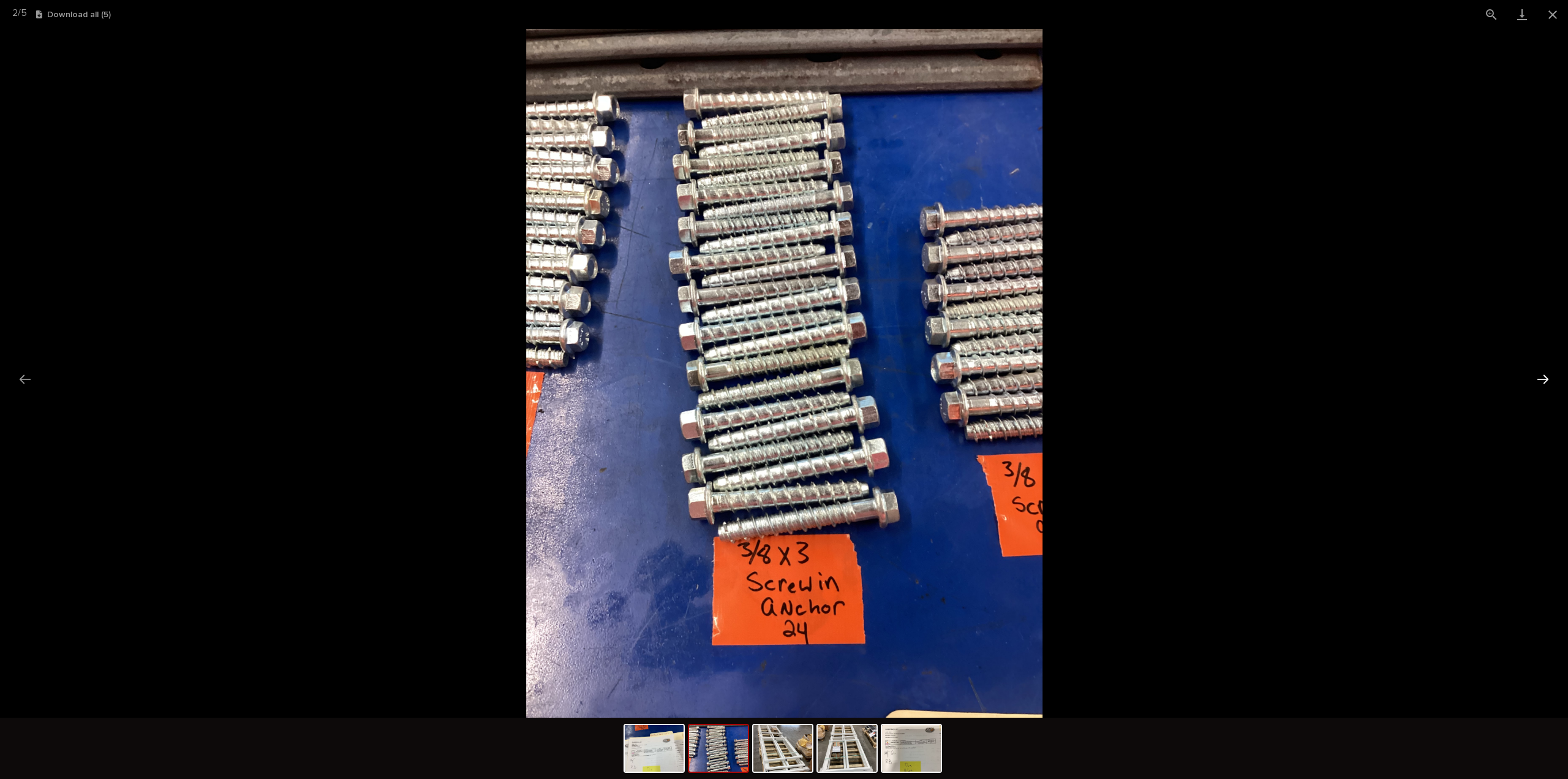
click at [1539, 379] on button "Next slide" at bounding box center [1543, 379] width 26 height 24
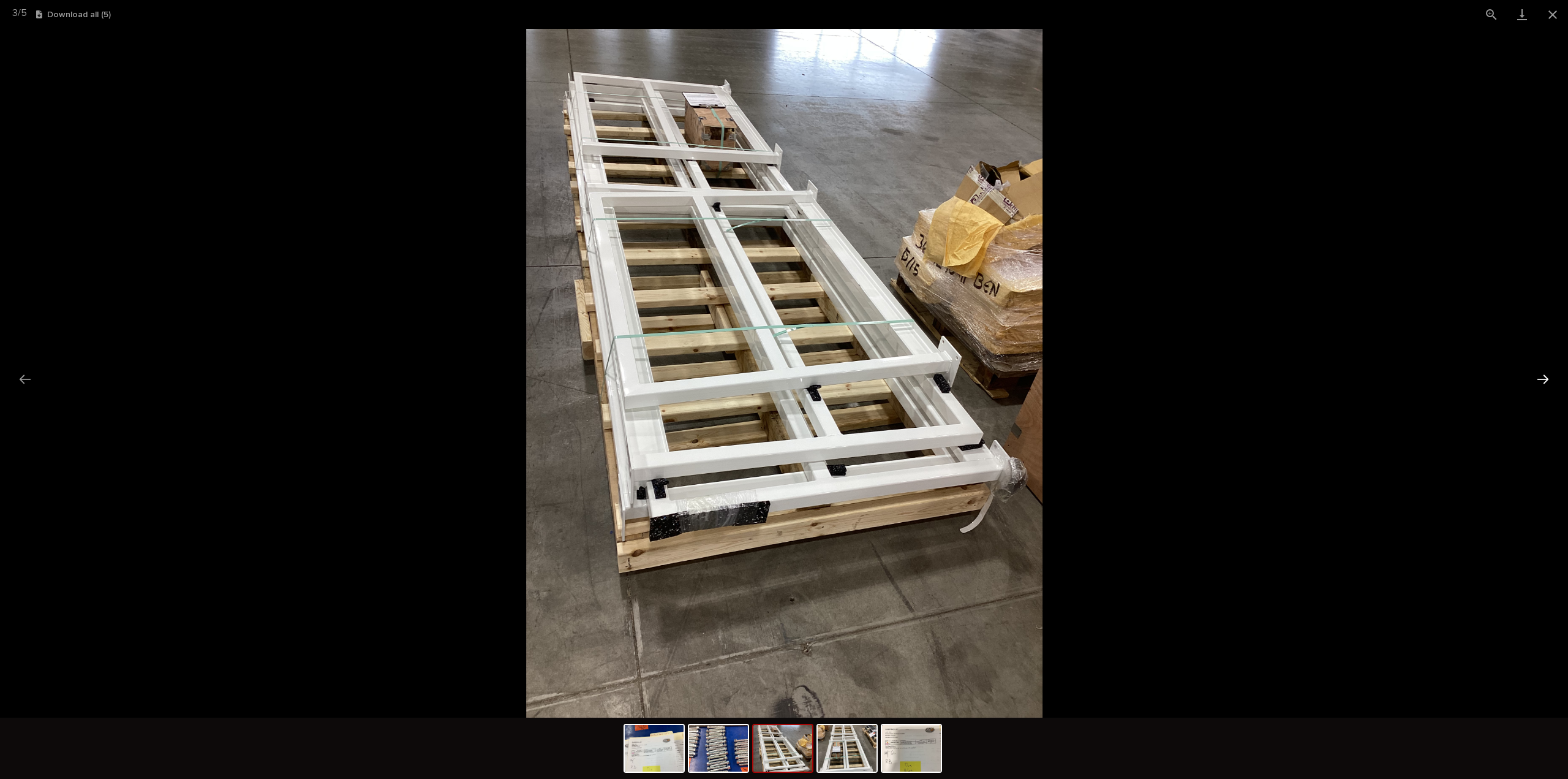
click at [1539, 379] on button "Next slide" at bounding box center [1543, 379] width 26 height 24
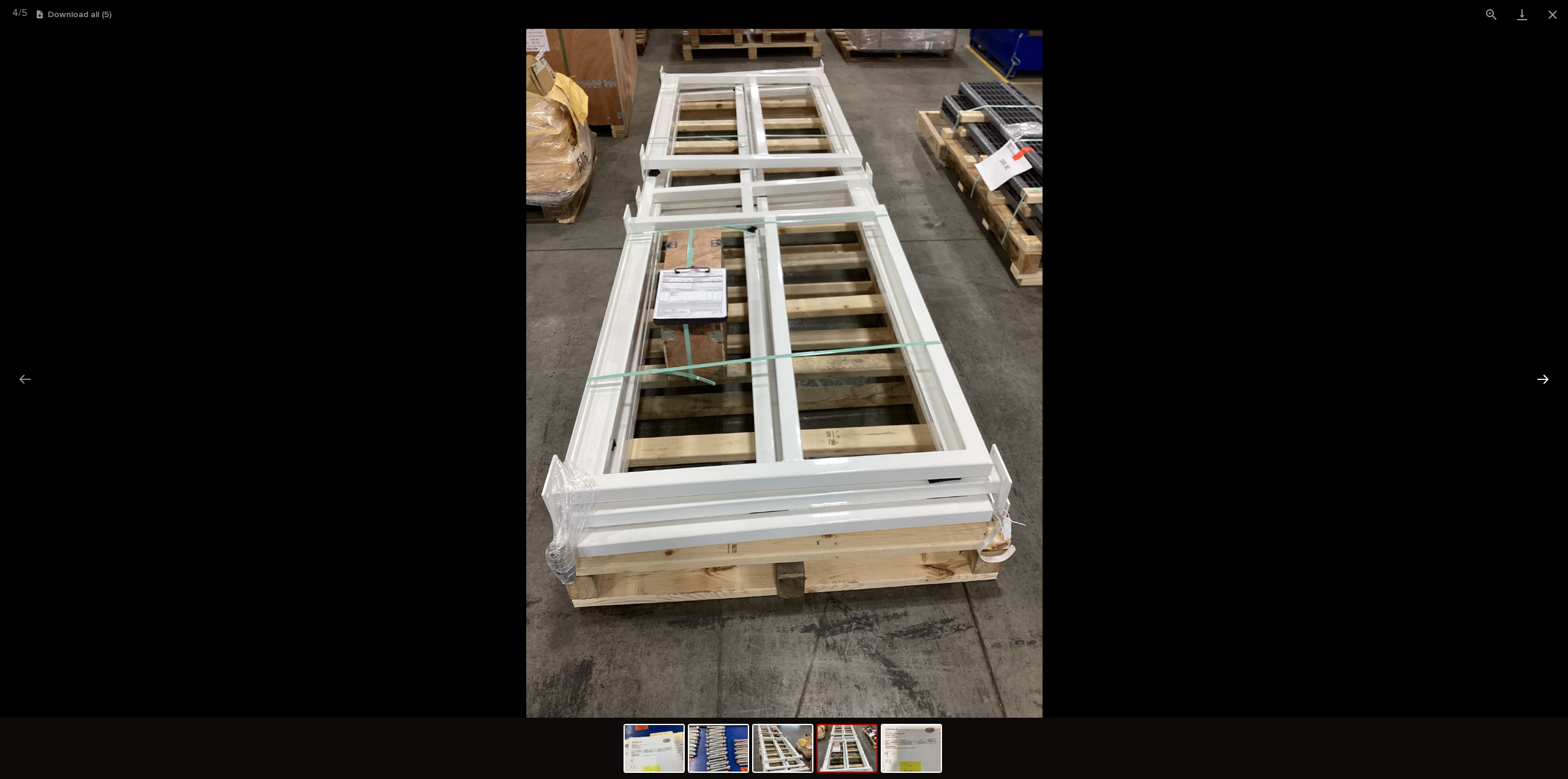
click at [1539, 379] on button "Next slide" at bounding box center [1543, 379] width 26 height 24
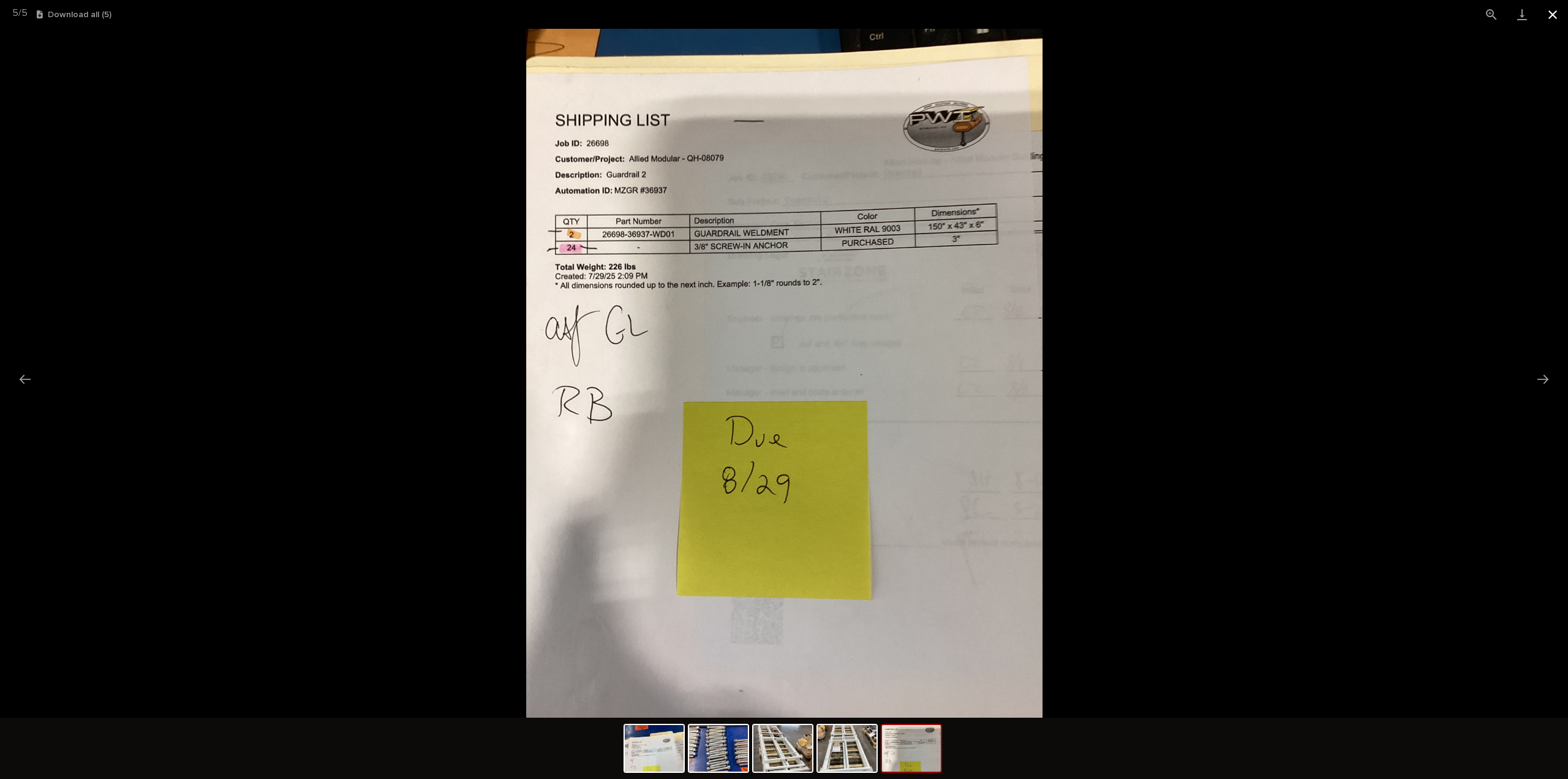
click at [1554, 18] on button "Close gallery" at bounding box center [1553, 14] width 31 height 29
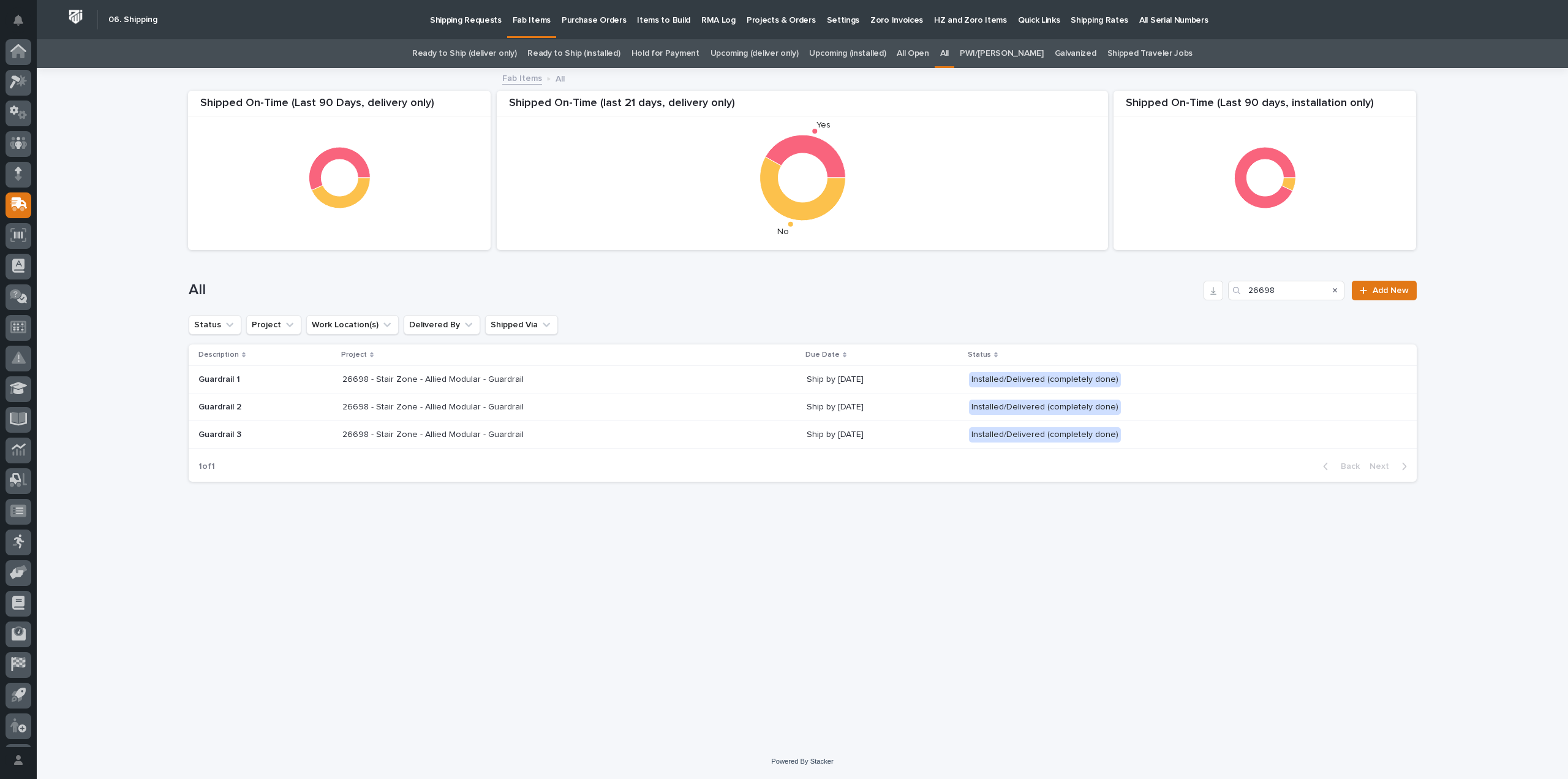
scroll to position [27, 0]
click at [487, 433] on p "26698 - Stair Zone - Allied Modular - Guardrail" at bounding box center [434, 433] width 184 height 13
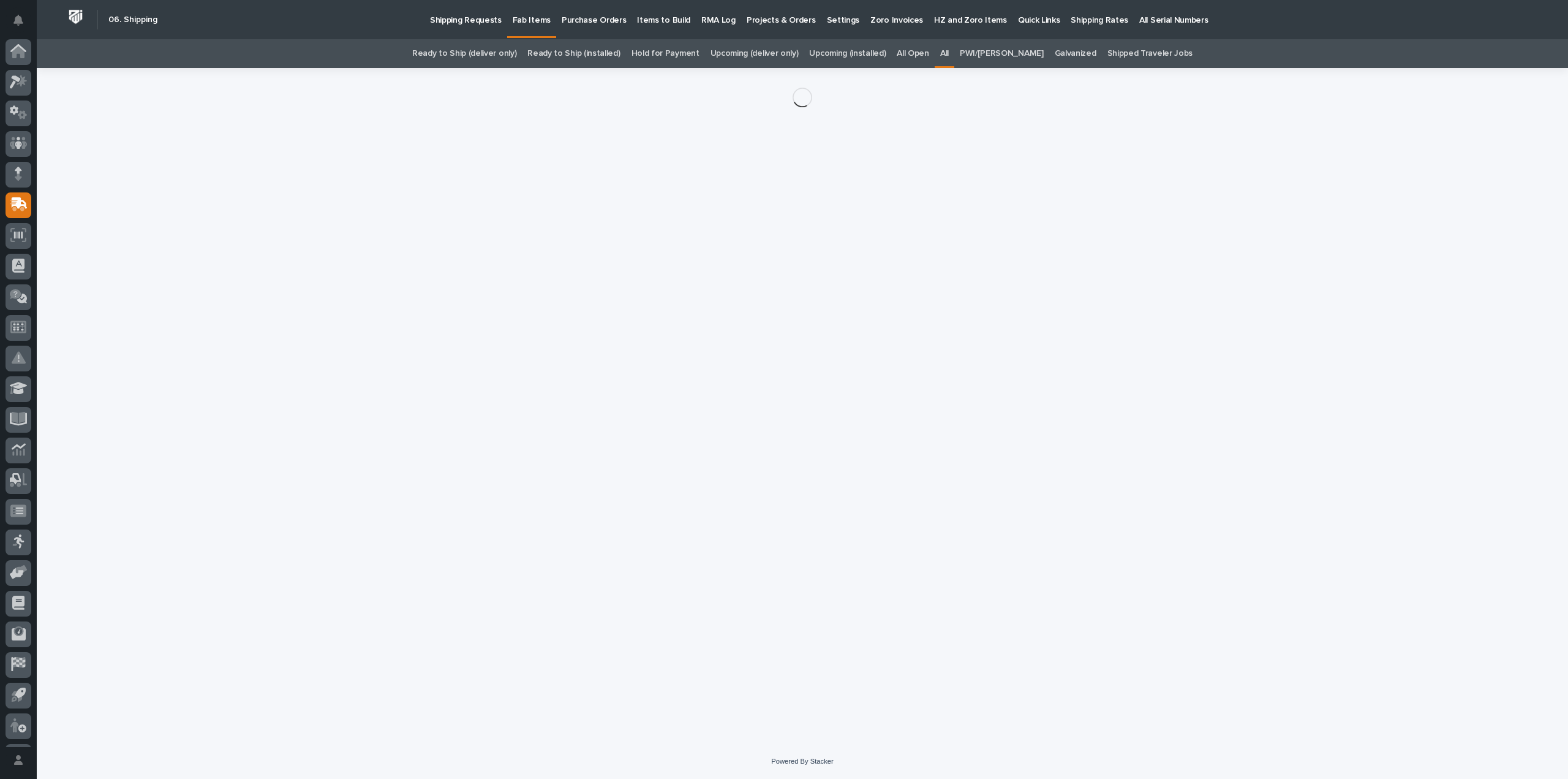
scroll to position [27, 0]
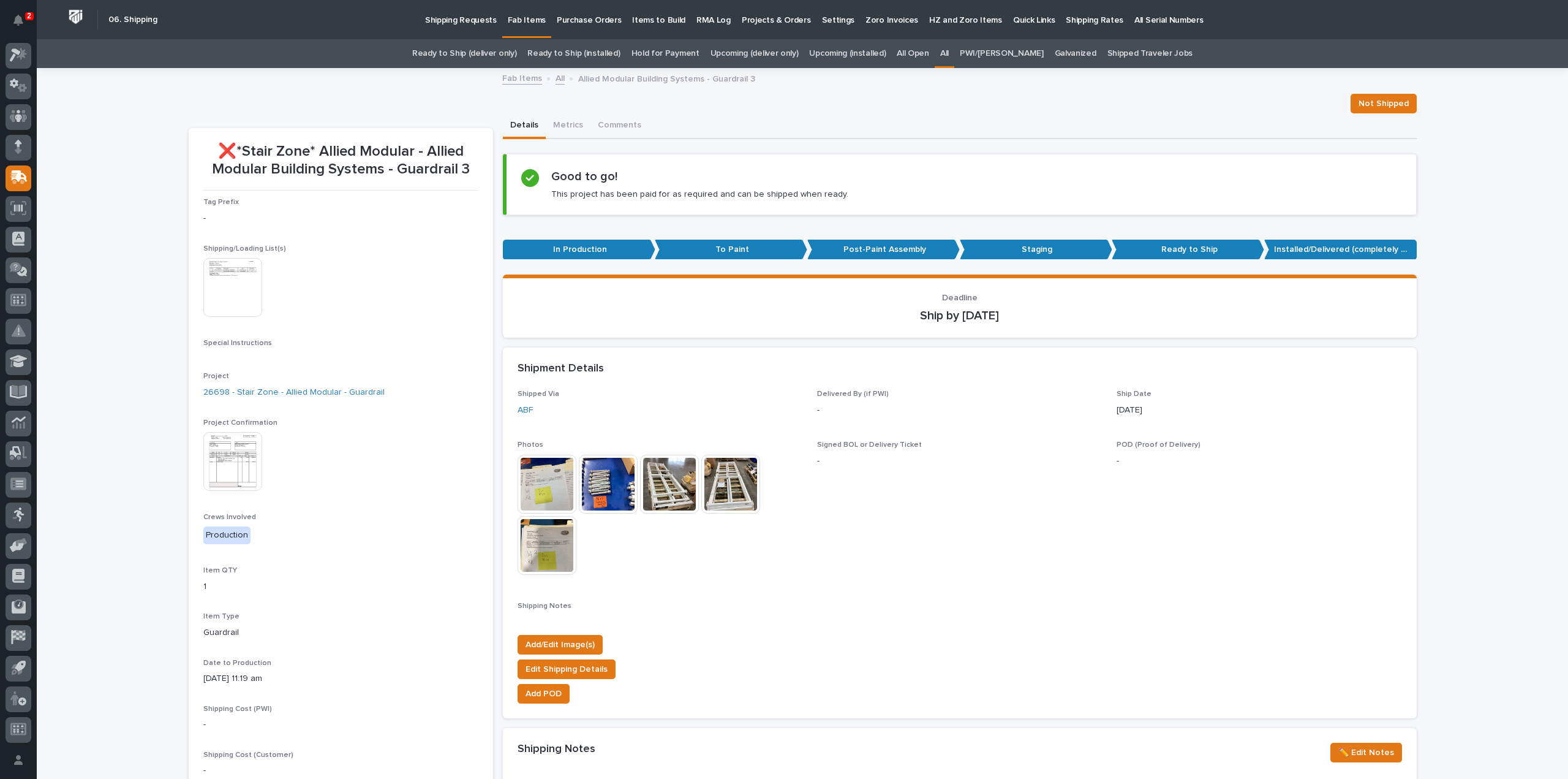
click at [1441, 436] on div "Loading... Saving… Loading... Saving… ❌*Stair Zone* Allied Modular - Allied Mod…" at bounding box center [802, 707] width 1532 height 1276
click at [235, 282] on img at bounding box center [233, 287] width 59 height 59
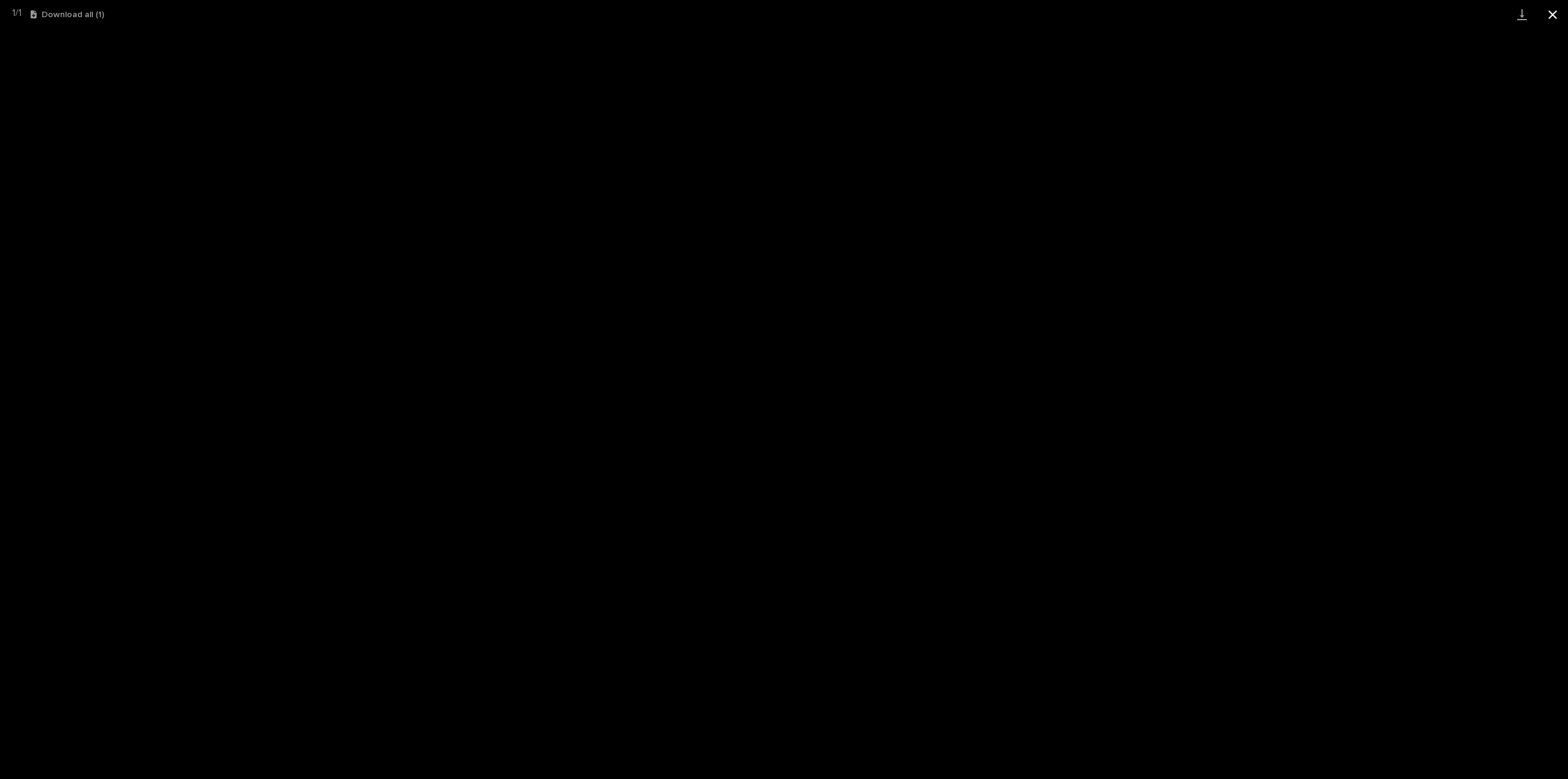
click at [1553, 18] on button "Close gallery" at bounding box center [1553, 14] width 31 height 29
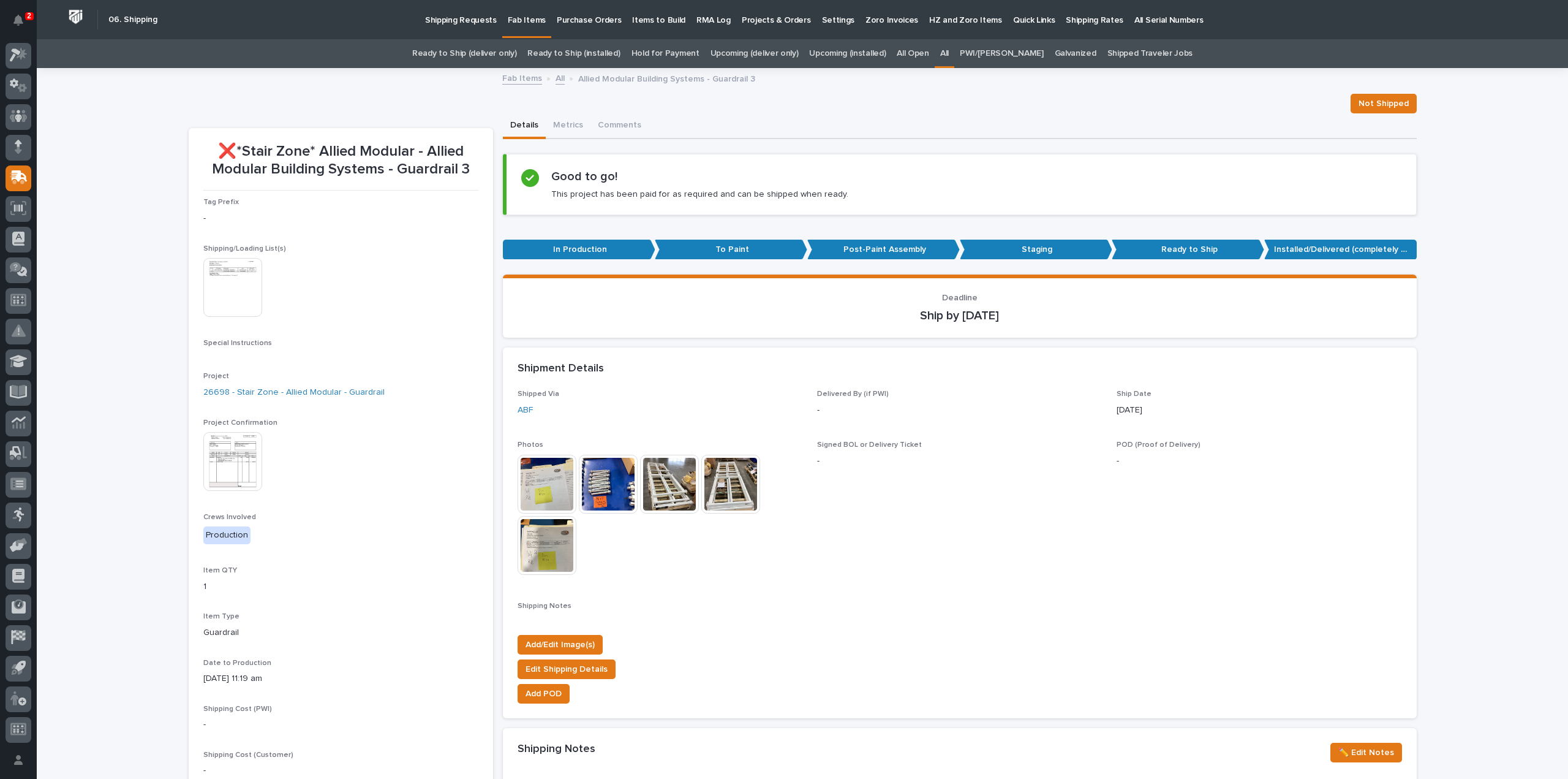
click at [949, 55] on link "All" at bounding box center [944, 53] width 8 height 29
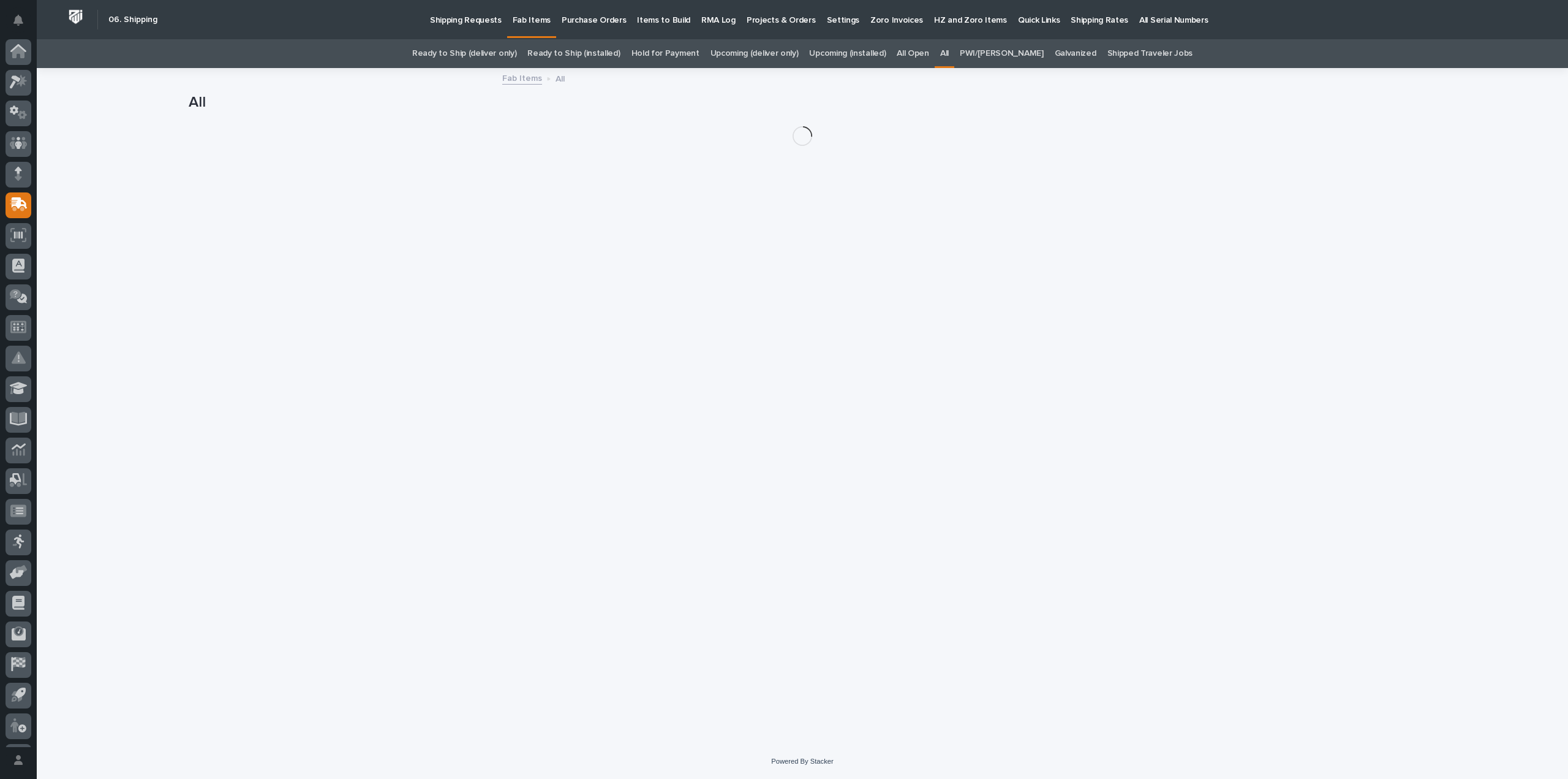
scroll to position [27, 0]
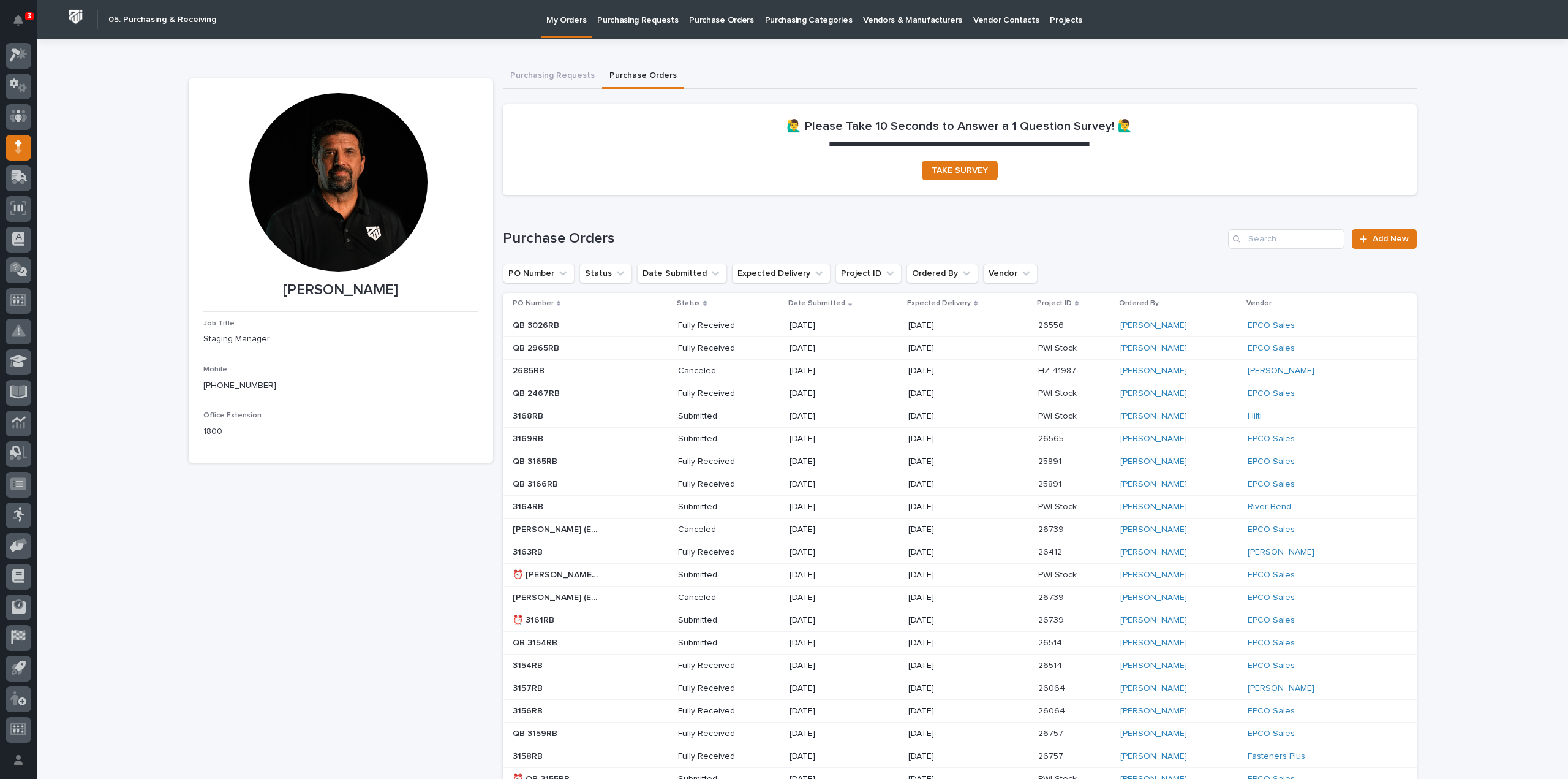
click at [708, 22] on p "Purchase Orders" at bounding box center [721, 13] width 65 height 26
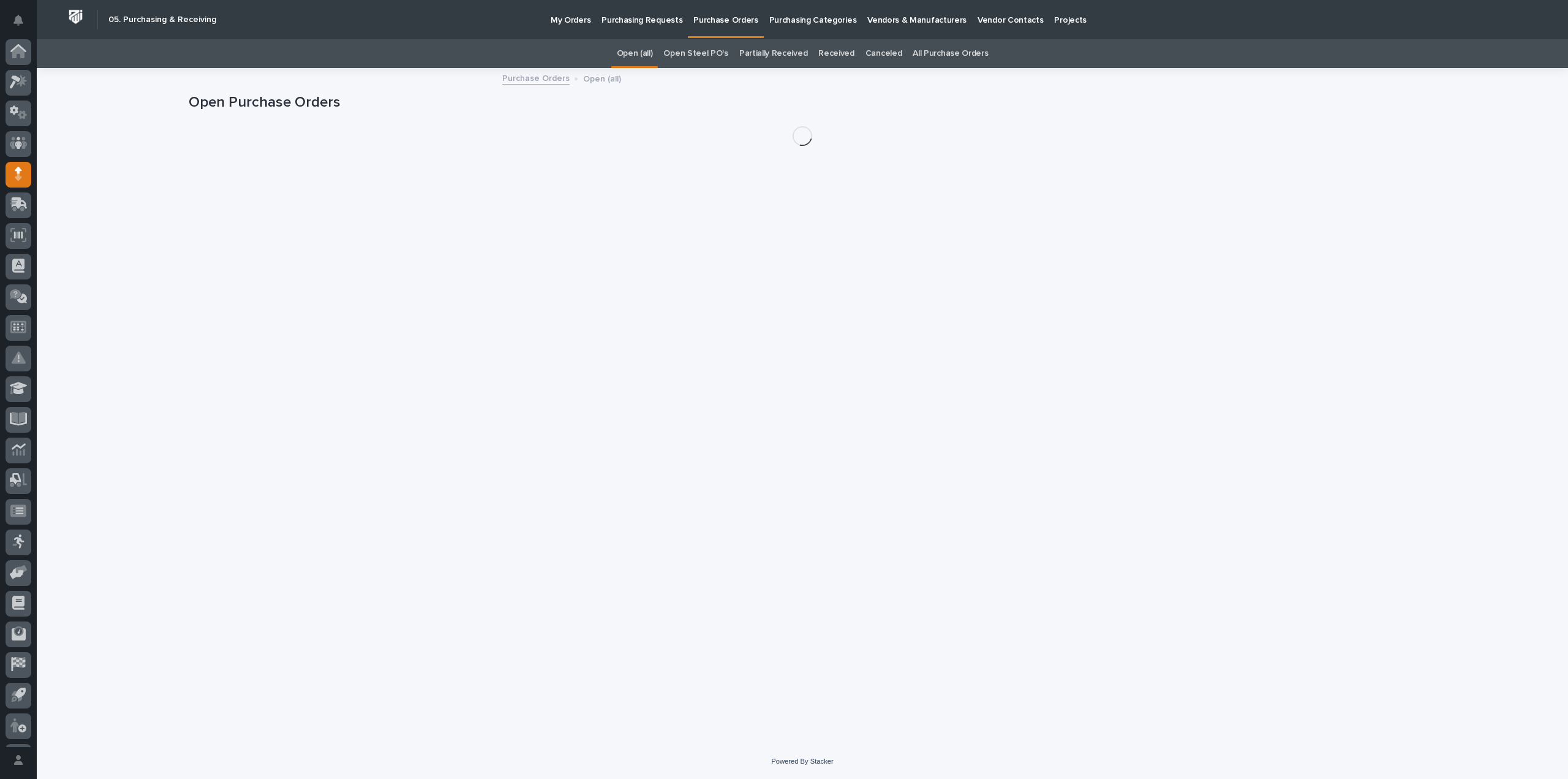
scroll to position [27, 0]
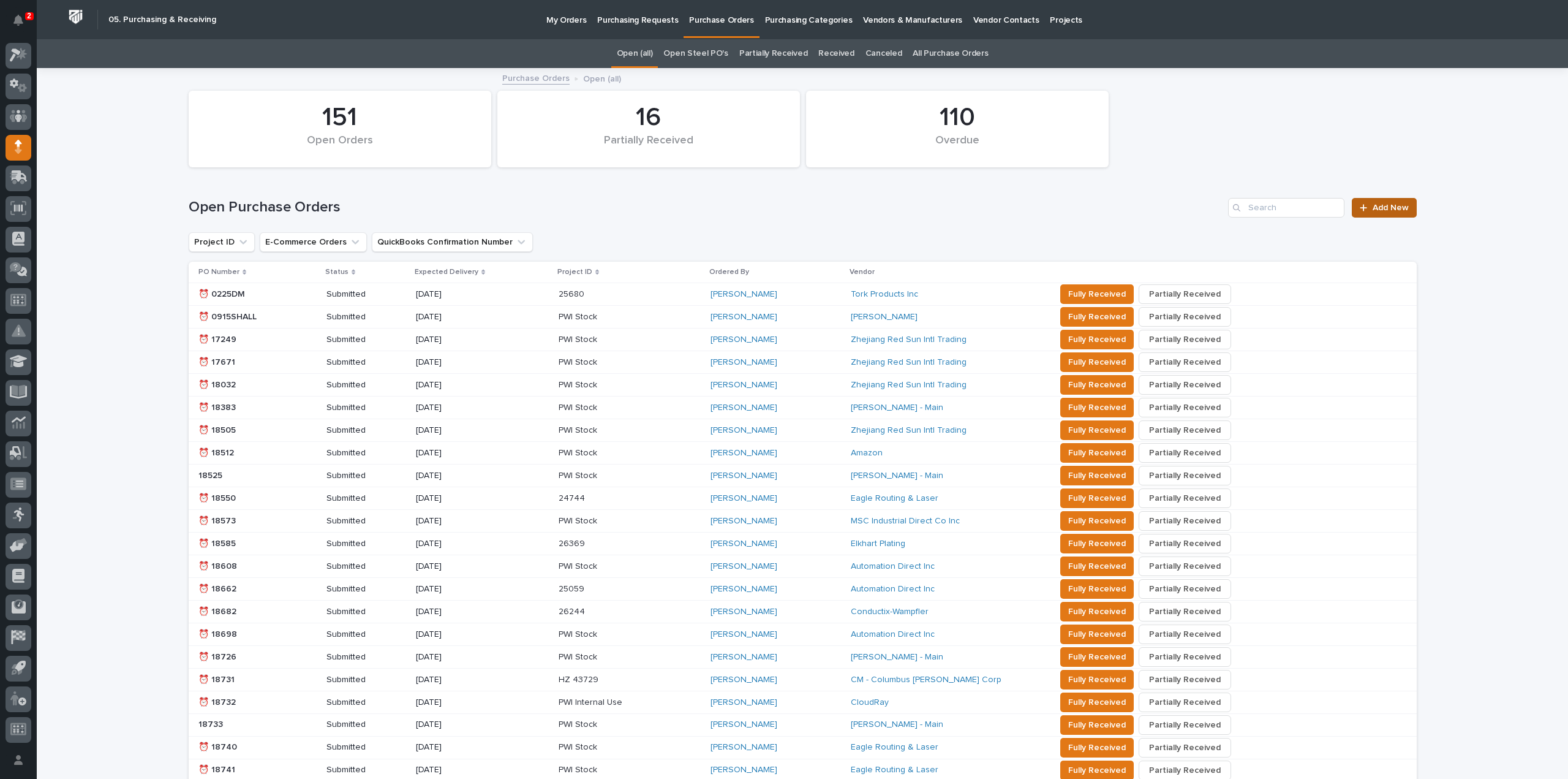
click at [1386, 209] on span "Add New" at bounding box center [1391, 207] width 36 height 8
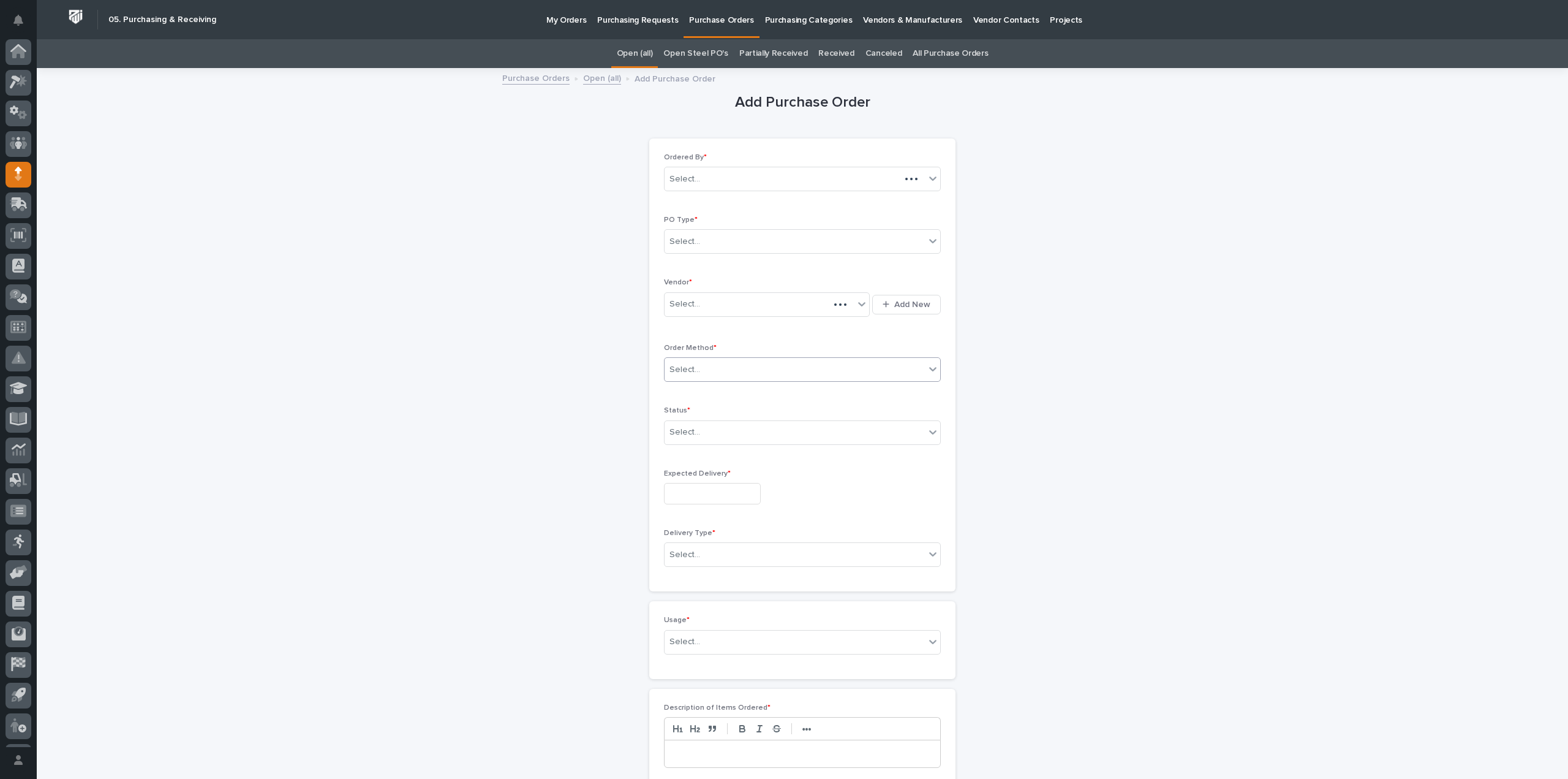
scroll to position [27, 0]
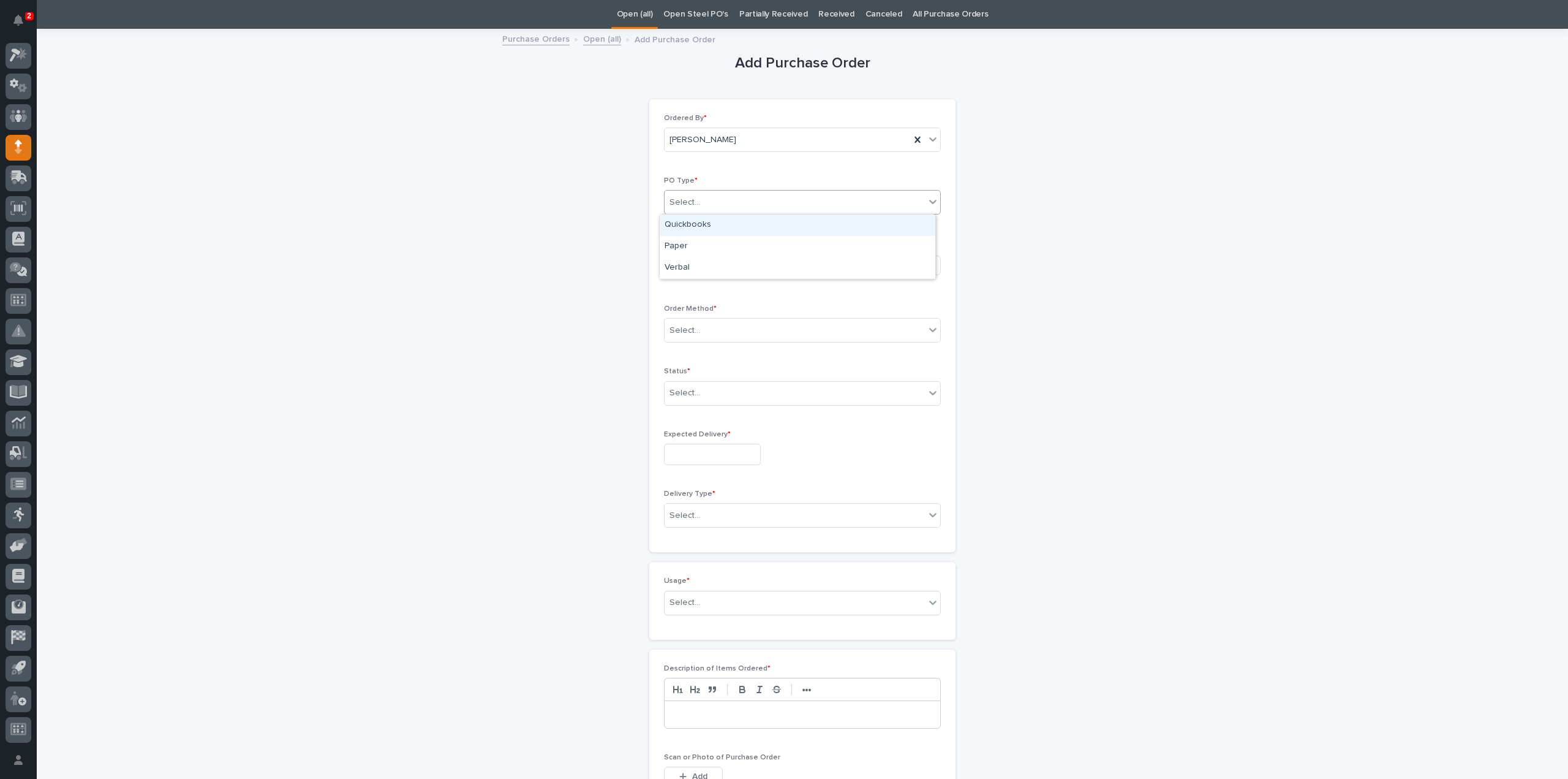
click at [721, 200] on div "Select..." at bounding box center [795, 203] width 260 height 20
click at [706, 227] on div "Quickbooks" at bounding box center [797, 225] width 276 height 22
click at [701, 261] on div "Select..." at bounding box center [759, 265] width 189 height 20
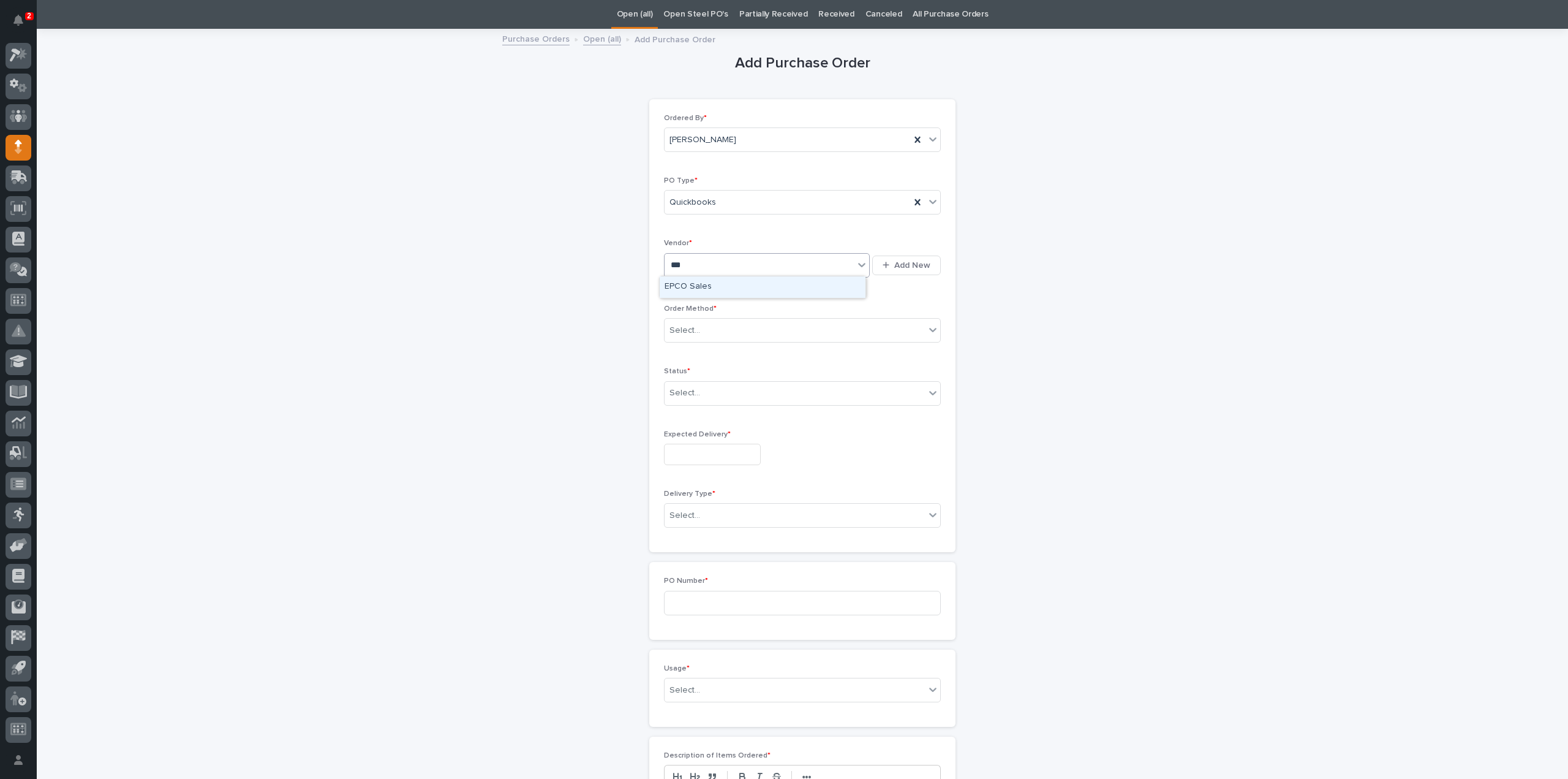
type input "****"
click at [701, 287] on div "EPCO Sales" at bounding box center [763, 287] width 206 height 22
click at [701, 335] on div at bounding box center [702, 331] width 1 height 13
click at [679, 373] on div "Email" at bounding box center [797, 374] width 276 height 22
click at [699, 394] on div "Select..." at bounding box center [795, 393] width 260 height 20
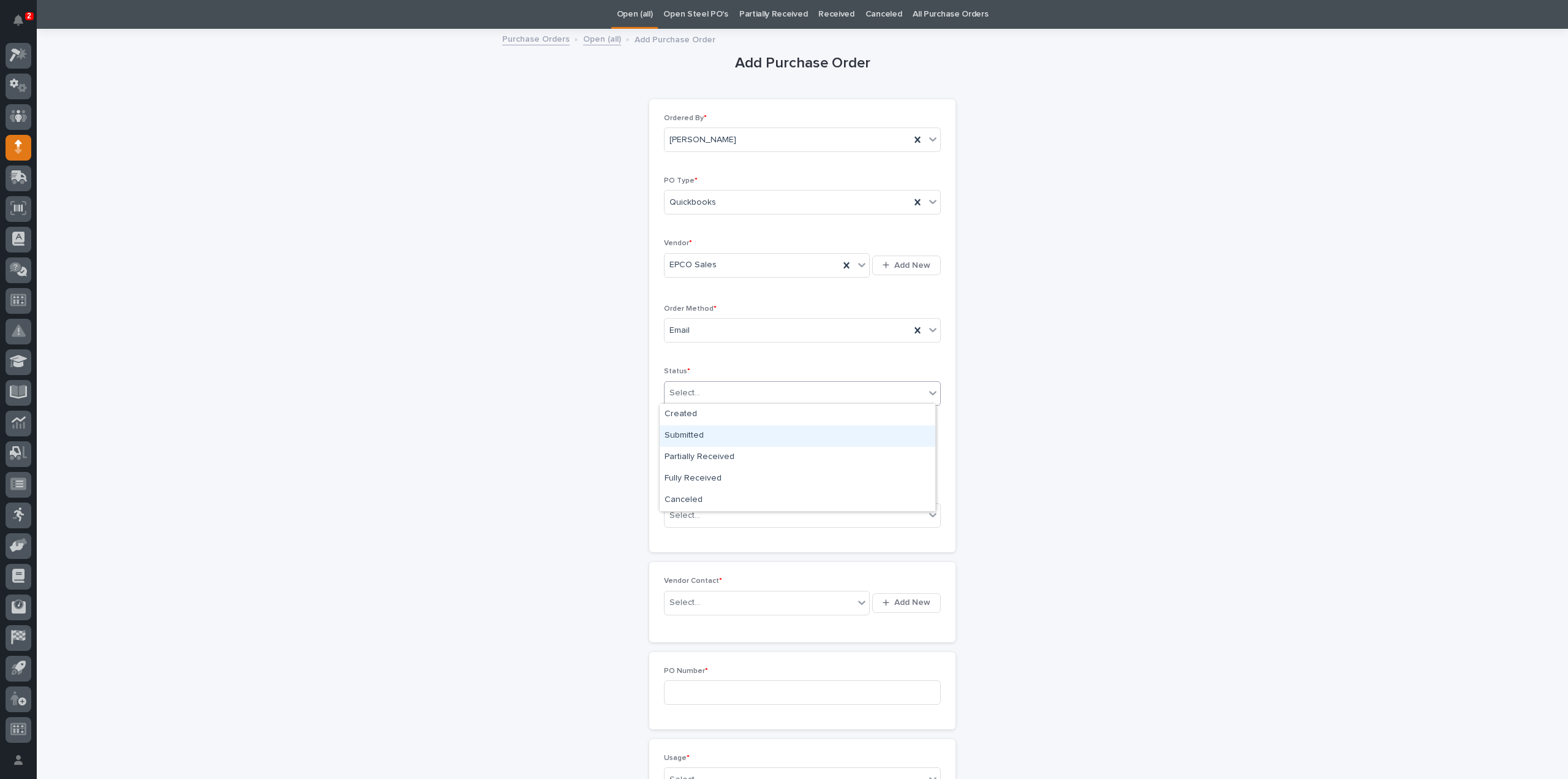
click at [691, 438] on div "Submitted" at bounding box center [797, 437] width 276 height 22
click at [683, 455] on input "text" at bounding box center [712, 454] width 97 height 22
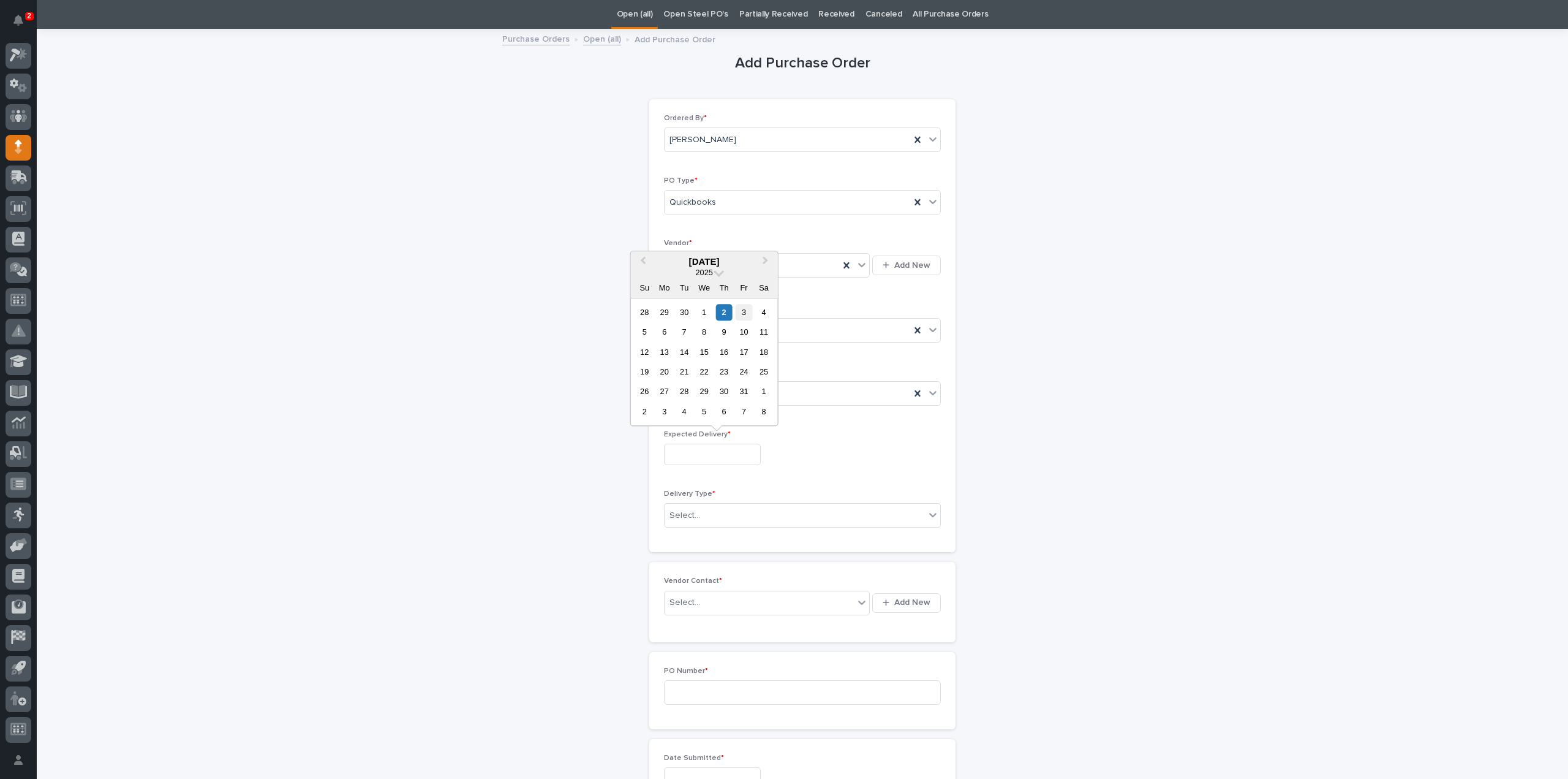
click at [741, 312] on div "3" at bounding box center [744, 312] width 17 height 17
type input "**********"
click at [690, 516] on div "Select..." at bounding box center [685, 516] width 31 height 13
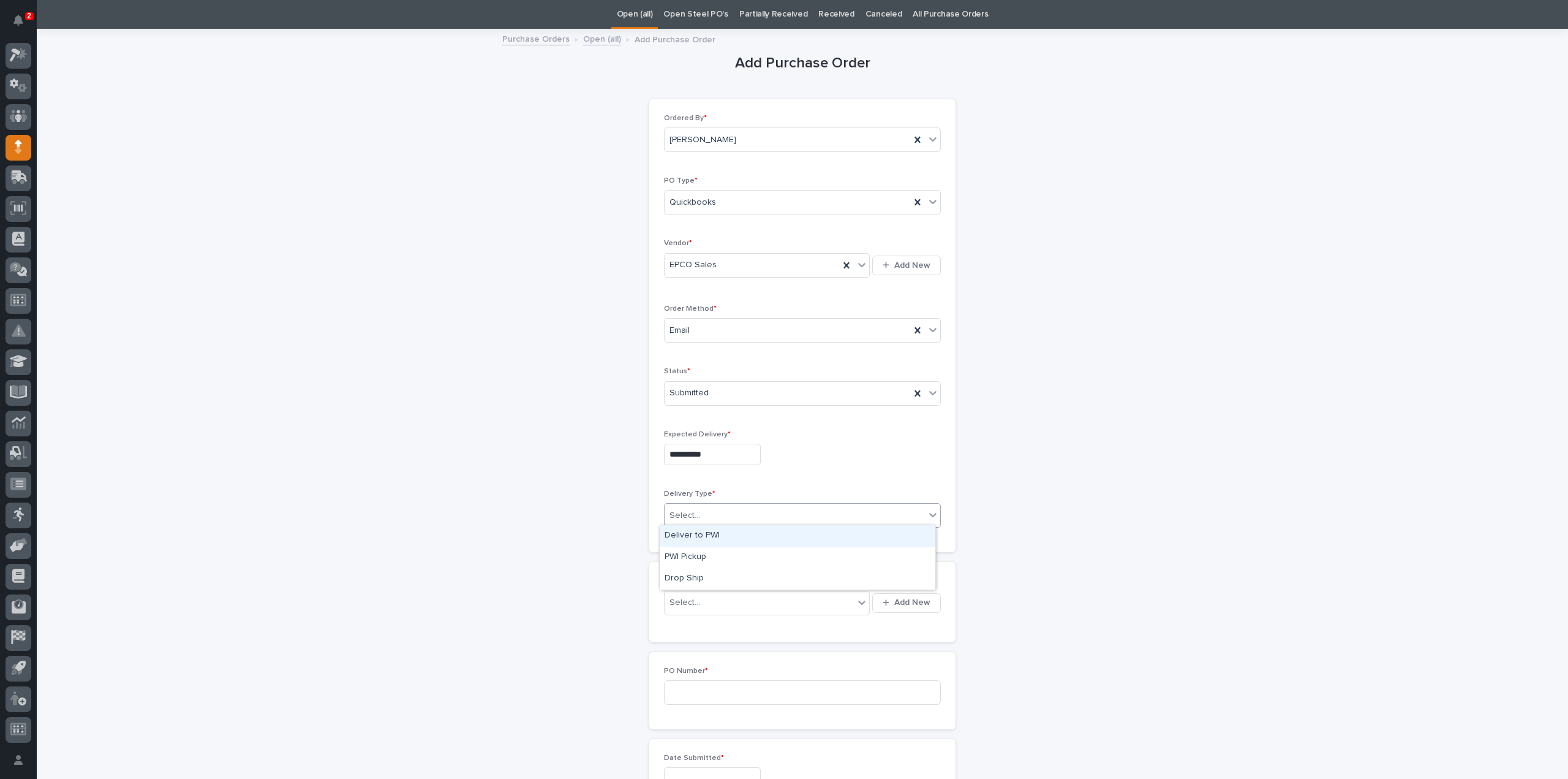
click at [691, 534] on div "Deliver to PWI" at bounding box center [797, 536] width 276 height 22
click at [683, 597] on div "Select..." at bounding box center [685, 603] width 31 height 13
type input "*****"
click at [678, 627] on div "EPCO Sales - Keith Schrock" at bounding box center [763, 623] width 206 height 22
click at [686, 698] on input at bounding box center [802, 693] width 277 height 24
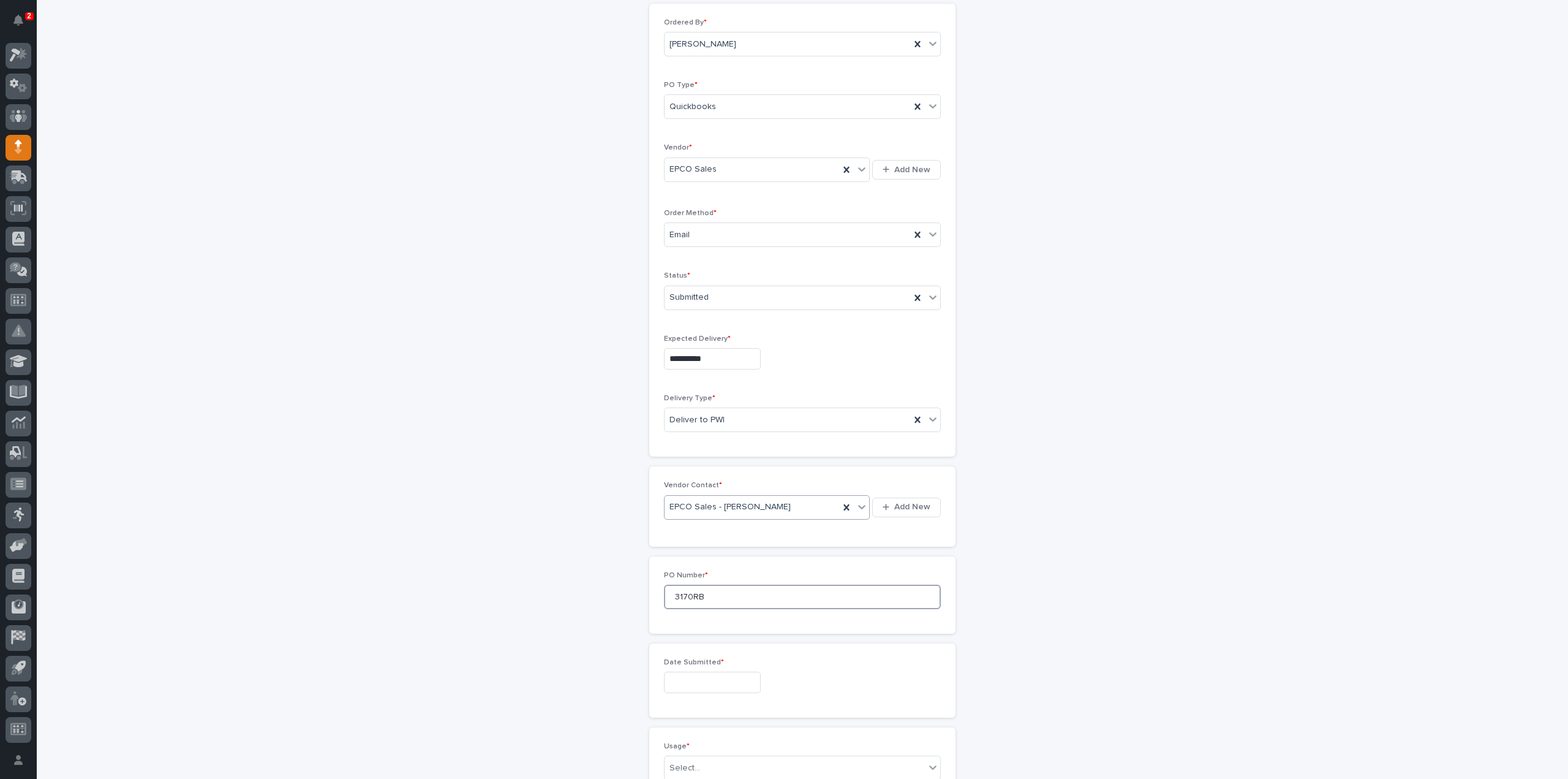
scroll to position [162, 0]
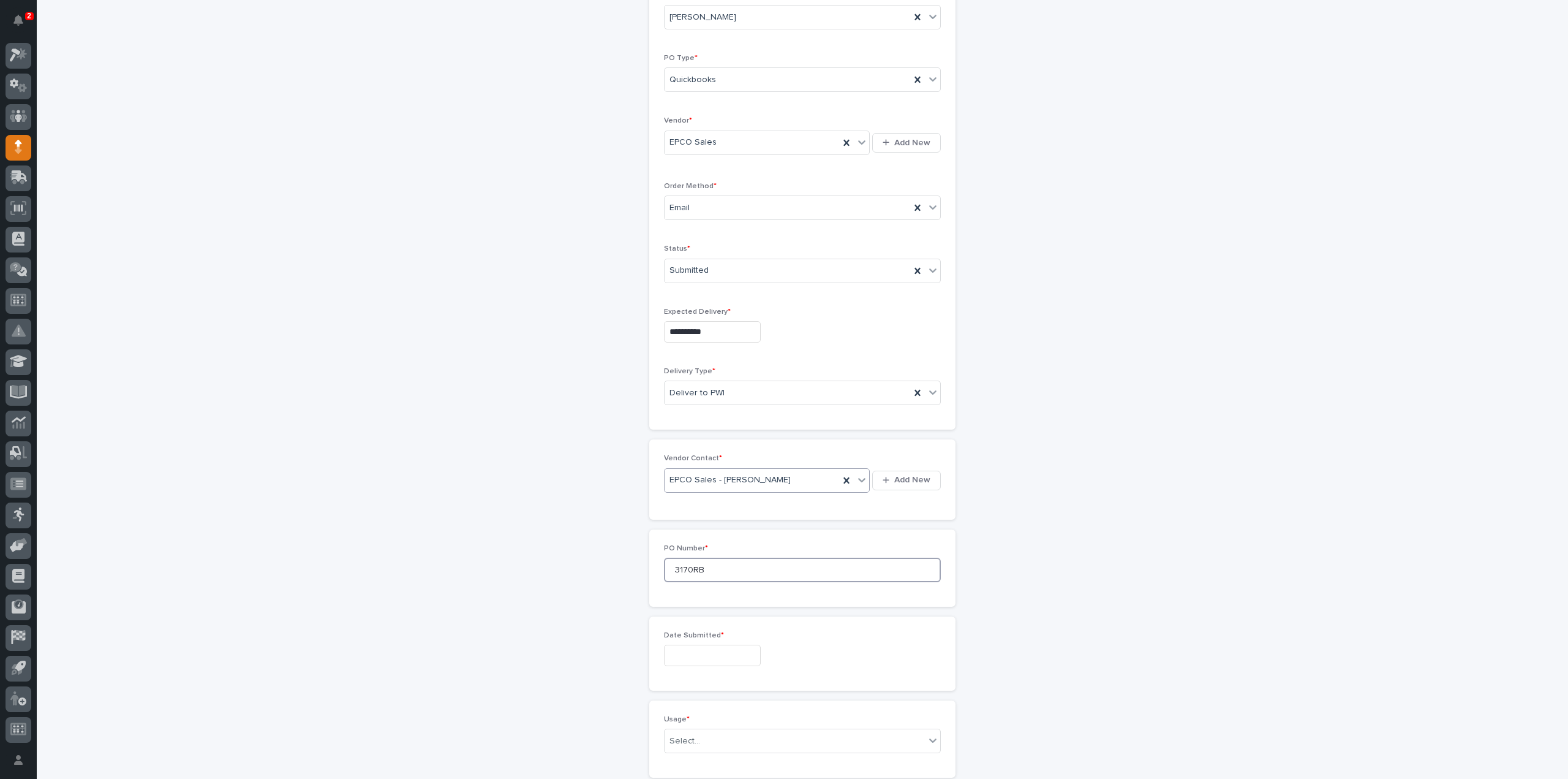
type input "3170RB"
click at [720, 654] on input "text" at bounding box center [712, 655] width 97 height 22
click at [724, 517] on div "2" at bounding box center [724, 513] width 17 height 17
type input "**********"
click at [709, 744] on div "Select..." at bounding box center [795, 741] width 260 height 20
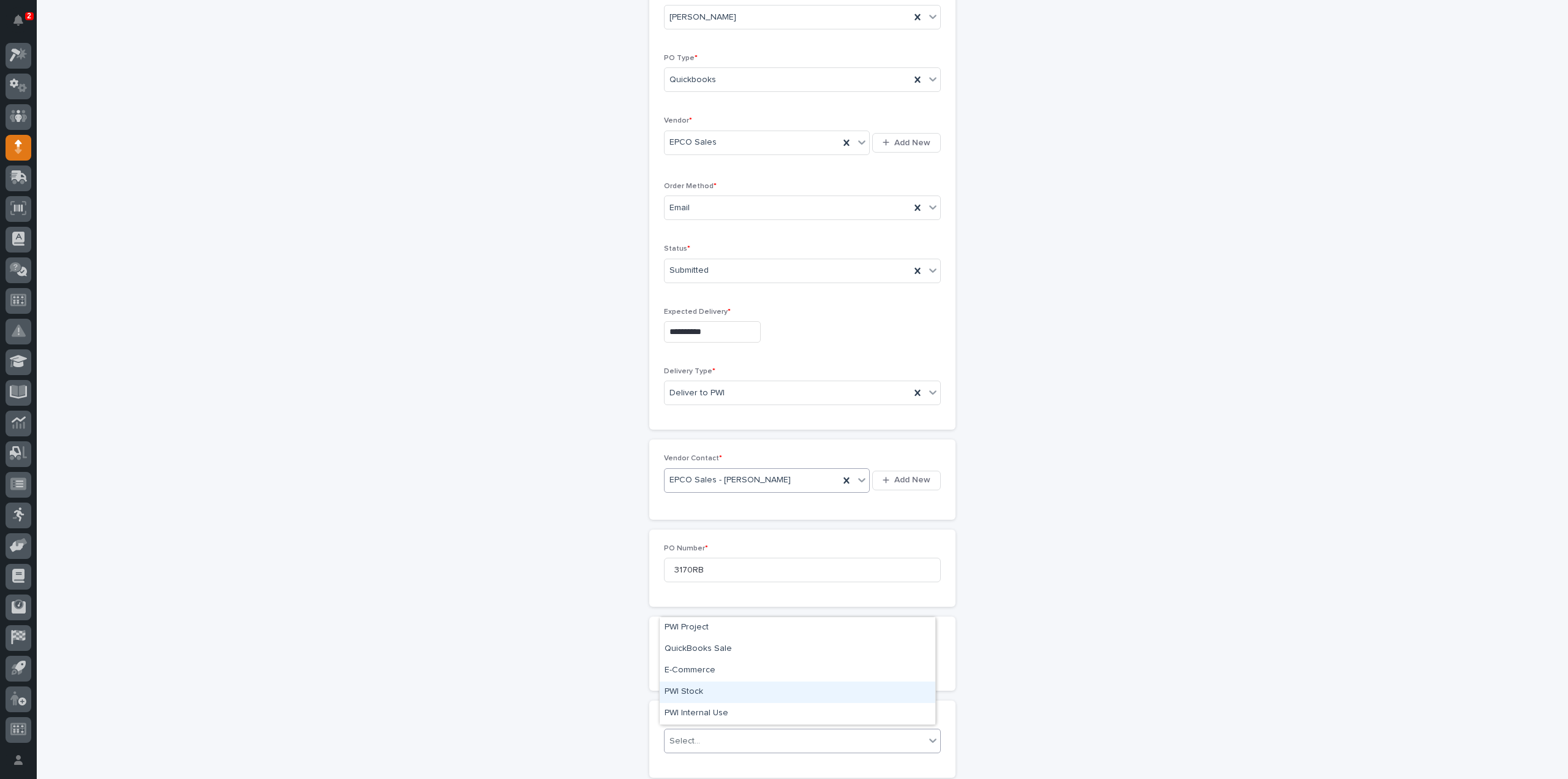
click at [692, 689] on div "PWI Stock" at bounding box center [797, 693] width 276 height 22
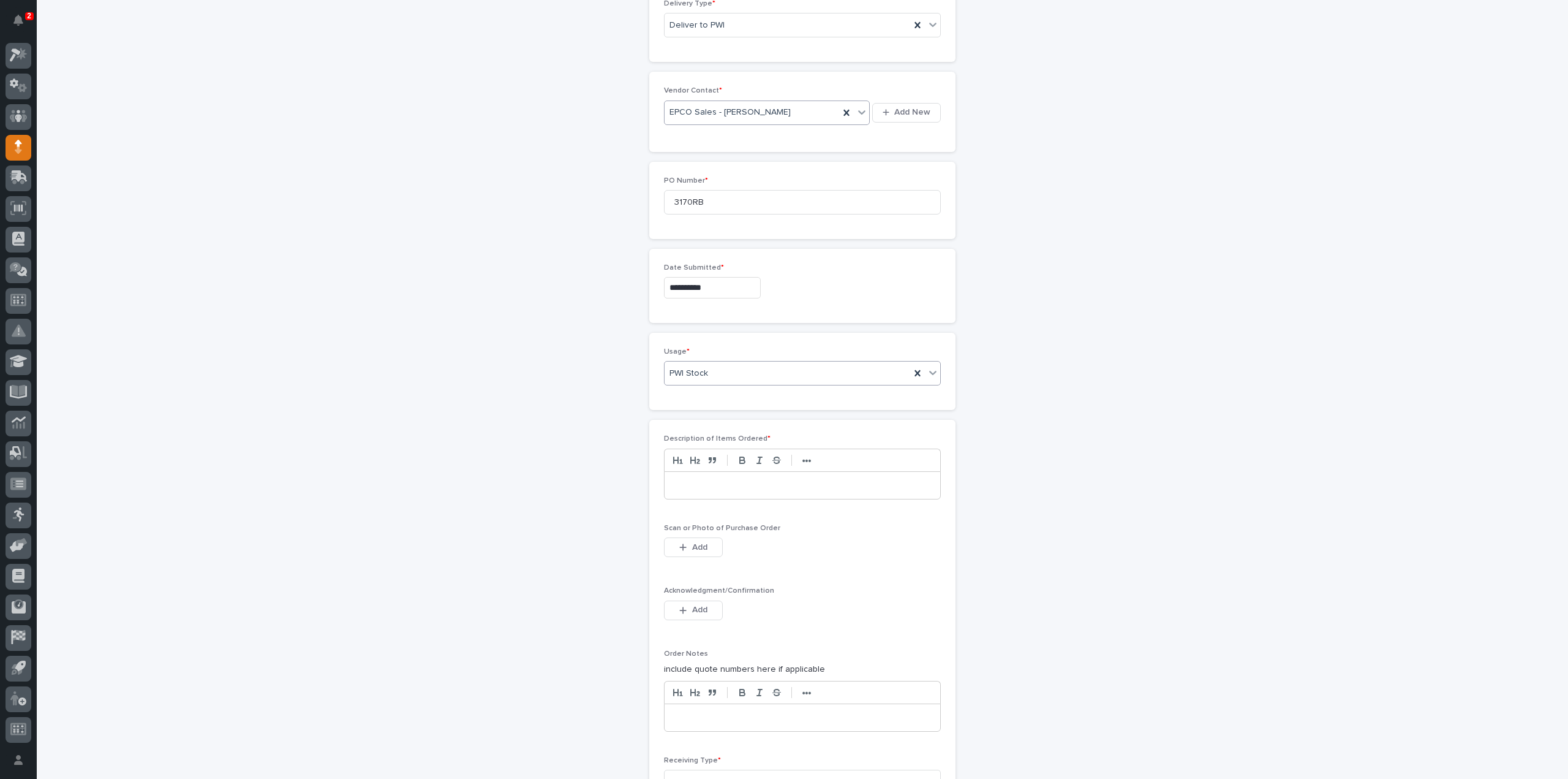
scroll to position [775, 0]
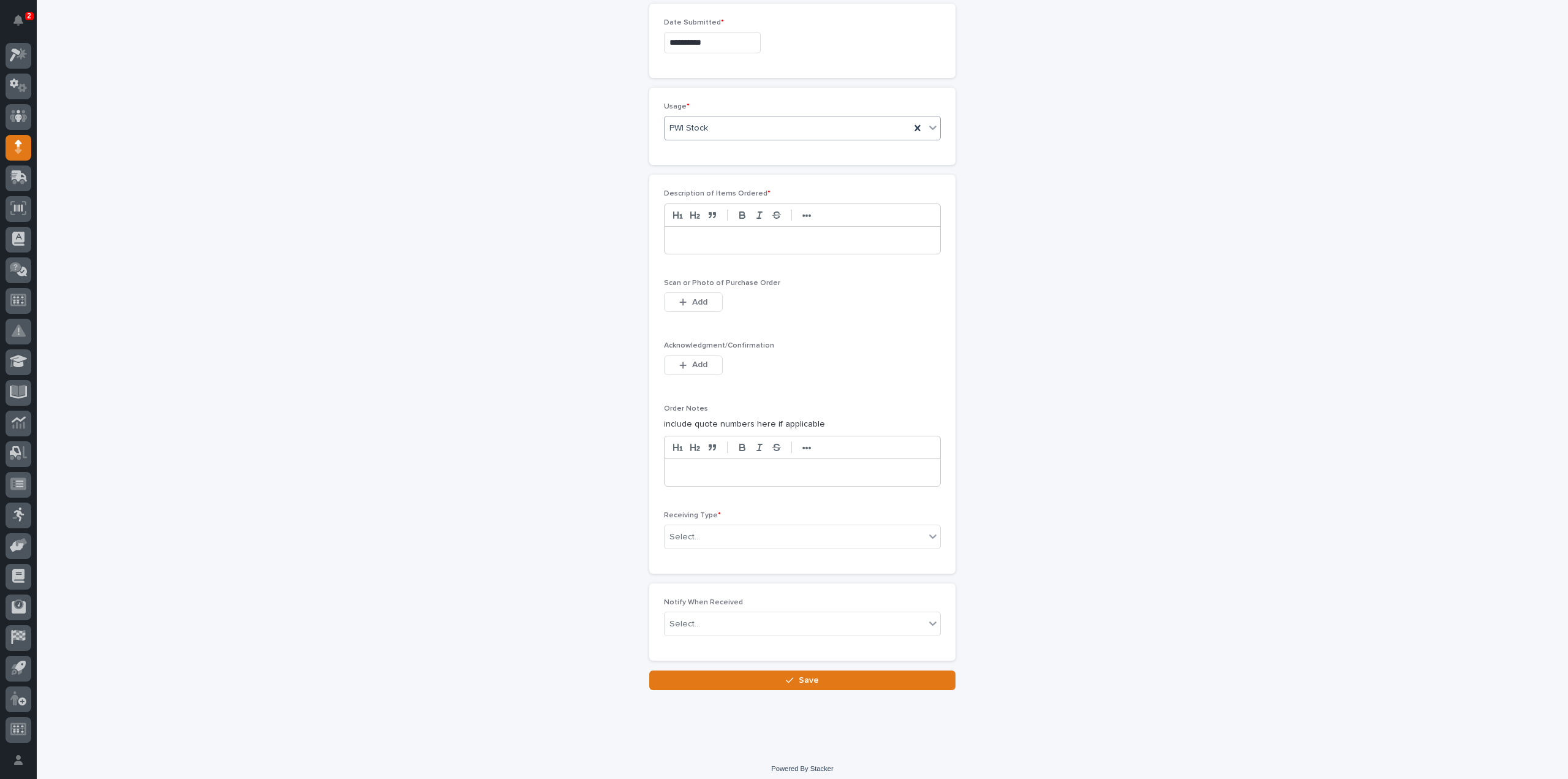
click at [675, 236] on p at bounding box center [802, 240] width 257 height 12
click at [699, 296] on span "Add" at bounding box center [700, 301] width 15 height 11
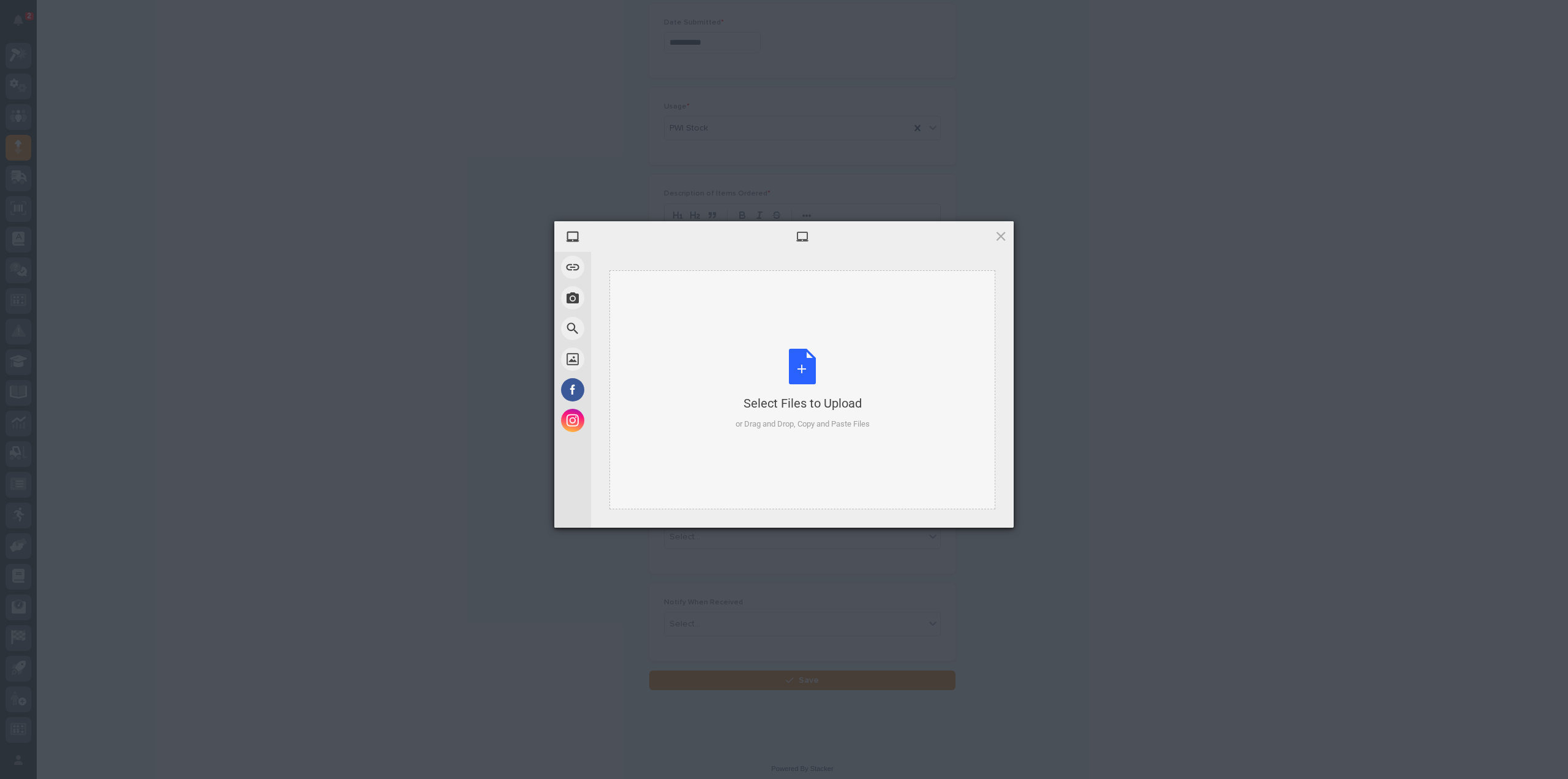
click at [799, 369] on div "Select Files to Upload or Drag and Drop, Copy and Paste Files" at bounding box center [803, 389] width 134 height 81
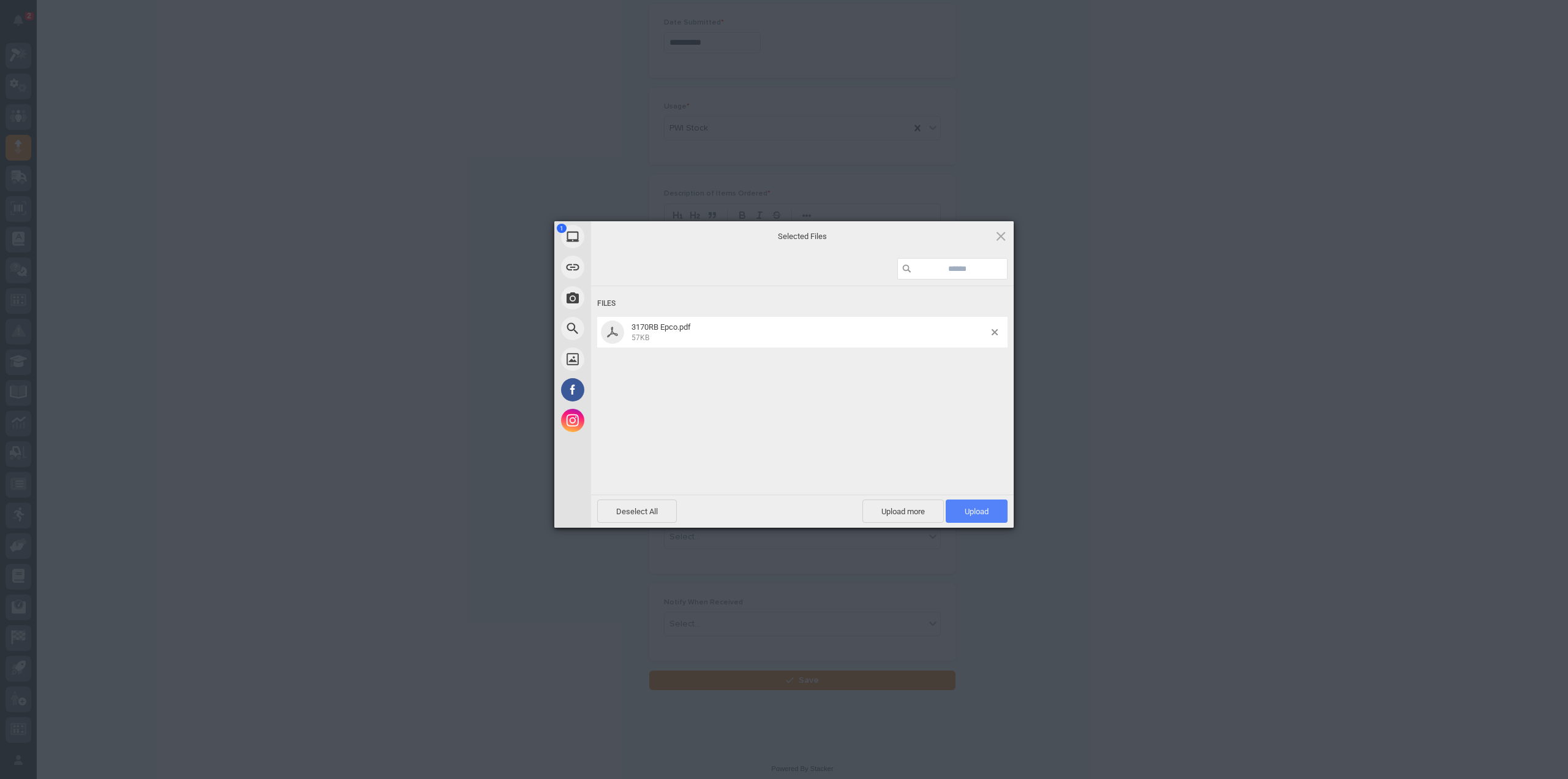
click at [966, 515] on span "Upload 1" at bounding box center [976, 511] width 24 height 9
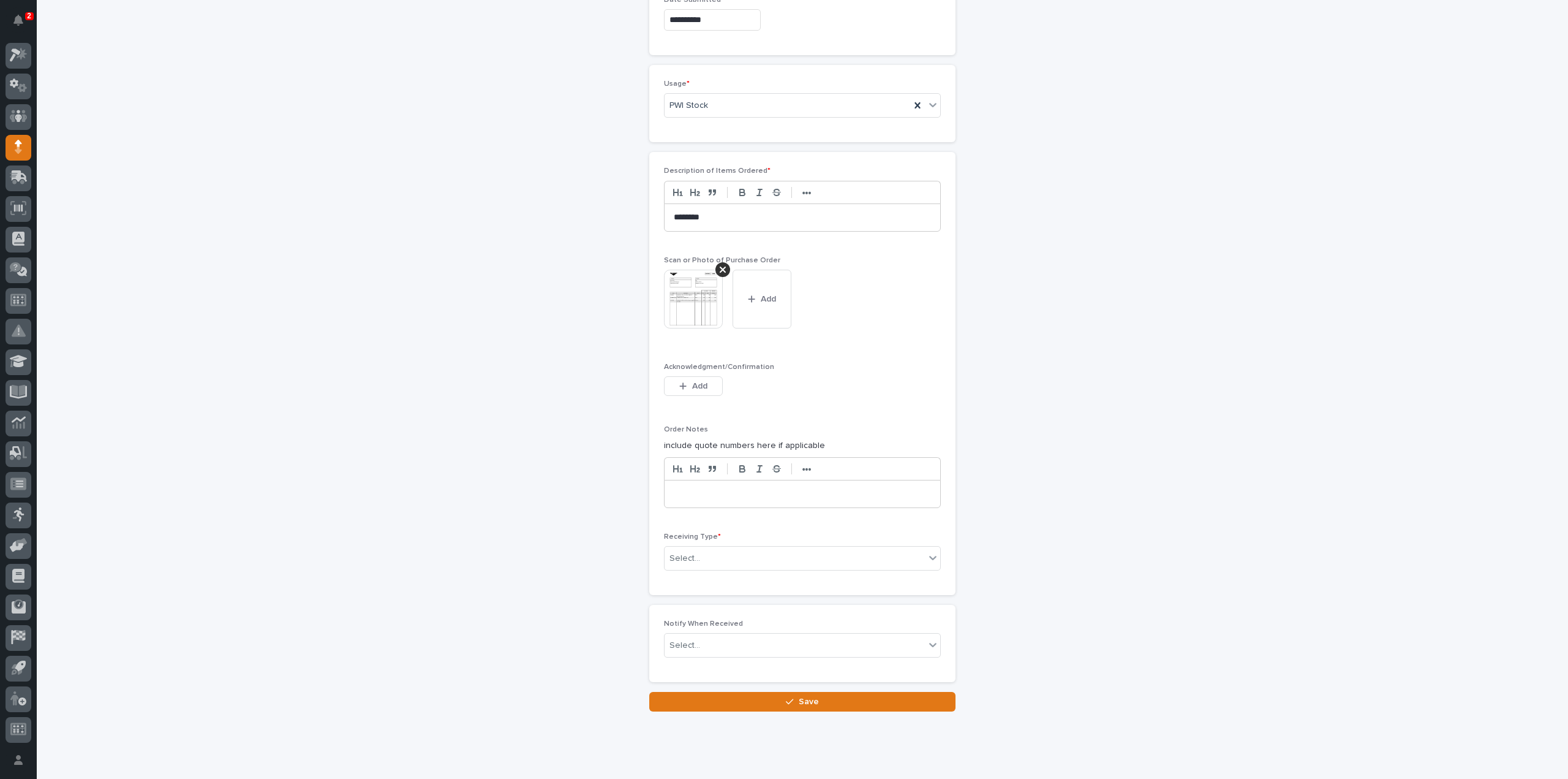
scroll to position [819, 0]
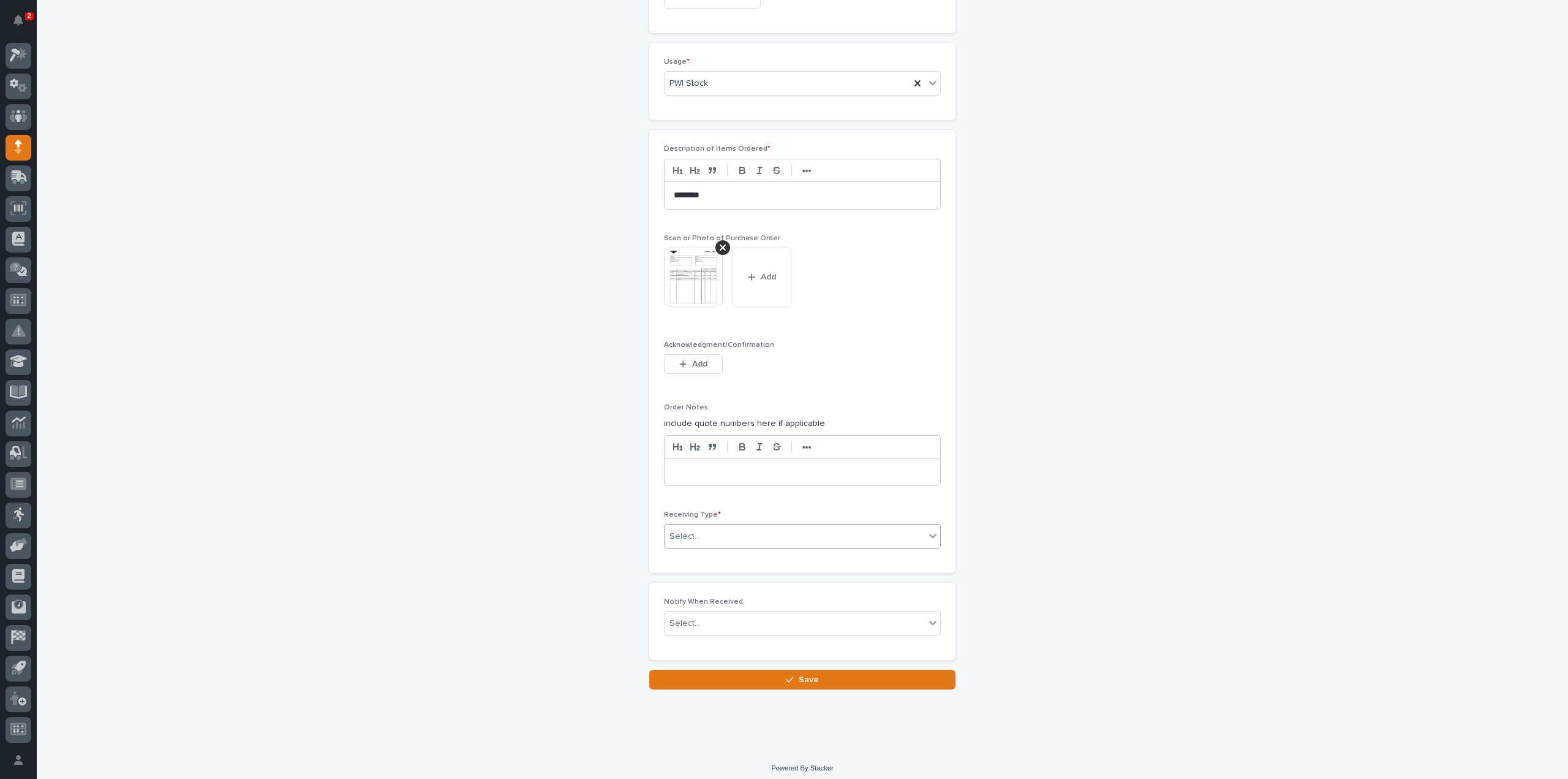
click at [728, 530] on div "Select..." at bounding box center [795, 537] width 260 height 20
click at [712, 623] on div "Deliver to" at bounding box center [797, 618] width 276 height 22
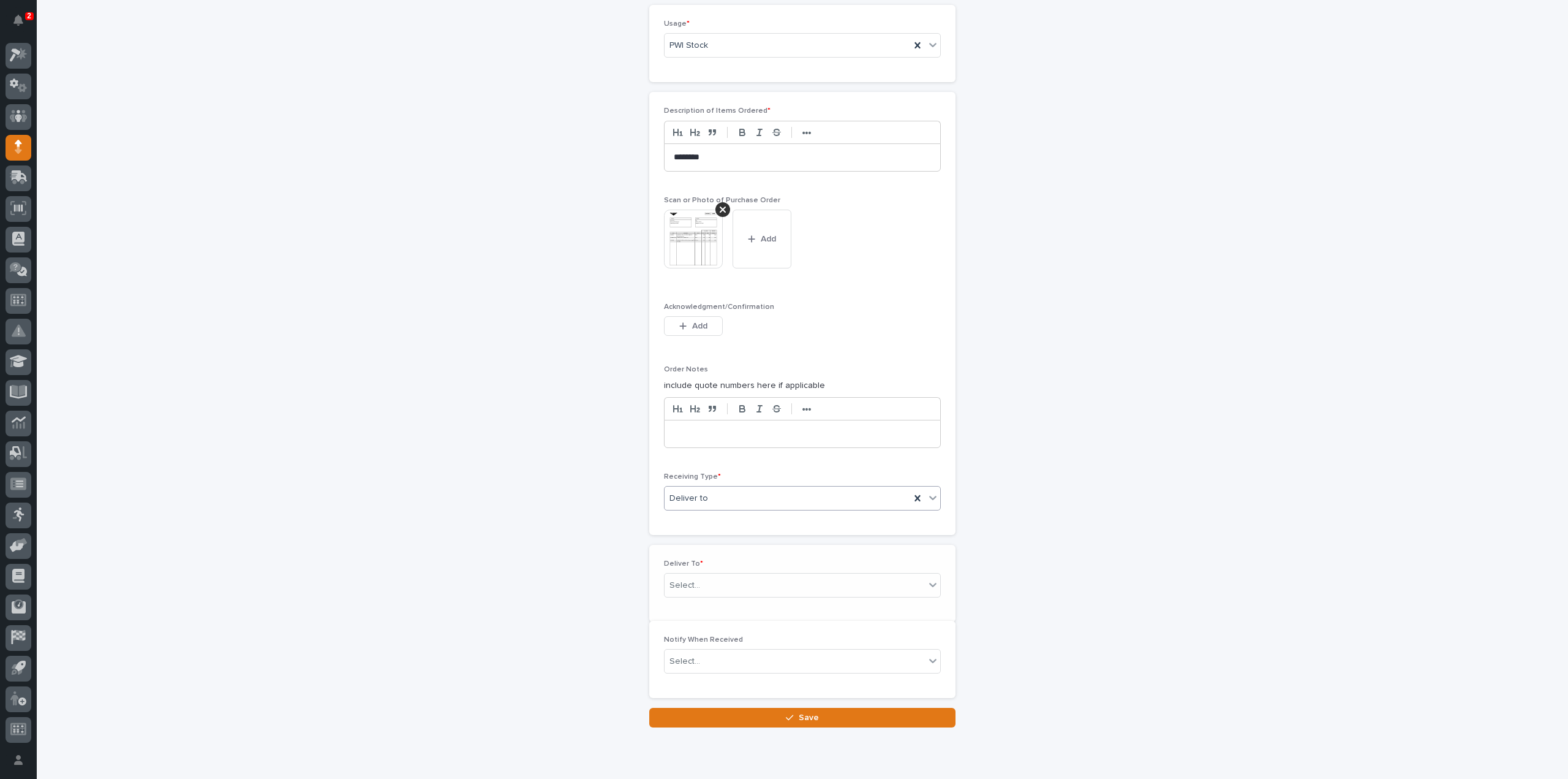
scroll to position [863, 0]
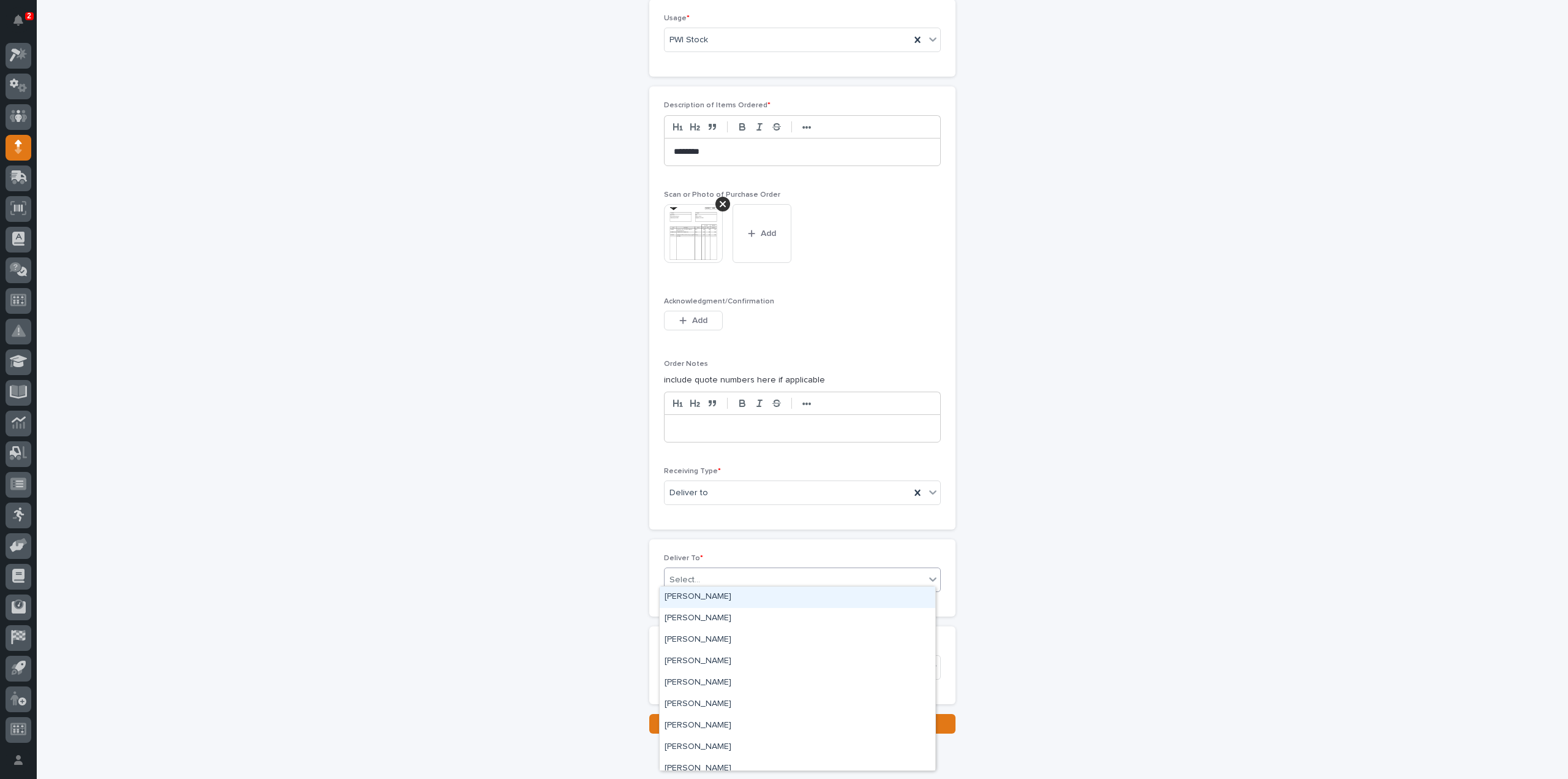
click at [691, 579] on div "Select..." at bounding box center [685, 580] width 31 height 13
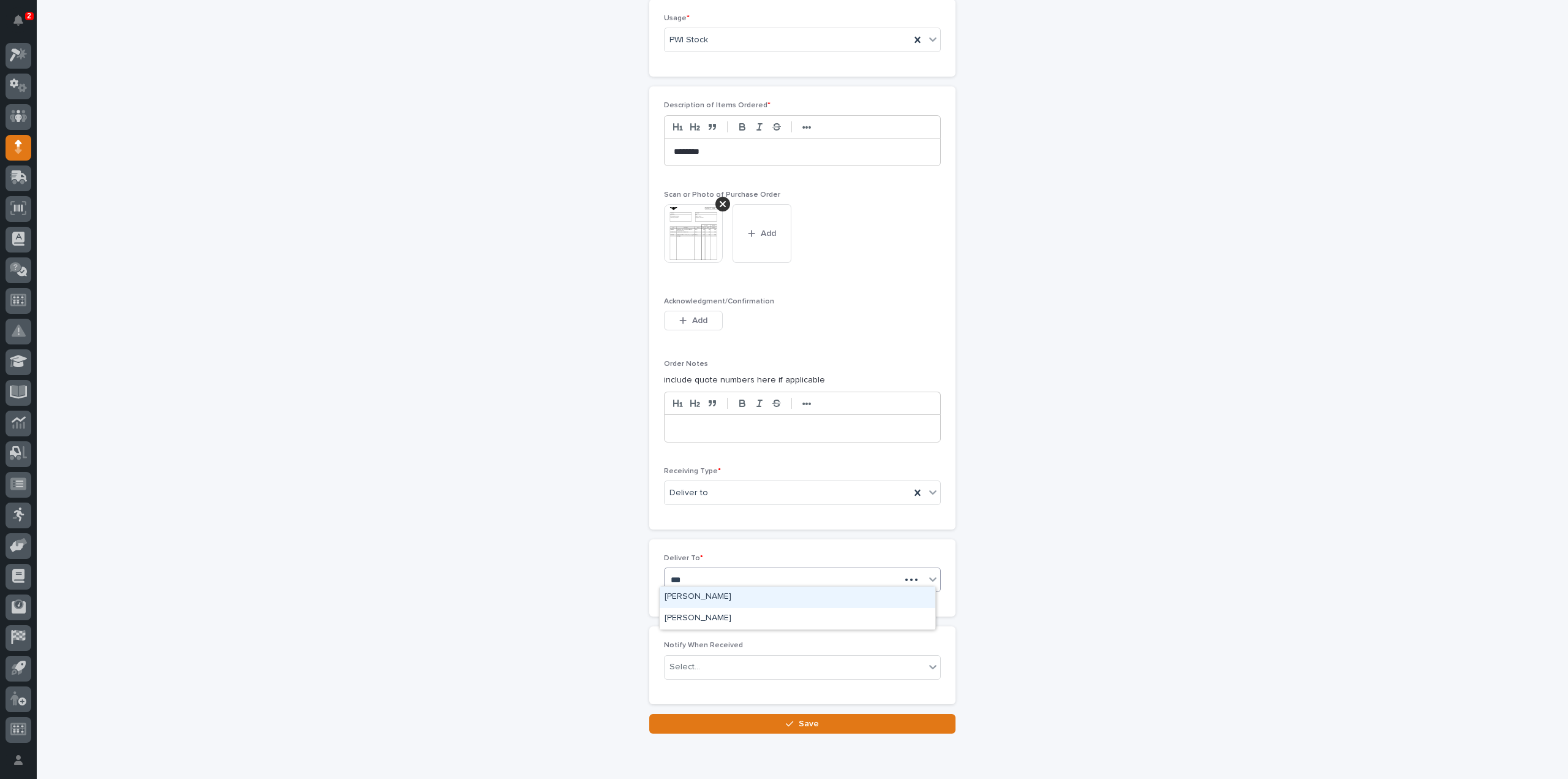
type input "****"
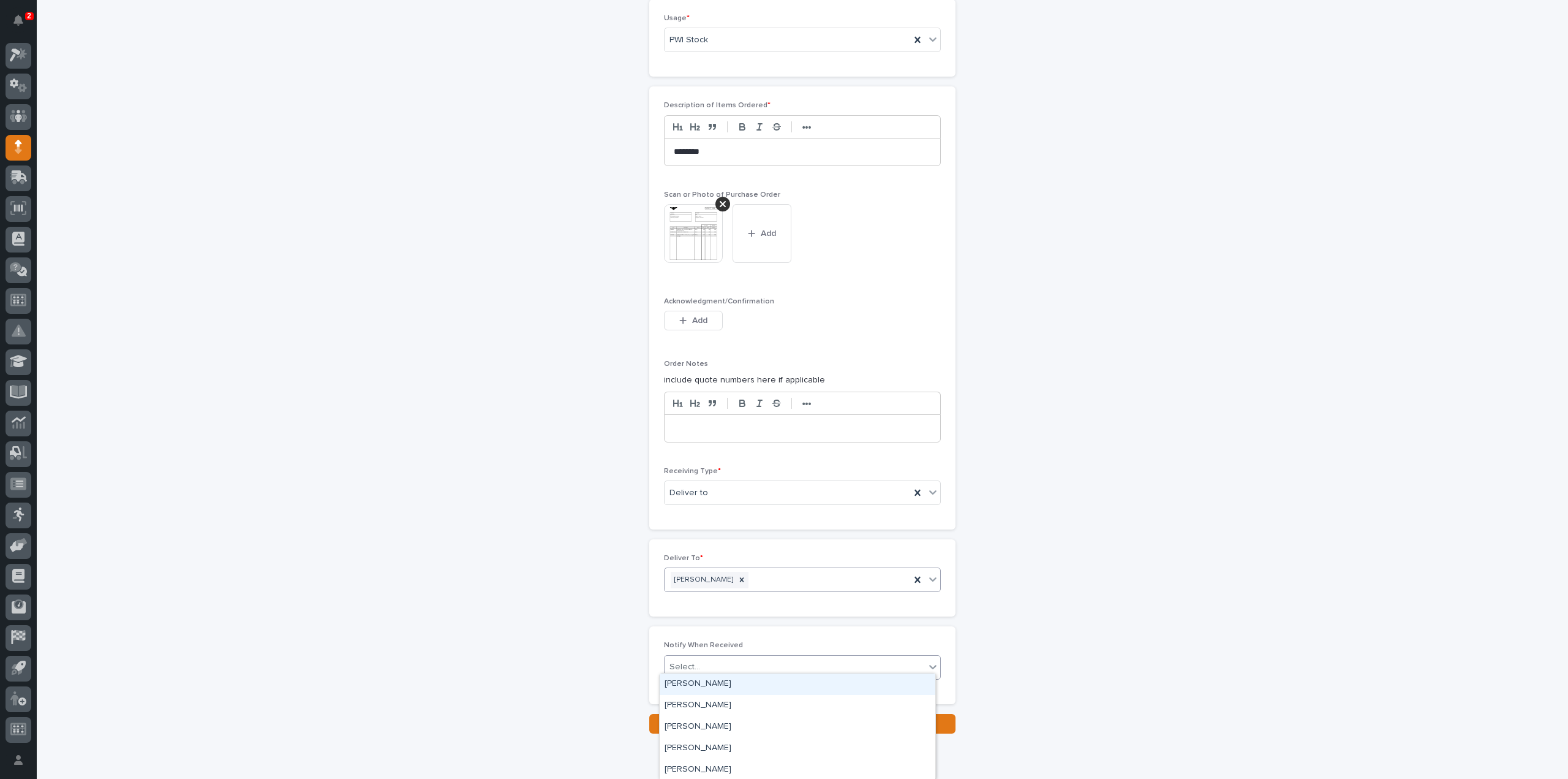
click at [690, 661] on div "Select..." at bounding box center [685, 667] width 31 height 13
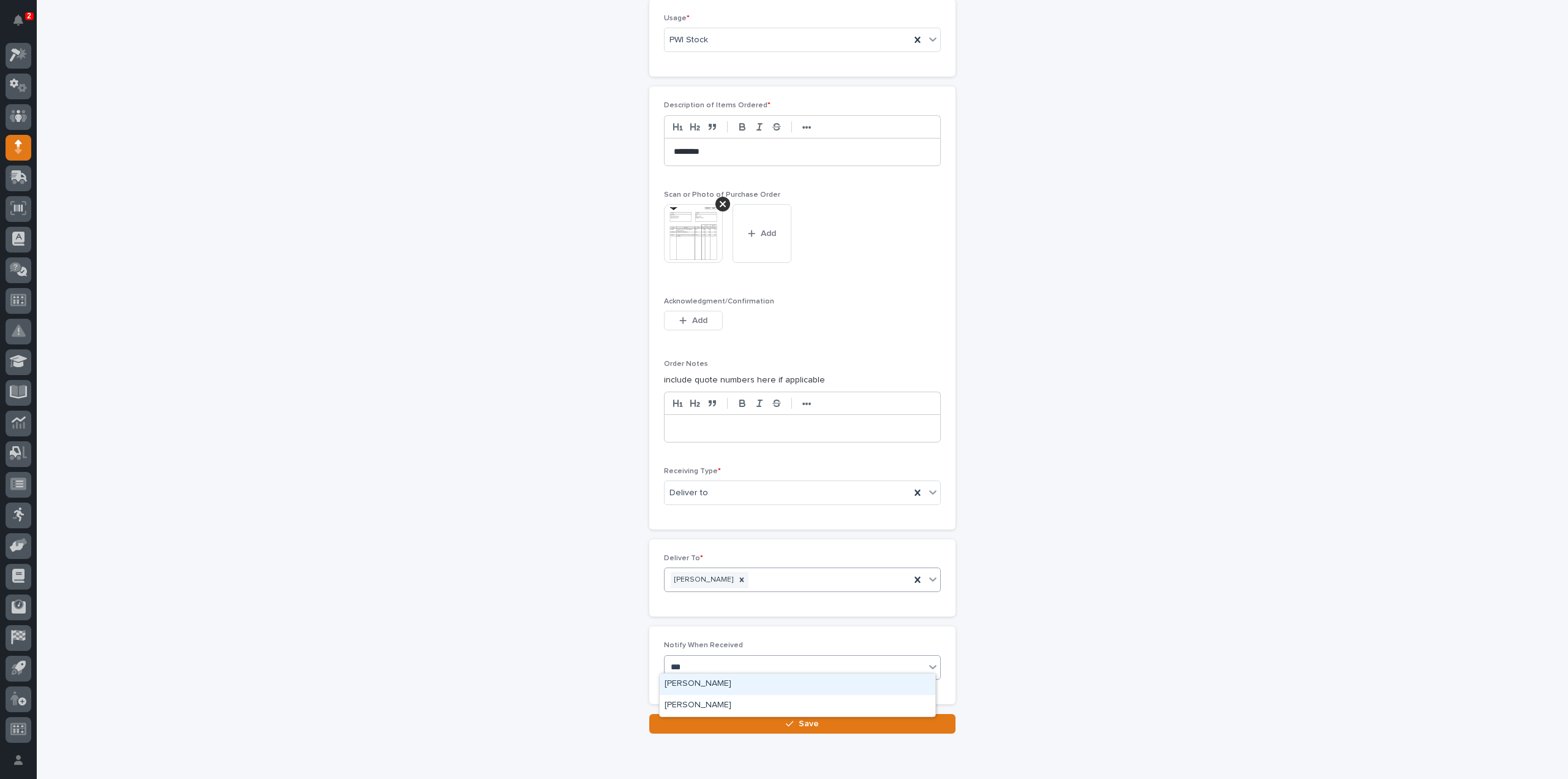
type input "****"
click at [700, 682] on div "Reinhart Burkholder" at bounding box center [797, 684] width 276 height 22
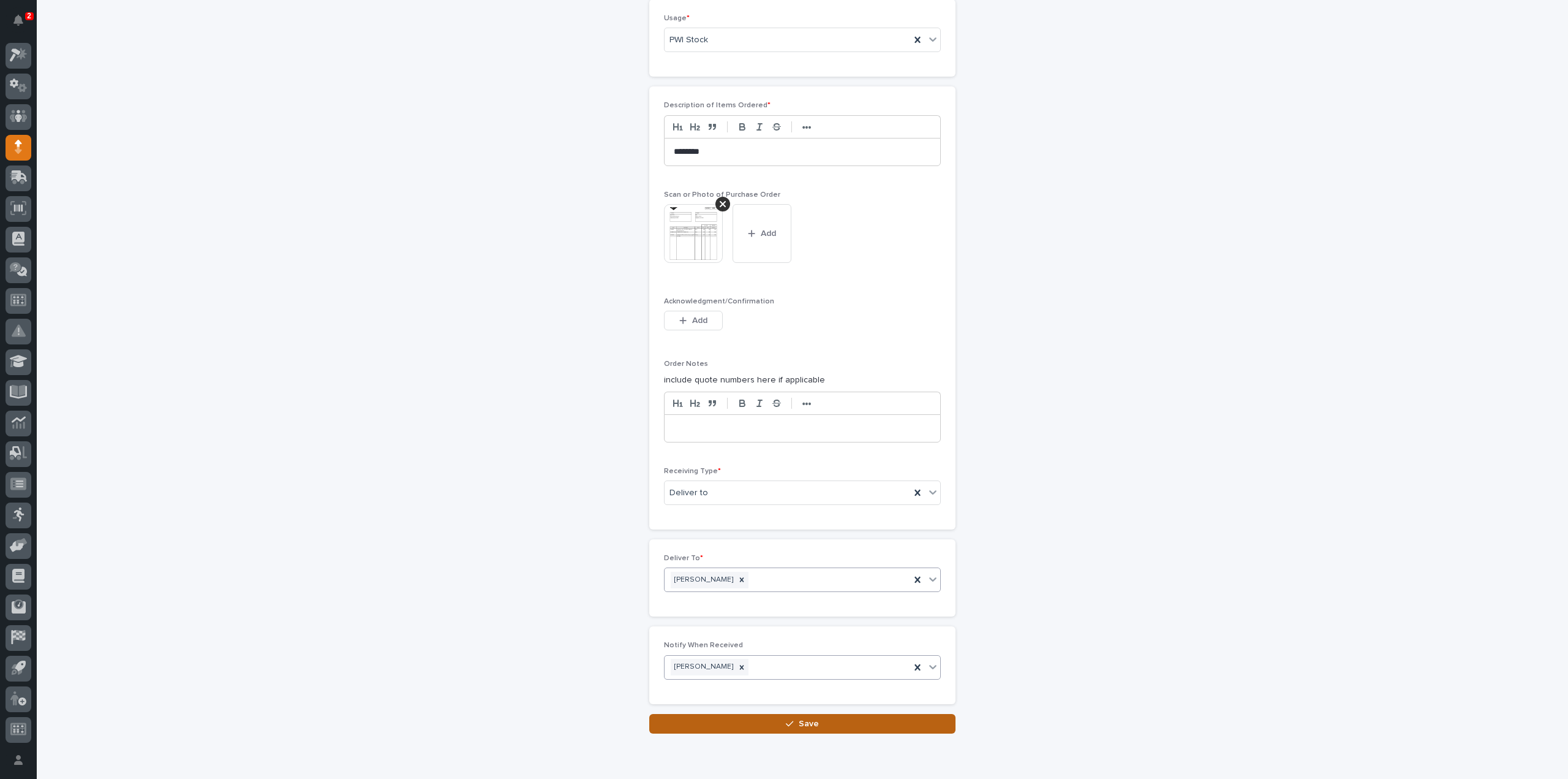
click at [733, 724] on button "Save" at bounding box center [802, 724] width 306 height 20
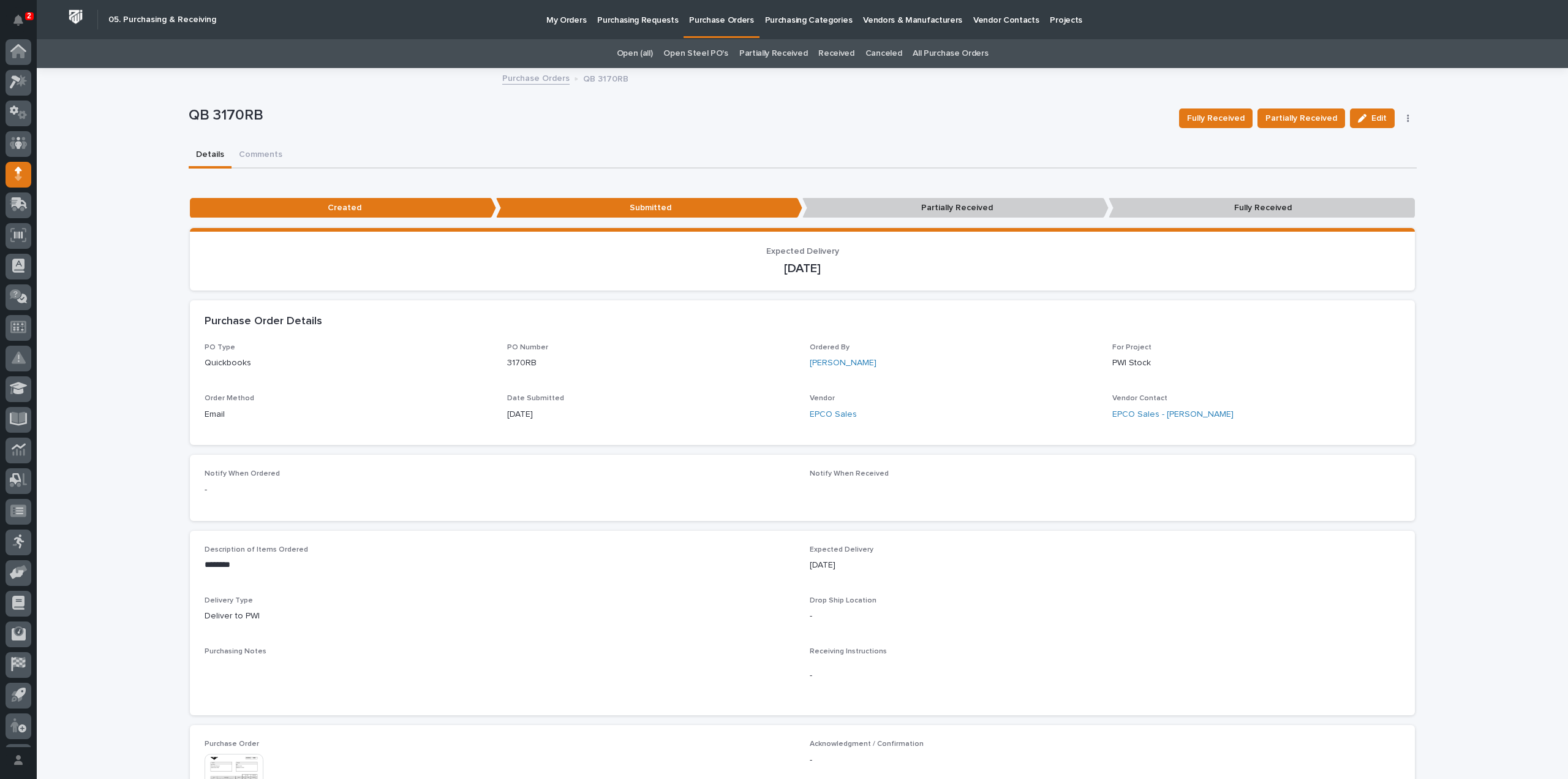
scroll to position [27, 0]
click at [556, 20] on p "My Orders" at bounding box center [566, 13] width 40 height 26
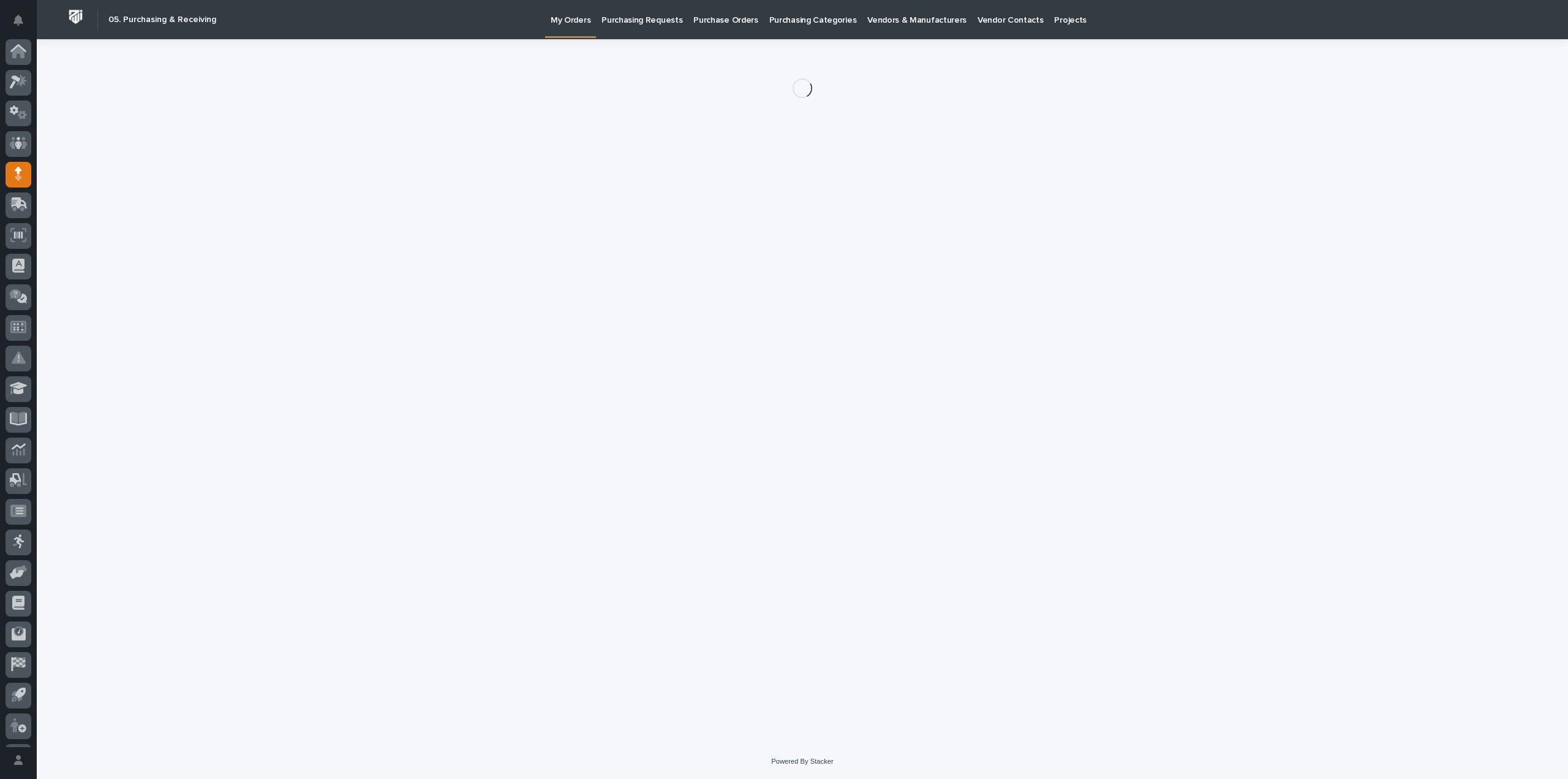
scroll to position [27, 0]
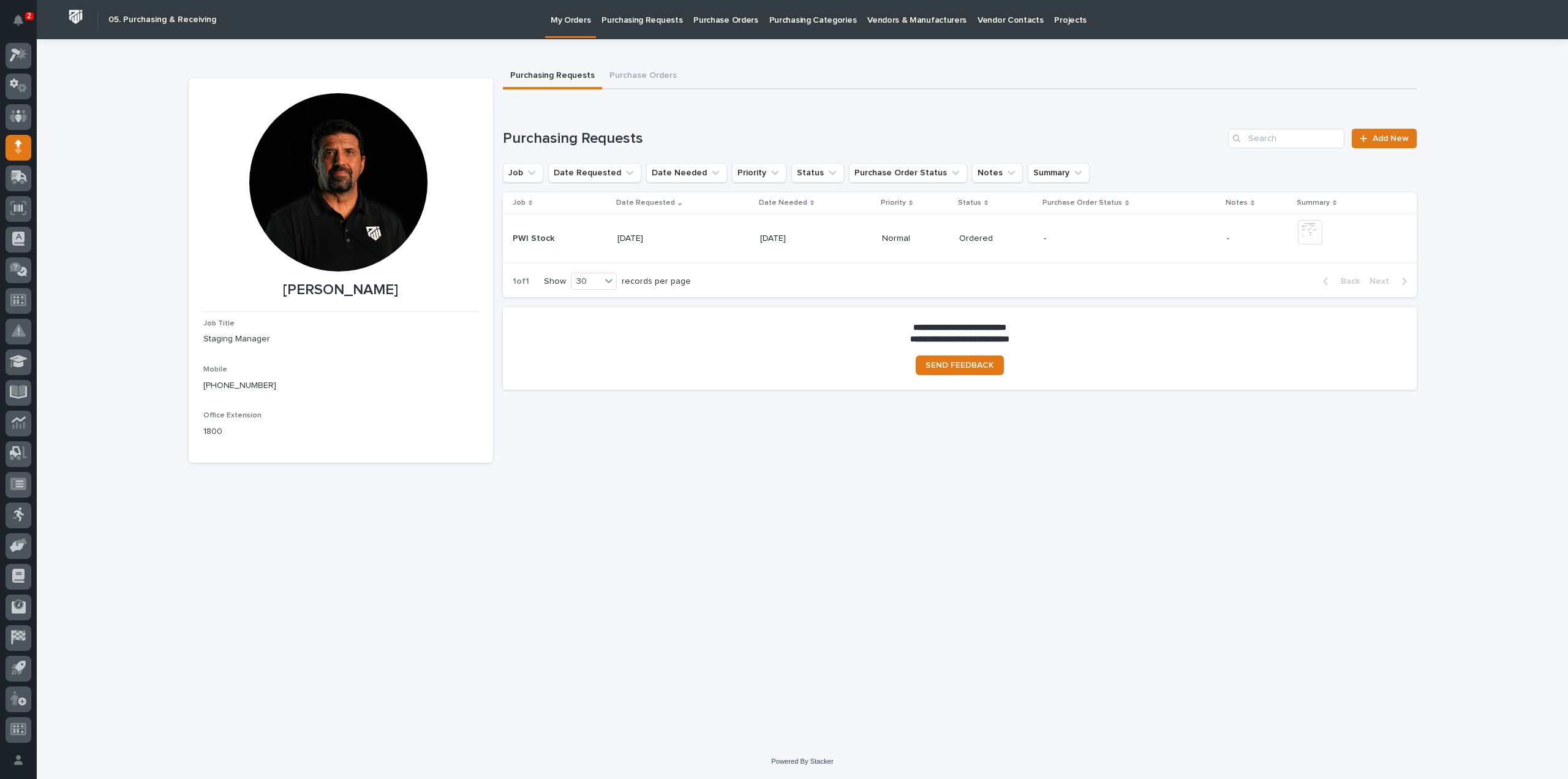
click at [715, 22] on p "Purchase Orders" at bounding box center [725, 13] width 65 height 26
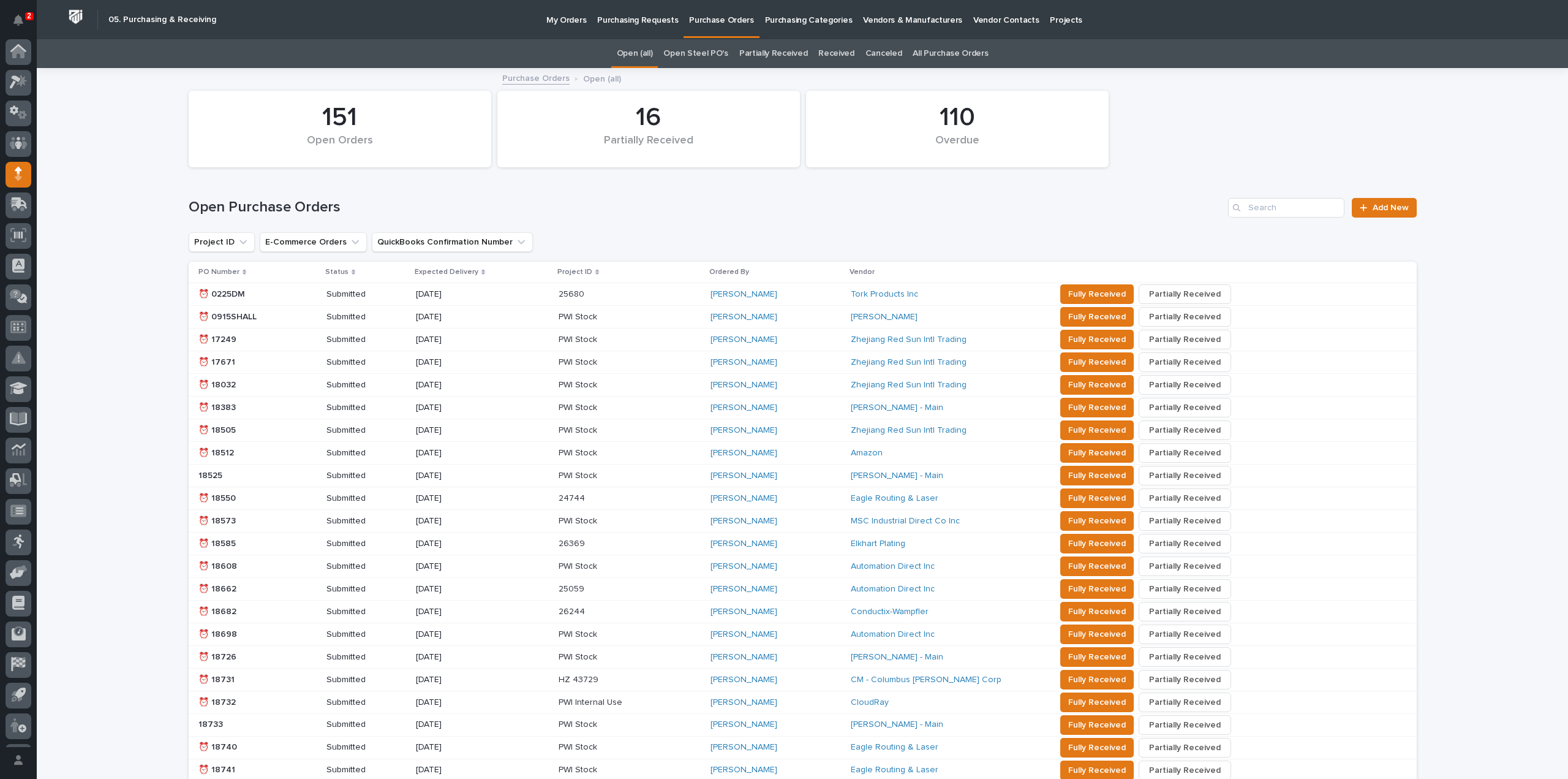
scroll to position [27, 0]
click at [571, 22] on p "My Orders" at bounding box center [566, 13] width 40 height 26
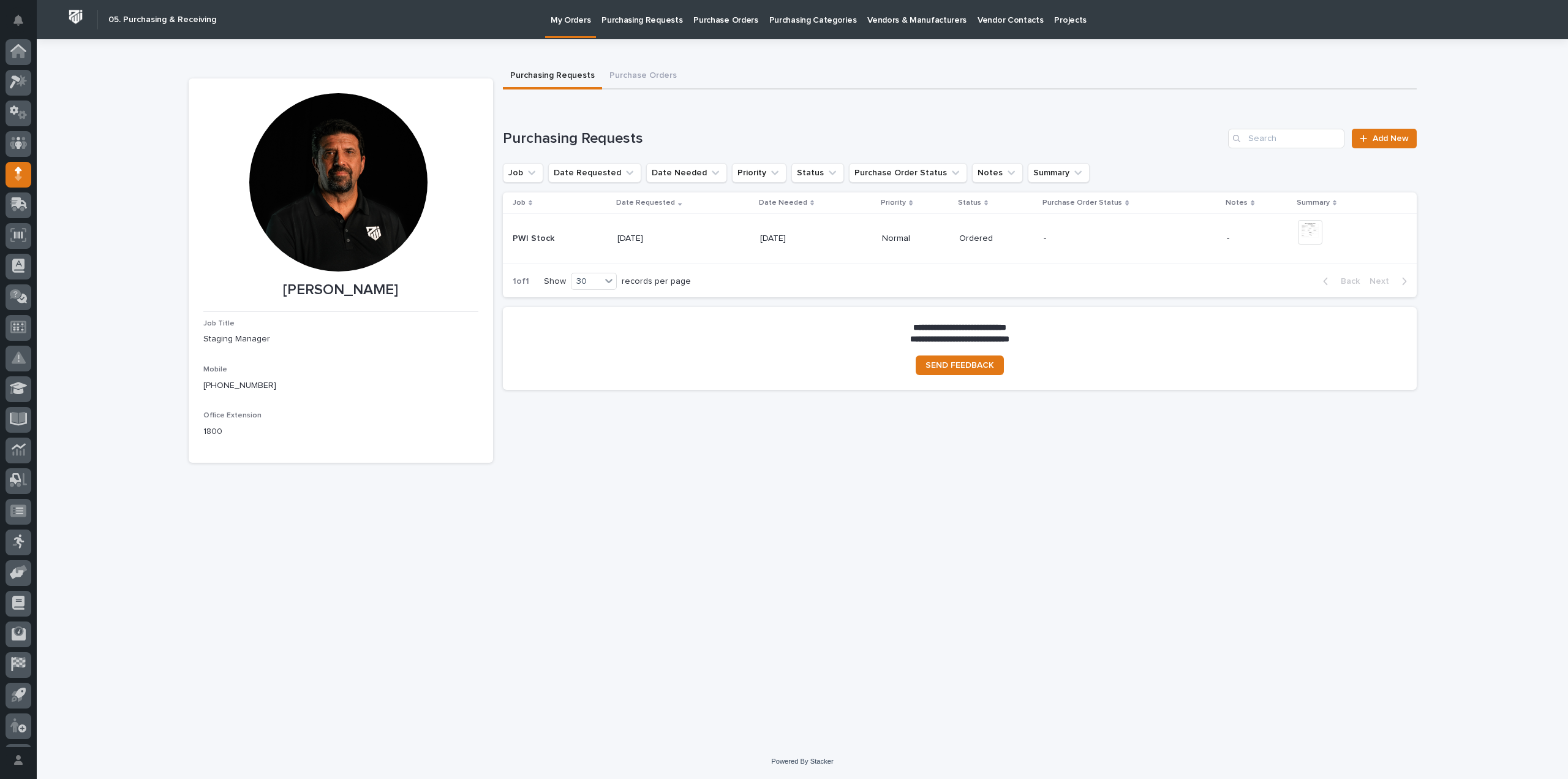
scroll to position [27, 0]
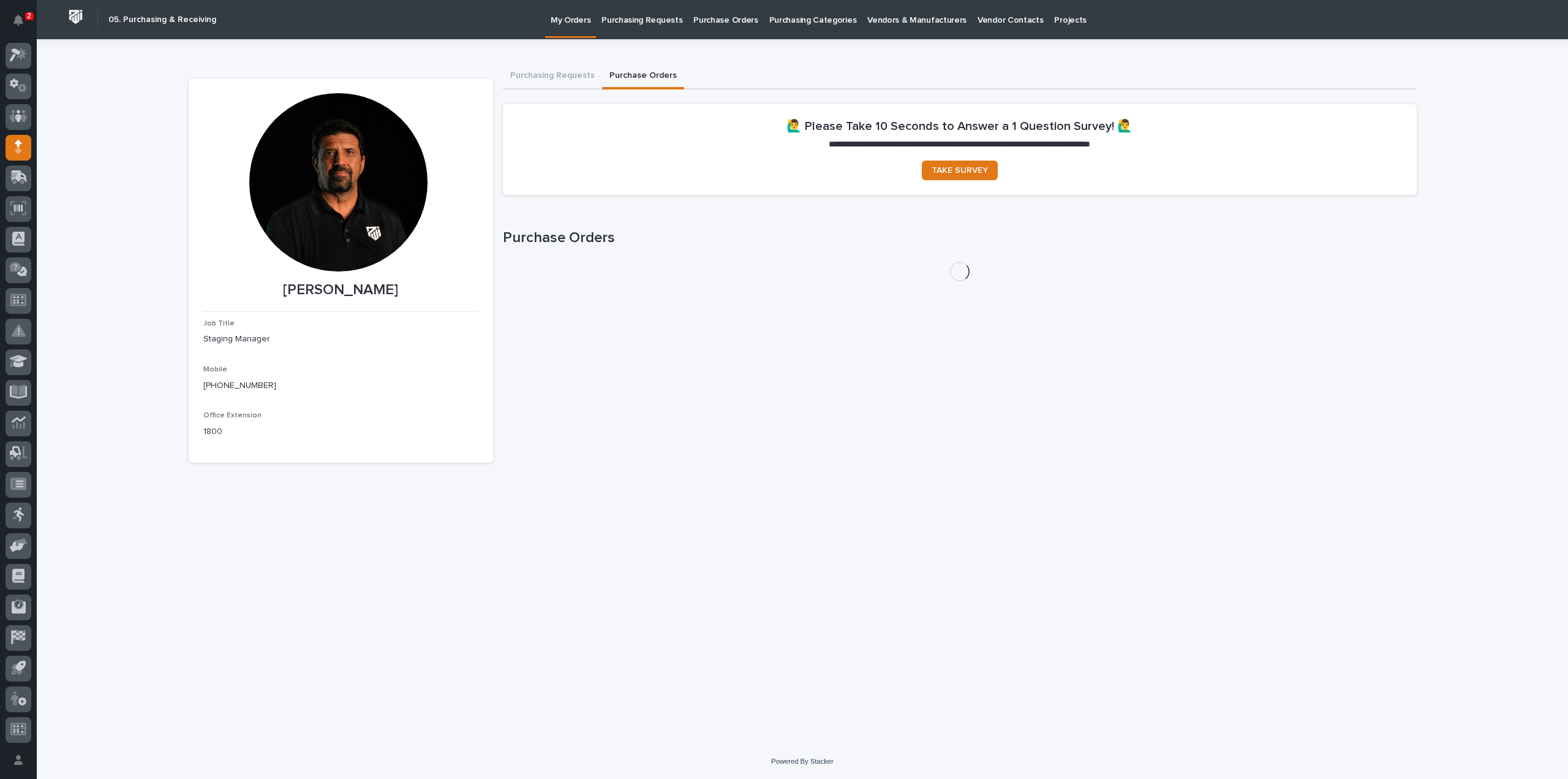
click at [625, 77] on button "Purchase Orders" at bounding box center [643, 77] width 82 height 26
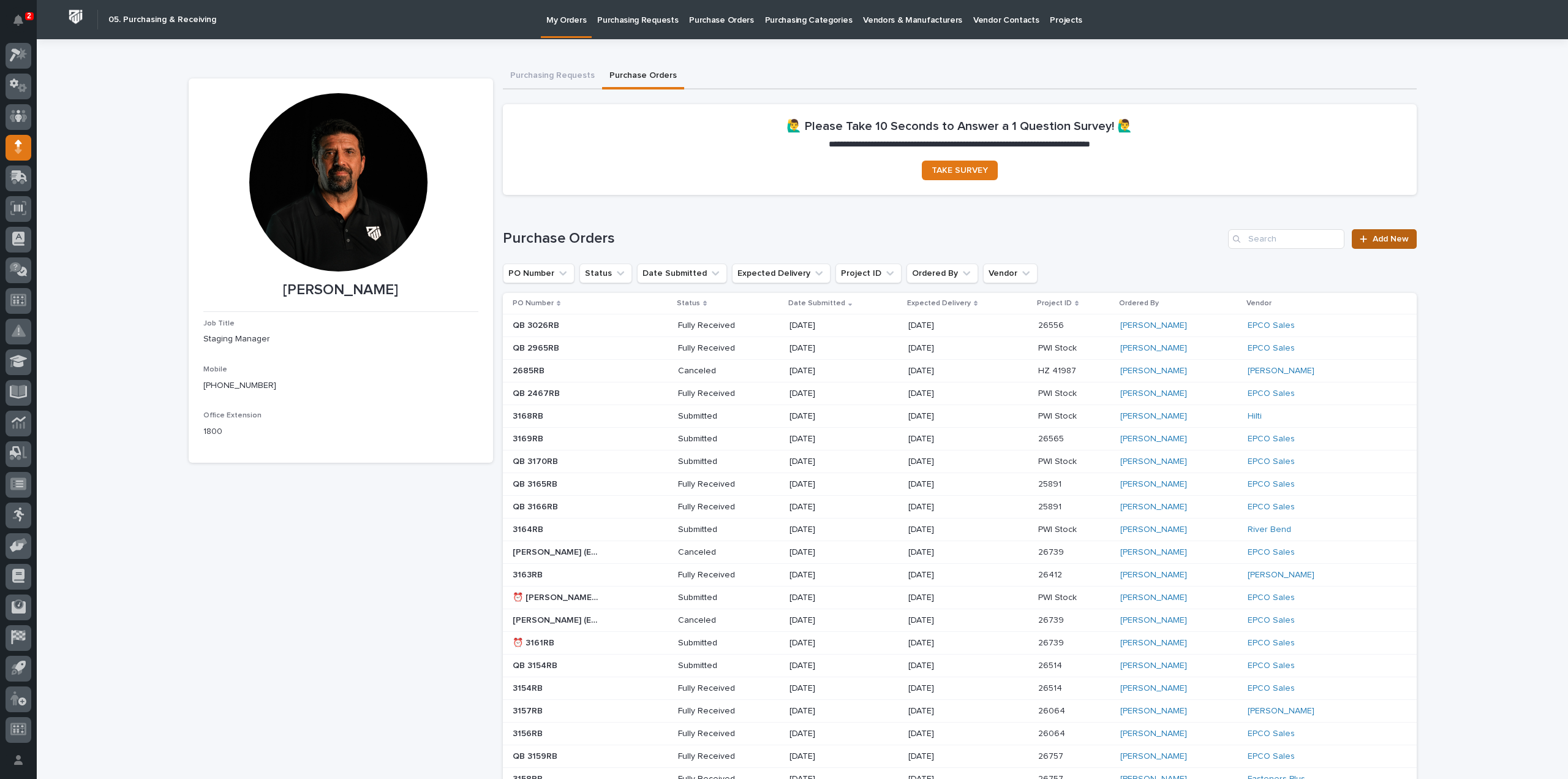
click at [1380, 241] on span "Add New" at bounding box center [1391, 239] width 36 height 8
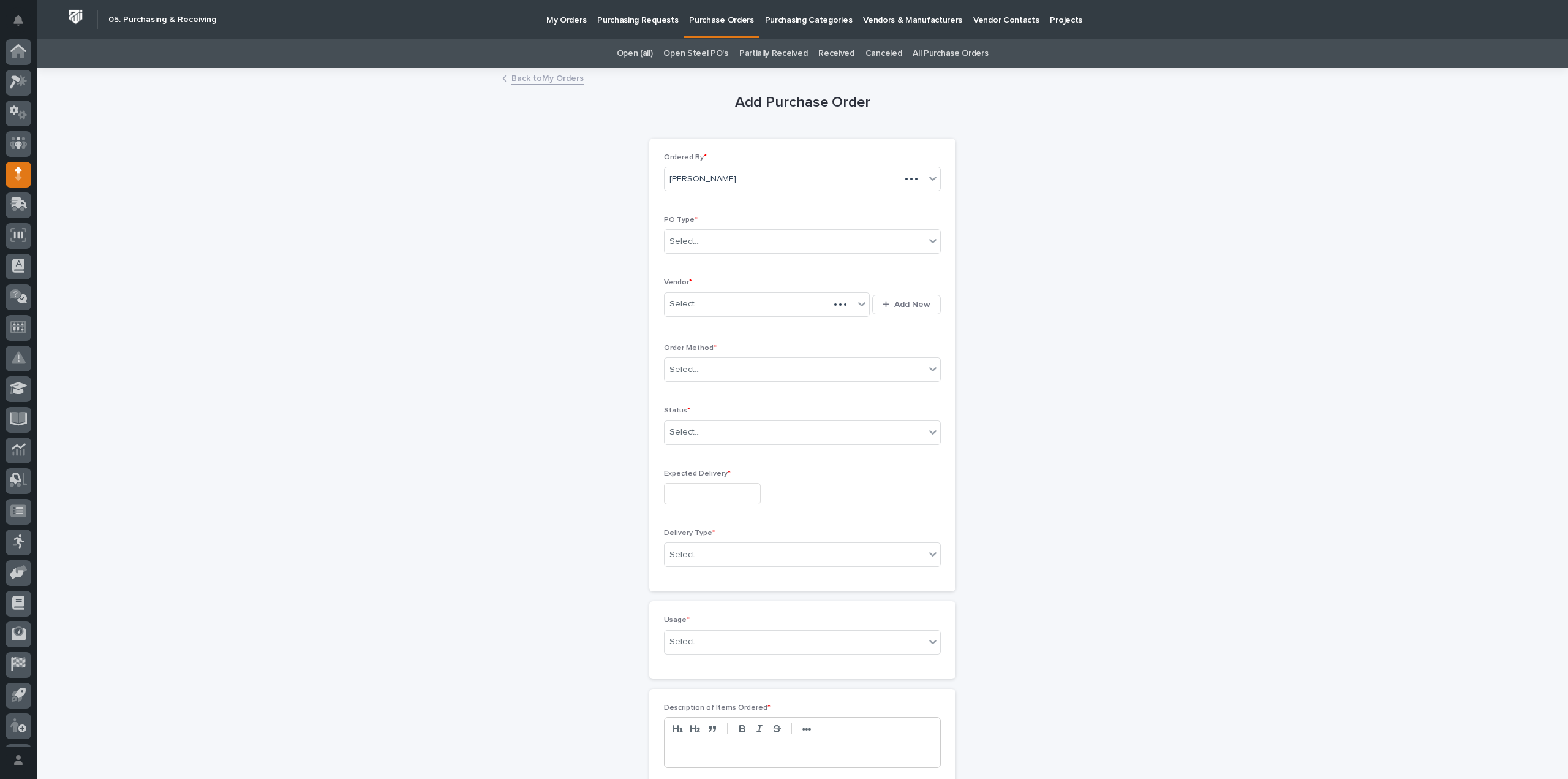
scroll to position [27, 0]
click at [827, 244] on div "Select..." at bounding box center [795, 242] width 260 height 20
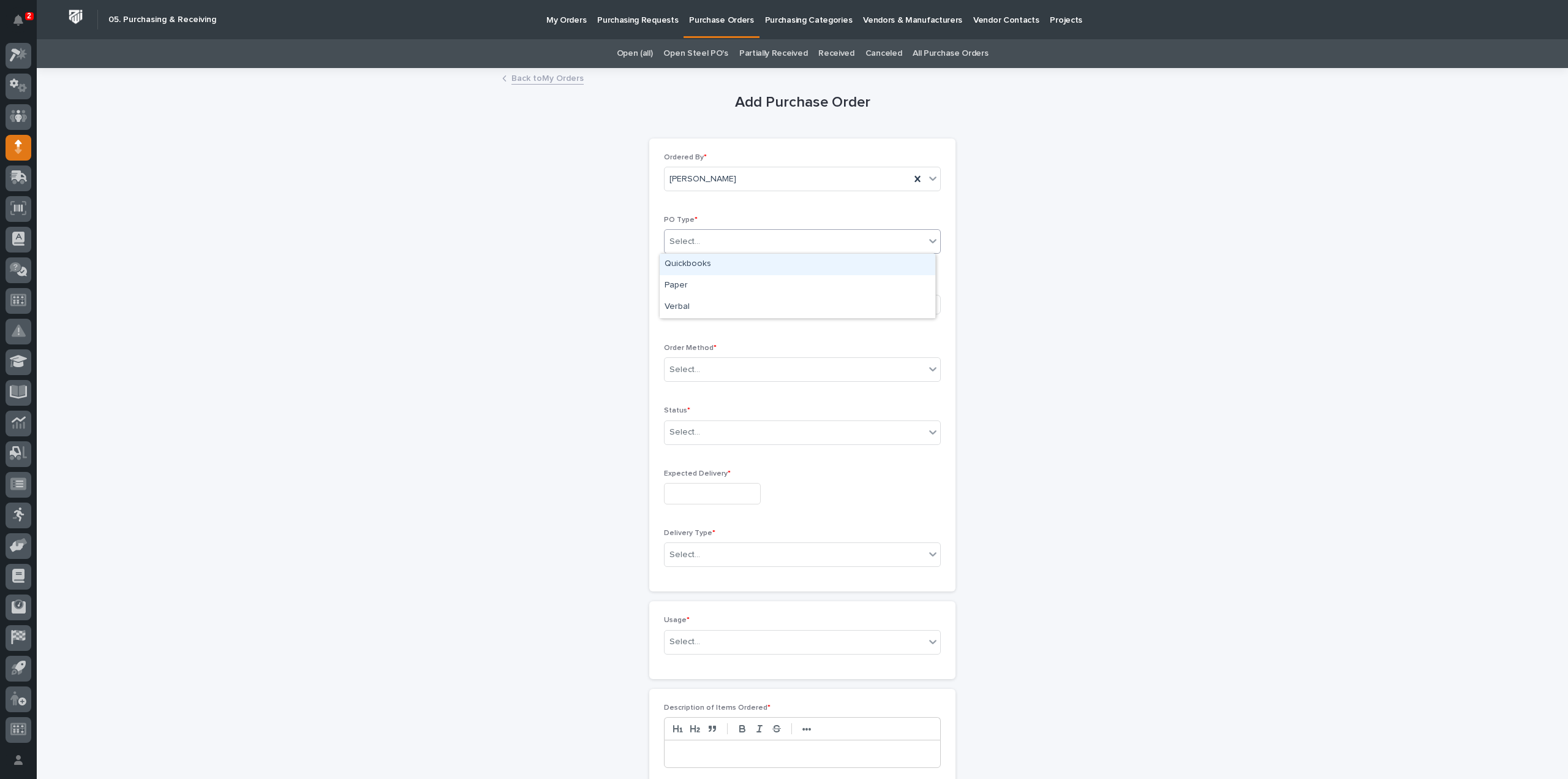
click at [779, 266] on div "Quickbooks" at bounding box center [797, 264] width 276 height 22
click at [746, 246] on div "Quickbooks" at bounding box center [788, 242] width 246 height 20
click at [729, 289] on div "Paper" at bounding box center [797, 286] width 276 height 22
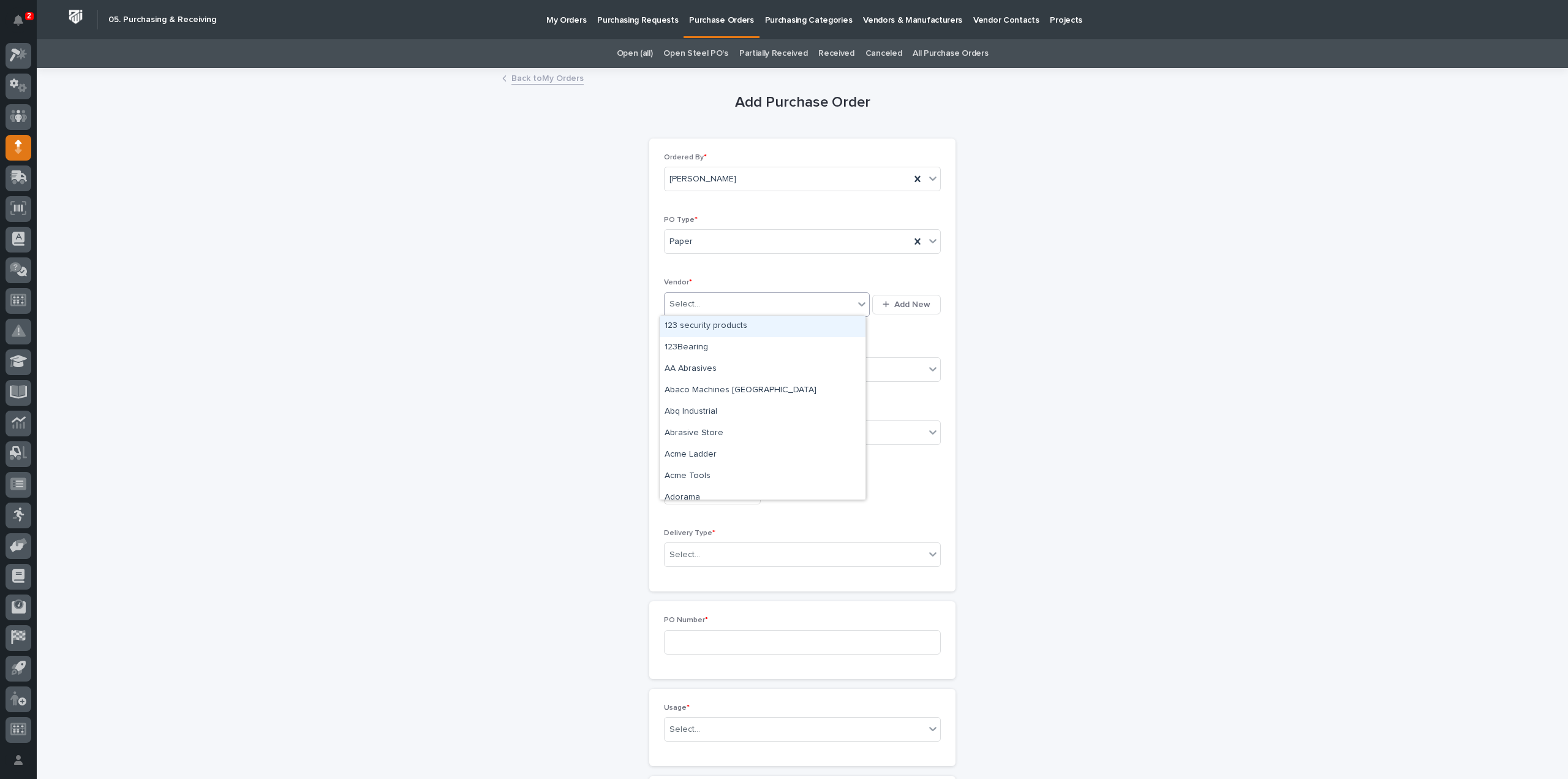
click at [726, 301] on div "Select..." at bounding box center [759, 305] width 189 height 20
type input "***"
click at [719, 321] on div "McMaster-Carr" at bounding box center [763, 326] width 206 height 22
click at [709, 362] on div "Select..." at bounding box center [795, 370] width 260 height 20
click at [699, 391] on div "Online Order" at bounding box center [797, 392] width 276 height 22
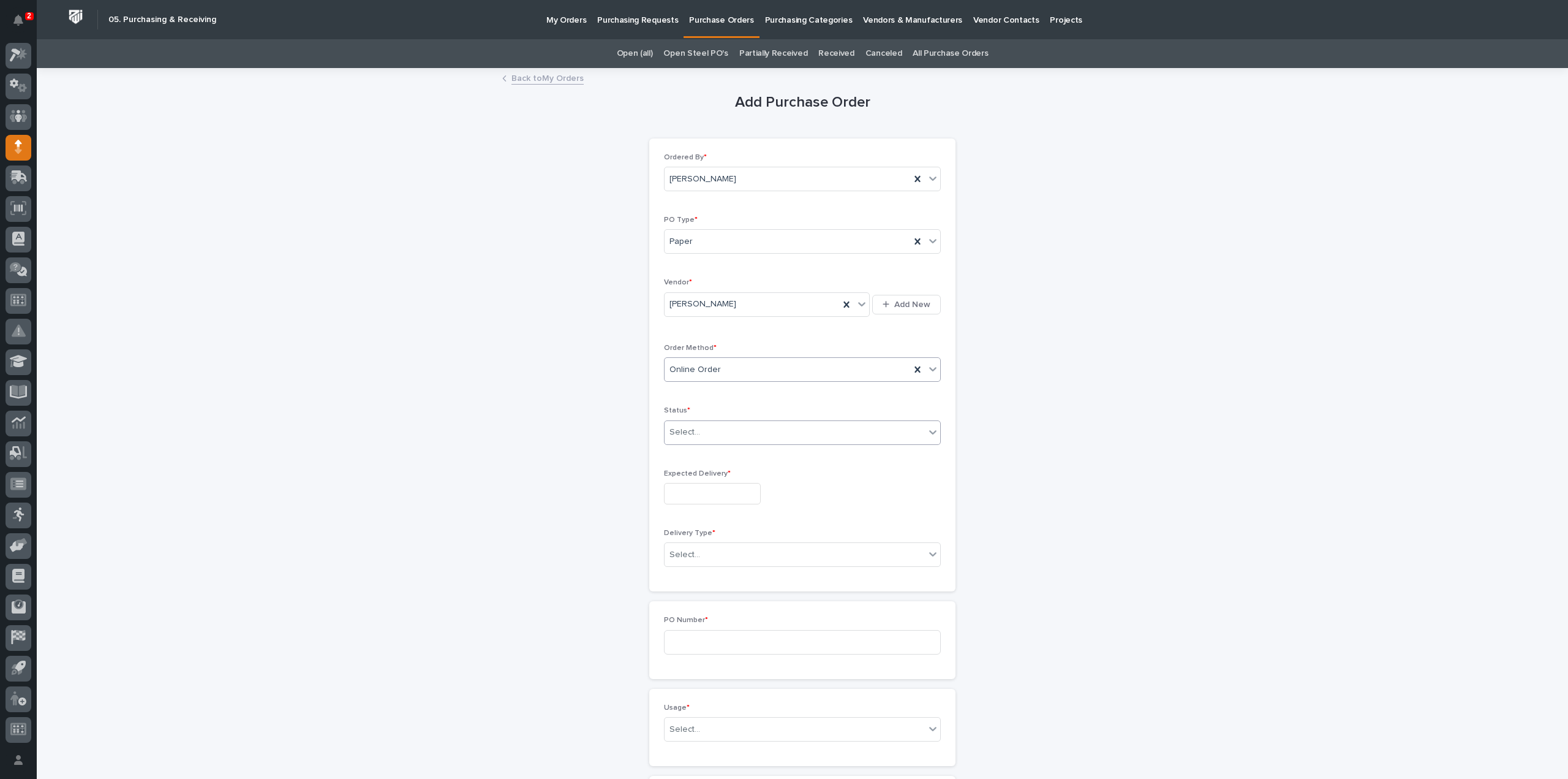
click at [690, 428] on div "Select..." at bounding box center [685, 433] width 31 height 13
drag, startPoint x: 687, startPoint y: 472, endPoint x: 690, endPoint y: 491, distance: 19.2
click at [687, 472] on div "Submitted" at bounding box center [797, 476] width 276 height 22
click at [693, 496] on input "text" at bounding box center [712, 494] width 97 height 22
click at [748, 347] on div "3" at bounding box center [744, 351] width 17 height 17
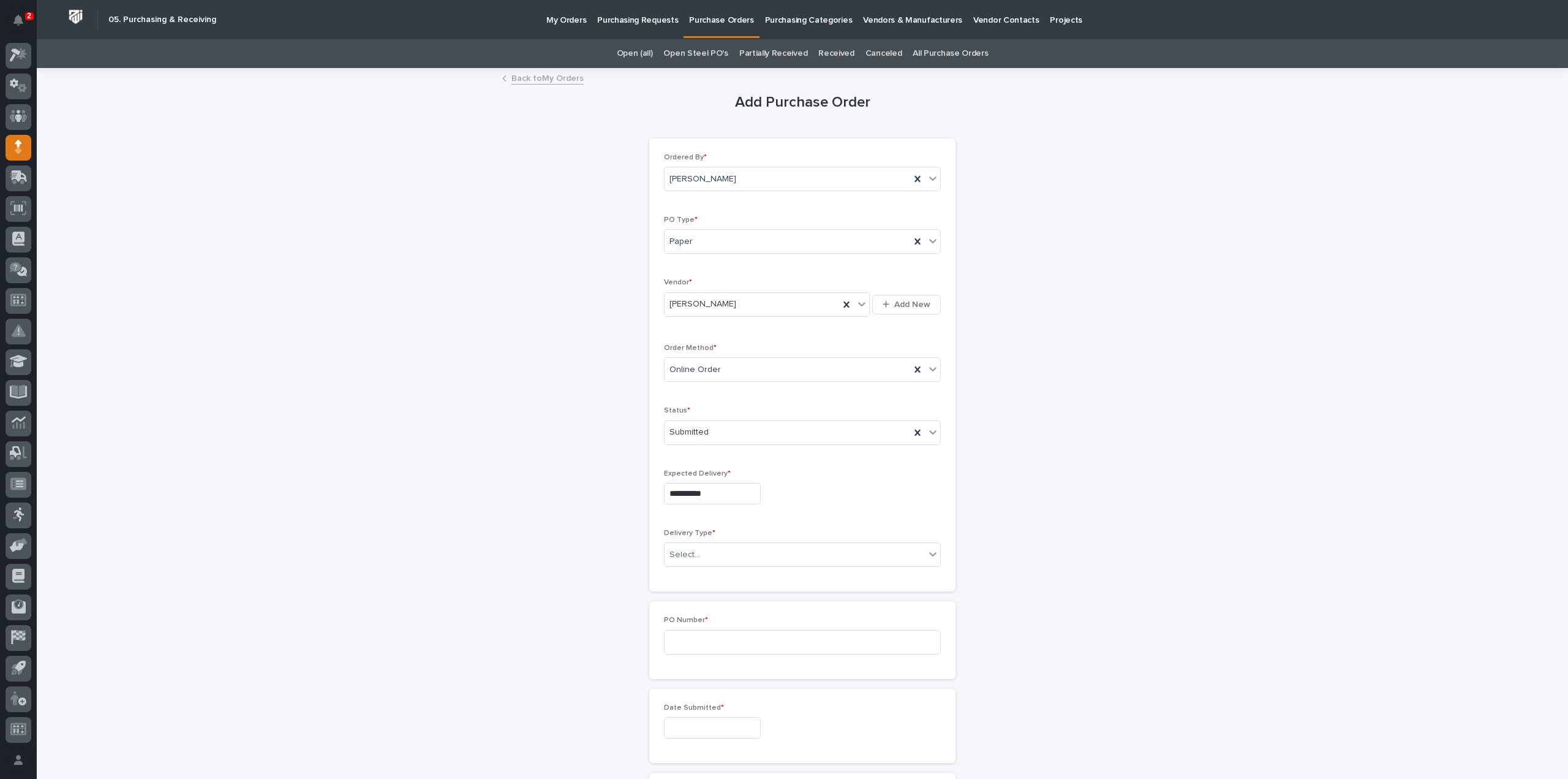
type input "**********"
click at [690, 558] on div "Select..." at bounding box center [685, 555] width 31 height 13
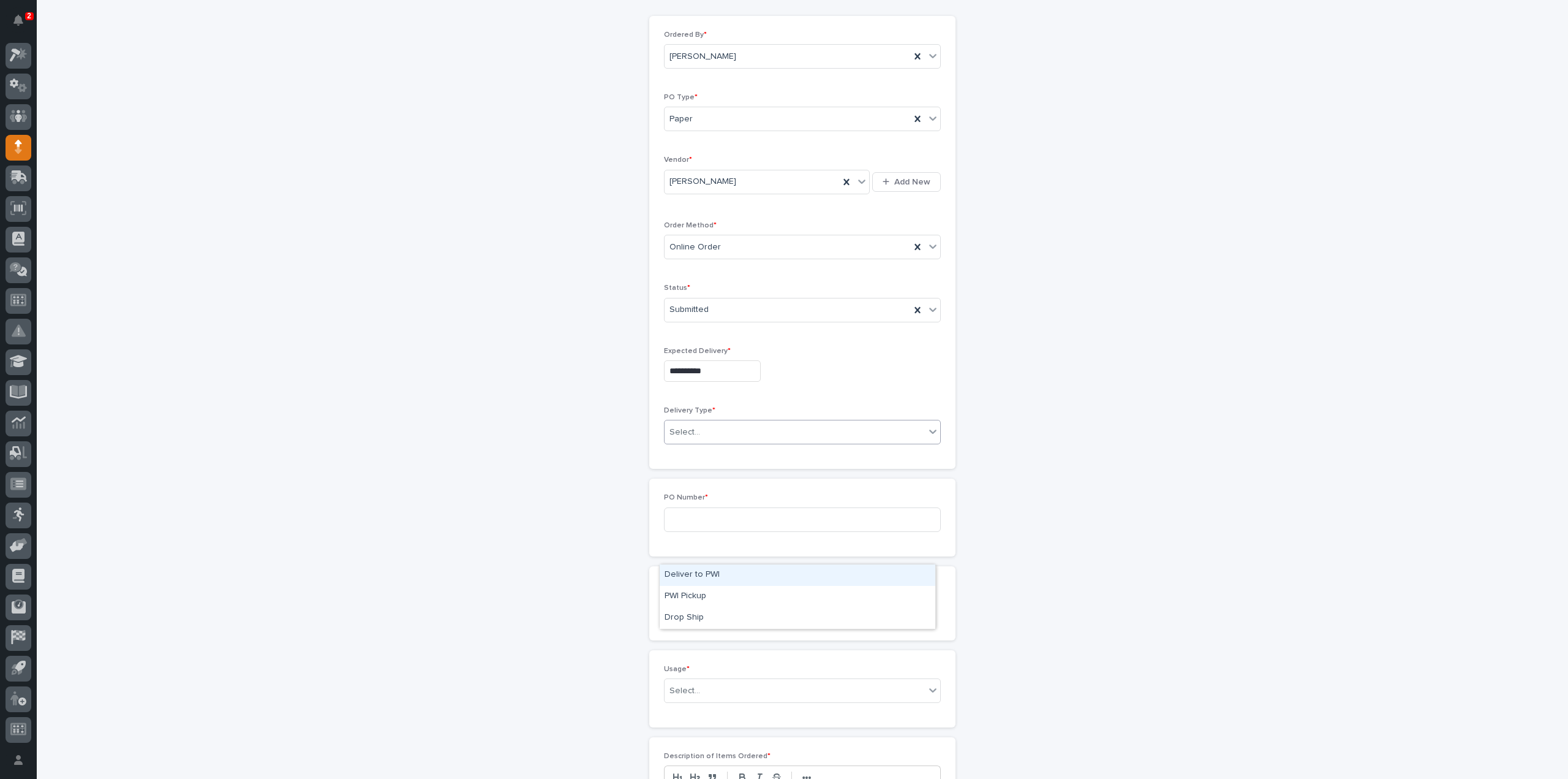
scroll to position [245, 0]
click at [694, 577] on div "Deliver to PWI" at bounding box center [797, 575] width 276 height 22
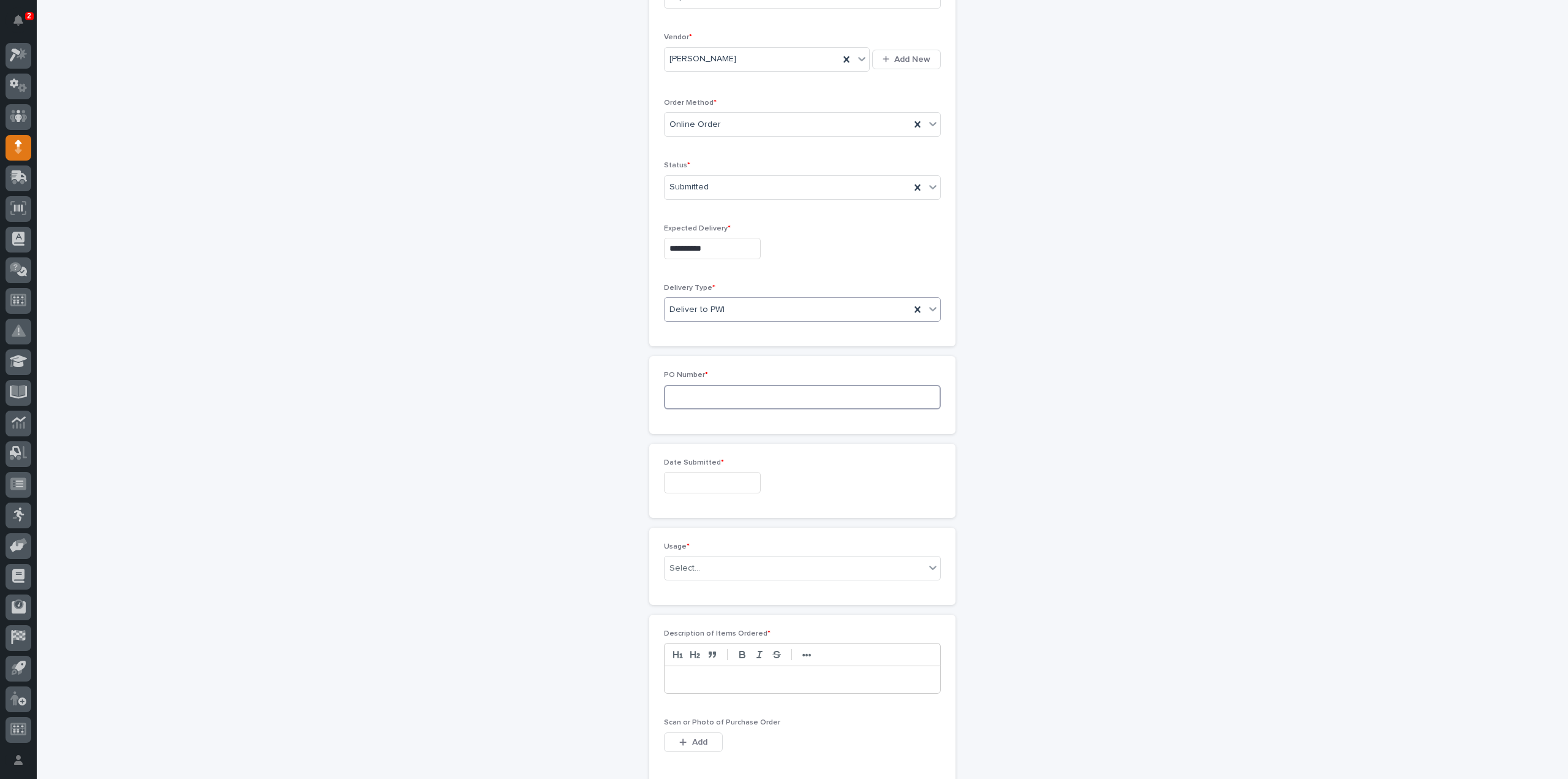
click at [690, 396] on input at bounding box center [802, 397] width 277 height 24
type input "3171RB"
click at [737, 482] on input "text" at bounding box center [712, 483] width 97 height 22
click at [723, 346] on div "2" at bounding box center [724, 340] width 17 height 17
type input "**********"
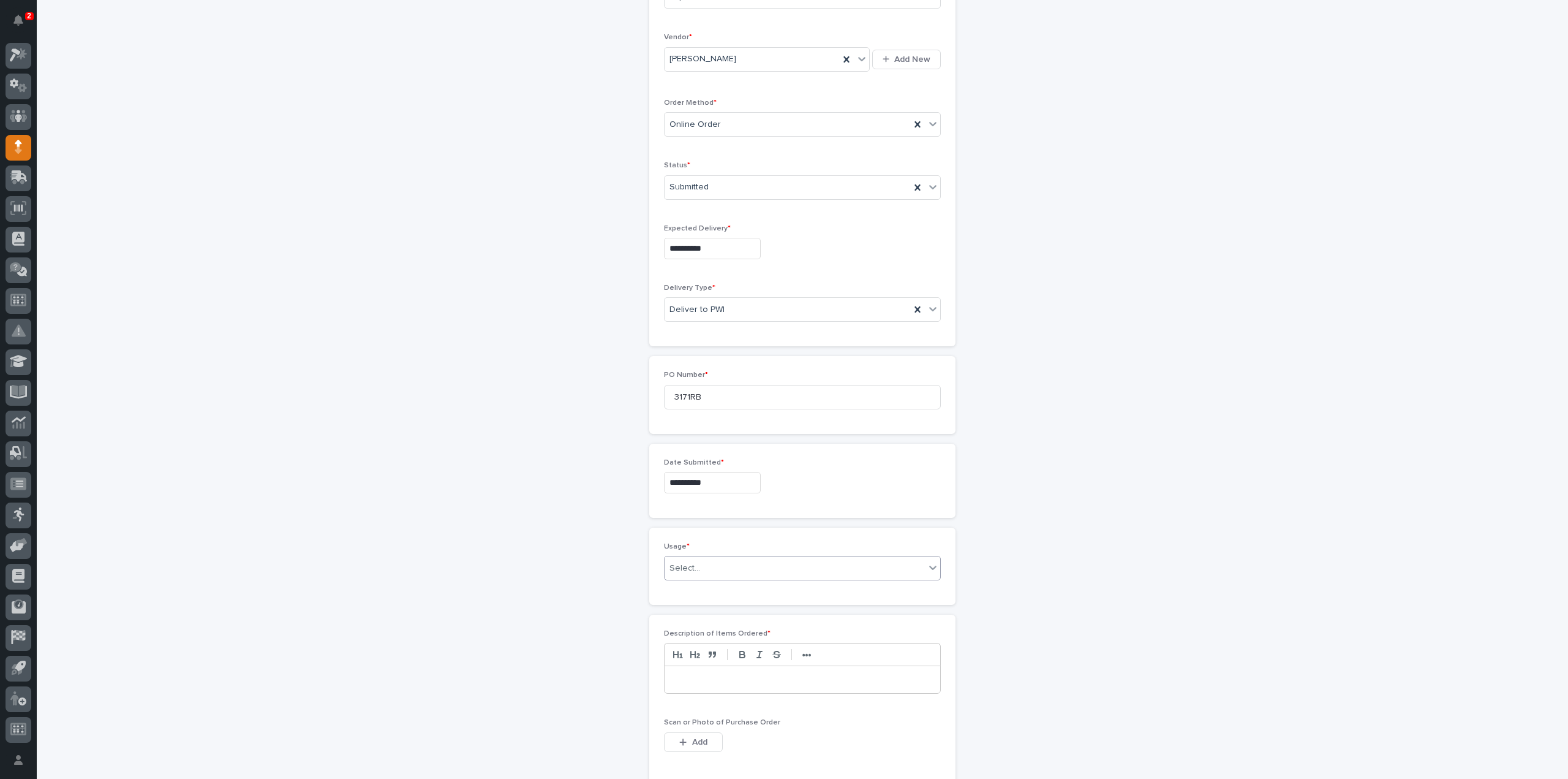
click at [703, 565] on div "Select..." at bounding box center [795, 568] width 260 height 20
click at [696, 590] on div "PWI Project" at bounding box center [797, 588] width 276 height 22
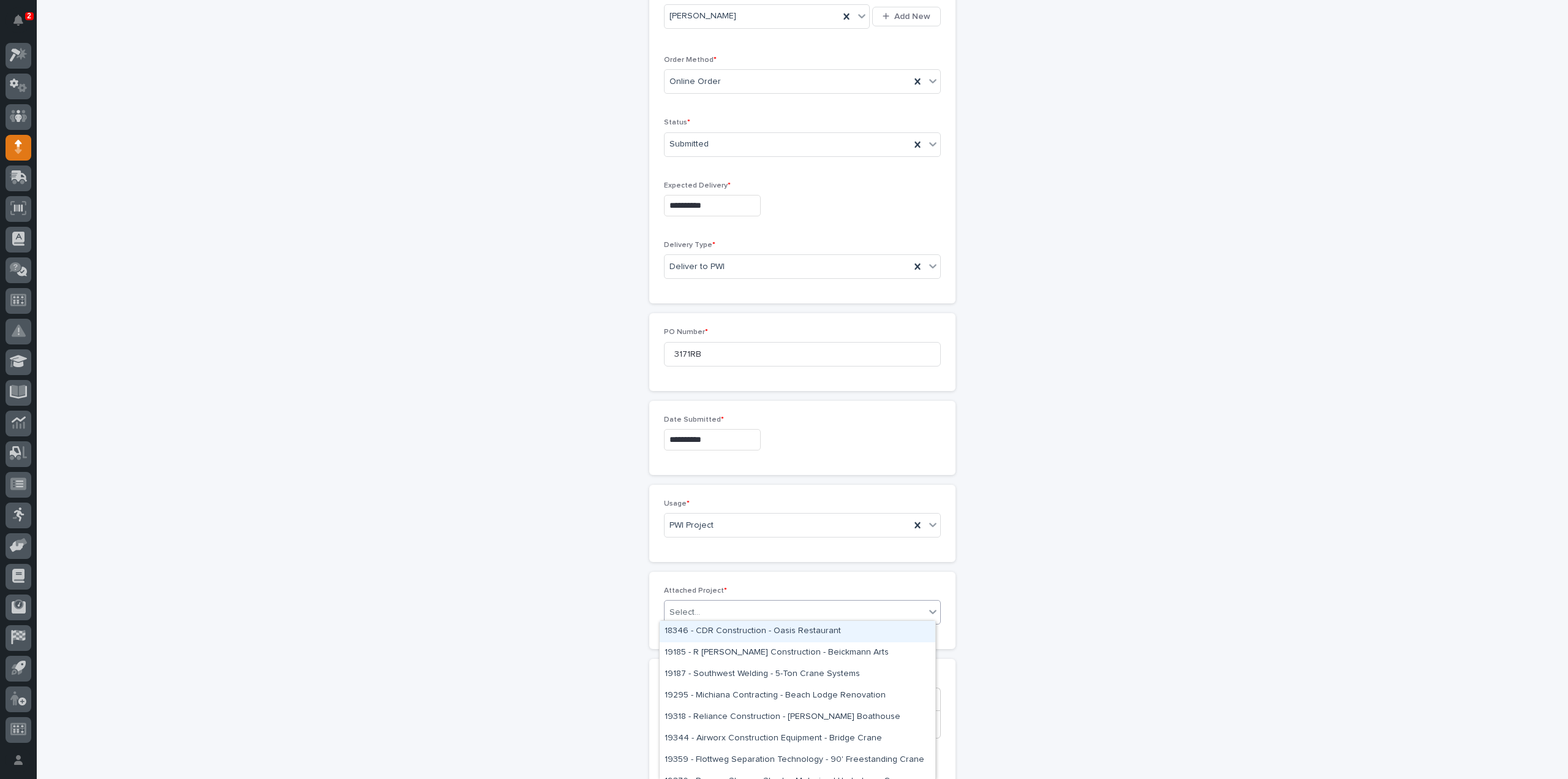
click at [748, 614] on div "Select..." at bounding box center [795, 613] width 260 height 20
type input "*****"
click at [747, 634] on div "T&M - 27231 - PWI - Safety Lock Weldment" at bounding box center [797, 632] width 276 height 22
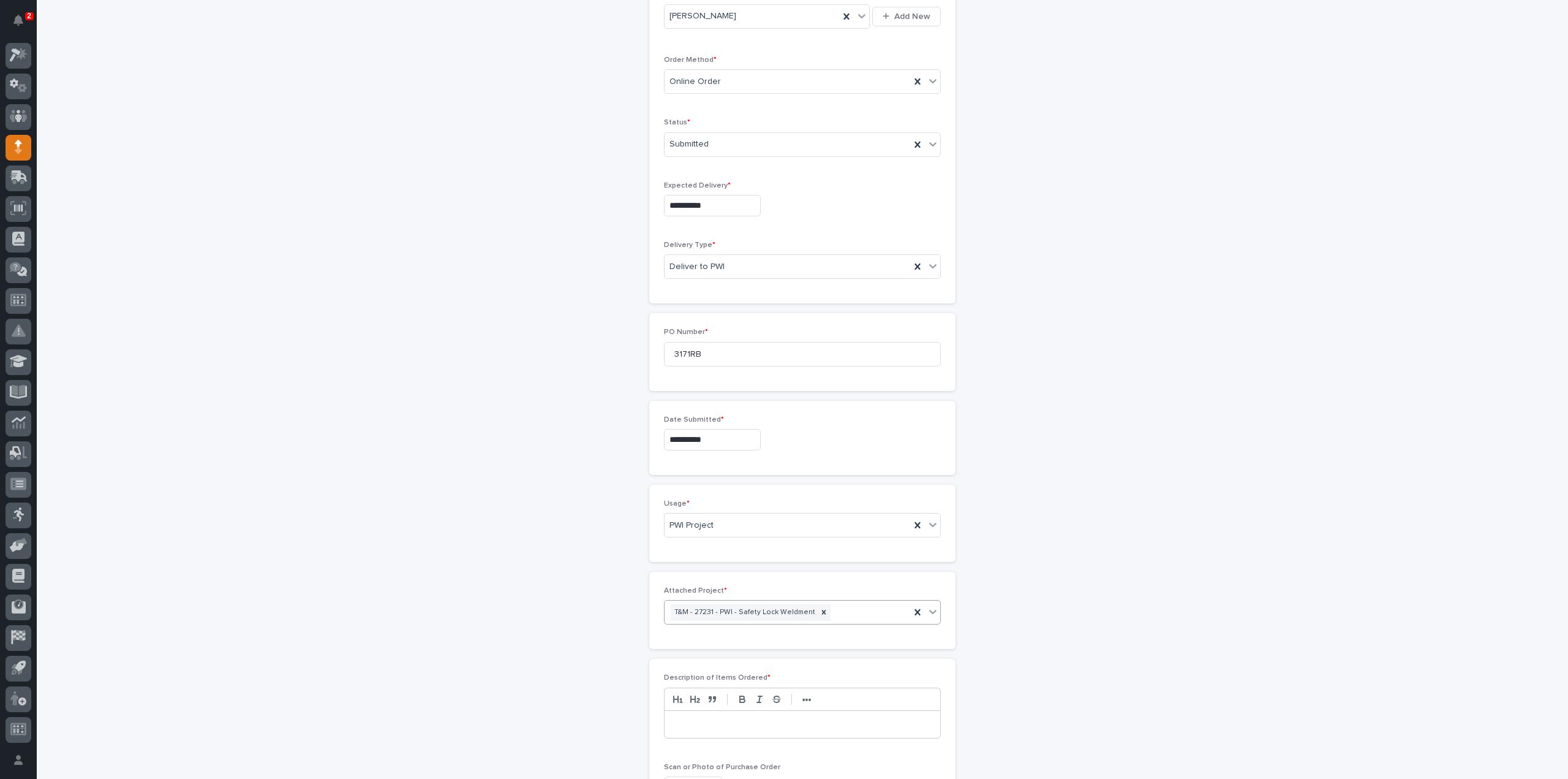
scroll to position [411, 0]
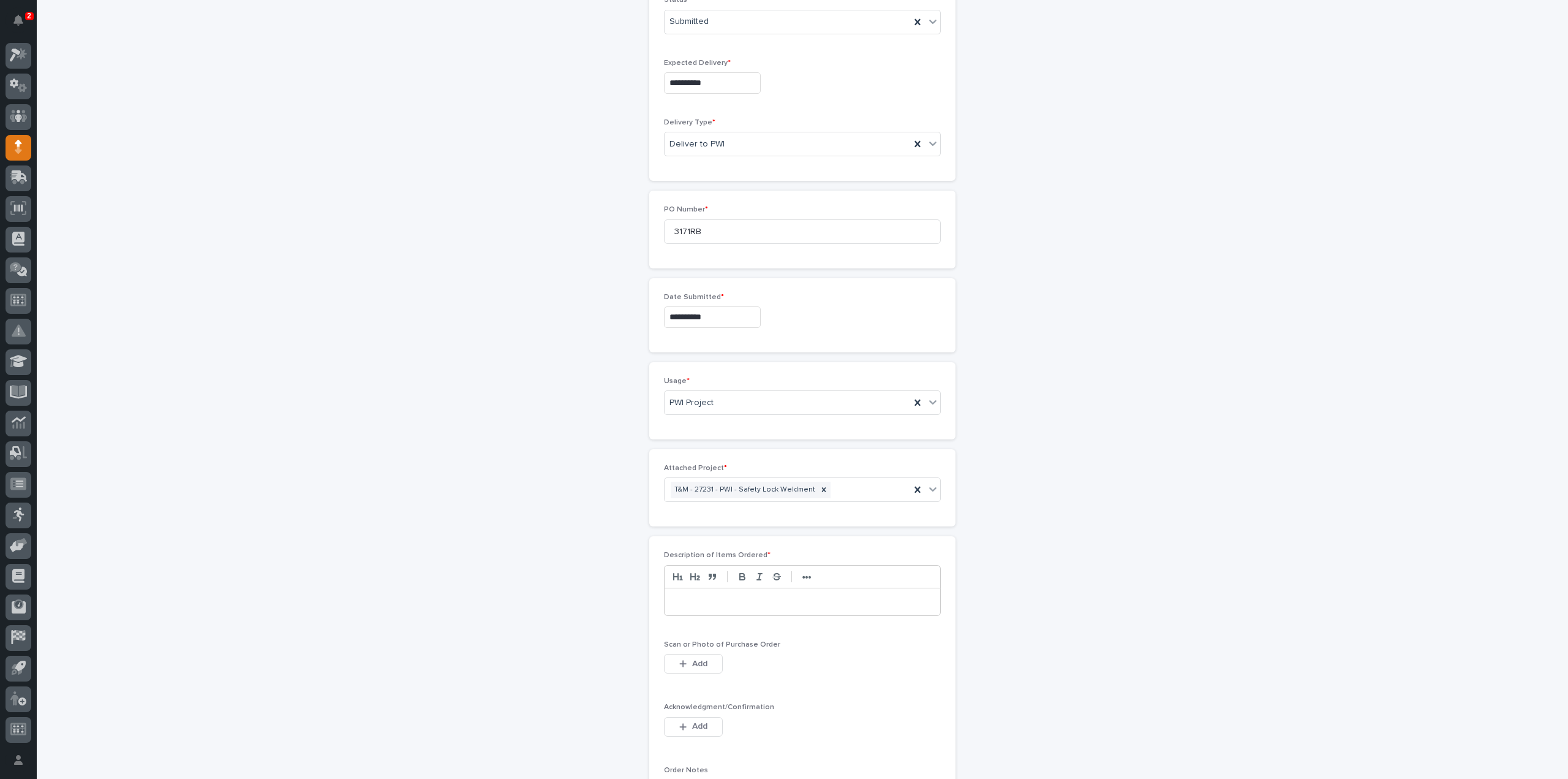
click at [709, 598] on p at bounding box center [802, 602] width 257 height 12
click at [699, 658] on span "Add" at bounding box center [700, 663] width 15 height 11
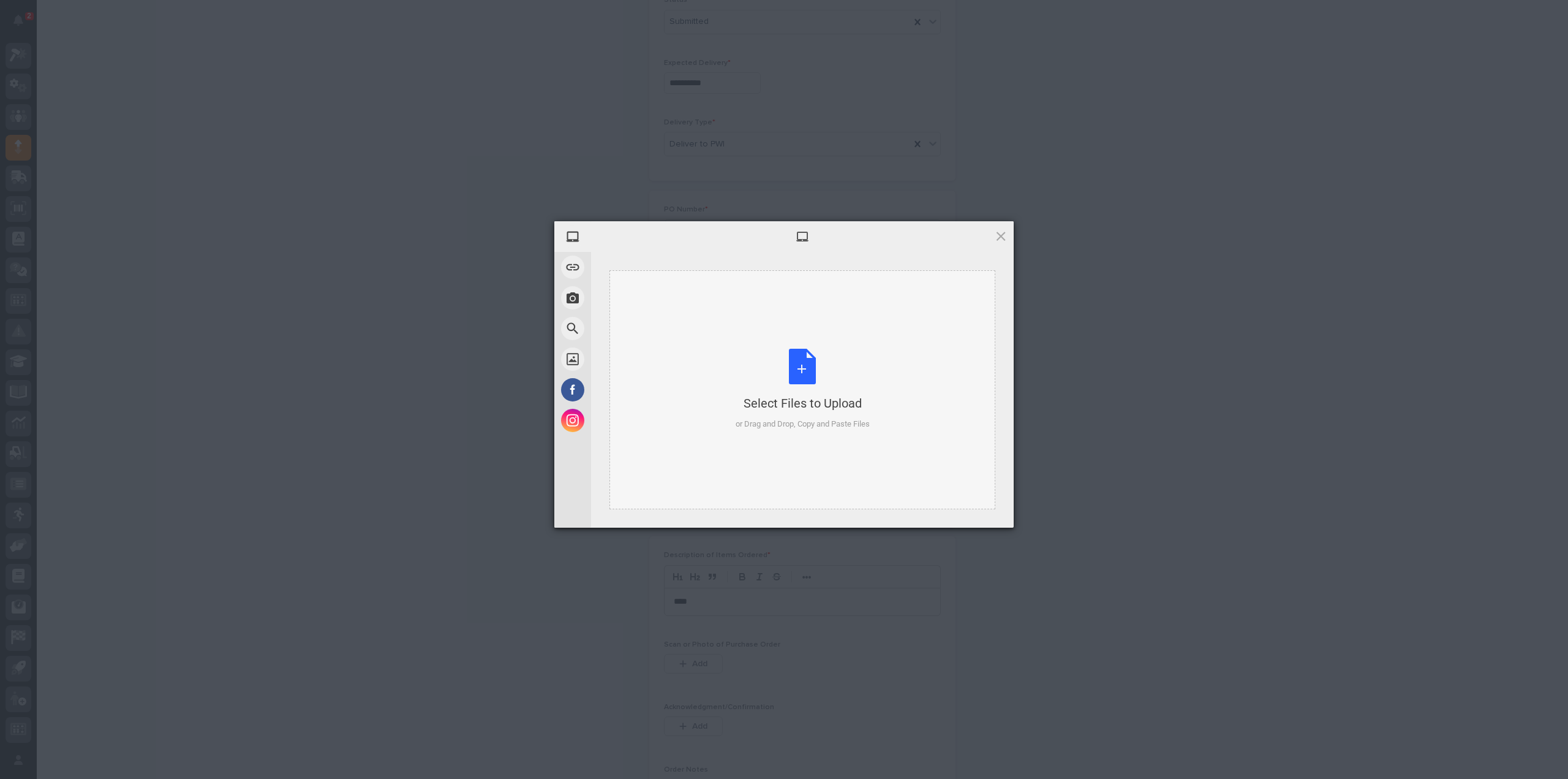
click at [816, 378] on div "Select Files to Upload or Drag and Drop, Copy and Paste Files" at bounding box center [803, 389] width 134 height 81
click at [951, 503] on span "Upload 1" at bounding box center [976, 511] width 62 height 23
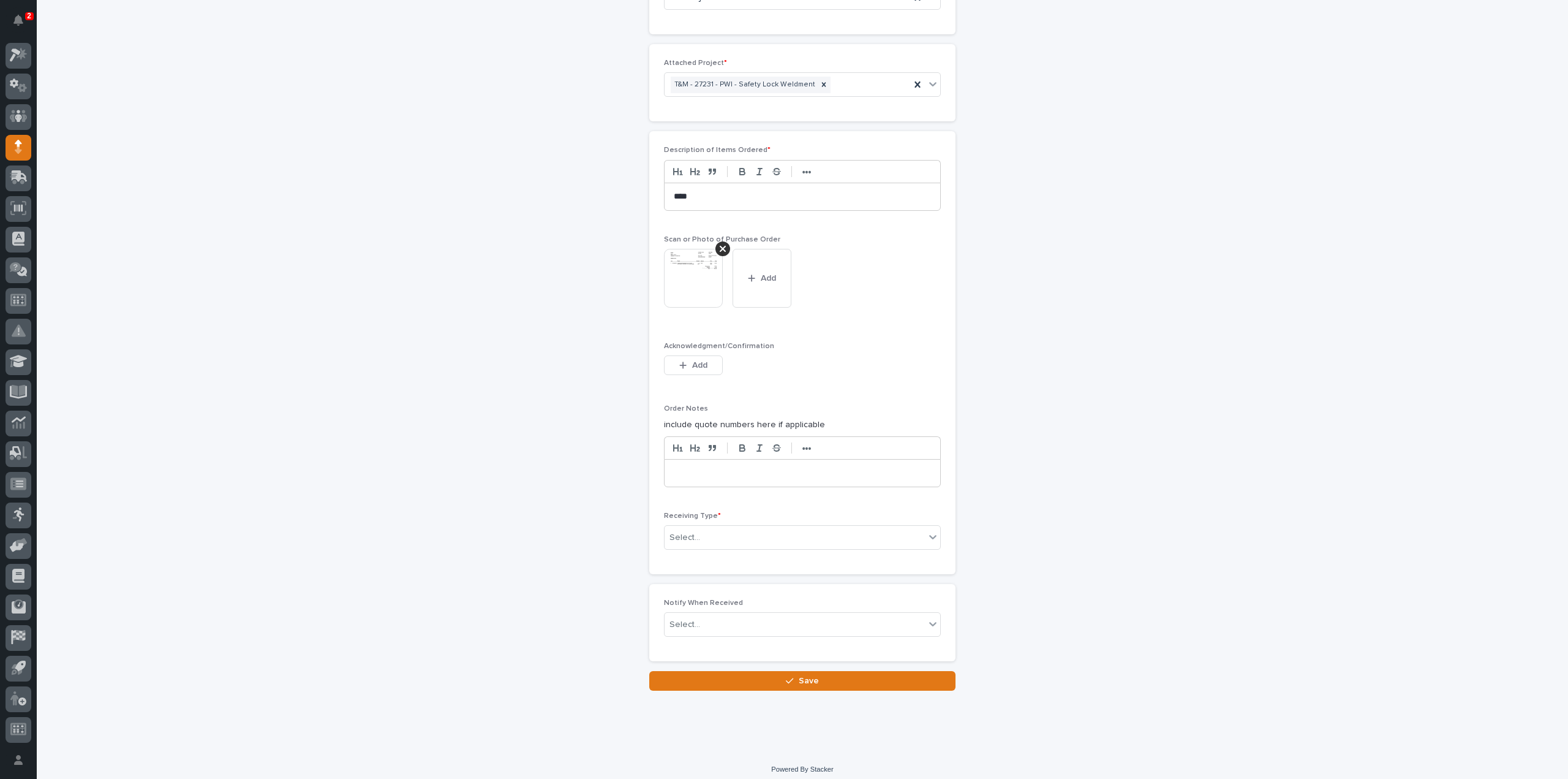
scroll to position [817, 0]
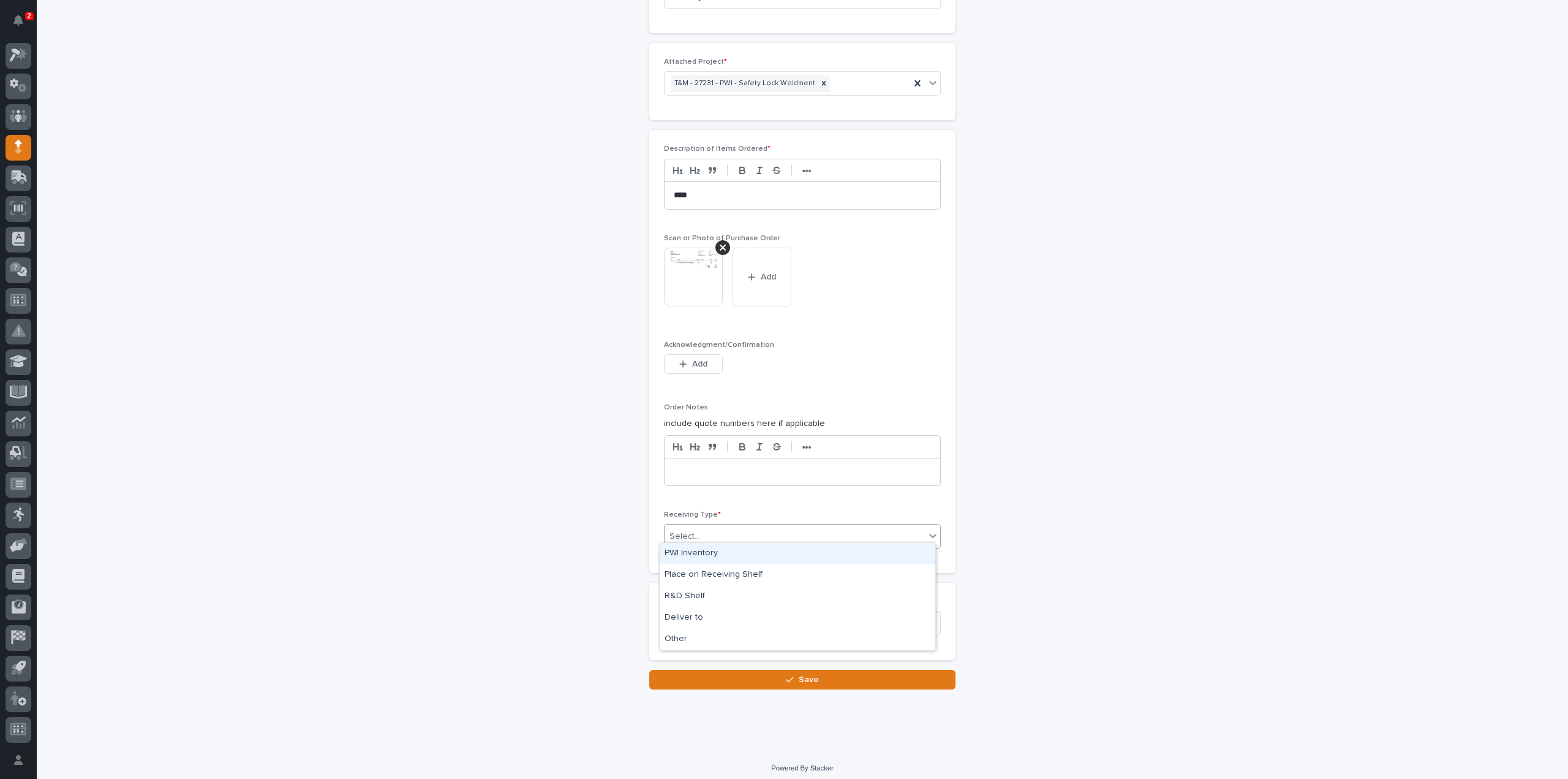
click at [701, 531] on div "Select..." at bounding box center [795, 537] width 260 height 20
click at [690, 616] on div "Deliver to" at bounding box center [797, 618] width 276 height 22
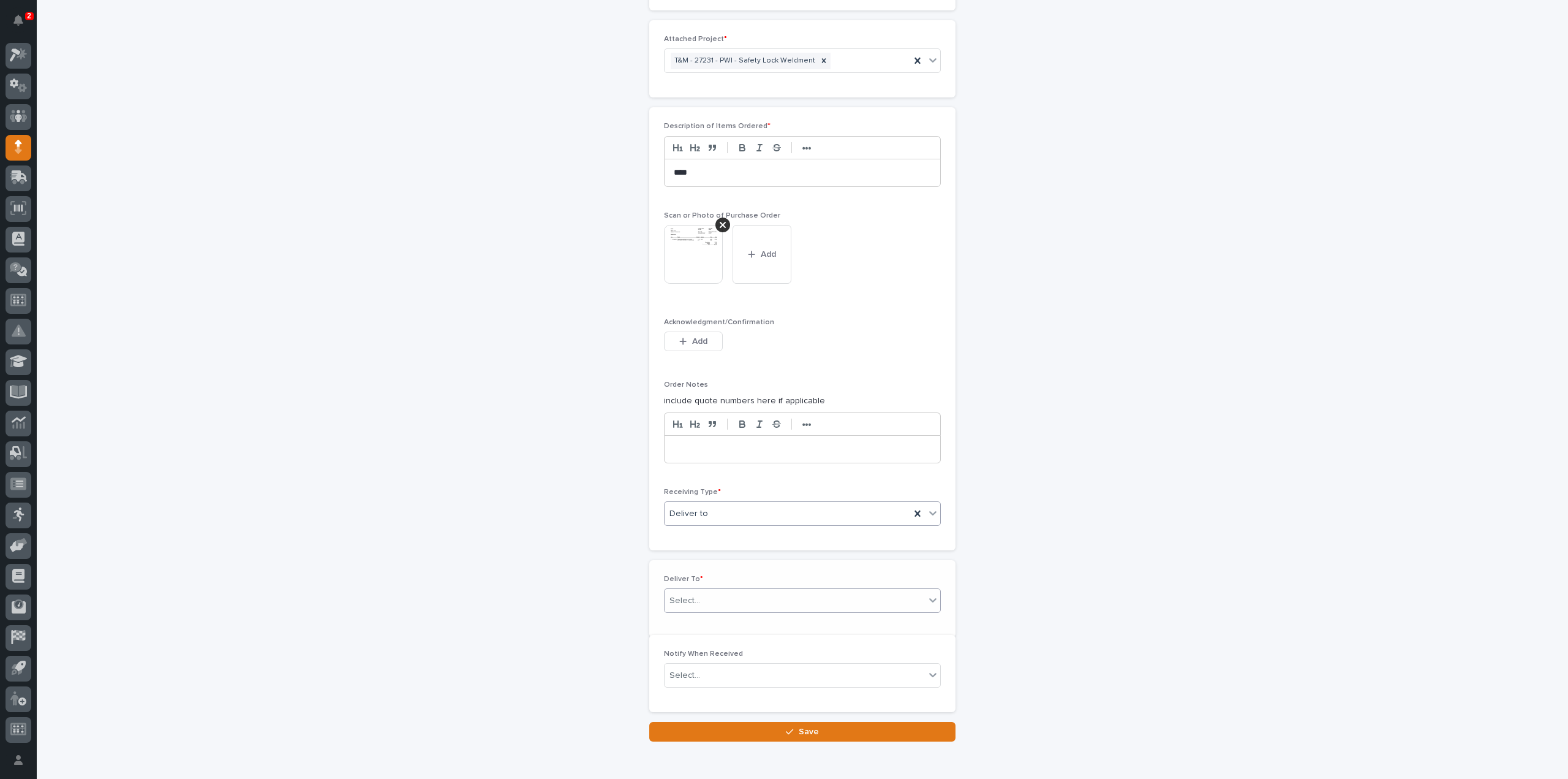
scroll to position [860, 0]
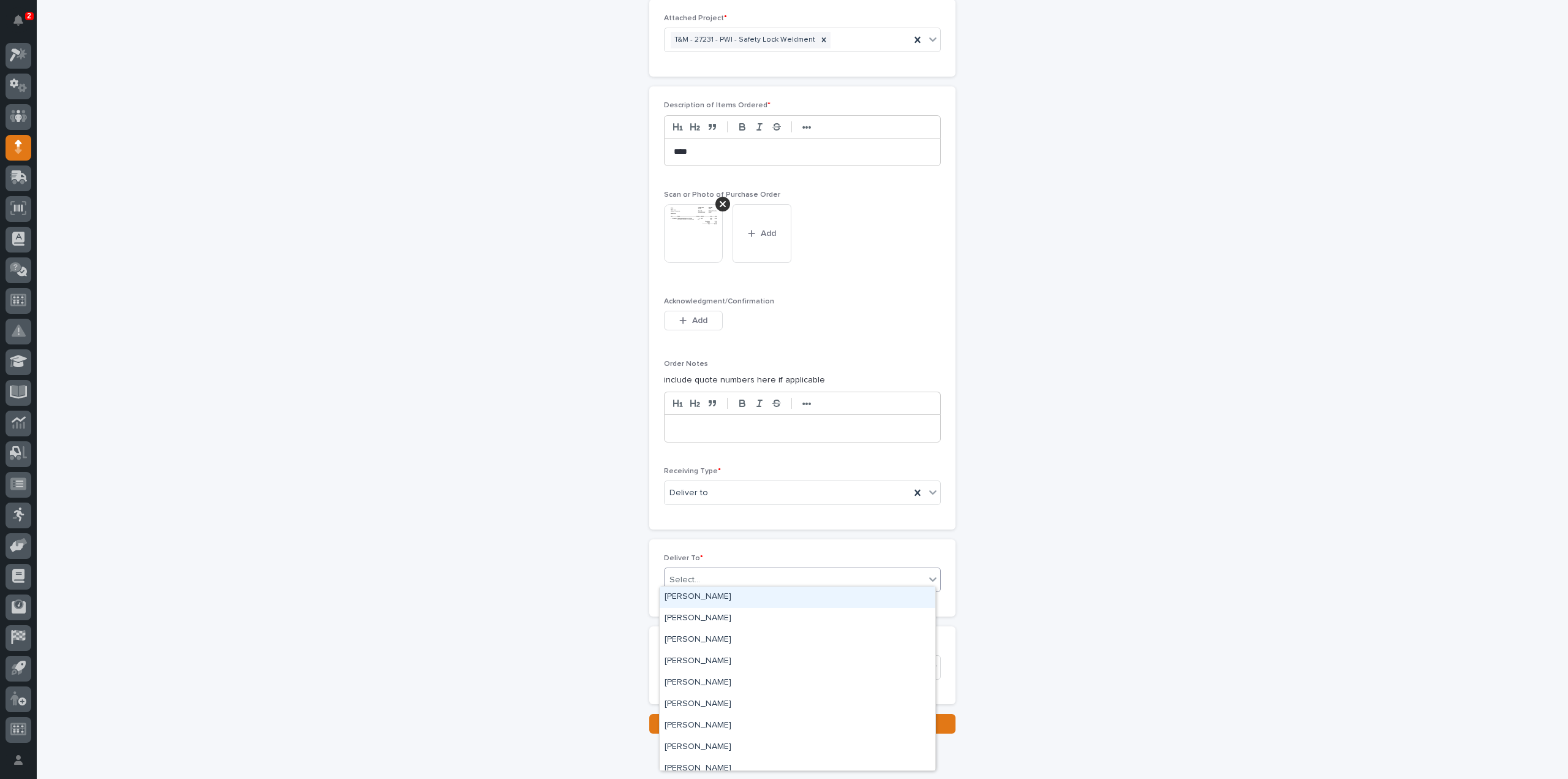
click at [703, 577] on div "Select..." at bounding box center [795, 581] width 260 height 20
type input "***"
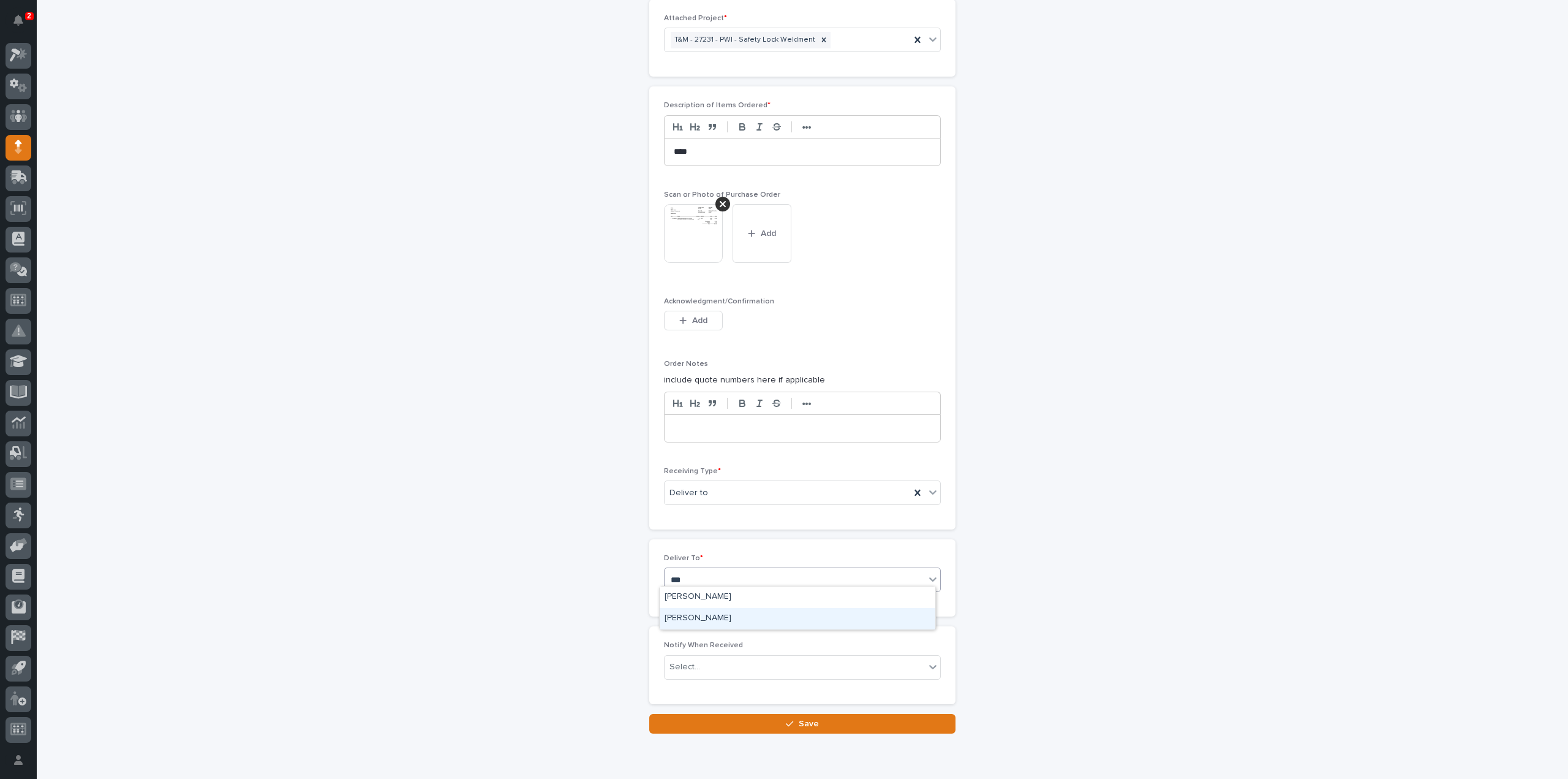
click at [700, 618] on div "Austin Schwartz" at bounding box center [797, 619] width 276 height 22
click at [688, 663] on div "Select..." at bounding box center [685, 667] width 31 height 13
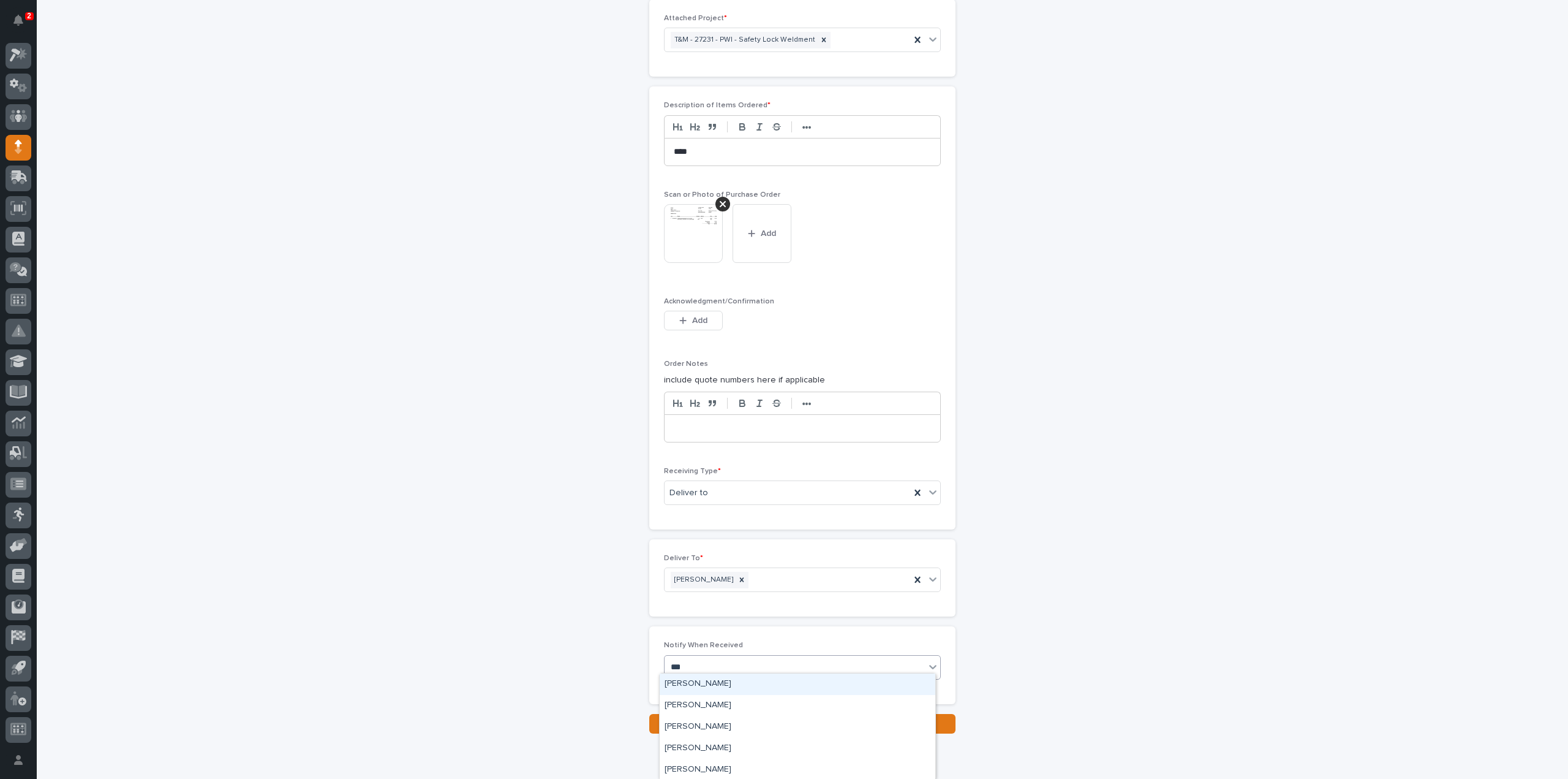
type input "****"
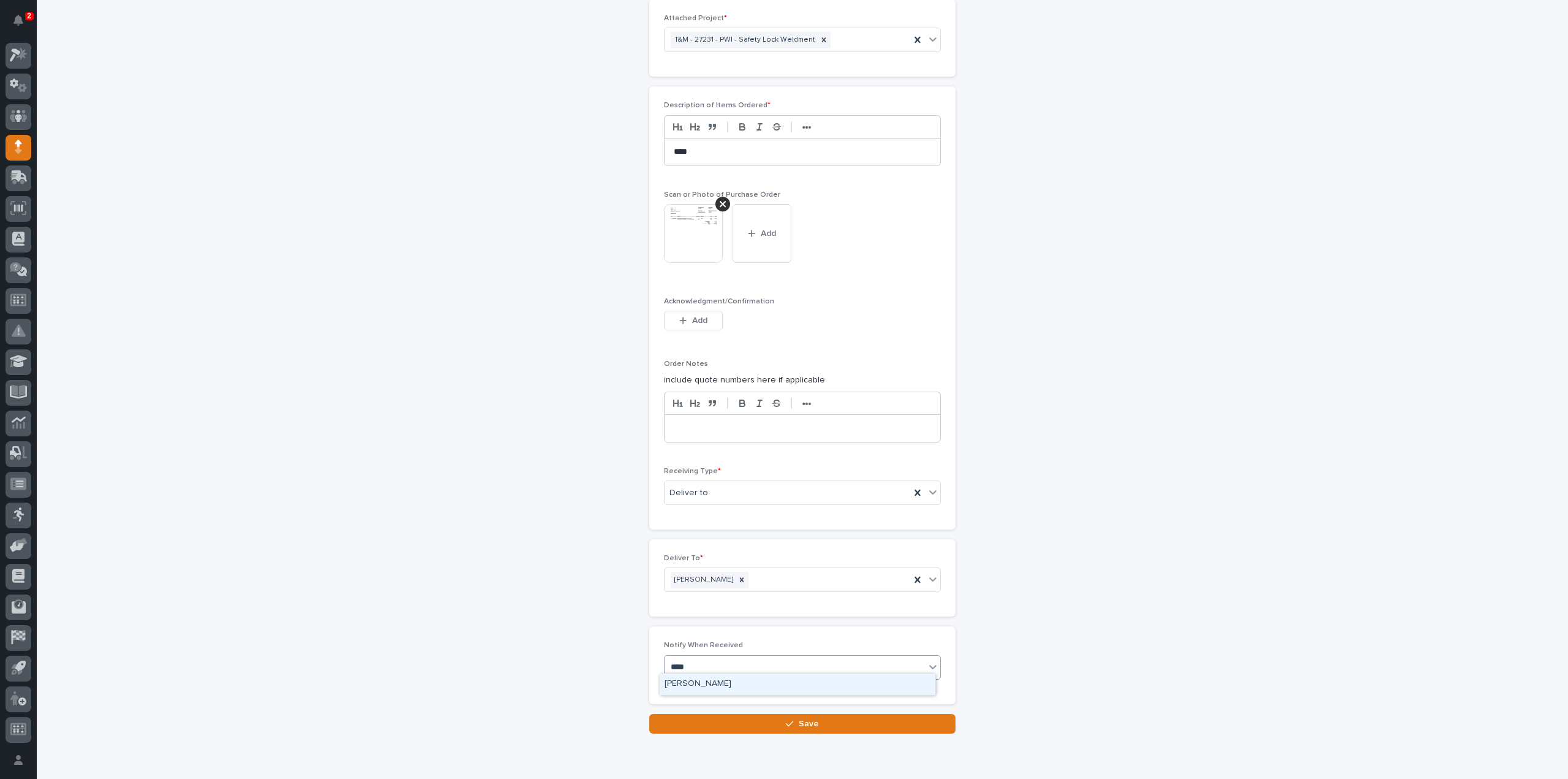
click at [708, 685] on div "Reinhart Burkholder" at bounding box center [797, 684] width 276 height 22
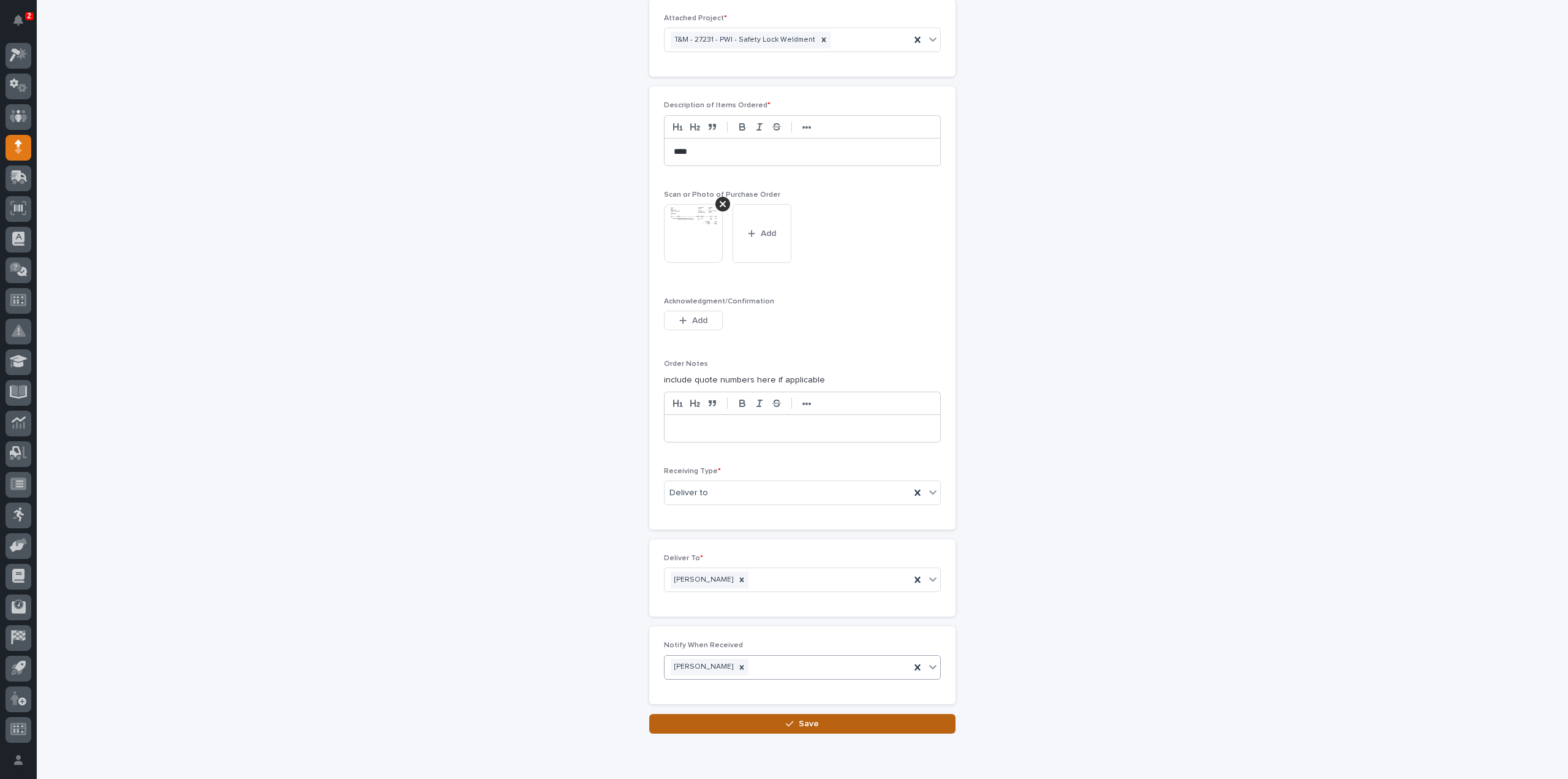
click at [716, 718] on button "Save" at bounding box center [802, 724] width 306 height 20
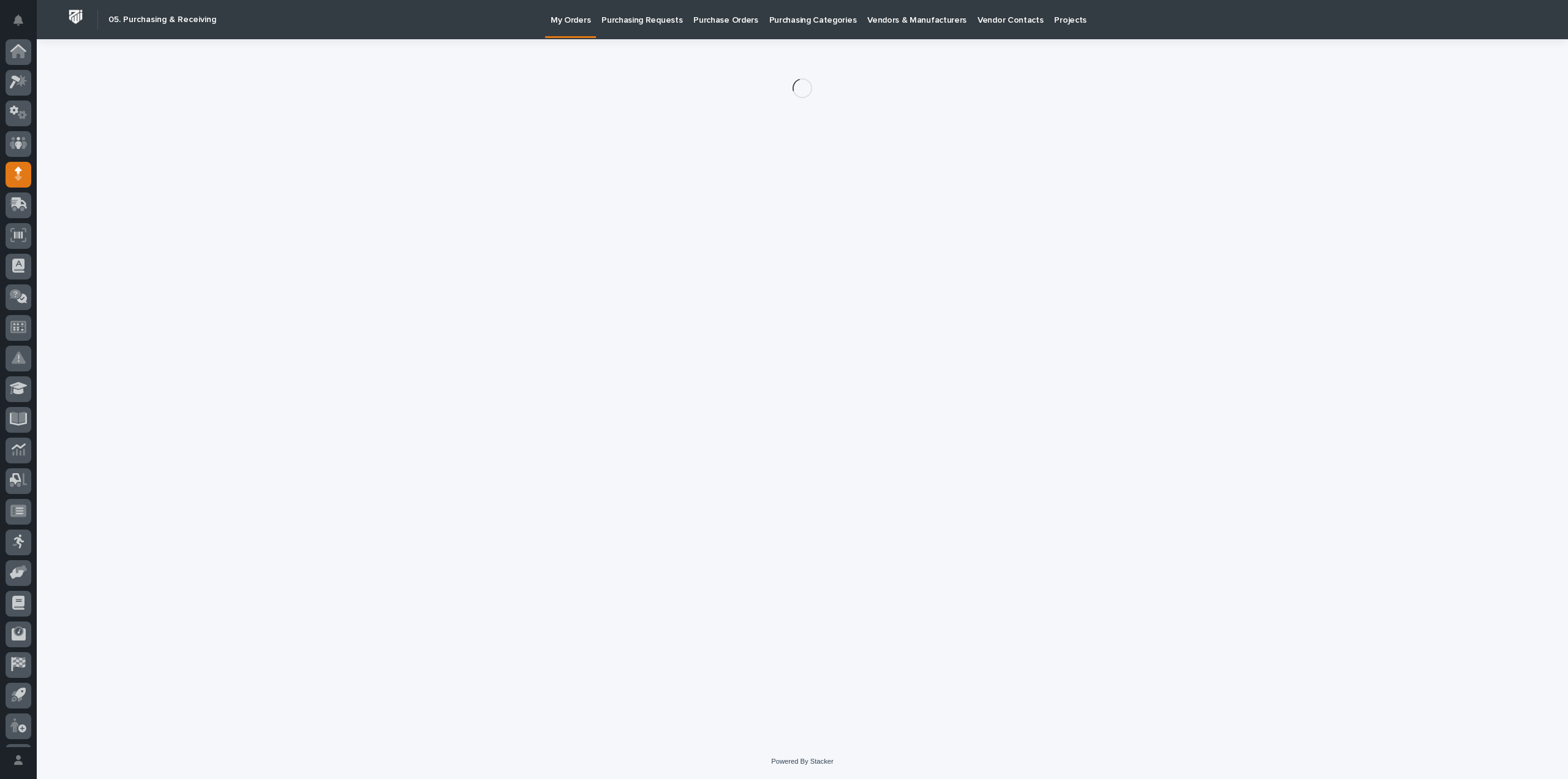
scroll to position [27, 0]
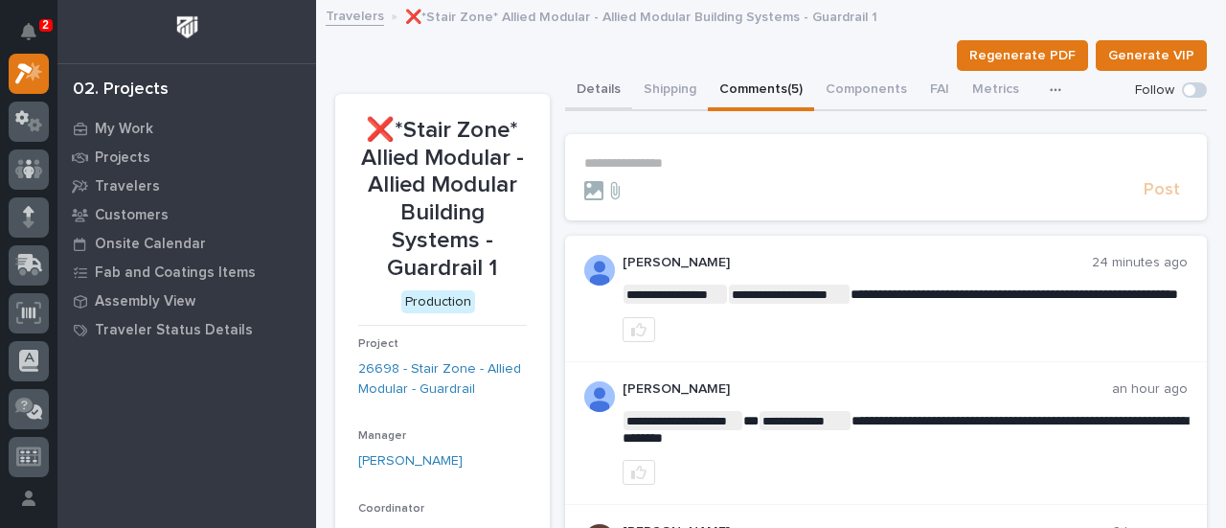
click at [603, 89] on button "Details" at bounding box center [598, 91] width 67 height 40
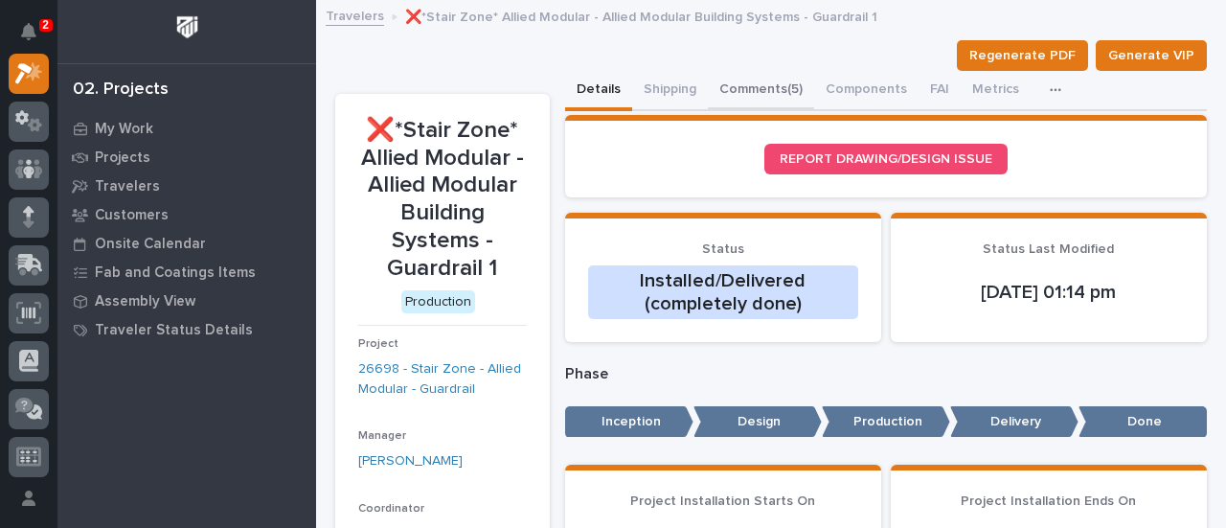
drag, startPoint x: 759, startPoint y: 87, endPoint x: 1023, endPoint y: 178, distance: 278.6
click at [759, 87] on button "Comments (5)" at bounding box center [761, 91] width 106 height 40
